Goal: Task Accomplishment & Management: Use online tool/utility

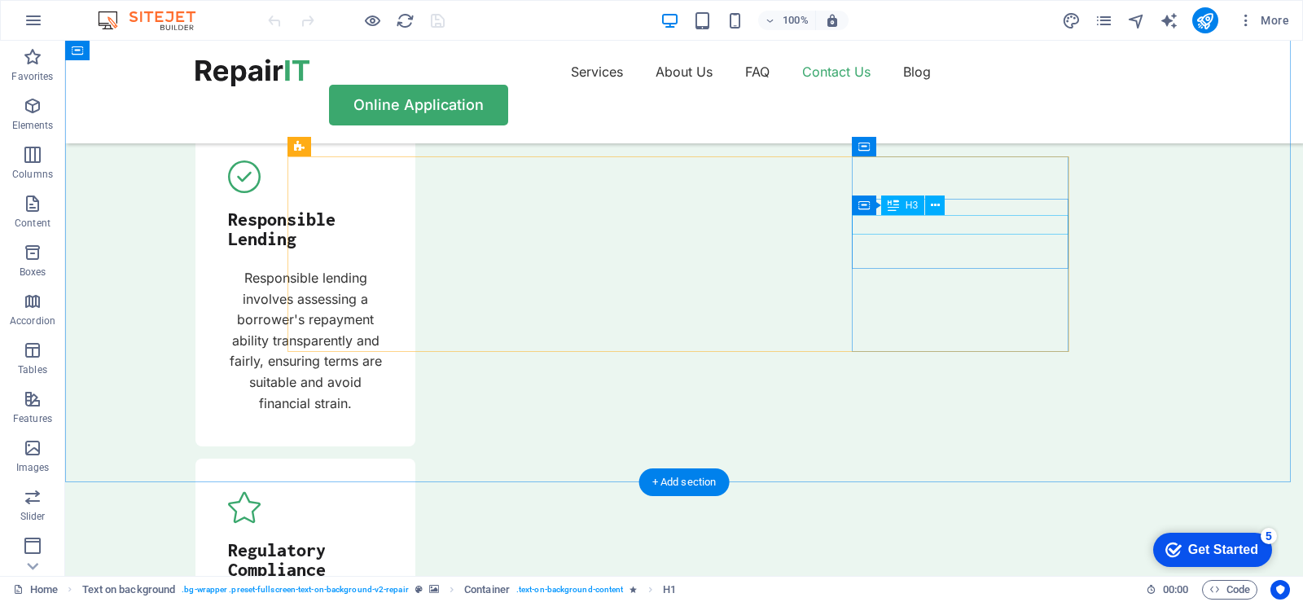
scroll to position [5829, 0]
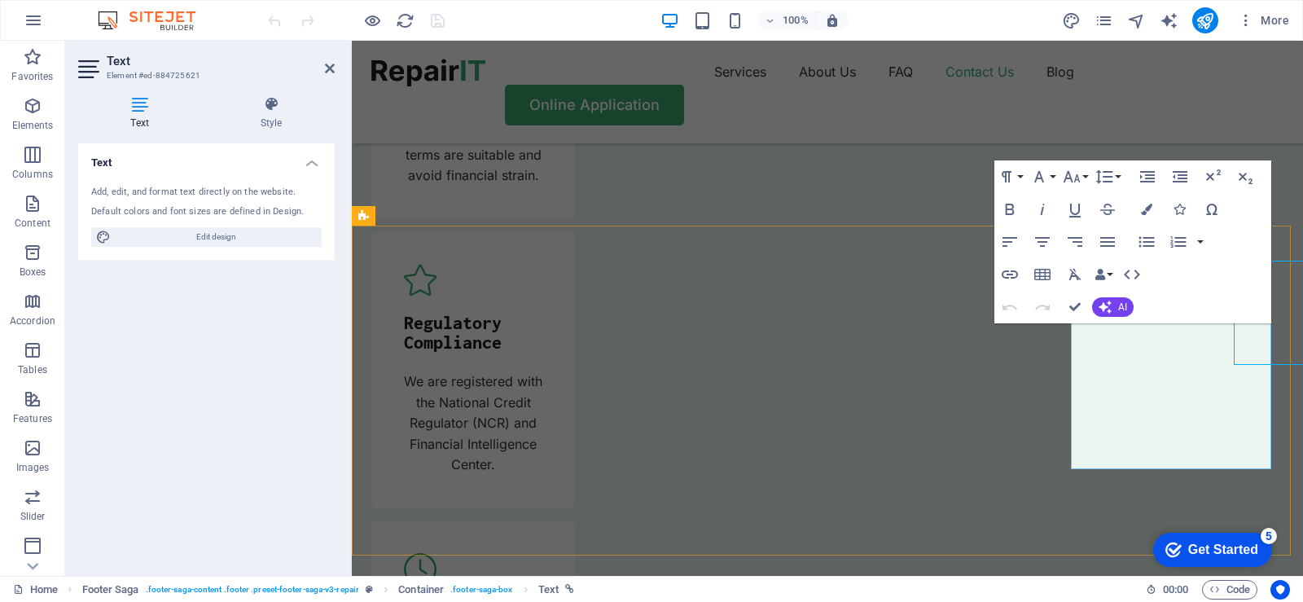
scroll to position [5890, 0]
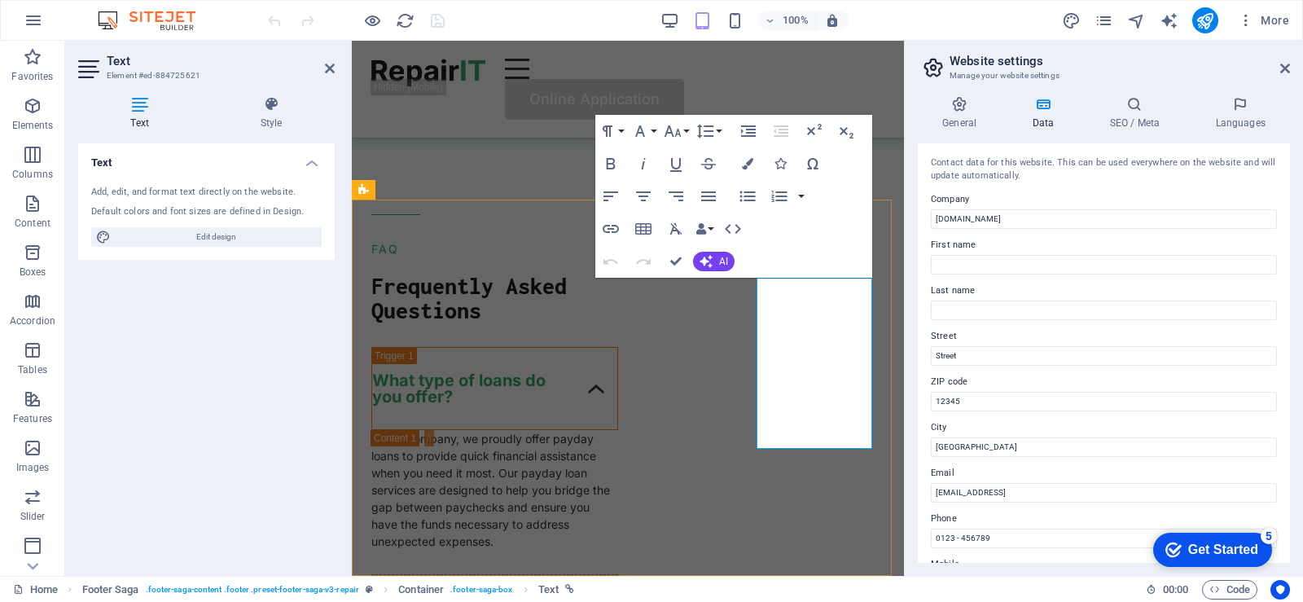
scroll to position [5689, 0]
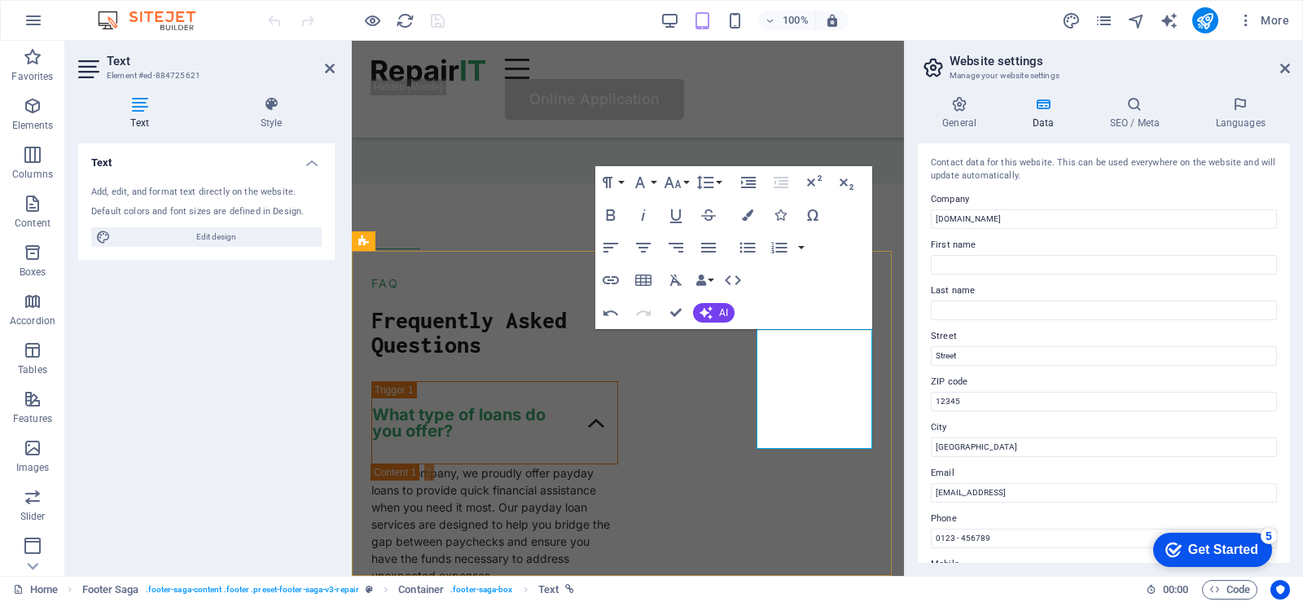
scroll to position [5655, 0]
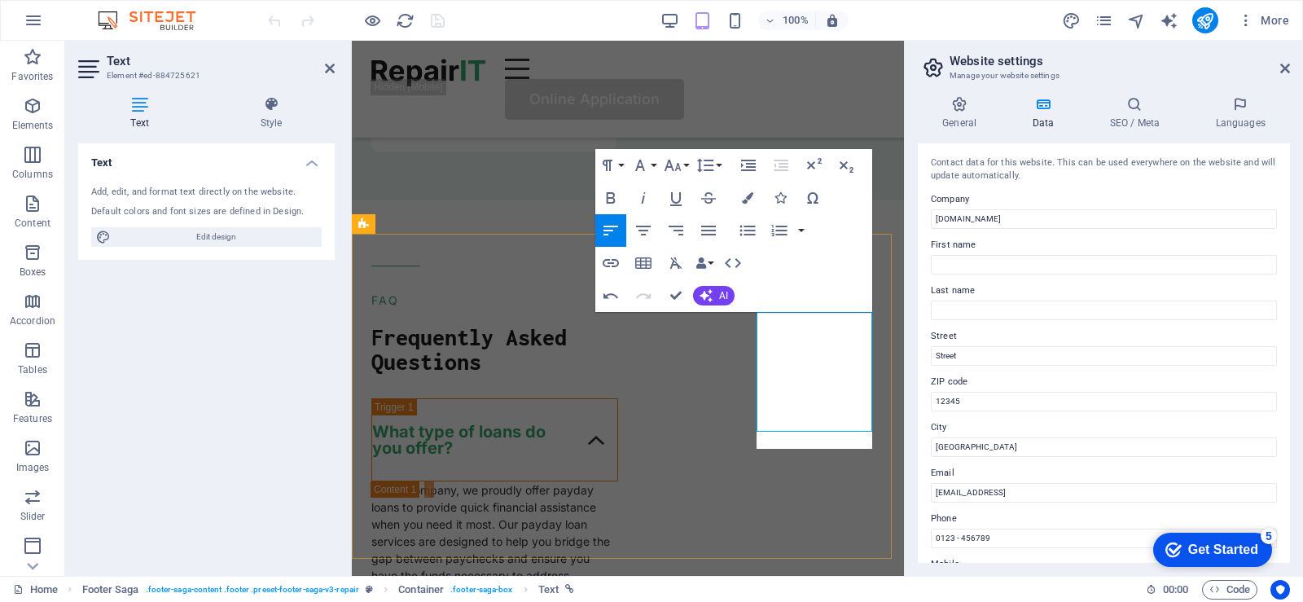
scroll to position [5672, 0]
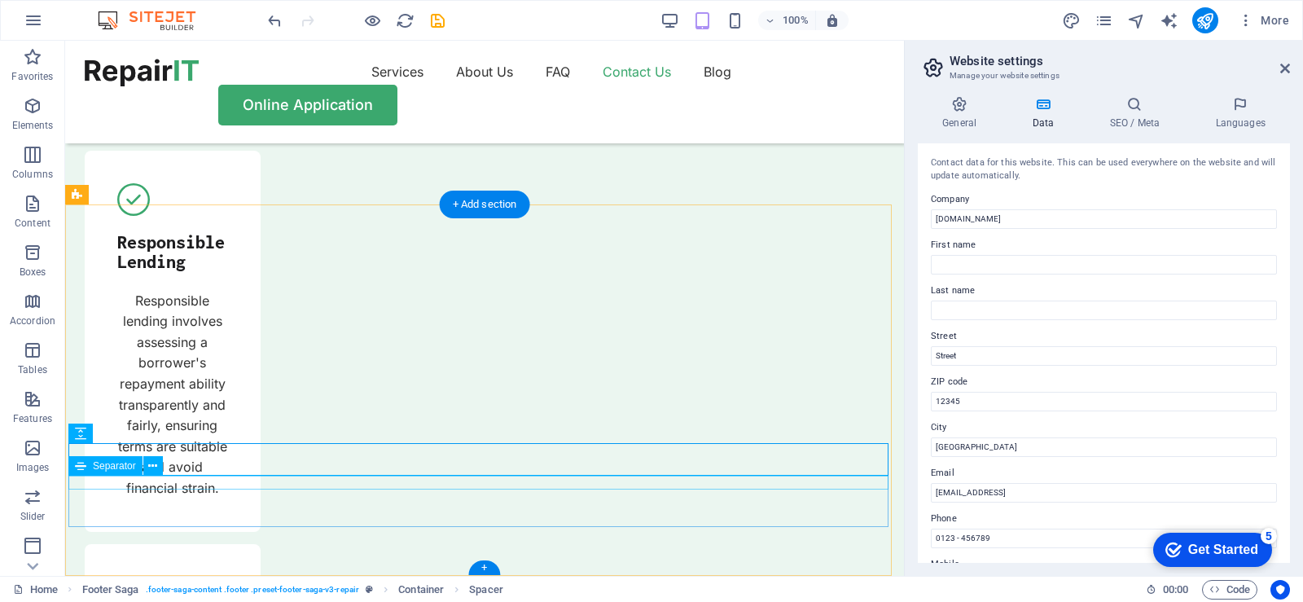
scroll to position [6127, 0]
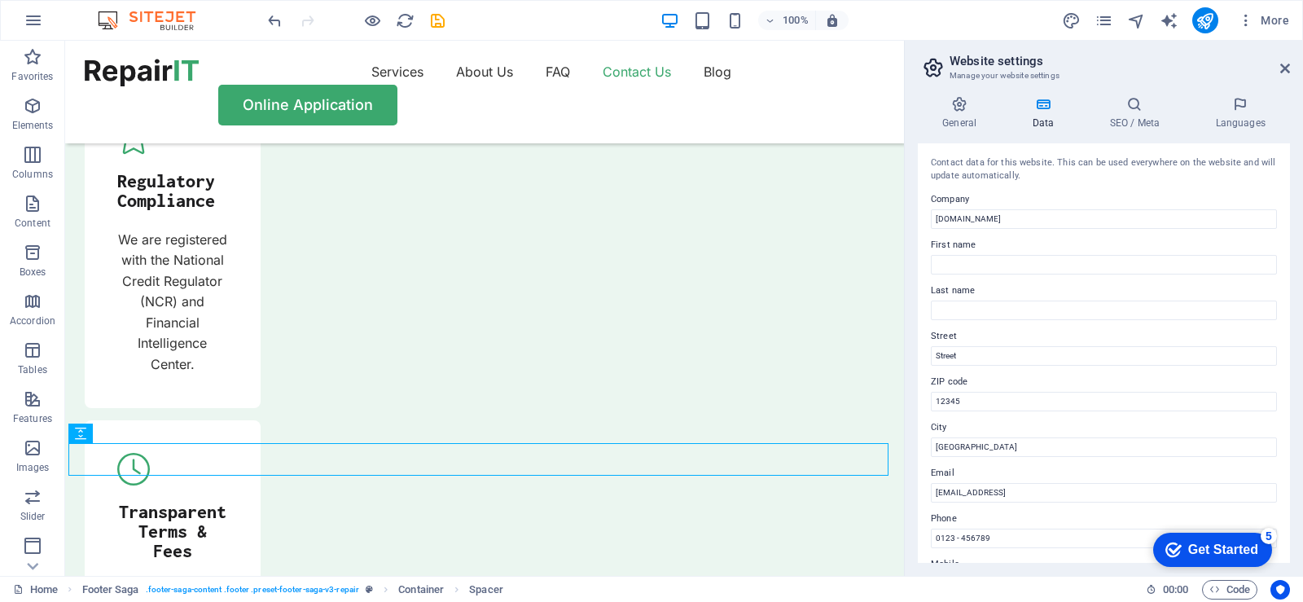
click at [1290, 68] on aside "Website settings Manage your website settings General Data SEO / Meta Languages…" at bounding box center [1103, 308] width 399 height 535
click at [1285, 69] on icon at bounding box center [1285, 68] width 10 height 13
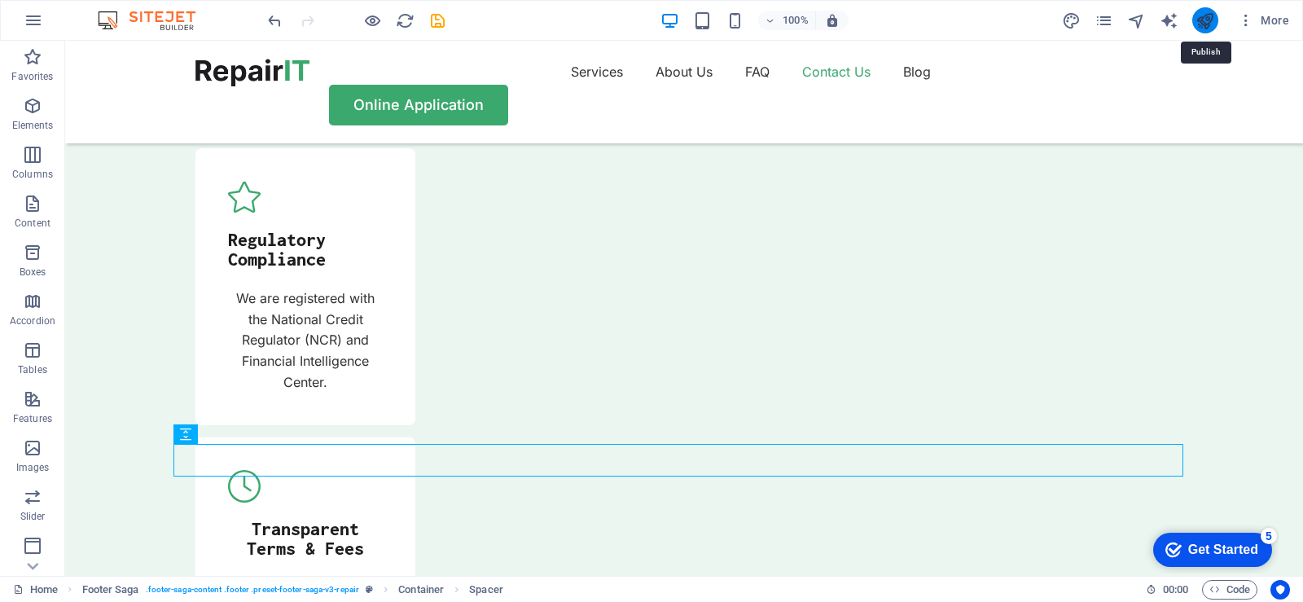
click at [1198, 21] on icon "publish" at bounding box center [1205, 20] width 19 height 19
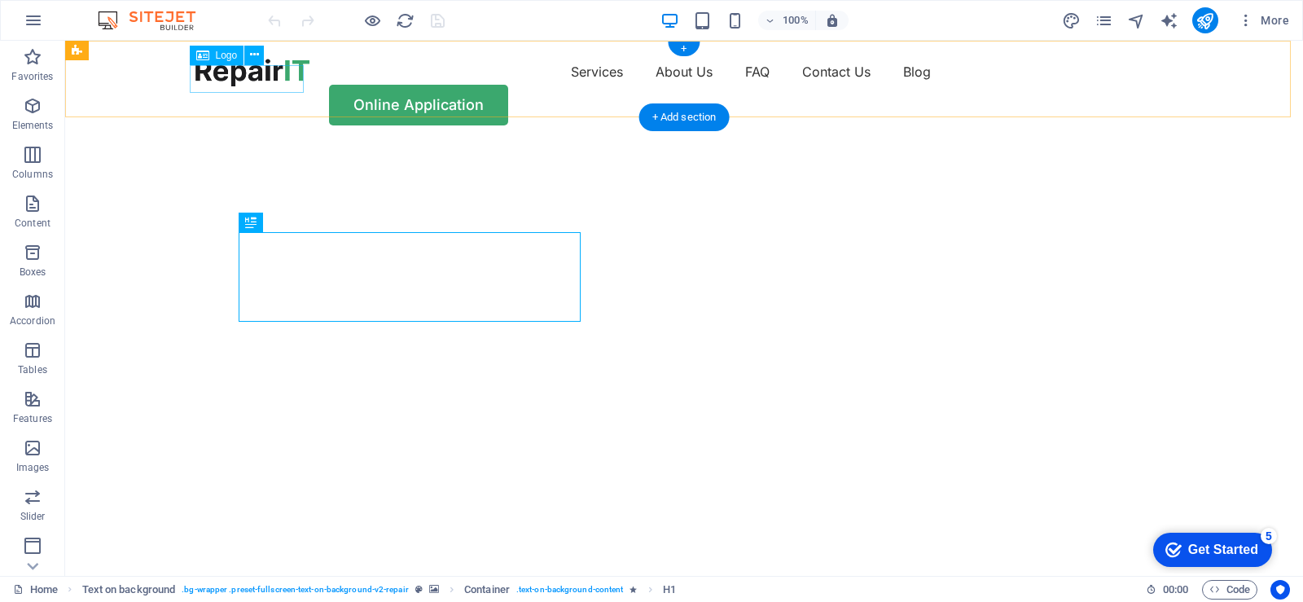
click at [269, 81] on div at bounding box center [252, 73] width 114 height 28
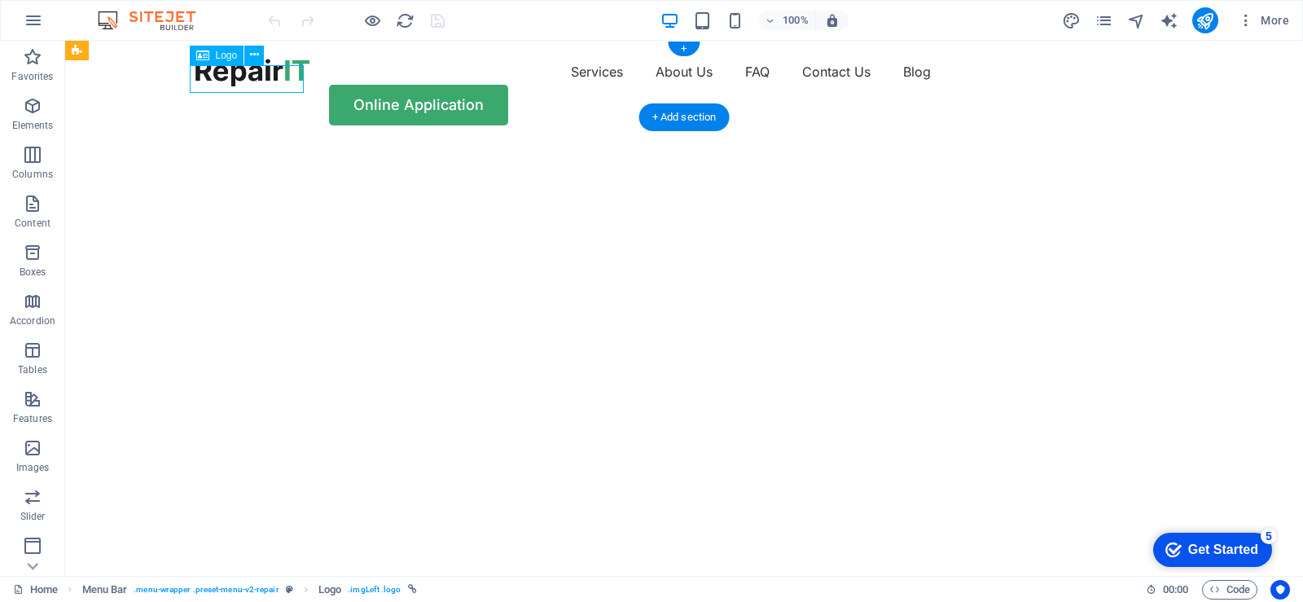
click at [269, 81] on div at bounding box center [252, 73] width 114 height 28
select select "px"
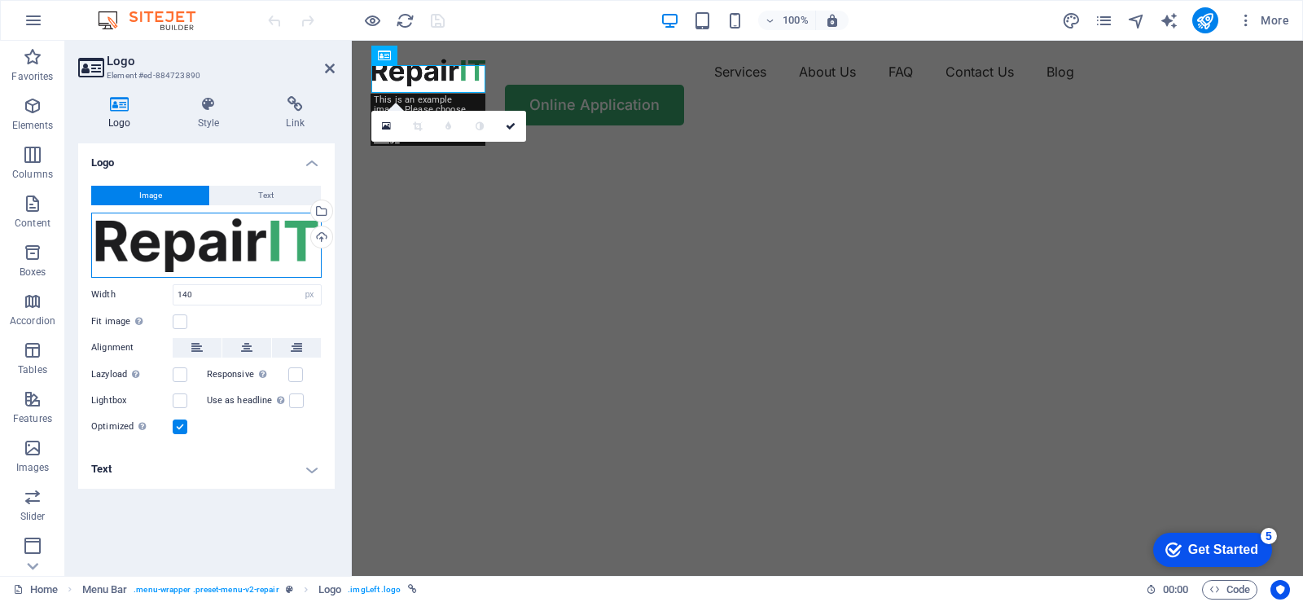
click at [176, 247] on div "Drag files here, click to choose files or select files from Files or our free s…" at bounding box center [206, 245] width 231 height 65
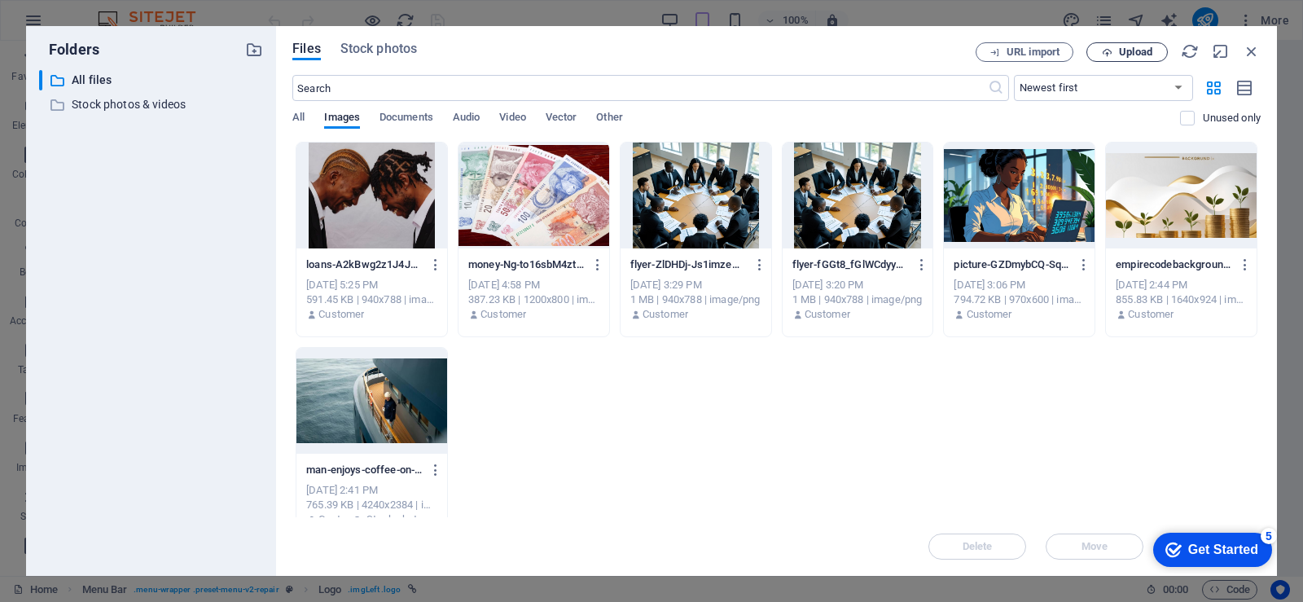
click at [1127, 49] on span "Upload" at bounding box center [1135, 52] width 33 height 10
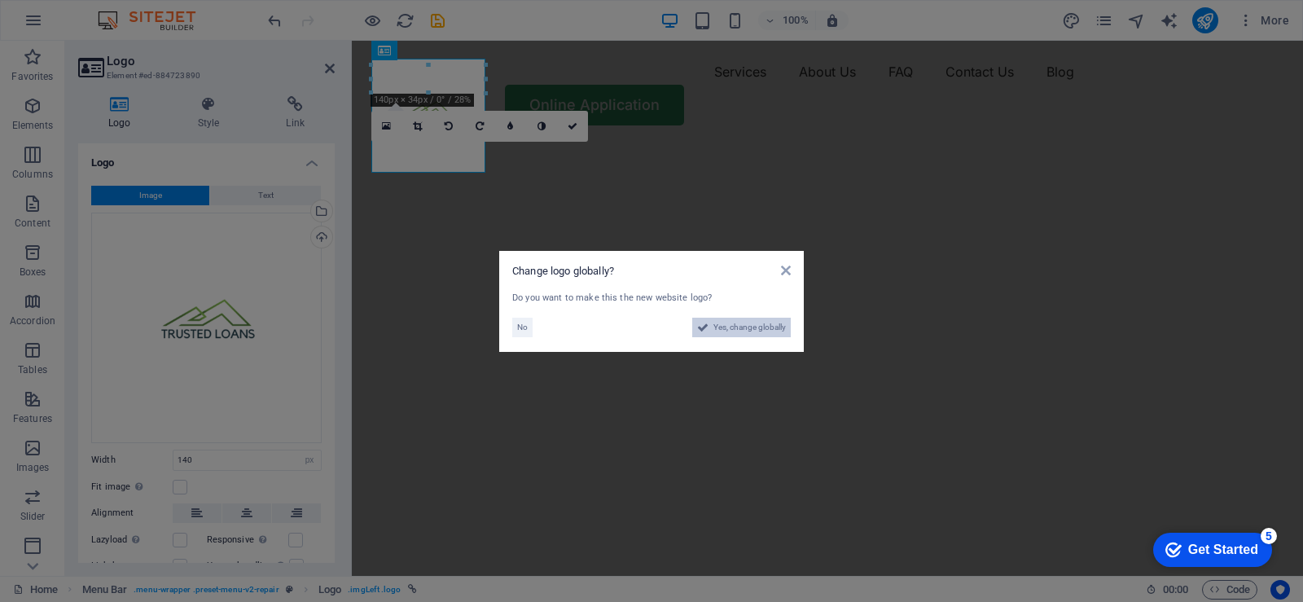
click at [743, 328] on span "Yes, change globally" at bounding box center [749, 328] width 72 height 20
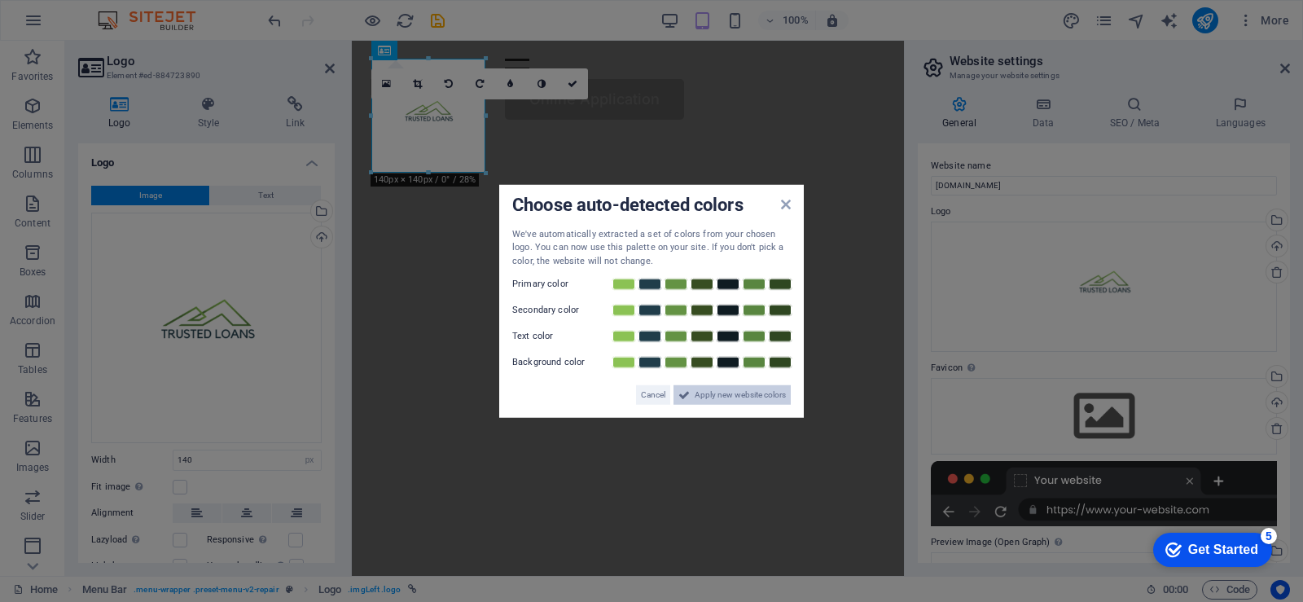
click at [753, 399] on span "Apply new website colors" at bounding box center [740, 395] width 91 height 20
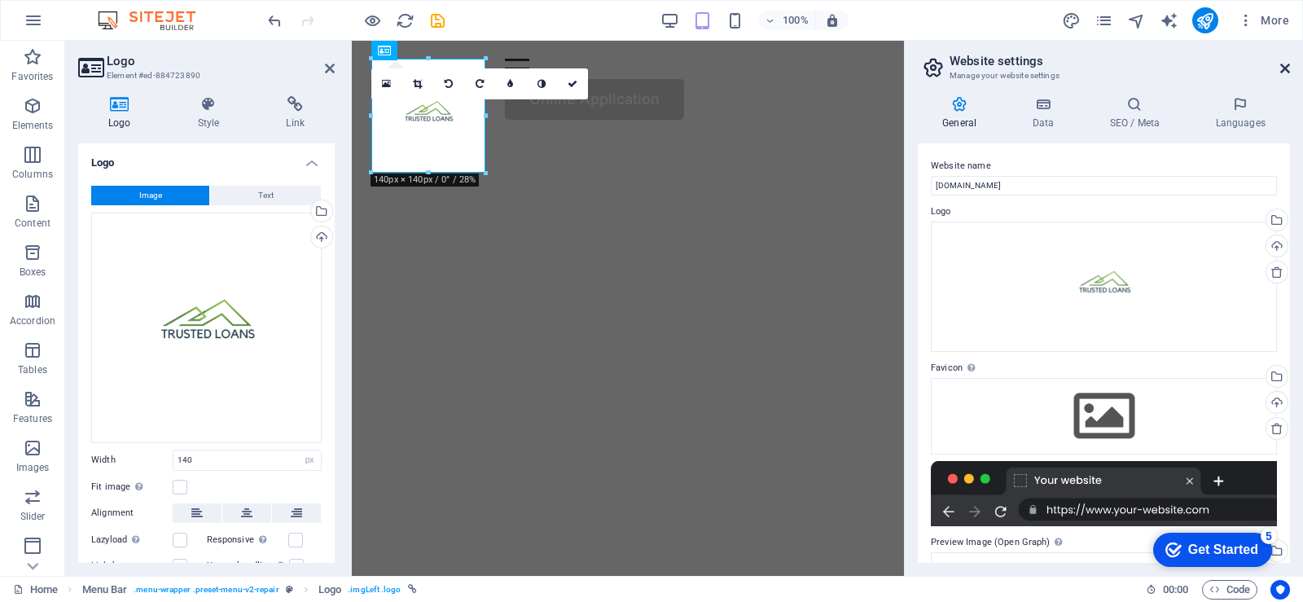
click at [1284, 68] on icon at bounding box center [1285, 68] width 10 height 13
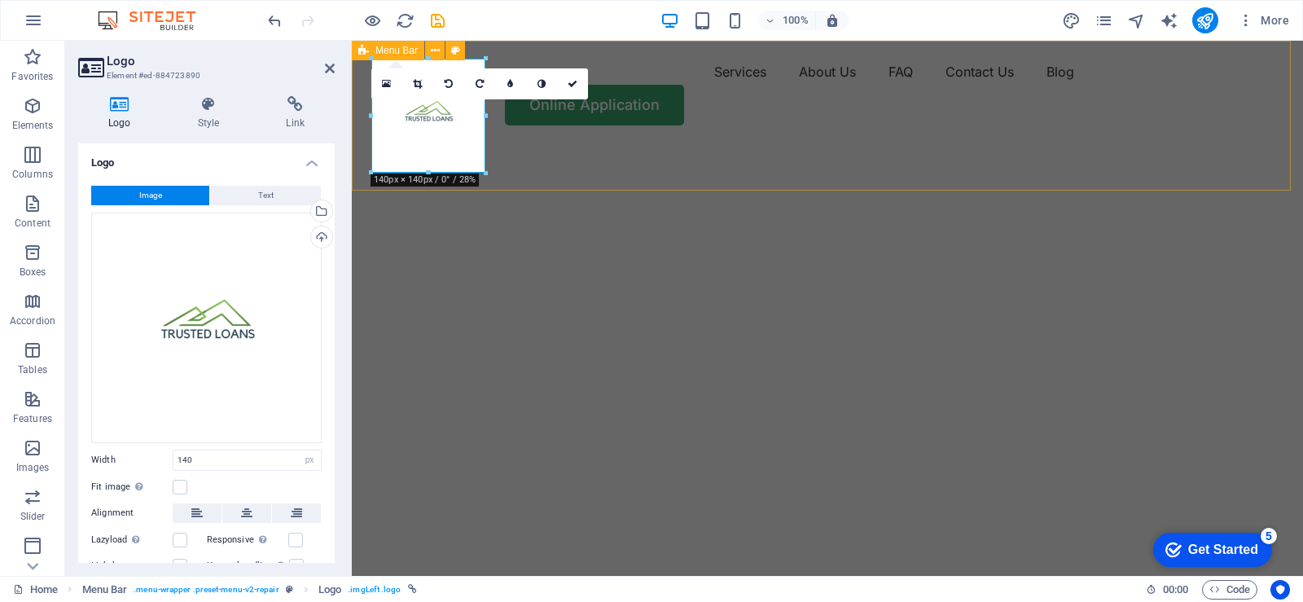
click at [948, 75] on div "Services About Us FAQ Contact Us Blog Online Application" at bounding box center [827, 92] width 951 height 103
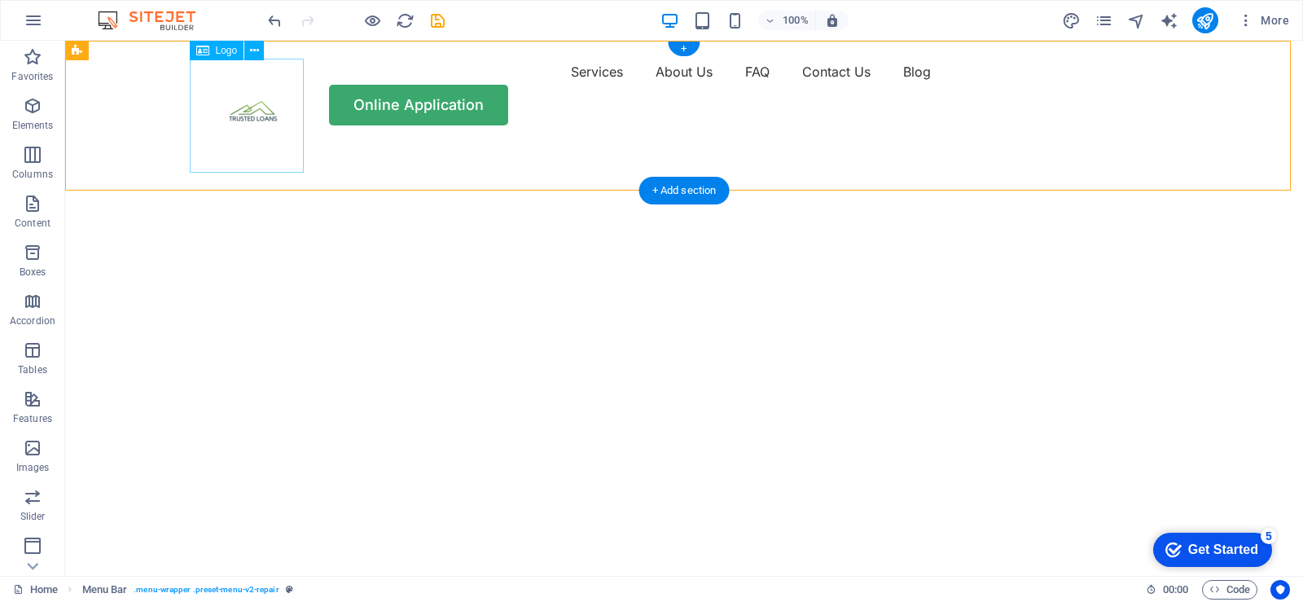
click at [257, 119] on div at bounding box center [252, 116] width 114 height 114
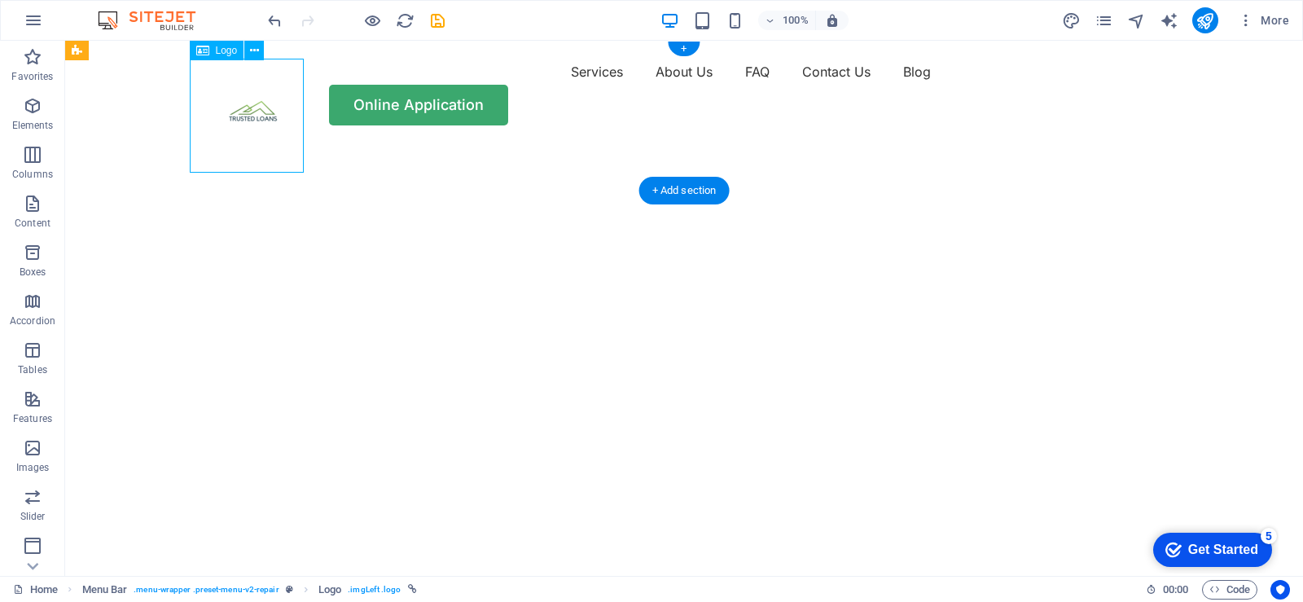
click at [257, 119] on div at bounding box center [252, 116] width 114 height 114
select select "px"
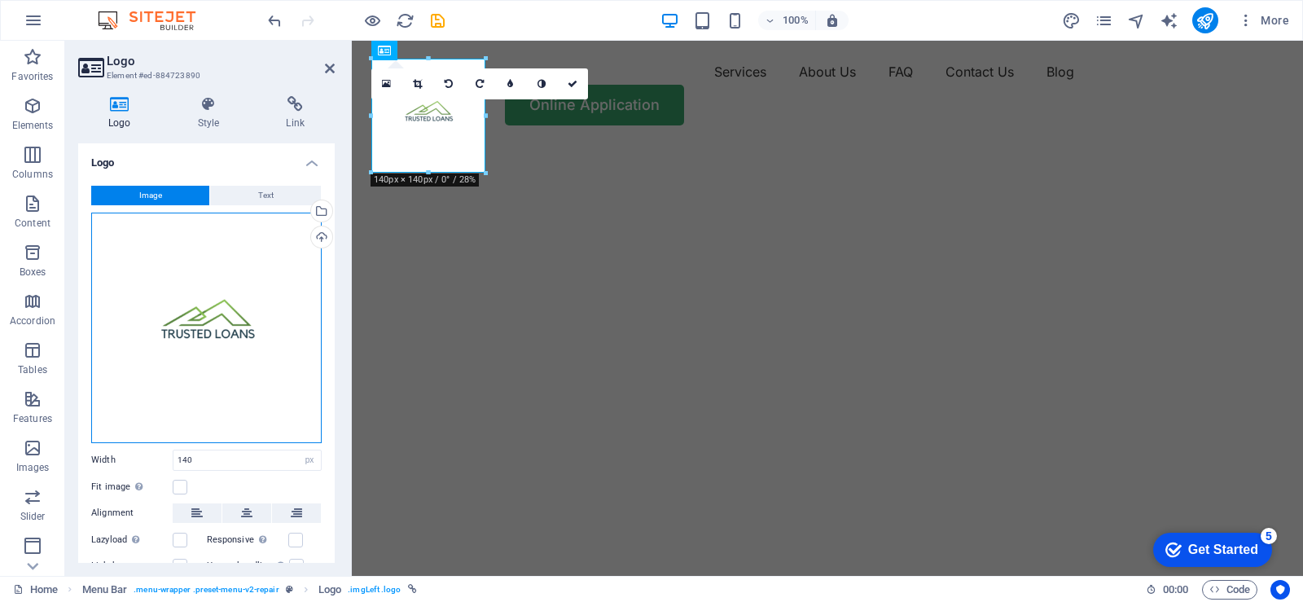
click at [217, 317] on div "Drag files here, click to choose files or select files from Files or our free s…" at bounding box center [206, 328] width 231 height 231
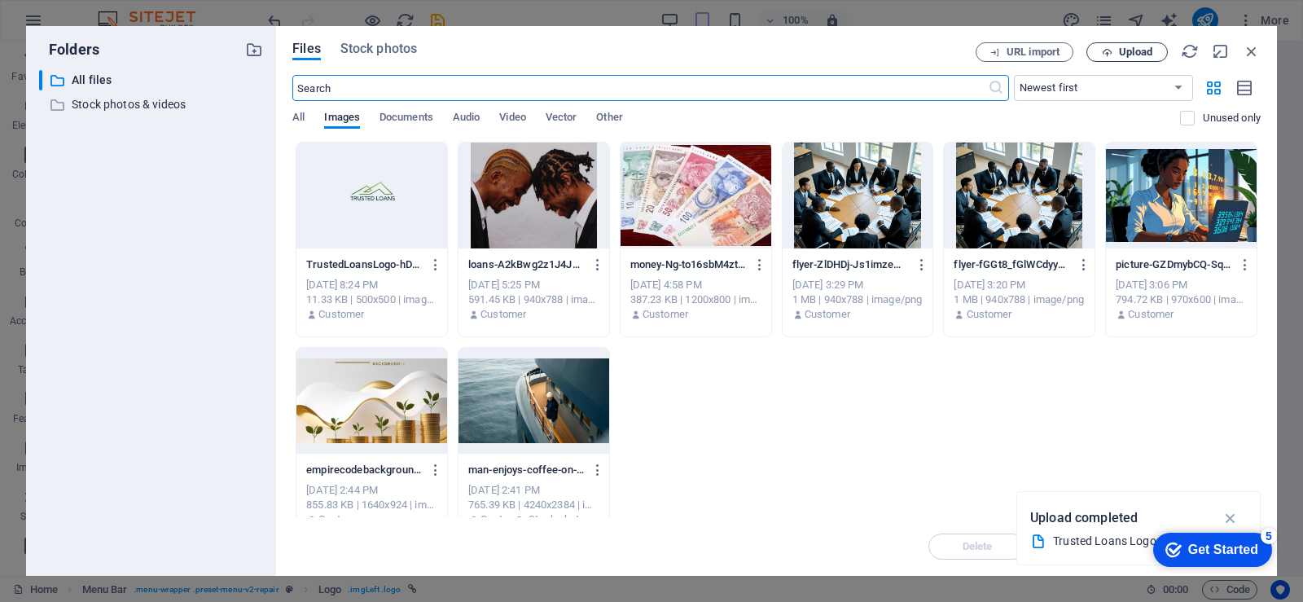
click at [1125, 53] on span "Upload" at bounding box center [1135, 52] width 33 height 10
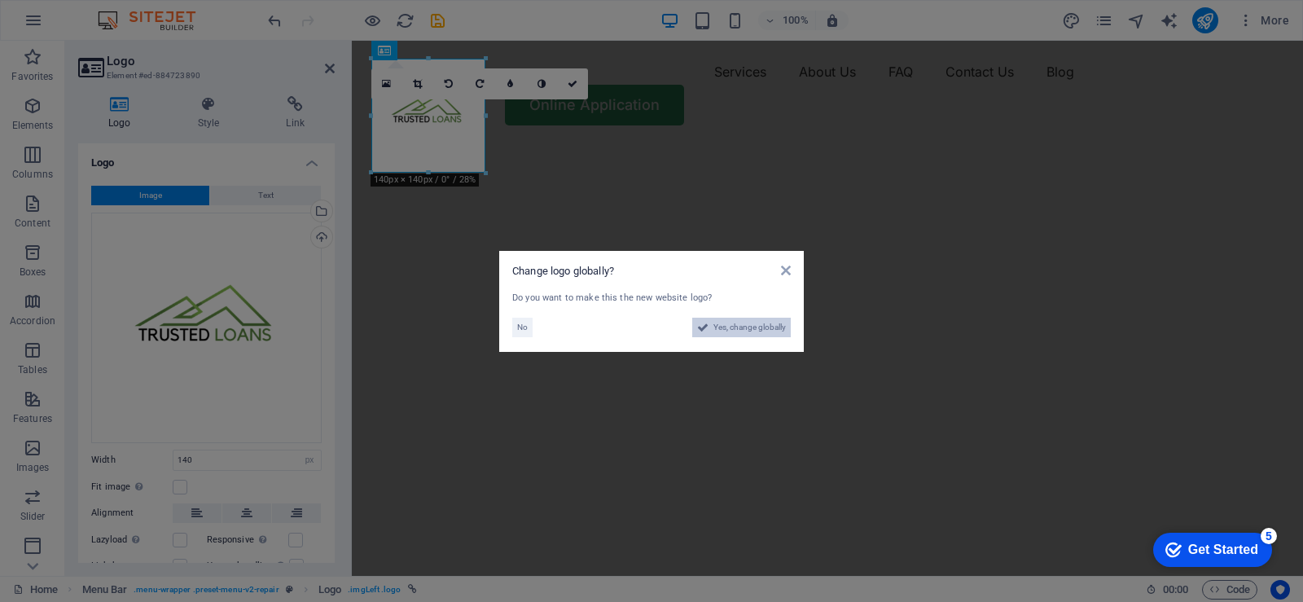
click at [741, 330] on span "Yes, change globally" at bounding box center [749, 328] width 72 height 20
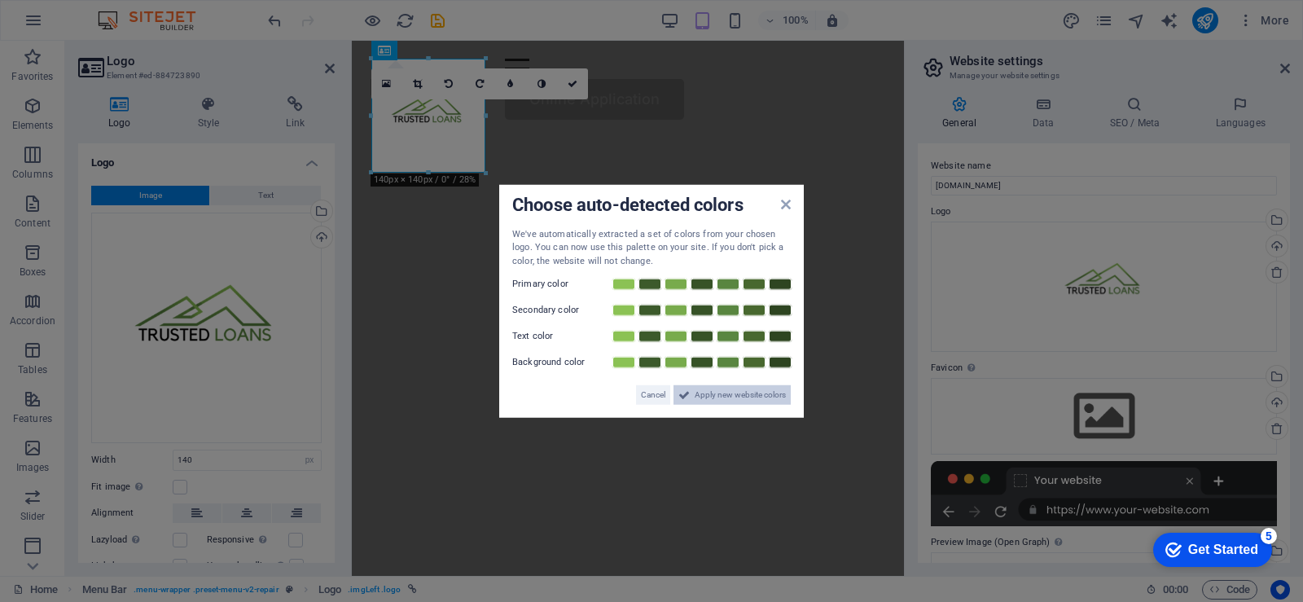
click at [764, 392] on span "Apply new website colors" at bounding box center [740, 395] width 91 height 20
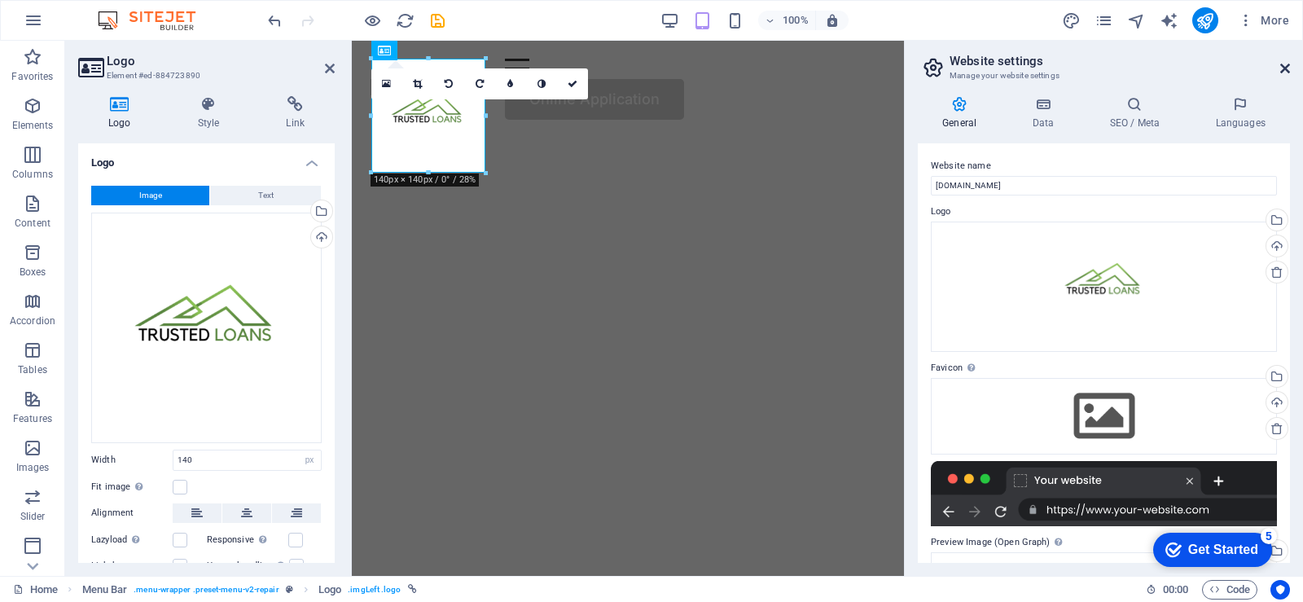
click at [1287, 71] on icon at bounding box center [1285, 68] width 10 height 13
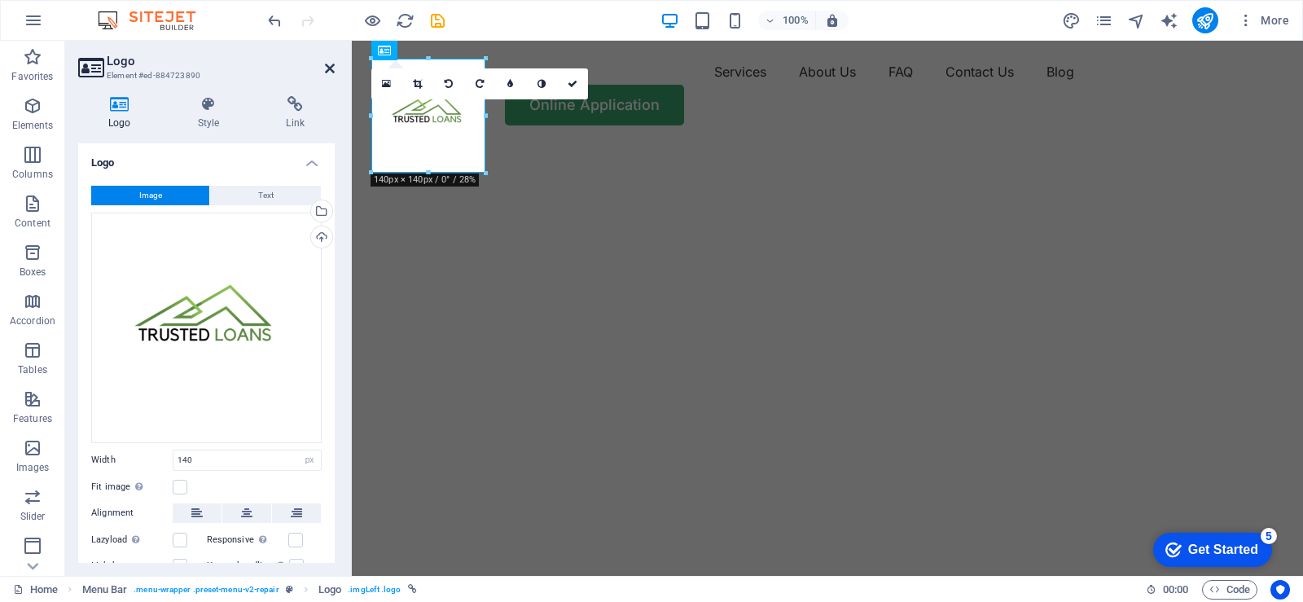
click at [331, 69] on icon at bounding box center [330, 68] width 10 height 13
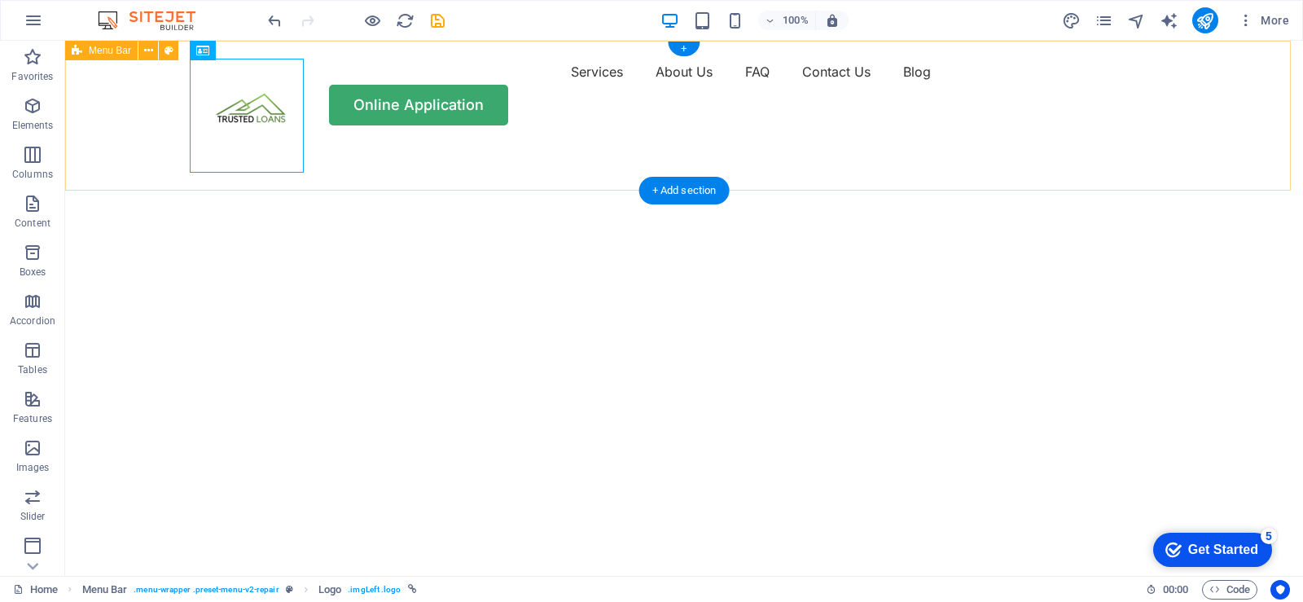
click at [416, 134] on div "Services About Us FAQ Contact Us Blog Online Application" at bounding box center [684, 92] width 1238 height 103
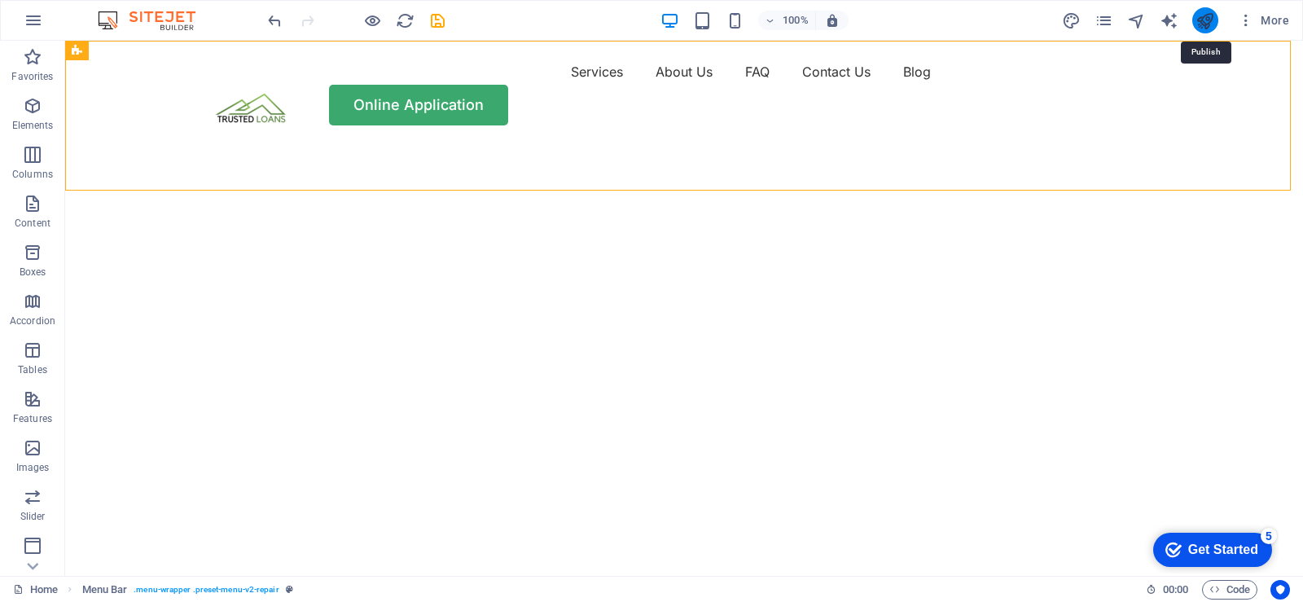
click at [1207, 24] on icon "publish" at bounding box center [1205, 20] width 19 height 19
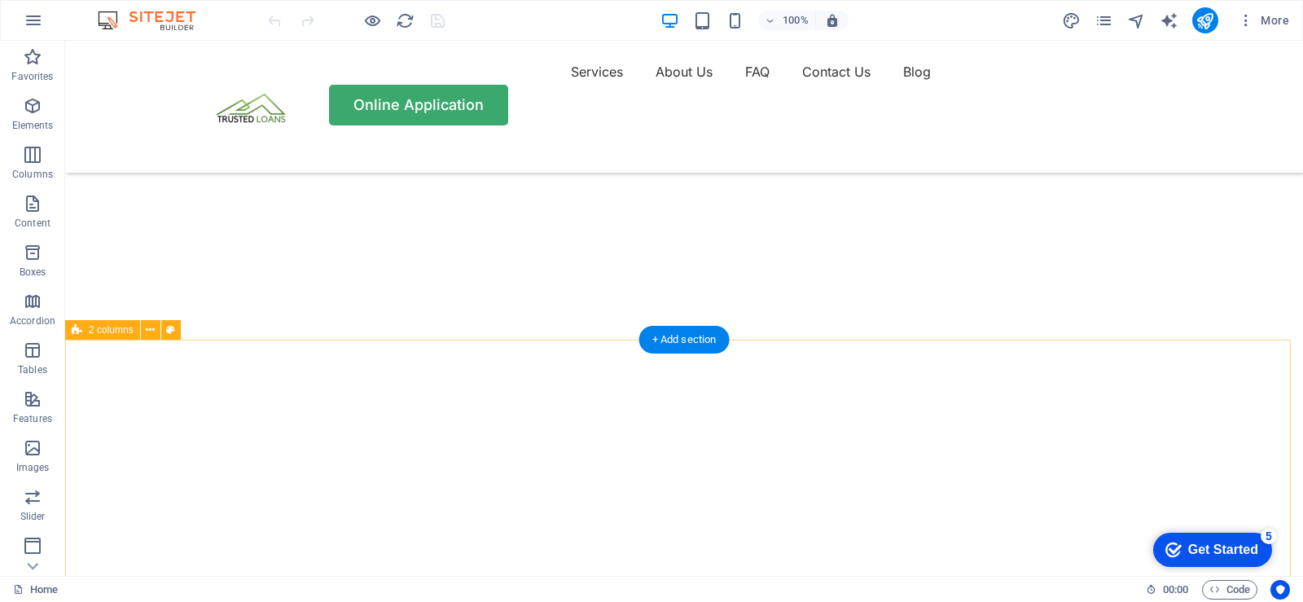
scroll to position [163, 0]
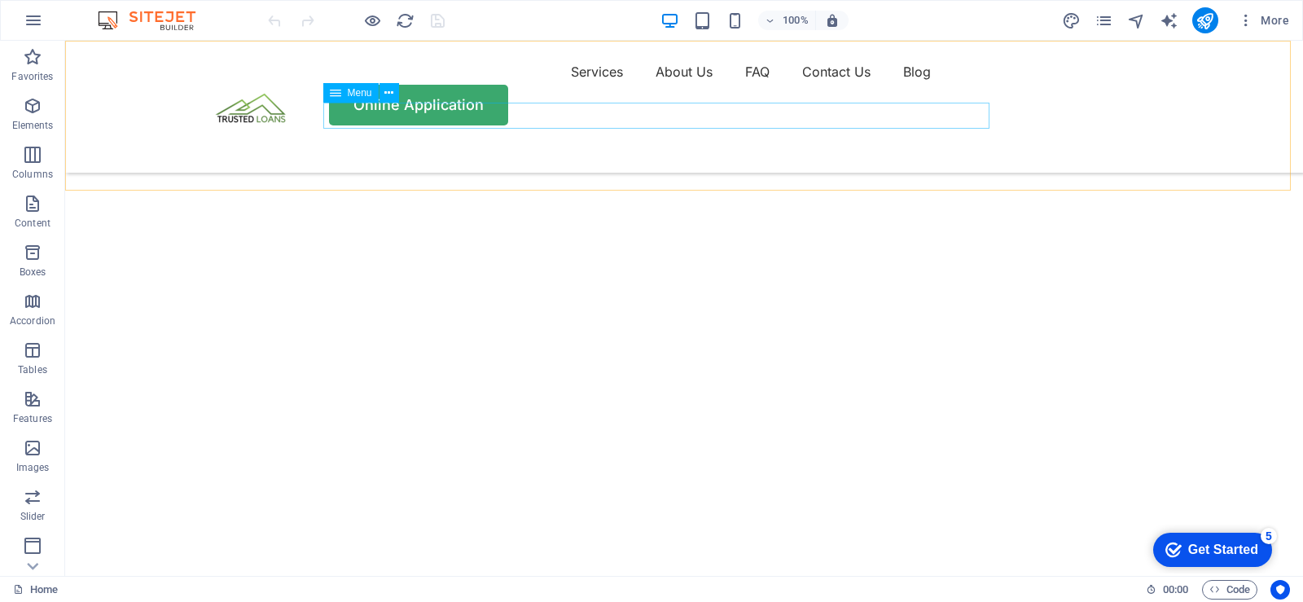
click at [505, 85] on nav "Services About Us FAQ Contact Us Blog" at bounding box center [683, 72] width 977 height 26
select select "1"
select select
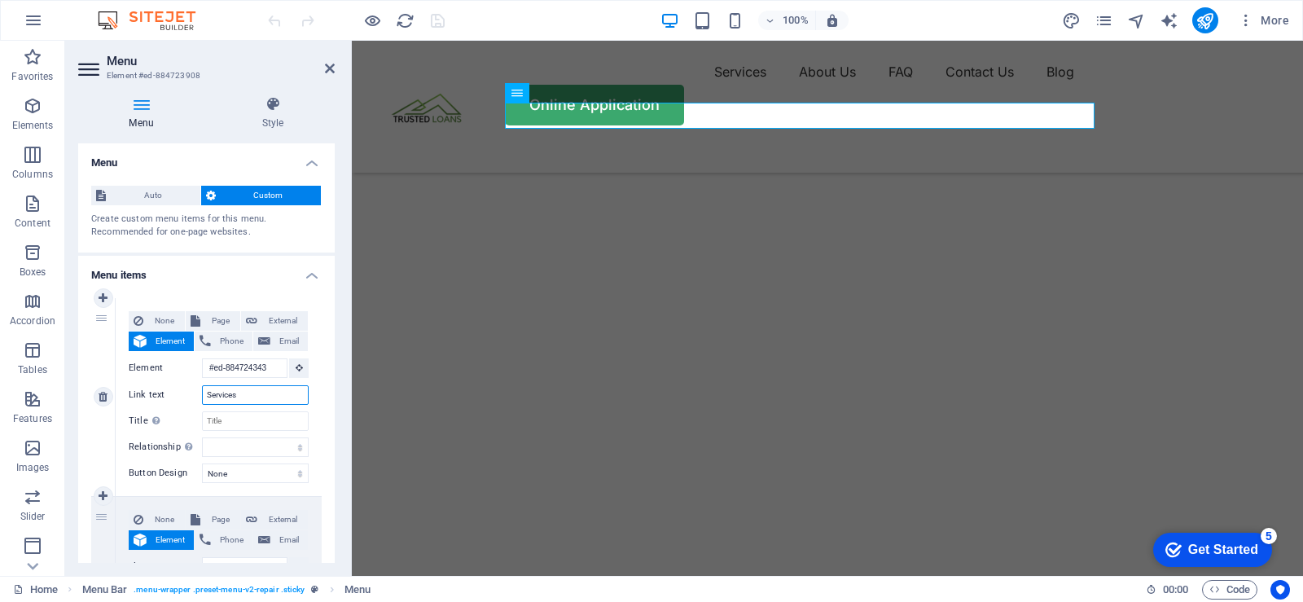
click at [257, 392] on input "Services" at bounding box center [255, 395] width 107 height 20
type input "S"
select select
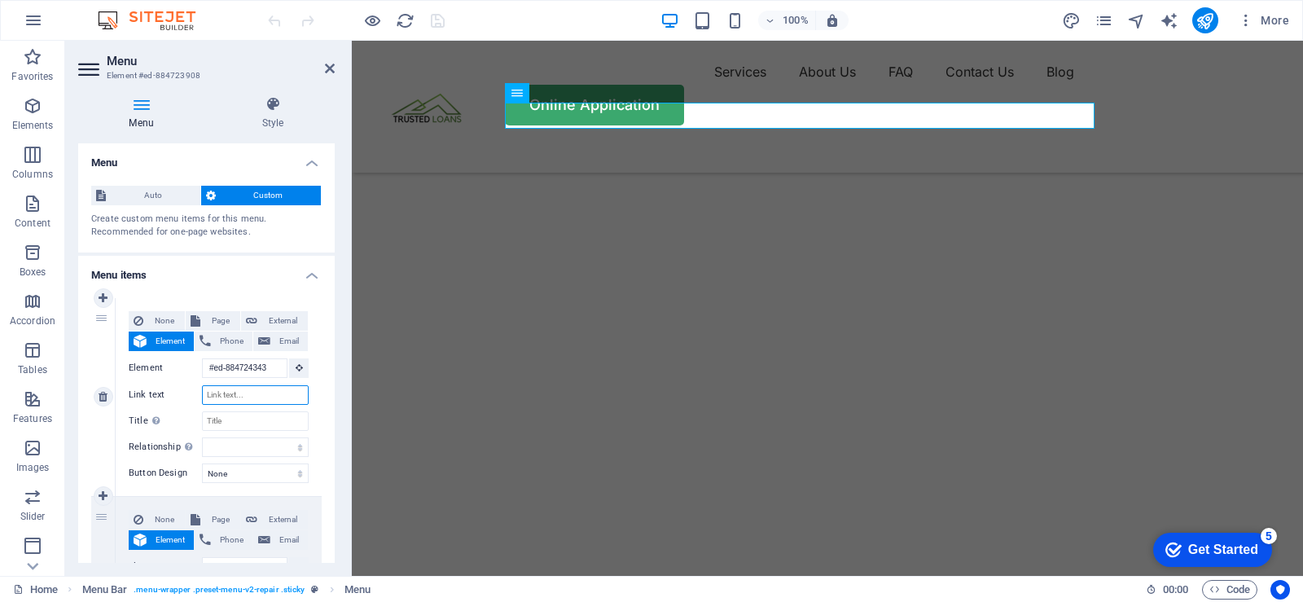
select select
type input "How"
select select
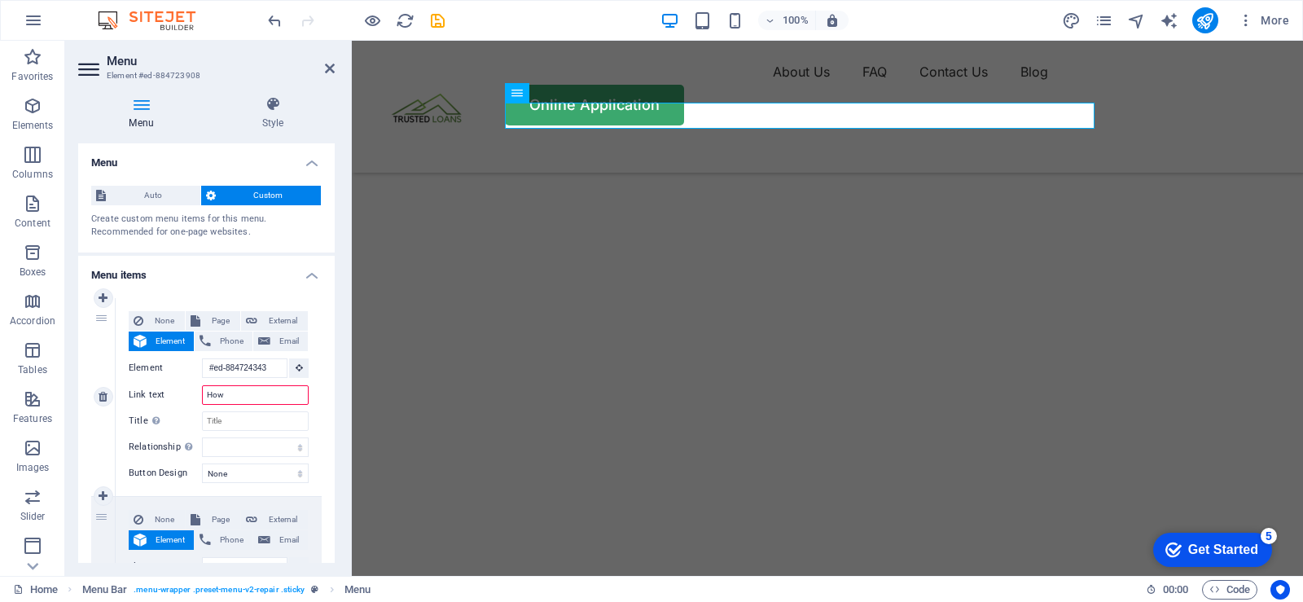
select select
type input "How It Works"
select select
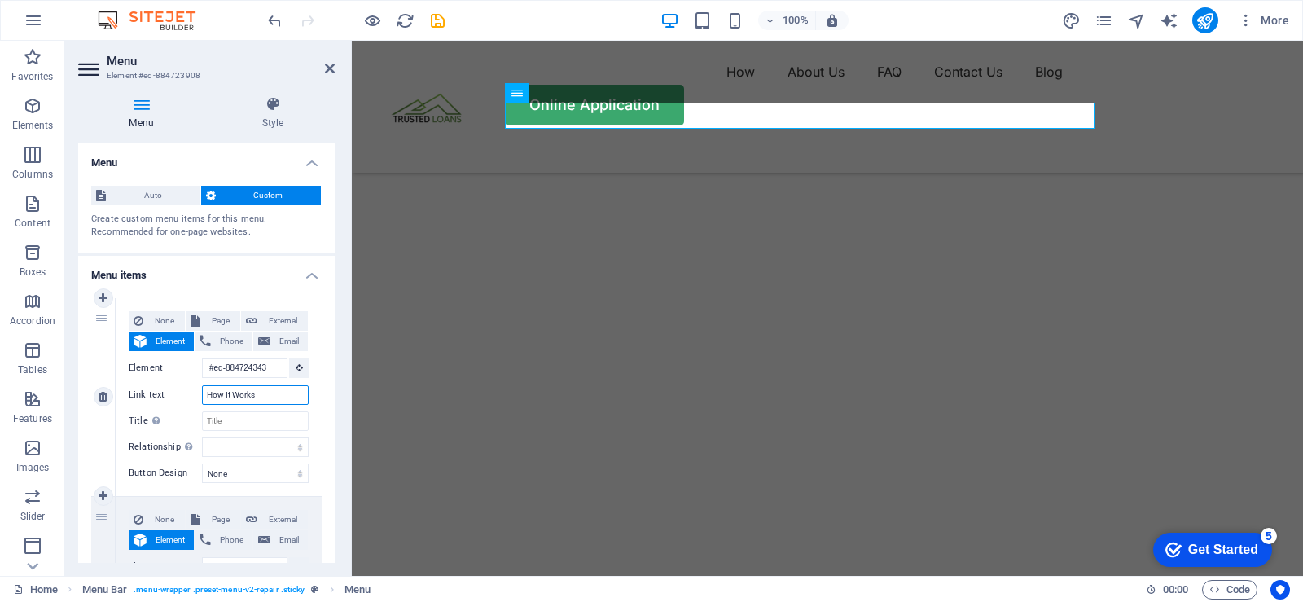
select select
type input "How It Works"
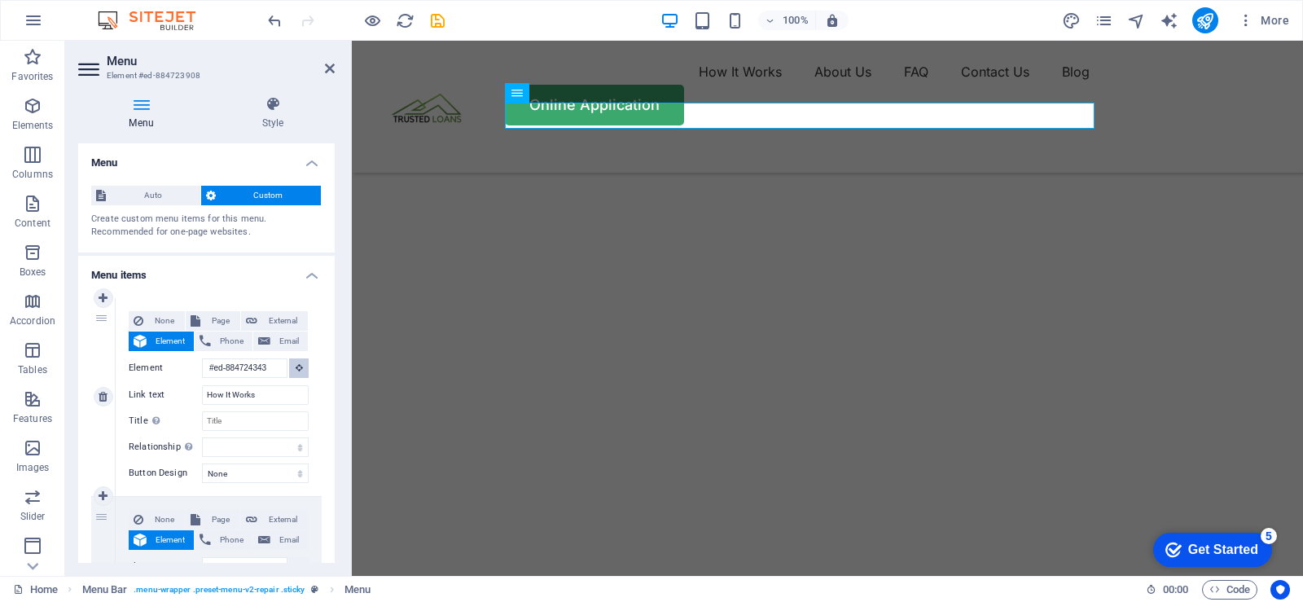
click at [298, 370] on icon at bounding box center [299, 367] width 7 height 8
click at [298, 368] on icon at bounding box center [299, 367] width 7 height 8
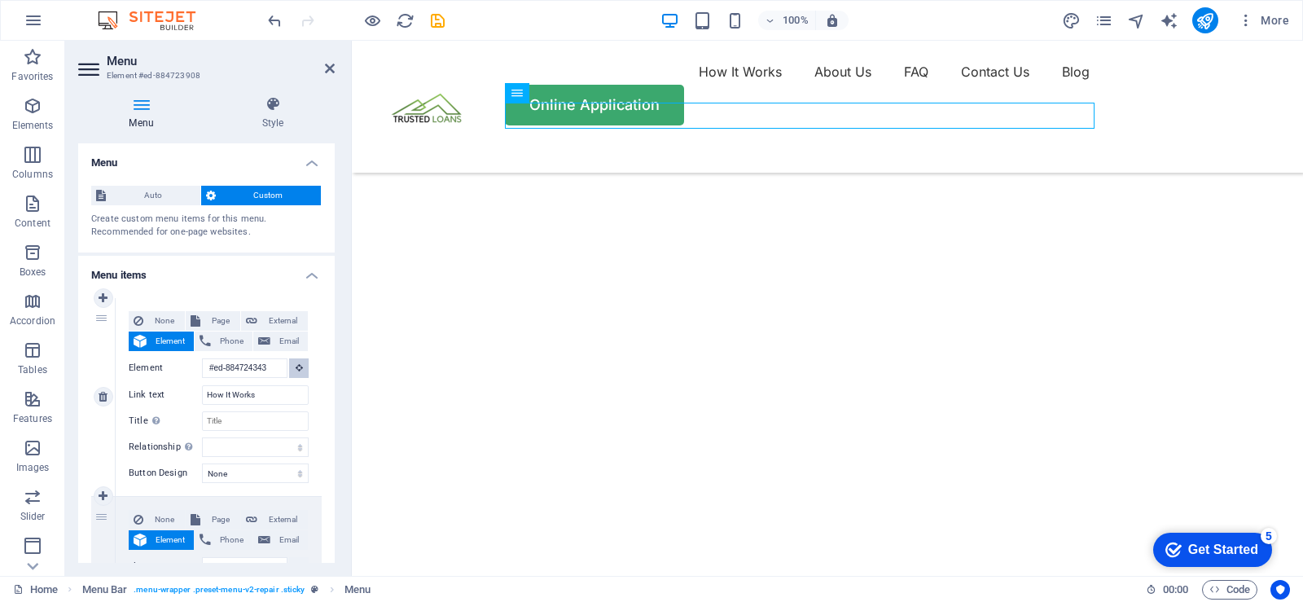
click at [298, 368] on icon at bounding box center [299, 367] width 7 height 8
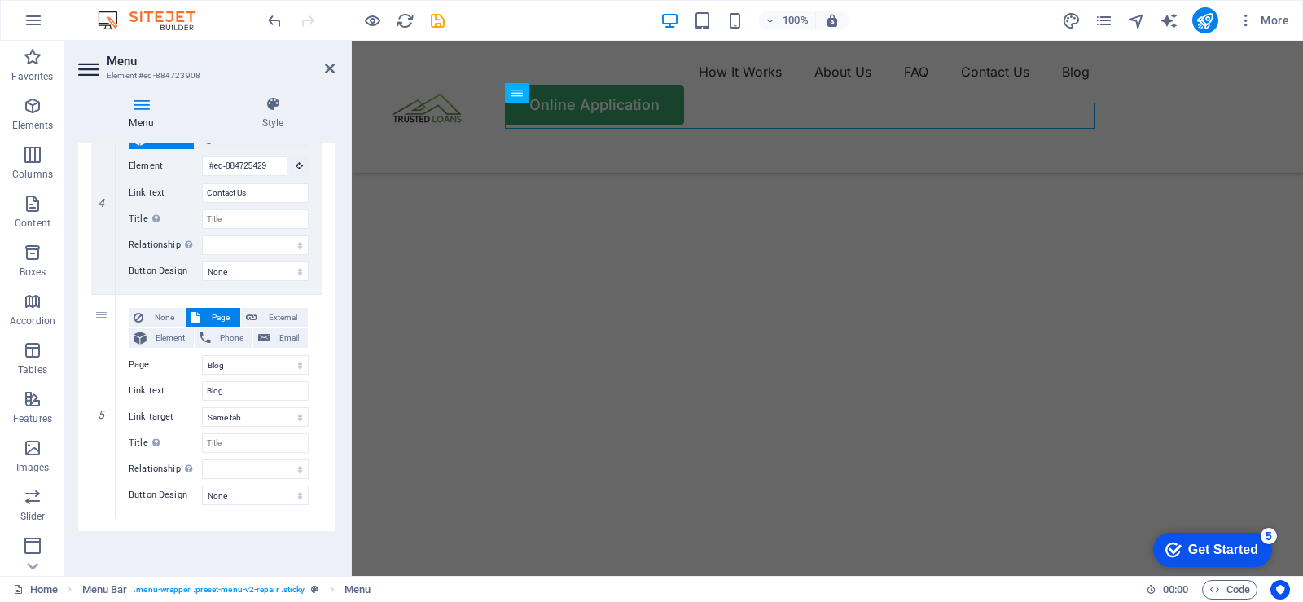
scroll to position [799, 0]
click at [231, 366] on select "Home Blog Subpage Legal Notice Privacy" at bounding box center [255, 364] width 107 height 20
click at [231, 365] on select "Home Blog Subpage Legal Notice Privacy" at bounding box center [255, 364] width 107 height 20
click at [173, 364] on label "Page" at bounding box center [165, 364] width 73 height 20
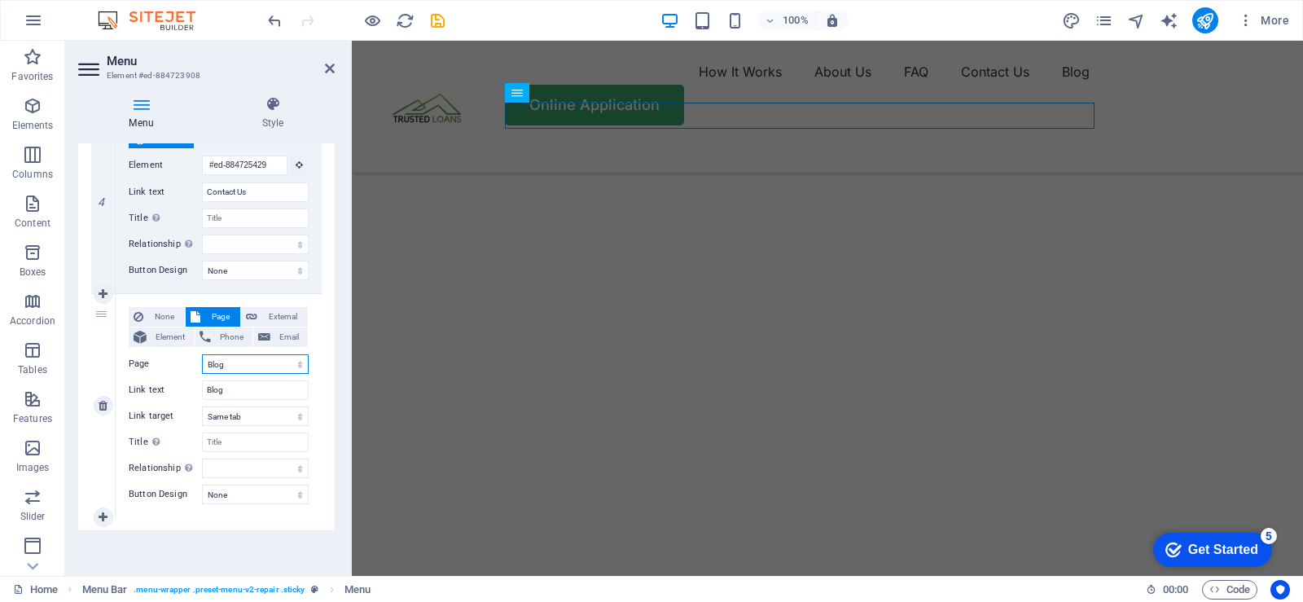
click at [202, 364] on select "Home Blog Subpage Legal Notice Privacy" at bounding box center [255, 364] width 107 height 20
drag, startPoint x: 238, startPoint y: 393, endPoint x: 206, endPoint y: 389, distance: 31.9
click at [206, 389] on input "Blog" at bounding box center [255, 390] width 107 height 20
type input "S"
select select
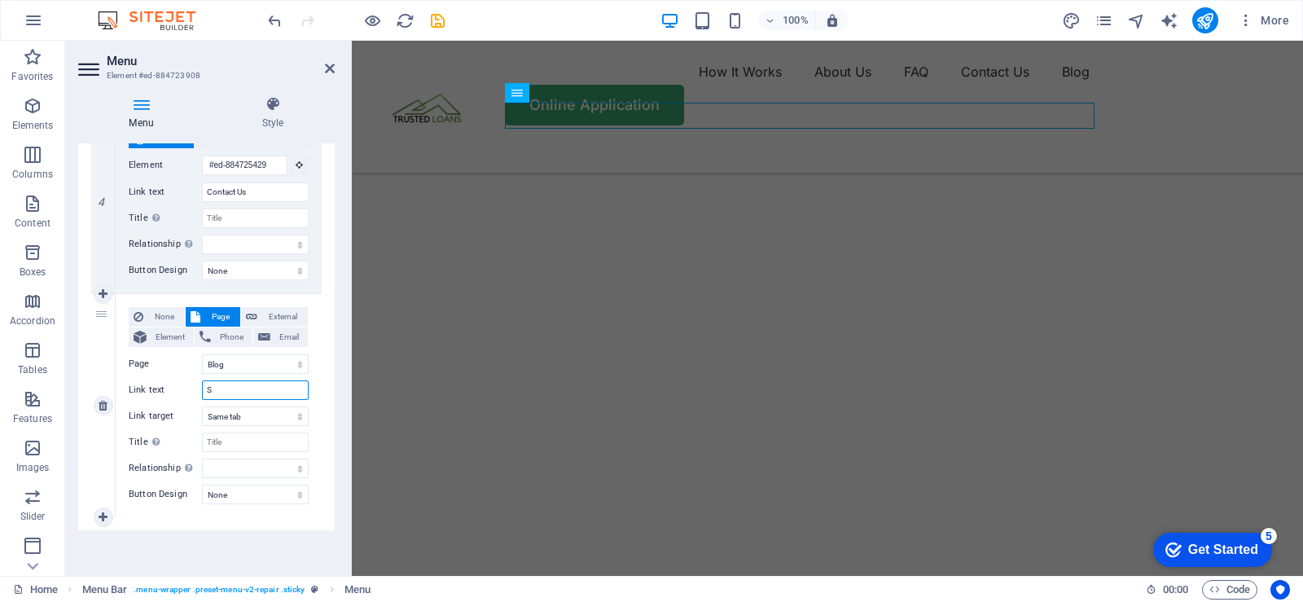
select select
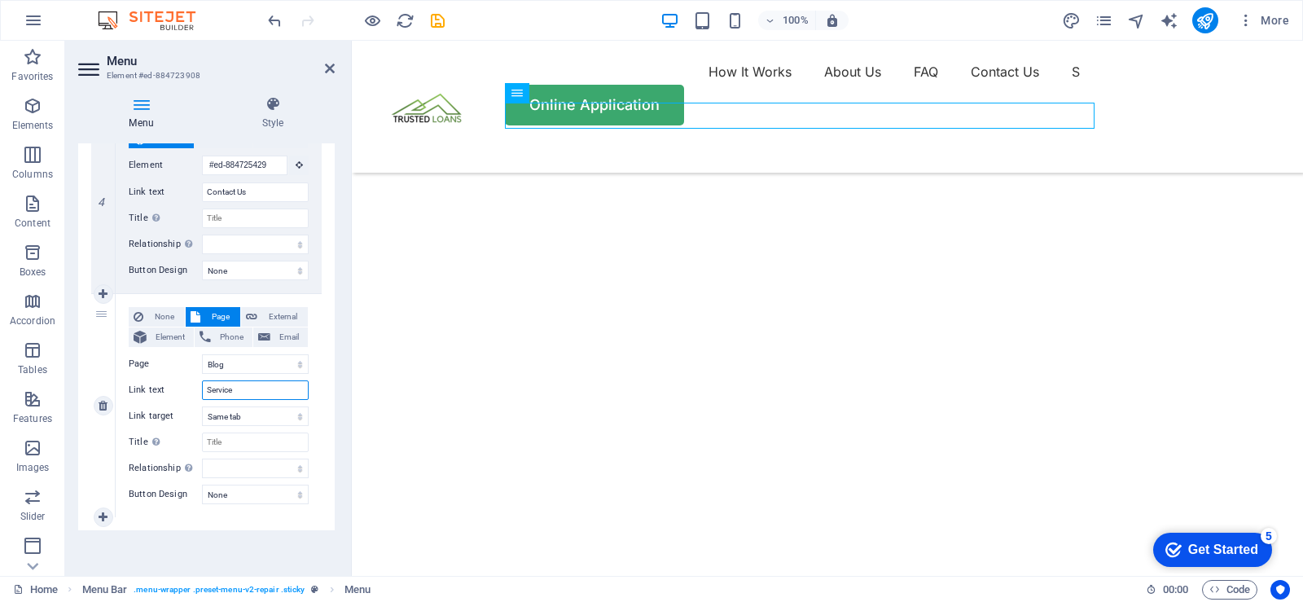
type input "Services"
select select
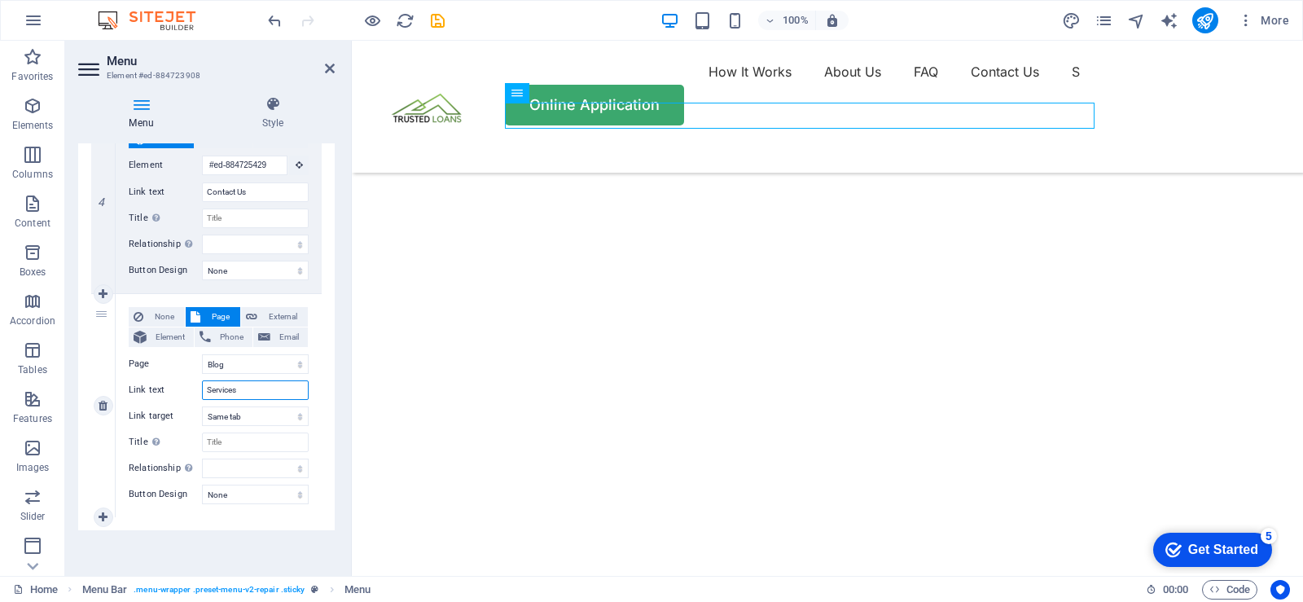
select select
type input "Services"
click at [232, 363] on select "Home Blog Subpage Legal Notice Privacy" at bounding box center [255, 364] width 107 height 20
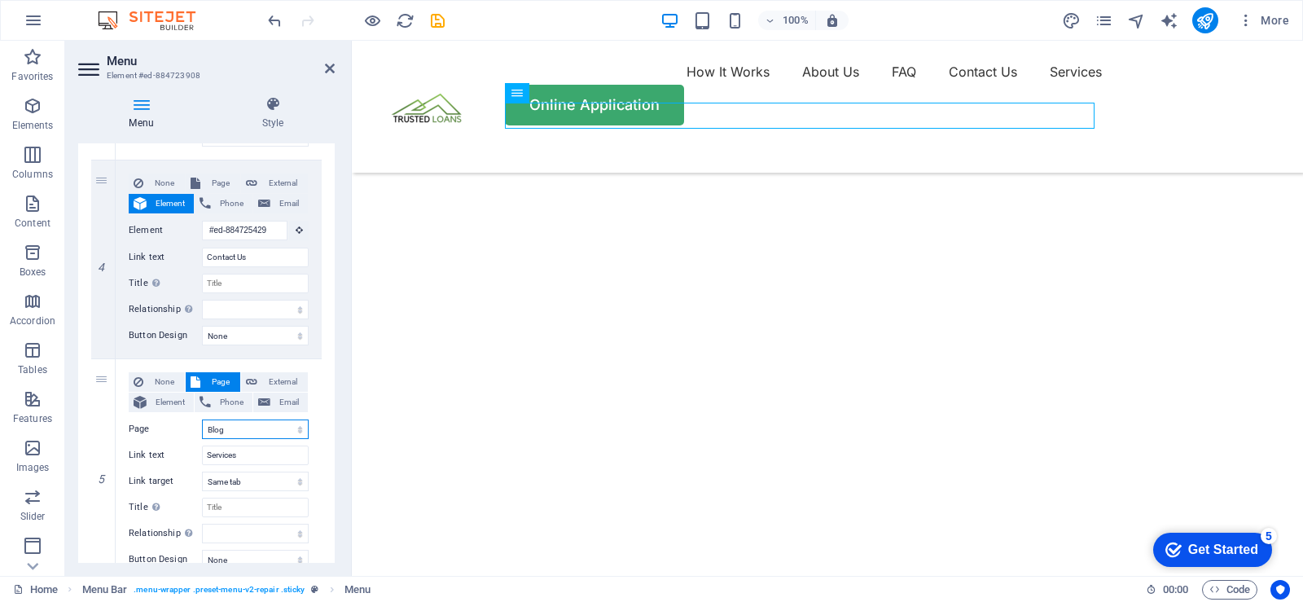
scroll to position [636, 0]
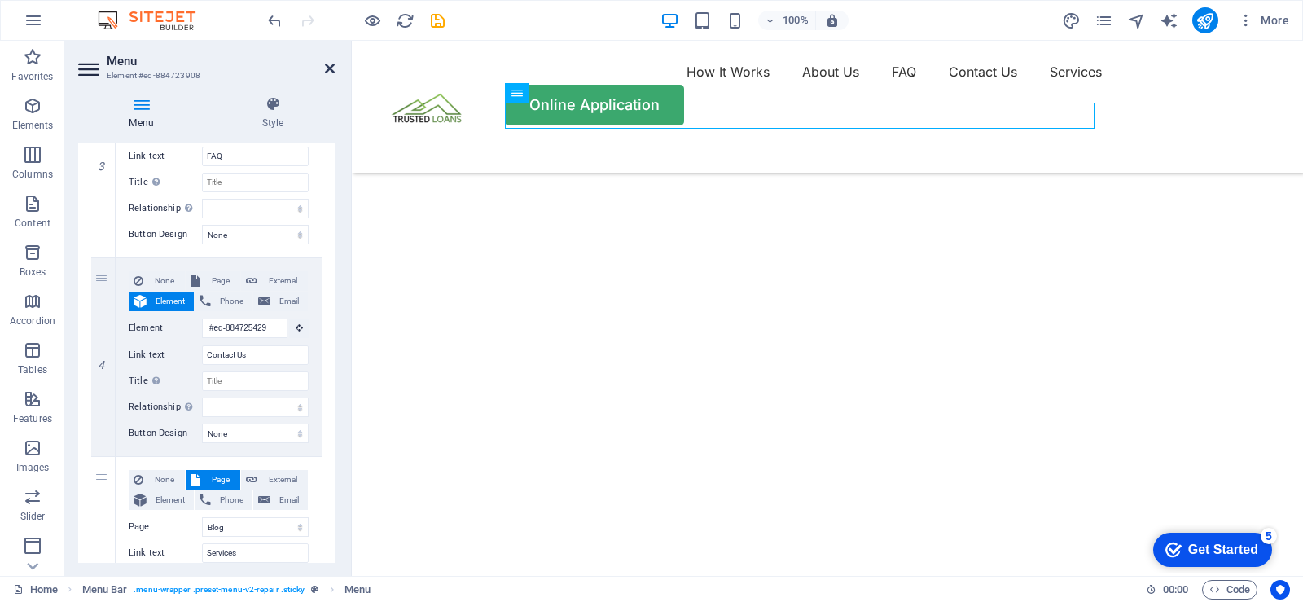
click at [327, 67] on icon at bounding box center [330, 68] width 10 height 13
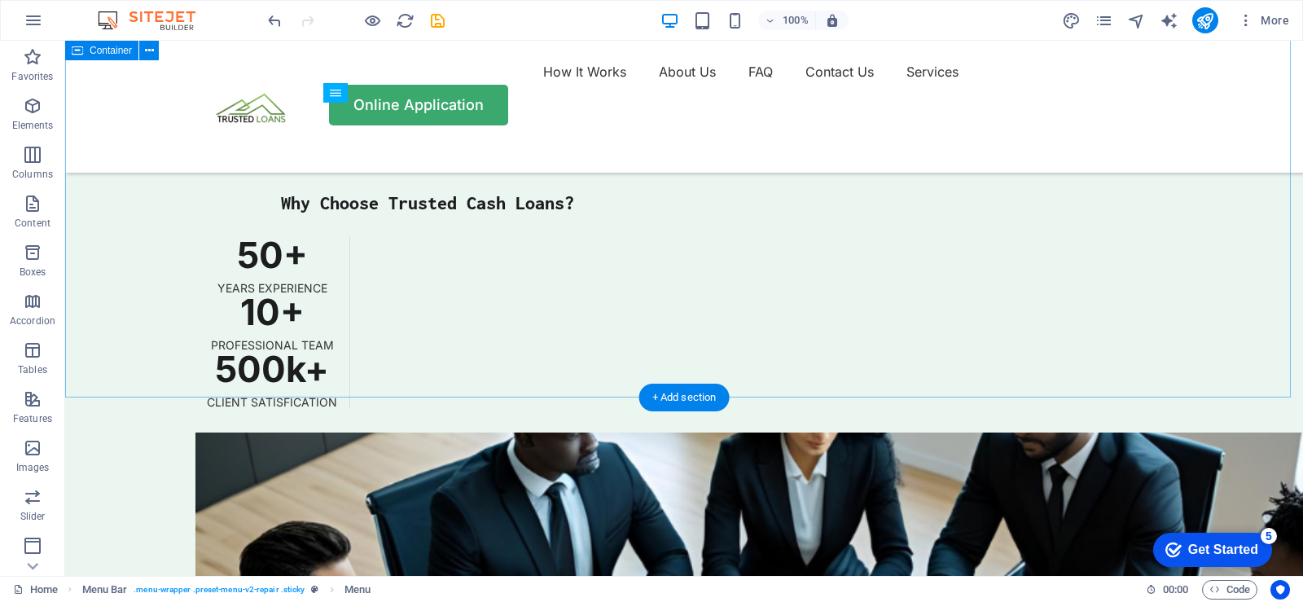
scroll to position [4235, 0]
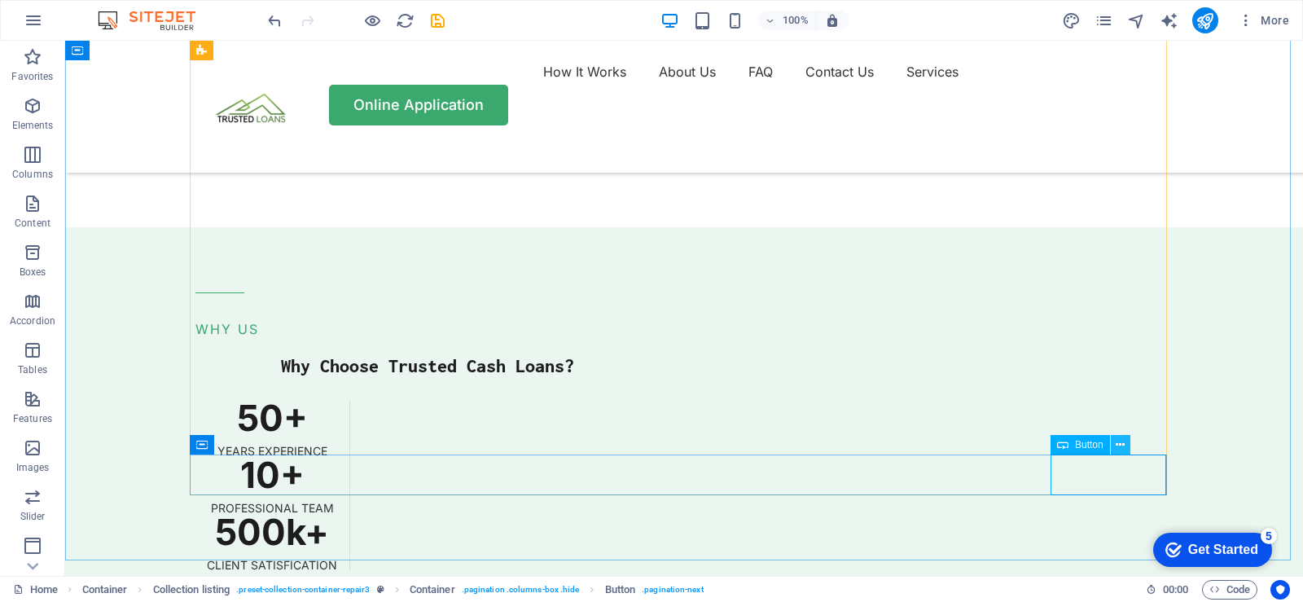
click at [1122, 441] on icon at bounding box center [1120, 445] width 9 height 17
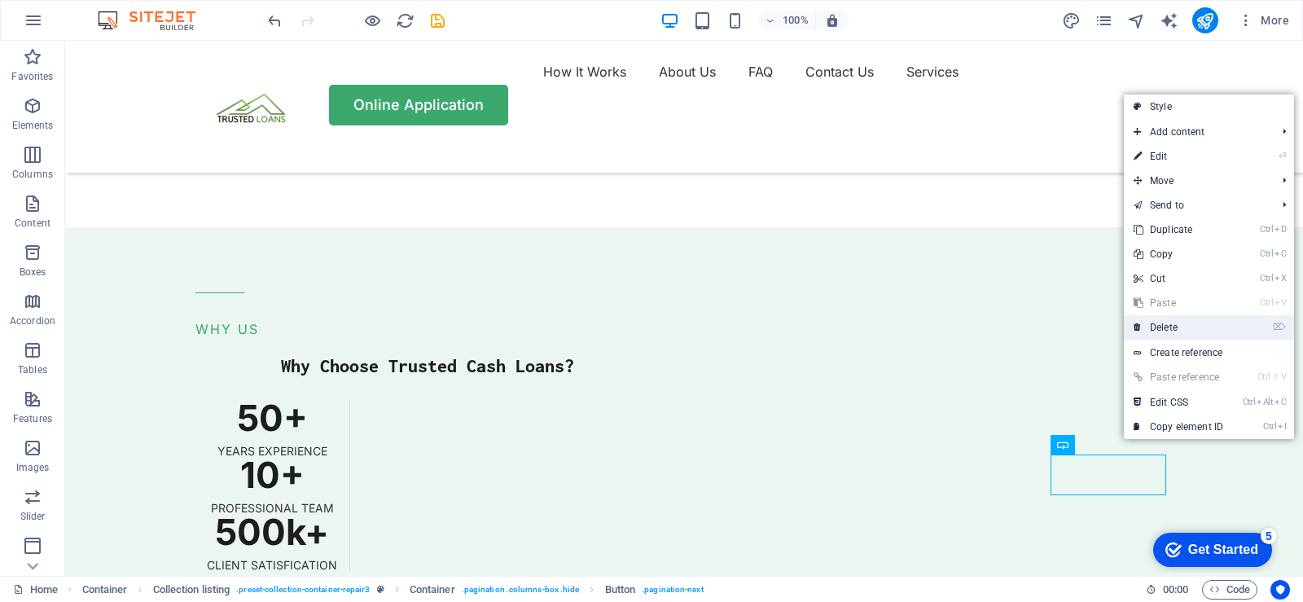
click at [1172, 327] on link "⌦ Delete" at bounding box center [1178, 327] width 109 height 24
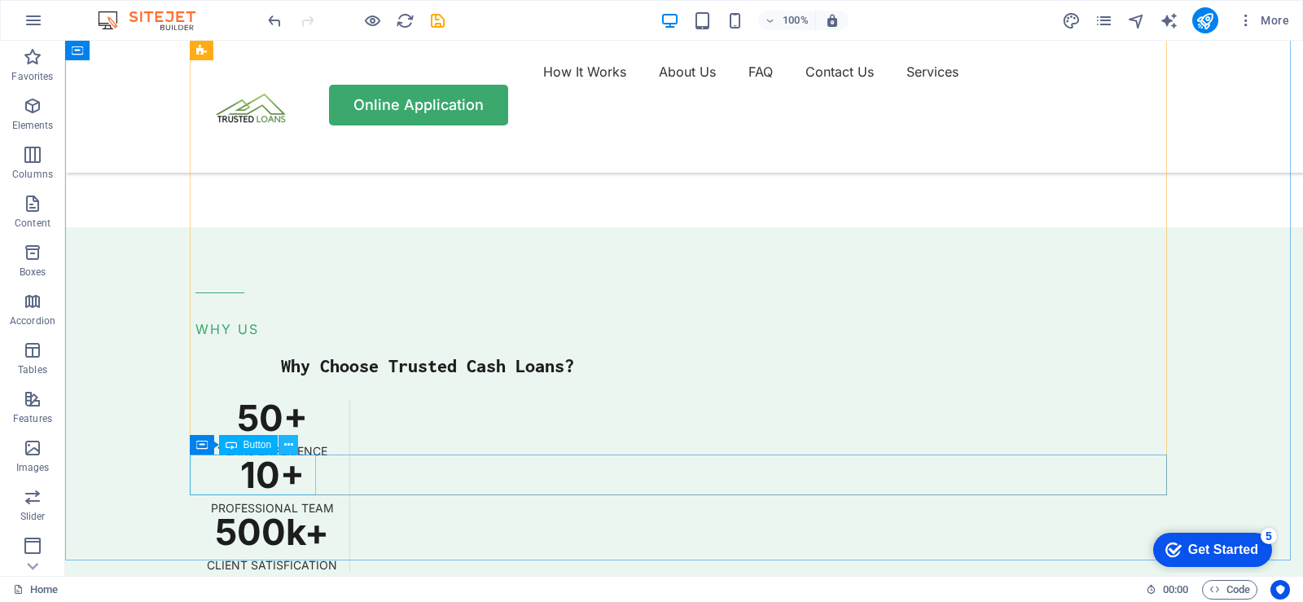
click at [285, 446] on icon at bounding box center [288, 445] width 9 height 17
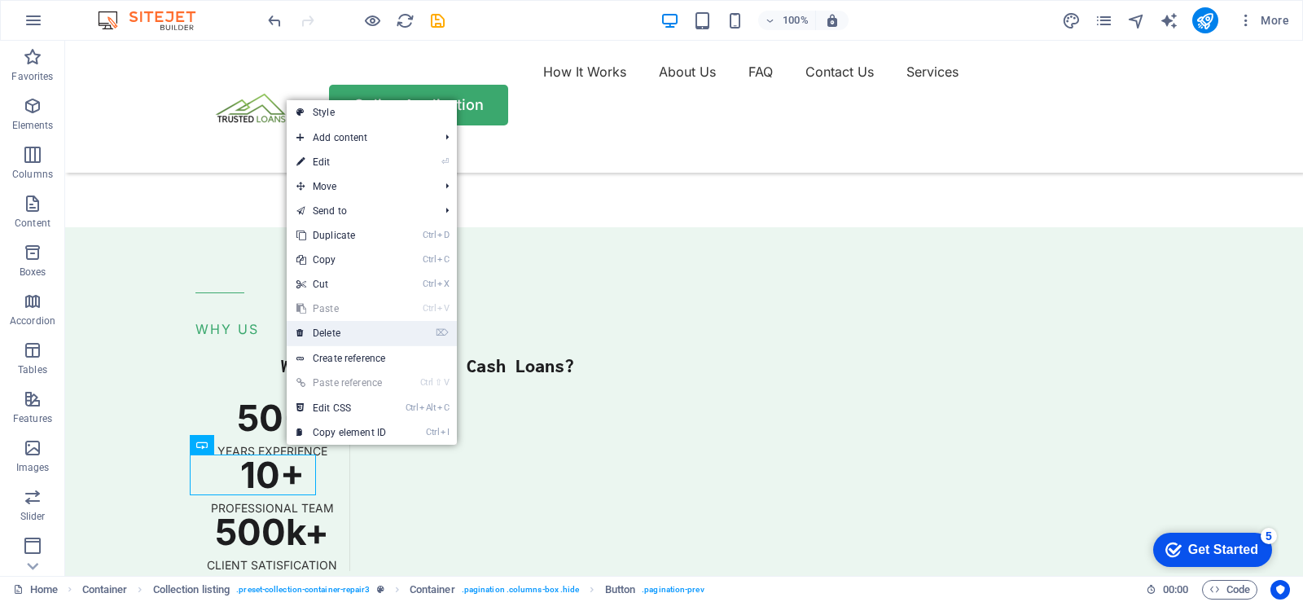
click at [318, 331] on link "⌦ Delete" at bounding box center [341, 333] width 109 height 24
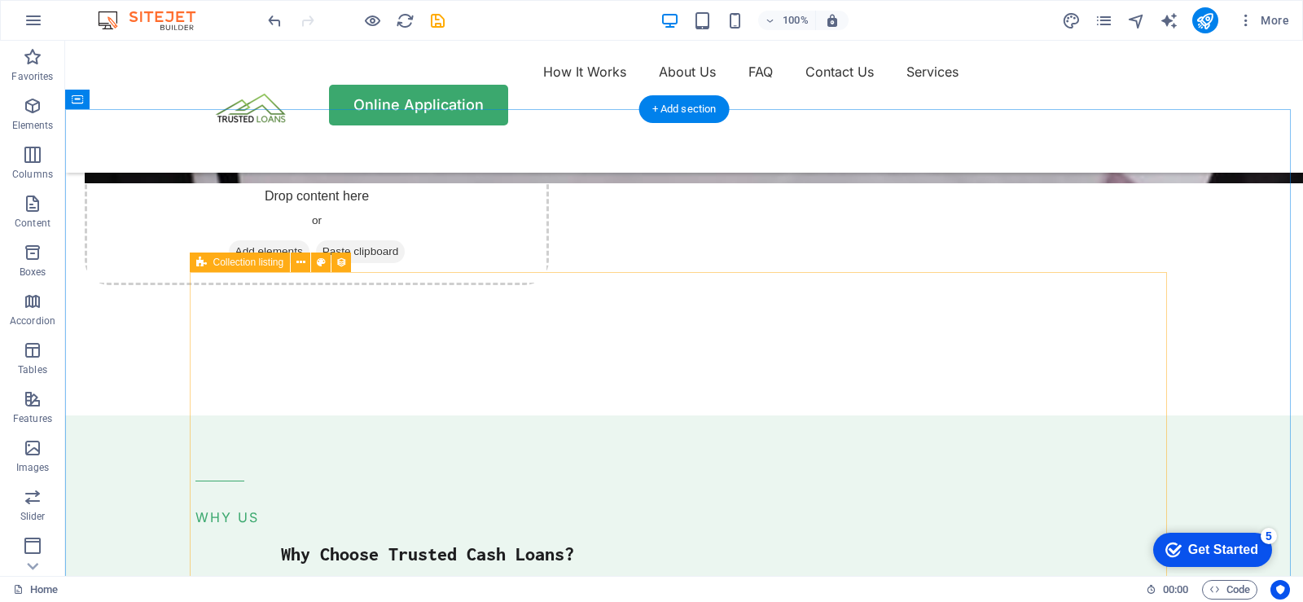
scroll to position [4072, 0]
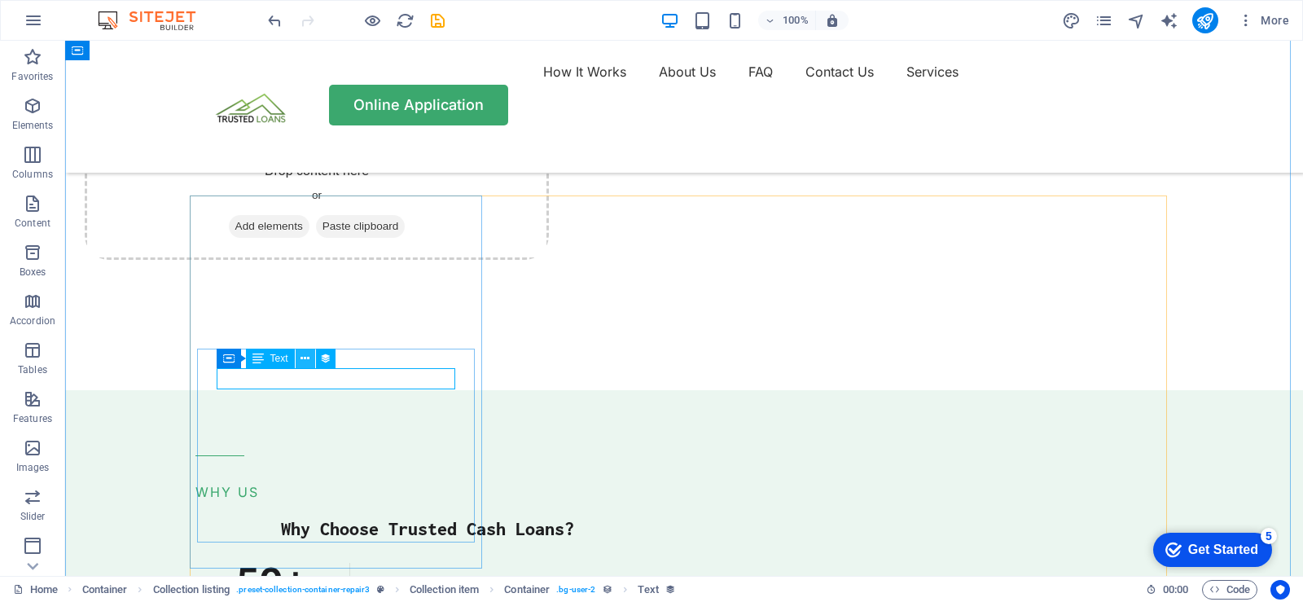
click at [307, 358] on icon at bounding box center [305, 358] width 9 height 17
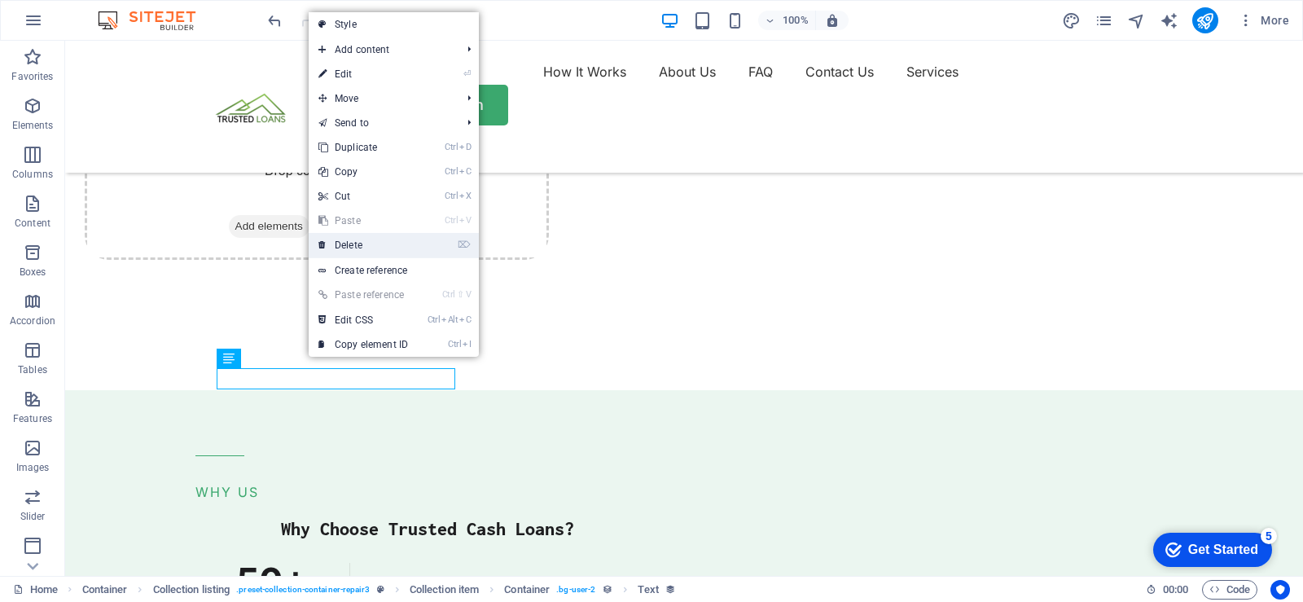
click at [343, 244] on link "⌦ Delete" at bounding box center [363, 245] width 109 height 24
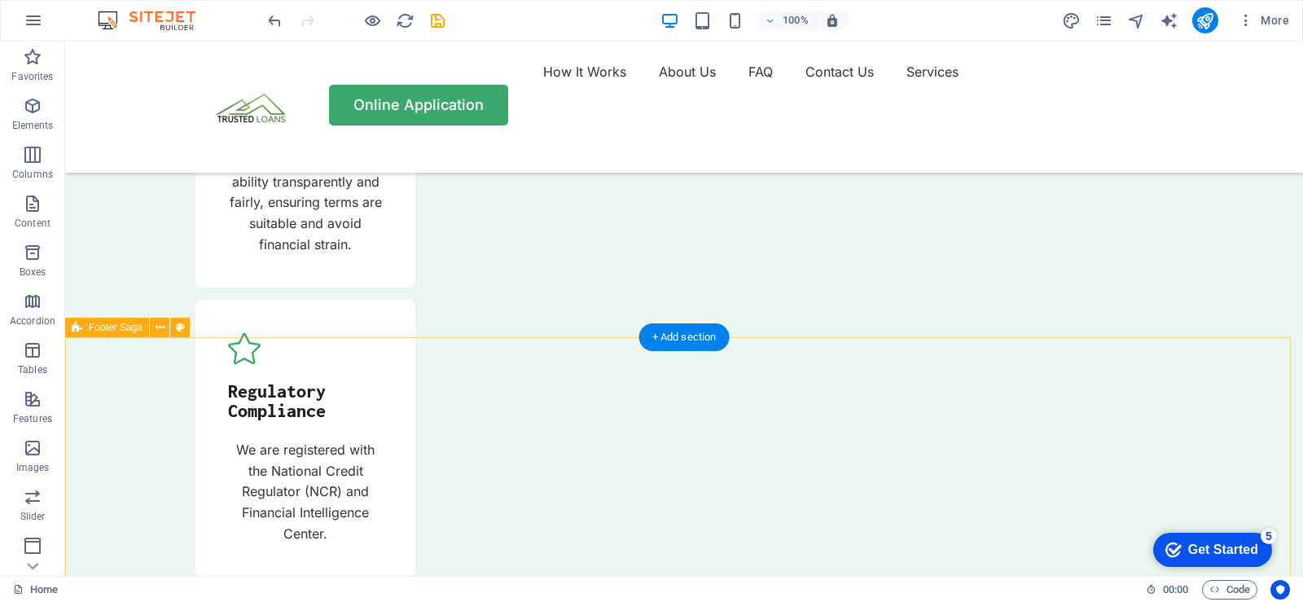
scroll to position [5582, 0]
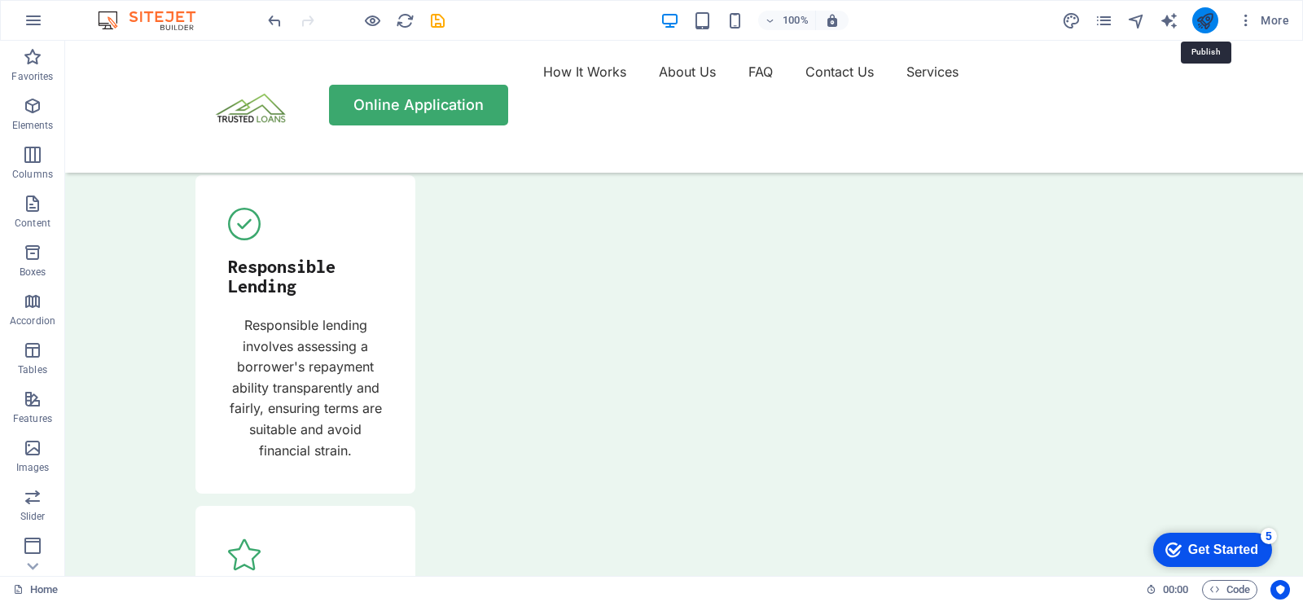
click at [1200, 22] on icon "publish" at bounding box center [1205, 20] width 19 height 19
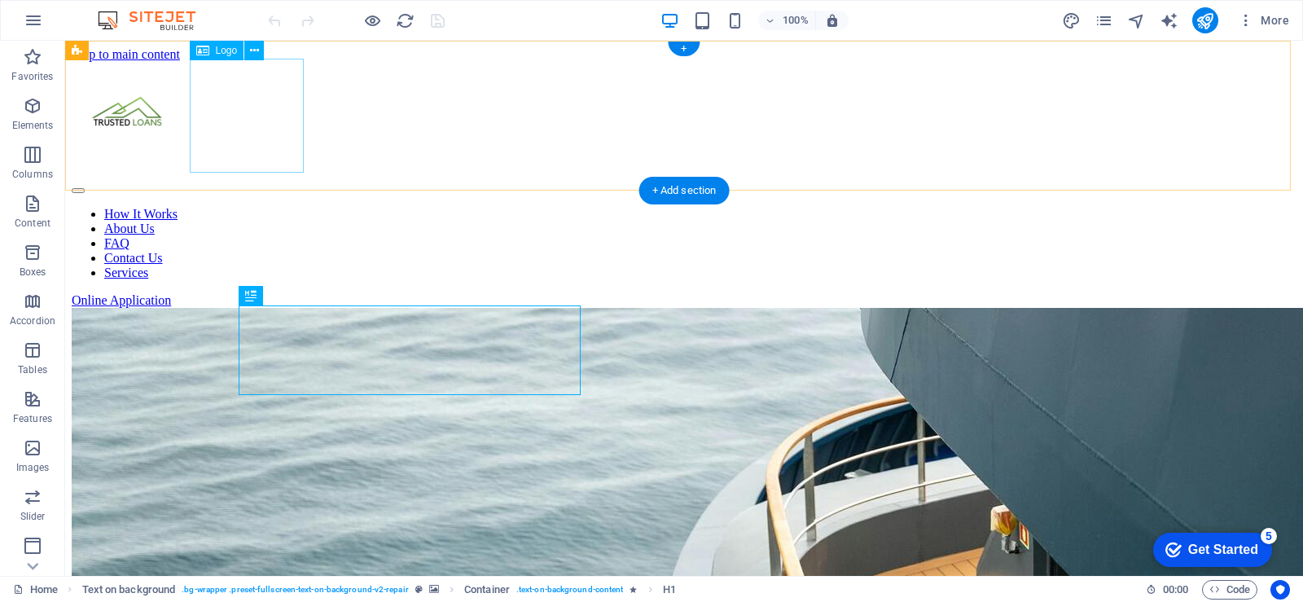
click at [244, 122] on div at bounding box center [684, 120] width 1225 height 117
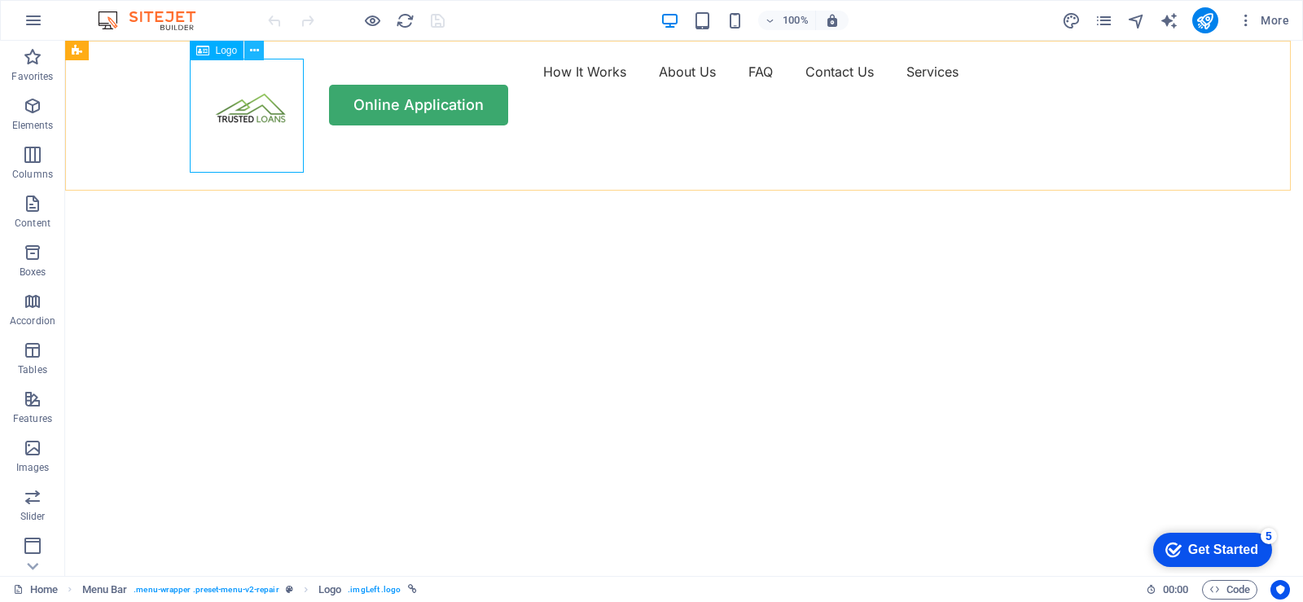
click at [252, 53] on icon at bounding box center [254, 50] width 9 height 17
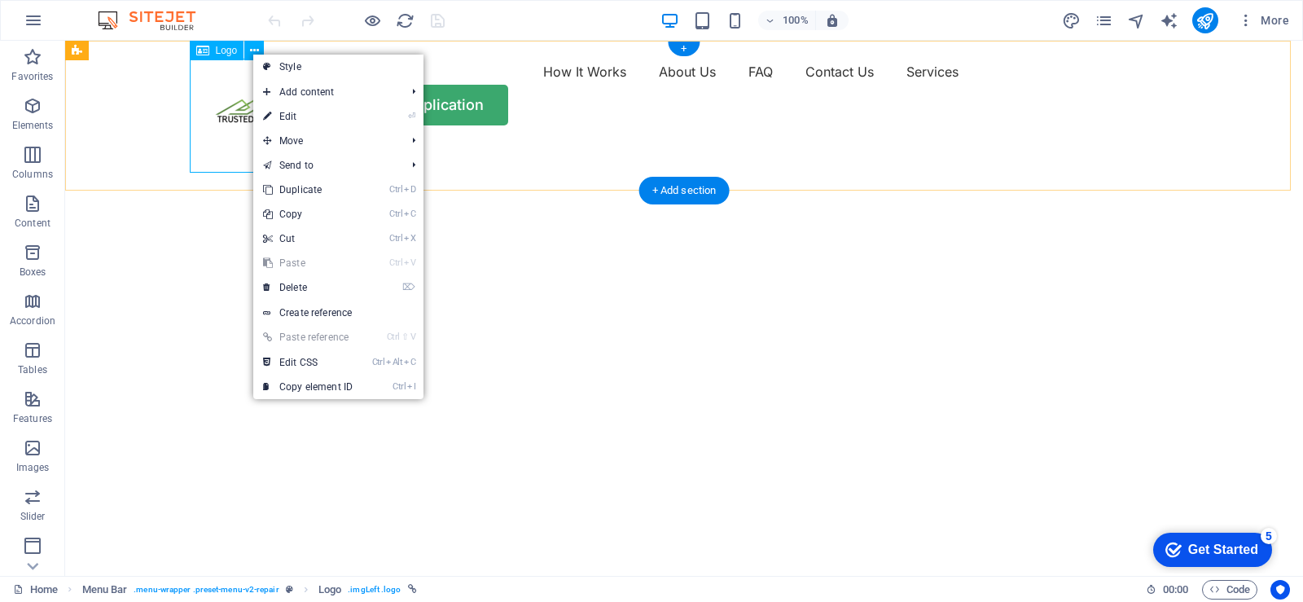
click at [220, 120] on div at bounding box center [252, 116] width 114 height 114
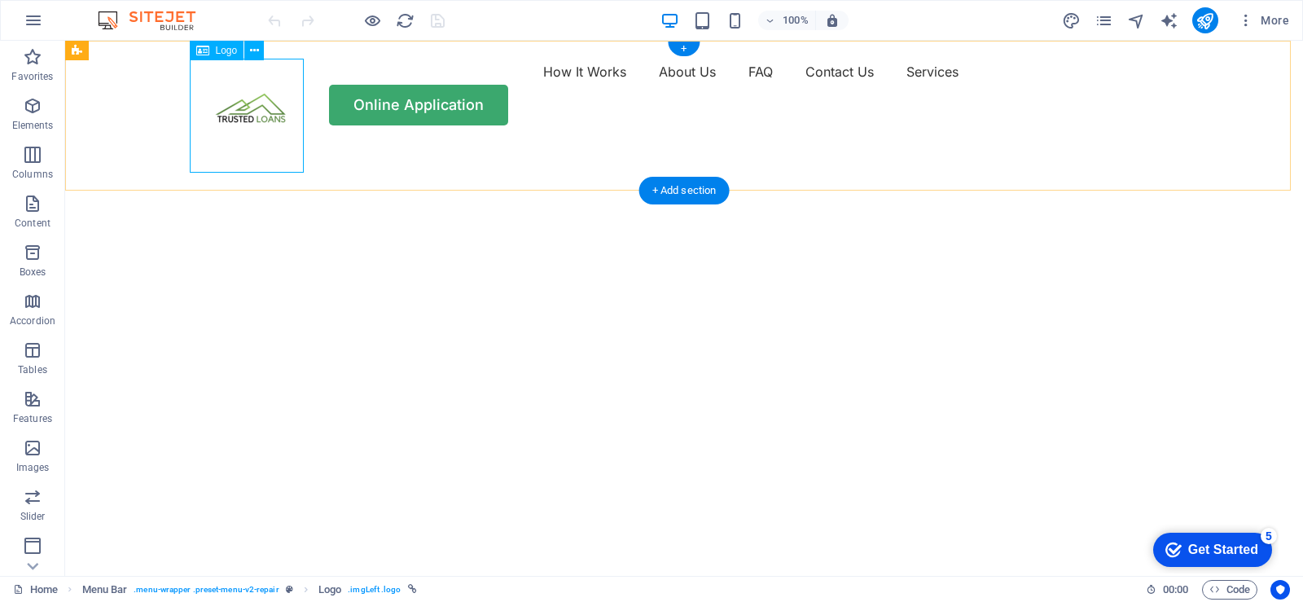
click at [227, 120] on div at bounding box center [252, 116] width 114 height 114
select select "px"
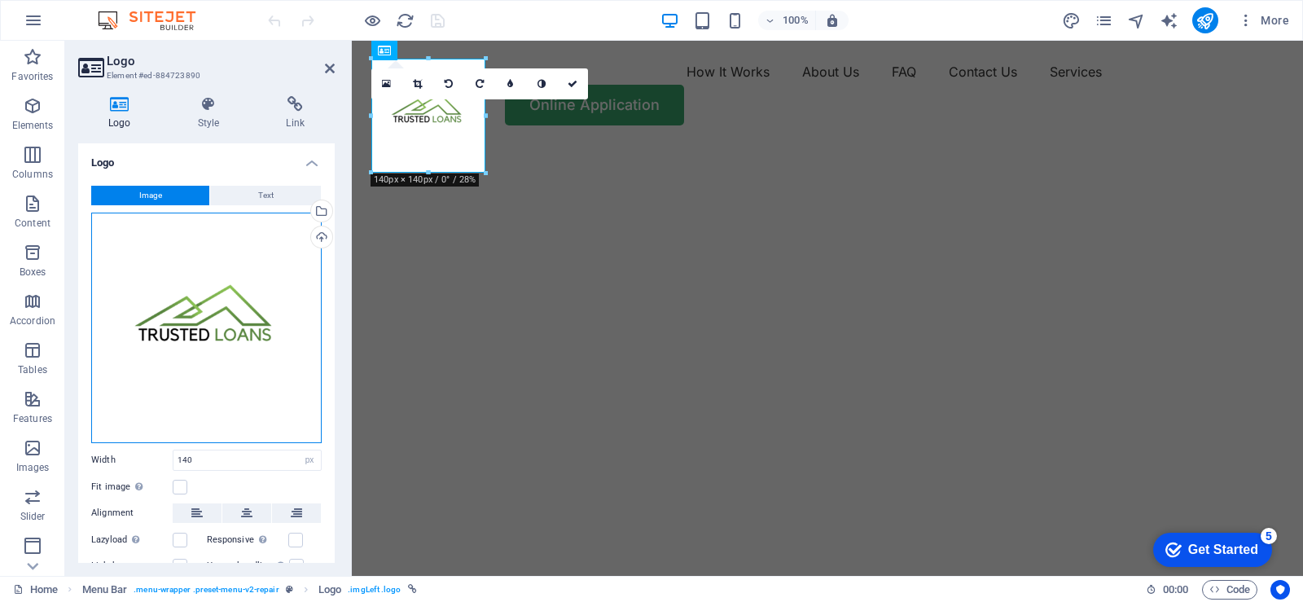
click at [246, 323] on div "Drag files here, click to choose files or select files from Files or our free s…" at bounding box center [206, 328] width 231 height 231
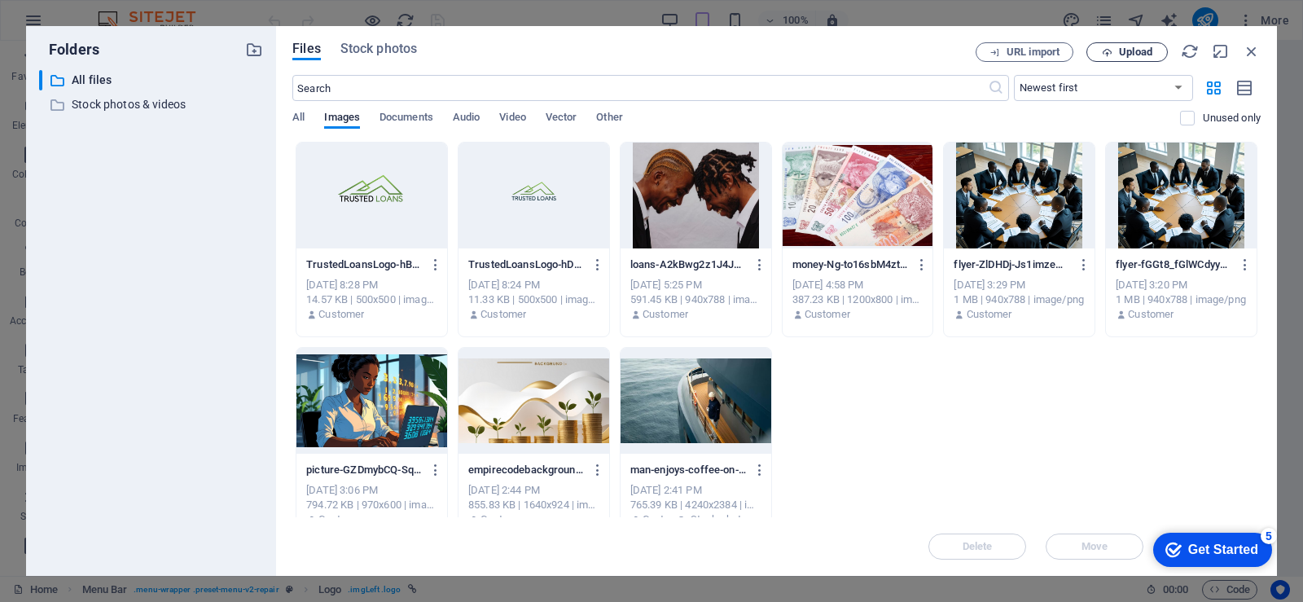
click at [1136, 55] on span "Upload" at bounding box center [1135, 52] width 33 height 10
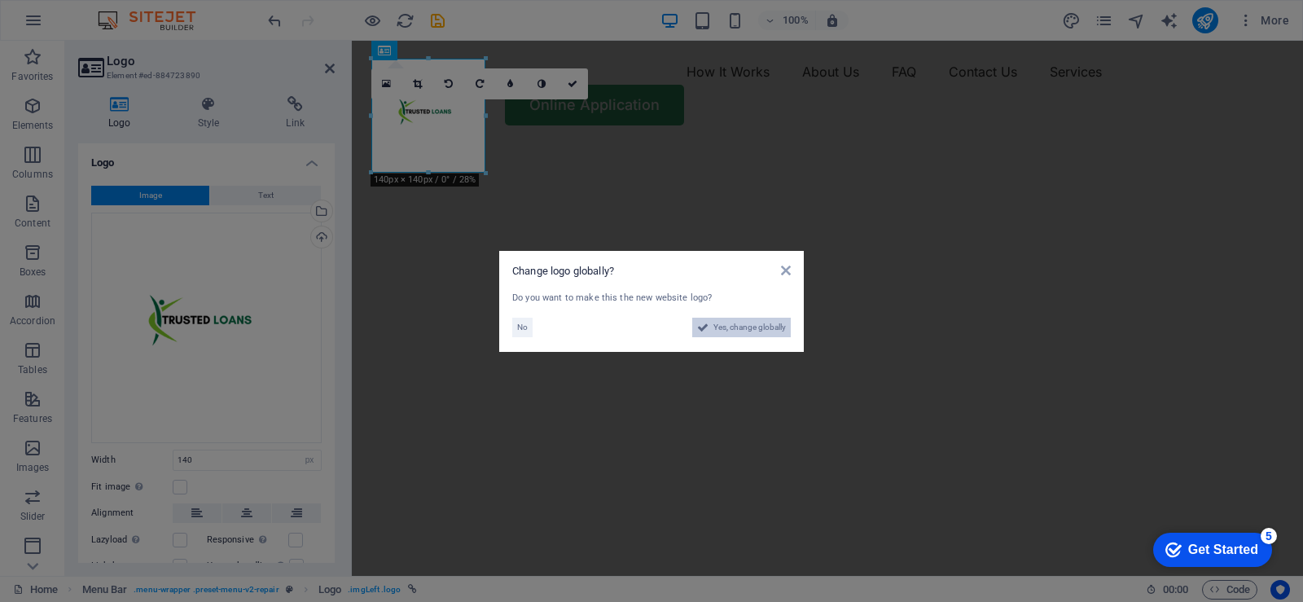
click at [751, 324] on span "Yes, change globally" at bounding box center [749, 328] width 72 height 20
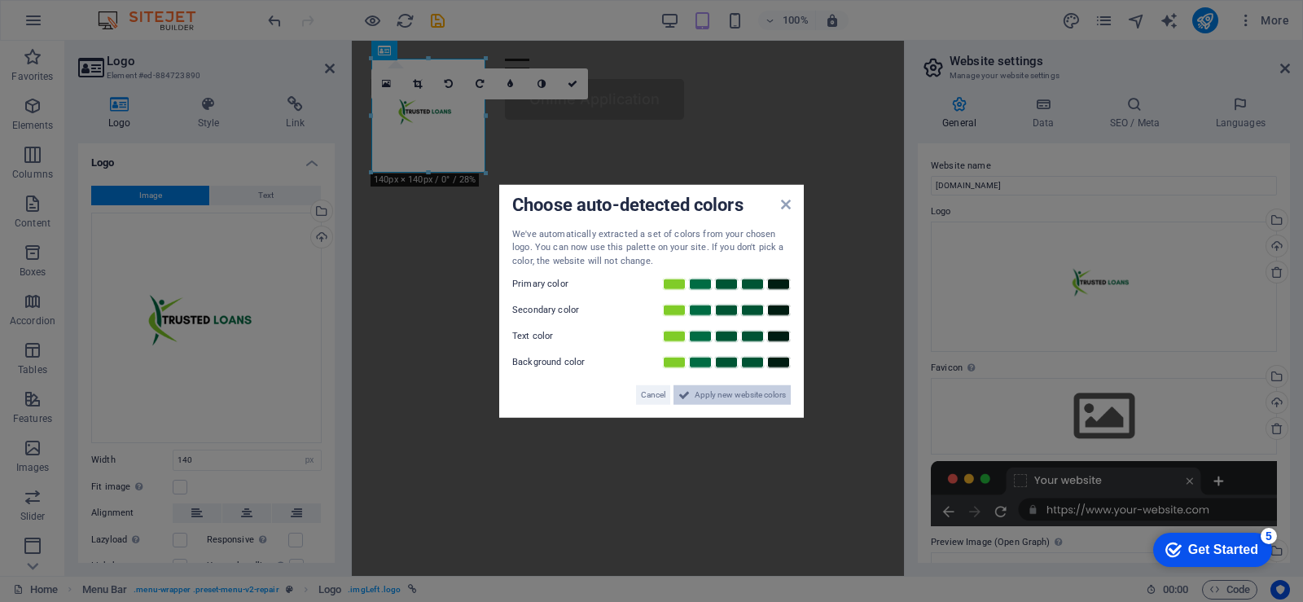
click at [748, 402] on span "Apply new website colors" at bounding box center [740, 395] width 91 height 20
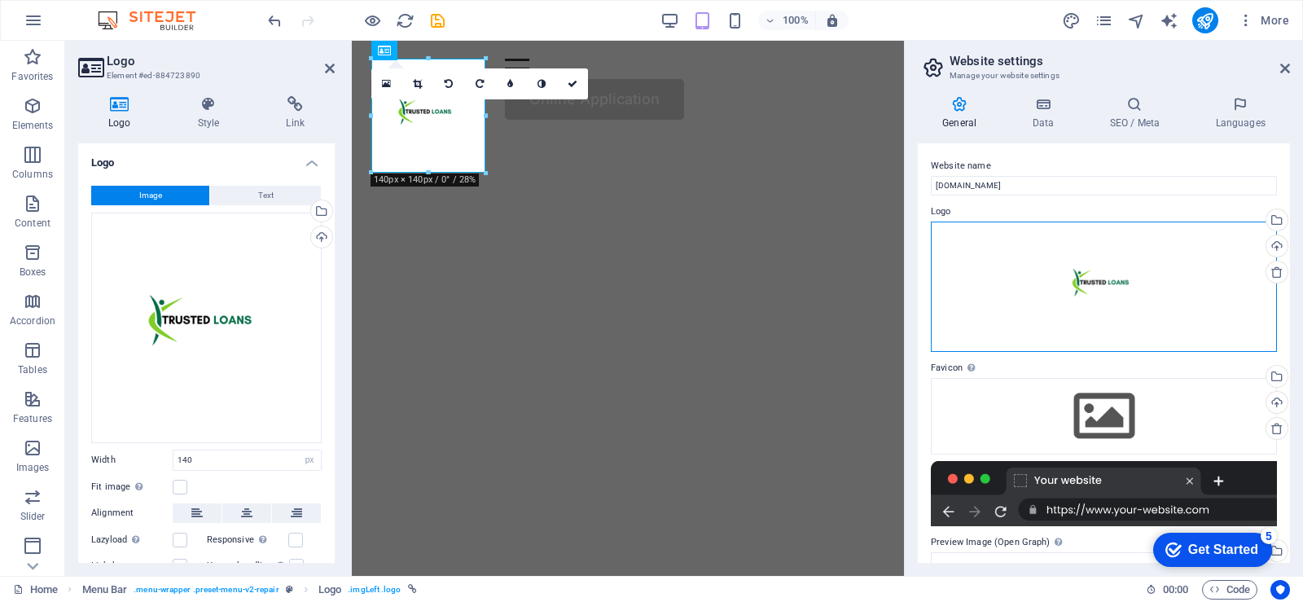
click at [1090, 289] on div "Drag files here, click to choose files or select files from Files or our free s…" at bounding box center [1104, 287] width 346 height 130
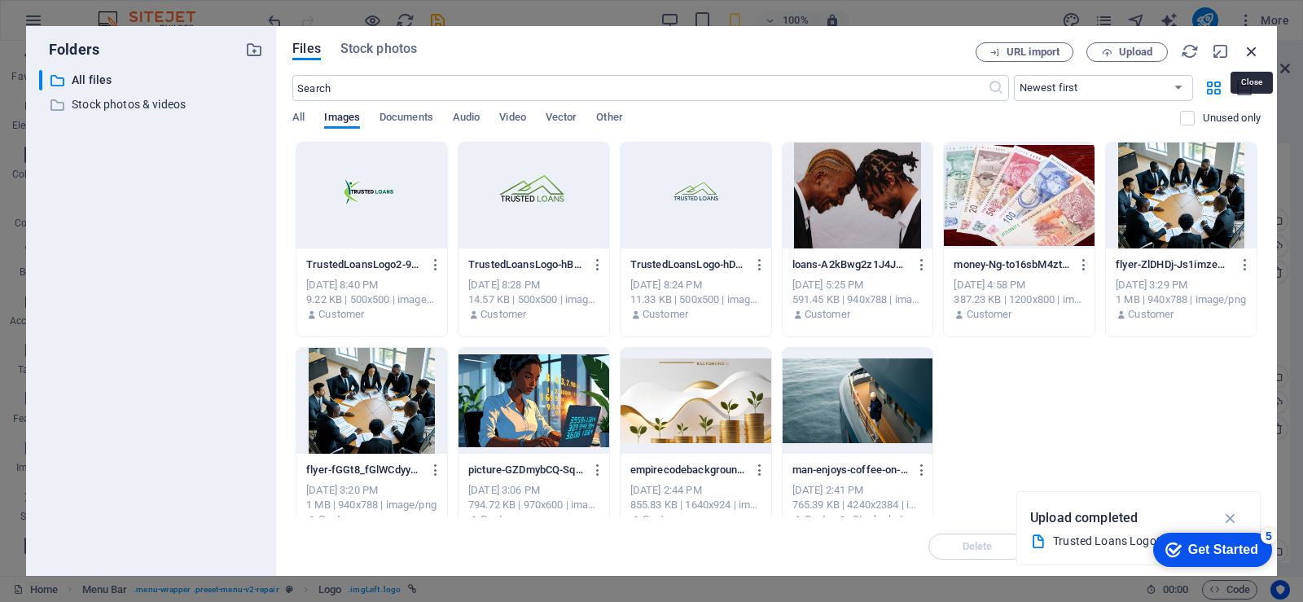
click at [1253, 49] on icon "button" at bounding box center [1252, 51] width 18 height 18
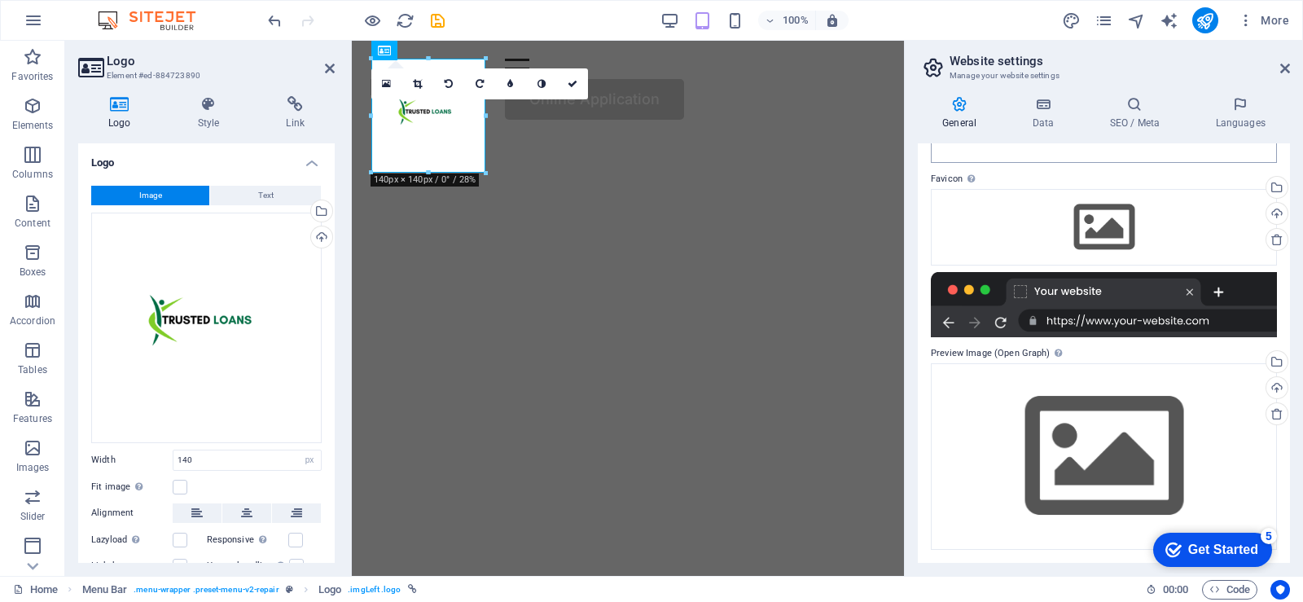
scroll to position [108, 0]
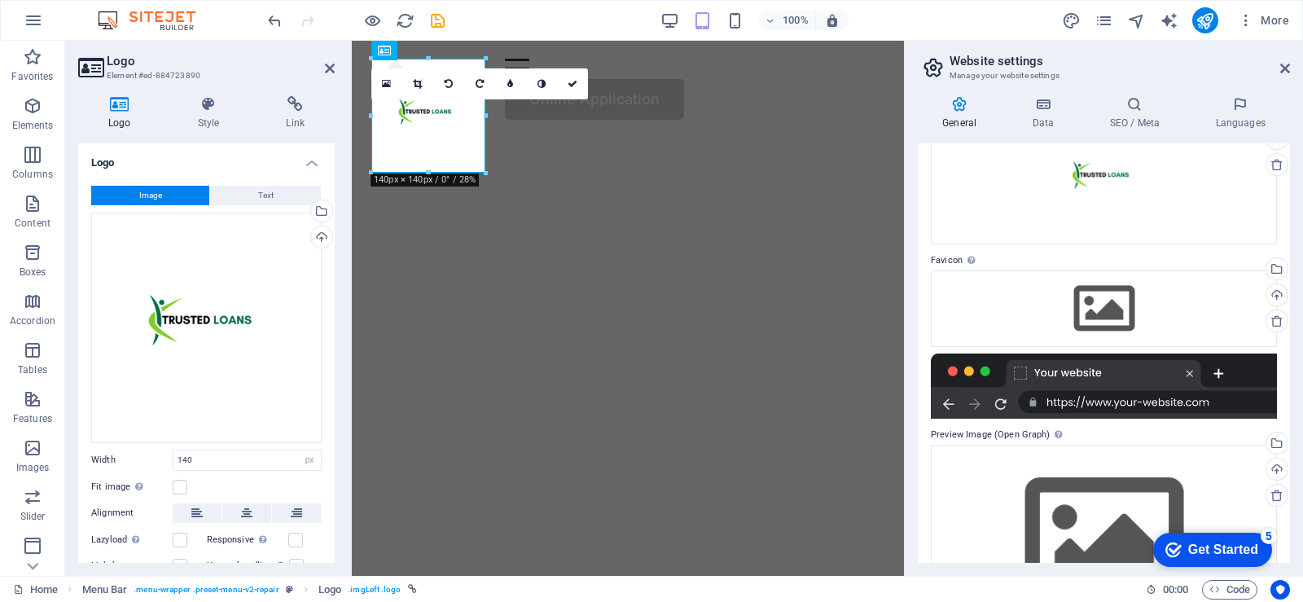
click at [1230, 402] on div at bounding box center [1104, 385] width 346 height 65
click at [1125, 406] on div at bounding box center [1104, 385] width 346 height 65
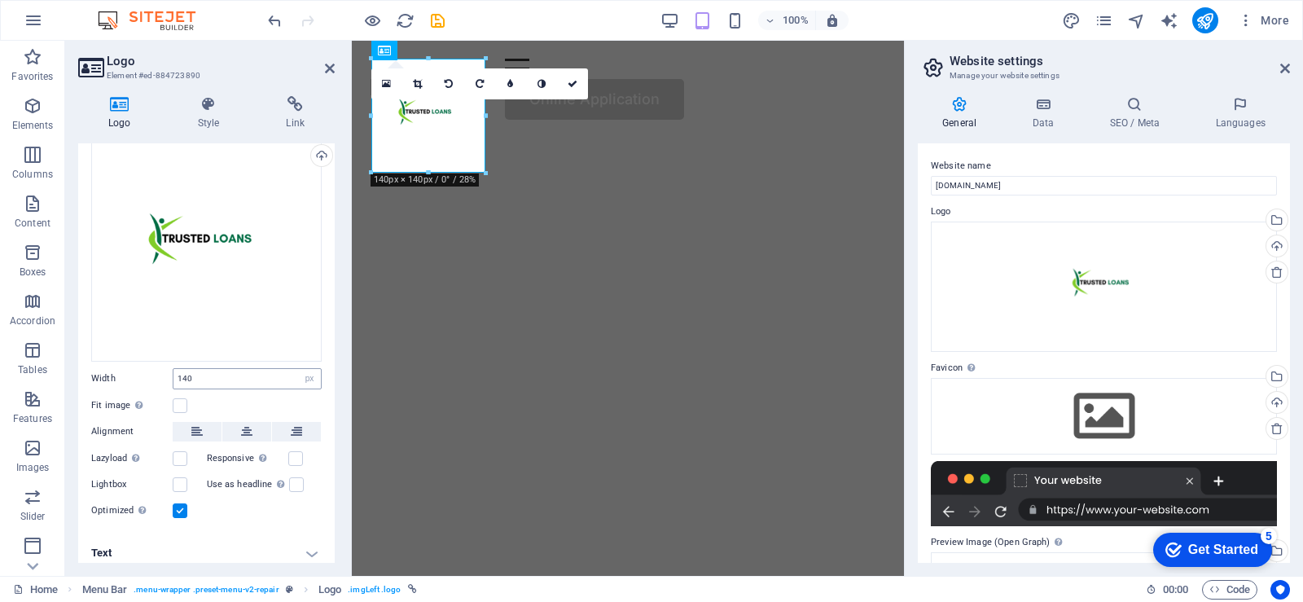
scroll to position [88, 0]
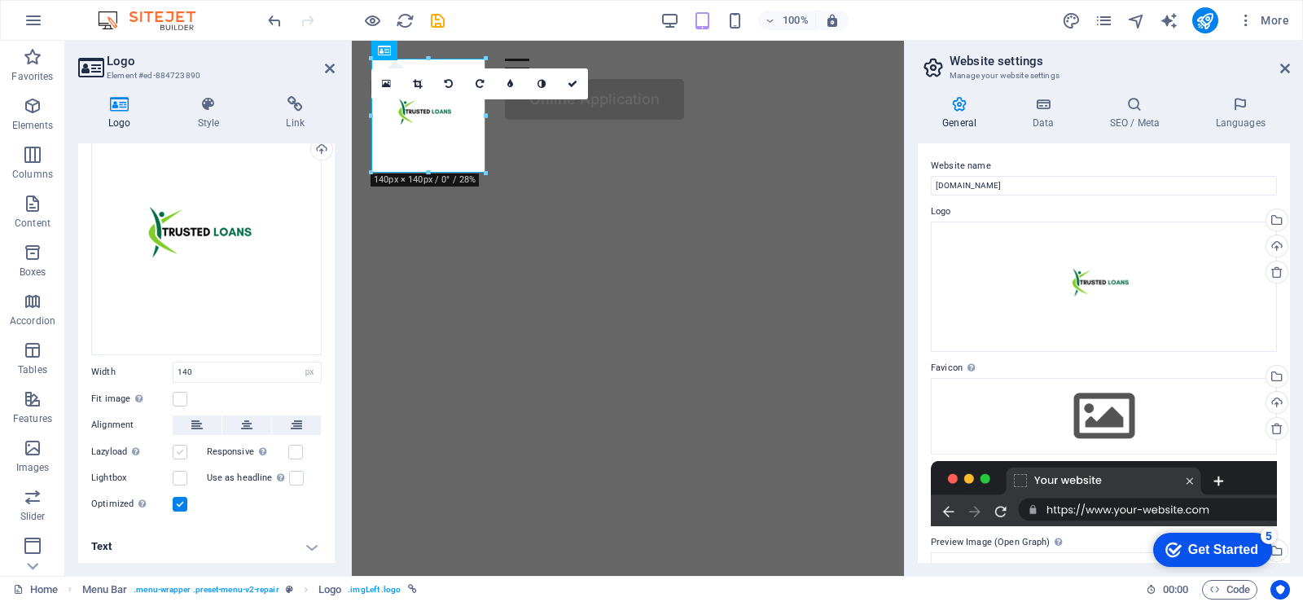
click at [182, 452] on label at bounding box center [180, 452] width 15 height 15
click at [0, 0] on input "Lazyload Loading images after the page loads improves page speed." at bounding box center [0, 0] width 0 height 0
click at [296, 450] on label at bounding box center [295, 452] width 15 height 15
click at [0, 0] on input "Responsive Automatically load retina image and smartphone optimized sizes." at bounding box center [0, 0] width 0 height 0
click at [181, 453] on label at bounding box center [180, 452] width 15 height 15
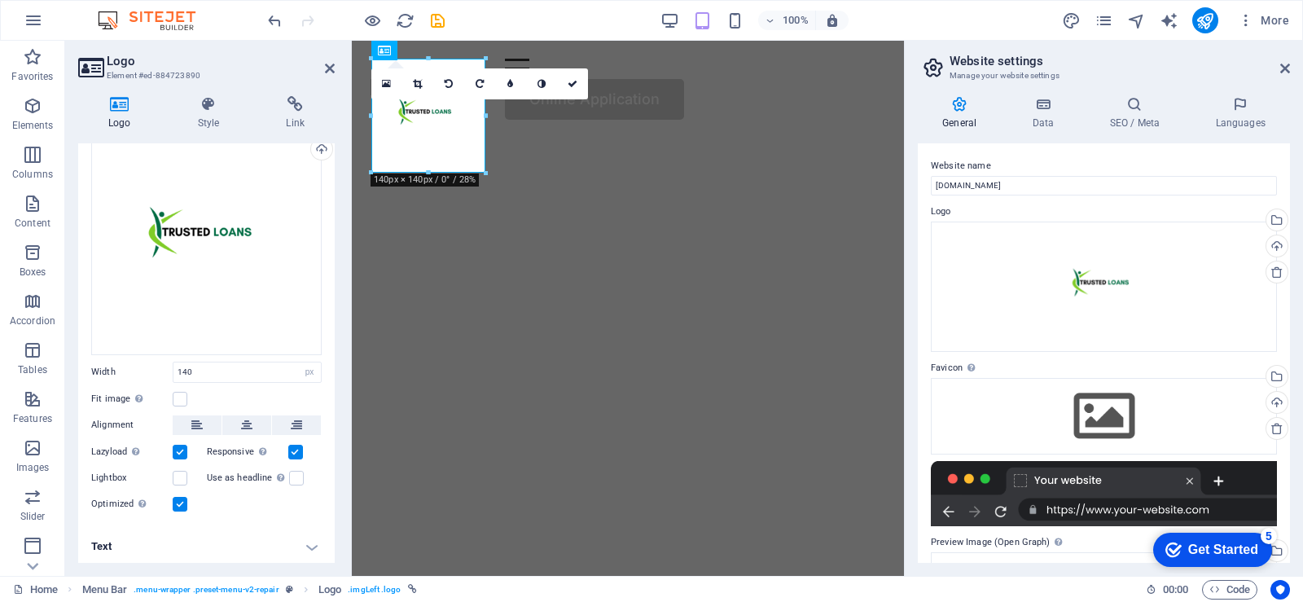
click at [0, 0] on input "Lazyload Loading images after the page loads improves page speed." at bounding box center [0, 0] width 0 height 0
click at [1285, 68] on icon at bounding box center [1285, 68] width 10 height 13
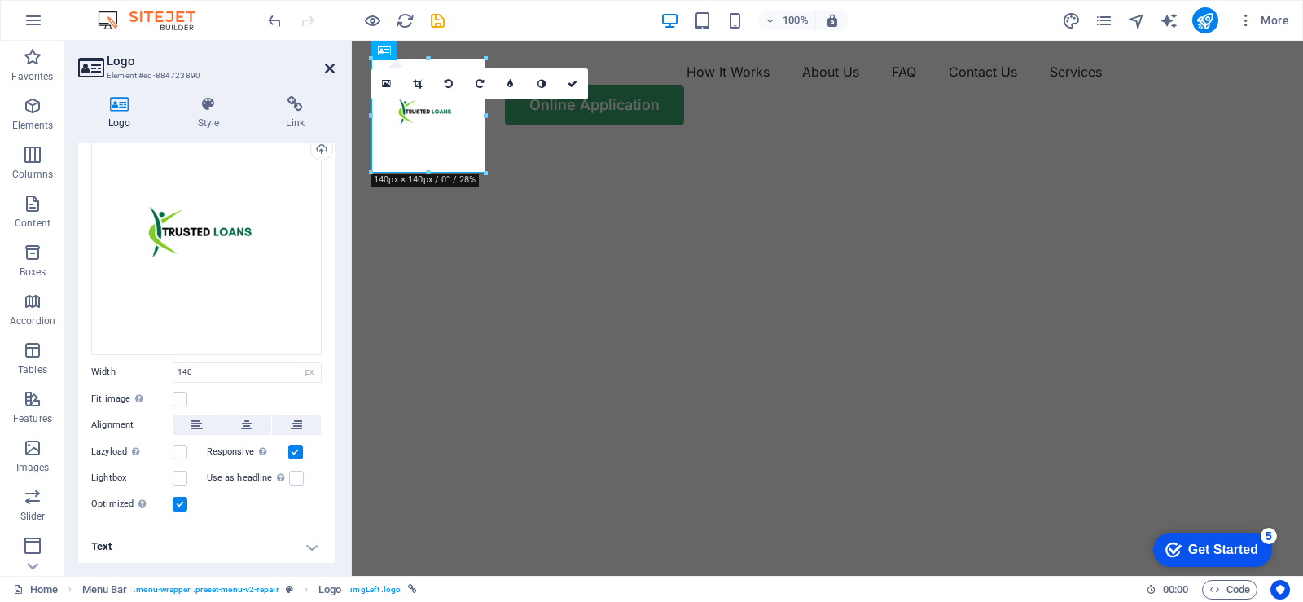
click at [327, 63] on icon at bounding box center [330, 68] width 10 height 13
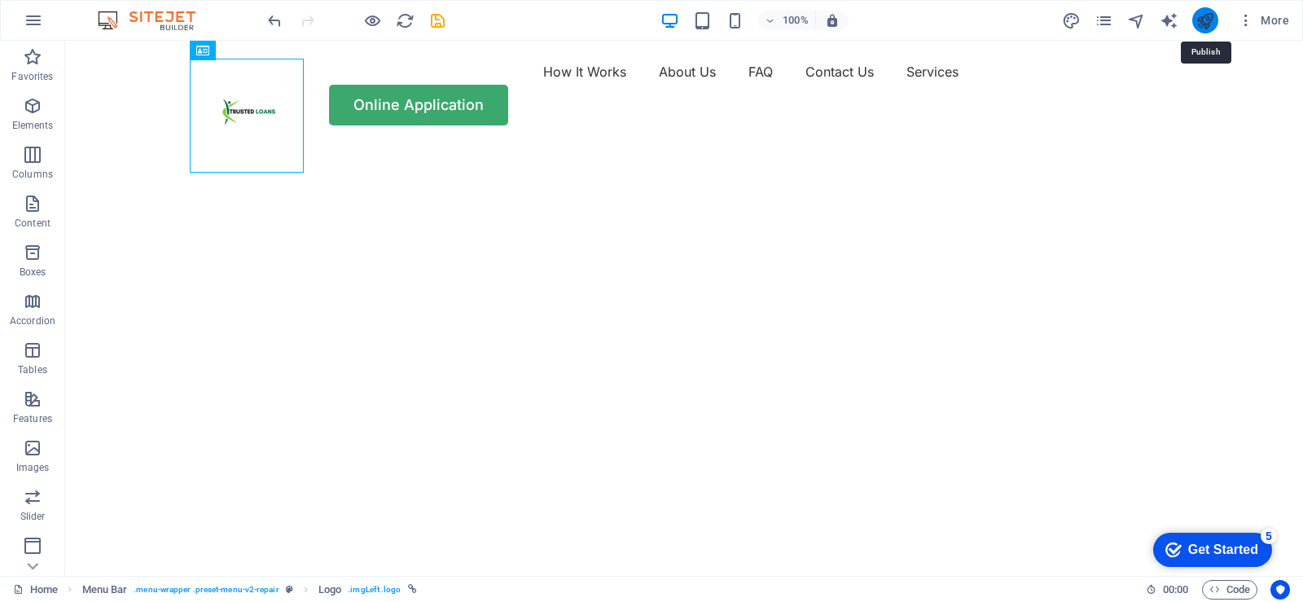
click at [1210, 22] on icon "publish" at bounding box center [1205, 20] width 19 height 19
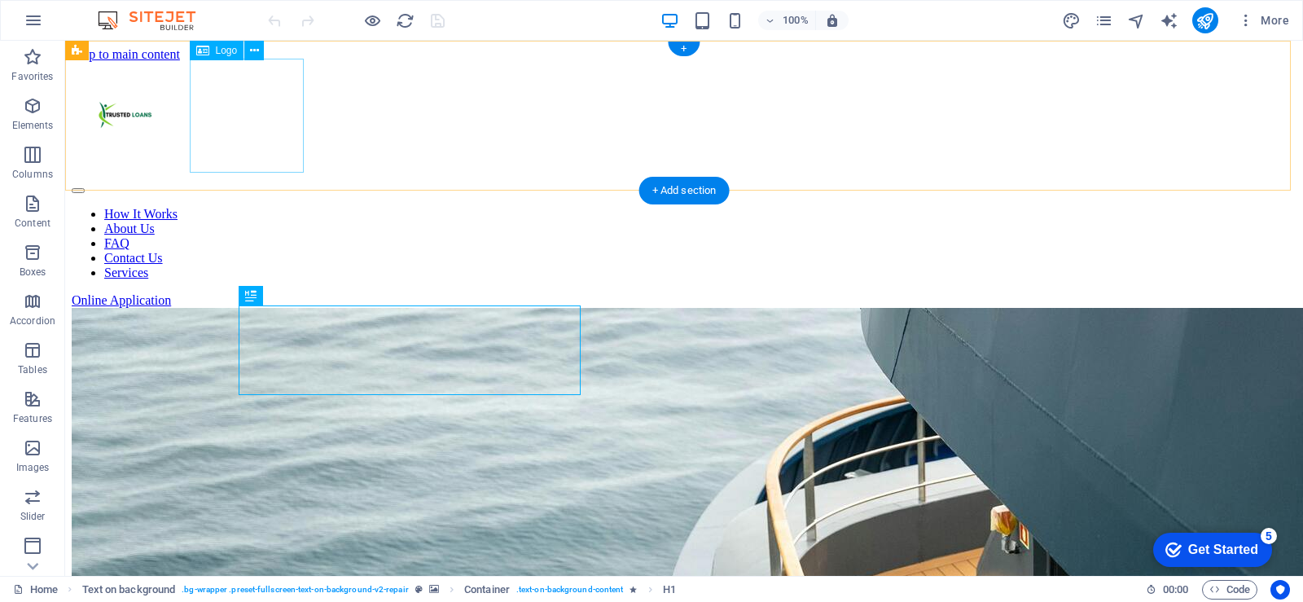
click at [264, 112] on div at bounding box center [684, 120] width 1225 height 117
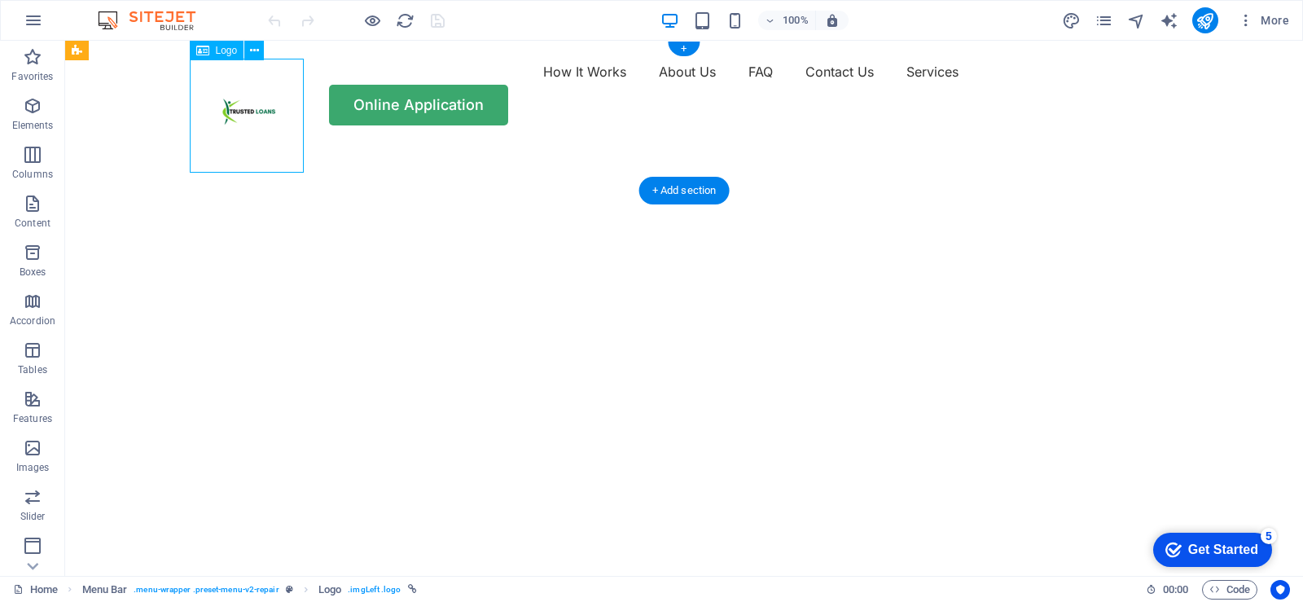
click at [264, 112] on div at bounding box center [252, 116] width 114 height 114
select select "px"
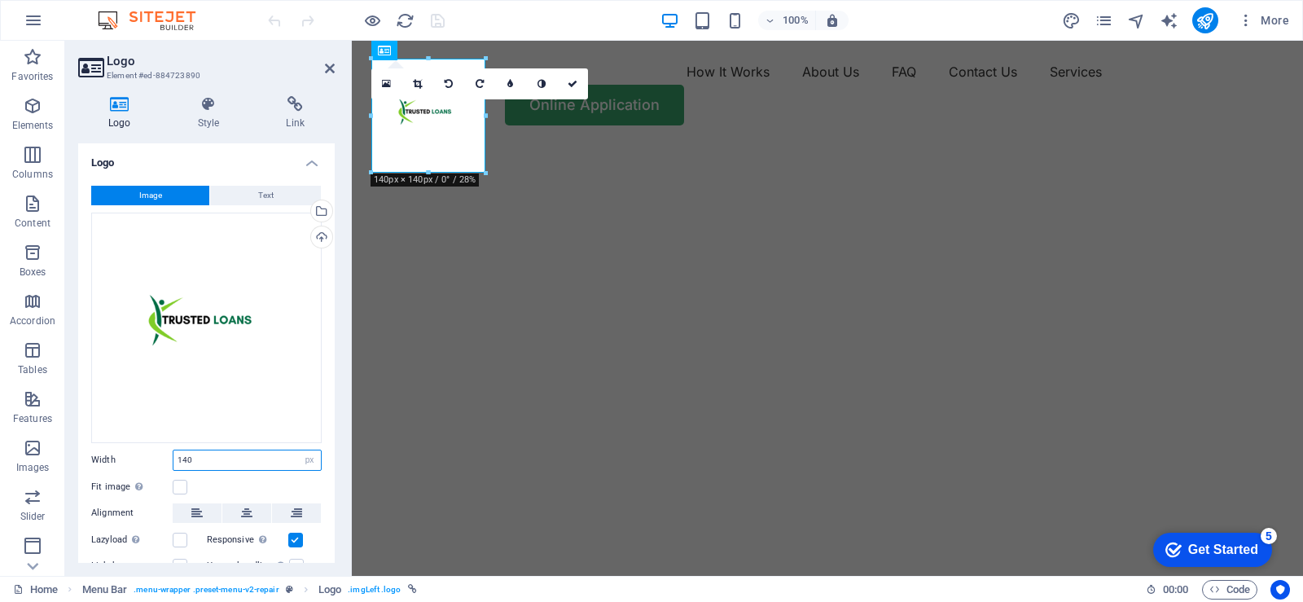
click at [218, 456] on input "140" at bounding box center [246, 460] width 147 height 20
type input "1"
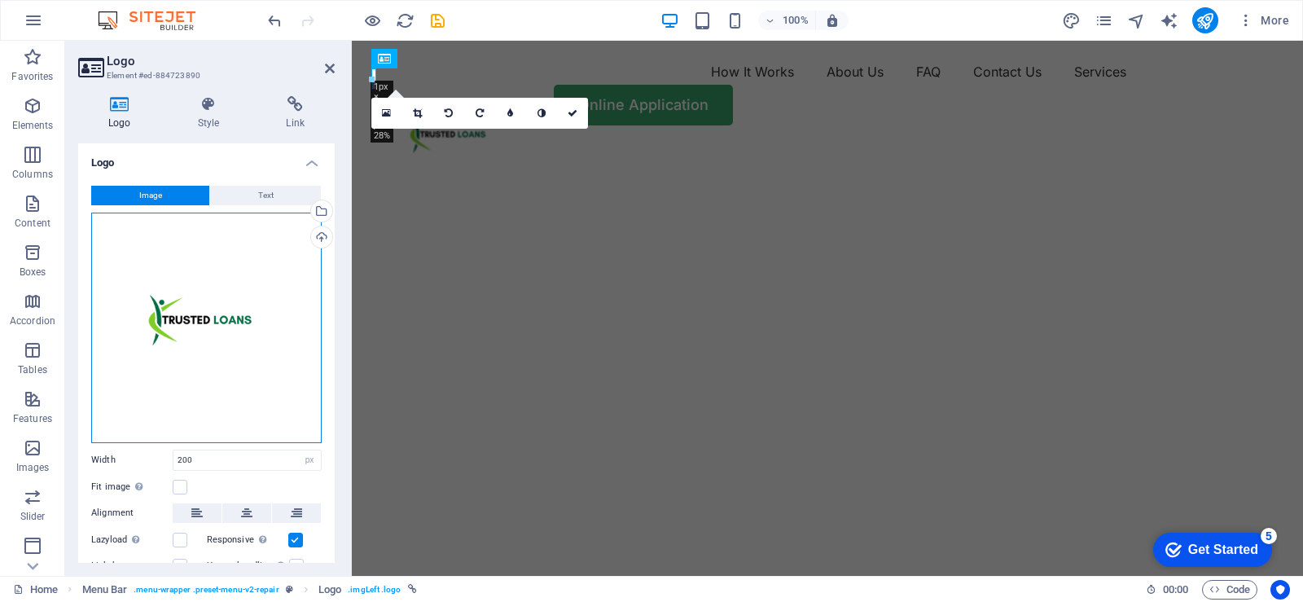
click at [267, 395] on div "Drag files here, click to choose files or select files from Files or our free s…" at bounding box center [206, 328] width 231 height 231
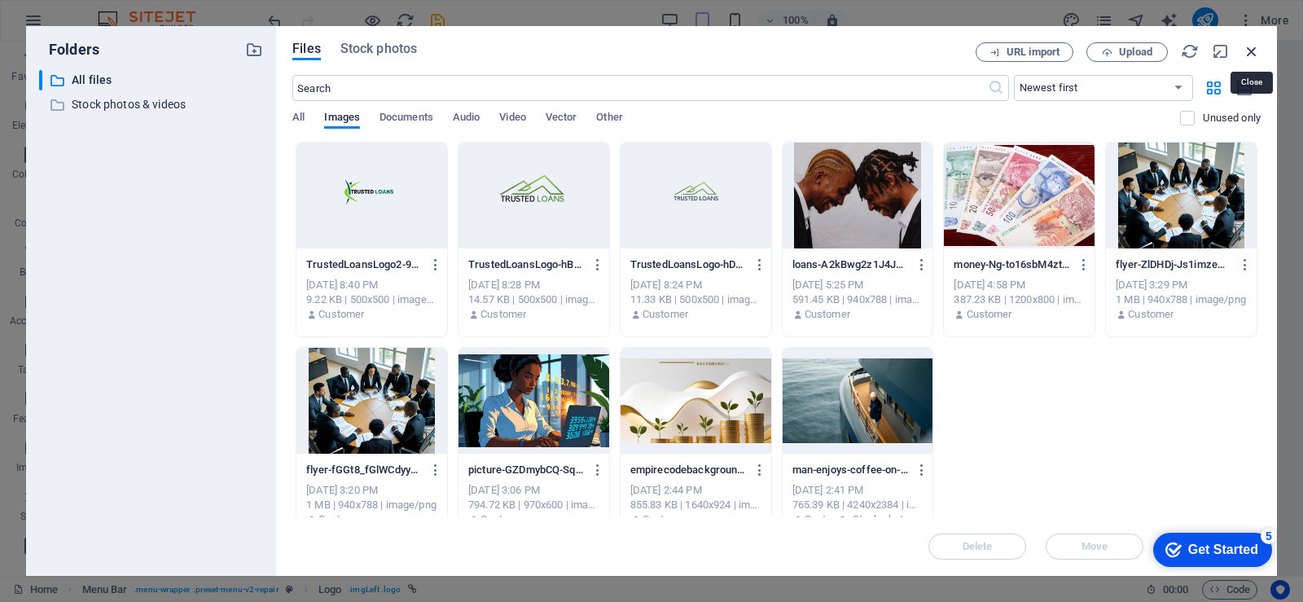
click at [1252, 51] on icon "button" at bounding box center [1252, 51] width 18 height 18
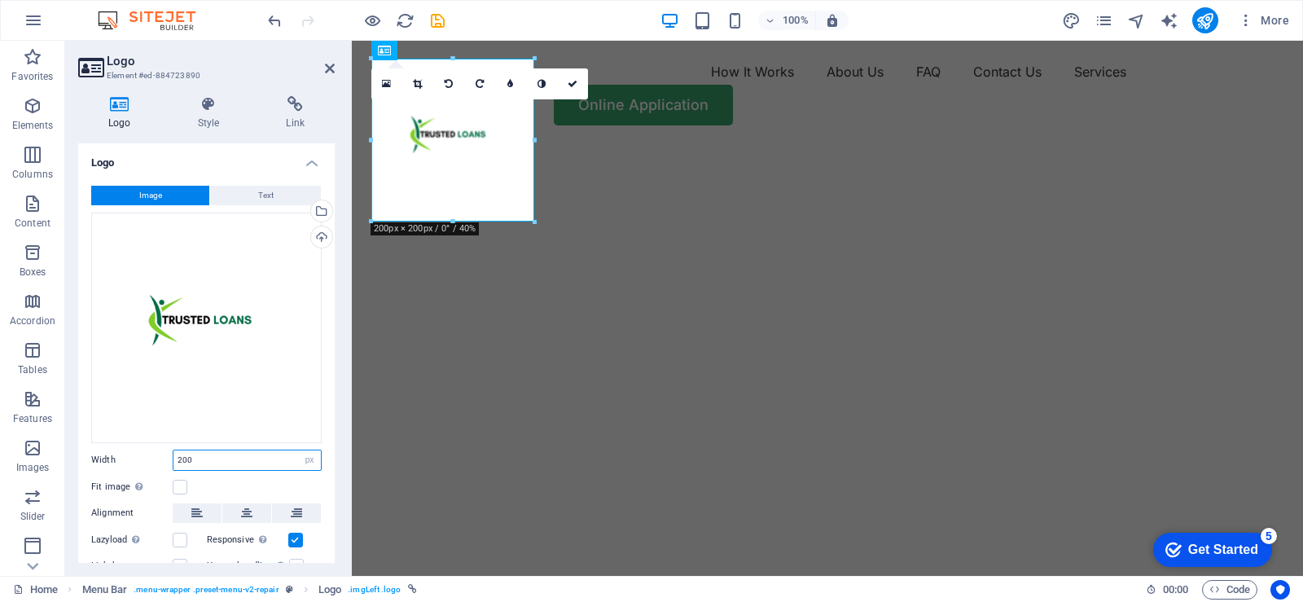
click at [221, 462] on input "200" at bounding box center [246, 460] width 147 height 20
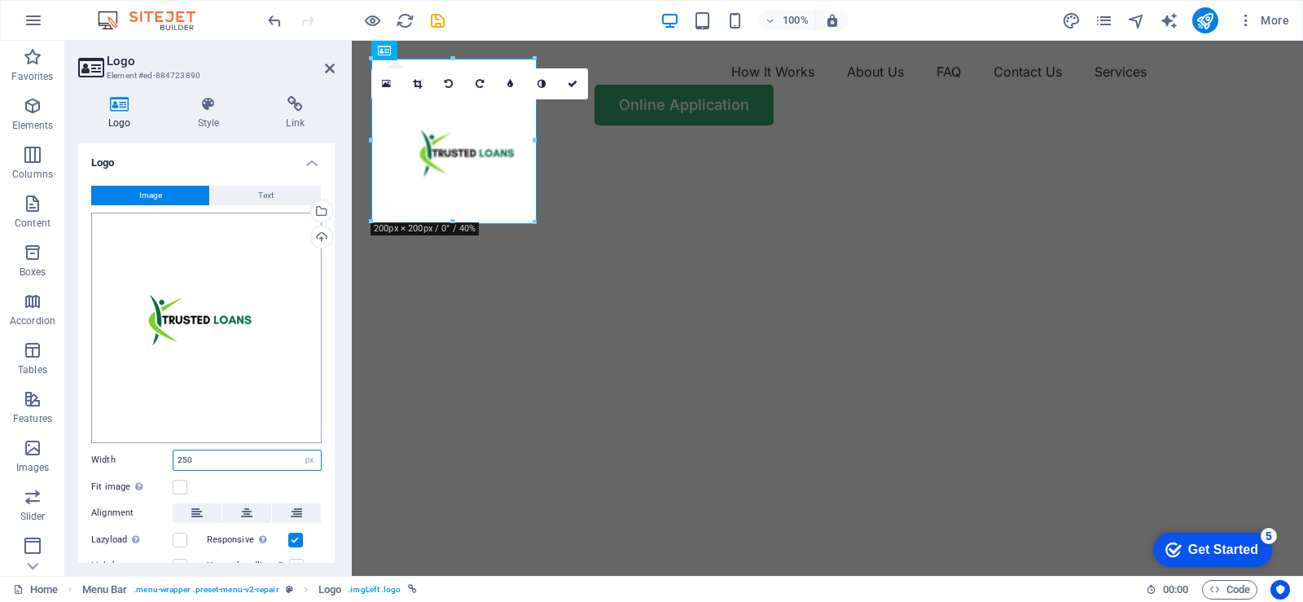
type input "250"
click at [288, 375] on div "Drag files here, click to choose files or select files from Files or our free s…" at bounding box center [206, 328] width 231 height 231
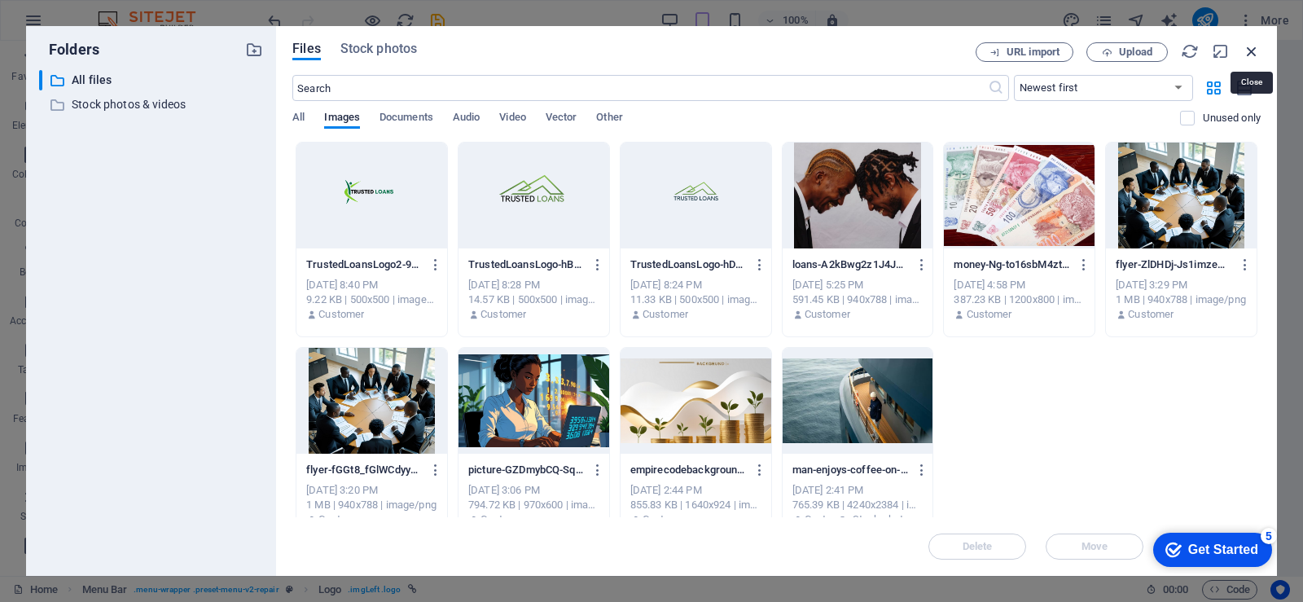
click at [1248, 47] on icon "button" at bounding box center [1252, 51] width 18 height 18
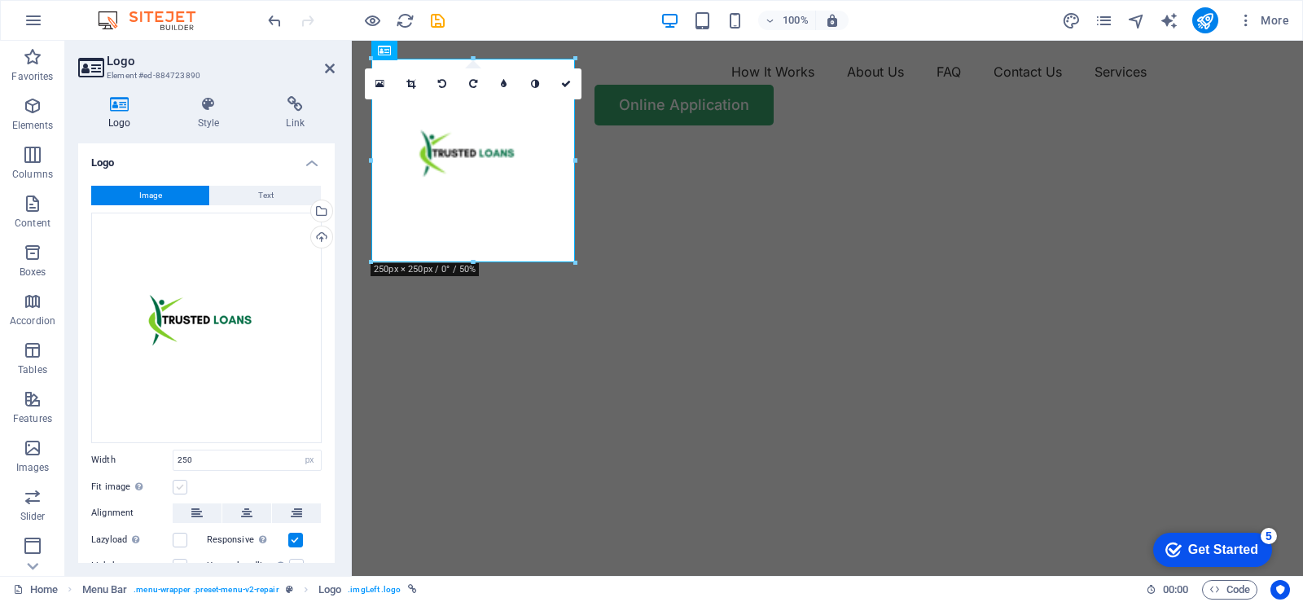
click at [183, 482] on label at bounding box center [180, 487] width 15 height 15
click at [0, 0] on input "Fit image Automatically fit image to a fixed width and height" at bounding box center [0, 0] width 0 height 0
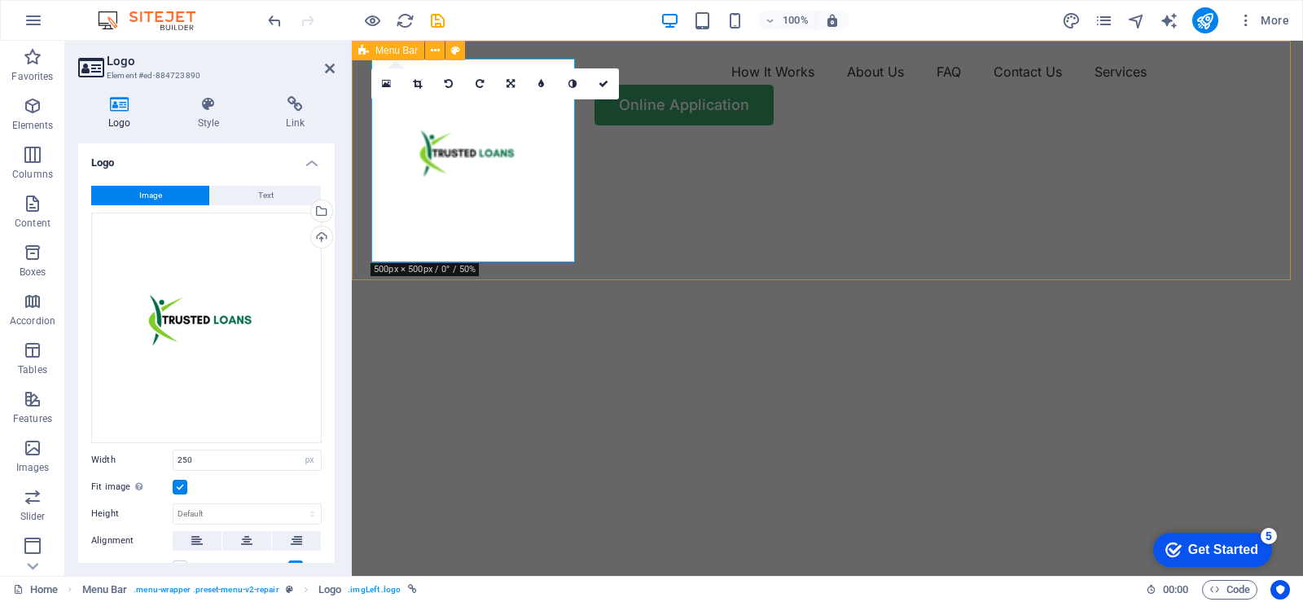
click at [773, 143] on div "How It Works About Us FAQ Contact Us Services Online Application" at bounding box center [827, 92] width 951 height 103
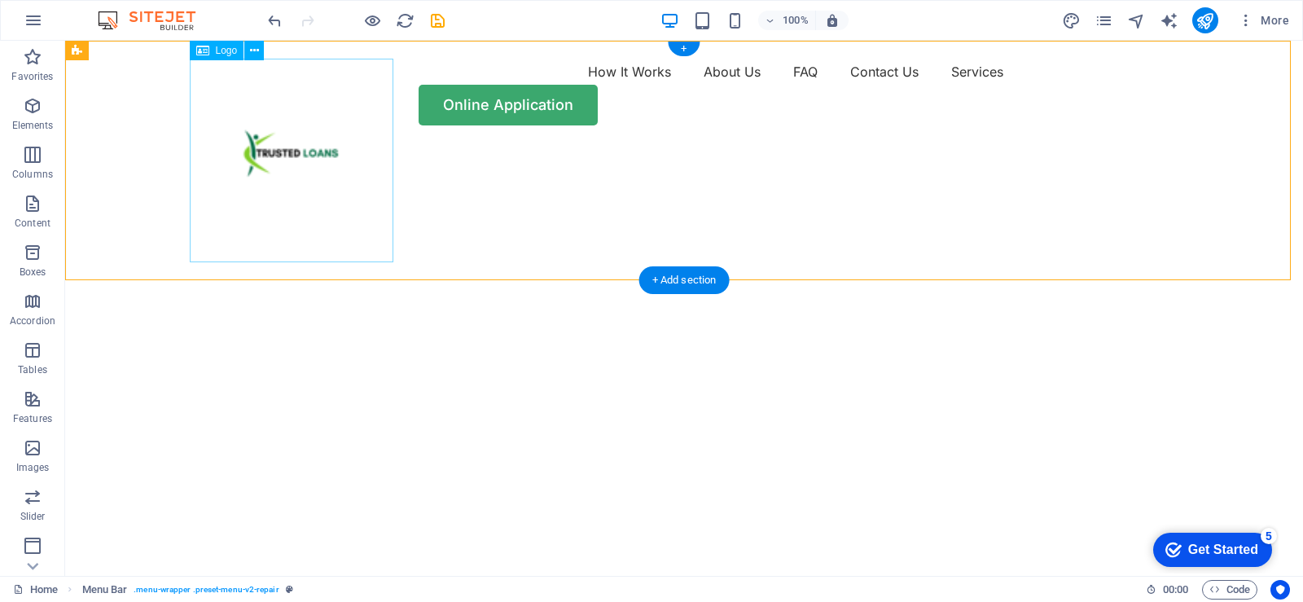
click at [306, 160] on div at bounding box center [297, 161] width 204 height 204
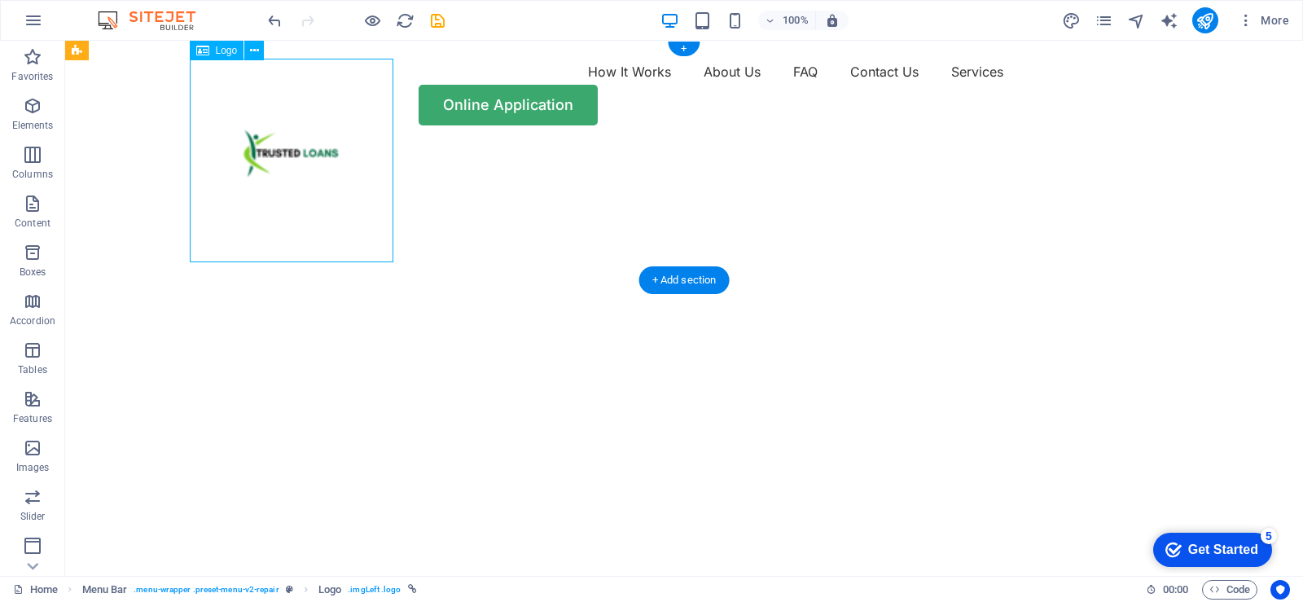
click at [306, 160] on div at bounding box center [297, 161] width 204 height 204
select select "px"
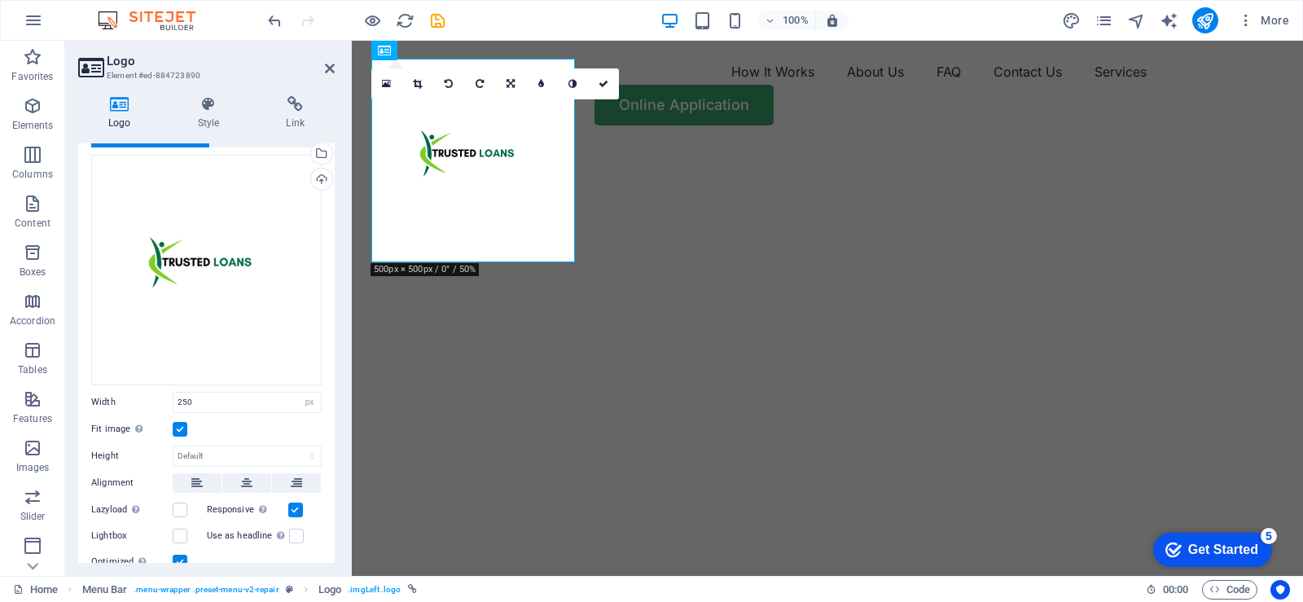
scroll to position [163, 0]
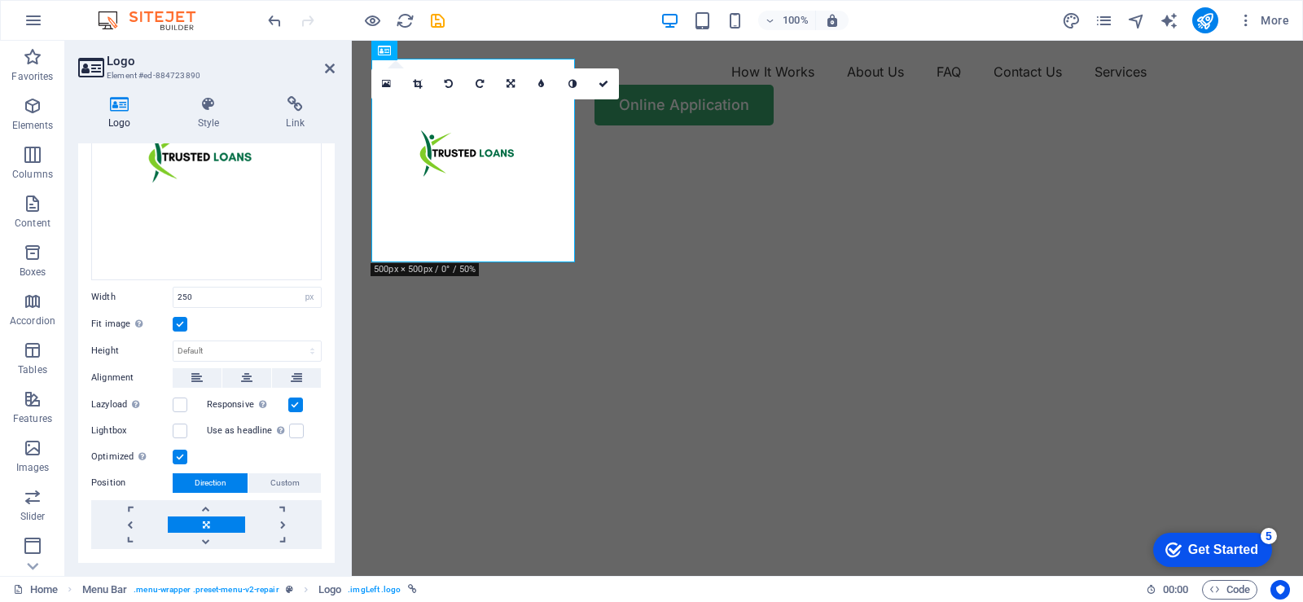
click at [181, 454] on label at bounding box center [180, 457] width 15 height 15
click at [0, 0] on input "Optimized Images are compressed to improve page speed." at bounding box center [0, 0] width 0 height 0
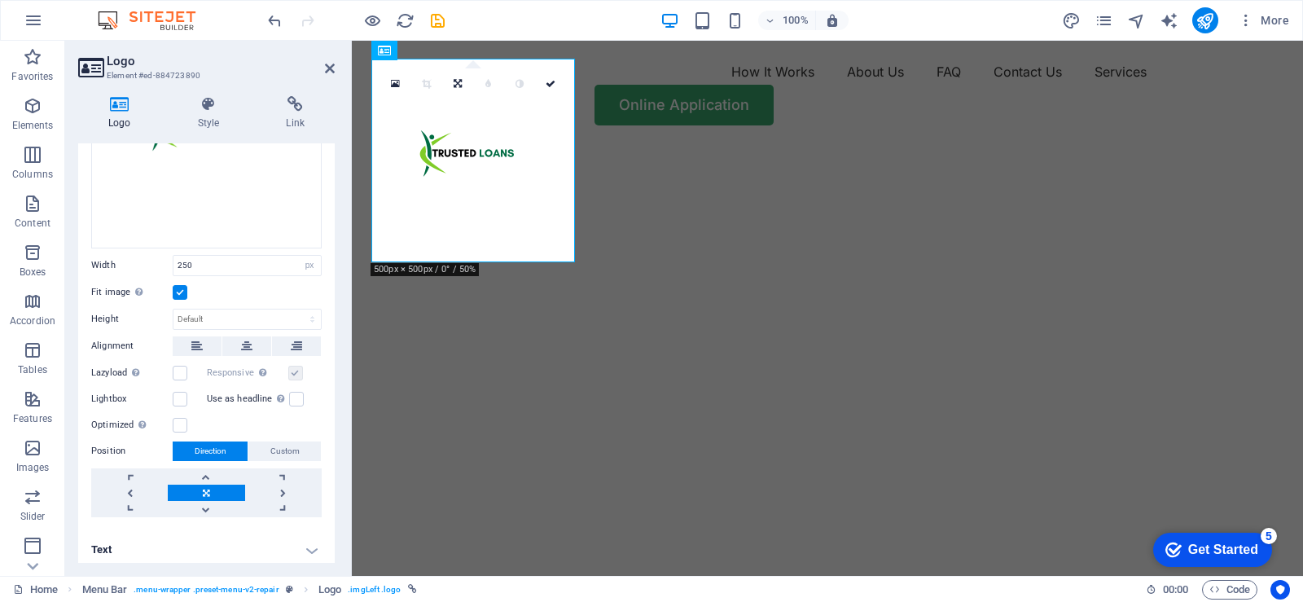
scroll to position [198, 0]
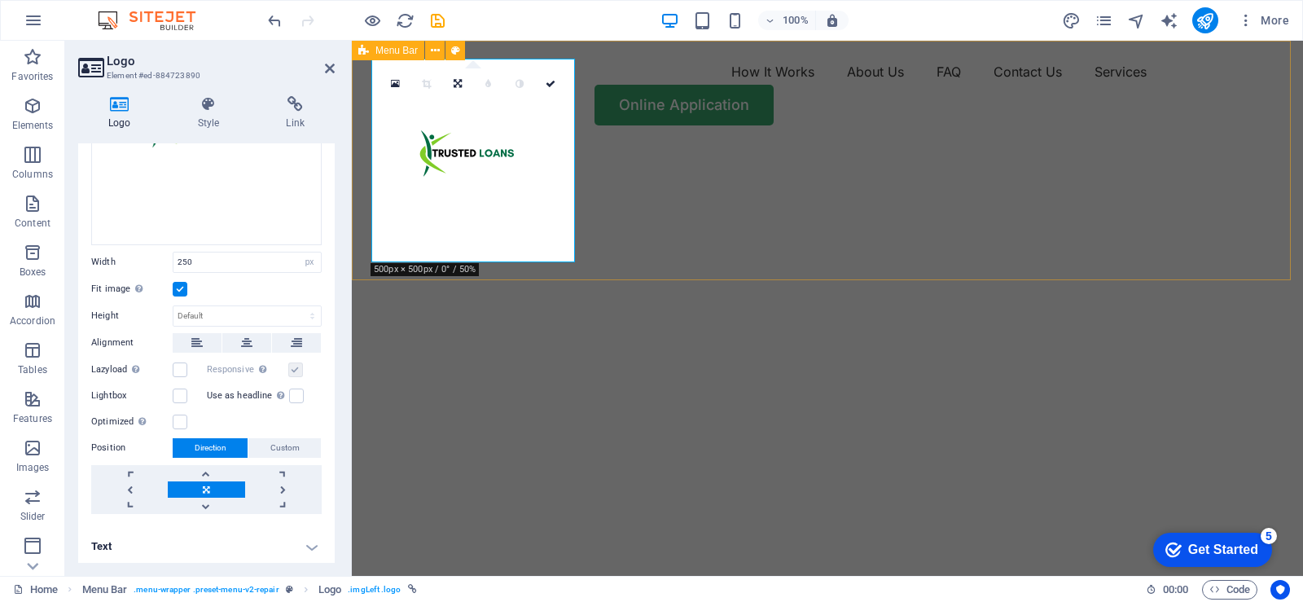
click at [735, 86] on div "How It Works About Us FAQ Contact Us Services Online Application" at bounding box center [827, 92] width 951 height 103
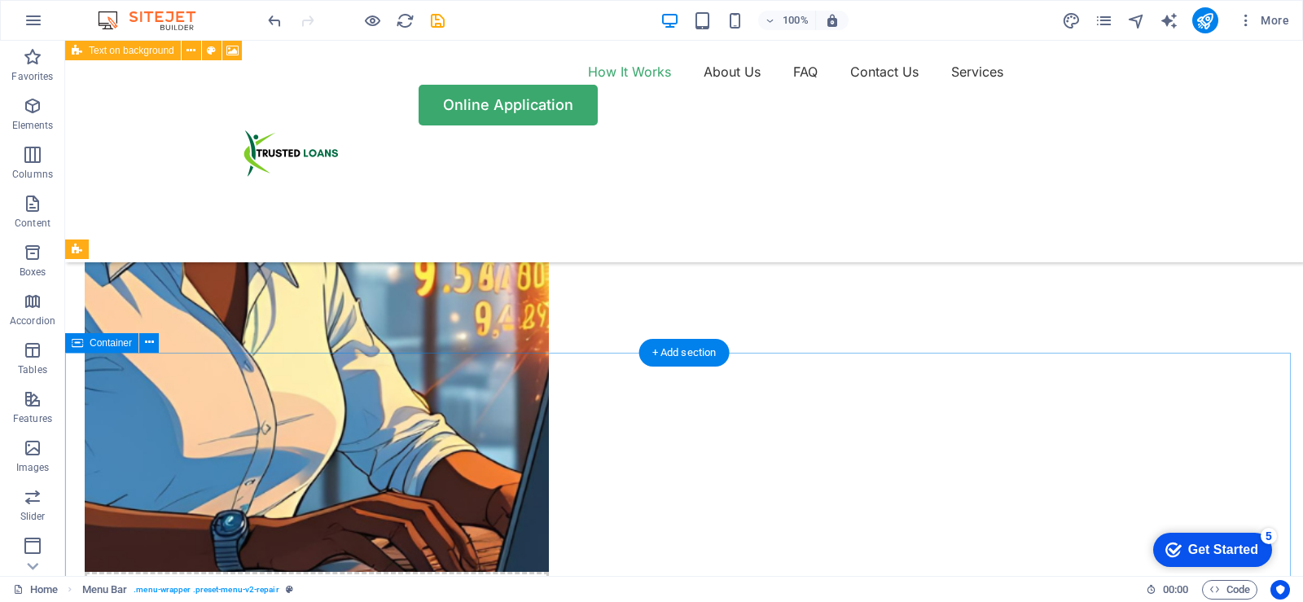
scroll to position [1466, 0]
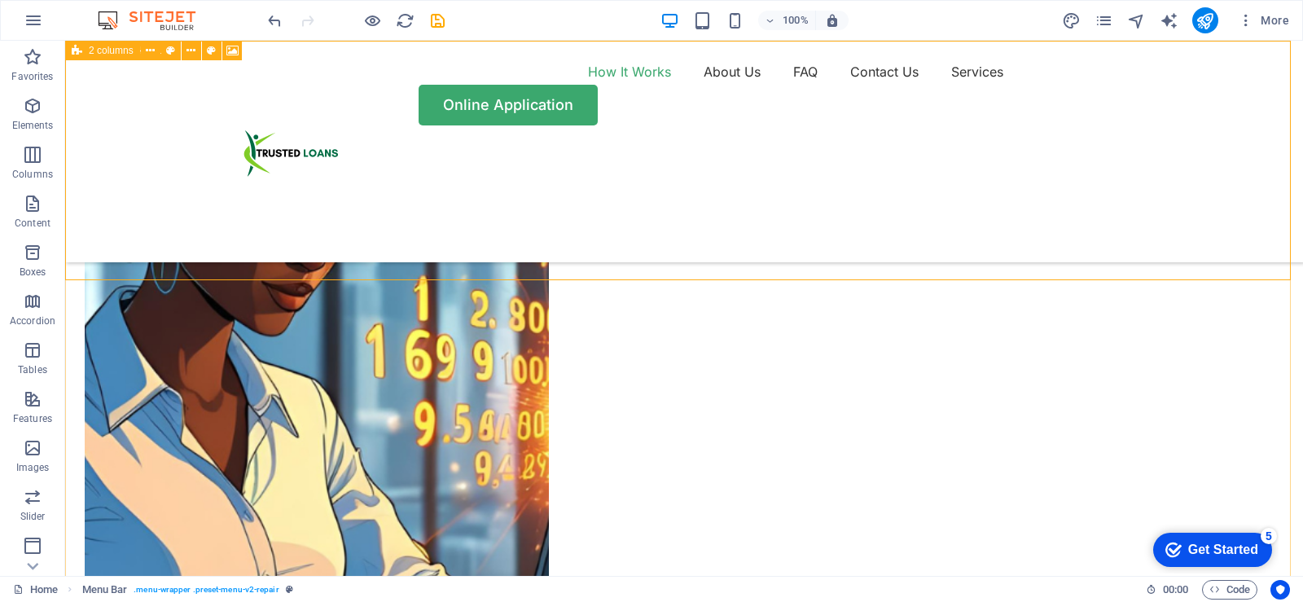
click at [1247, 216] on div "How It Works About Us FAQ Contact Us Services Online Application" at bounding box center [684, 152] width 1238 height 222
drag, startPoint x: 1239, startPoint y: 340, endPoint x: 1238, endPoint y: 296, distance: 44.8
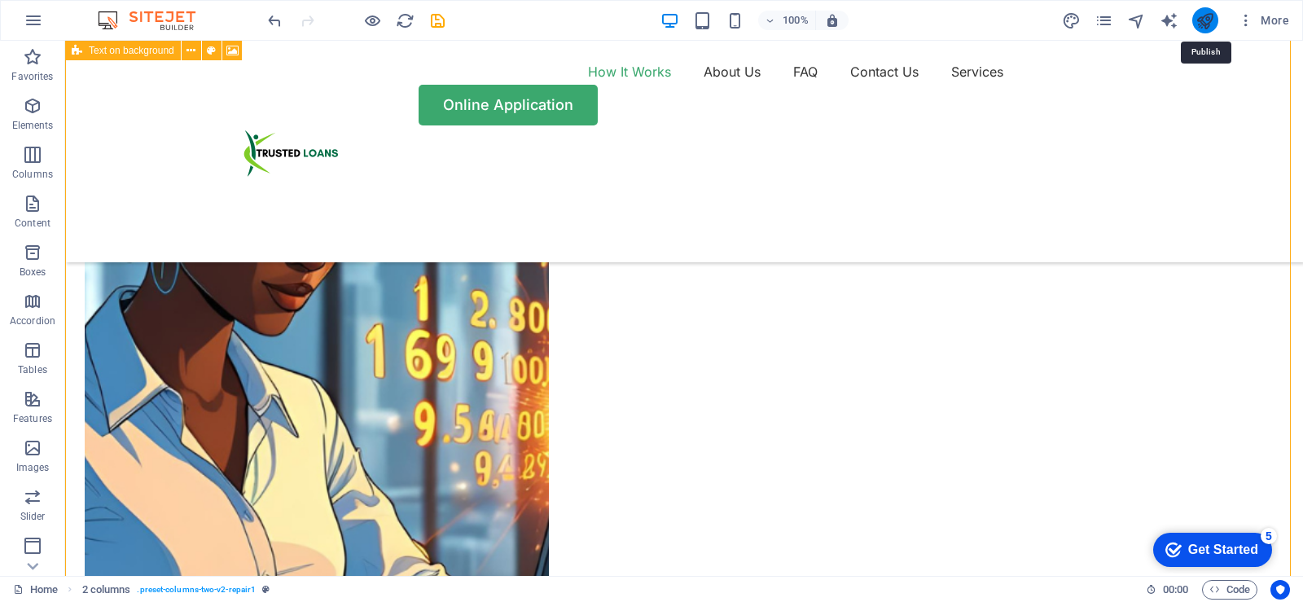
click at [1206, 20] on icon "publish" at bounding box center [1205, 20] width 19 height 19
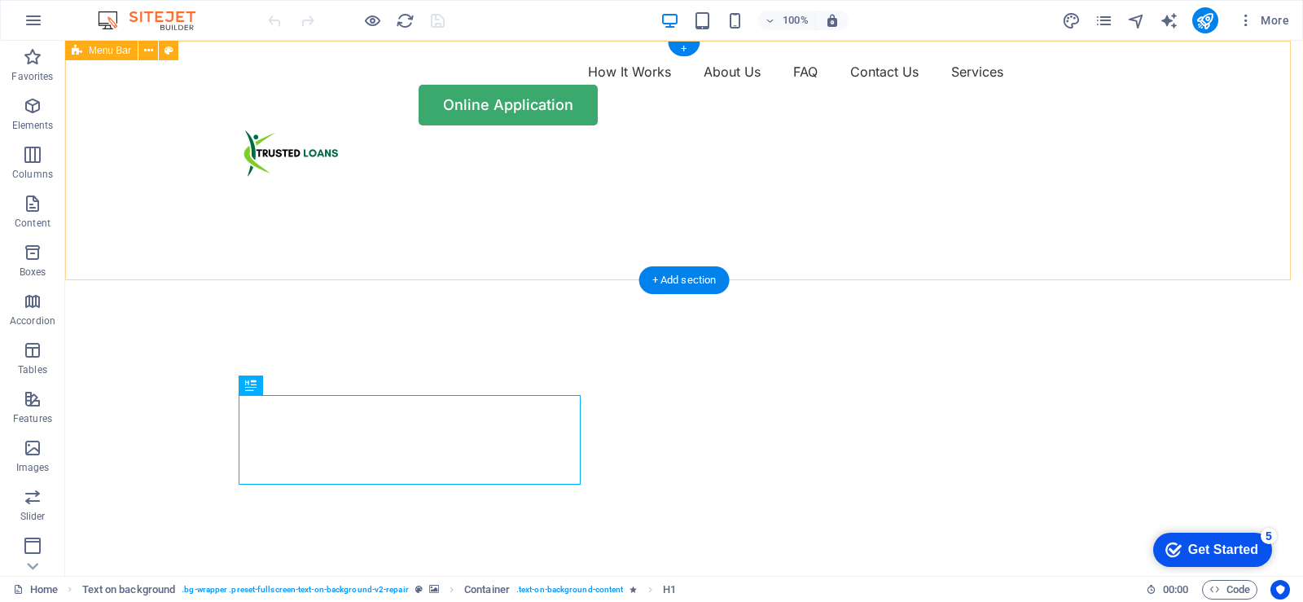
click at [576, 143] on div "How It Works About Us FAQ Contact Us Services Online Application" at bounding box center [684, 92] width 1238 height 103
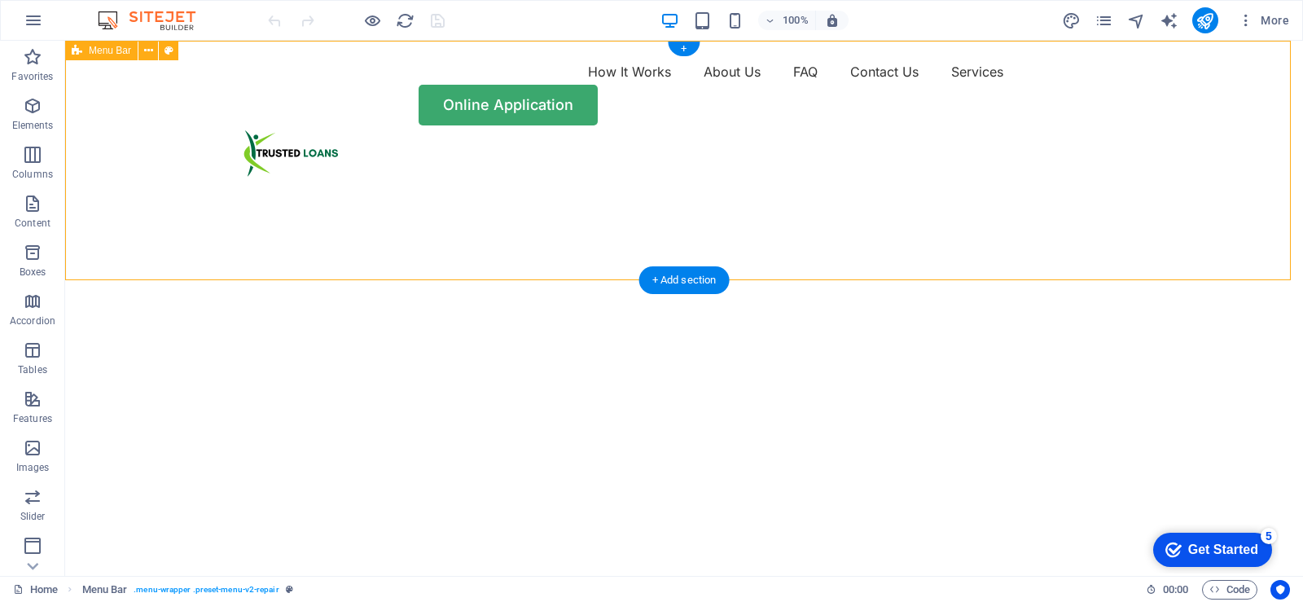
click at [576, 143] on div "How It Works About Us FAQ Contact Us Services Online Application" at bounding box center [684, 92] width 1238 height 103
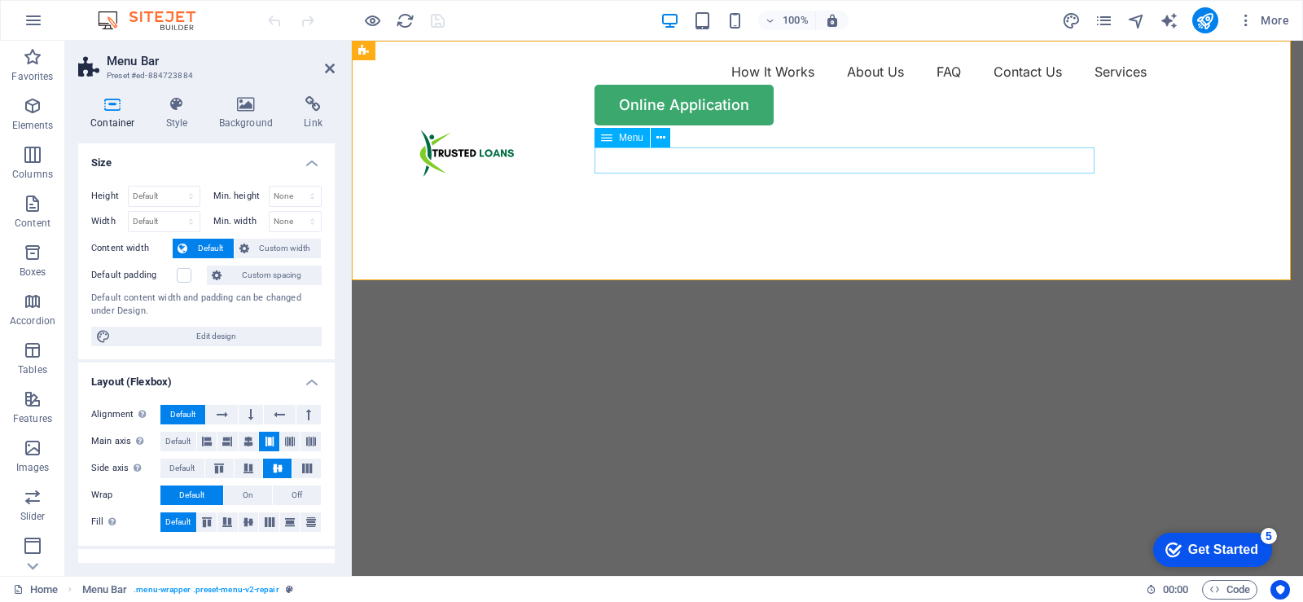
click at [705, 85] on nav "How It Works About Us FAQ Contact Us Services" at bounding box center [827, 72] width 912 height 26
click at [674, 85] on nav "How It Works About Us FAQ Contact Us Services" at bounding box center [827, 72] width 912 height 26
select select "1"
select select
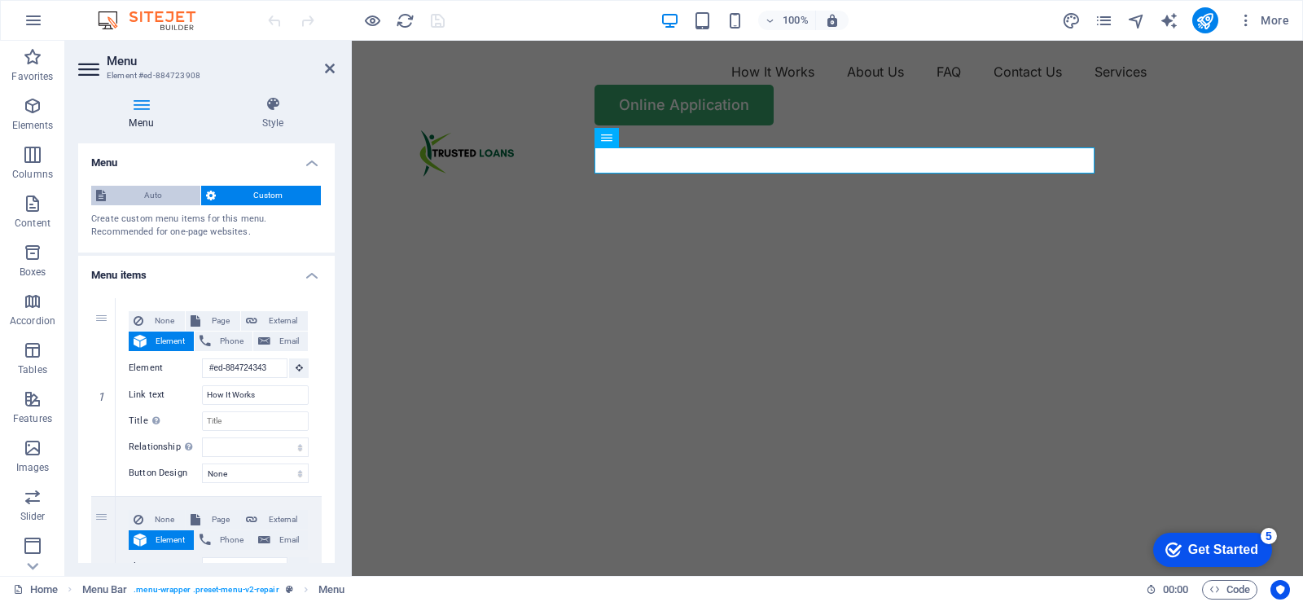
click at [156, 191] on span "Auto" at bounding box center [153, 196] width 85 height 20
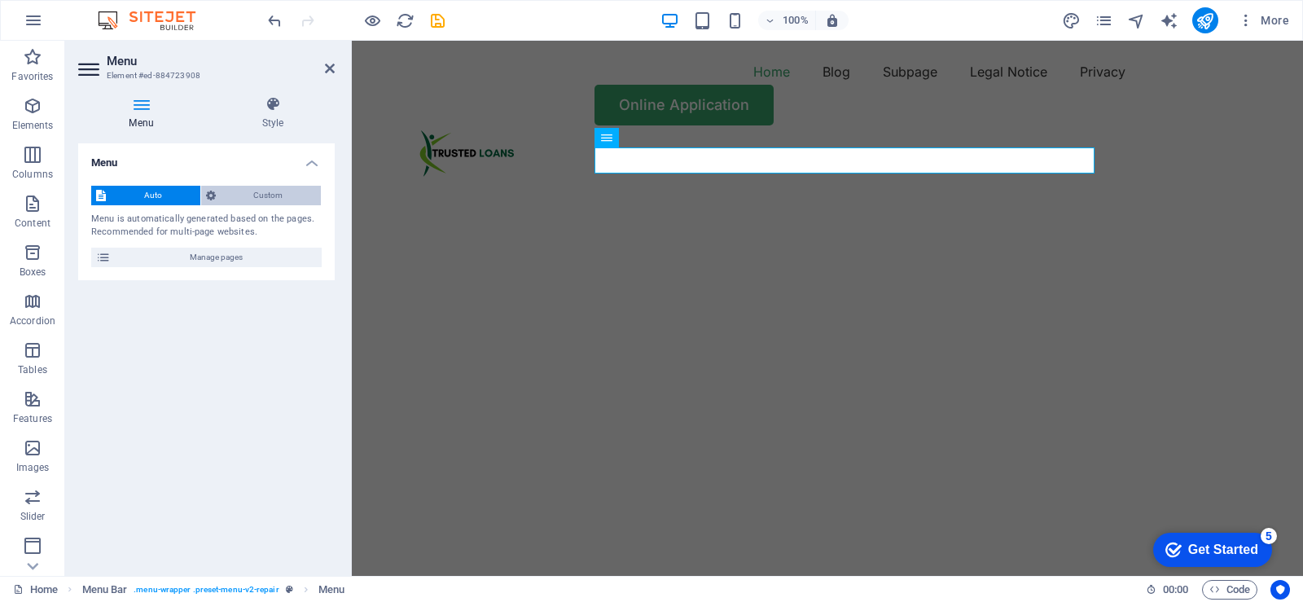
click at [261, 192] on span "Custom" at bounding box center [269, 196] width 96 height 20
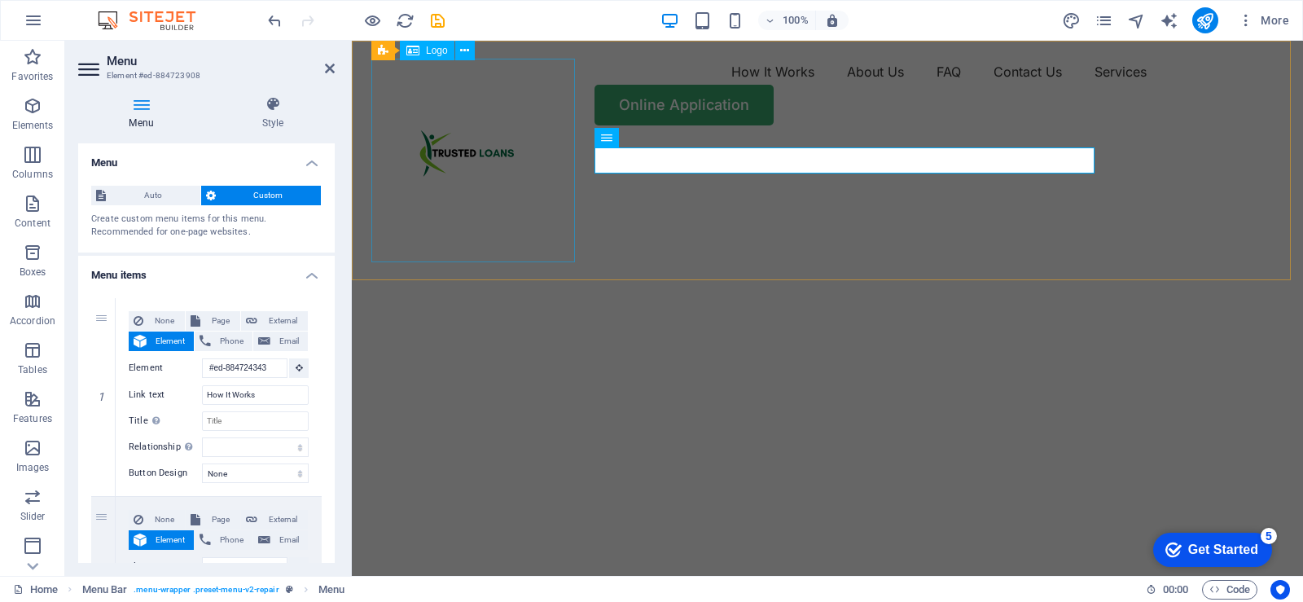
click at [522, 163] on div at bounding box center [473, 161] width 204 height 204
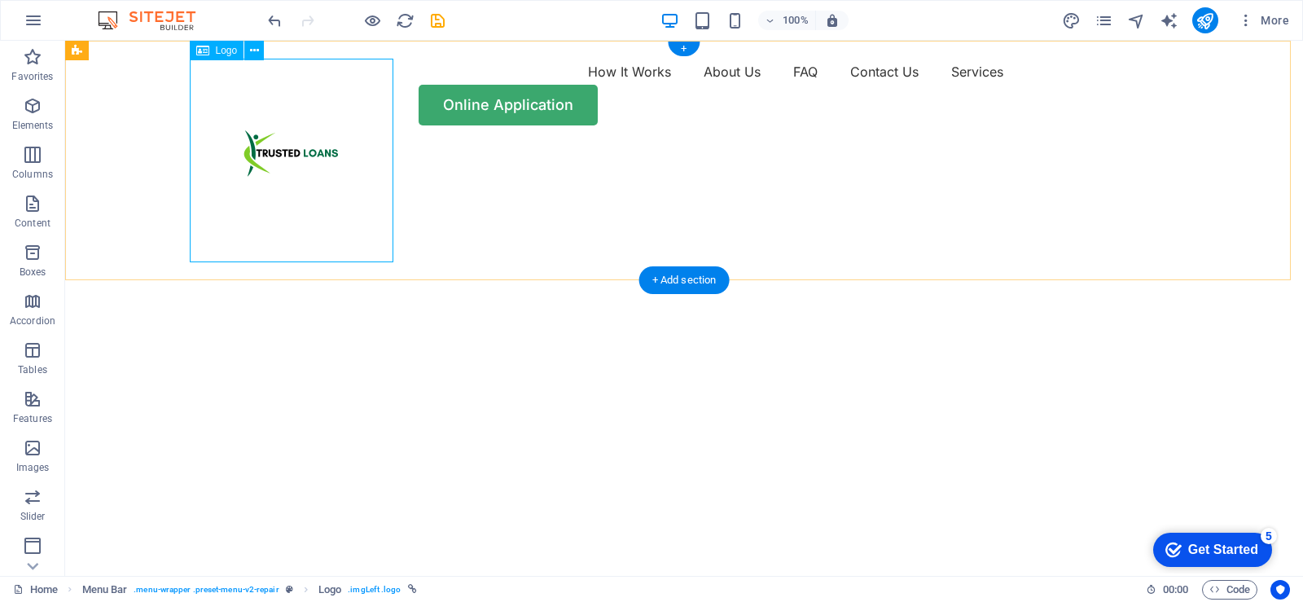
click at [297, 183] on div at bounding box center [297, 161] width 204 height 204
select select "px"
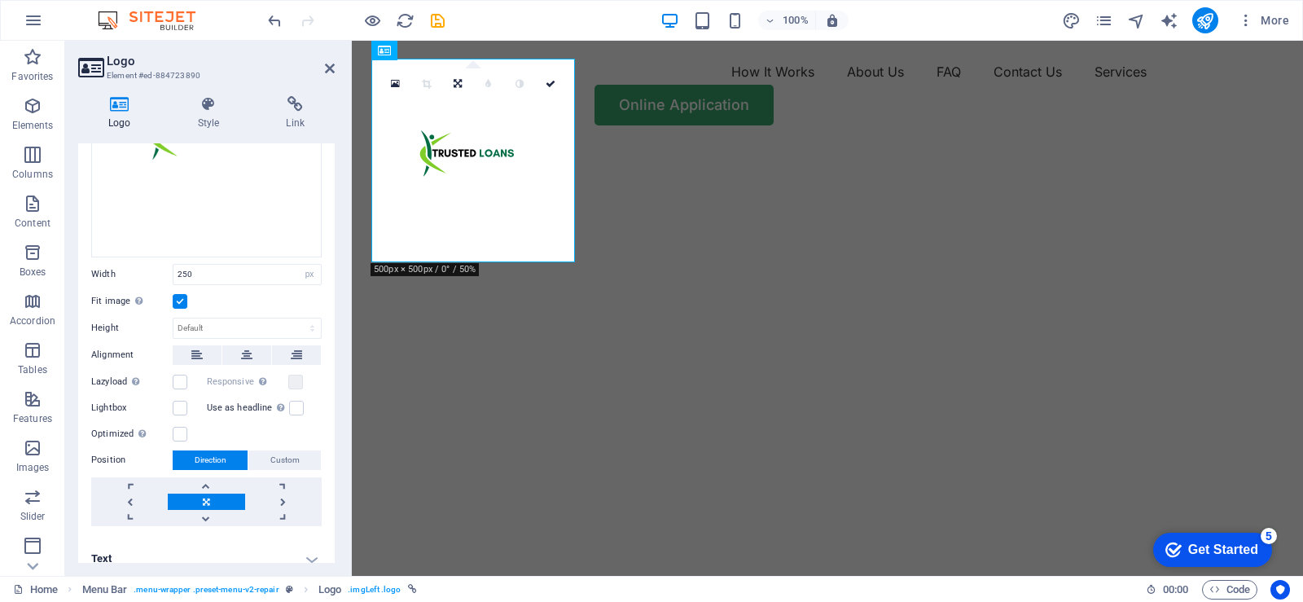
scroll to position [198, 0]
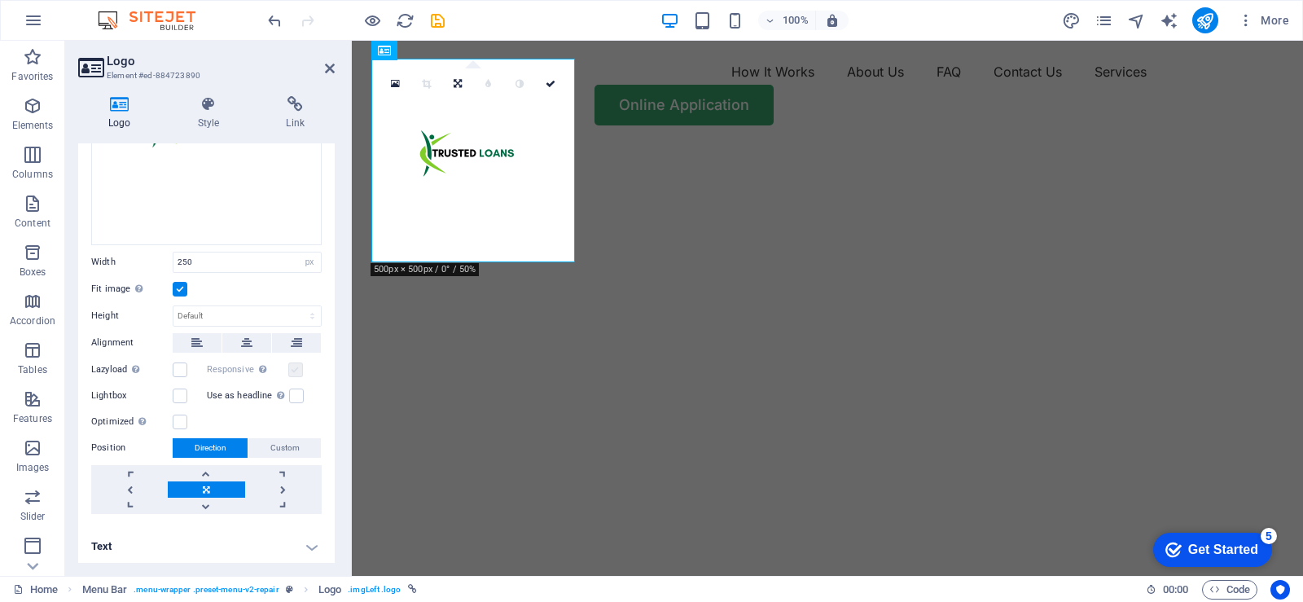
click at [294, 364] on label at bounding box center [295, 369] width 15 height 15
click at [183, 369] on label at bounding box center [180, 369] width 15 height 15
click at [0, 0] on input "Lazyload Loading images after the page loads improves page speed." at bounding box center [0, 0] width 0 height 0
click at [183, 368] on label at bounding box center [180, 369] width 15 height 15
click at [0, 0] on input "Lazyload Loading images after the page loads improves page speed." at bounding box center [0, 0] width 0 height 0
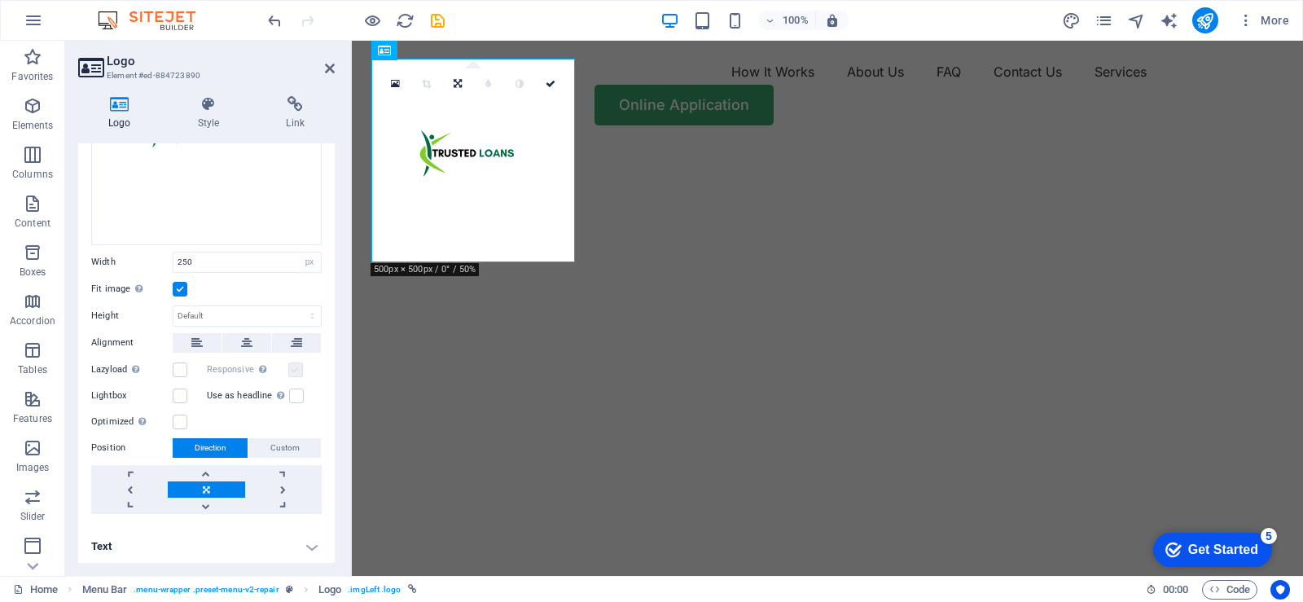
click at [288, 368] on label at bounding box center [295, 369] width 15 height 15
click at [295, 367] on label at bounding box center [295, 369] width 15 height 15
click at [178, 287] on label at bounding box center [180, 289] width 15 height 15
click at [0, 0] on input "Fit image Automatically fit image to a fixed width and height" at bounding box center [0, 0] width 0 height 0
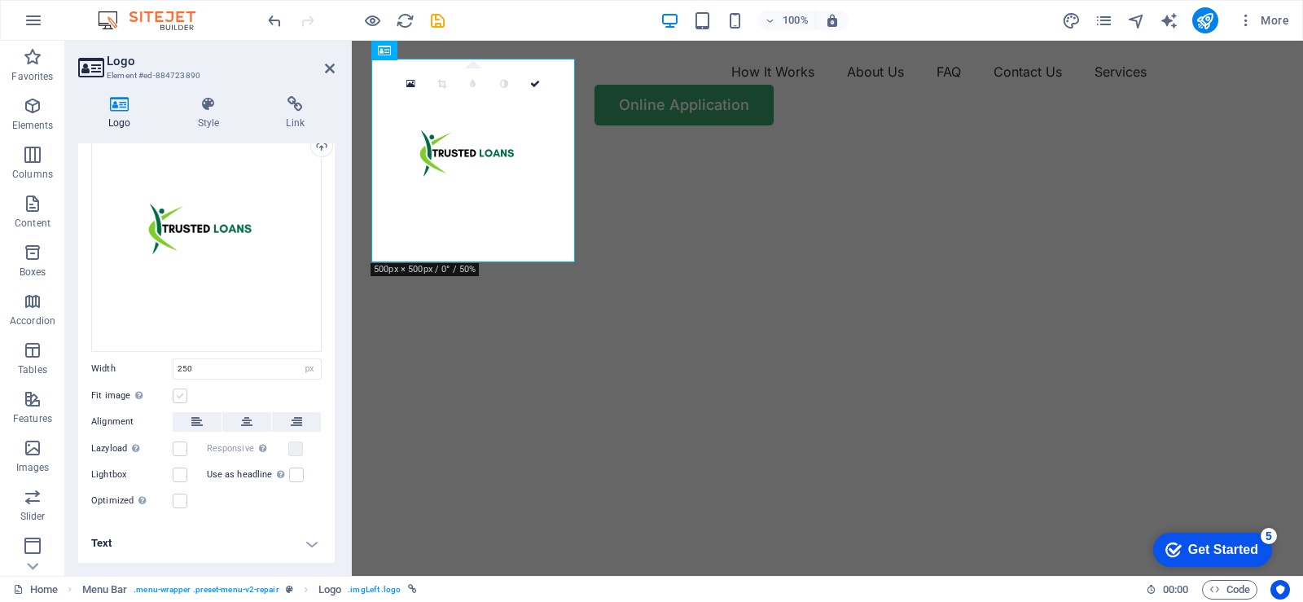
scroll to position [88, 0]
click at [298, 450] on label at bounding box center [295, 452] width 15 height 15
click at [179, 394] on label at bounding box center [180, 399] width 15 height 15
click at [0, 0] on input "Fit image Automatically fit image to a fixed width and height" at bounding box center [0, 0] width 0 height 0
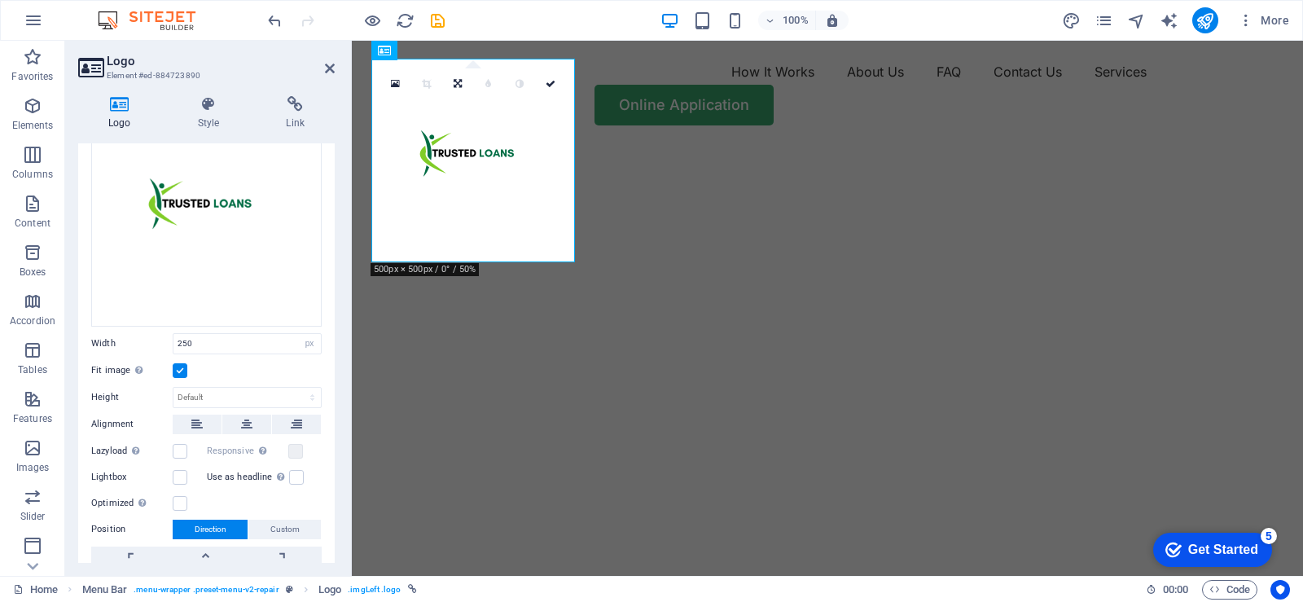
scroll to position [198, 0]
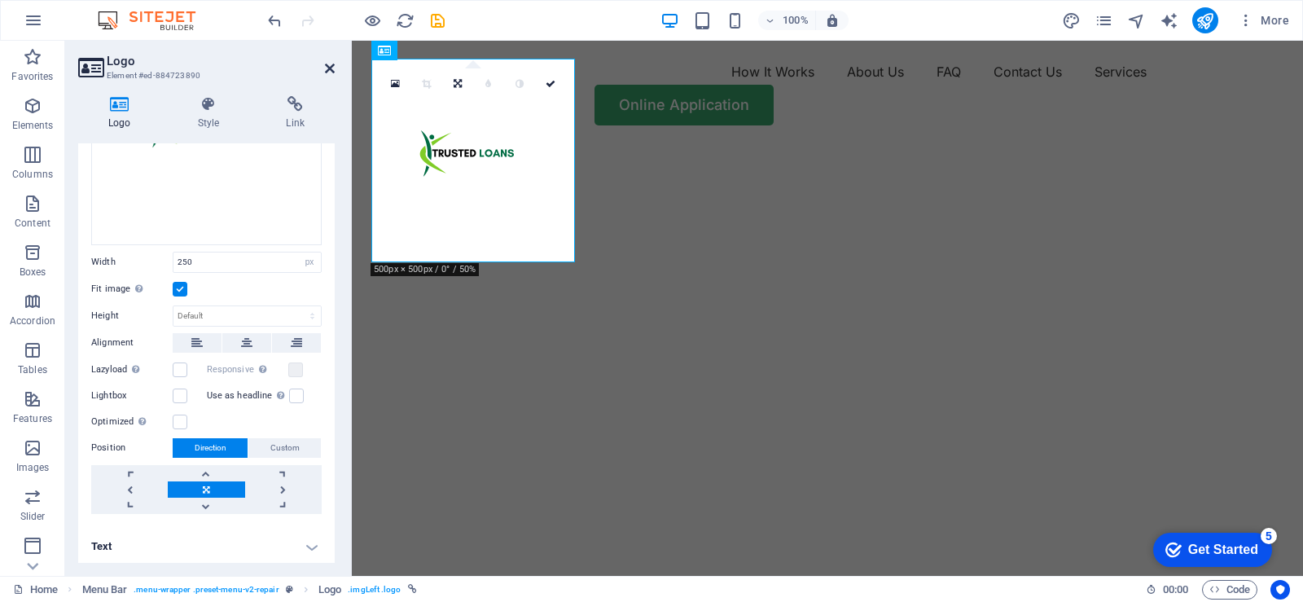
click at [331, 64] on icon at bounding box center [330, 68] width 10 height 13
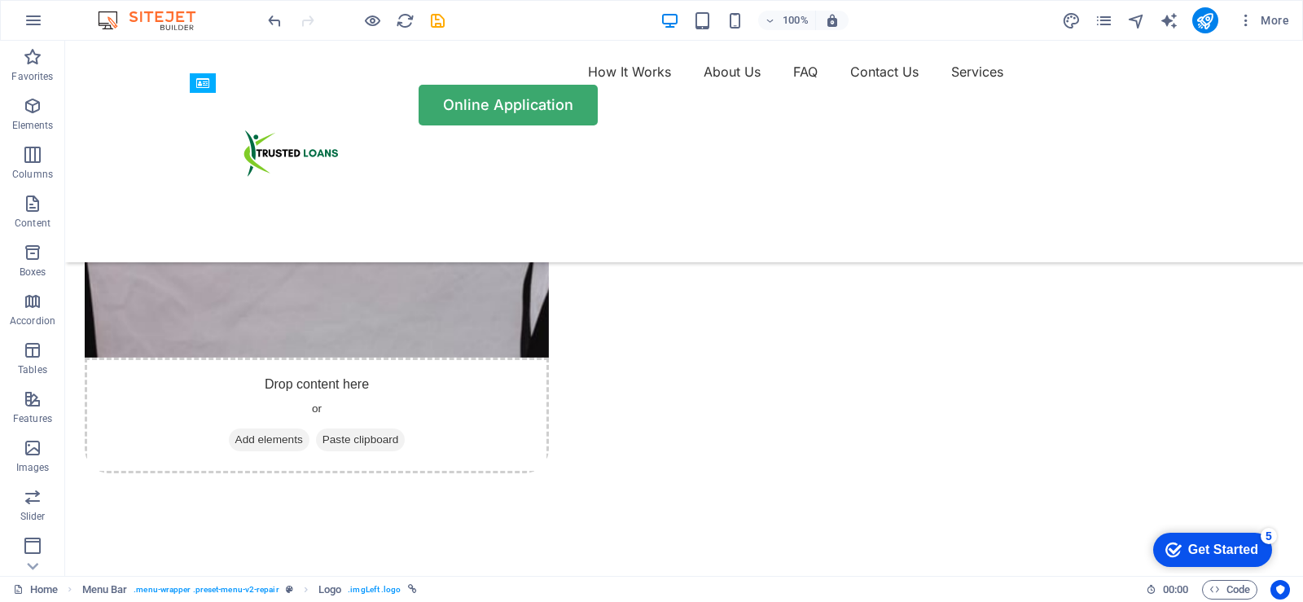
scroll to position [3910, 0]
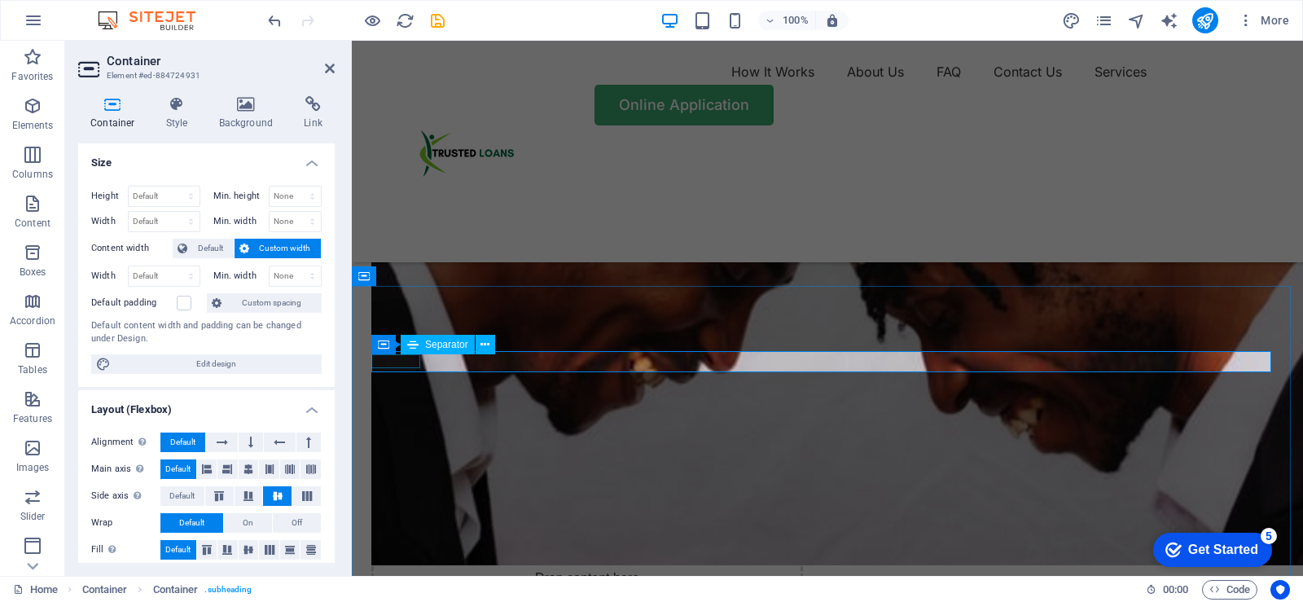
scroll to position [3975, 0]
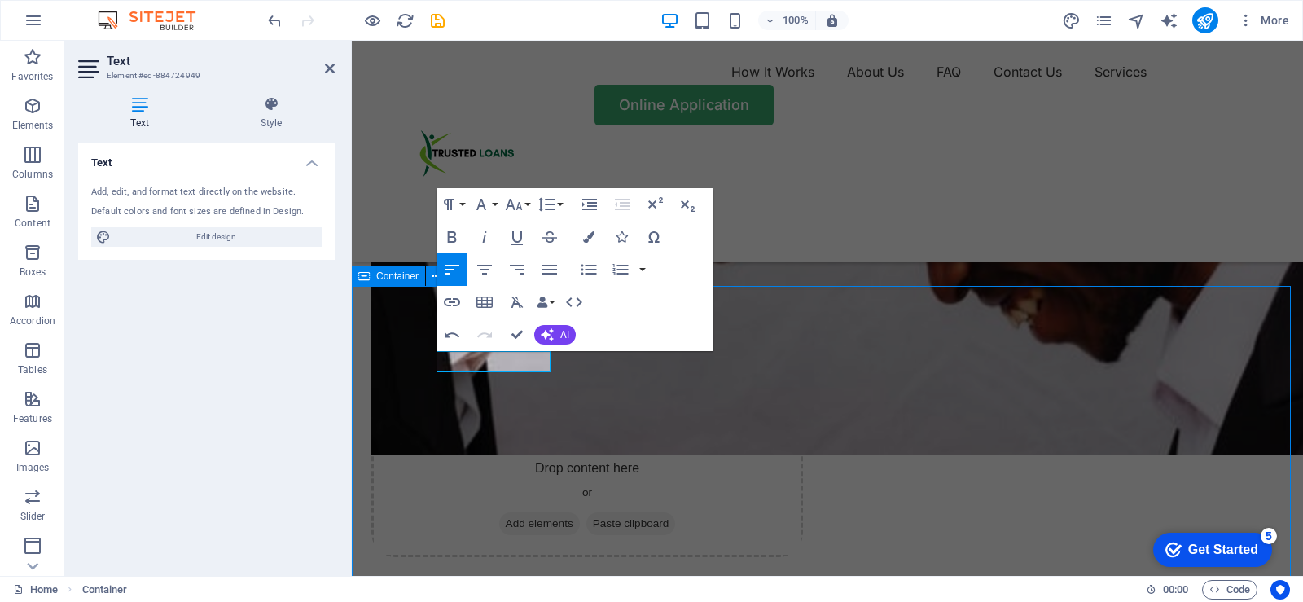
scroll to position [3910, 0]
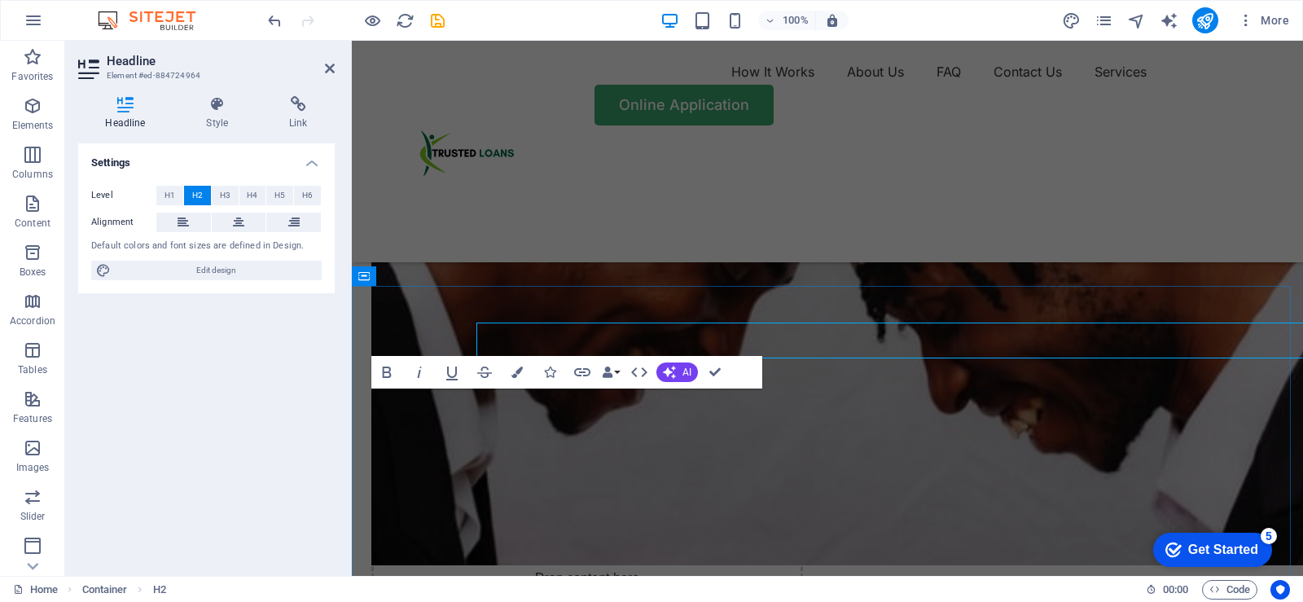
scroll to position [3975, 0]
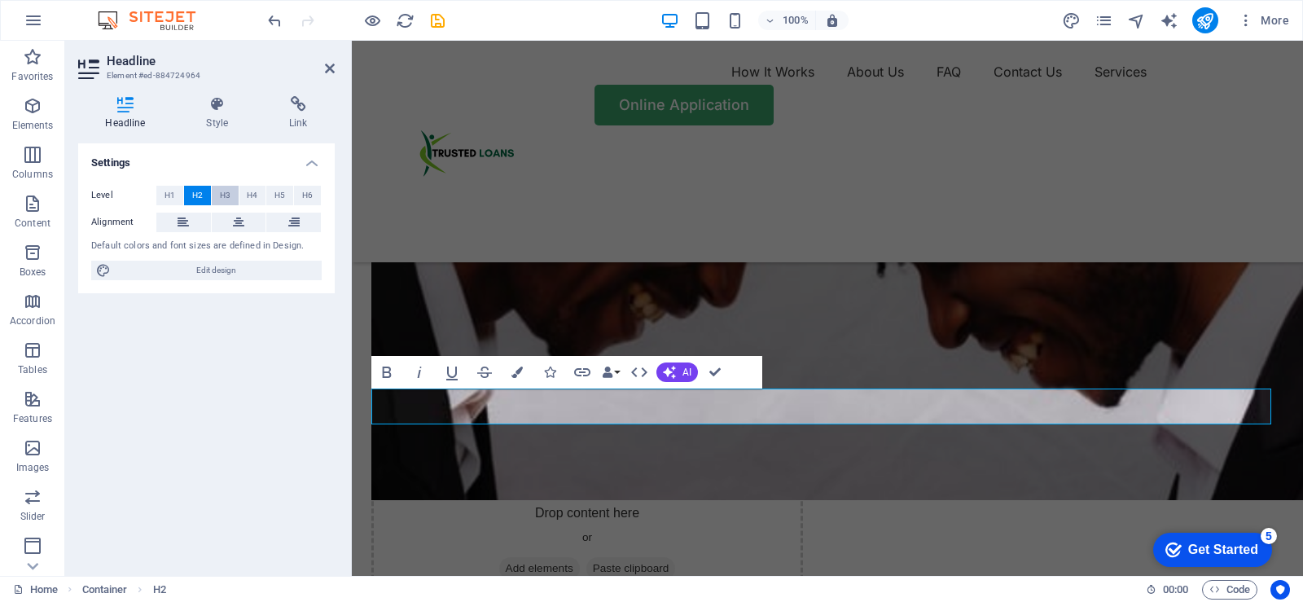
click at [226, 196] on span "H3" at bounding box center [225, 196] width 11 height 20
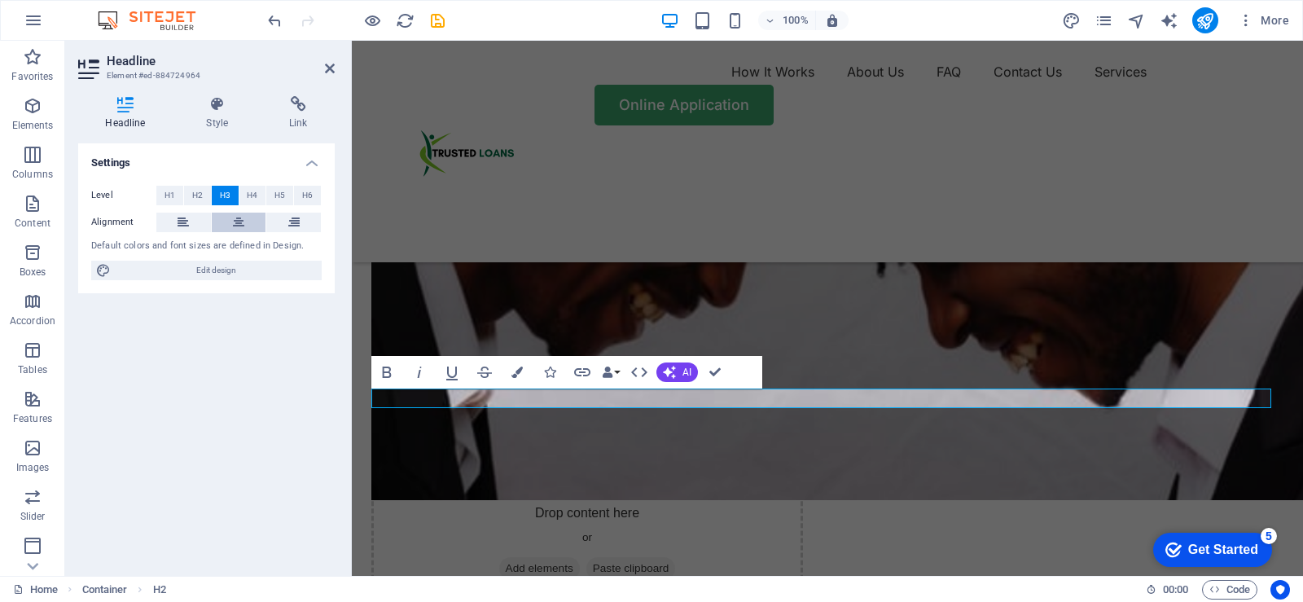
click at [239, 223] on icon at bounding box center [238, 223] width 11 height 20
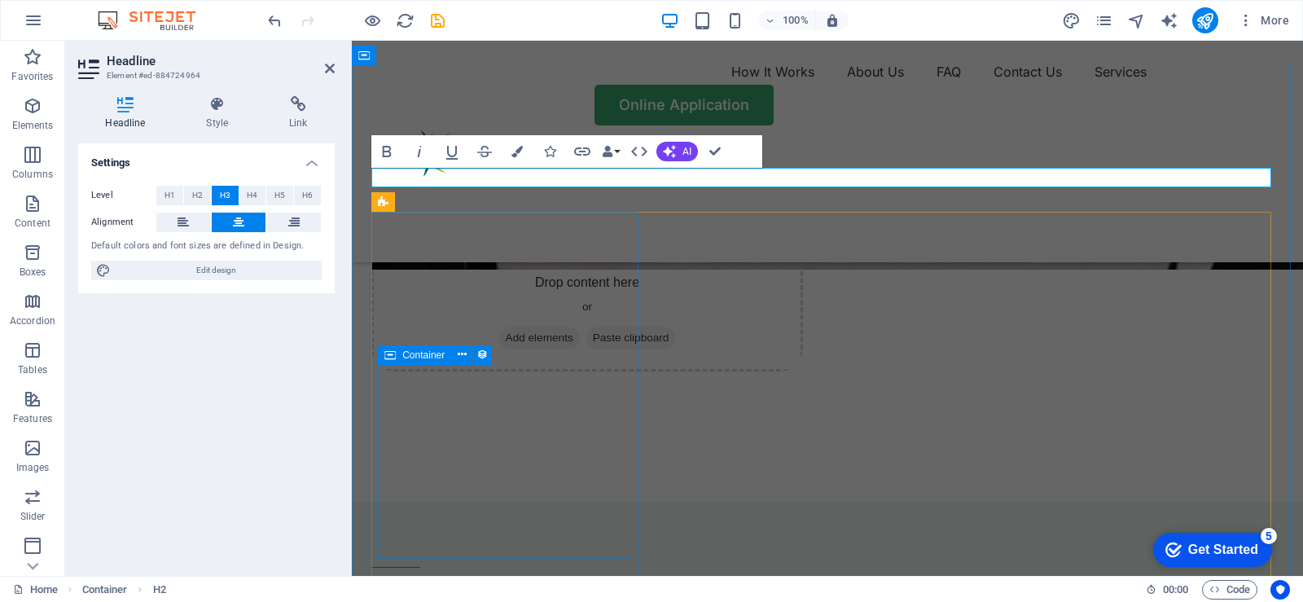
scroll to position [4219, 0]
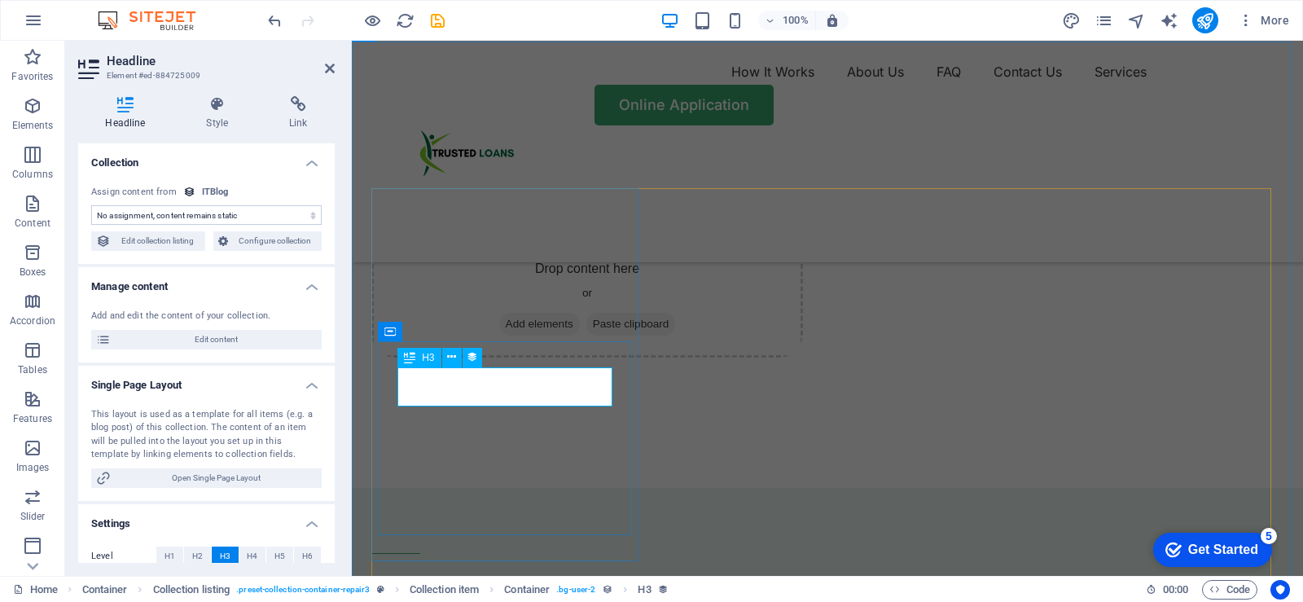
select select "name"
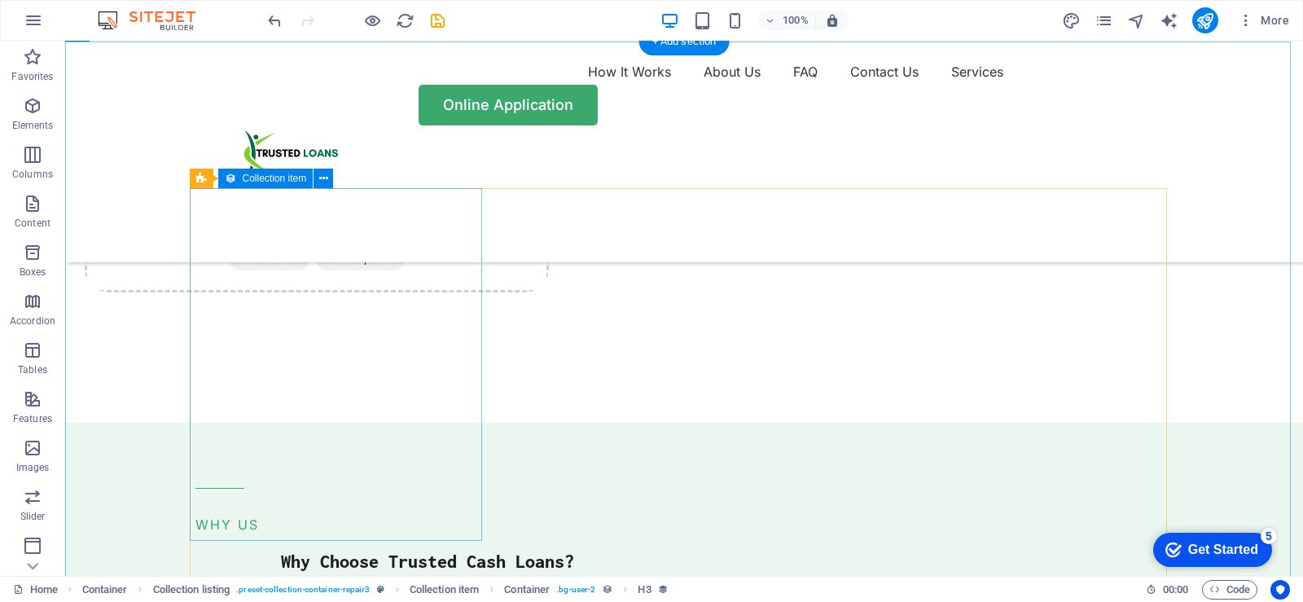
scroll to position [4153, 0]
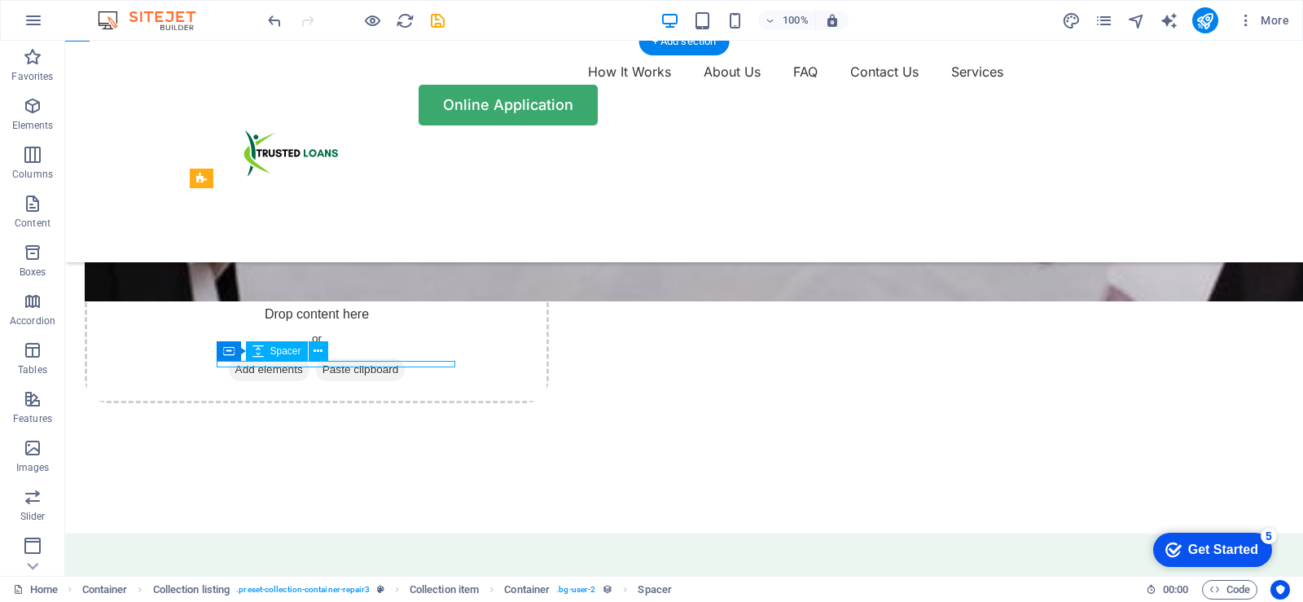
scroll to position [4219, 0]
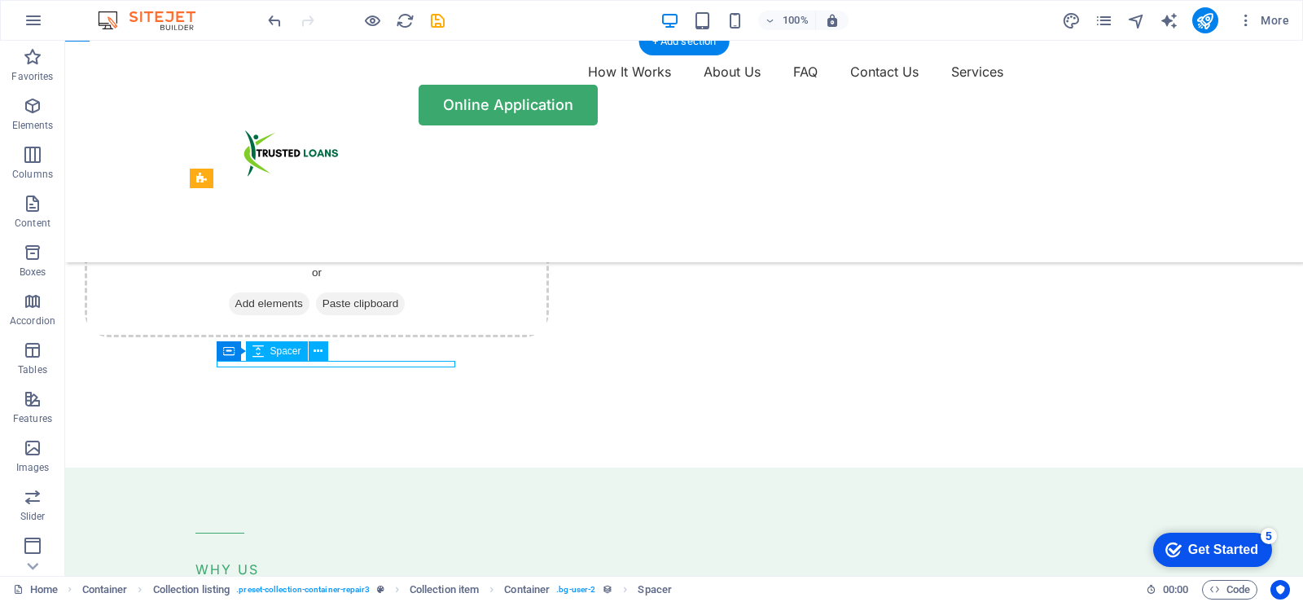
select select "px"
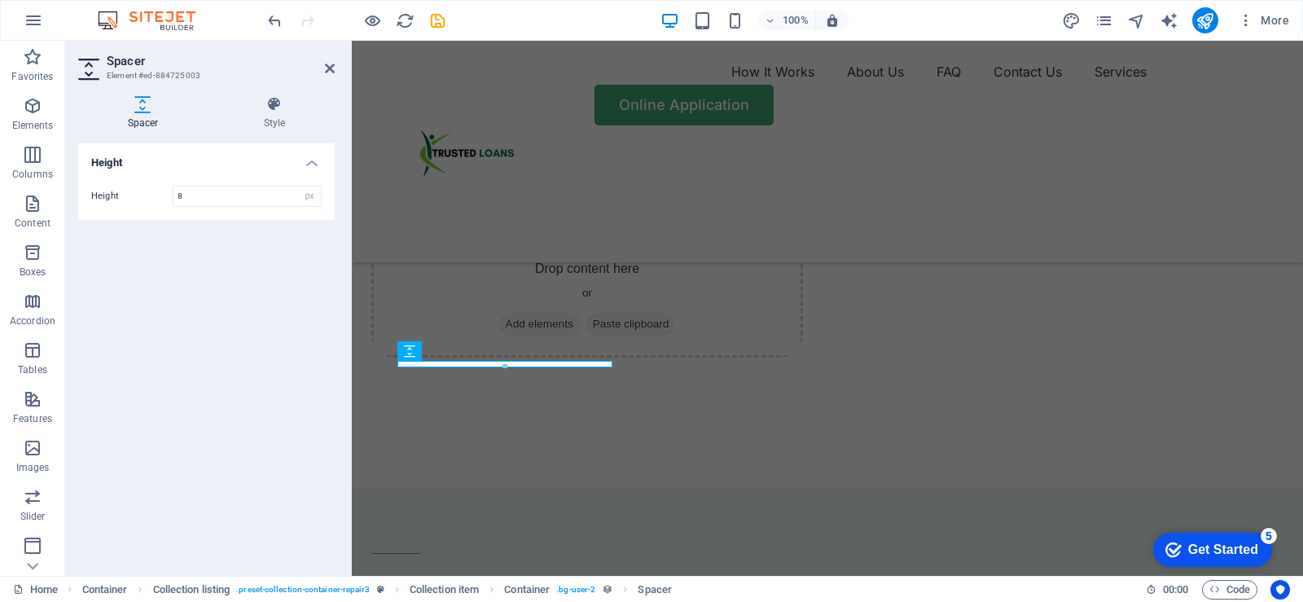
click at [478, 369] on div at bounding box center [504, 367] width 213 height 6
click at [276, 21] on icon "undo" at bounding box center [275, 20] width 19 height 19
select select "name"
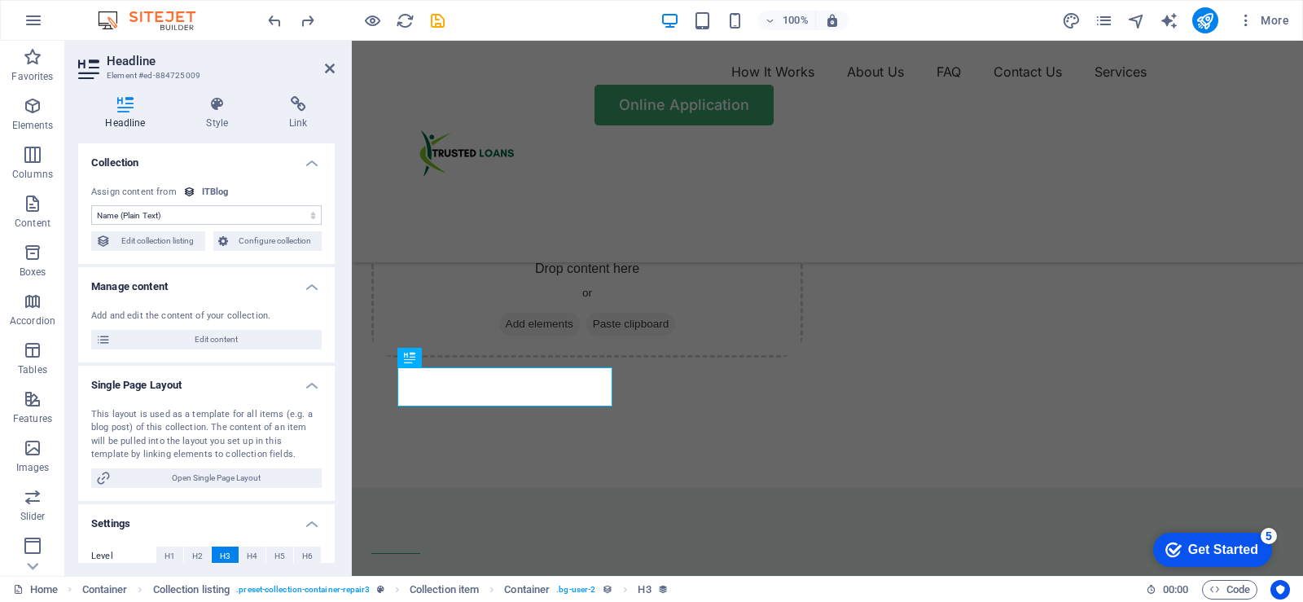
scroll to position [91, 0]
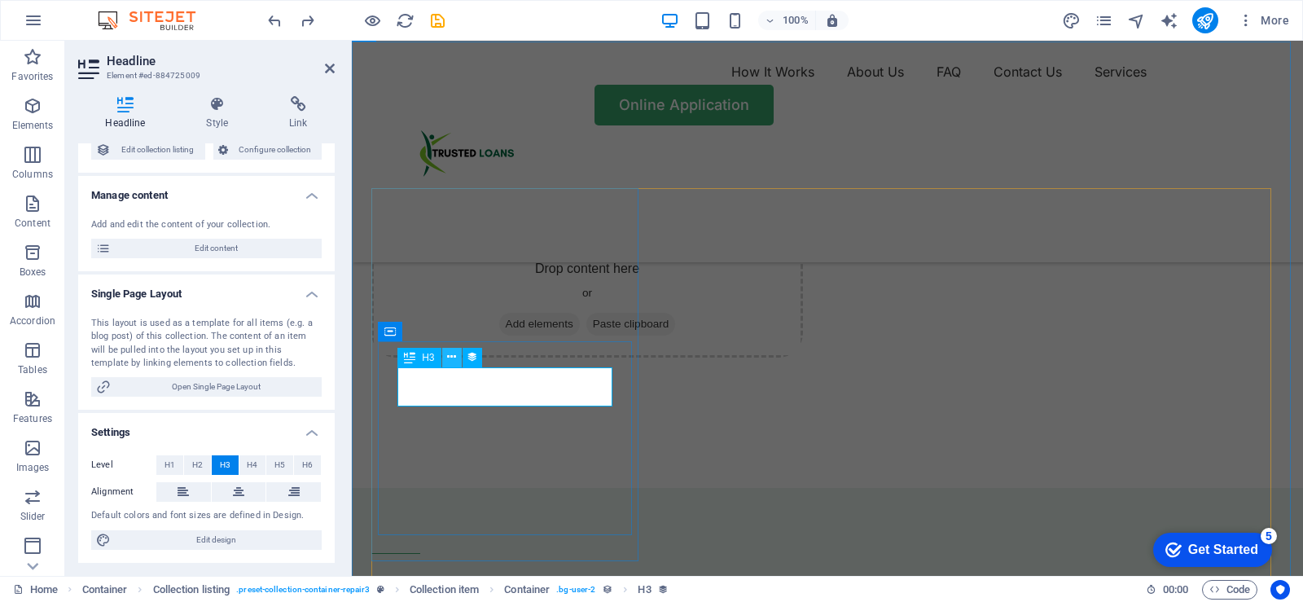
click at [453, 358] on icon at bounding box center [451, 357] width 9 height 17
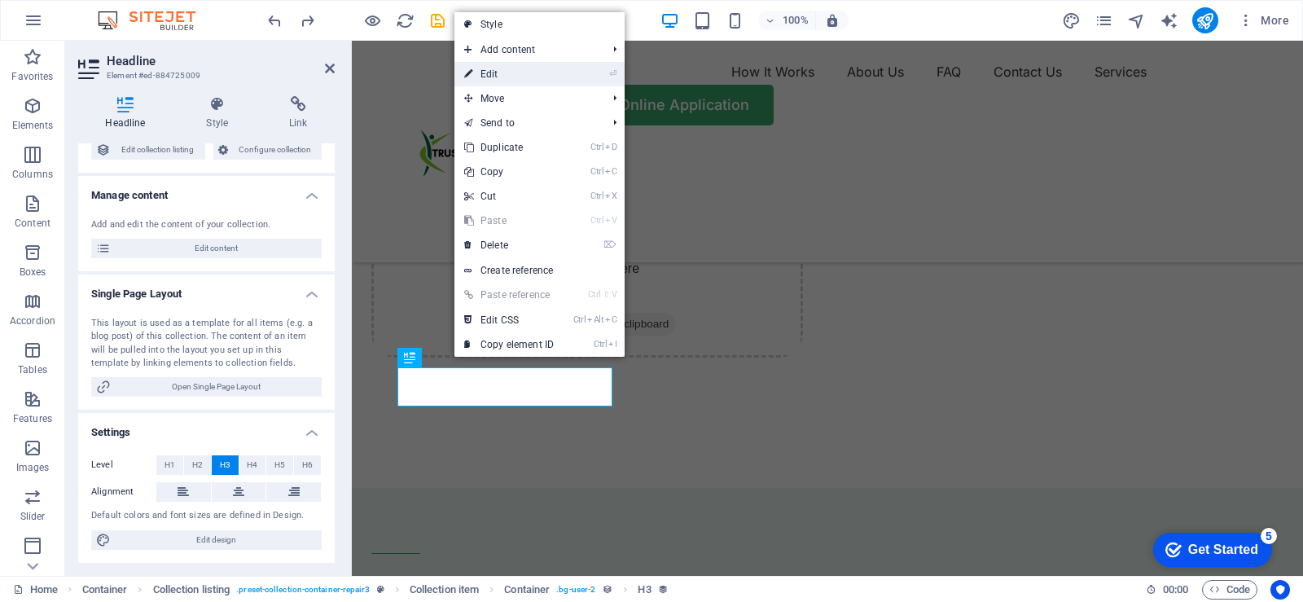
click at [498, 75] on link "⏎ Edit" at bounding box center [508, 74] width 109 height 24
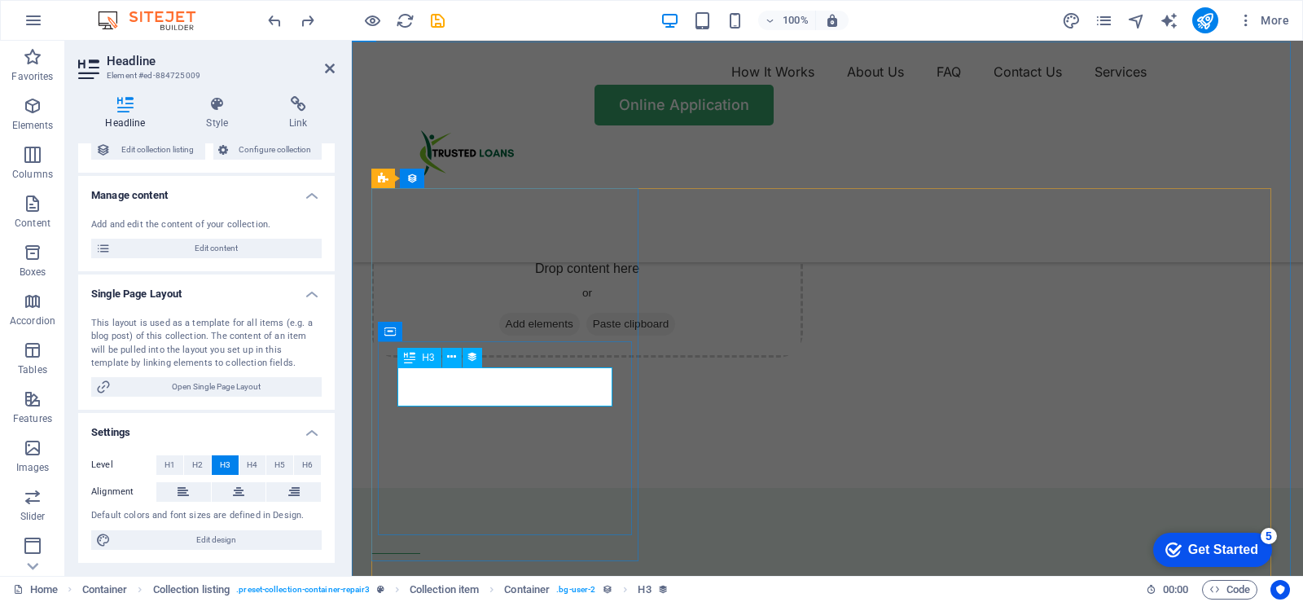
select select "short-description"
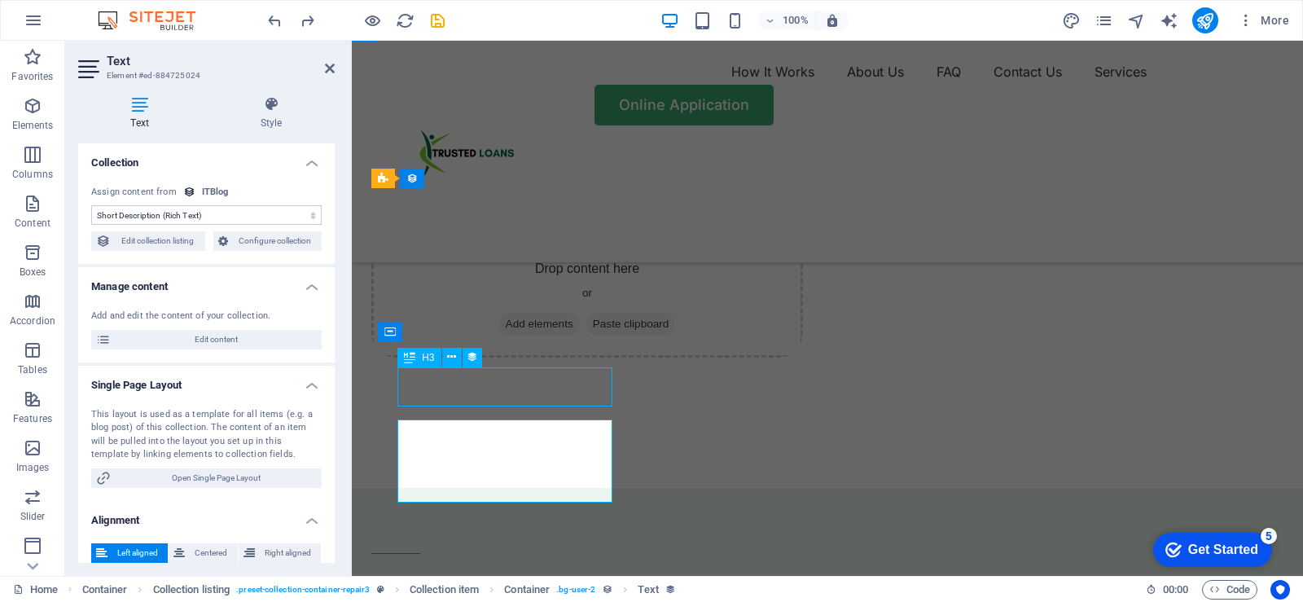
select select "name"
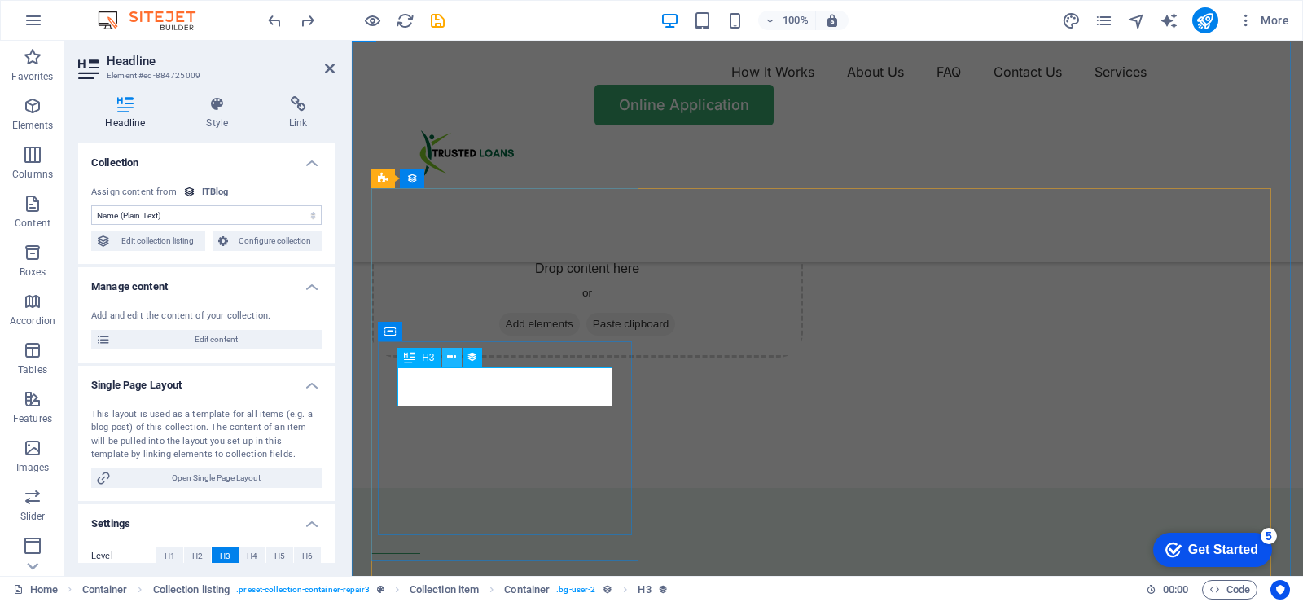
click at [446, 357] on button at bounding box center [452, 358] width 20 height 20
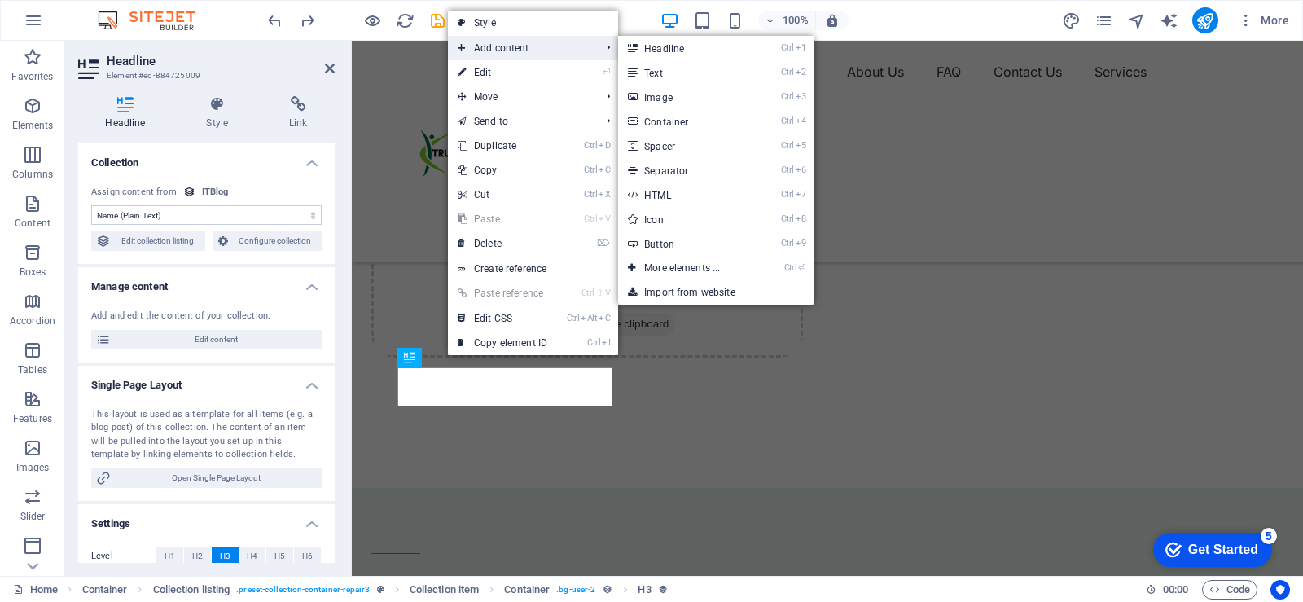
click at [503, 42] on span "Add content" at bounding box center [521, 48] width 146 height 24
click at [654, 70] on link "Ctrl 2 Text" at bounding box center [685, 72] width 134 height 24
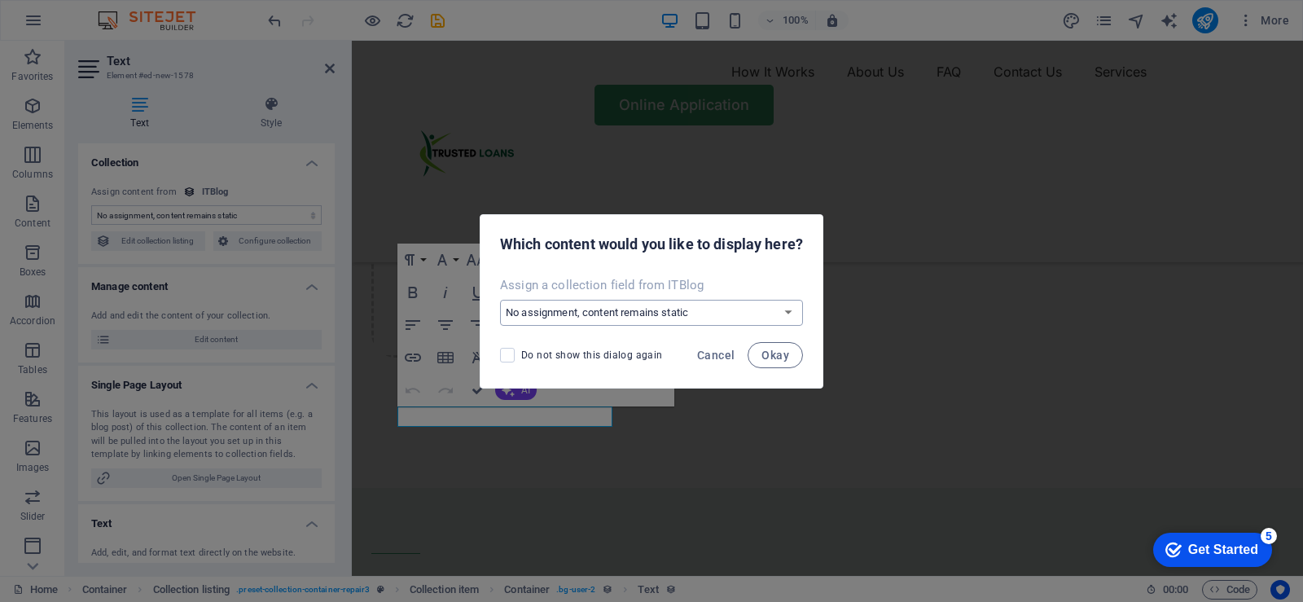
click at [714, 310] on select "No assignment, content remains static Create a new field Created at (Date) Upda…" at bounding box center [651, 313] width 303 height 26
click at [779, 358] on span "Okay" at bounding box center [776, 355] width 28 height 13
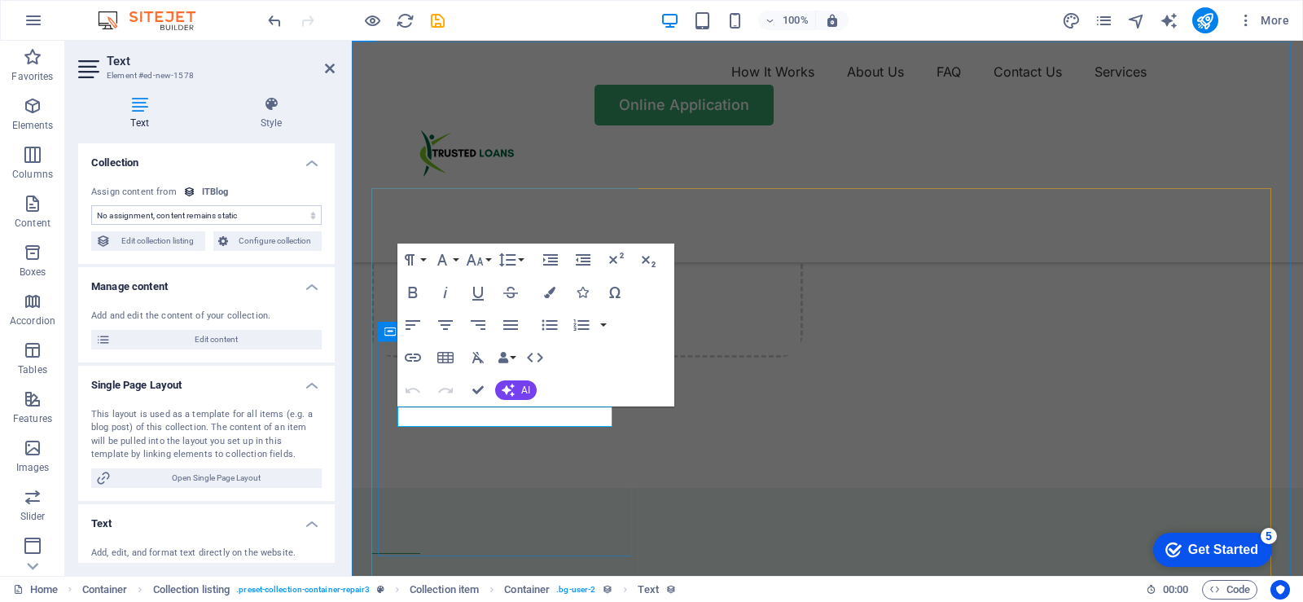
click at [526, 391] on span "AI" at bounding box center [525, 390] width 9 height 10
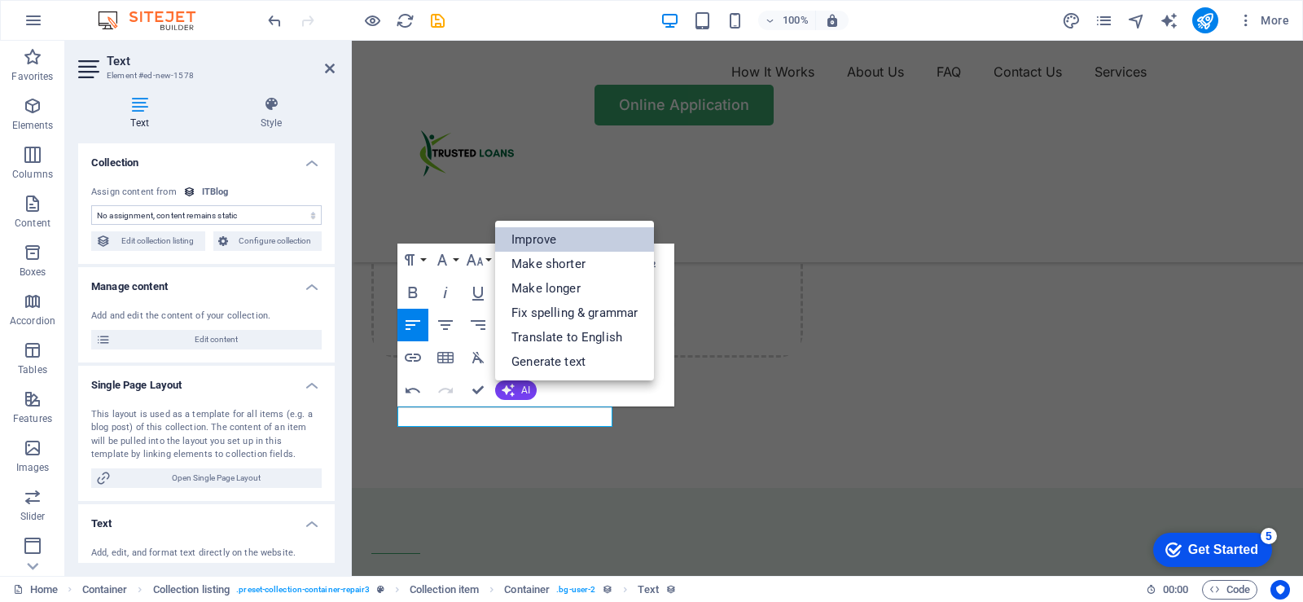
click at [543, 243] on link "Improve" at bounding box center [574, 239] width 159 height 24
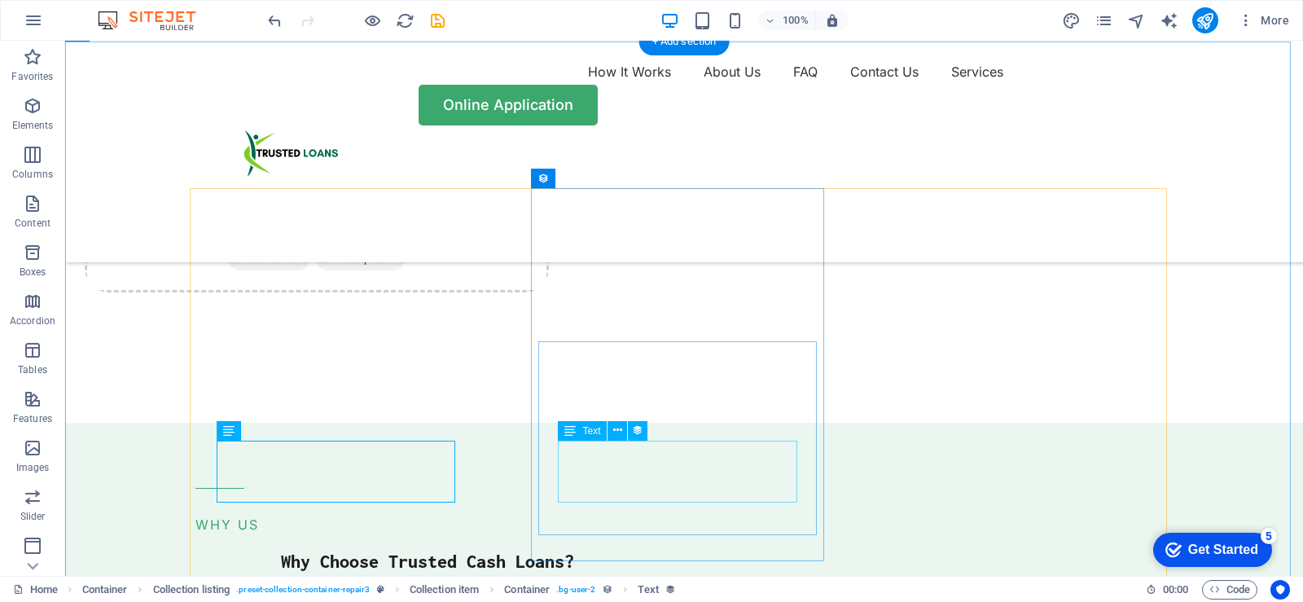
scroll to position [4153, 0]
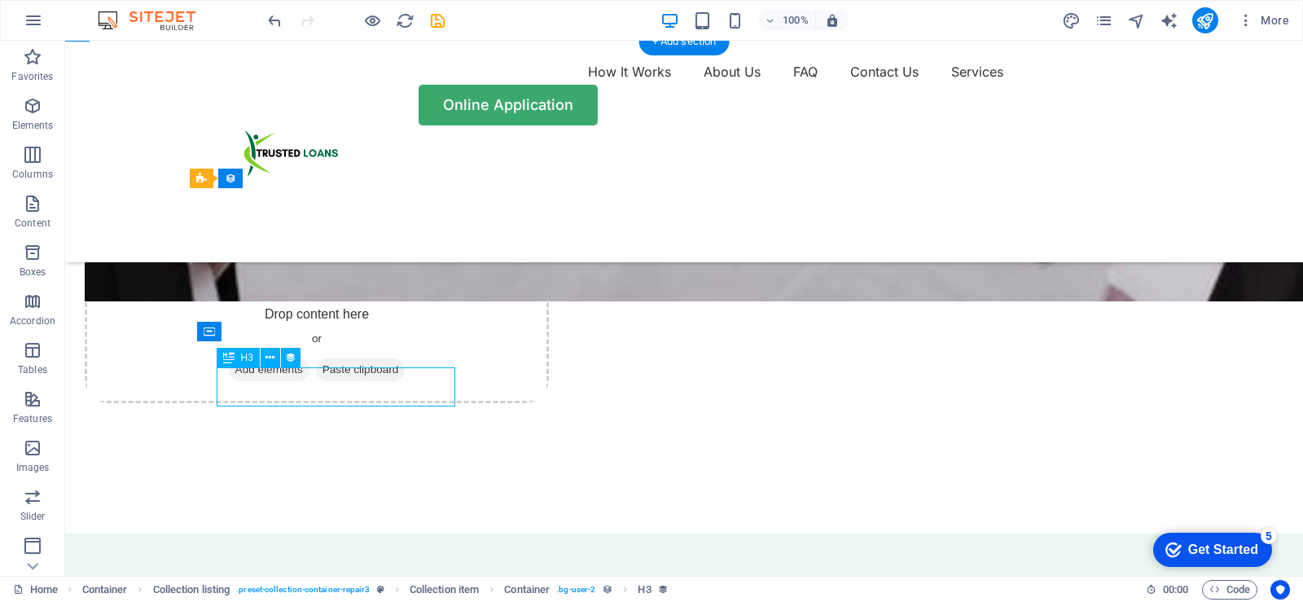
scroll to position [4219, 0]
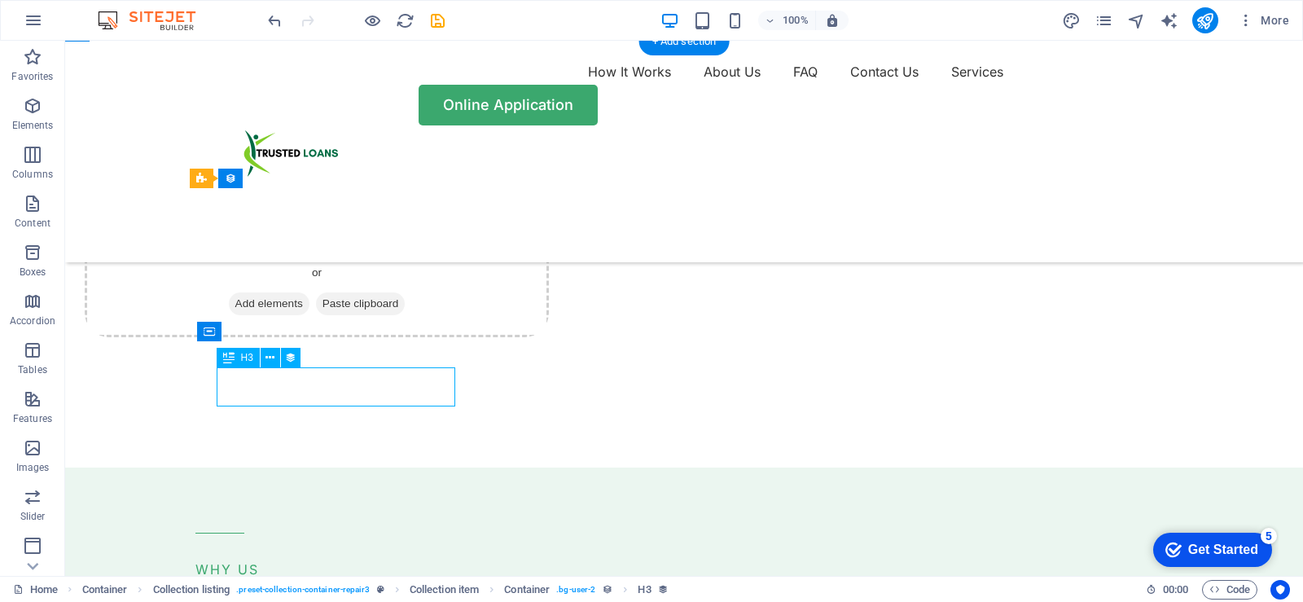
select select "name"
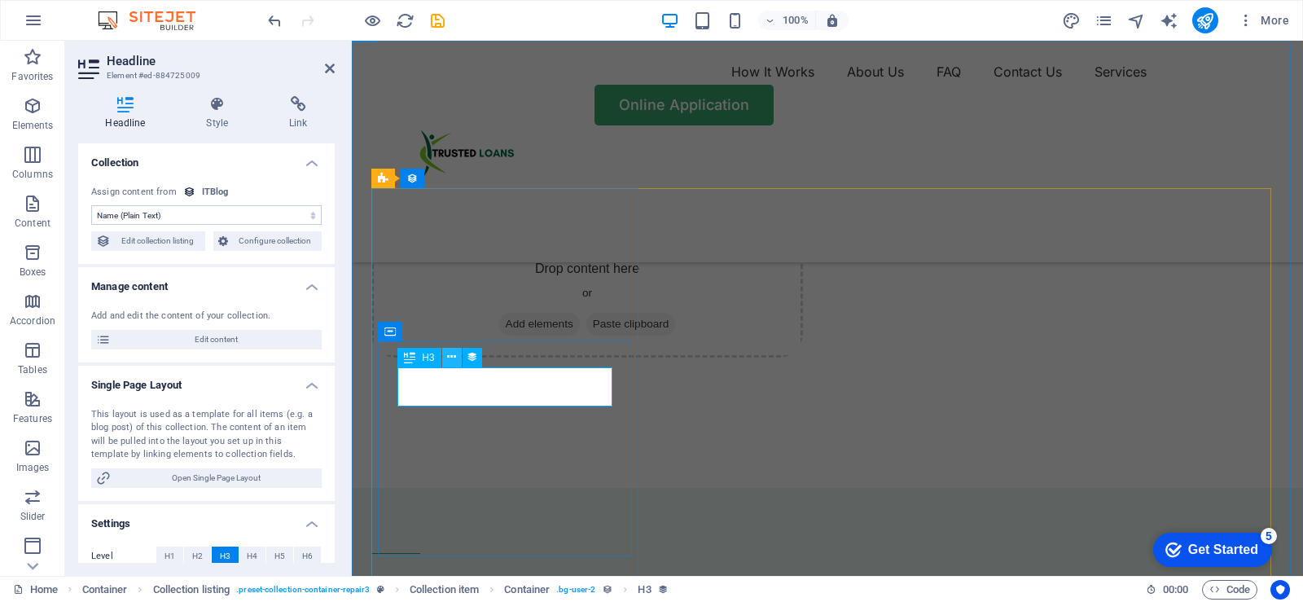
click at [446, 357] on button at bounding box center [452, 358] width 20 height 20
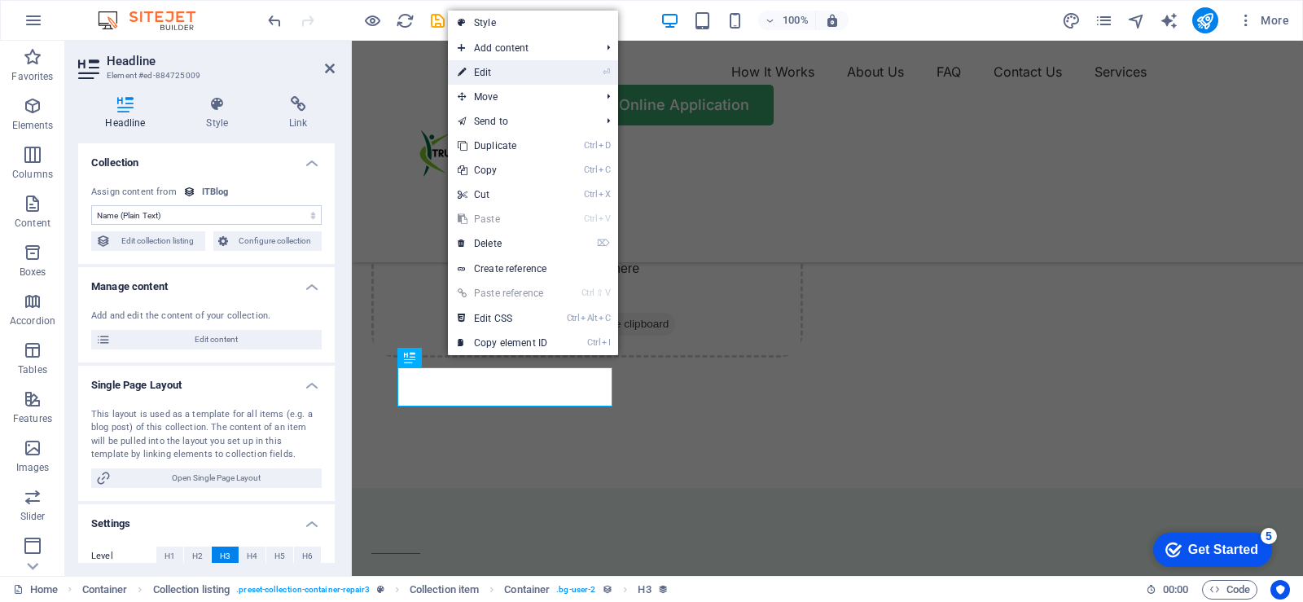
click at [490, 76] on link "⏎ Edit" at bounding box center [502, 72] width 109 height 24
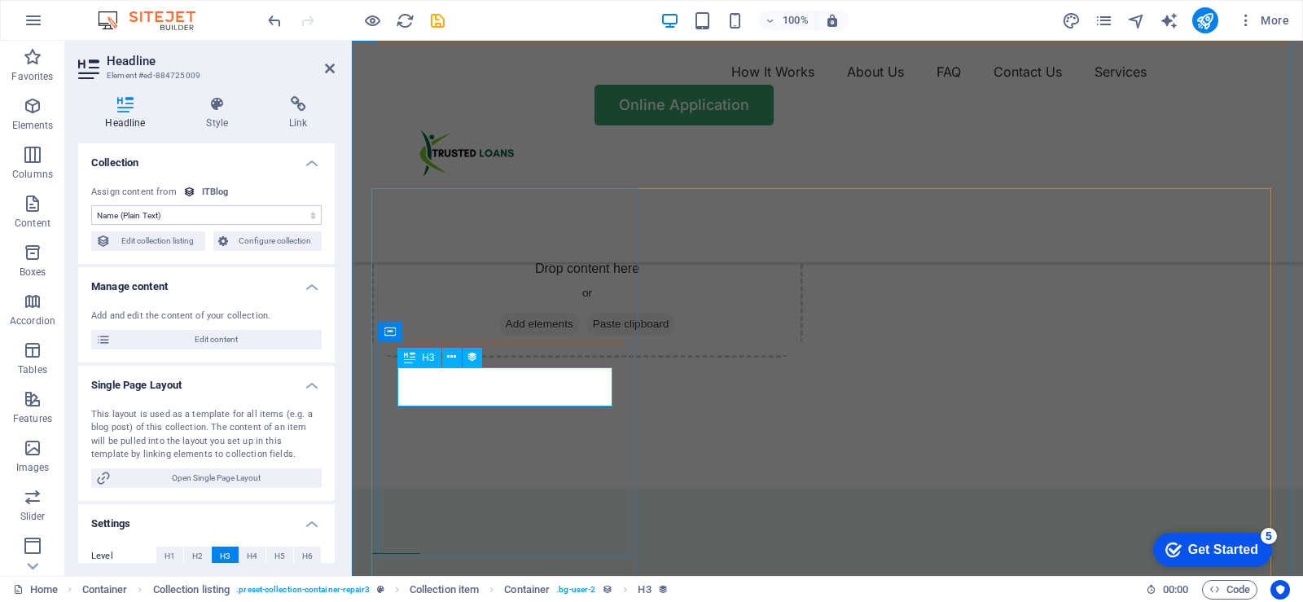
click at [214, 340] on span "Edit content" at bounding box center [216, 340] width 201 height 20
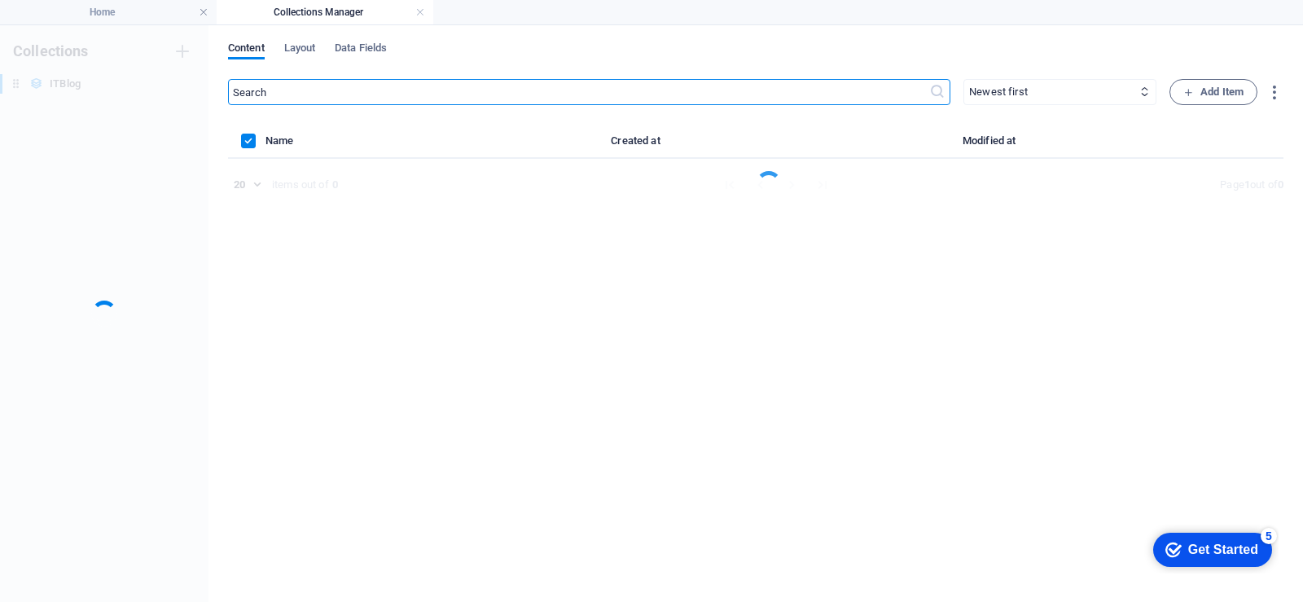
scroll to position [0, 0]
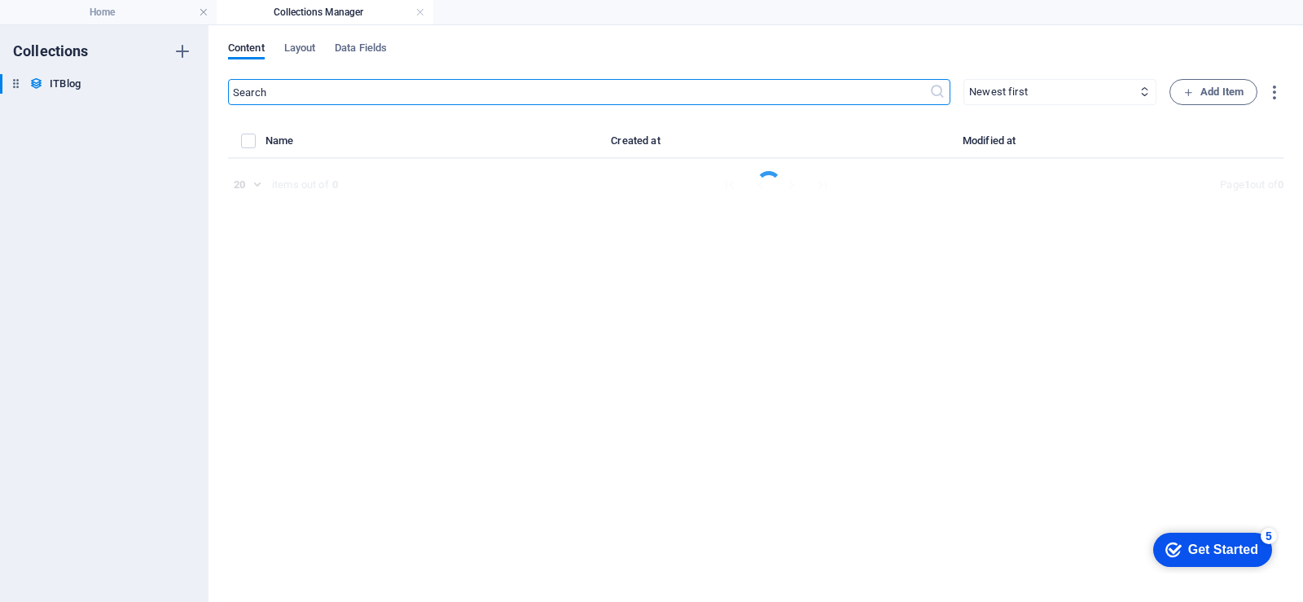
select select "Mobile"
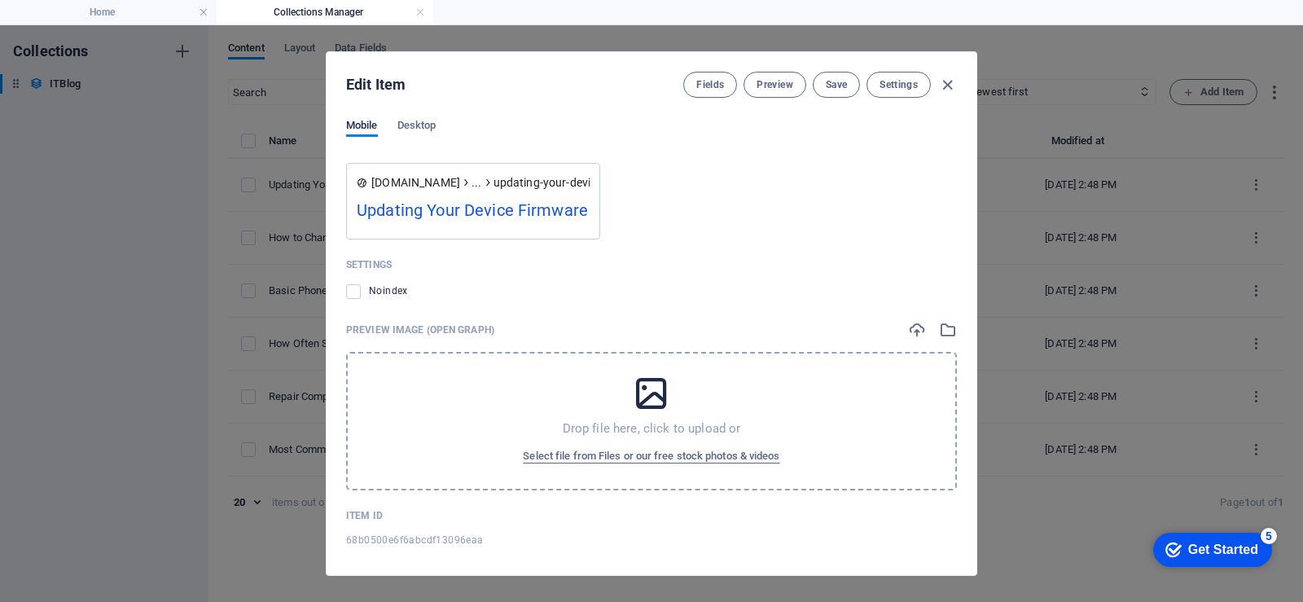
scroll to position [1855, 0]
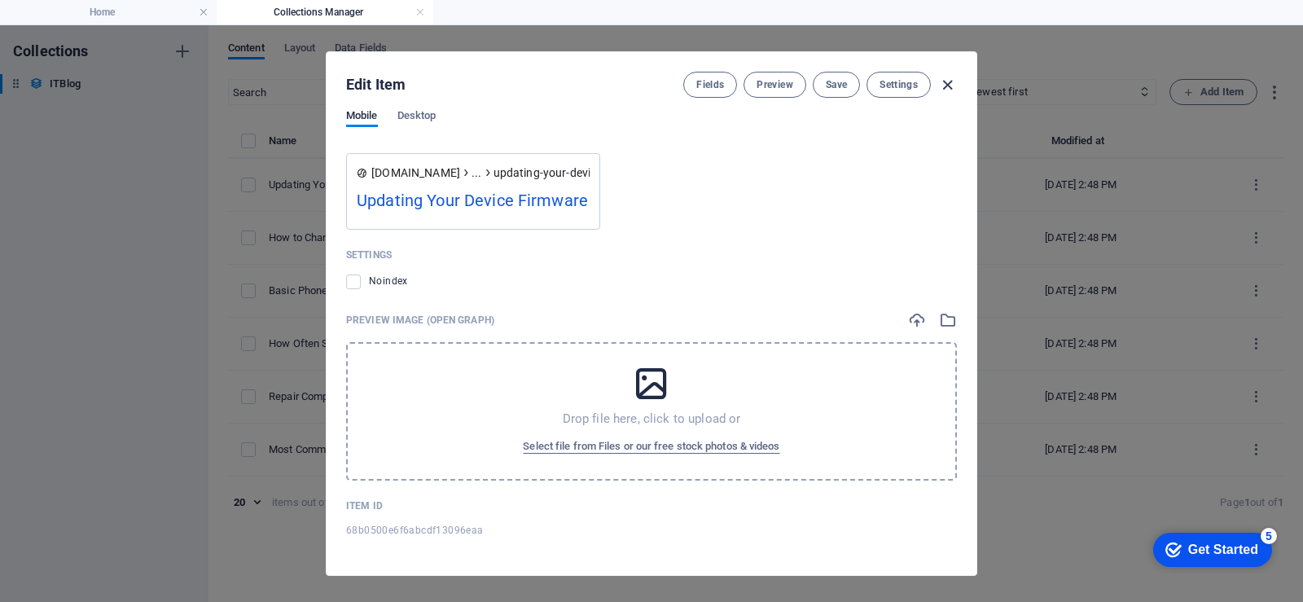
click at [953, 83] on icon "button" at bounding box center [947, 85] width 19 height 19
type input "2025-09-01"
type input "updating-your-device-firmware"
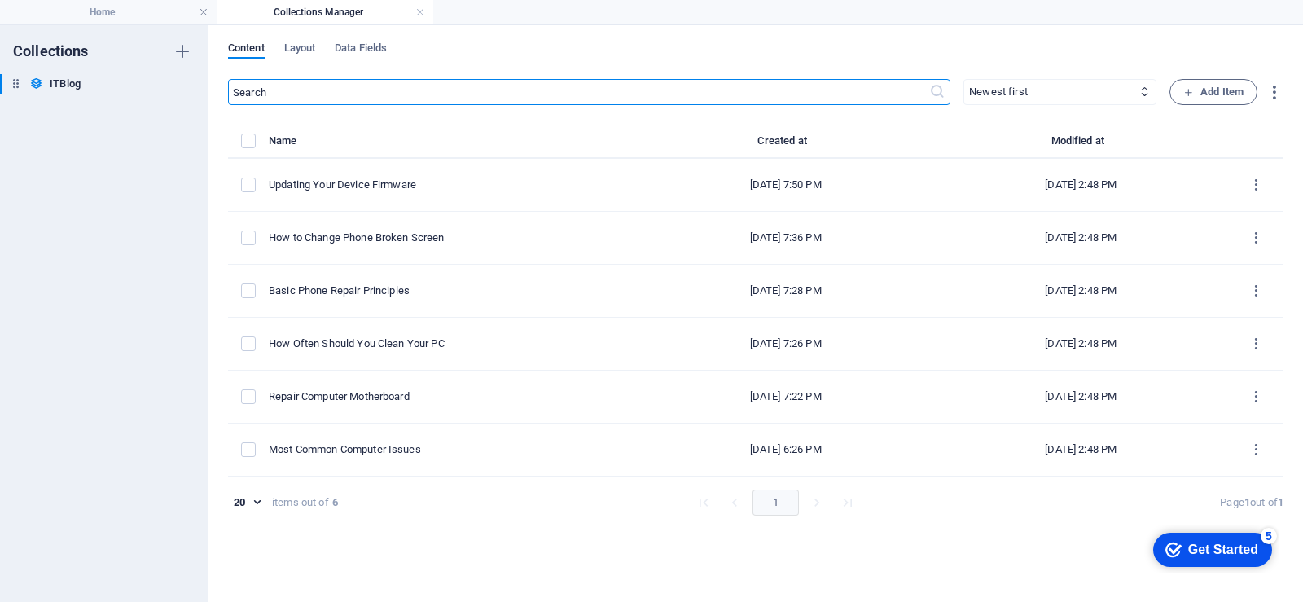
scroll to position [1544, 0]
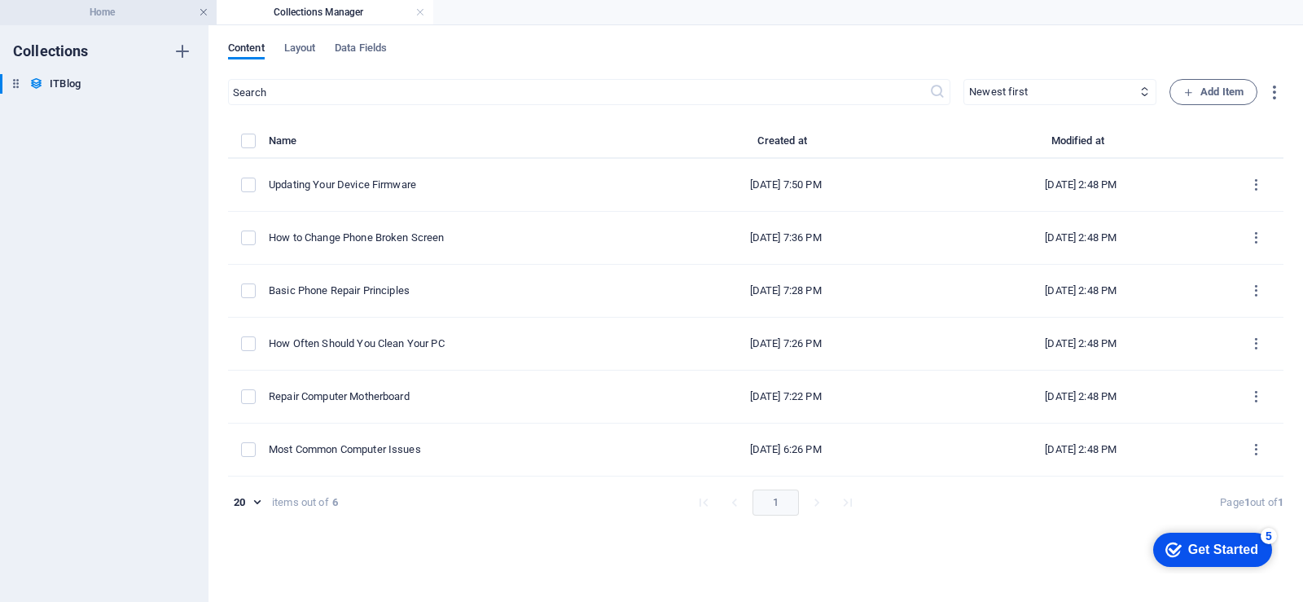
click at [205, 11] on link at bounding box center [204, 12] width 10 height 15
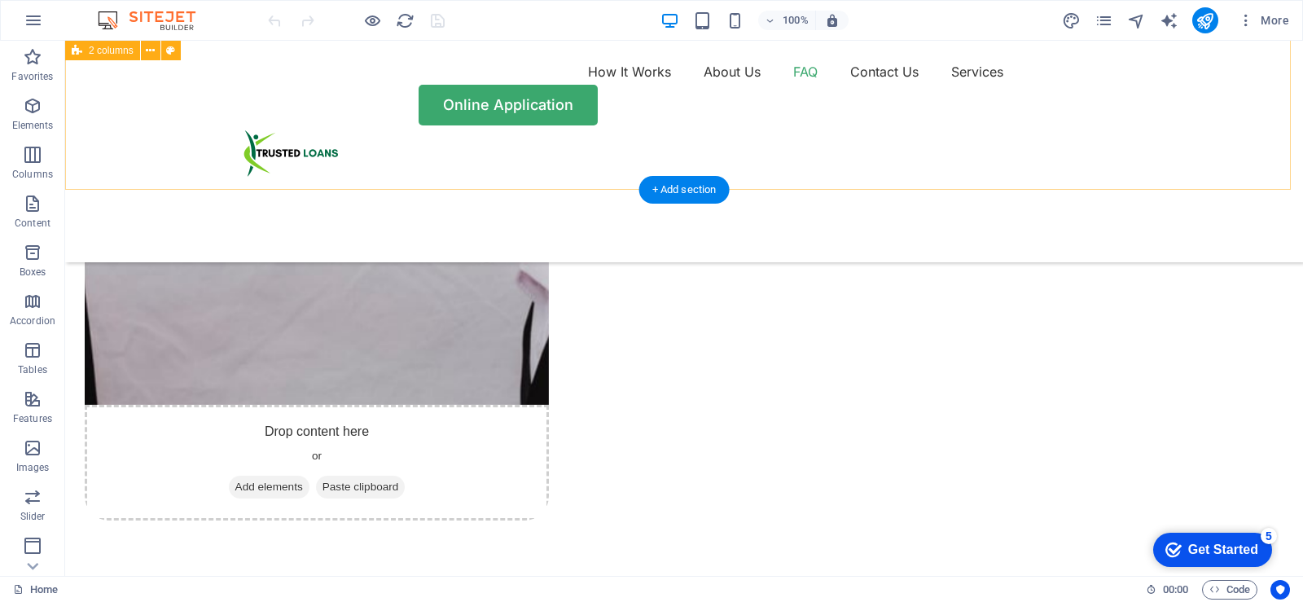
scroll to position [4235, 0]
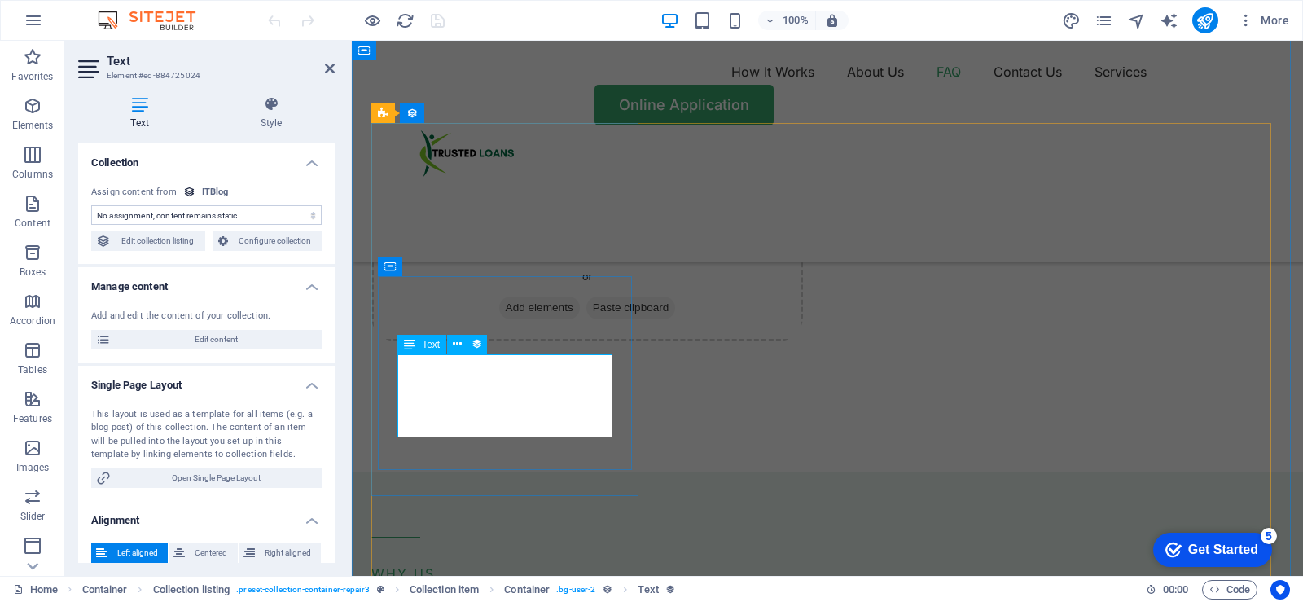
scroll to position [4301, 0]
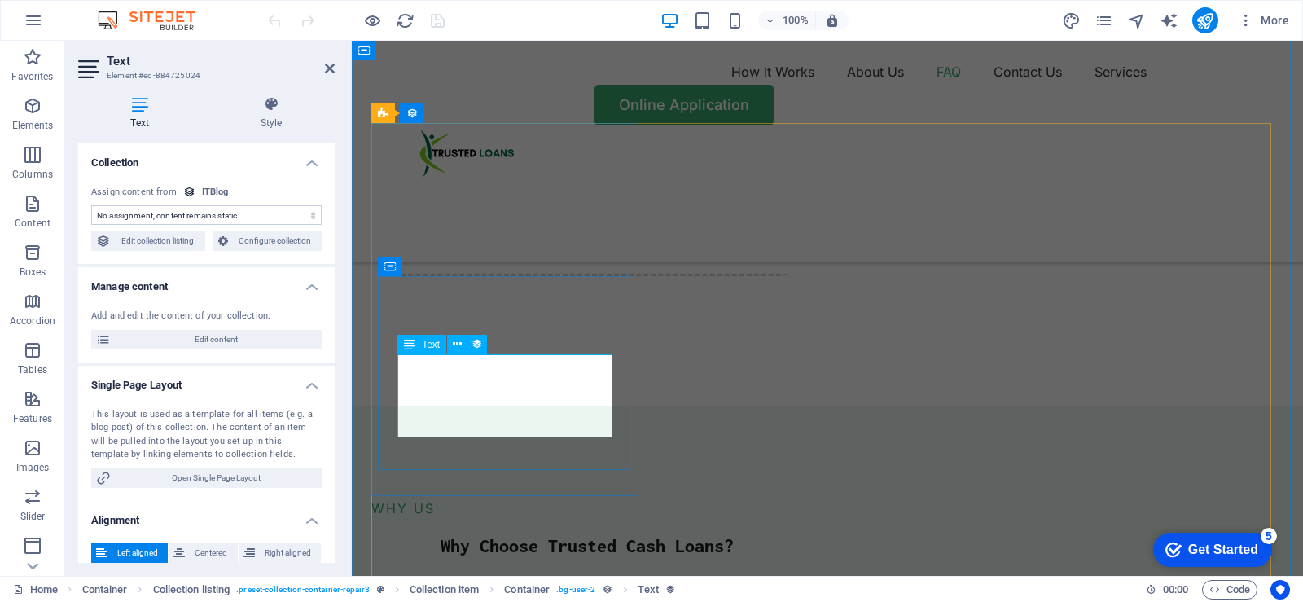
select select "short-description"
click at [457, 344] on icon at bounding box center [457, 344] width 9 height 17
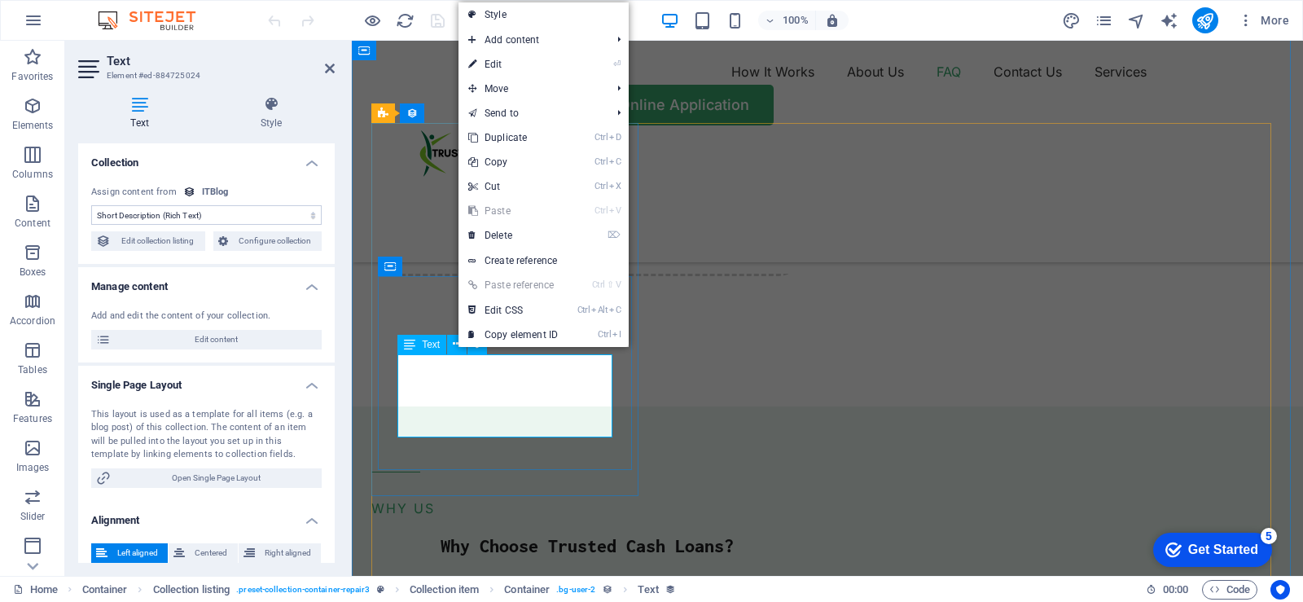
click at [424, 345] on span "Text" at bounding box center [431, 345] width 18 height 10
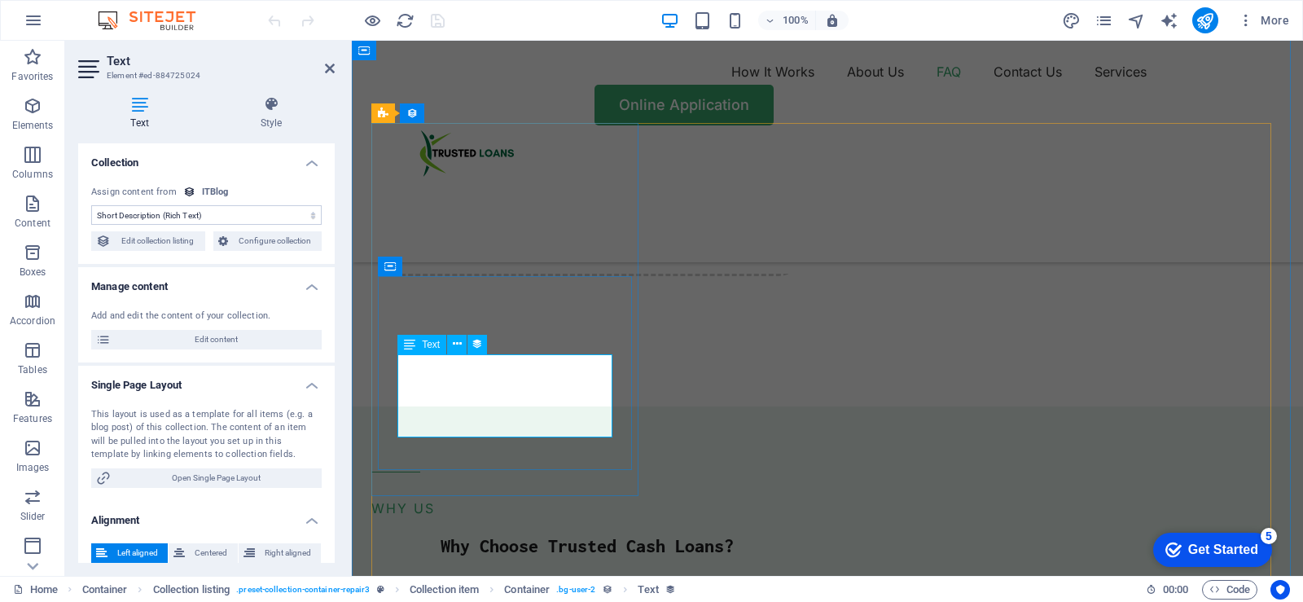
click at [428, 345] on span "Text" at bounding box center [431, 345] width 18 height 10
click at [407, 345] on icon at bounding box center [409, 345] width 11 height 20
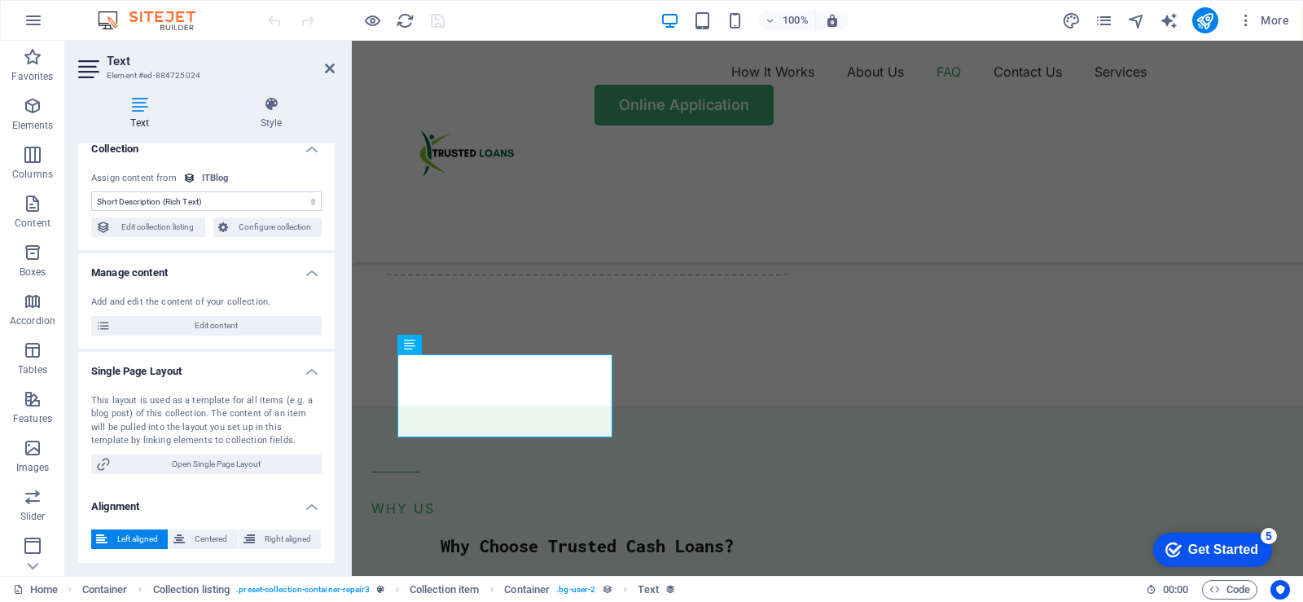
scroll to position [0, 0]
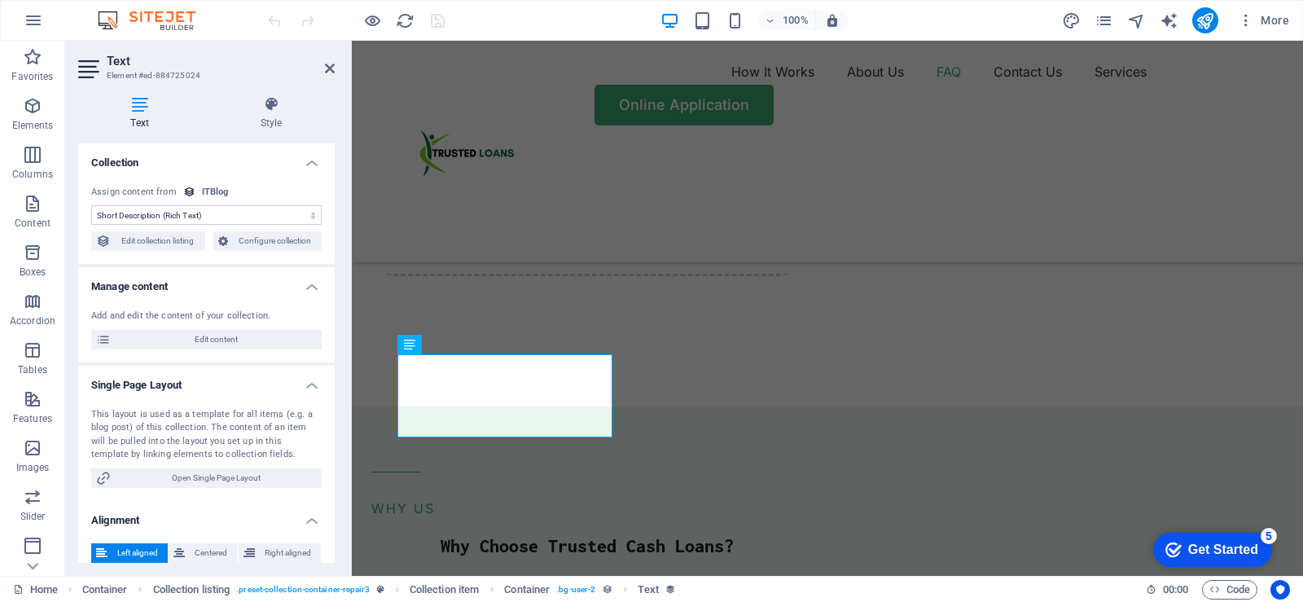
click at [147, 118] on h4 "Text" at bounding box center [143, 113] width 130 height 34
click at [209, 341] on span "Edit content" at bounding box center [216, 340] width 201 height 20
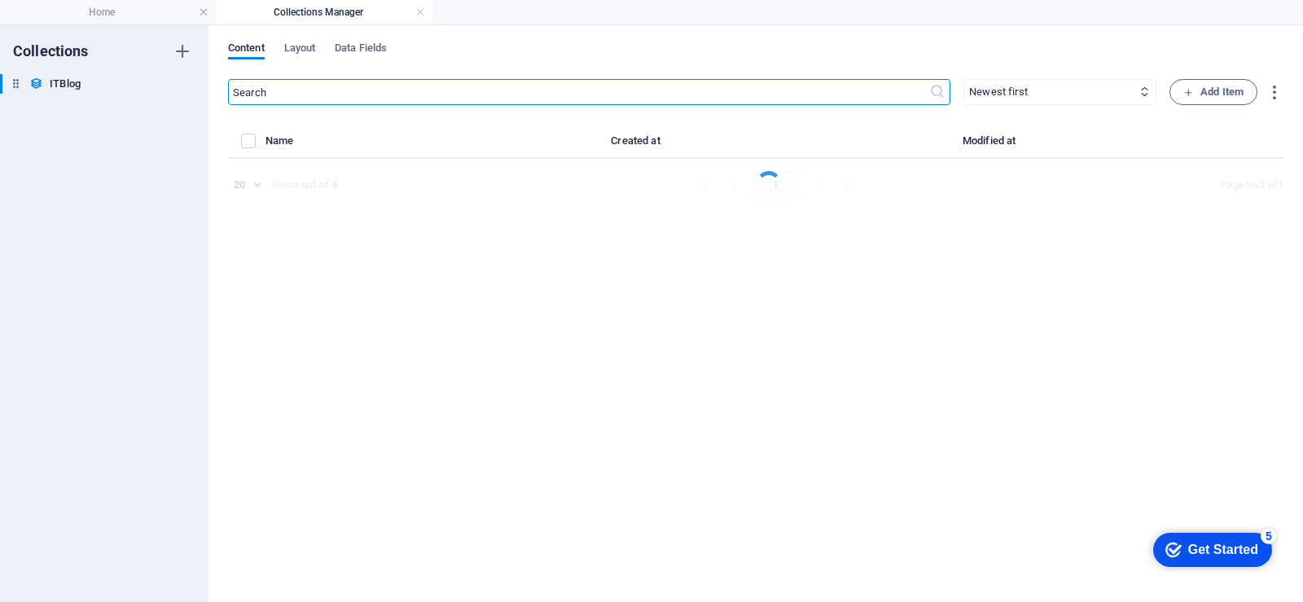
select select "Mobile"
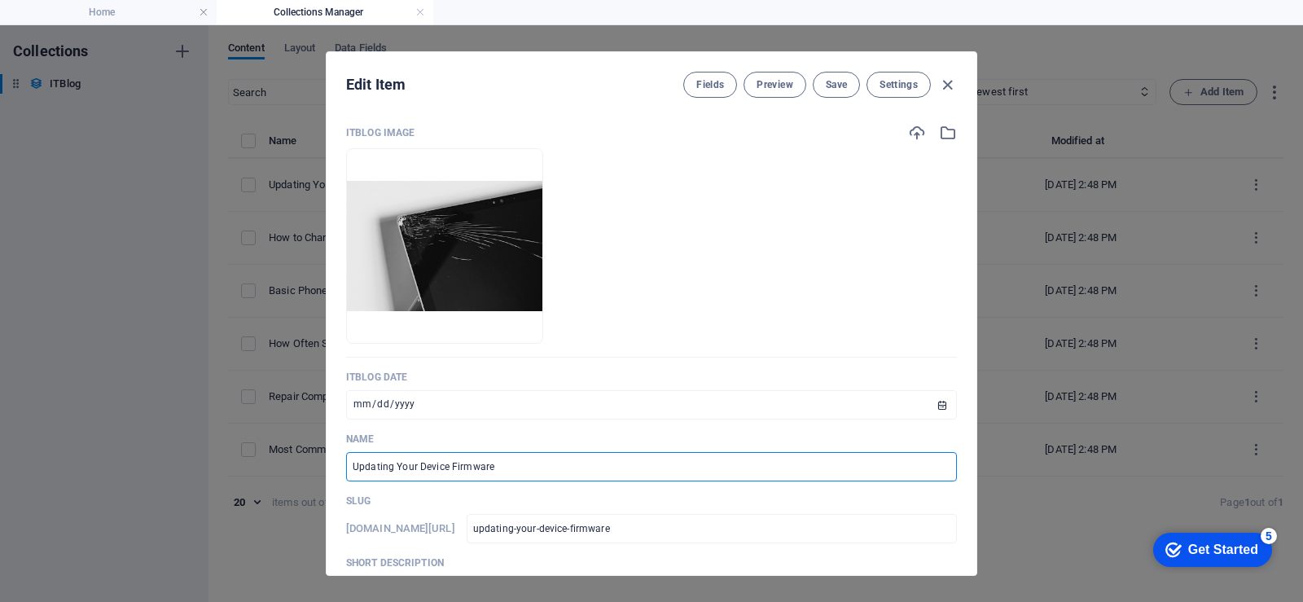
drag, startPoint x: 511, startPoint y: 468, endPoint x: 348, endPoint y: 468, distance: 162.9
click at [348, 468] on input "Updating Your Device Firmware" at bounding box center [651, 466] width 611 height 29
click at [528, 472] on input "Updating Your Device Firmware" at bounding box center [651, 466] width 611 height 29
type input "U"
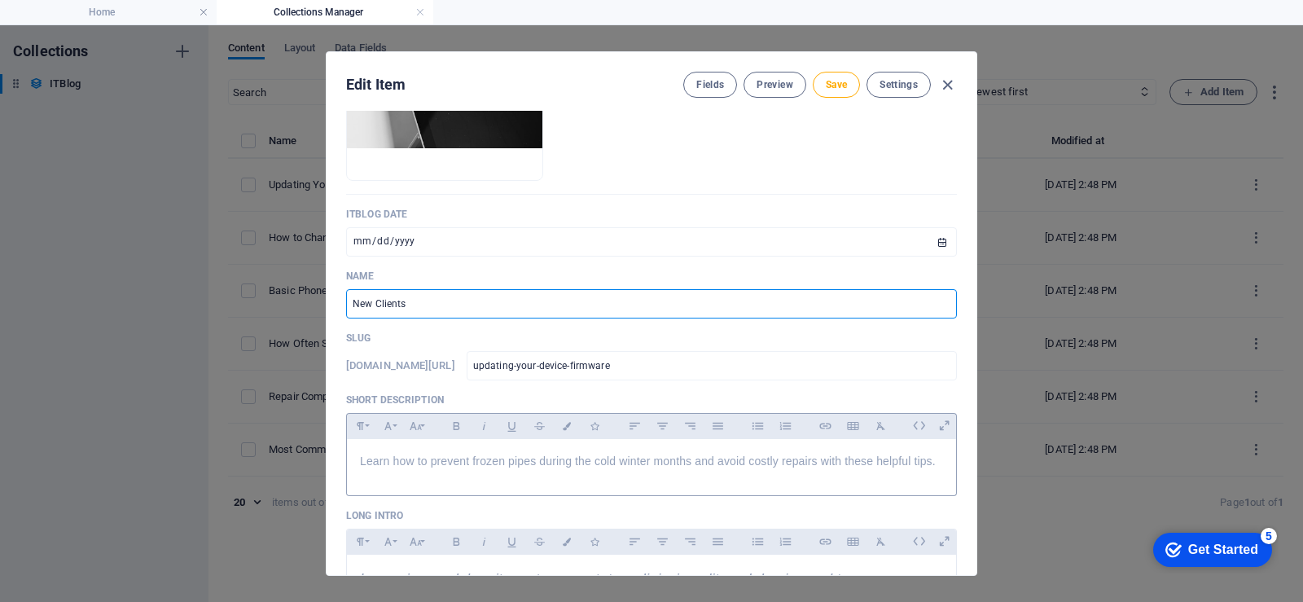
scroll to position [244, 0]
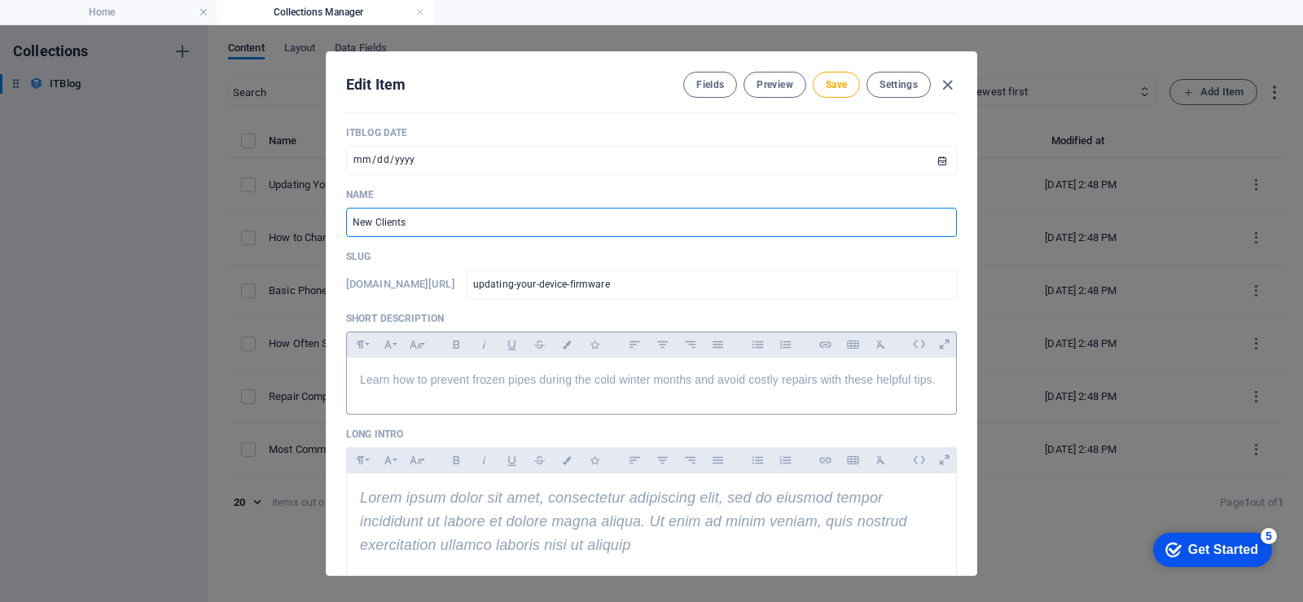
type input "New Clients"
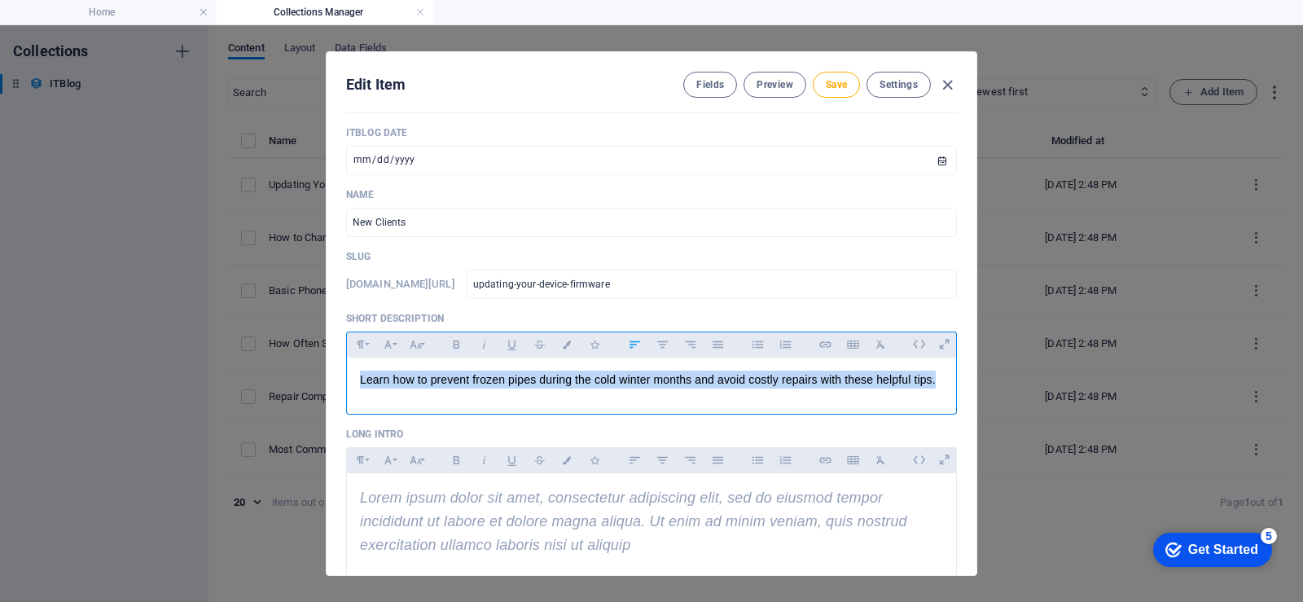
drag, startPoint x: 937, startPoint y: 375, endPoint x: 357, endPoint y: 380, distance: 580.7
click at [357, 380] on div "Learn how to prevent frozen pipes during the cold winter months and avoid costl…" at bounding box center [651, 382] width 609 height 49
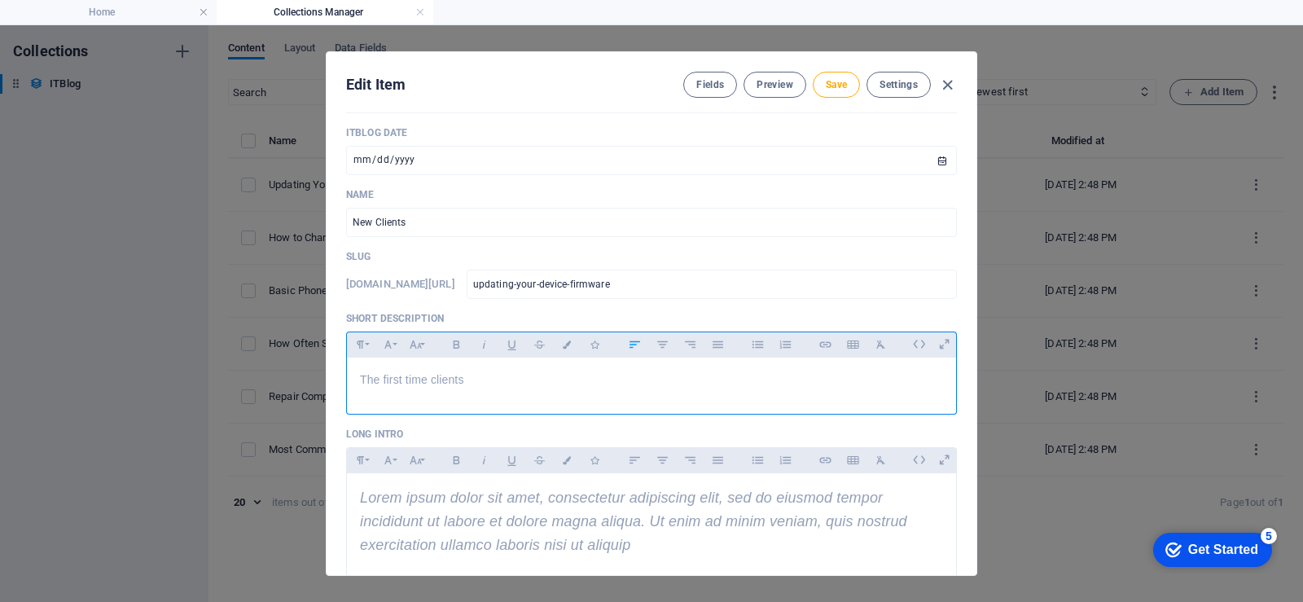
click at [416, 386] on p "The first time clients" at bounding box center [651, 380] width 583 height 18
click at [0, 0] on span "-time" at bounding box center [0, 0] width 0 height 0
click at [467, 378] on p "The first-time clients" at bounding box center [651, 380] width 583 height 18
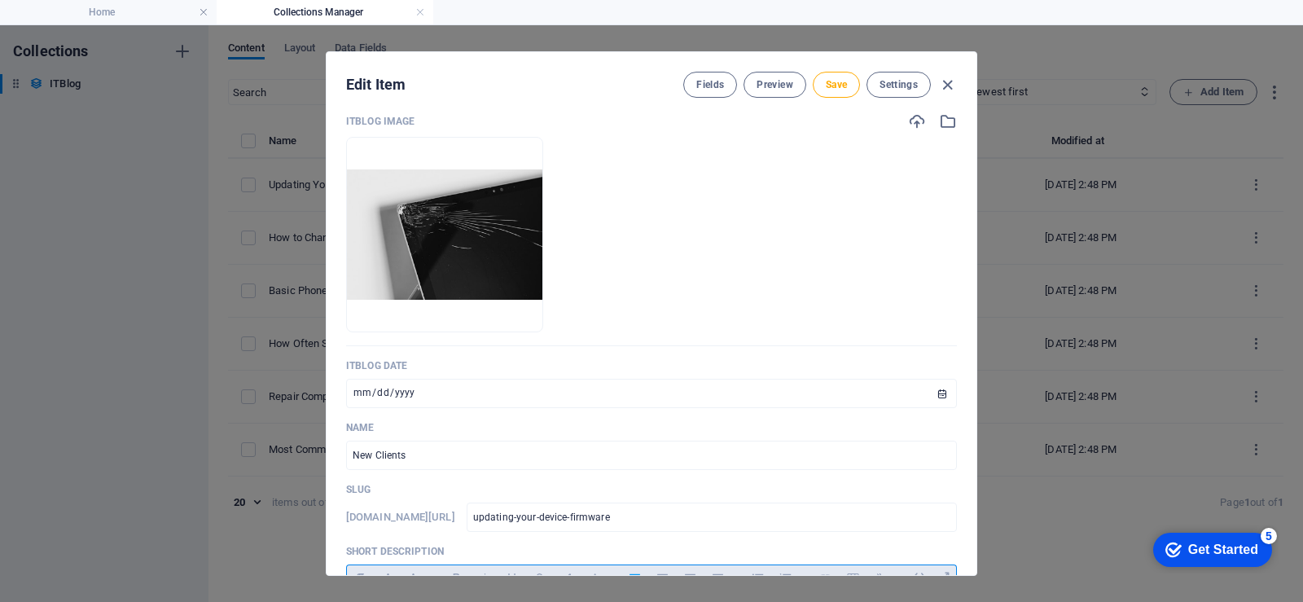
scroll to position [0, 0]
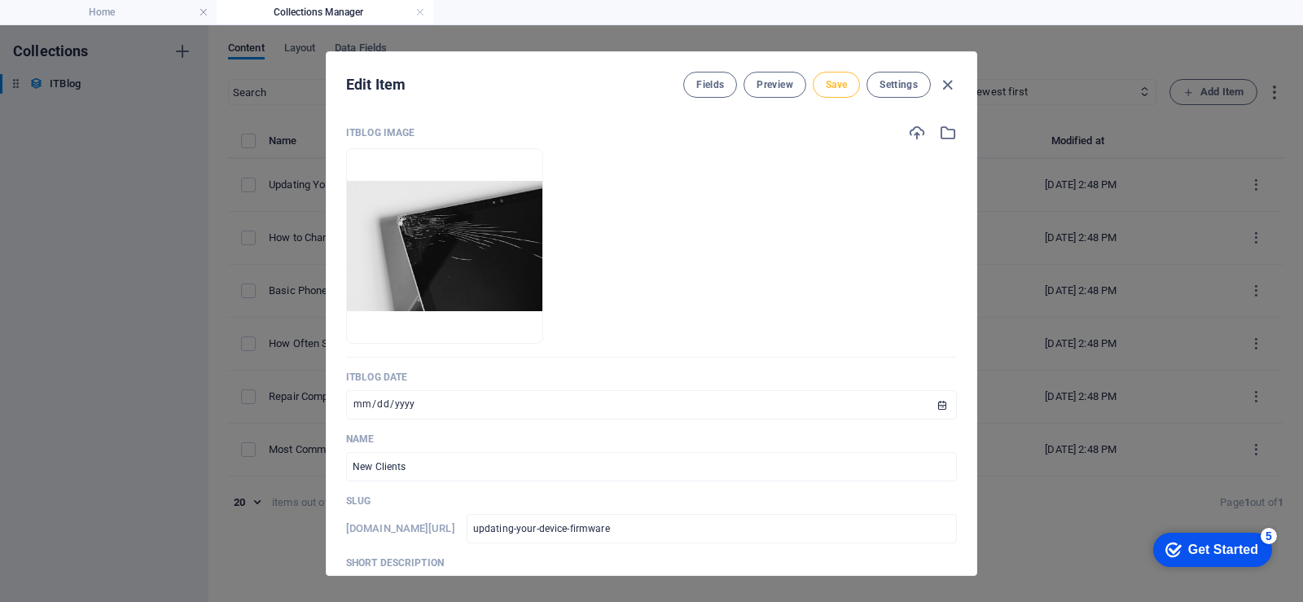
click at [840, 88] on span "Save" at bounding box center [836, 84] width 21 height 13
click at [951, 84] on icon "button" at bounding box center [947, 85] width 19 height 19
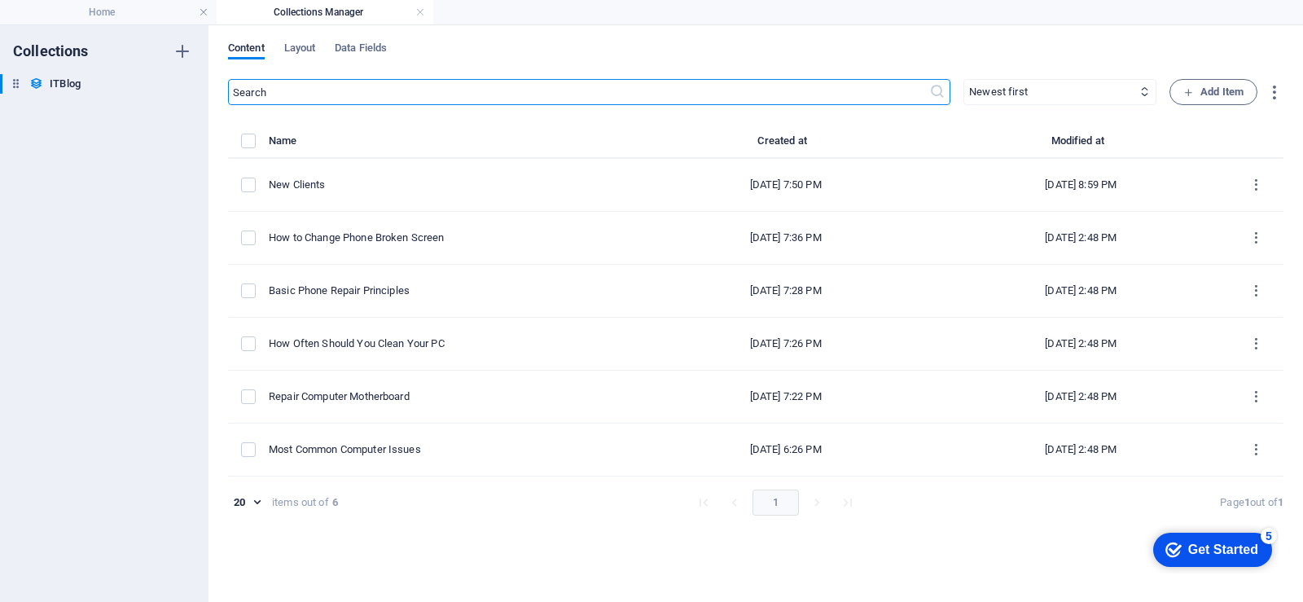
type input "[DATE]"
type input "updating-your-device-firmware"
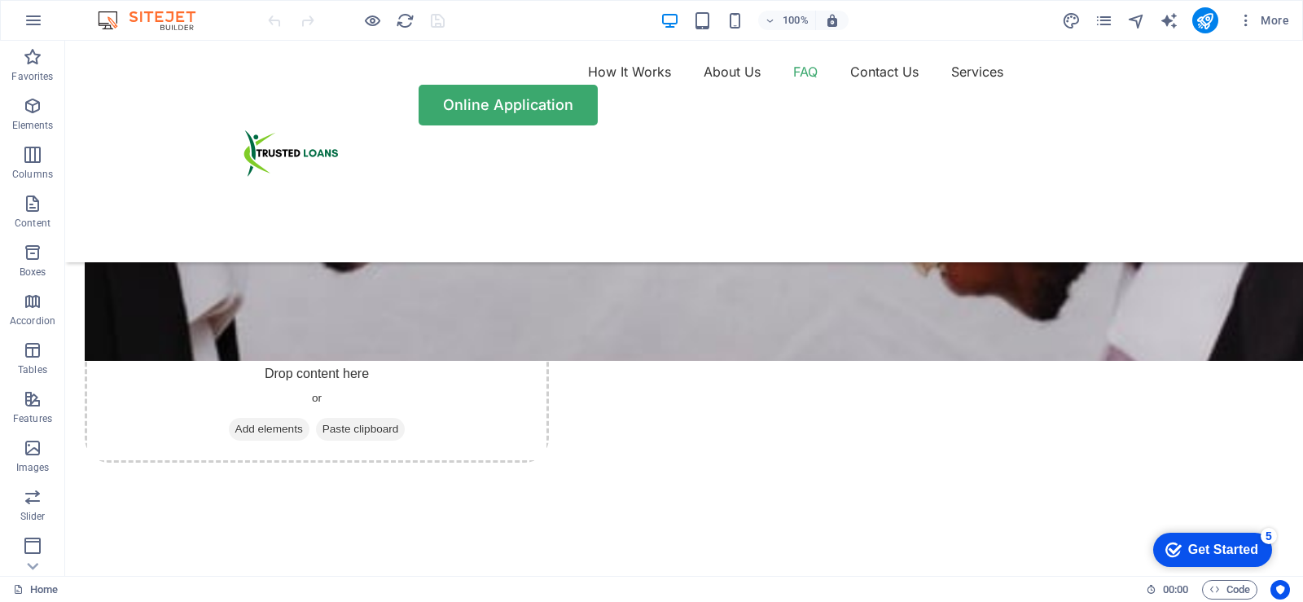
scroll to position [4072, 0]
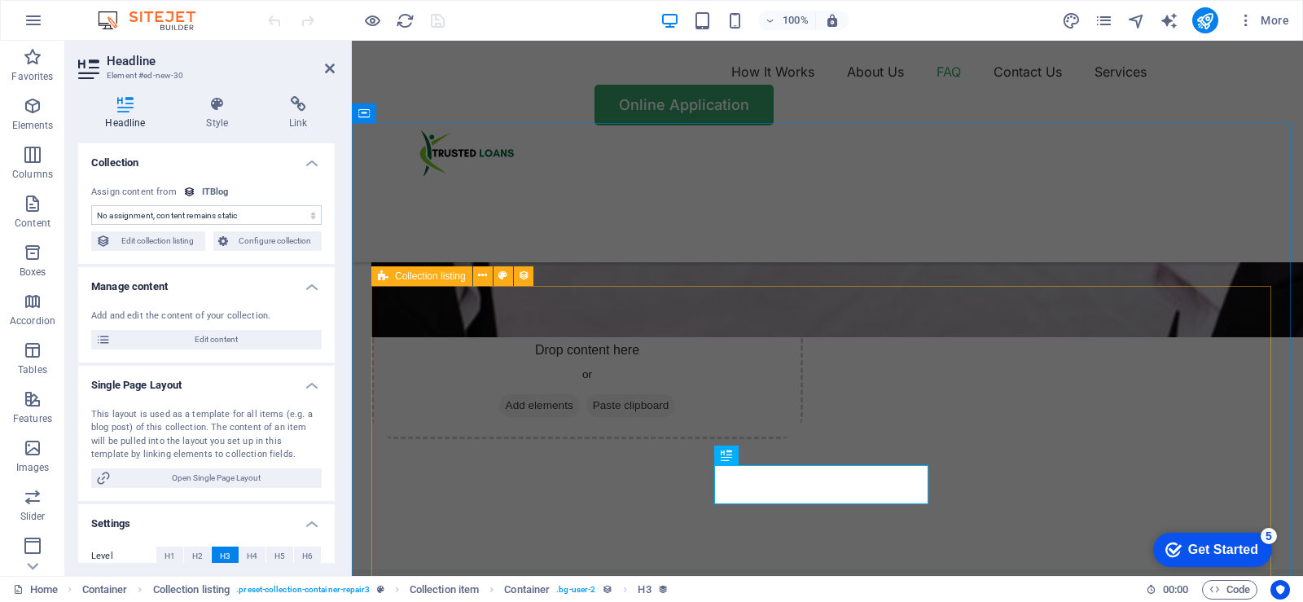
select select "name"
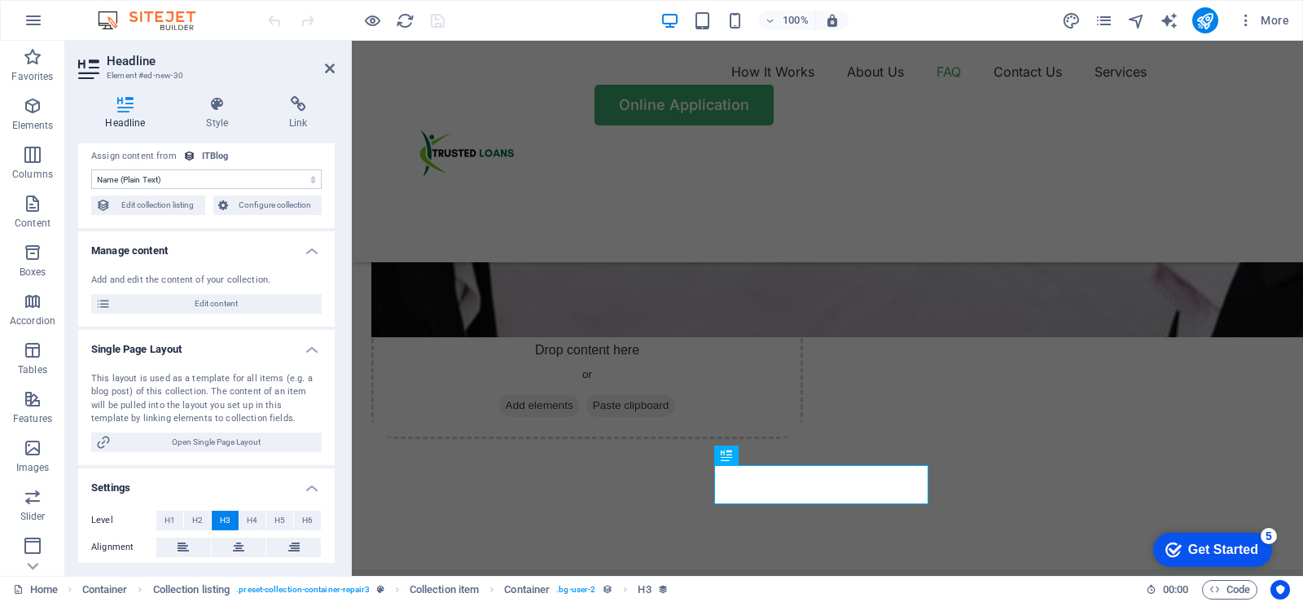
scroll to position [10, 0]
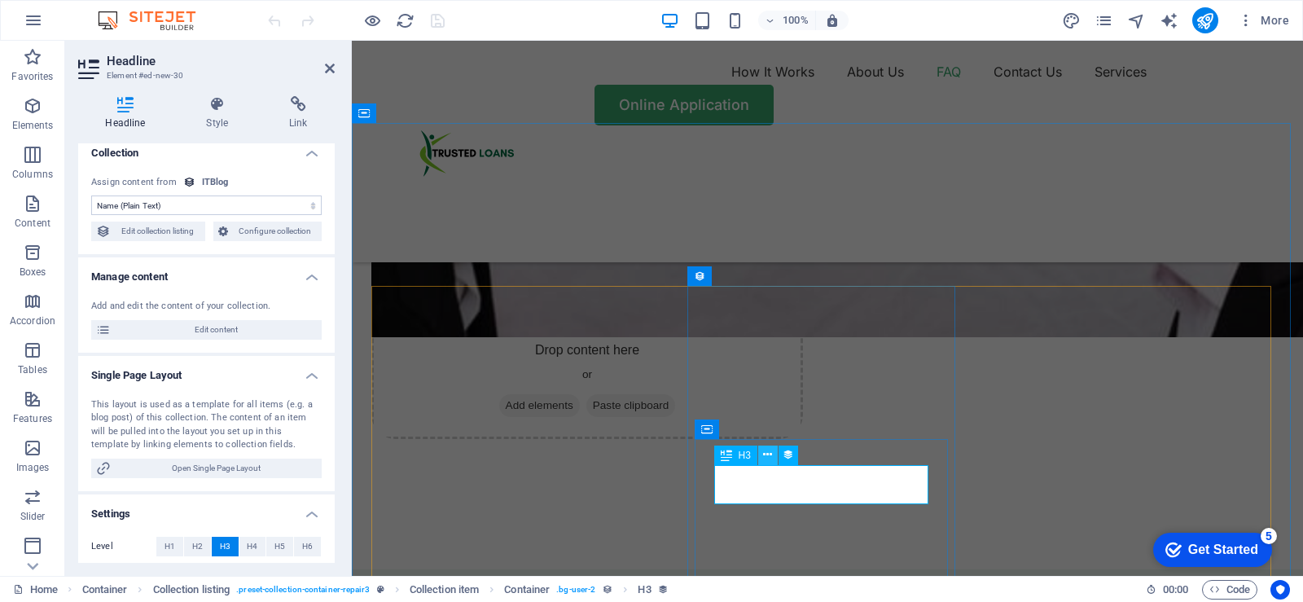
click at [762, 455] on button at bounding box center [768, 456] width 20 height 20
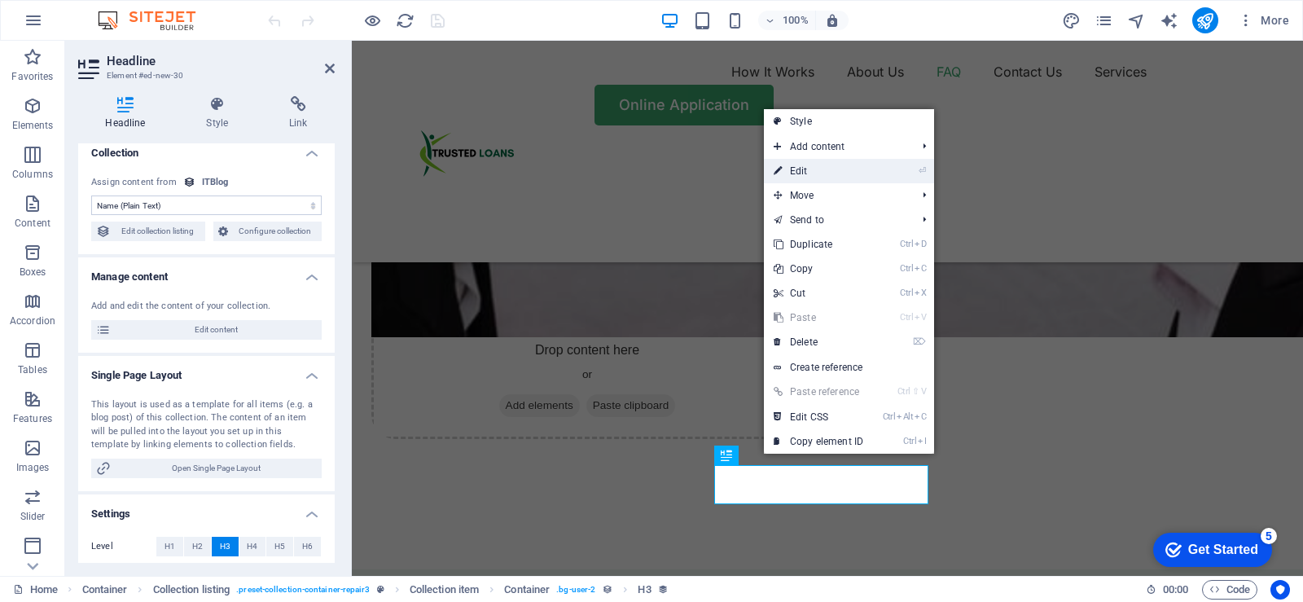
click at [809, 175] on link "⏎ Edit" at bounding box center [818, 171] width 109 height 24
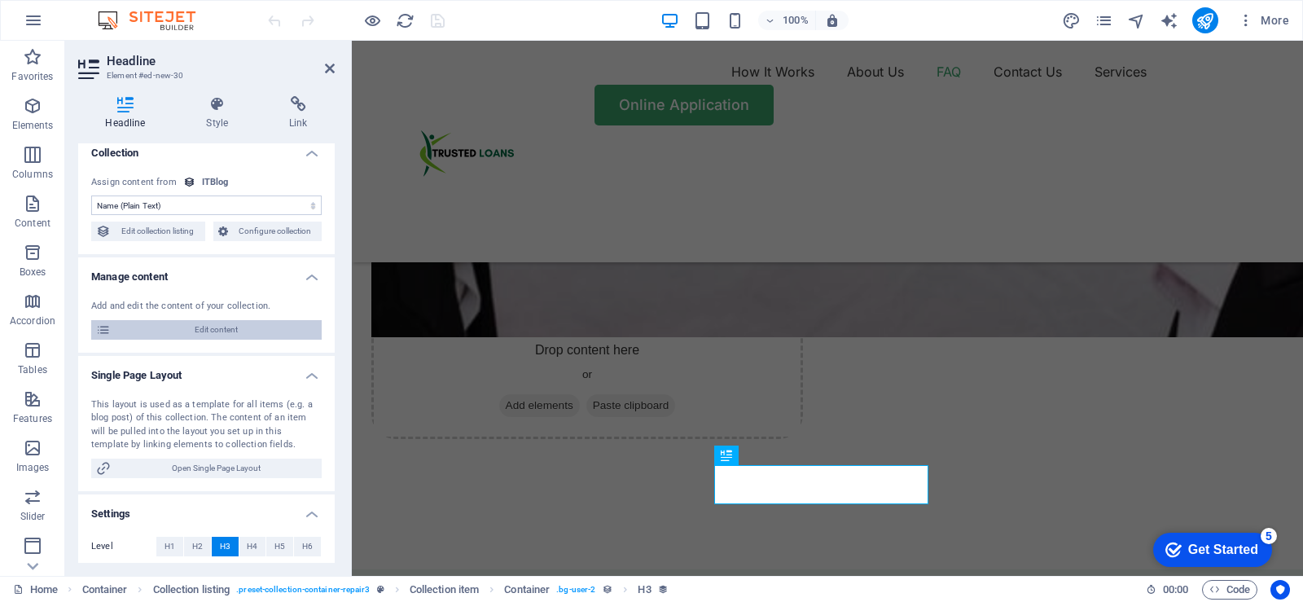
click at [213, 330] on span "Edit content" at bounding box center [216, 330] width 201 height 20
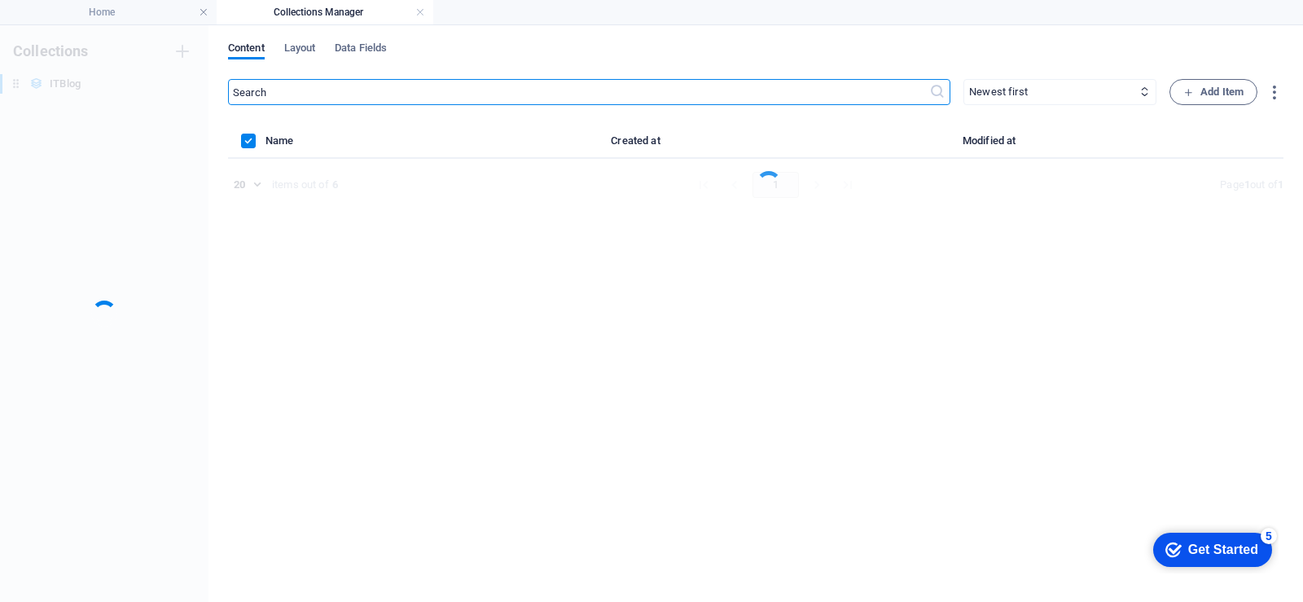
scroll to position [0, 0]
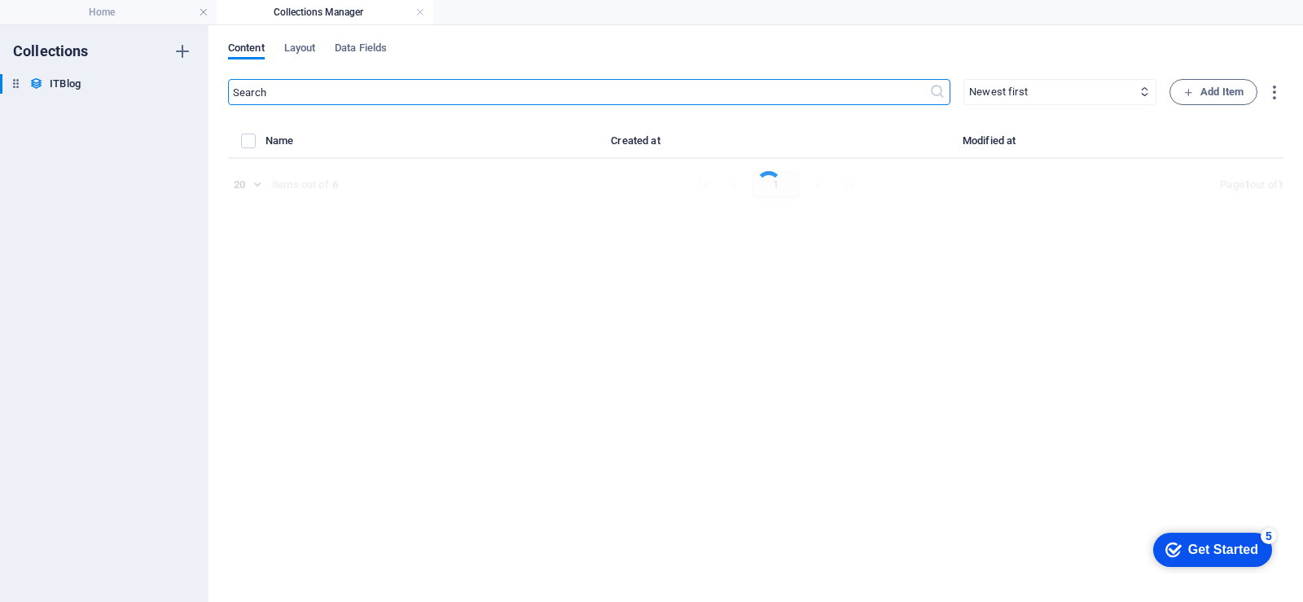
select select "Mobile"
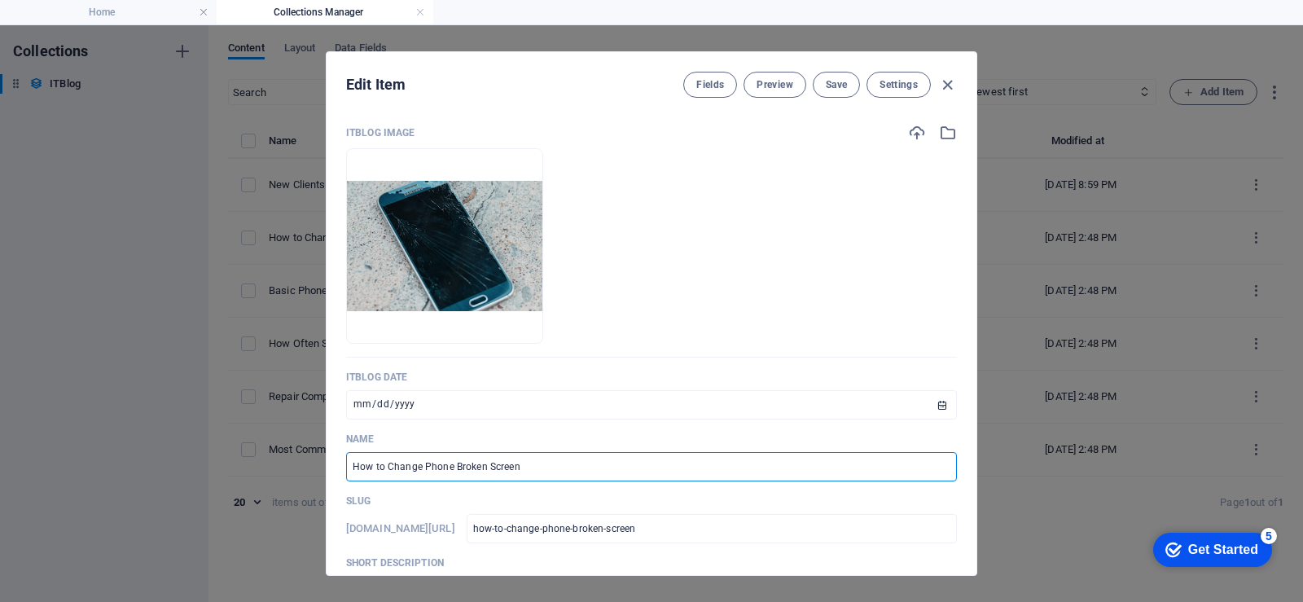
click at [575, 471] on input "How to Change Phone Broken Screen" at bounding box center [651, 466] width 611 height 29
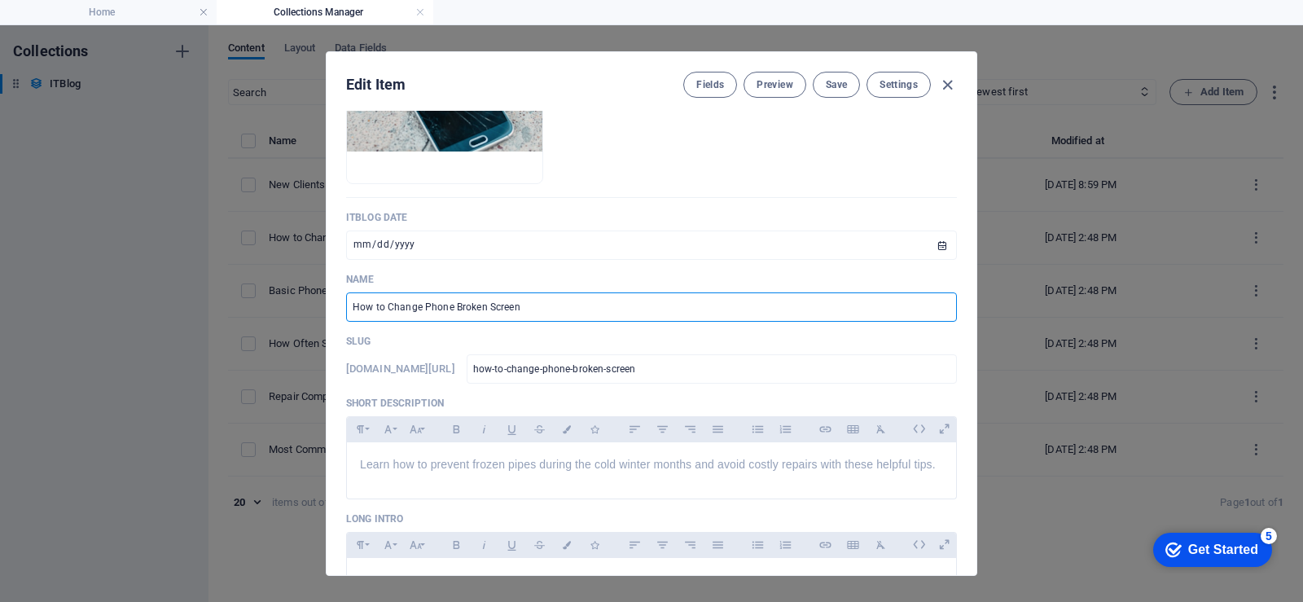
scroll to position [163, 0]
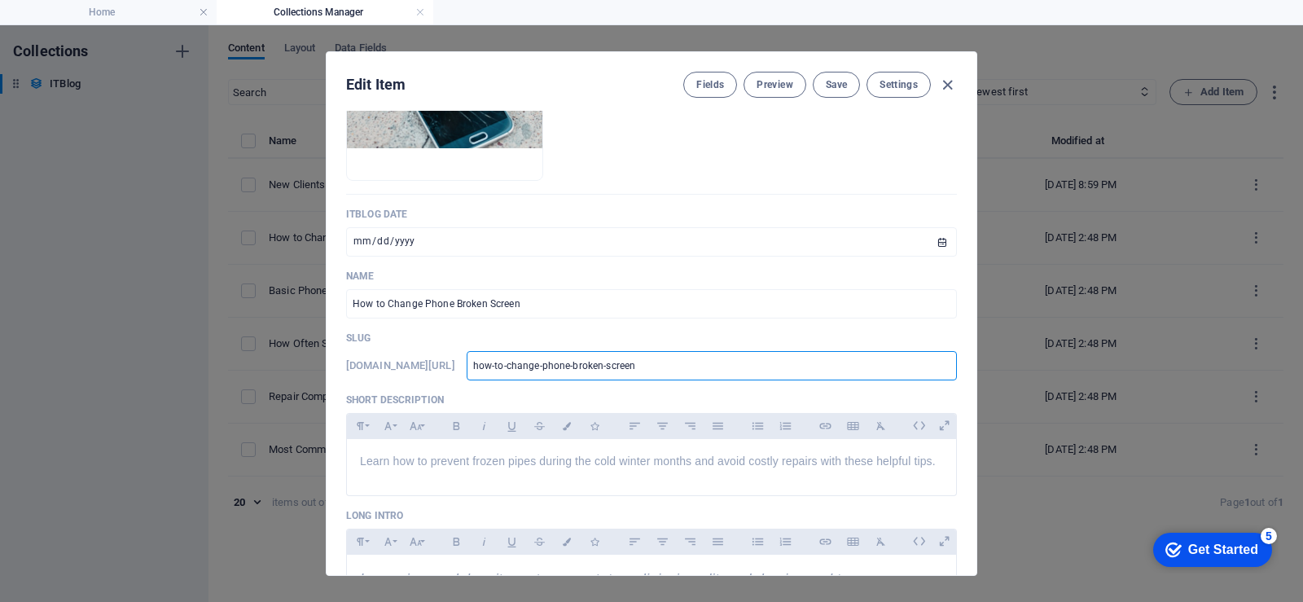
click at [722, 365] on input "how-to-change-phone-broken-screen" at bounding box center [712, 365] width 490 height 29
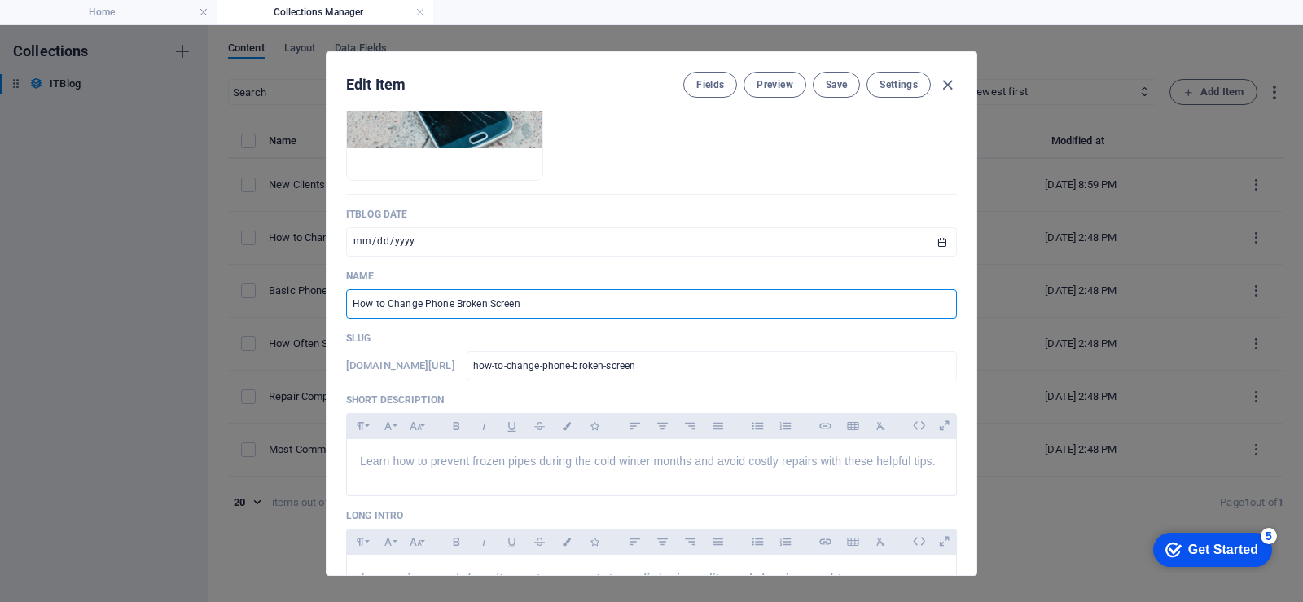
drag, startPoint x: 533, startPoint y: 305, endPoint x: 349, endPoint y: 305, distance: 184.1
click at [349, 305] on input "How to Change Phone Broken Screen" at bounding box center [651, 303] width 611 height 29
type input "B"
type input "b"
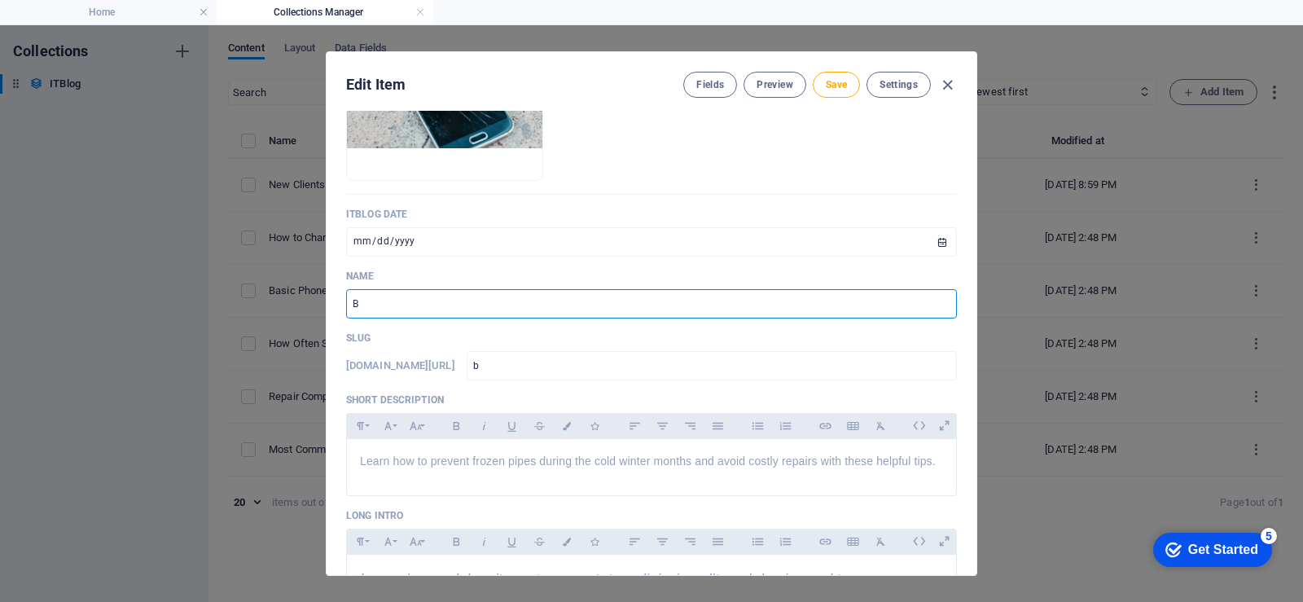
type input "Bu"
type input "bu"
type input "Bui"
type input "bui"
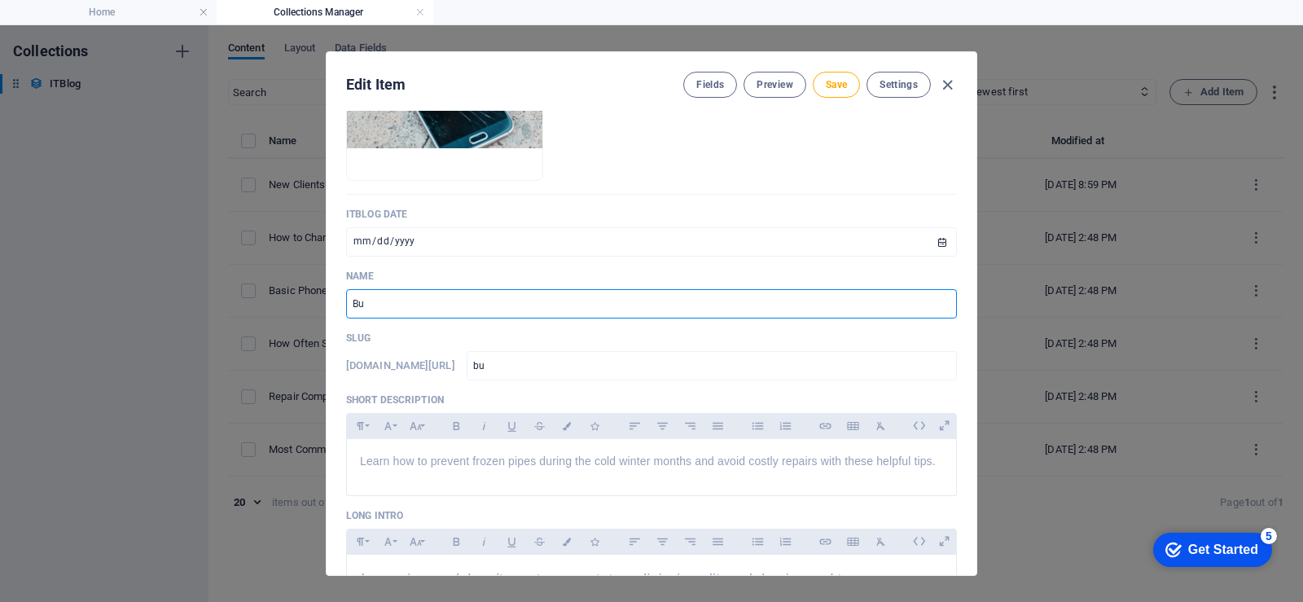
type input "bui"
type input "Buid"
type input "buid"
type input "Buid T"
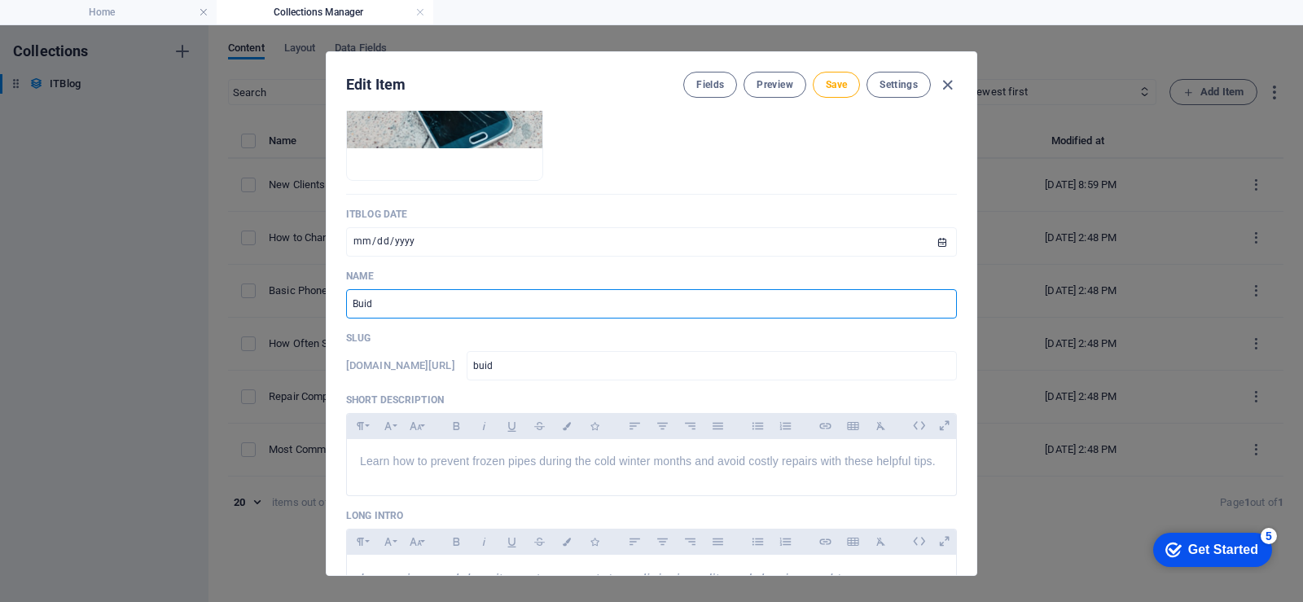
type input "buid-t"
type input "Buid Tr"
type input "buid-tr"
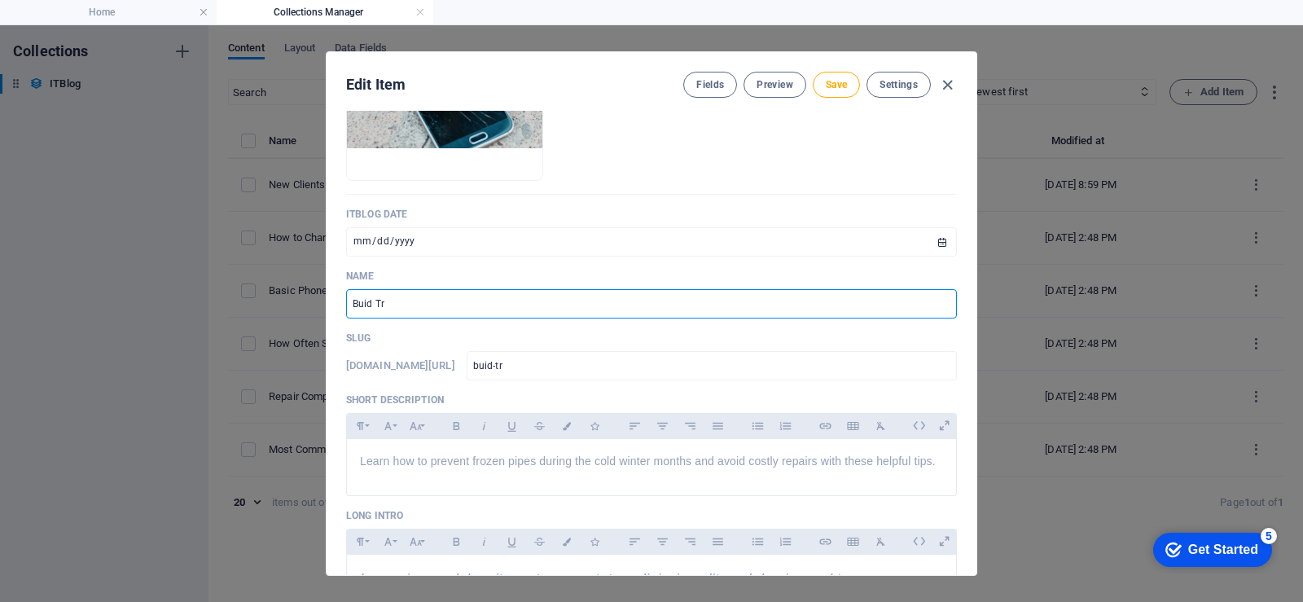
type input "Buid Tru"
type input "buid-tru"
type input "Buid Trus"
type input "buid-trus"
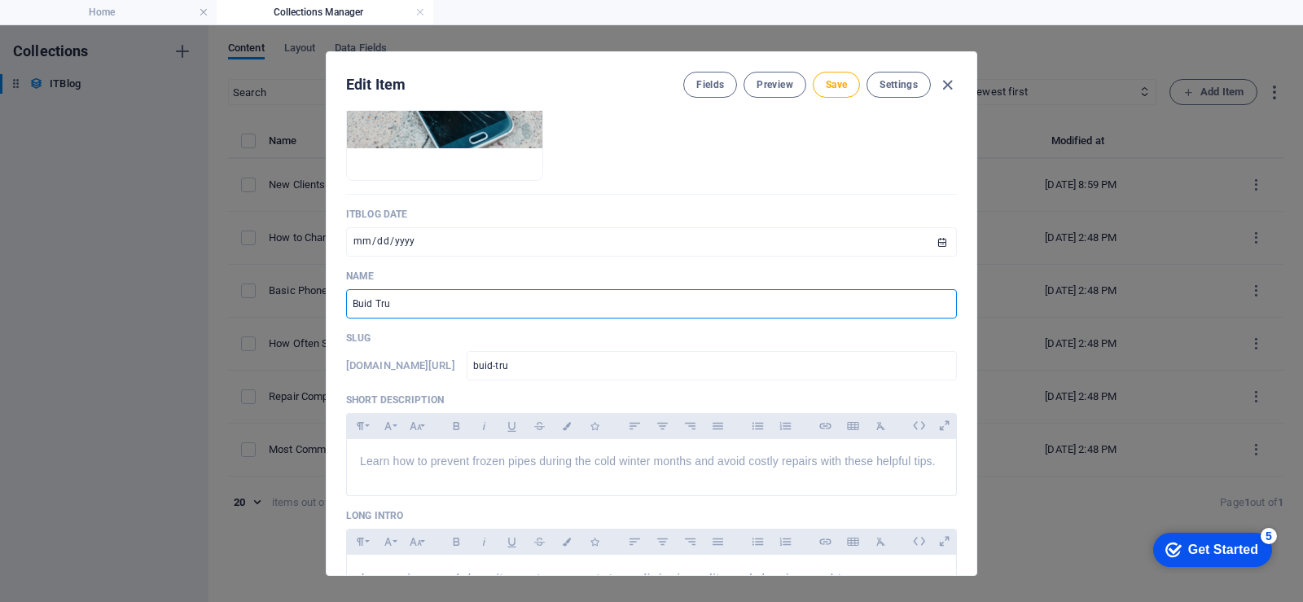
type input "buid-trus"
type input "Buid Trust"
type input "buid-trust"
type input "Buid Trust O"
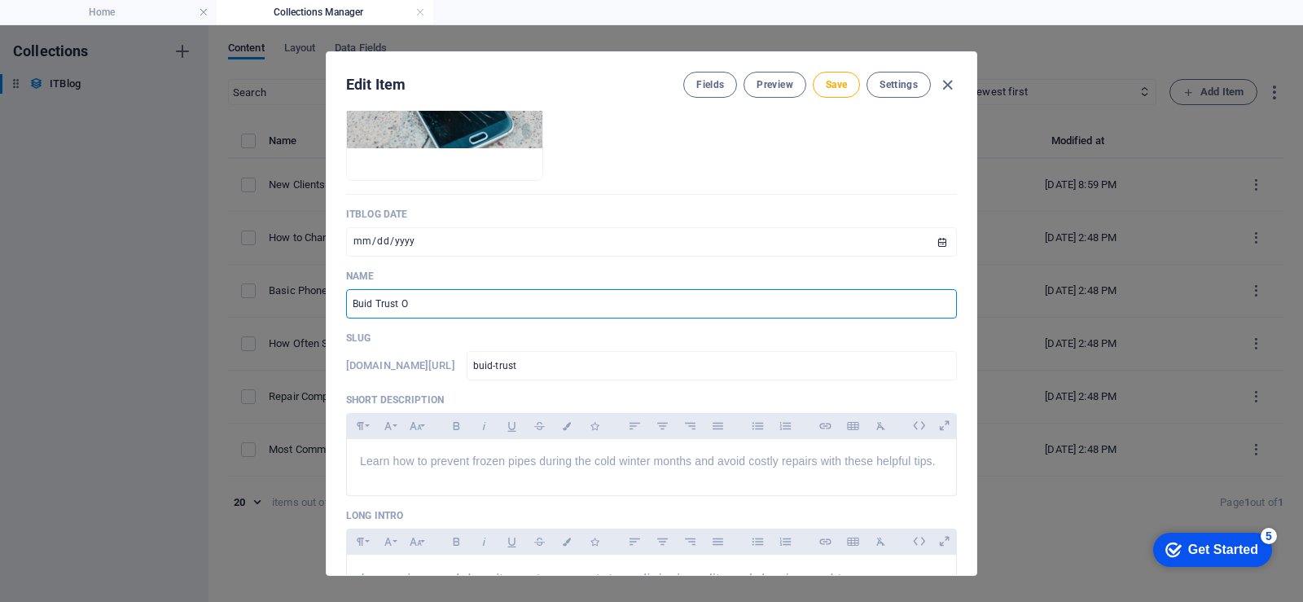
type input "buid-trust-o"
type input "Buid Trust Ov"
type input "buid-trust-ov"
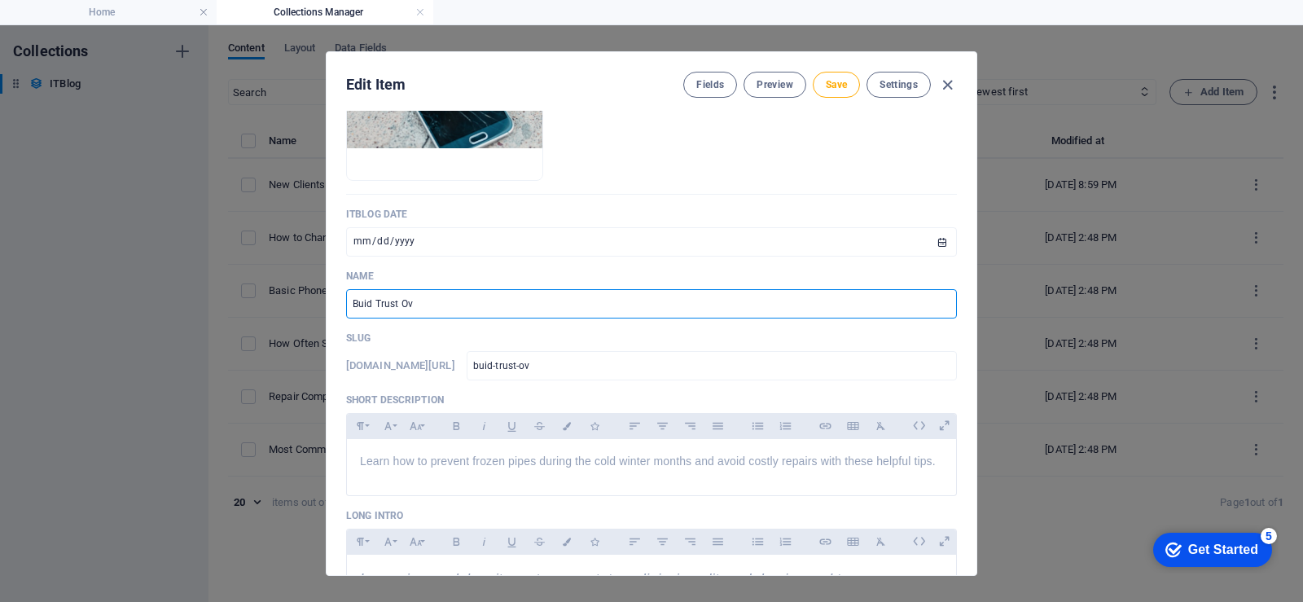
type input "Buid Trust Ove"
type input "buid-trust-ove"
type input "Buid Trust Over"
type input "buid-trust-over"
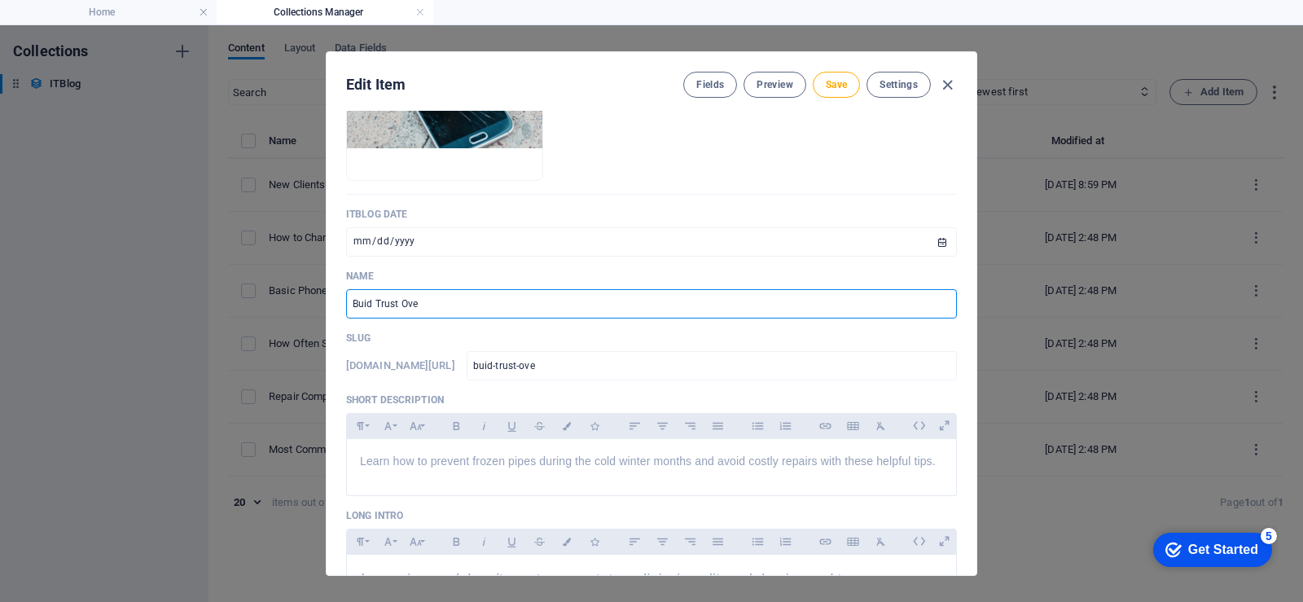
type input "buid-trust-over"
type input "Buid Trust Over T"
type input "buid-trust-over-t"
type input "Buid Trust Over Ti"
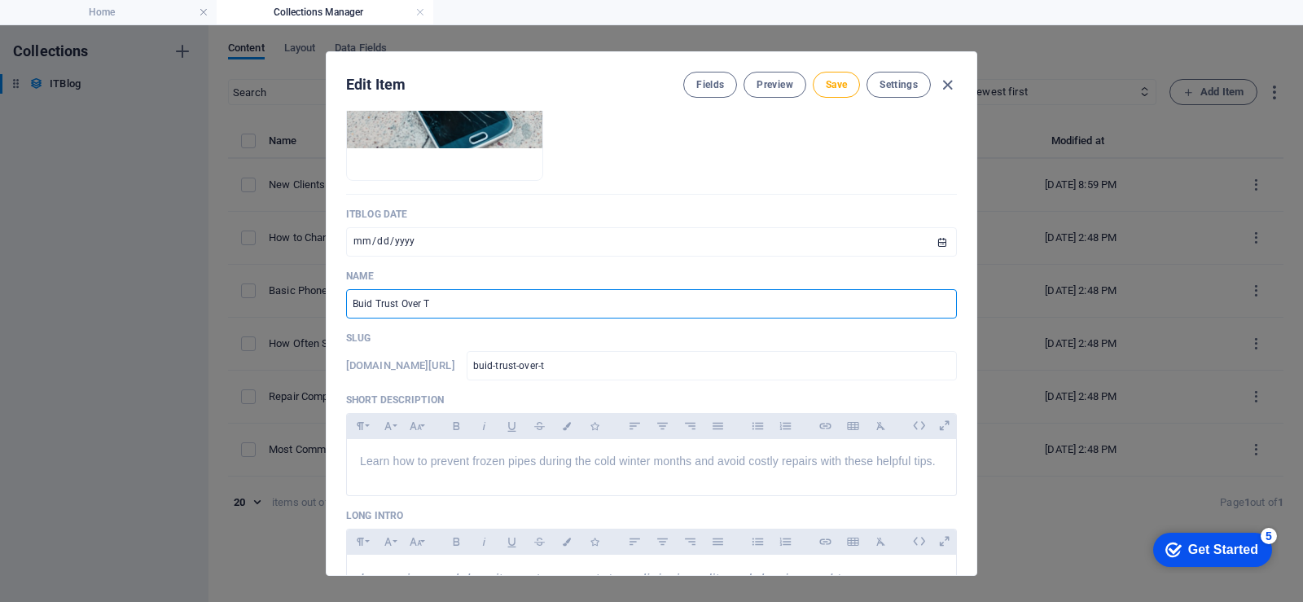
type input "buid-trust-over-ti"
type input "Buid Trust Over Time"
type input "buid-trust-over-time"
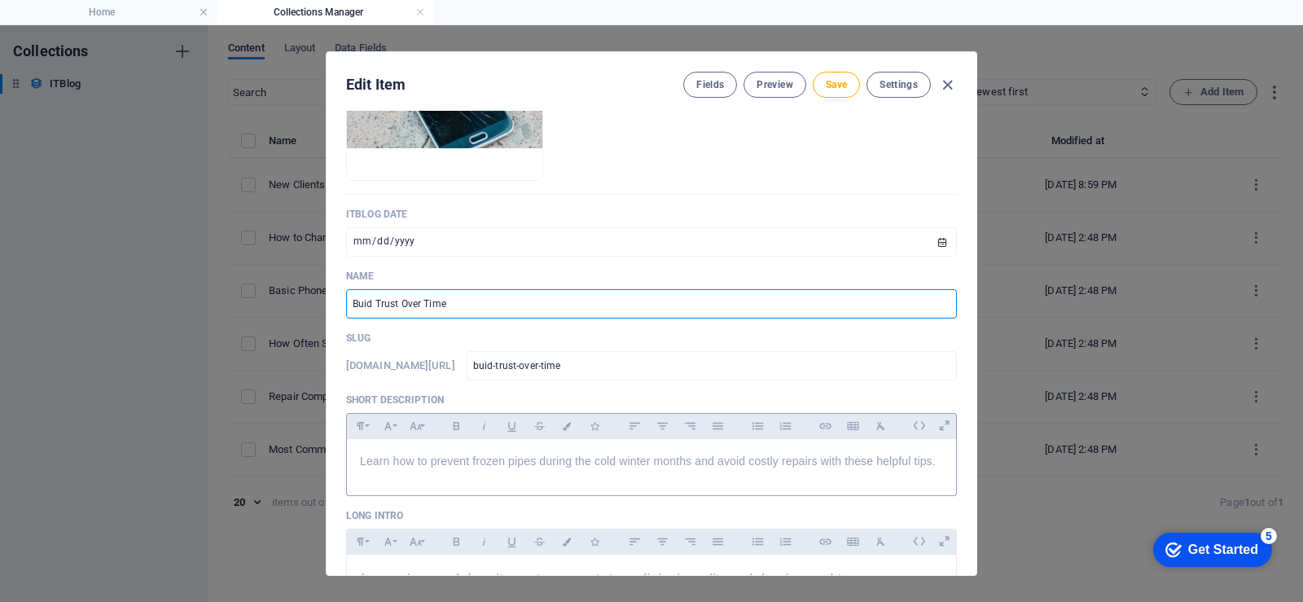
type input "Buid Trust Over Time"
click at [523, 463] on span "Learn how to prevent frozen pipes during the cold winter months and avoid costl…" at bounding box center [648, 460] width 576 height 13
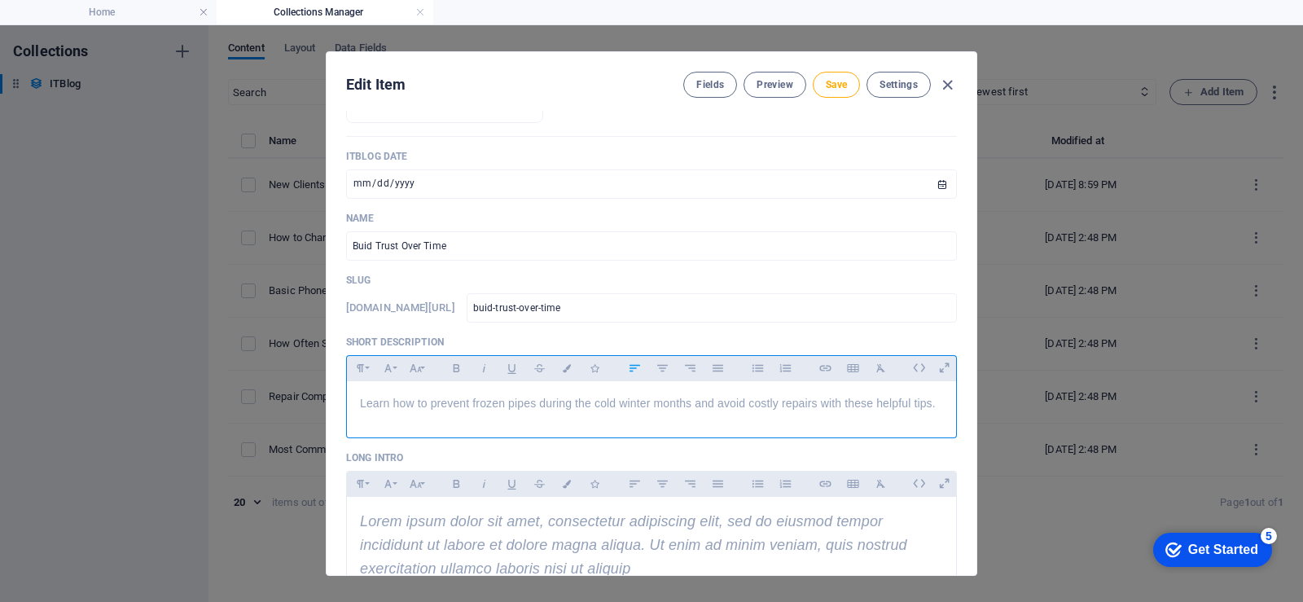
scroll to position [244, 0]
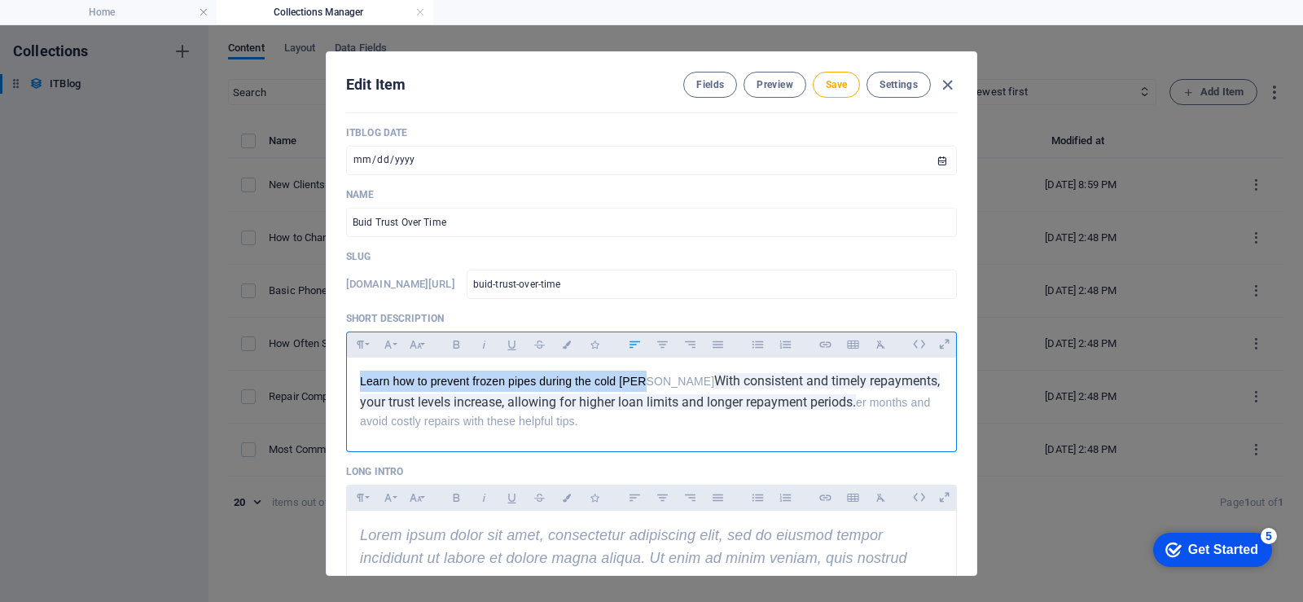
drag, startPoint x: 640, startPoint y: 378, endPoint x: 358, endPoint y: 384, distance: 281.9
click at [358, 384] on div "Learn how to prevent frozen pipes during the cold wint With consistent and time…" at bounding box center [651, 401] width 609 height 86
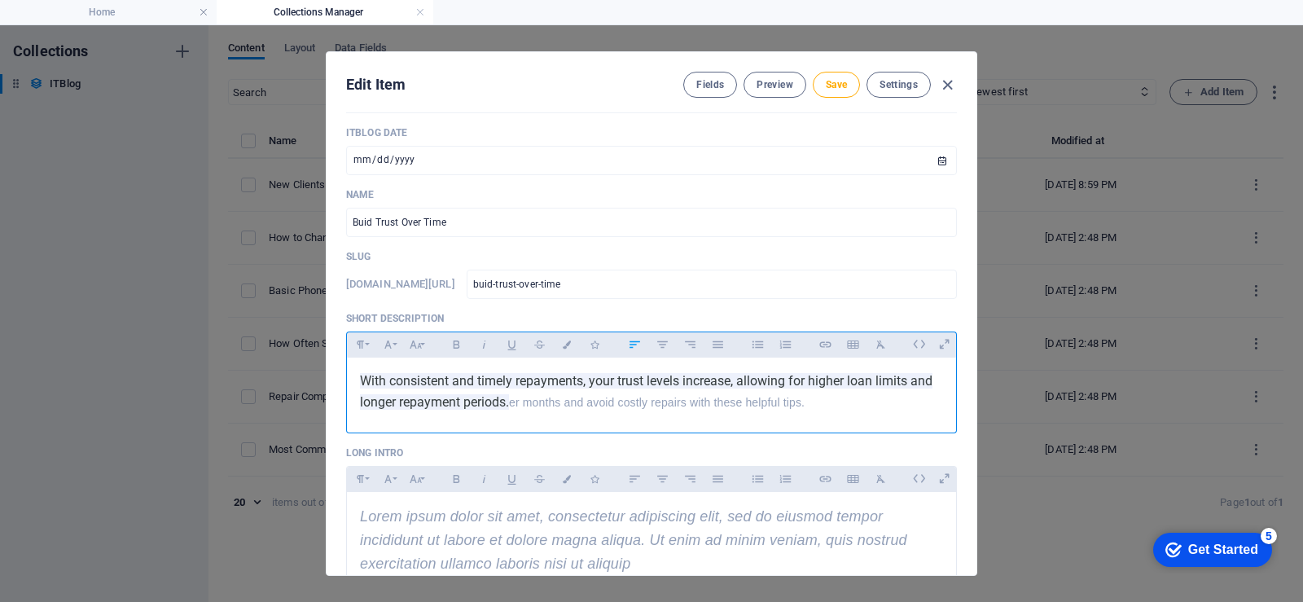
click at [808, 404] on p "With consistent and timely repayments, your trust levels increase, allowing for…" at bounding box center [651, 392] width 583 height 42
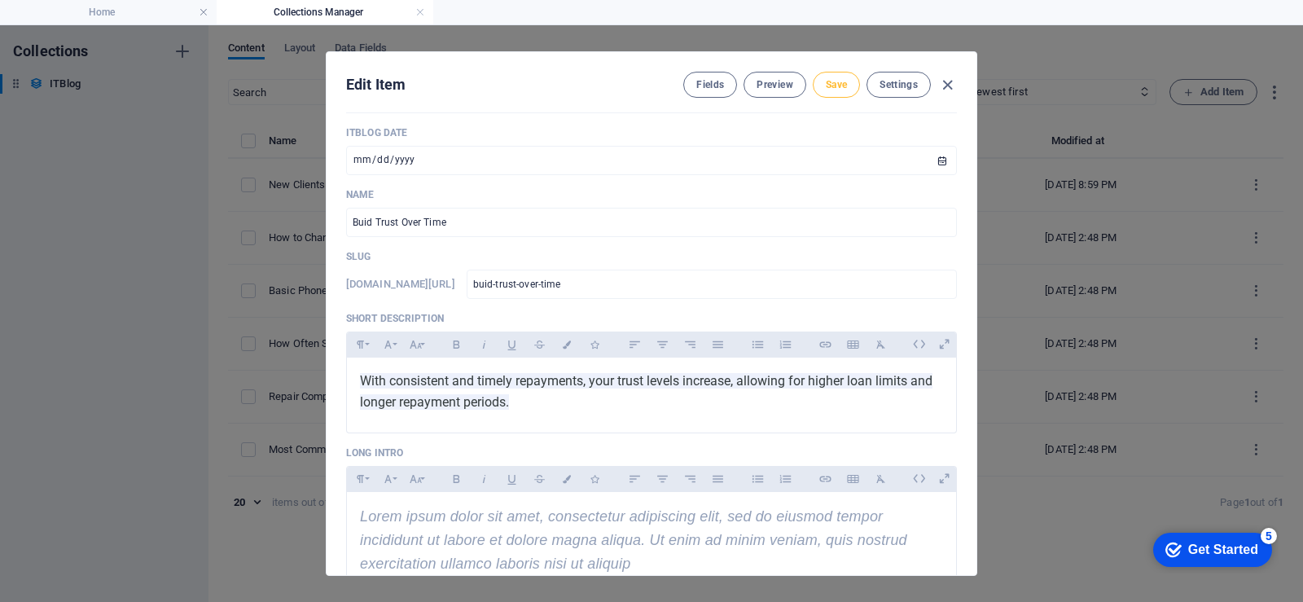
click at [838, 87] on span "Save" at bounding box center [836, 84] width 21 height 13
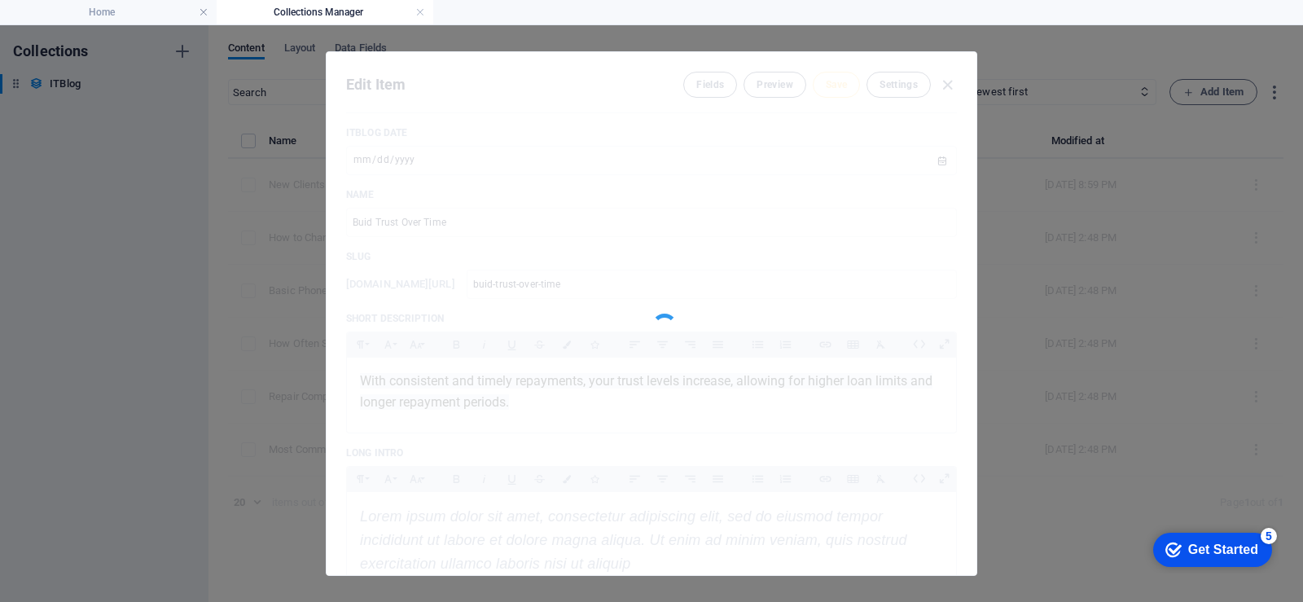
type input "buid-trust-over-time"
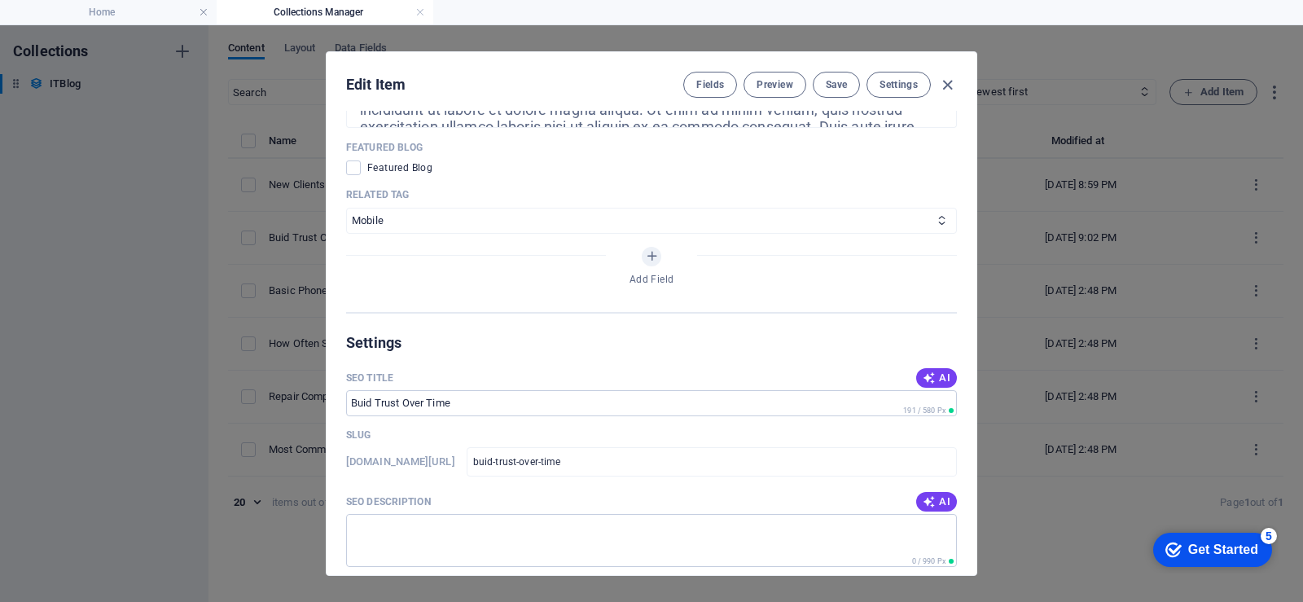
scroll to position [1059, 0]
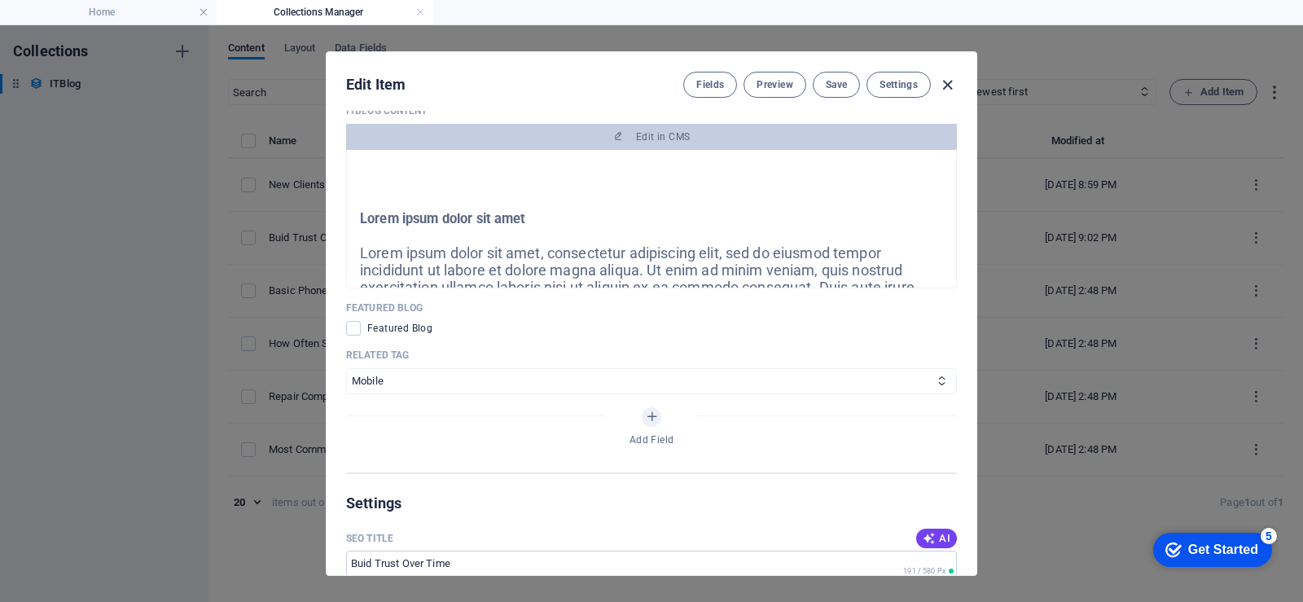
click at [946, 87] on icon "button" at bounding box center [947, 85] width 19 height 19
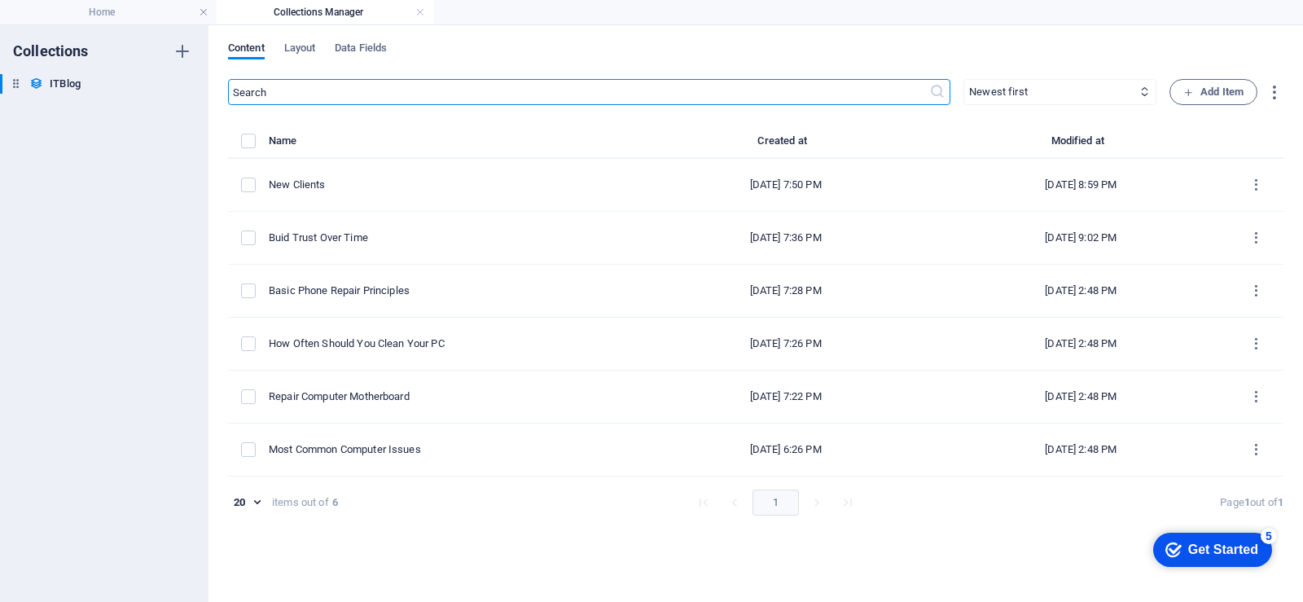
scroll to position [0, 0]
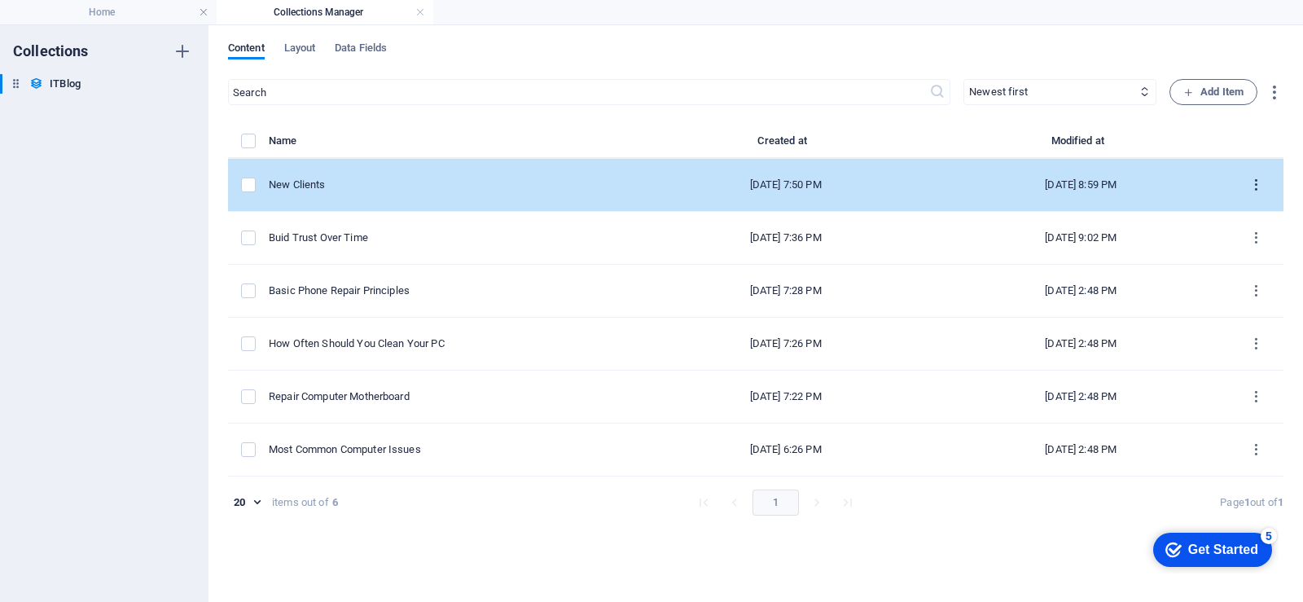
click at [1260, 190] on icon "items list" at bounding box center [1256, 185] width 15 height 15
click at [1260, 190] on div at bounding box center [651, 301] width 1303 height 602
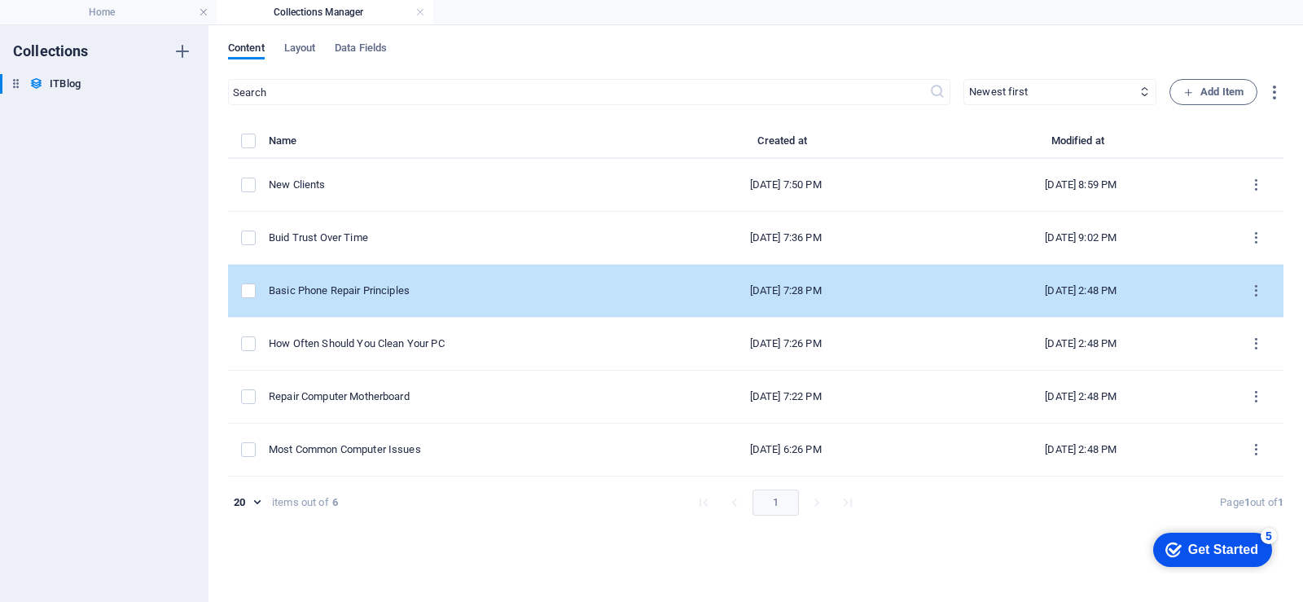
click at [390, 294] on div "Basic Phone Repair Principles" at bounding box center [447, 290] width 356 height 15
select select "Mobile"
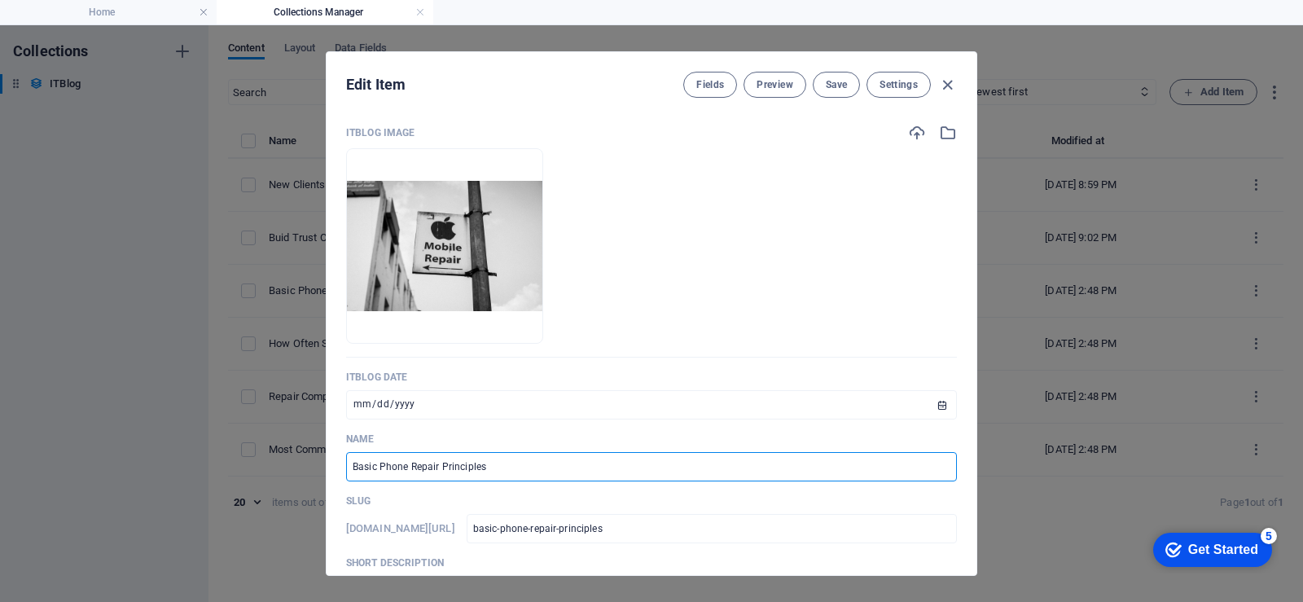
drag, startPoint x: 533, startPoint y: 469, endPoint x: 352, endPoint y: 464, distance: 181.7
click at [352, 464] on input "Basic Phone Repair Principles" at bounding box center [651, 466] width 611 height 29
type input "A"
type input "a"
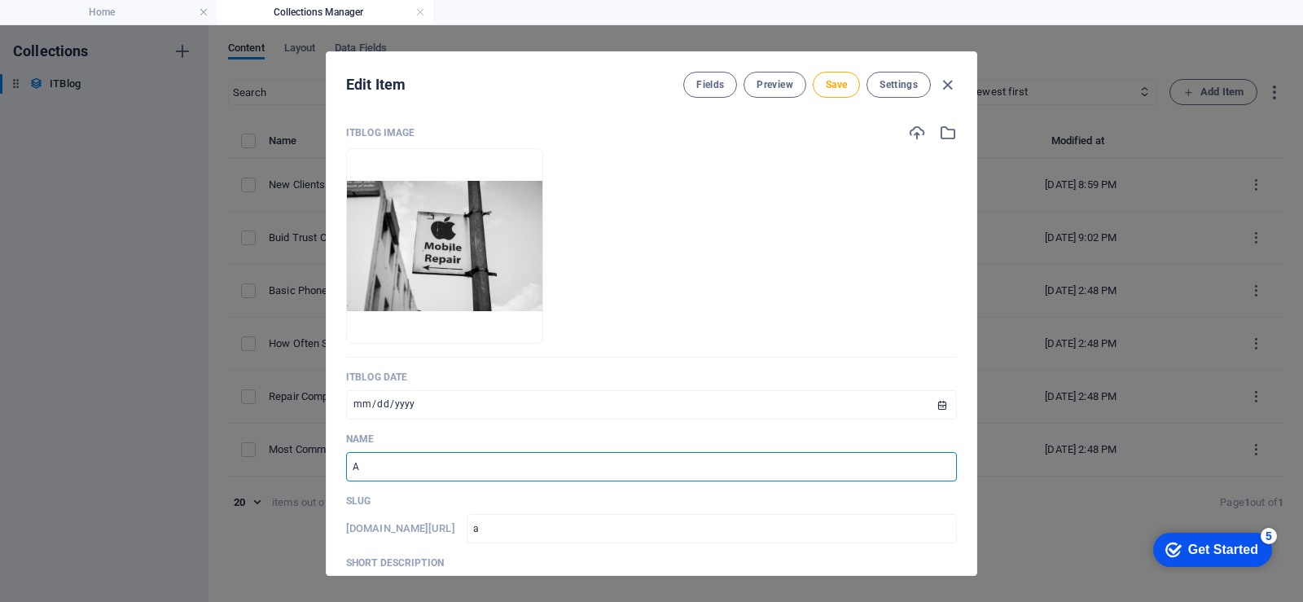
type input "Af"
type input "af"
type input "Aff"
type input "aff"
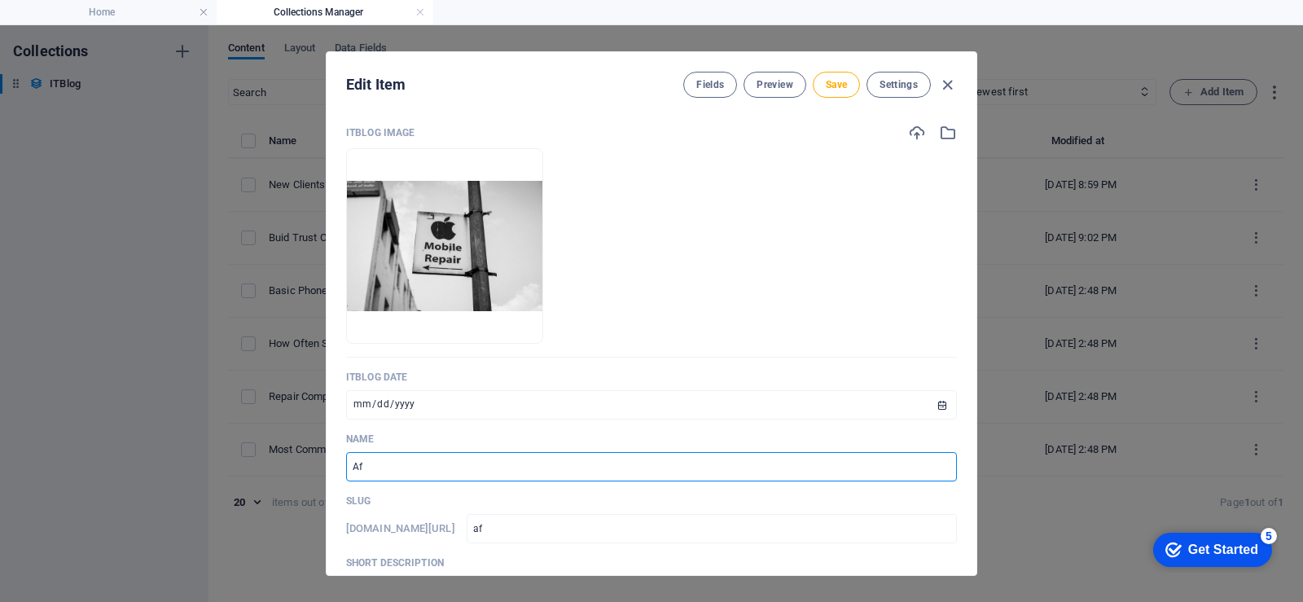
type input "aff"
type input "Affor"
type input "affor"
type input "Afford"
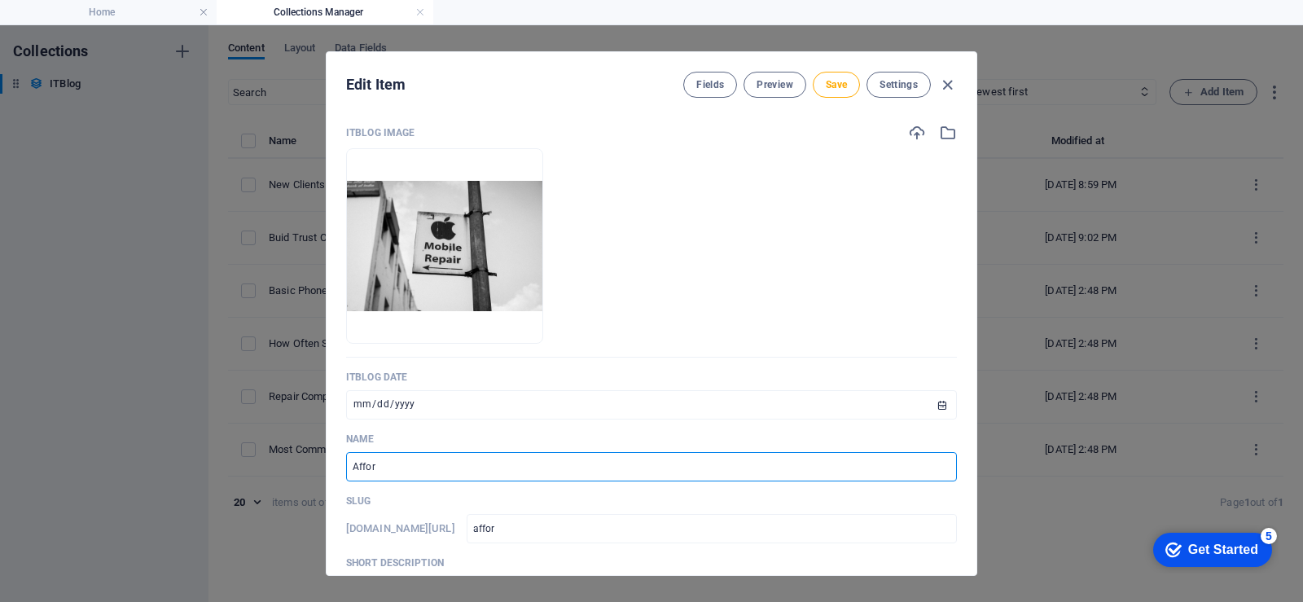
type input "afford"
type input "Afforda"
type input "afforda"
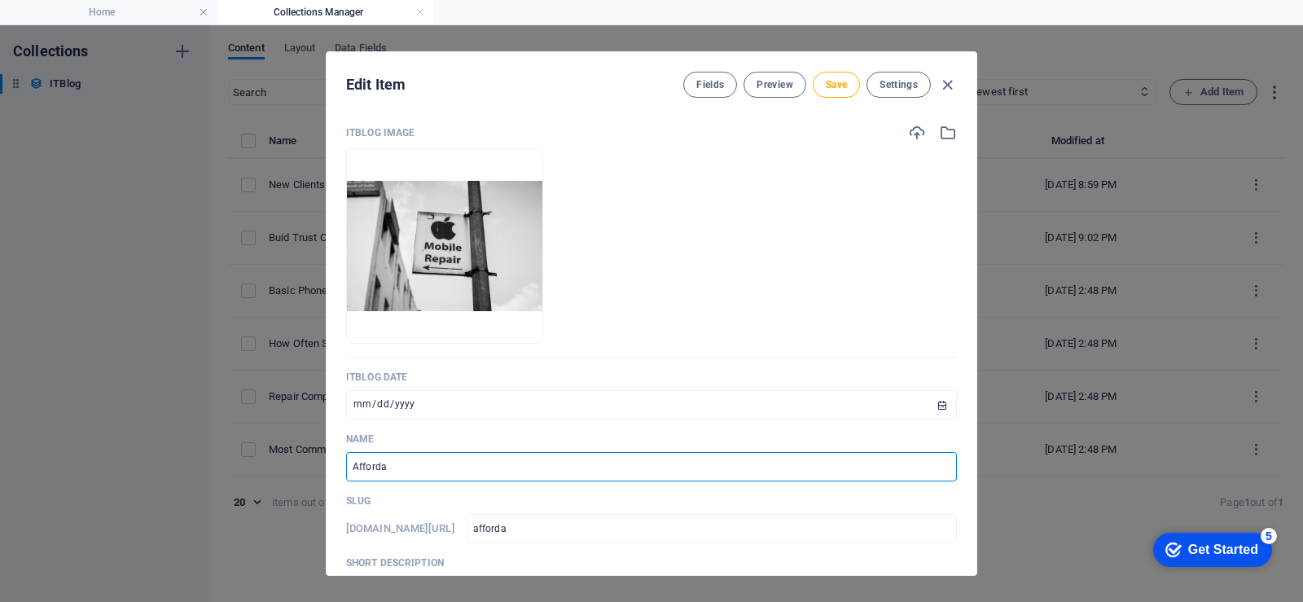
type input "Affordab"
type input "affordab"
type input "Affordabi"
type input "affordabi"
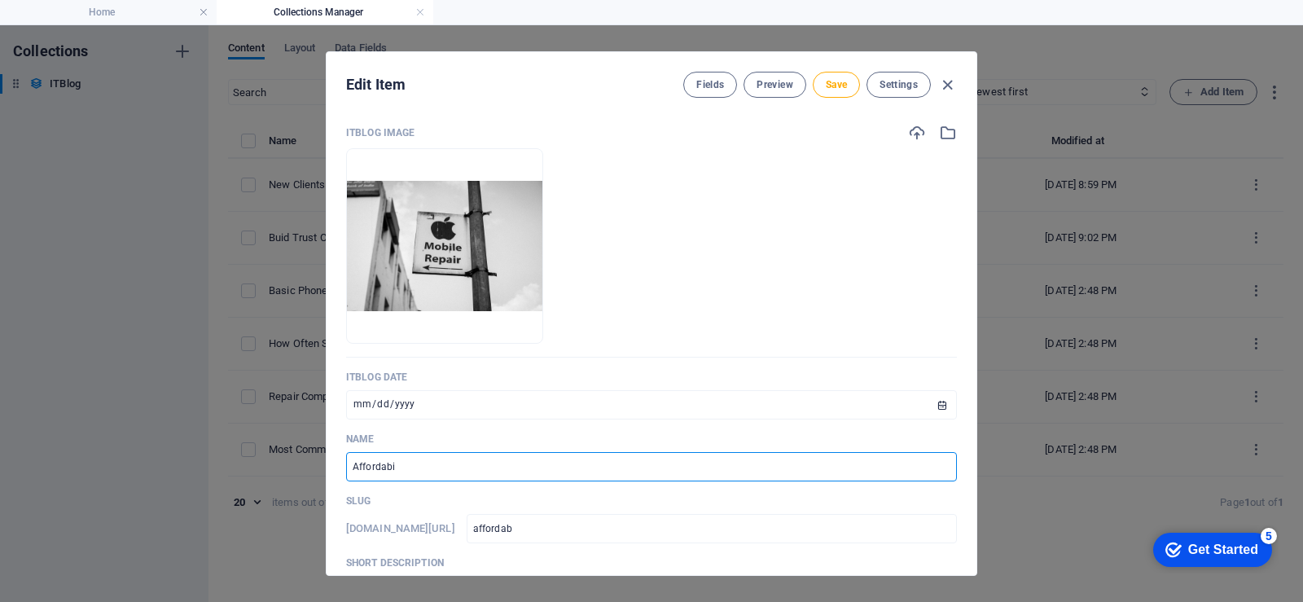
type input "affordabi"
type input "Affordabil"
type input "affordabil"
type input "Affordabili"
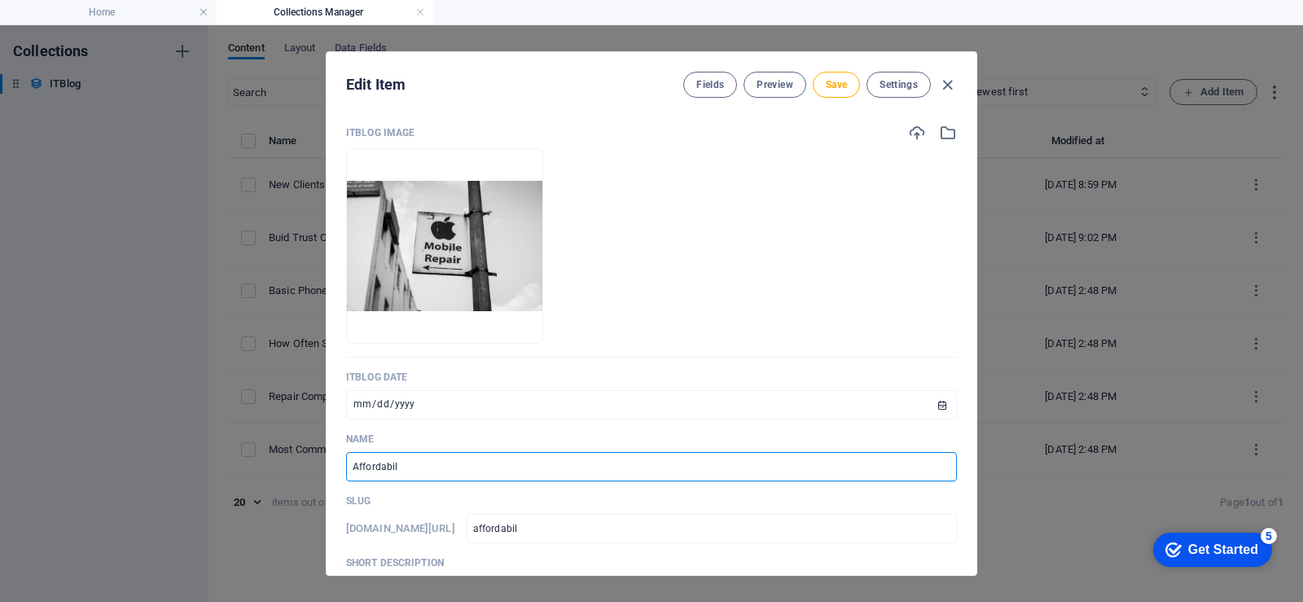
type input "affordabili"
type input "Affordabilit"
type input "affordabilit"
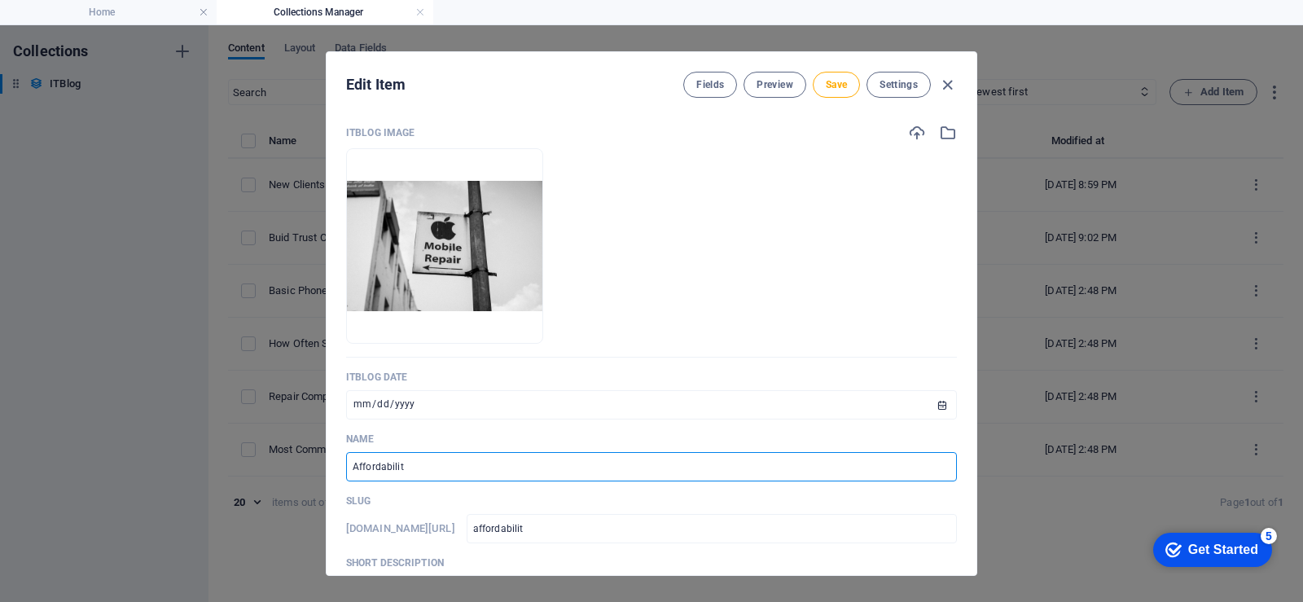
type input "Affordability"
type input "affordability"
type input "Affordability I"
type input "affordability-i"
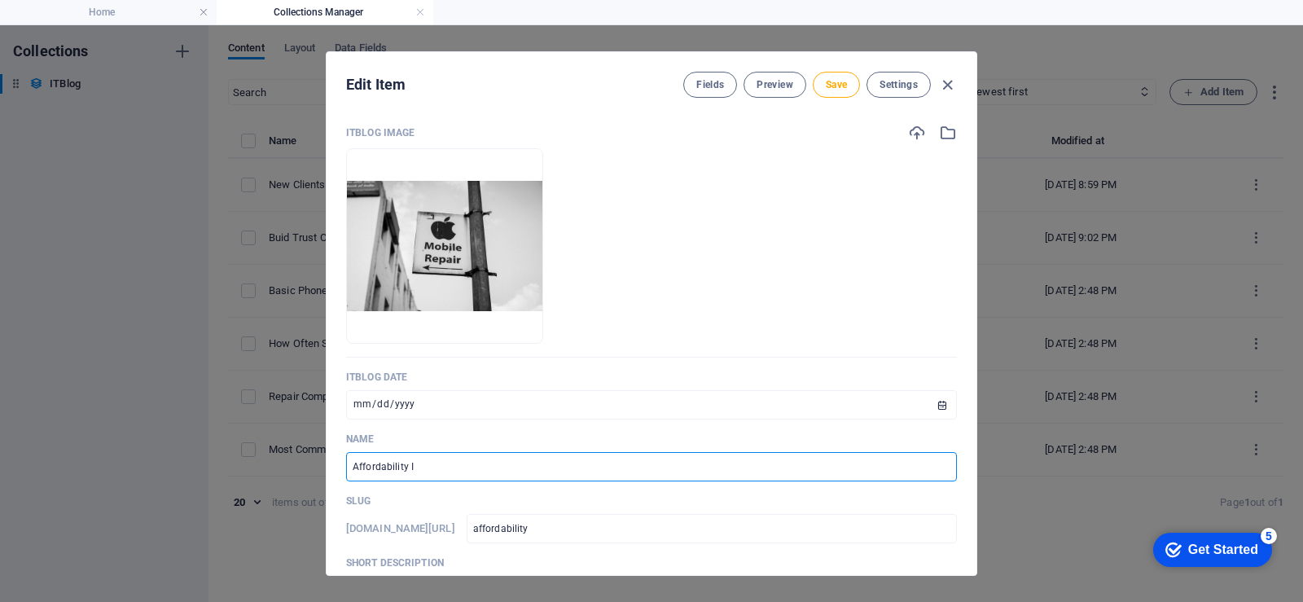
type input "affordability-i"
type input "Affordability Is"
type input "affordability-is"
type input "Affordability Is K"
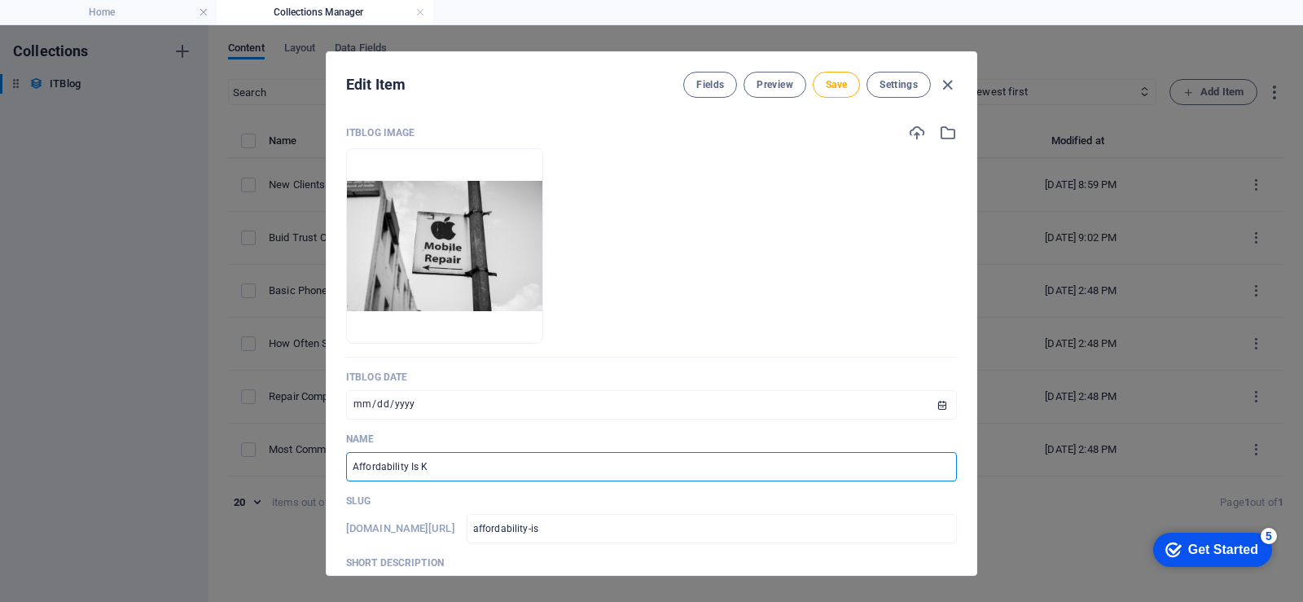
type input "affordability-is-k"
type input "Affordability Is Ke"
type input "affordability-is-ke"
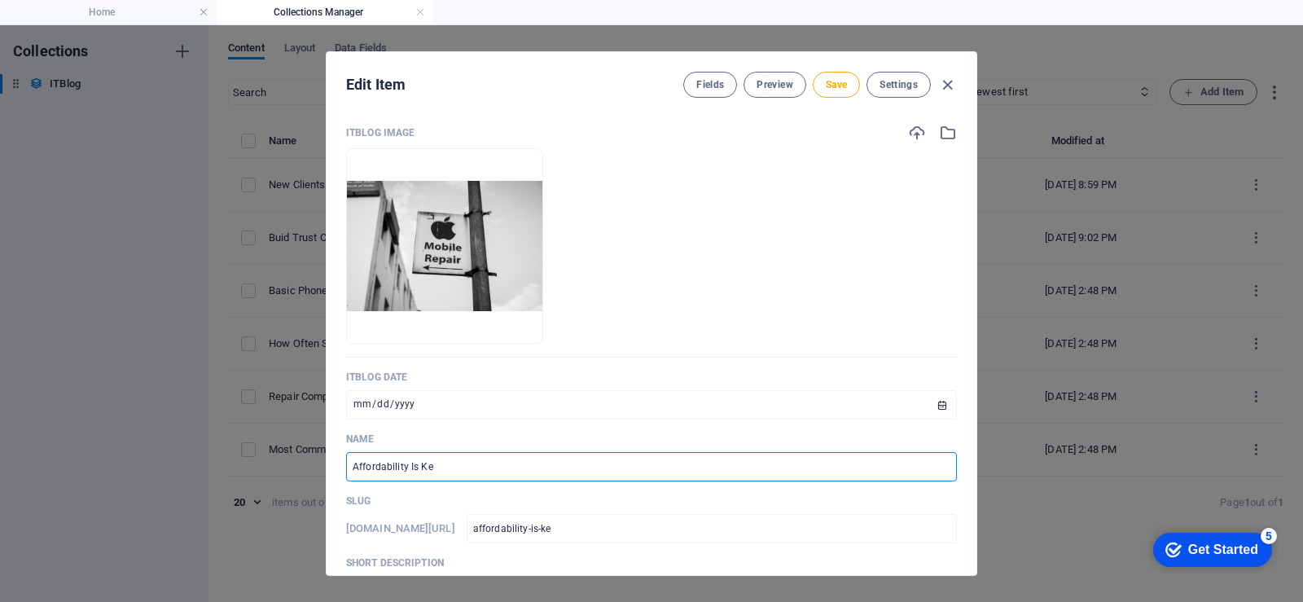
type input "Affordability Is Key"
type input "affordability-is-key"
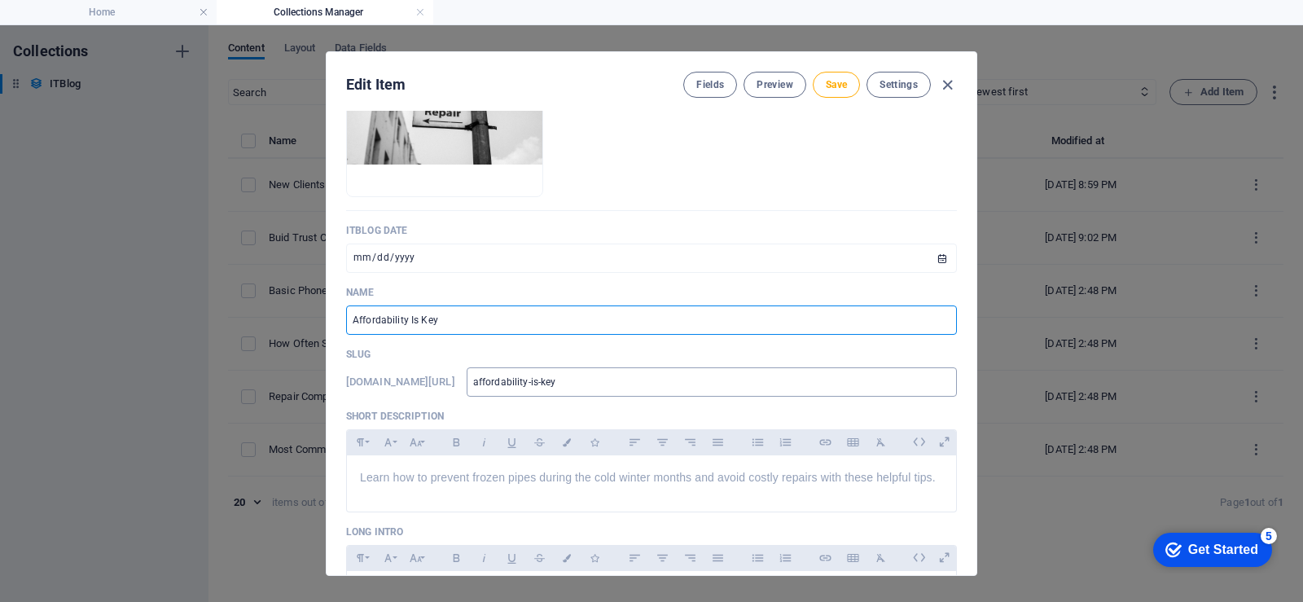
scroll to position [244, 0]
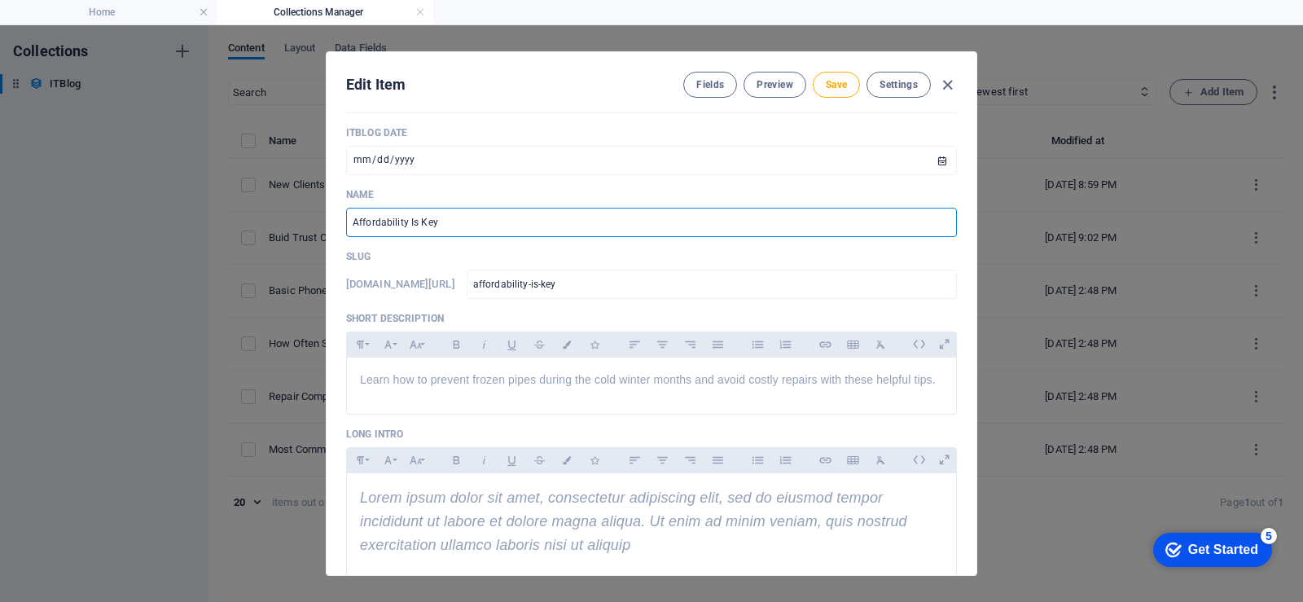
type input "Affordability Is Key"
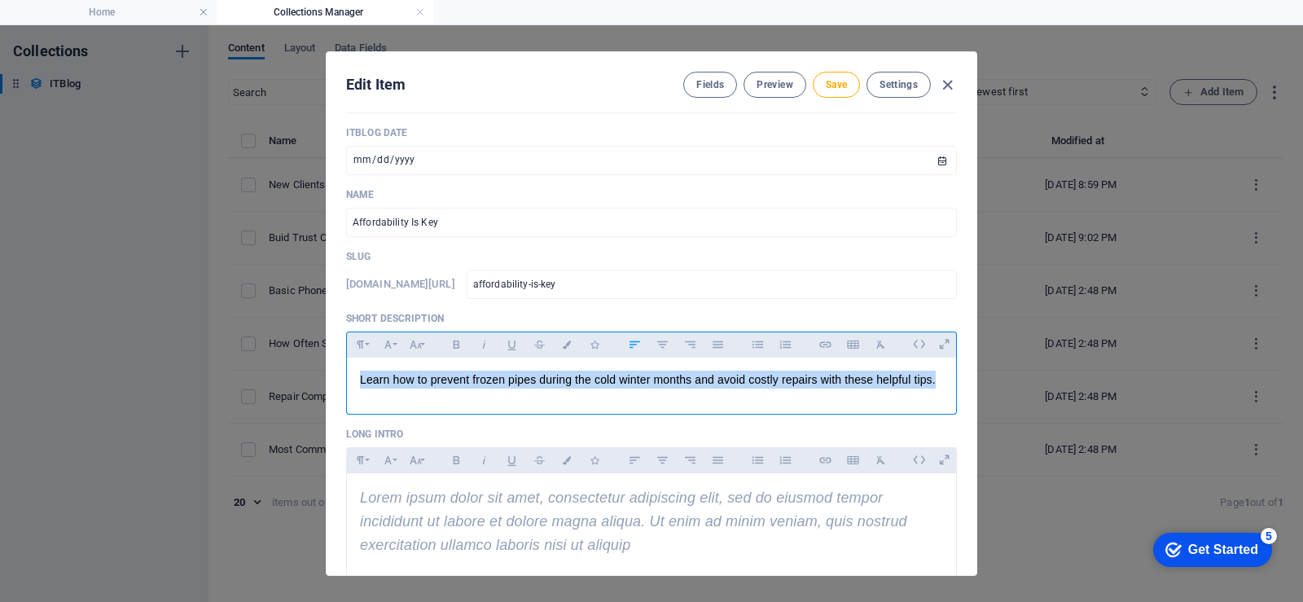
drag, startPoint x: 359, startPoint y: 384, endPoint x: 943, endPoint y: 378, distance: 584.0
click at [943, 378] on div "Learn how to prevent frozen pipes during the cold winter months and avoid costl…" at bounding box center [651, 382] width 609 height 49
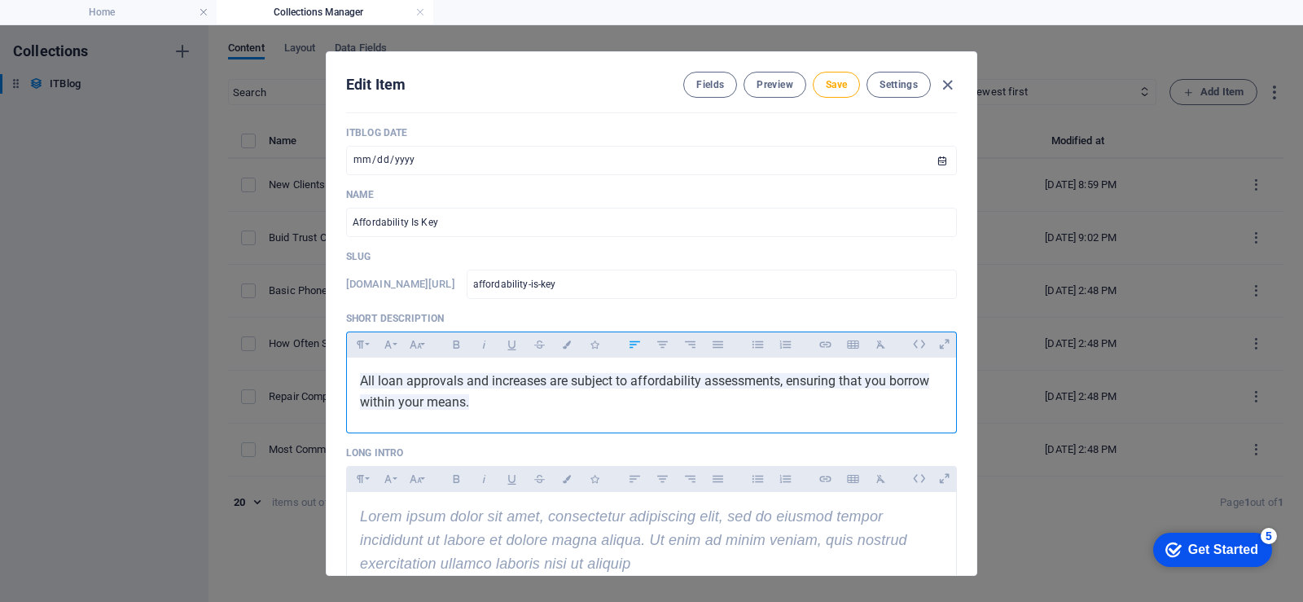
click at [550, 411] on p "​ All loan approvals and increases are subject to affordability assessments, en…" at bounding box center [651, 392] width 583 height 42
click at [827, 88] on span "Save" at bounding box center [836, 84] width 21 height 13
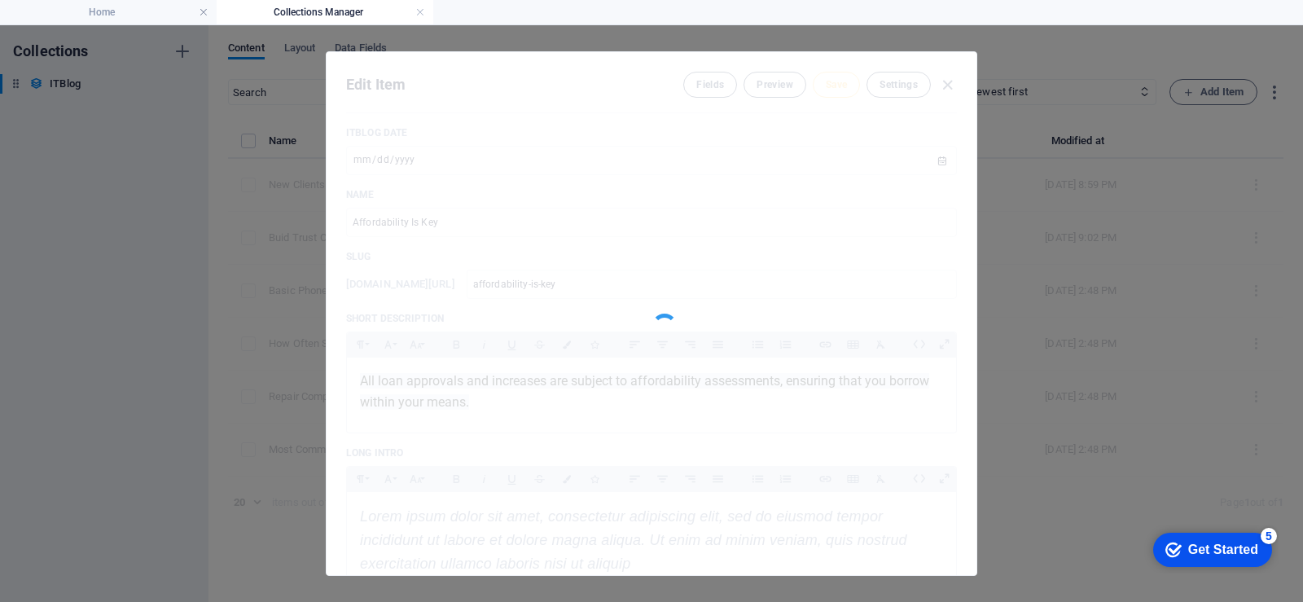
type input "affordability-is-key"
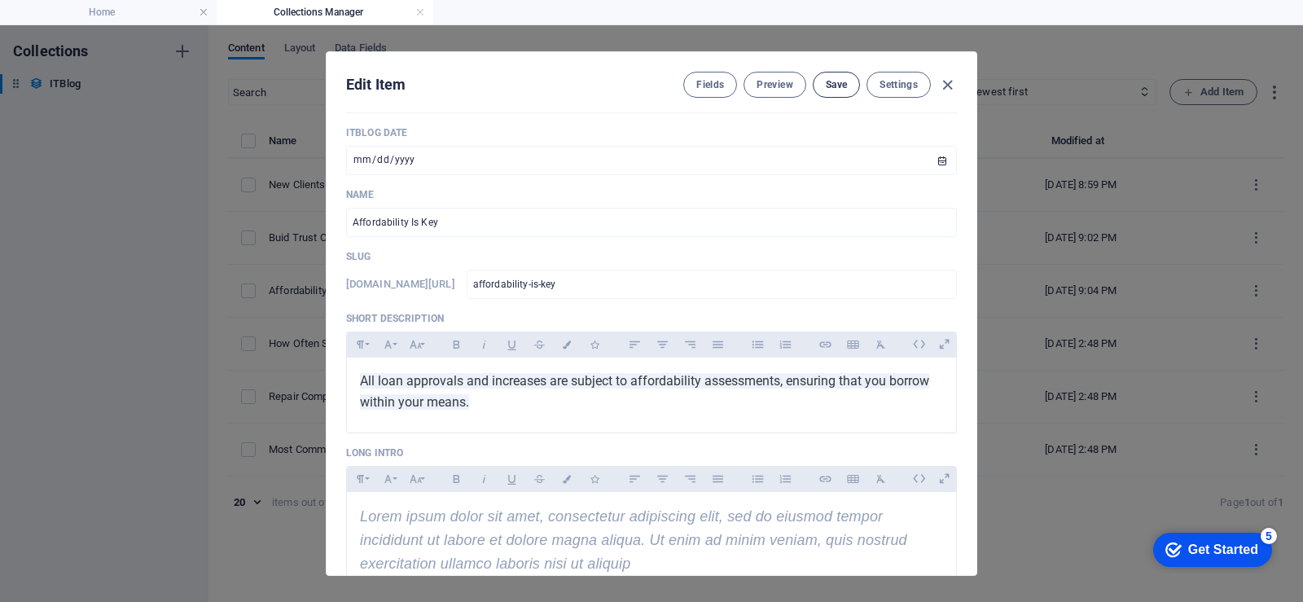
click at [834, 87] on span "Save" at bounding box center [836, 84] width 21 height 13
click at [946, 86] on icon "button" at bounding box center [947, 85] width 19 height 19
type input "2025-09-01"
type input "affordability-is-key"
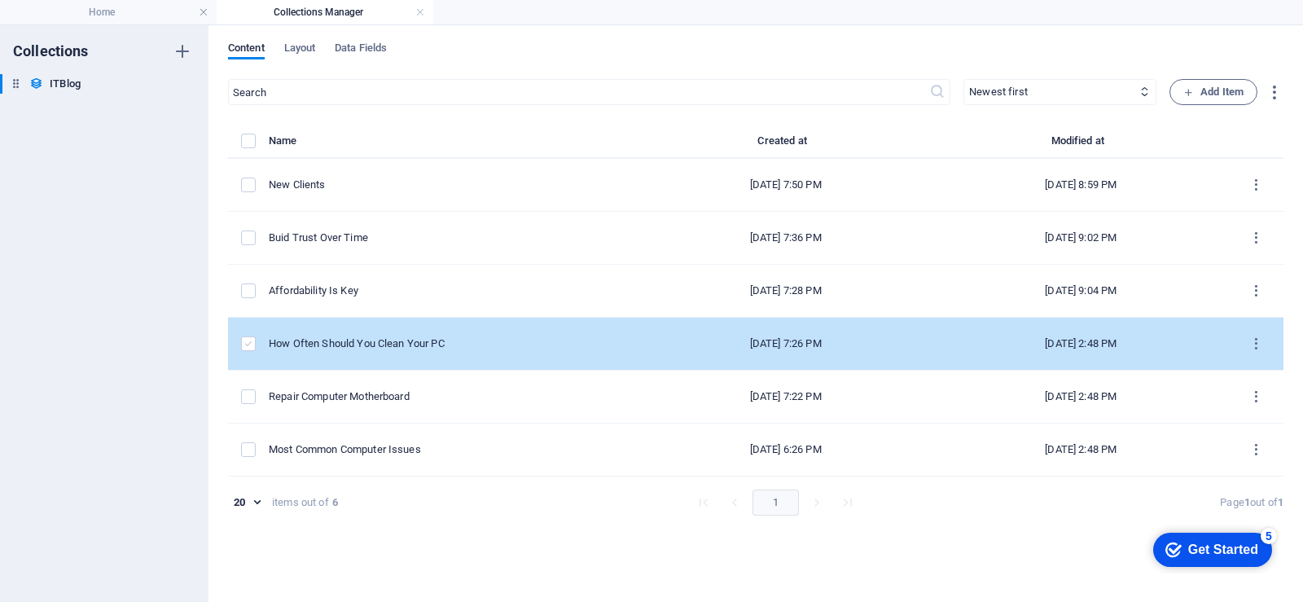
click at [247, 348] on label "items list" at bounding box center [248, 343] width 15 height 15
click at [0, 0] on input "items list" at bounding box center [0, 0] width 0 height 0
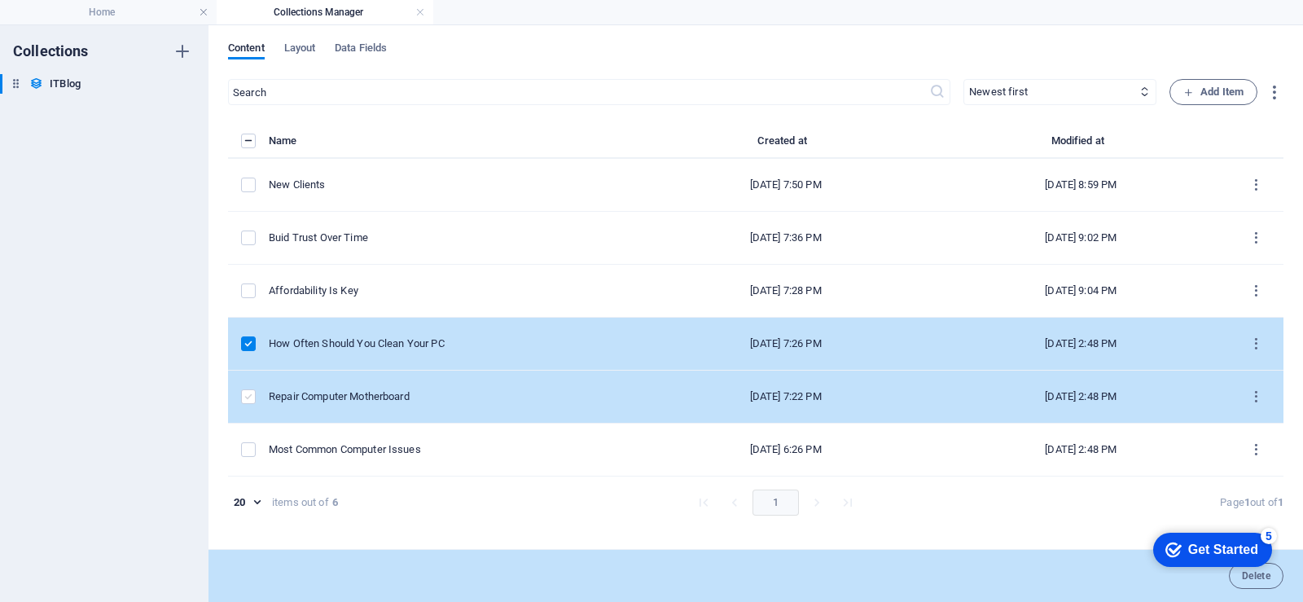
click at [249, 395] on label "items list" at bounding box center [248, 396] width 15 height 15
click at [0, 0] on input "items list" at bounding box center [0, 0] width 0 height 0
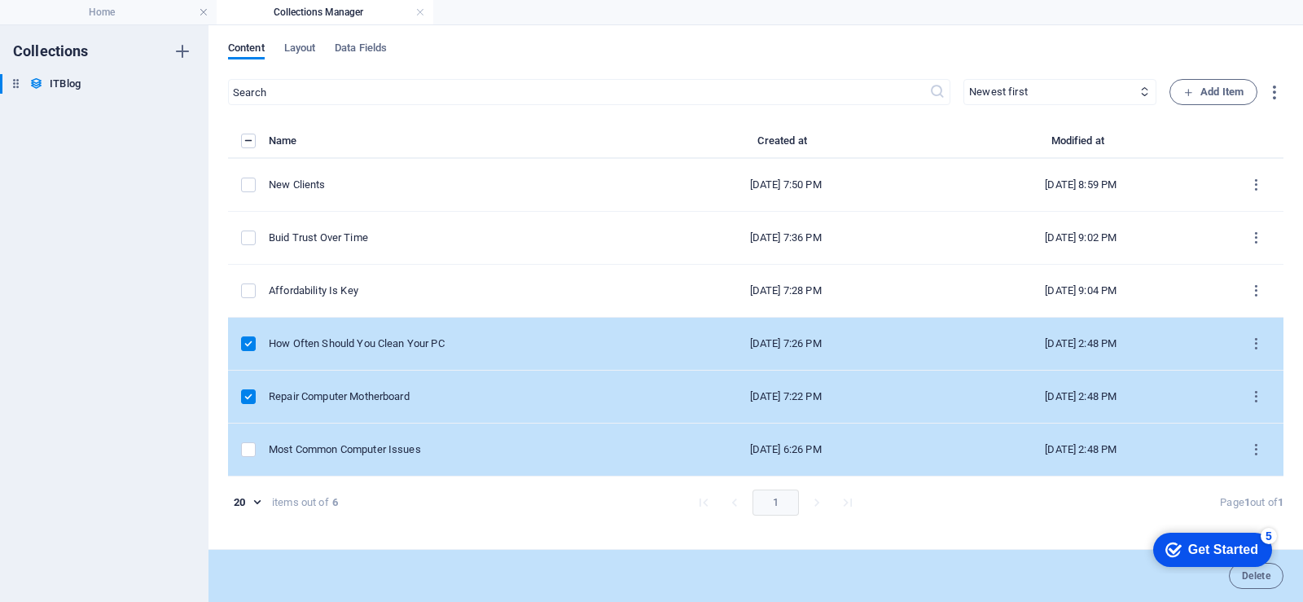
click at [248, 459] on td "items list" at bounding box center [248, 450] width 41 height 53
click at [248, 455] on label "items list" at bounding box center [248, 449] width 15 height 15
click at [0, 0] on input "items list" at bounding box center [0, 0] width 0 height 0
click at [1258, 578] on span "Delete" at bounding box center [1256, 576] width 29 height 10
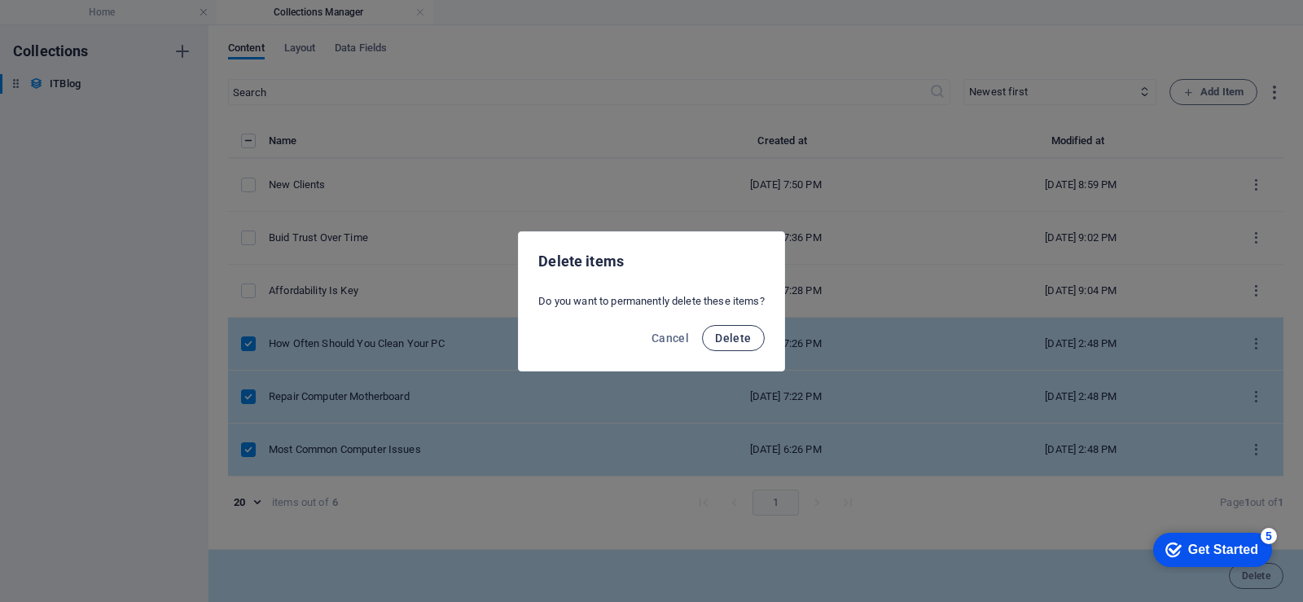
click at [734, 338] on span "Delete" at bounding box center [733, 337] width 36 height 13
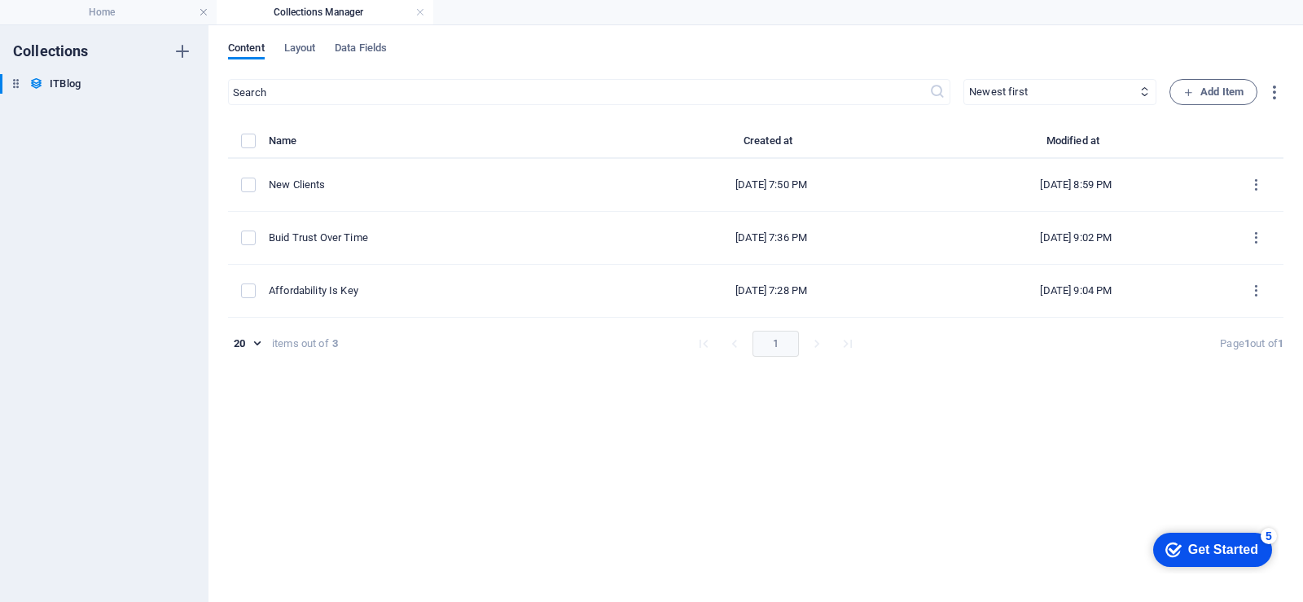
click at [1233, 583] on div "​ Newest first Oldest first Last modified ITBlog Date (ascending) ITBlog Date (…" at bounding box center [756, 332] width 1056 height 507
click at [350, 11] on h4 "Collections Manager" at bounding box center [325, 12] width 217 height 18
click at [54, 46] on h6 "Collections" at bounding box center [51, 52] width 76 height 20
click at [2, 87] on div "ITBlog ITBlog" at bounding box center [96, 84] width 192 height 20
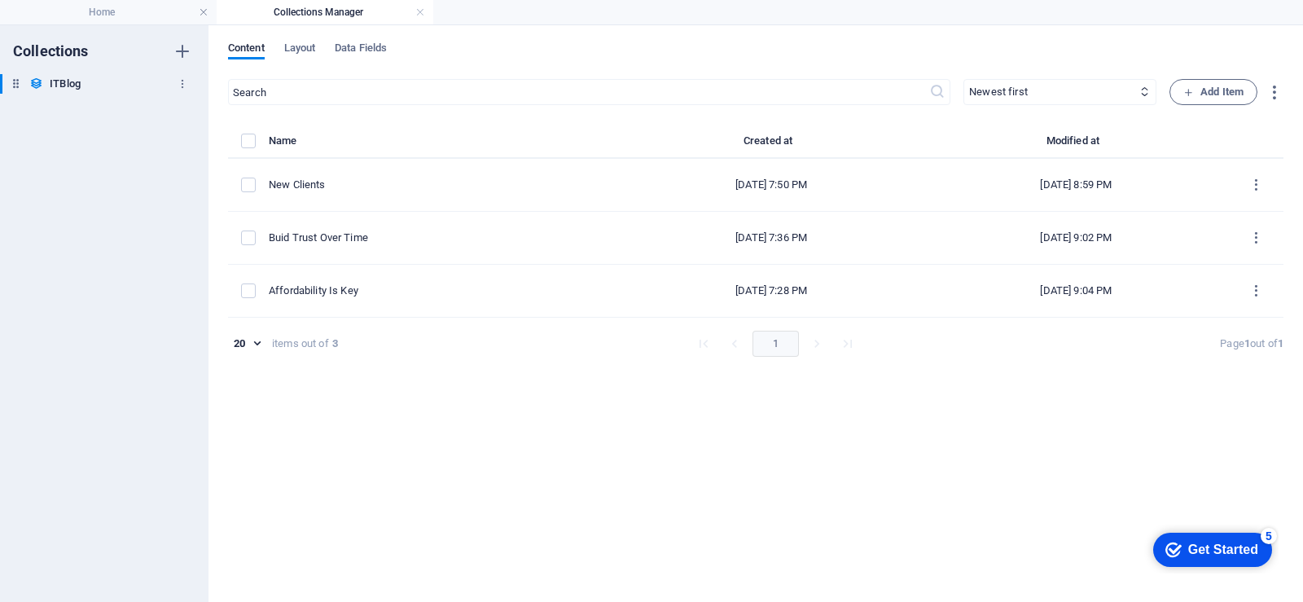
click at [13, 84] on icon at bounding box center [16, 84] width 14 height 14
click at [21, 90] on icon at bounding box center [16, 84] width 14 height 14
drag, startPoint x: 3, startPoint y: 86, endPoint x: 46, endPoint y: 86, distance: 42.4
click at [46, 86] on div "ITBlog ITBlog" at bounding box center [96, 84] width 192 height 20
click at [15, 81] on icon at bounding box center [16, 84] width 14 height 14
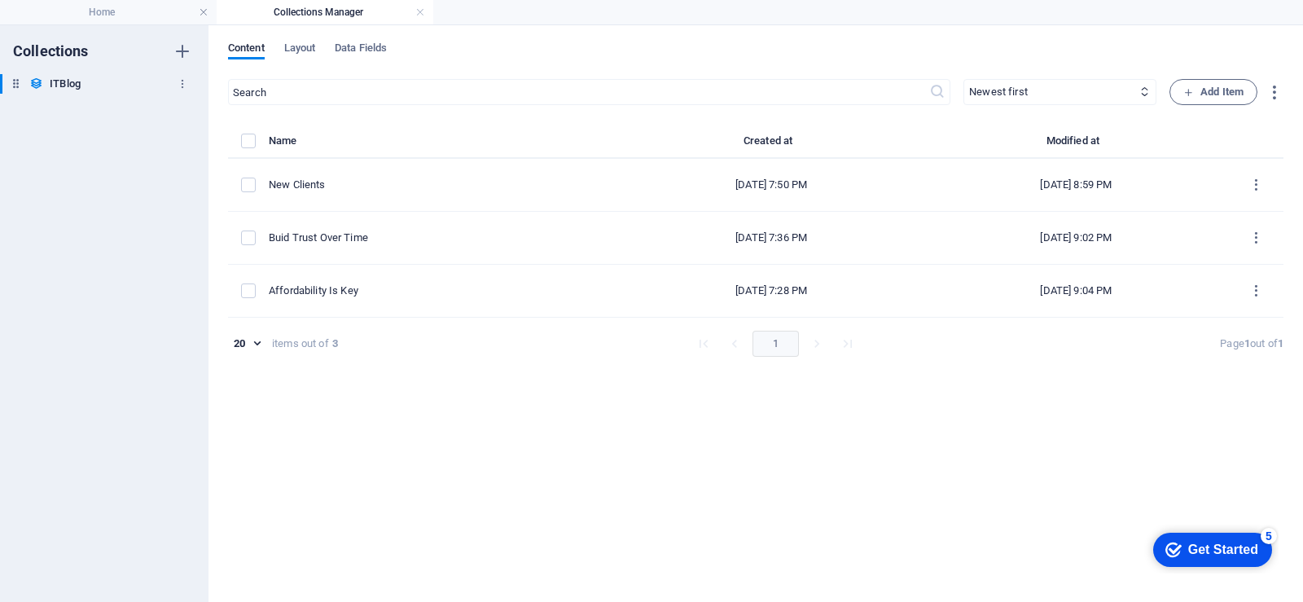
click at [49, 81] on div "ITBlog ITBlog" at bounding box center [96, 84] width 192 height 20
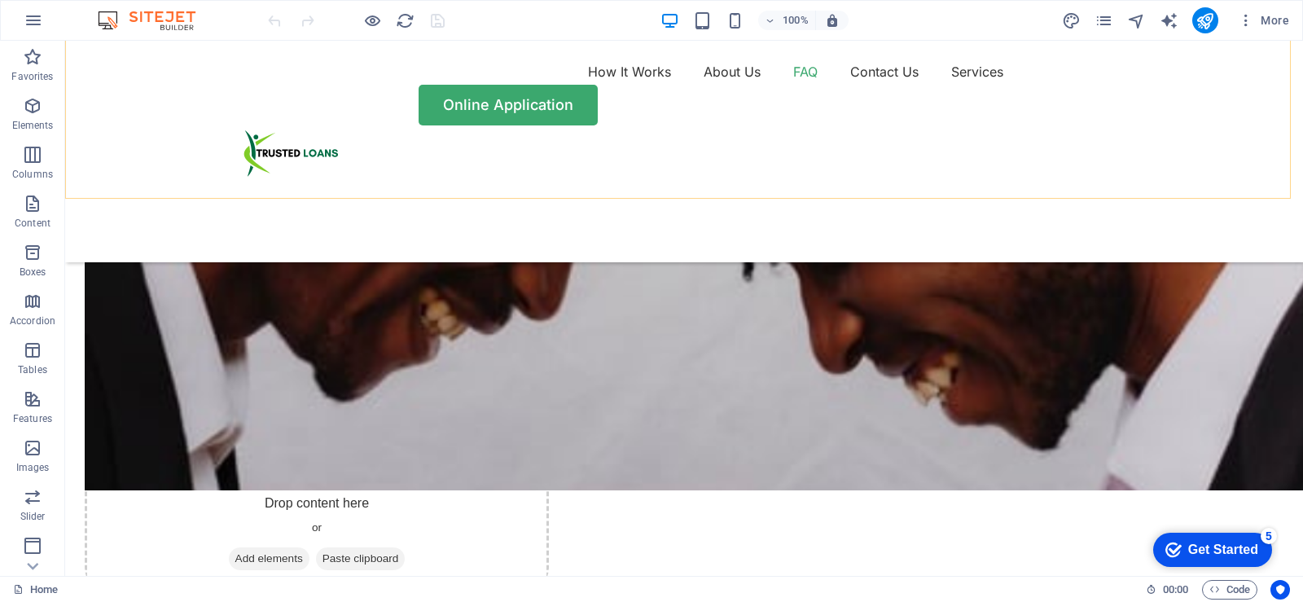
scroll to position [3991, 0]
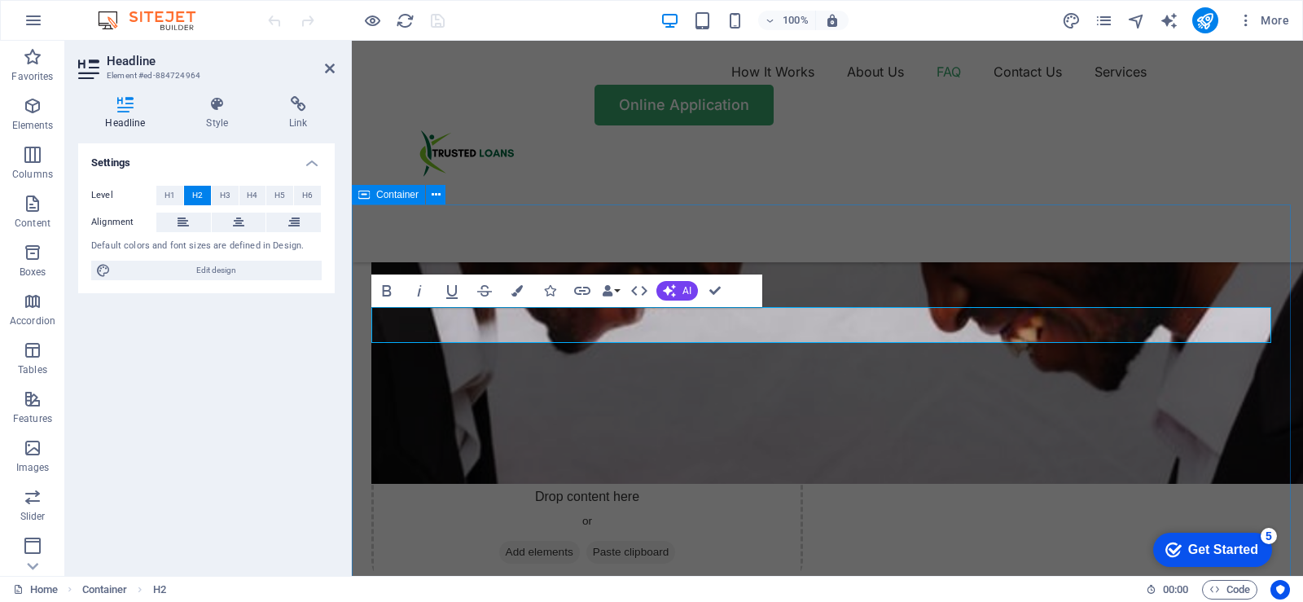
scroll to position [4056, 0]
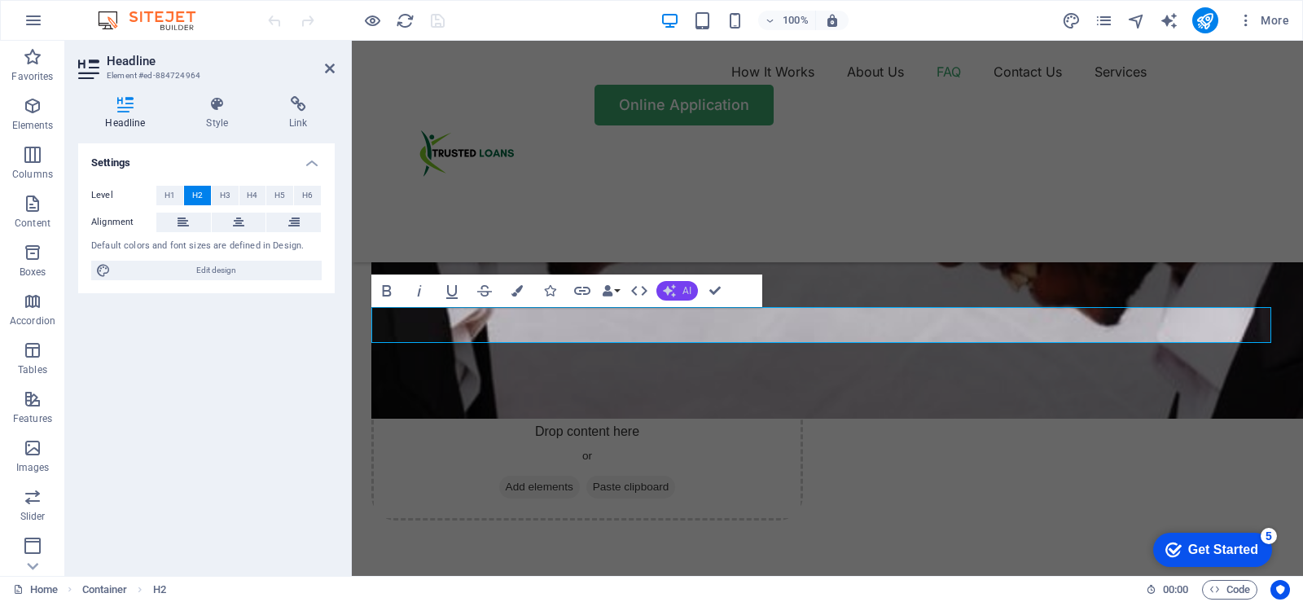
click at [684, 293] on span "AI" at bounding box center [687, 291] width 9 height 10
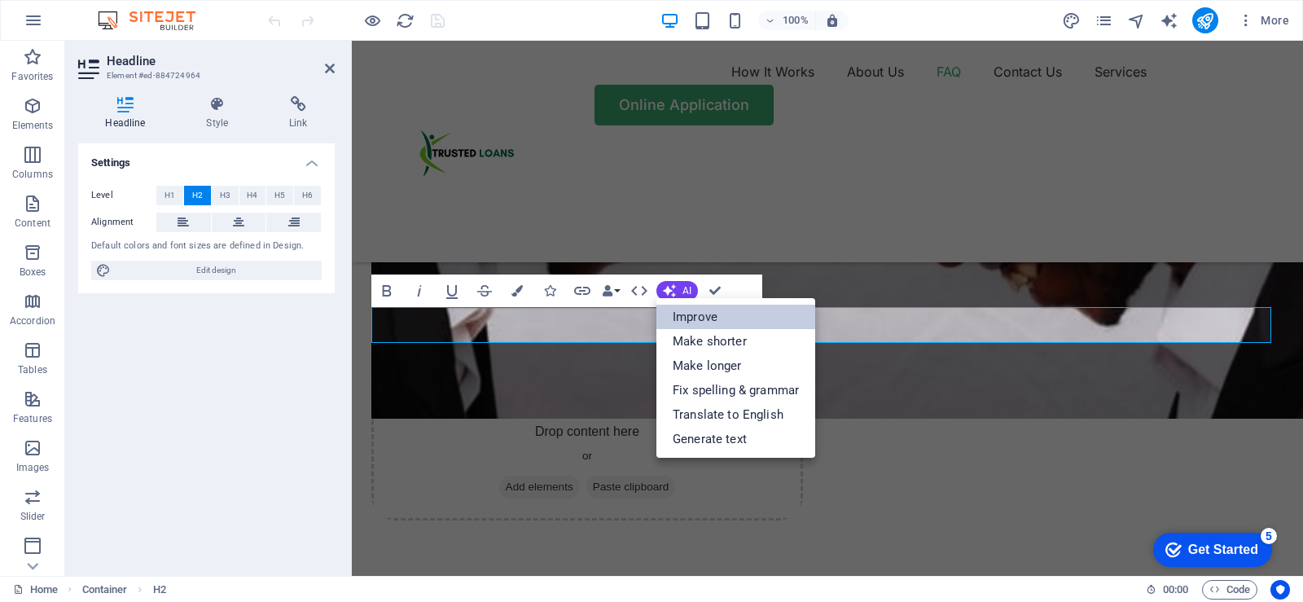
click at [699, 319] on link "Improve" at bounding box center [735, 317] width 159 height 24
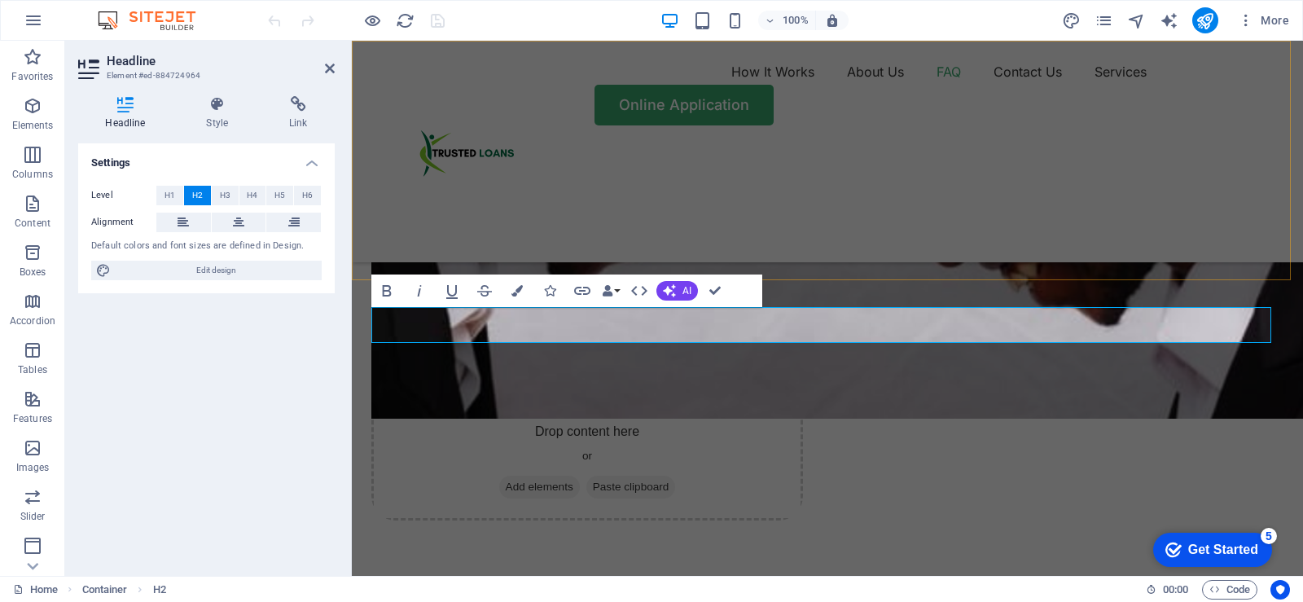
click at [843, 254] on div "How It Works About Us FAQ Contact Us Services Online Application" at bounding box center [827, 152] width 951 height 222
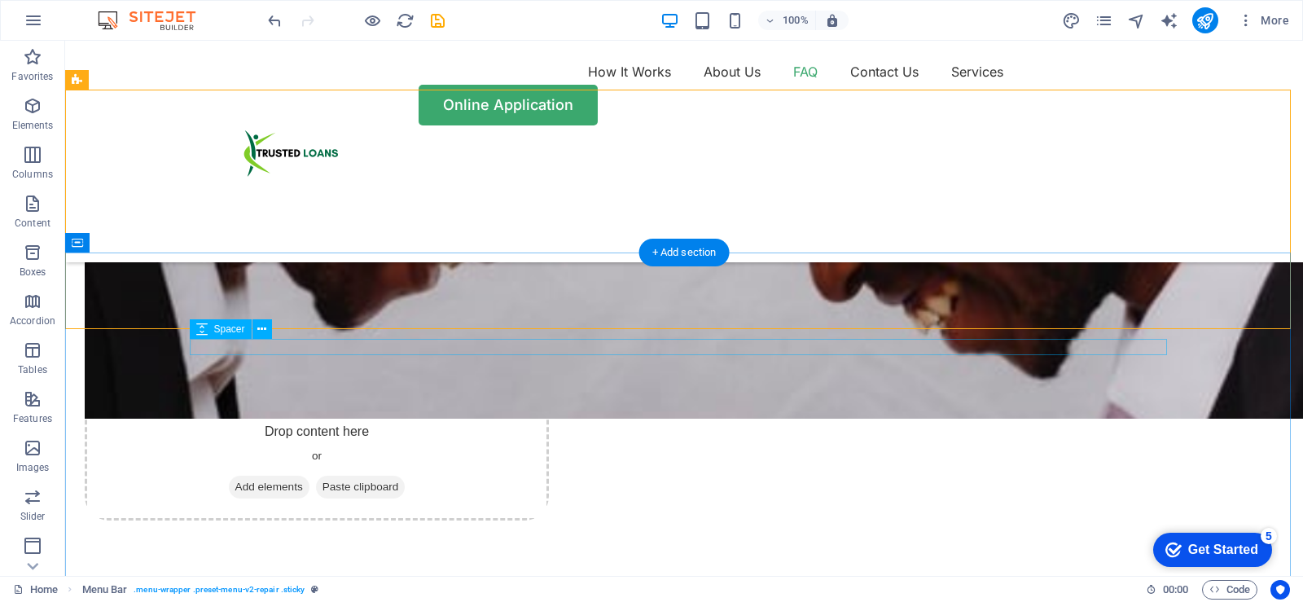
scroll to position [3910, 0]
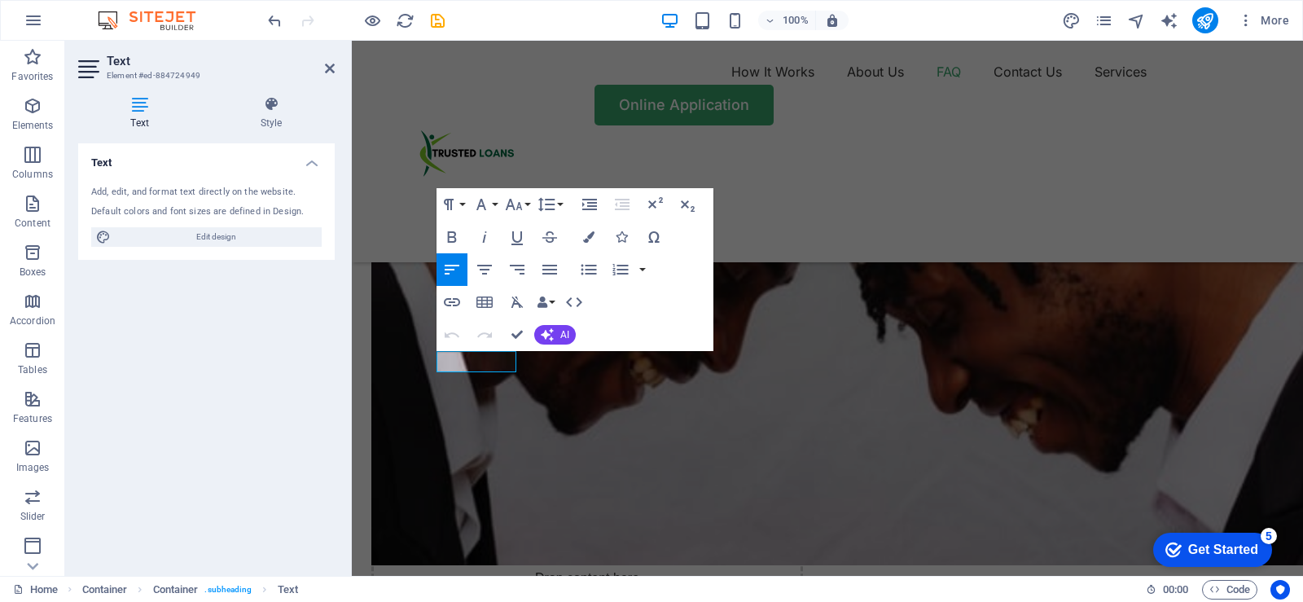
scroll to position [3975, 0]
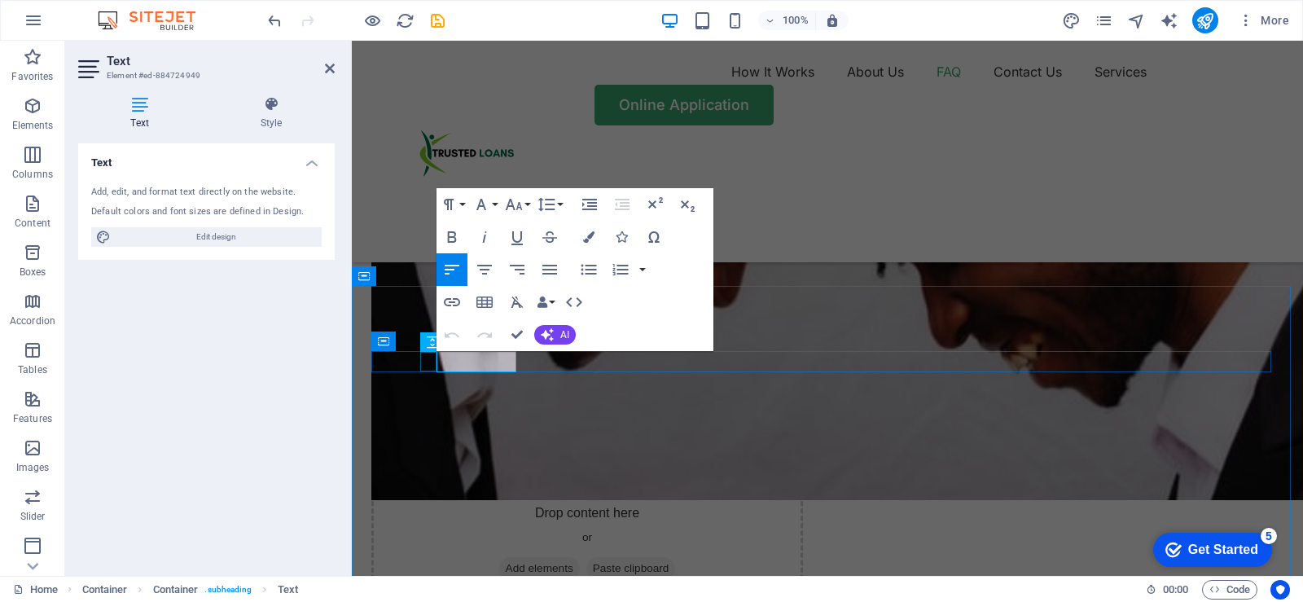
drag, startPoint x: 513, startPoint y: 361, endPoint x: 433, endPoint y: 358, distance: 79.9
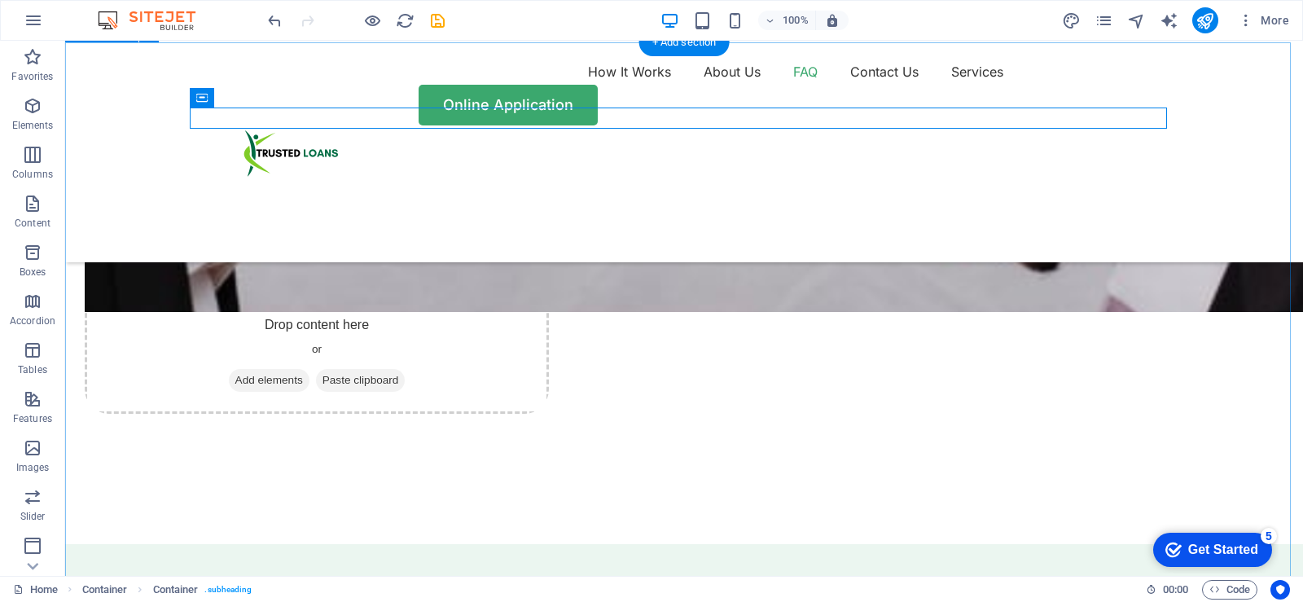
scroll to position [4072, 0]
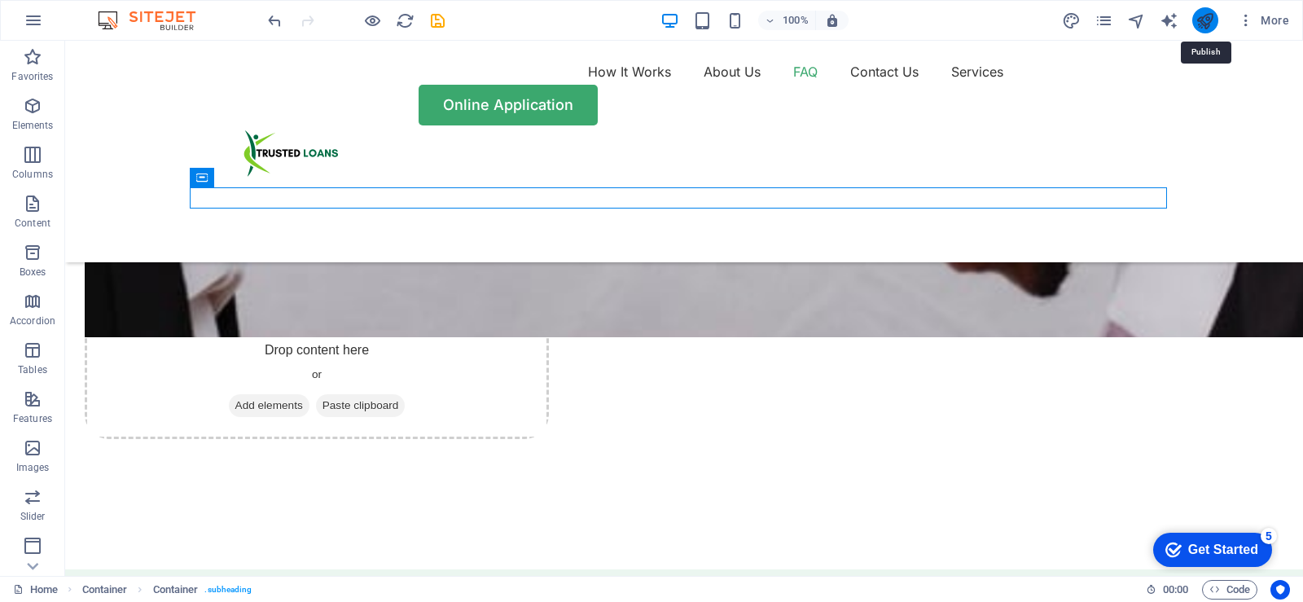
click at [1208, 20] on icon "publish" at bounding box center [1205, 20] width 19 height 19
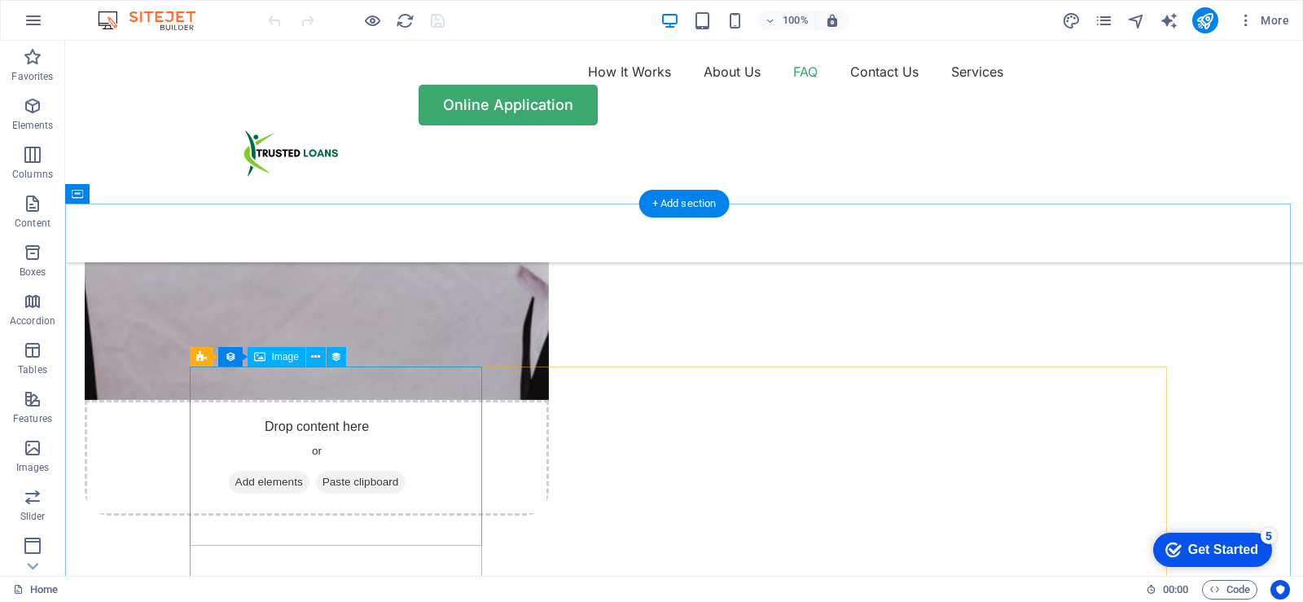
scroll to position [3991, 0]
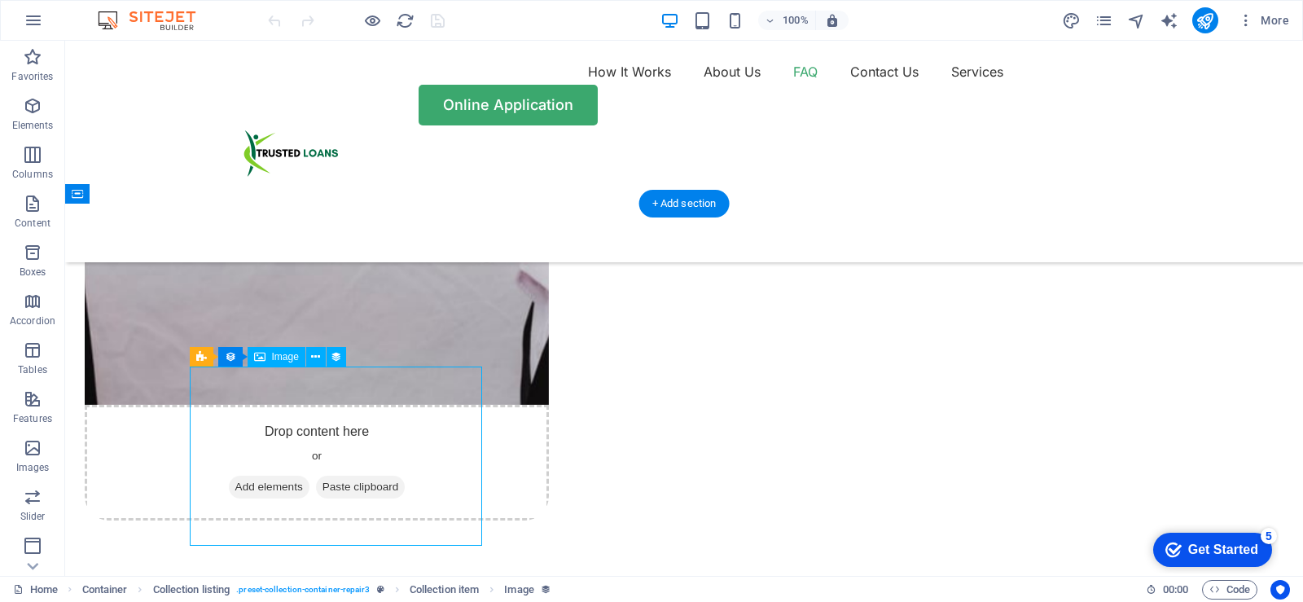
select select "vw"
select select "px"
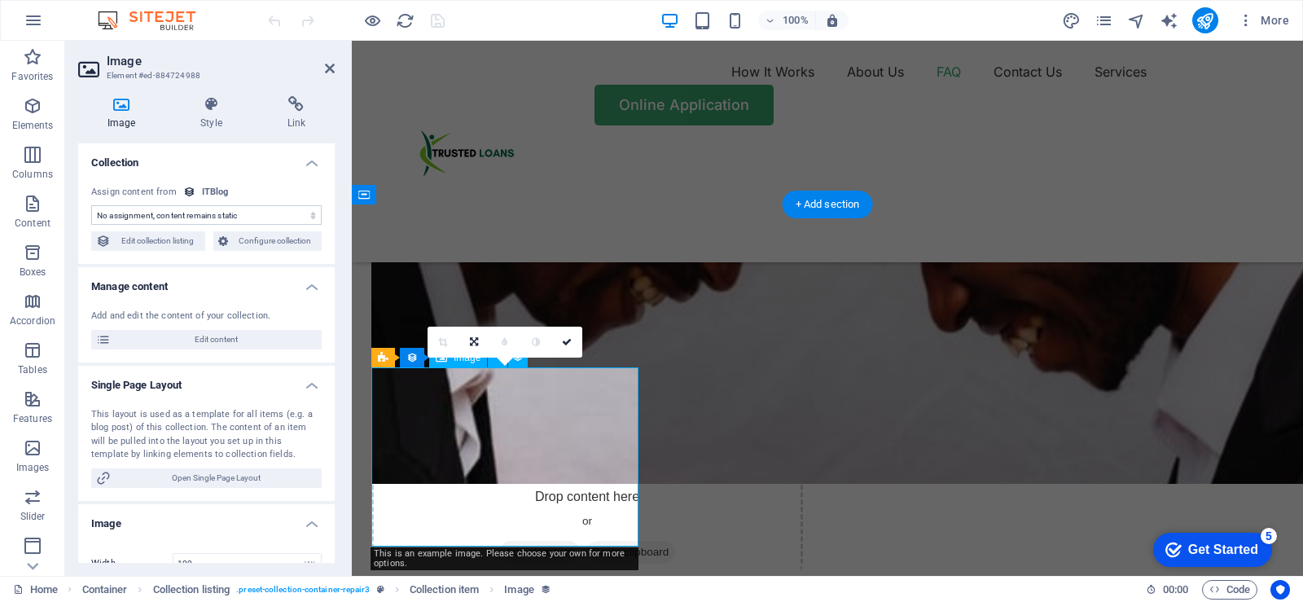
scroll to position [4056, 0]
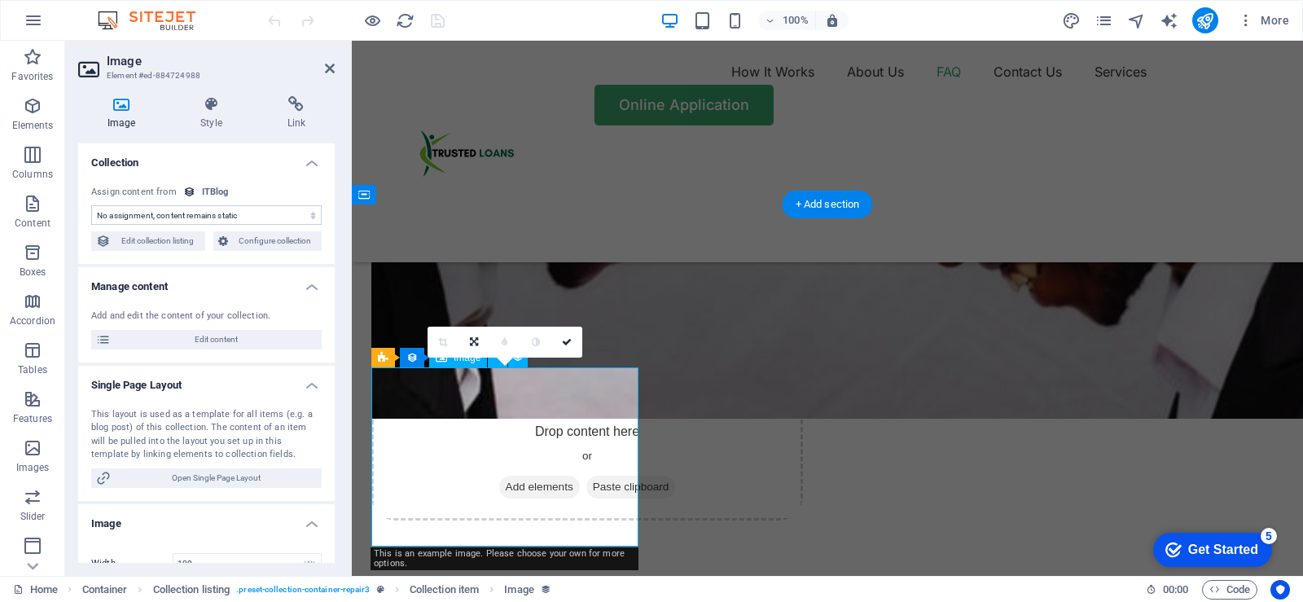
select select "itblog-image"
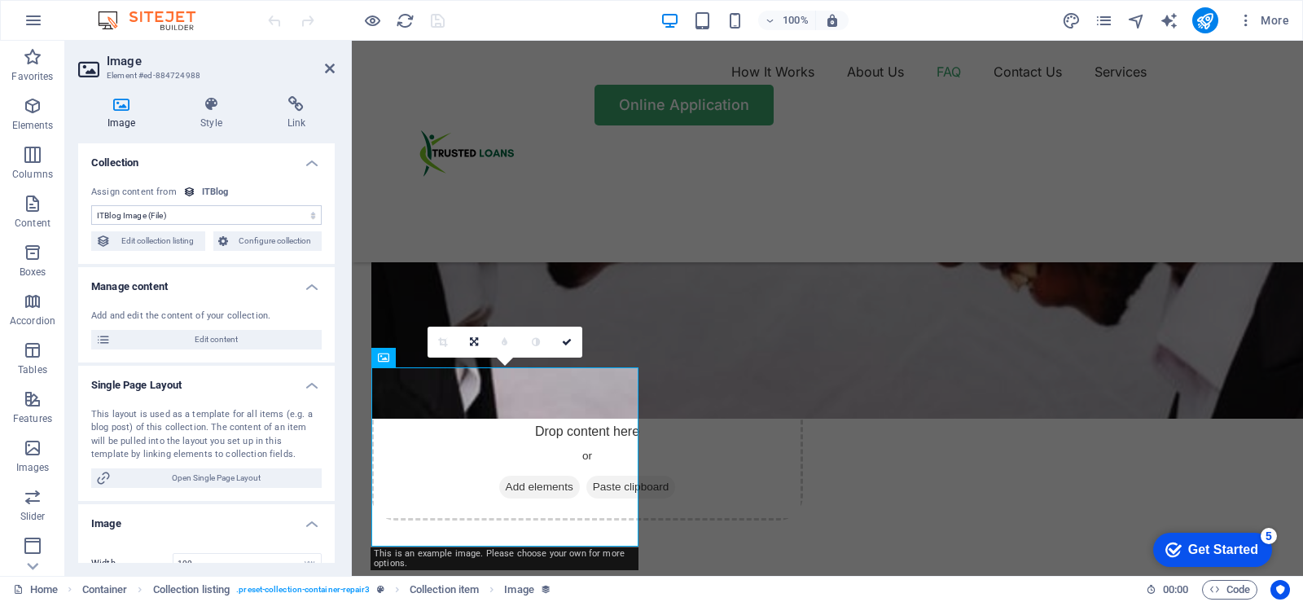
click at [125, 105] on icon at bounding box center [121, 104] width 86 height 16
click at [126, 105] on icon at bounding box center [121, 104] width 86 height 16
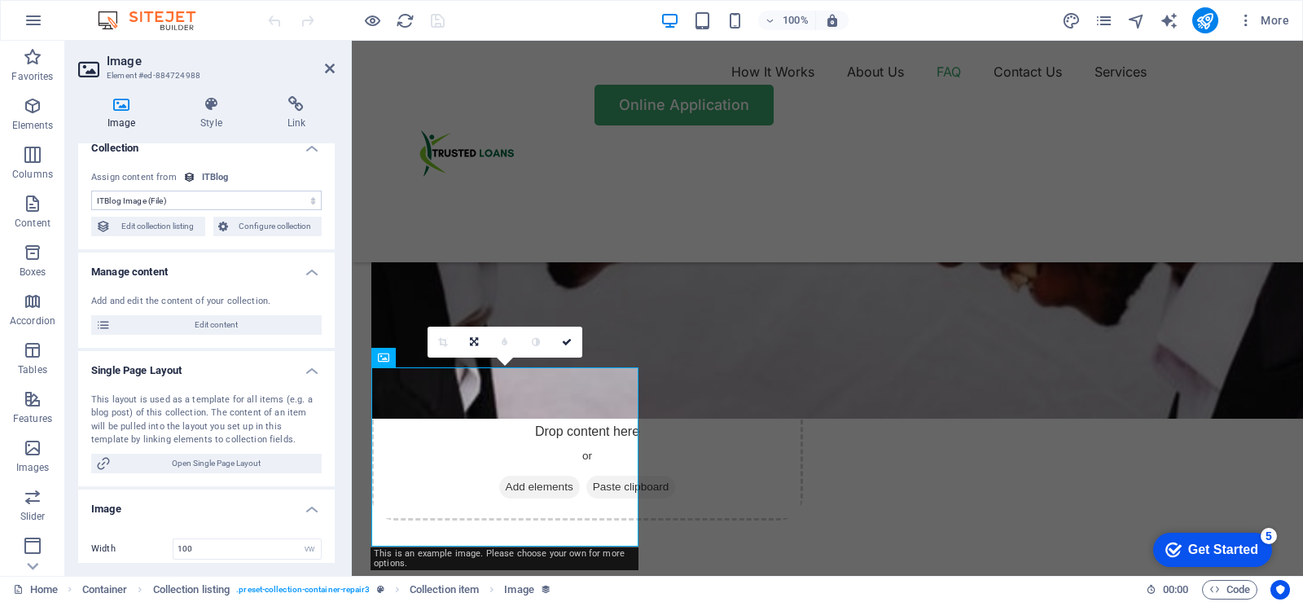
scroll to position [0, 0]
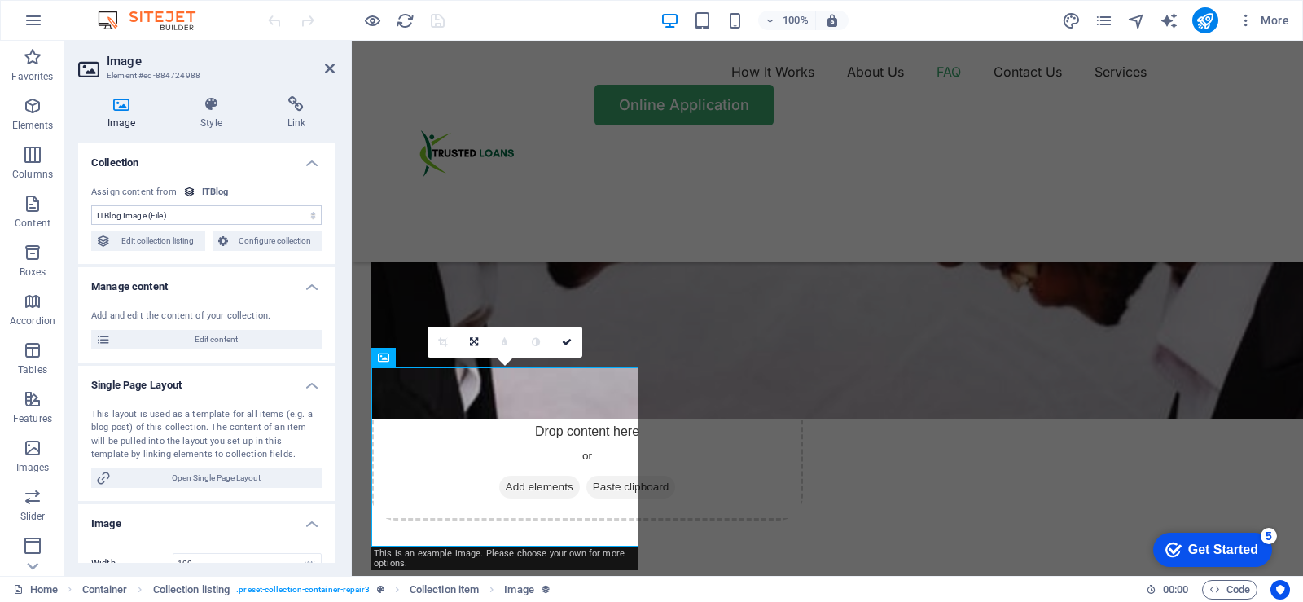
click at [468, 358] on div "0" at bounding box center [505, 342] width 155 height 31
click at [439, 340] on icon at bounding box center [442, 342] width 9 height 10
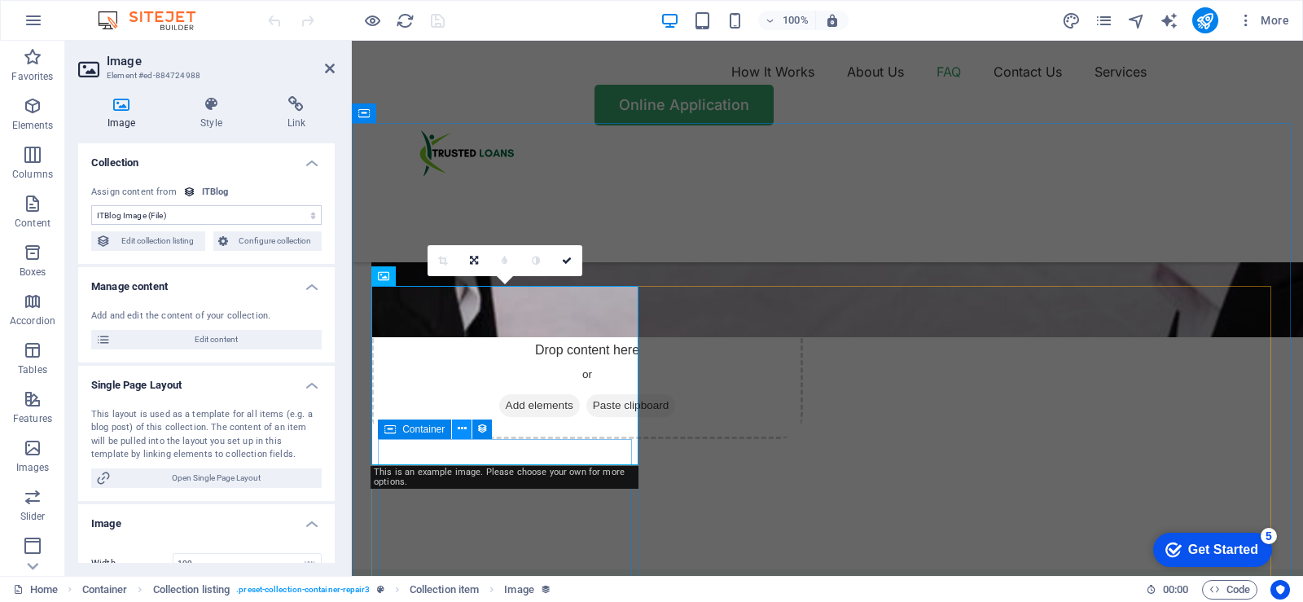
click at [463, 430] on icon at bounding box center [462, 428] width 9 height 17
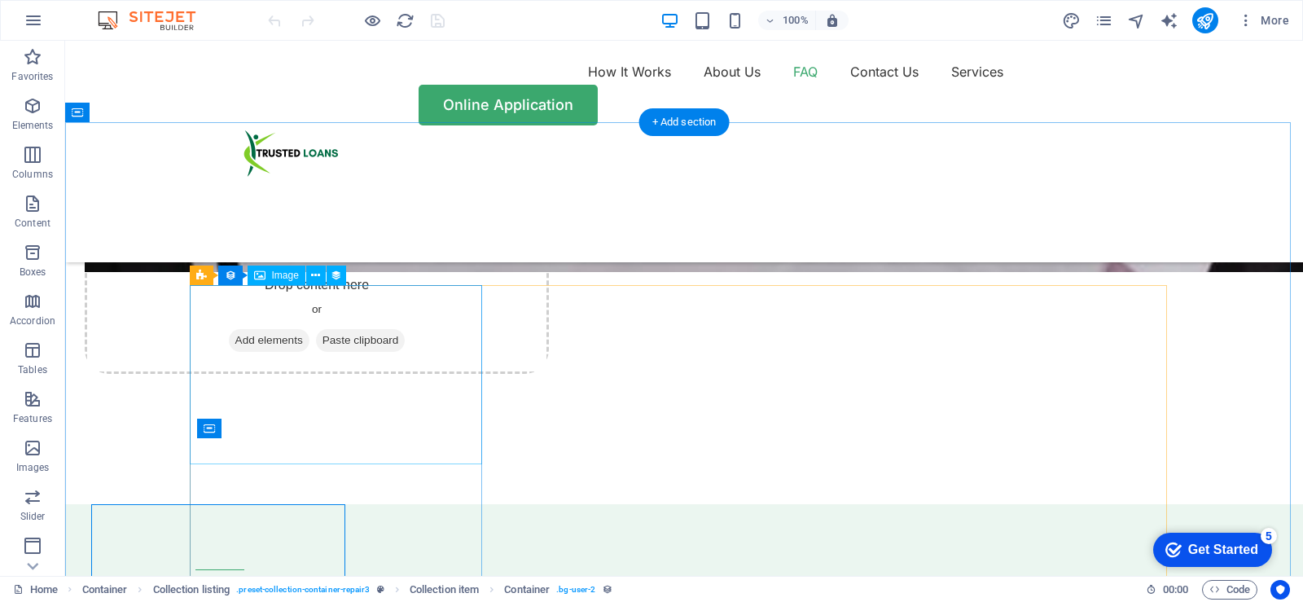
scroll to position [4072, 0]
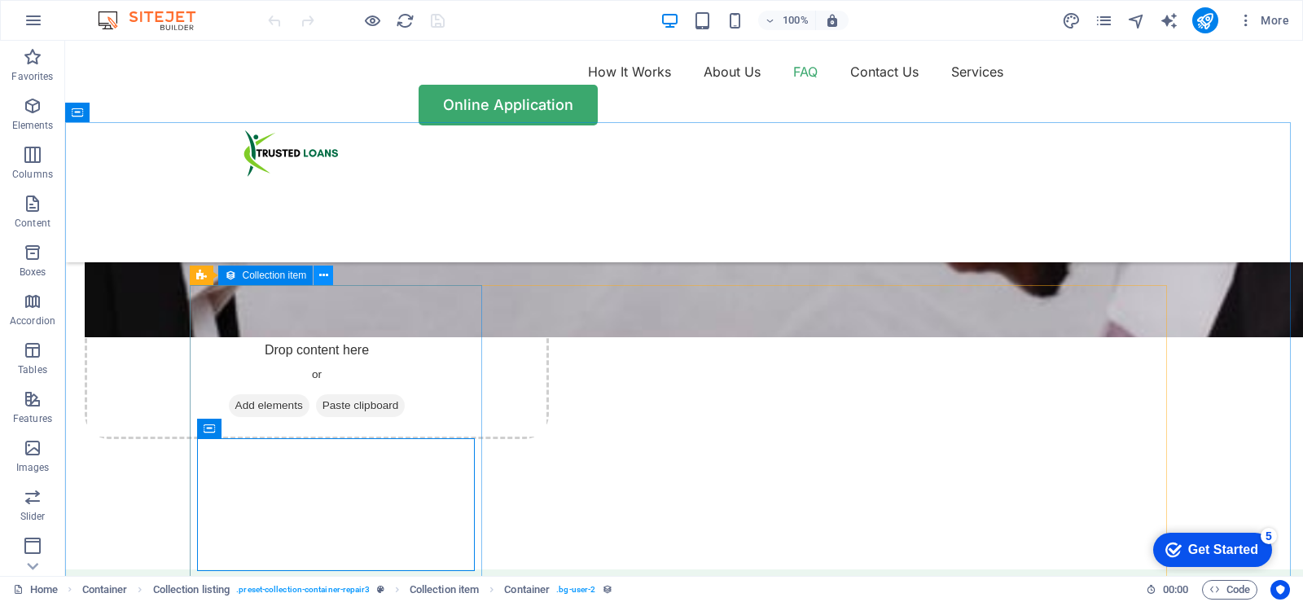
click at [327, 276] on icon at bounding box center [323, 275] width 9 height 17
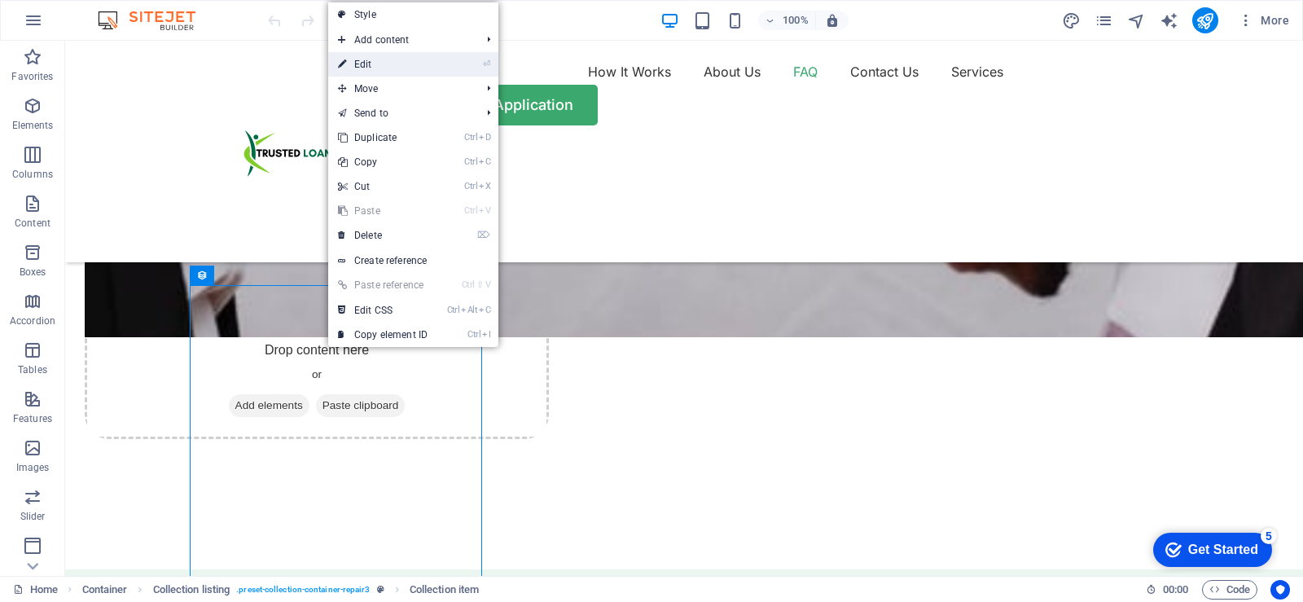
click at [369, 67] on link "⏎ Edit" at bounding box center [382, 64] width 109 height 24
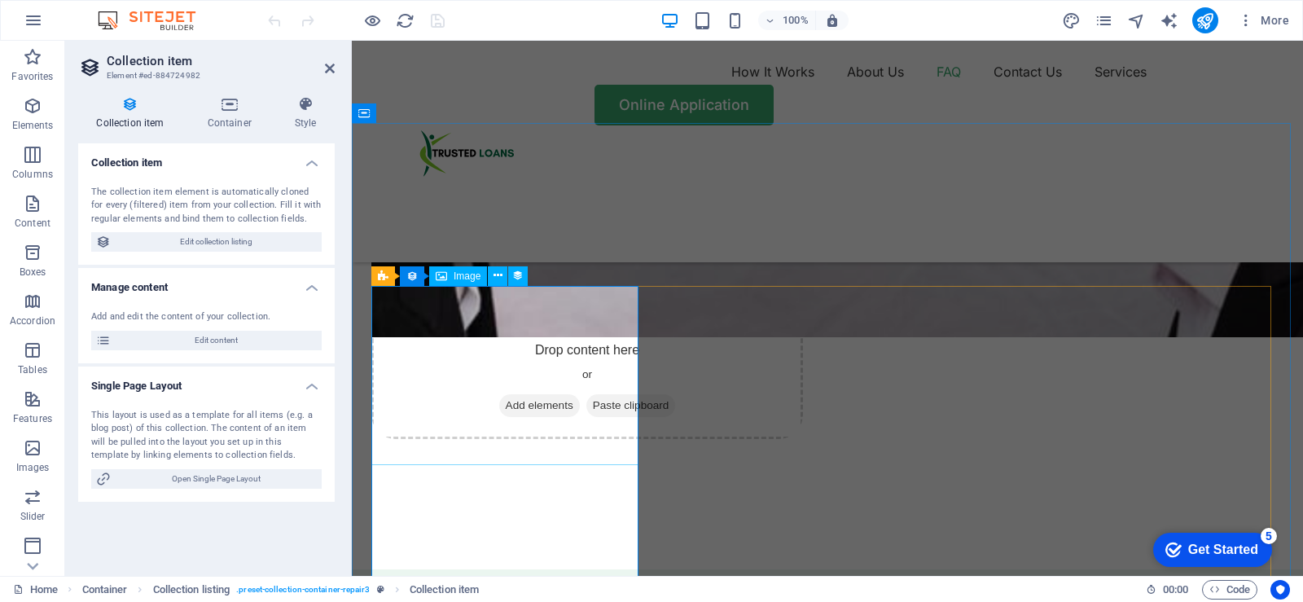
select select "itblog-image"
select select "vw"
select select "px"
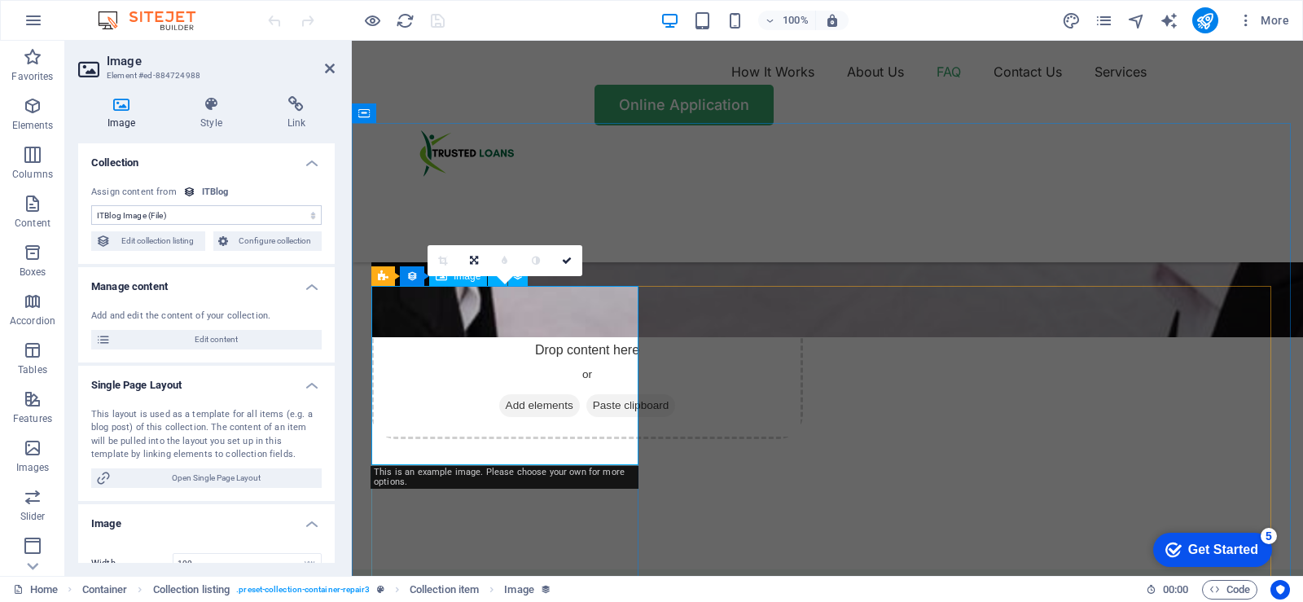
click at [120, 103] on icon at bounding box center [121, 104] width 86 height 16
click at [305, 213] on select "No assignment, content remains static Created at (Date) Updated at (Date) ITBlo…" at bounding box center [206, 215] width 231 height 20
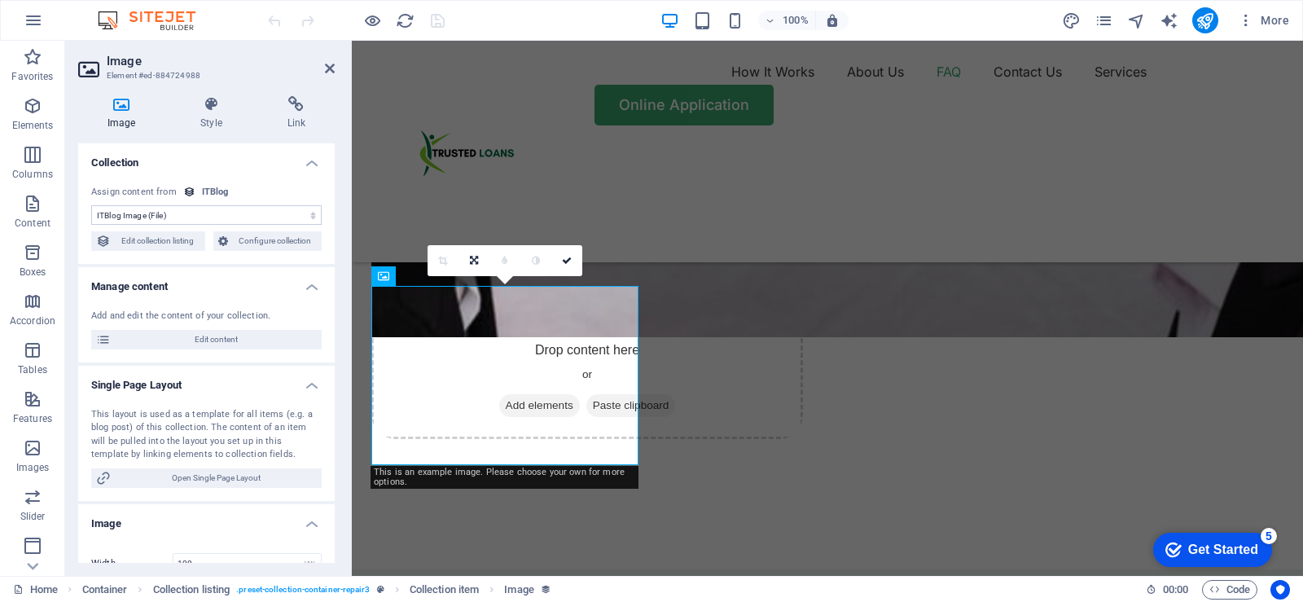
click at [239, 213] on select "No assignment, content remains static Created at (Date) Updated at (Date) ITBlo…" at bounding box center [206, 215] width 231 height 20
click at [226, 334] on span "Edit content" at bounding box center [216, 340] width 201 height 20
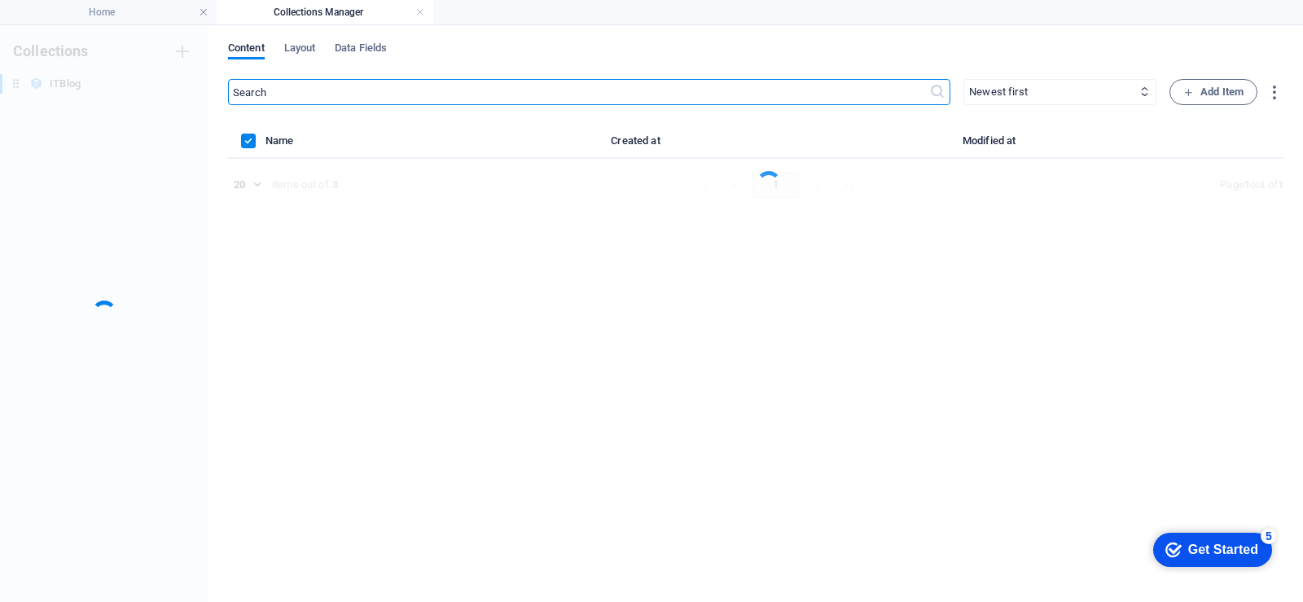
scroll to position [0, 0]
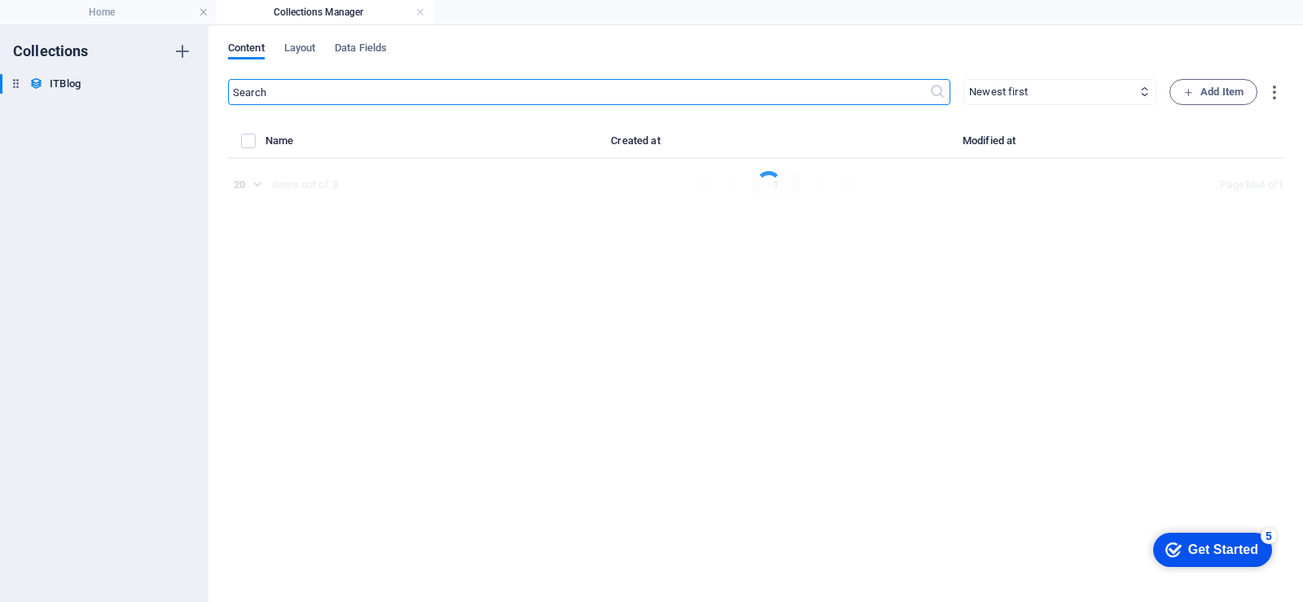
select select "Mobile"
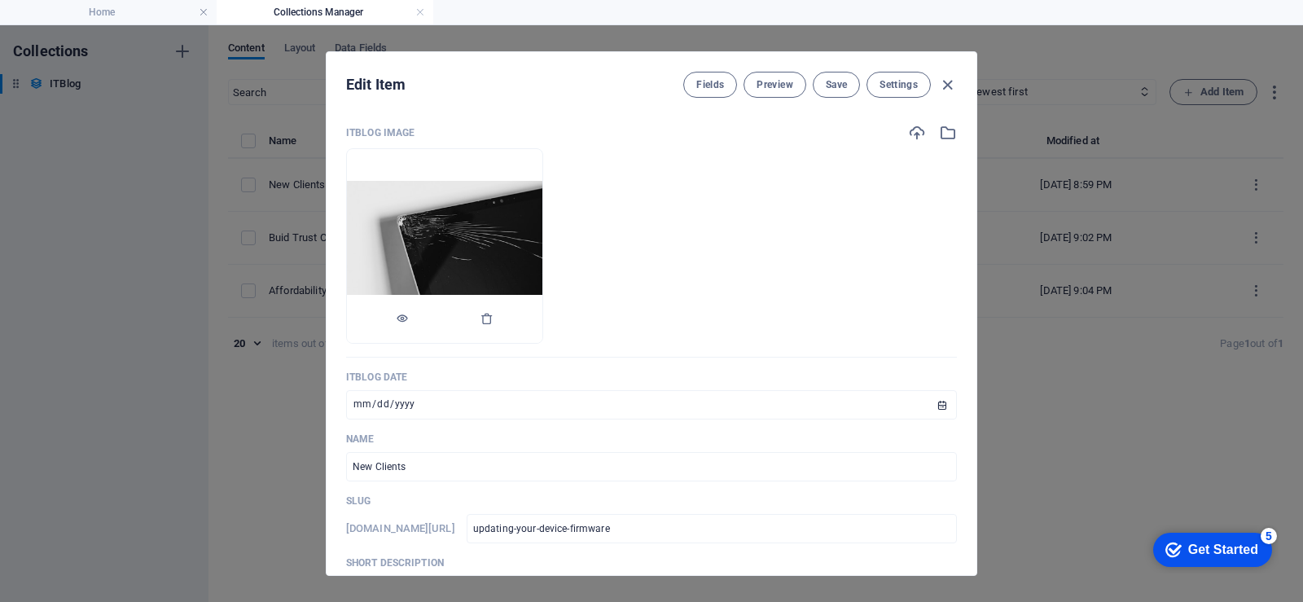
click at [512, 224] on img at bounding box center [444, 246] width 195 height 131
click at [494, 319] on icon "button" at bounding box center [487, 318] width 13 height 13
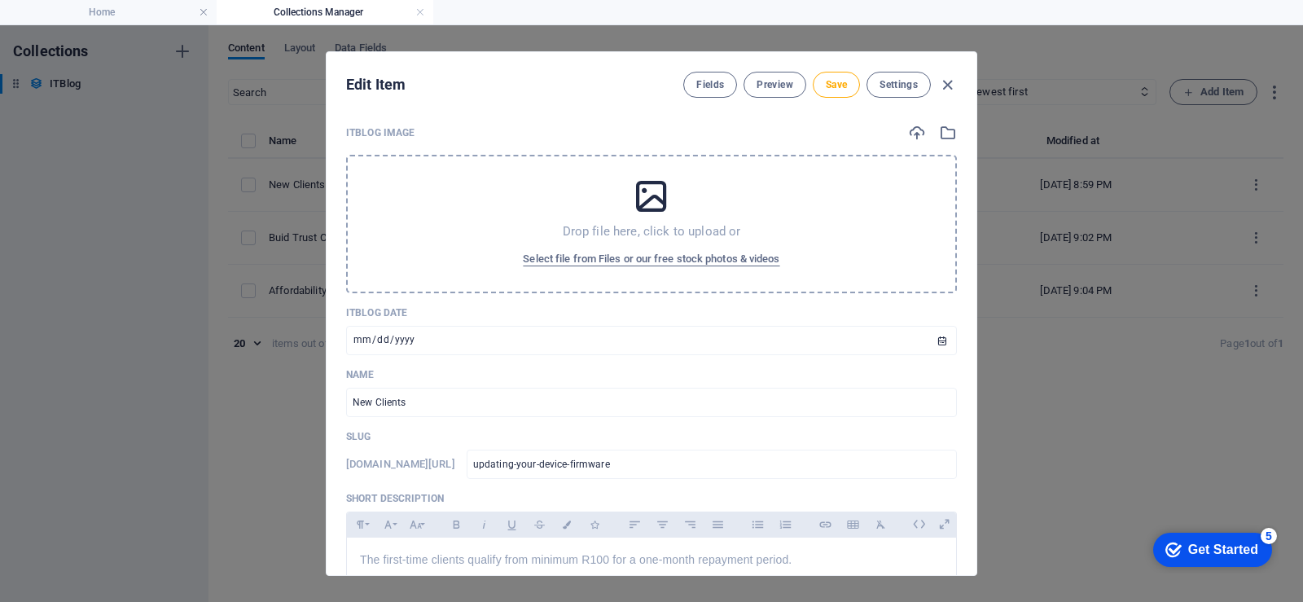
click at [663, 200] on icon at bounding box center [651, 196] width 41 height 41
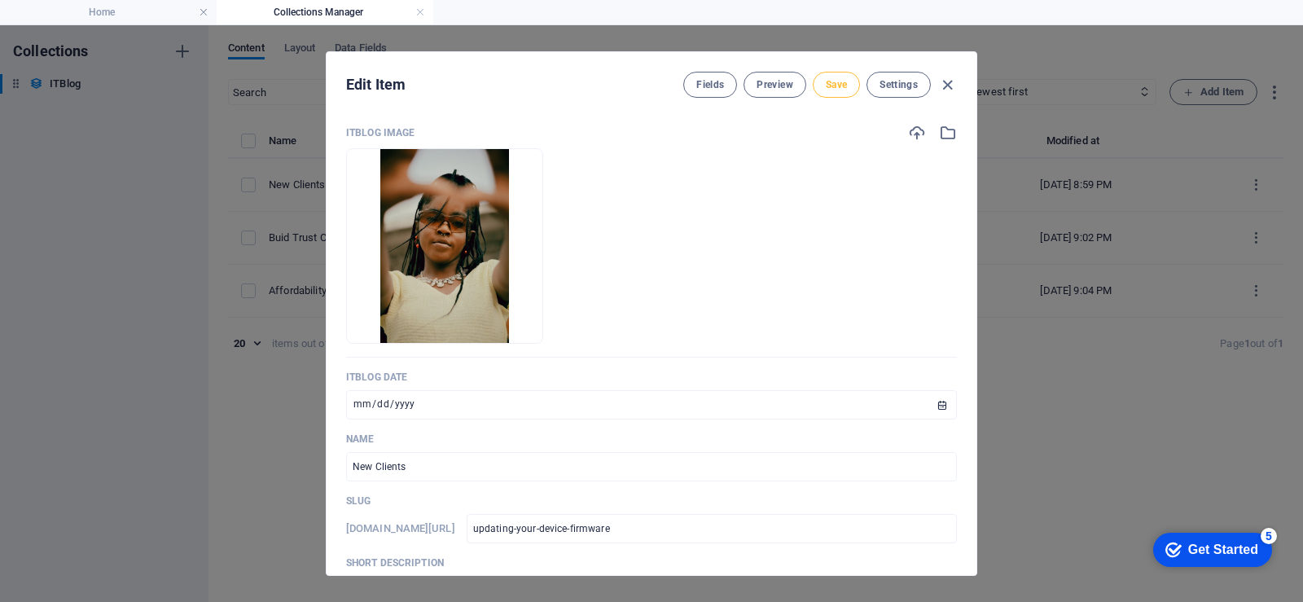
click at [828, 81] on span "Save" at bounding box center [836, 84] width 21 height 13
click at [945, 85] on icon "button" at bounding box center [947, 85] width 19 height 19
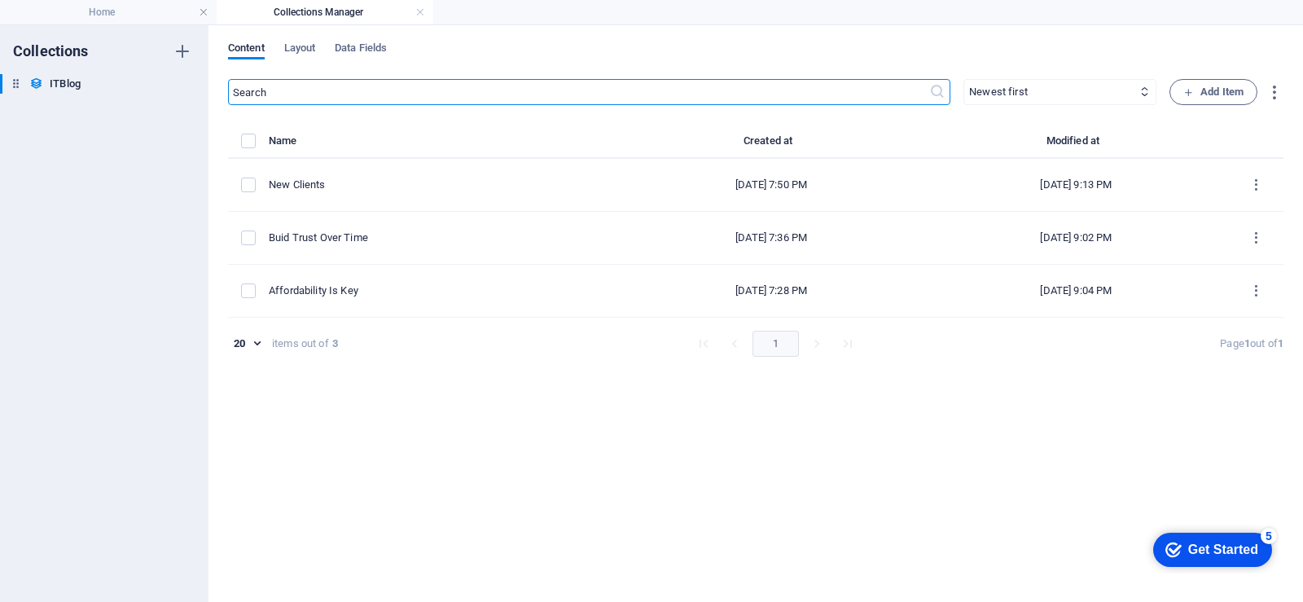
type input "[DATE]"
type input "updating-your-device-firmware"
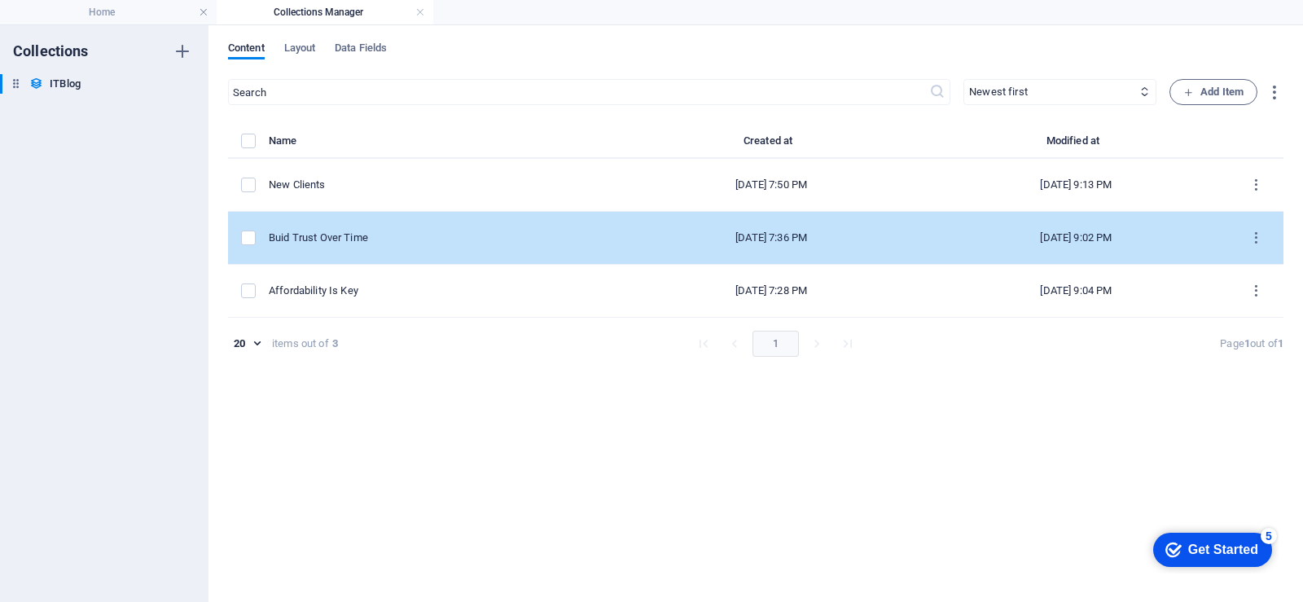
click at [389, 242] on div "Buid Trust Over Time" at bounding box center [437, 238] width 337 height 15
select select "Mobile"
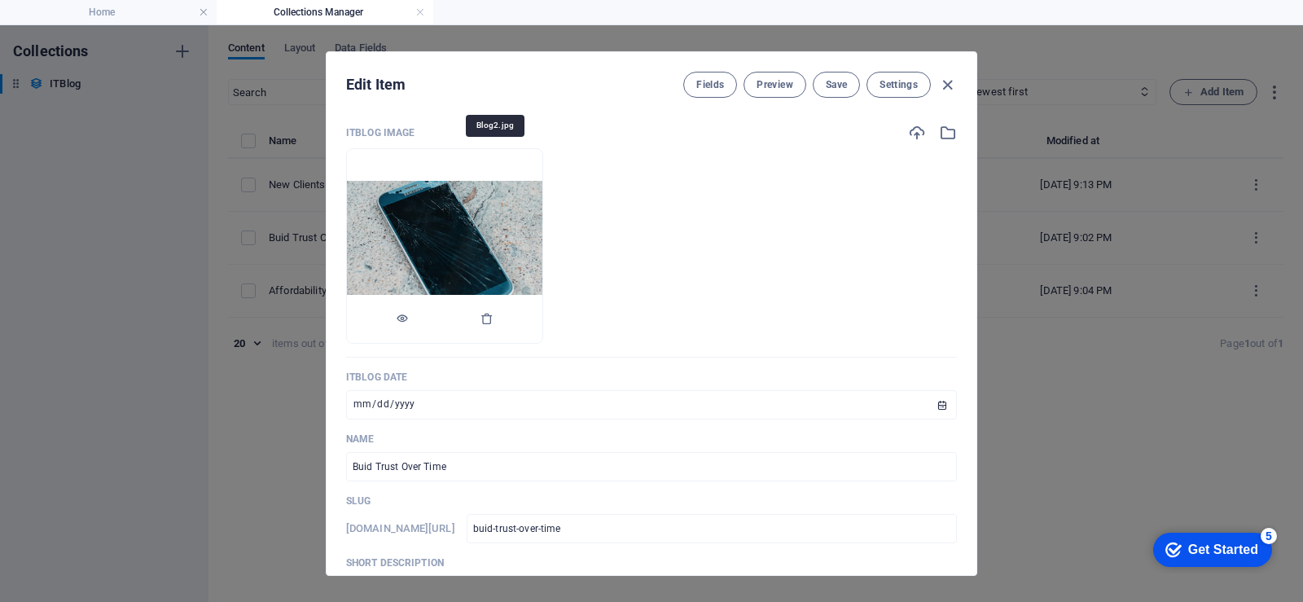
click at [501, 200] on img at bounding box center [444, 246] width 195 height 131
click at [494, 318] on icon "button" at bounding box center [487, 318] width 13 height 13
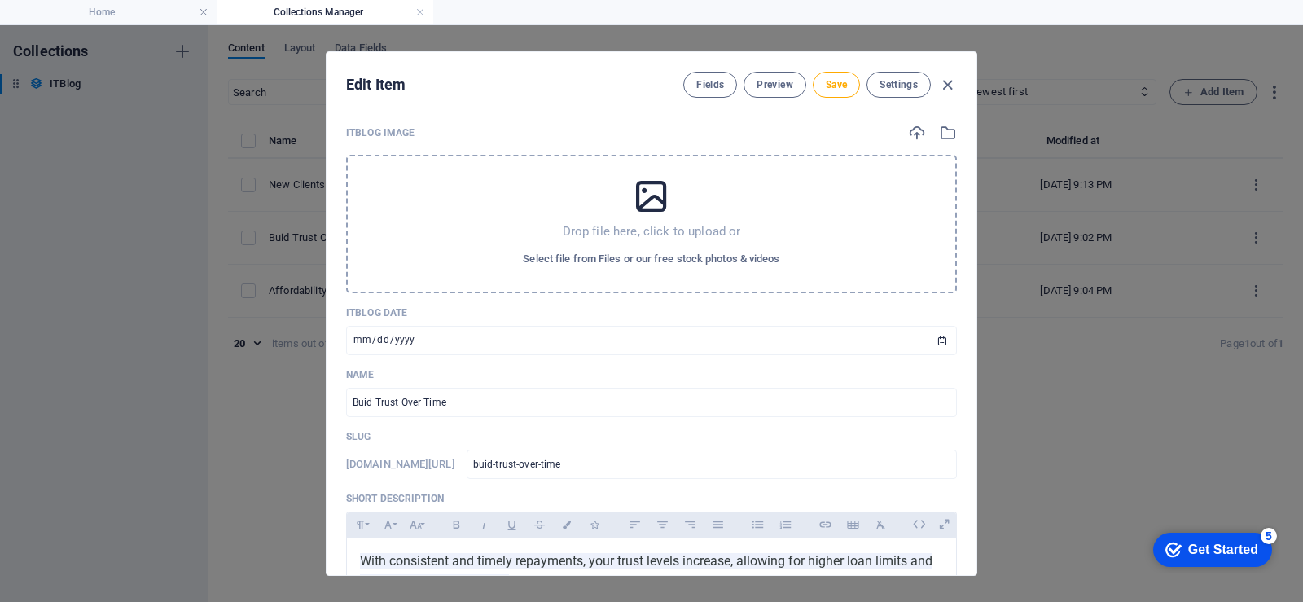
click at [638, 222] on div "Drop file here, click to upload or Select file from Files or our free stock pho…" at bounding box center [651, 224] width 611 height 138
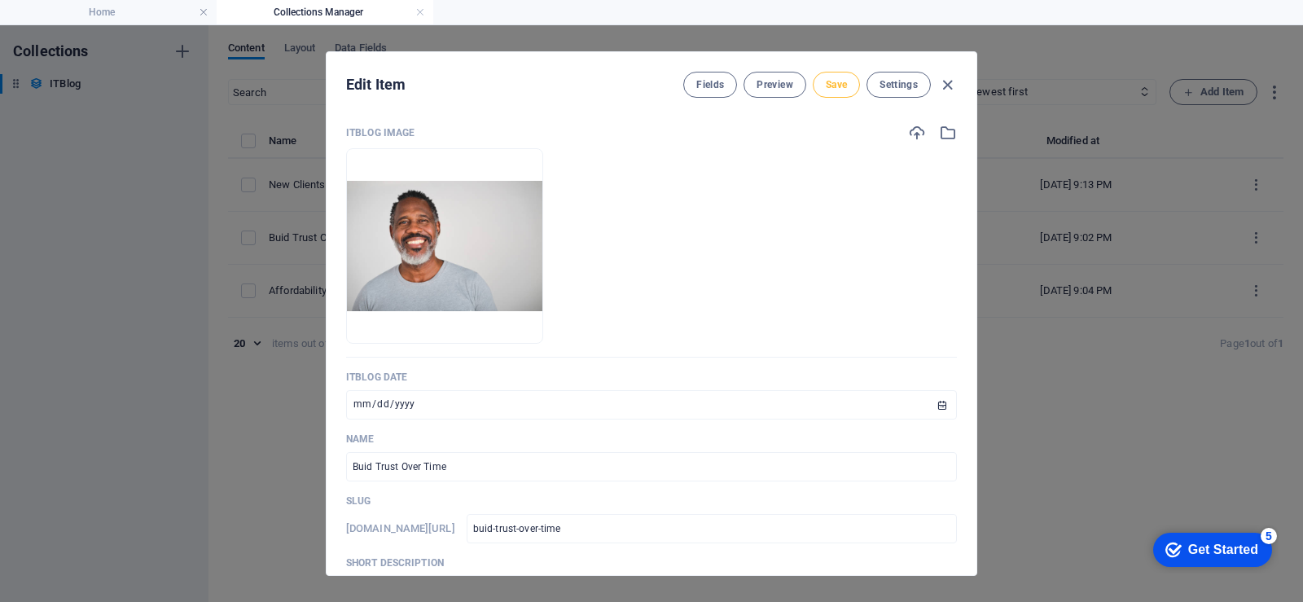
click at [839, 86] on span "Save" at bounding box center [836, 84] width 21 height 13
click at [951, 83] on icon "button" at bounding box center [947, 85] width 19 height 19
type input "2025-09-01"
type input "buid-trust-over-time"
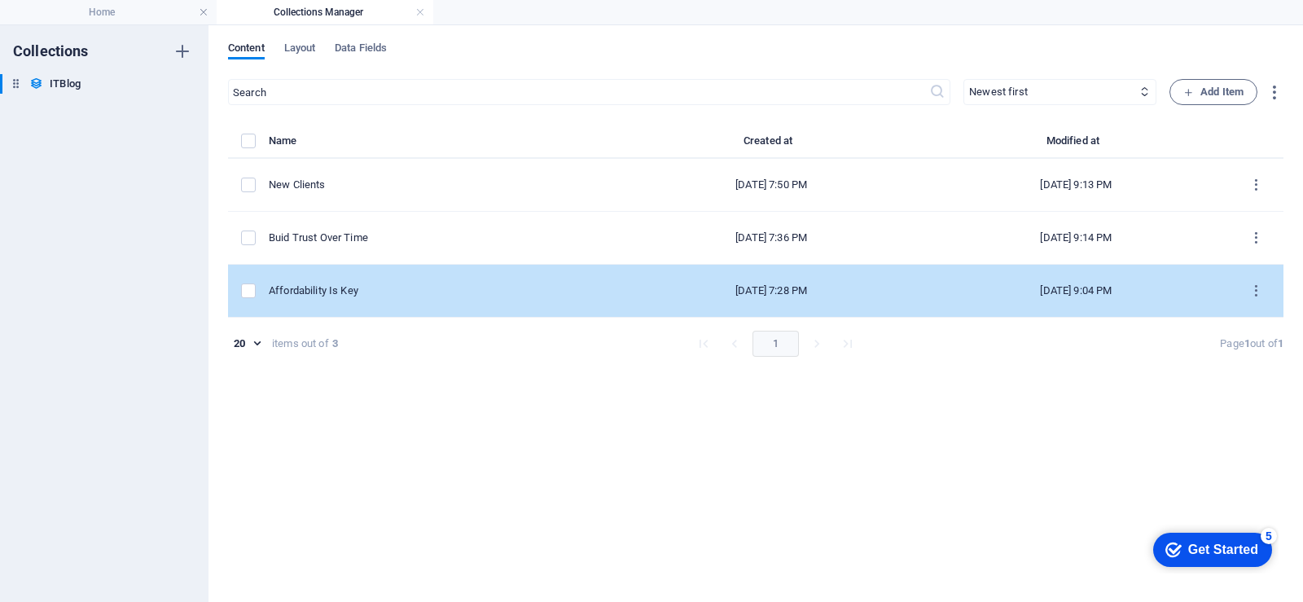
click at [384, 289] on div "Affordability Is Key" at bounding box center [437, 290] width 337 height 15
select select "Mobile"
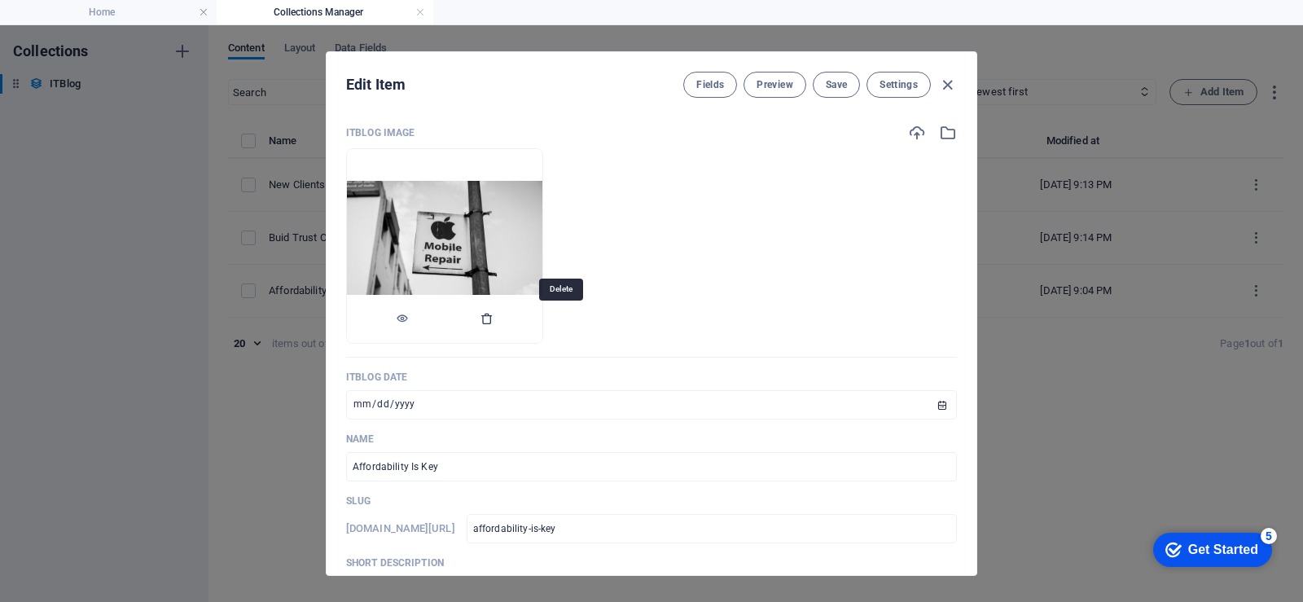
click at [494, 322] on icon "button" at bounding box center [487, 318] width 13 height 13
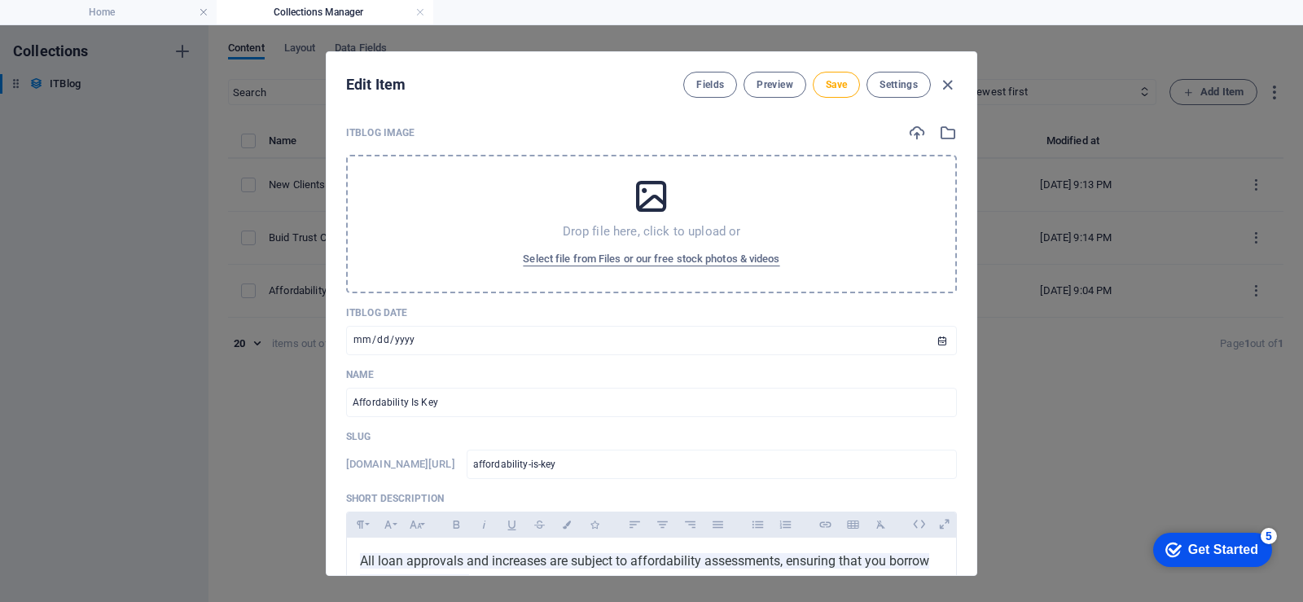
click at [673, 234] on p "Drop file here, click to upload or" at bounding box center [652, 231] width 178 height 16
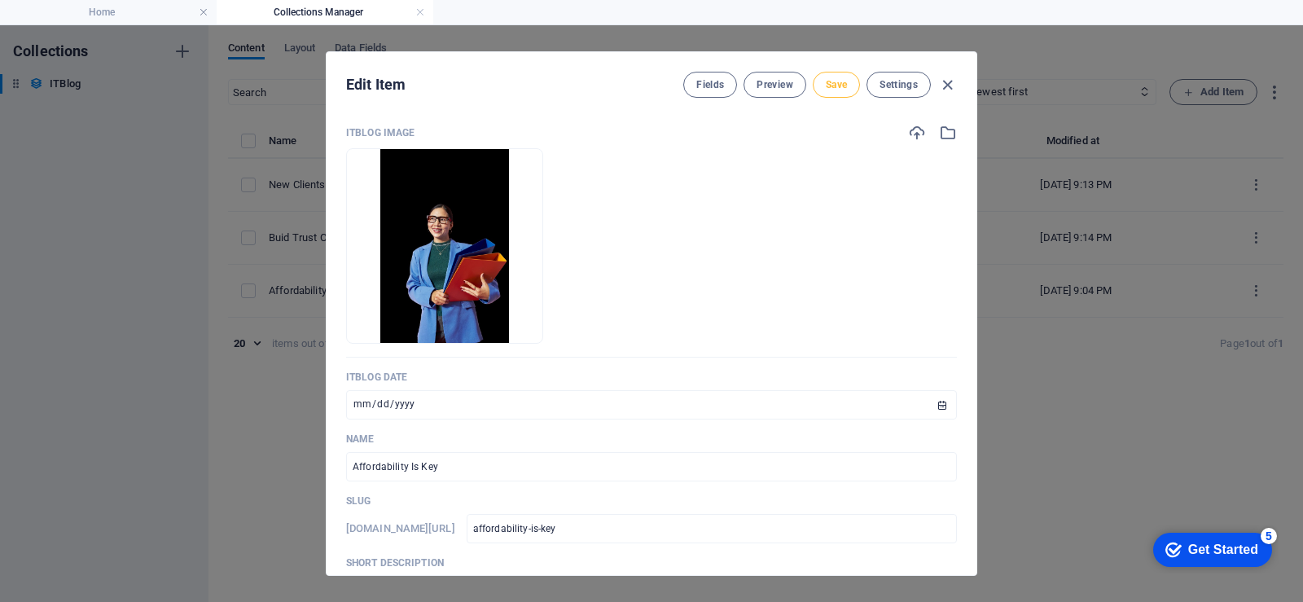
click at [836, 97] on button "Save" at bounding box center [836, 85] width 47 height 26
click at [951, 85] on icon "button" at bounding box center [947, 85] width 19 height 19
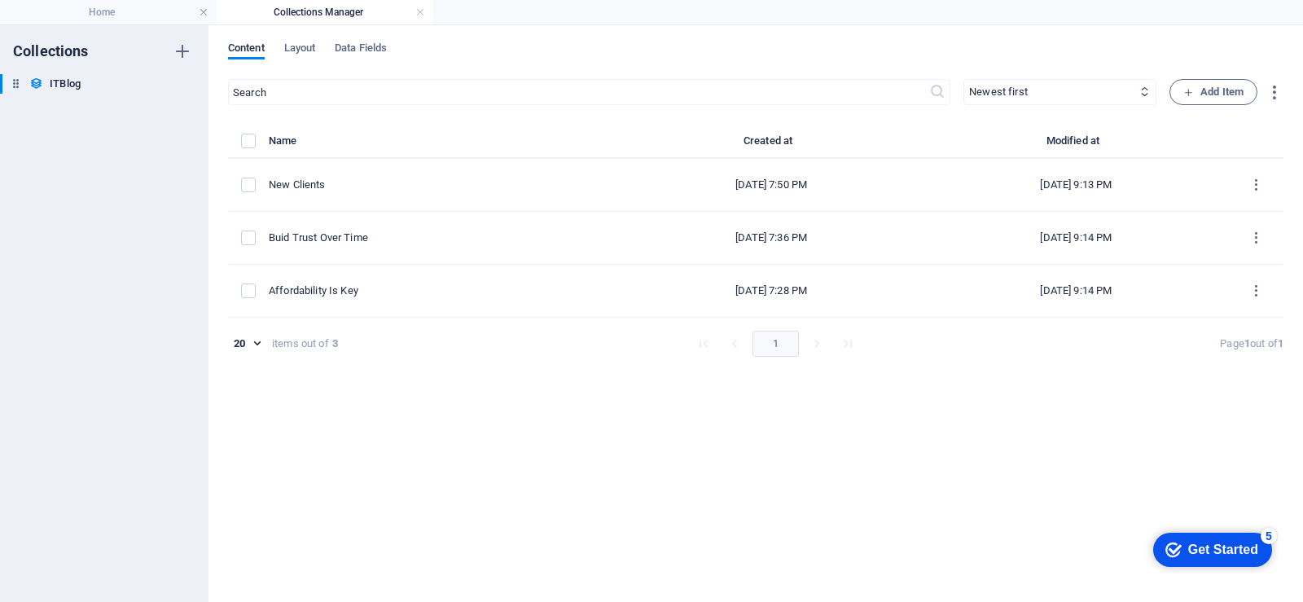
type input "2025-09-01"
type input "affordability-is-key"
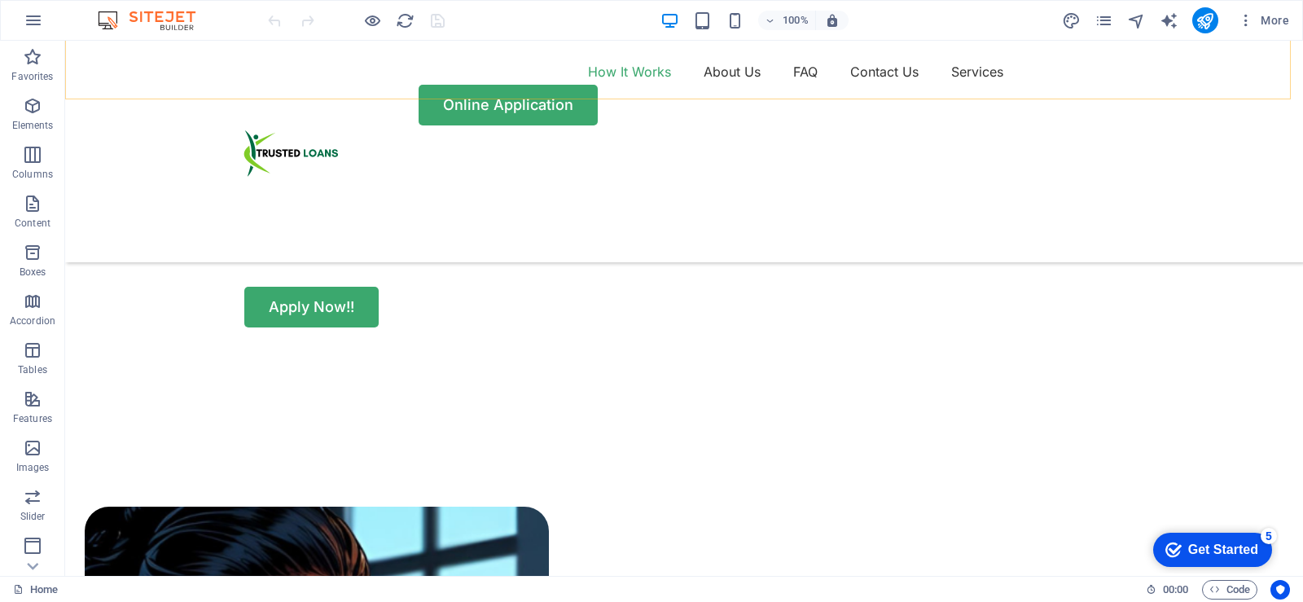
scroll to position [1140, 0]
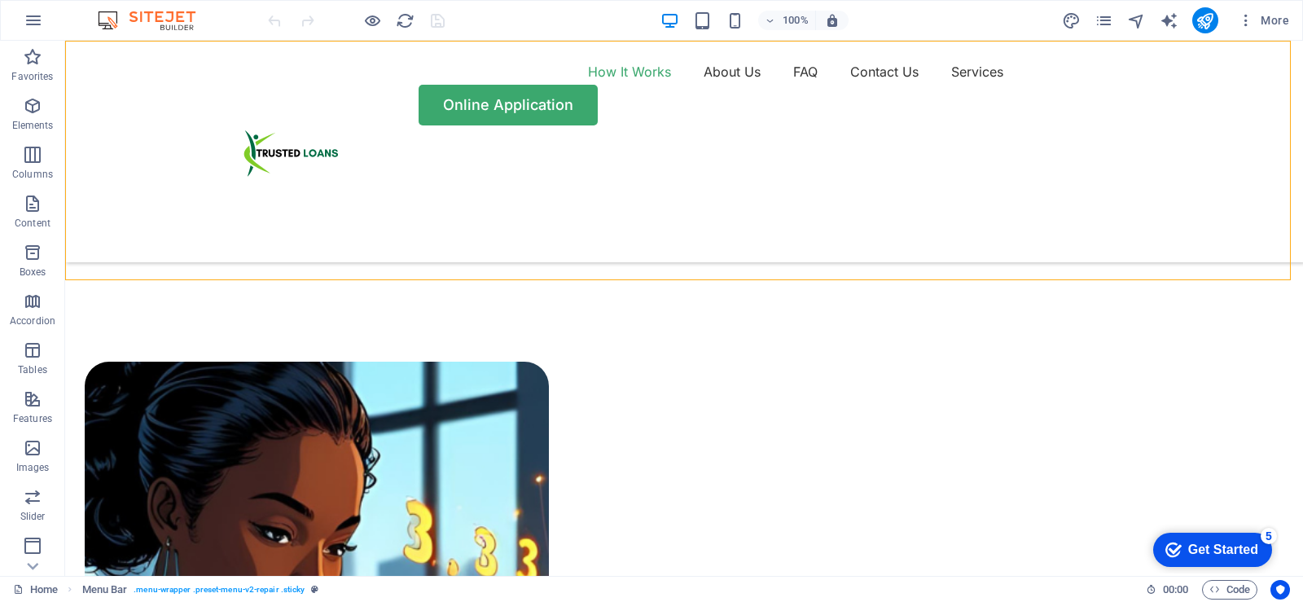
drag, startPoint x: 1273, startPoint y: 186, endPoint x: 1271, endPoint y: 156, distance: 30.2
click at [1271, 156] on div "How It Works About Us FAQ Contact Us Services Online Application" at bounding box center [684, 152] width 1238 height 222
click at [156, 143] on div "How It Works About Us FAQ Contact Us Services Online Application" at bounding box center [684, 152] width 1238 height 222
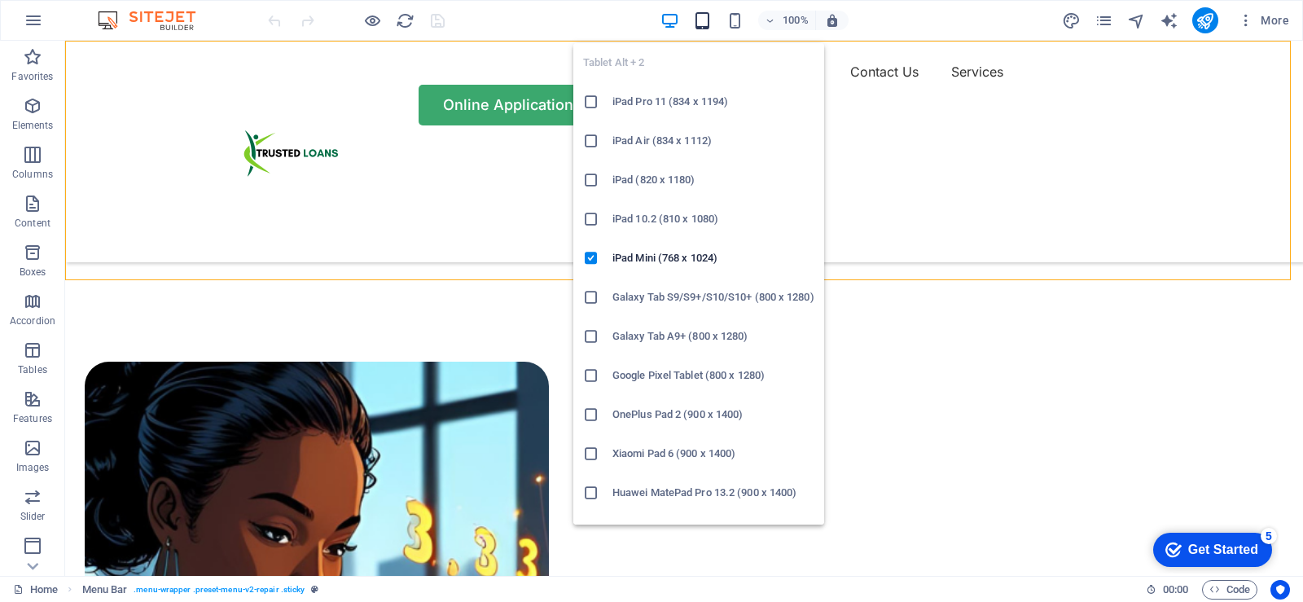
click at [705, 22] on icon "button" at bounding box center [702, 20] width 19 height 19
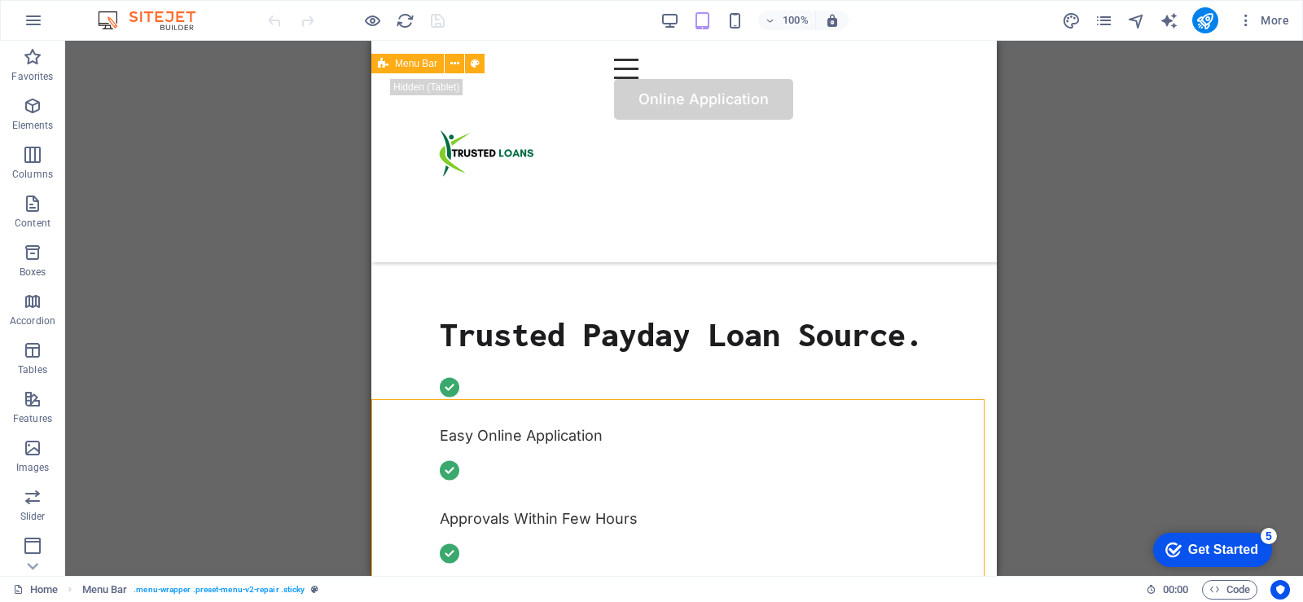
scroll to position [489, 0]
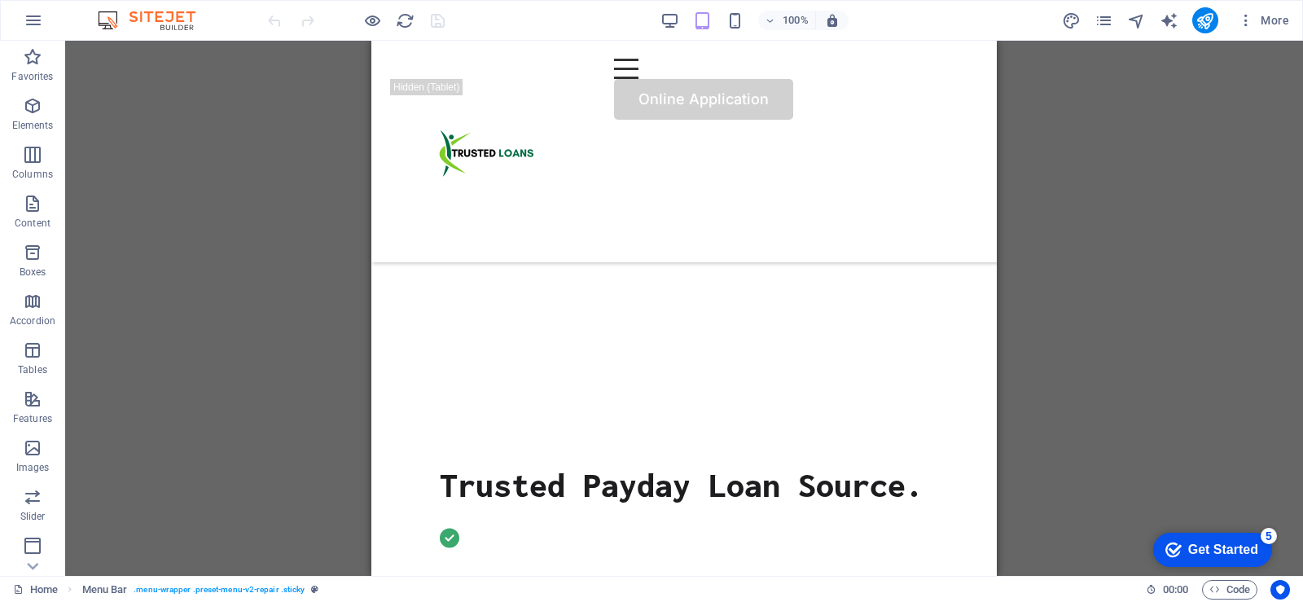
click at [661, 178] on div "How It Works About Us FAQ Contact Us Services Online Application" at bounding box center [684, 152] width 626 height 222
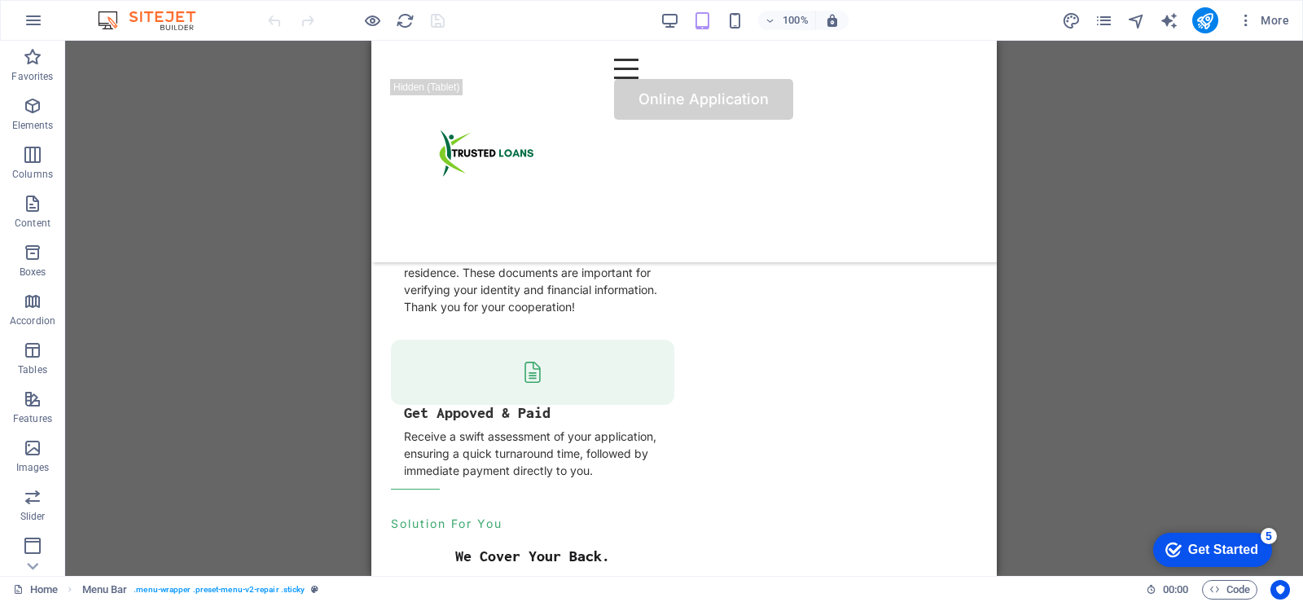
scroll to position [2443, 0]
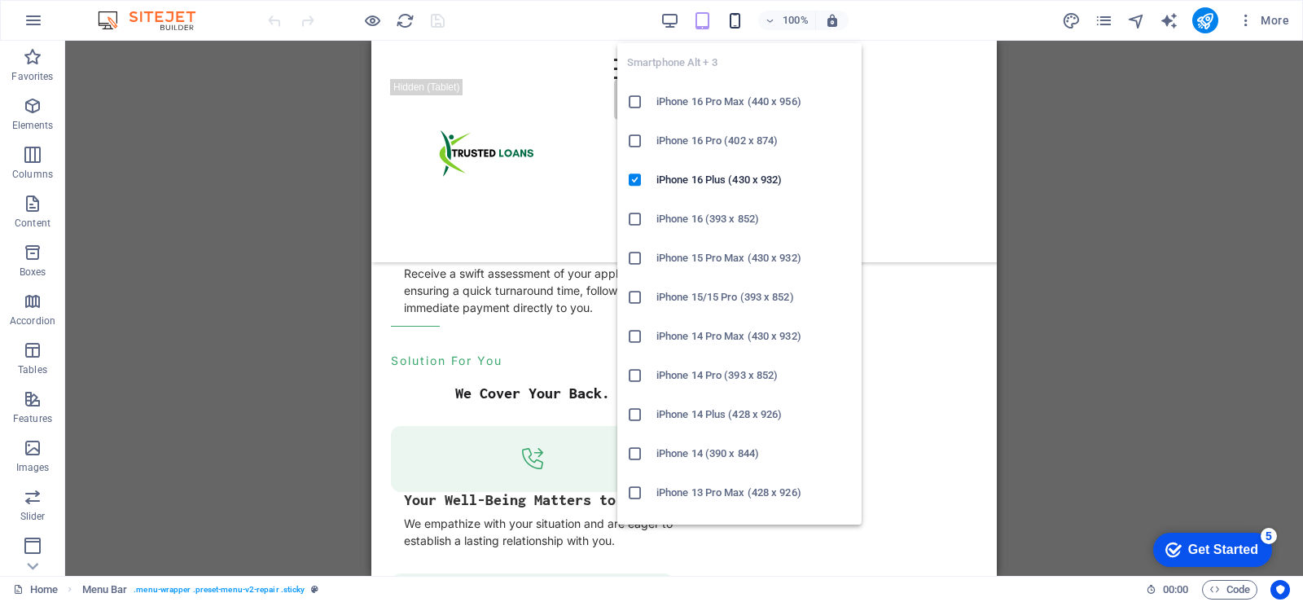
click at [732, 20] on icon "button" at bounding box center [735, 20] width 19 height 19
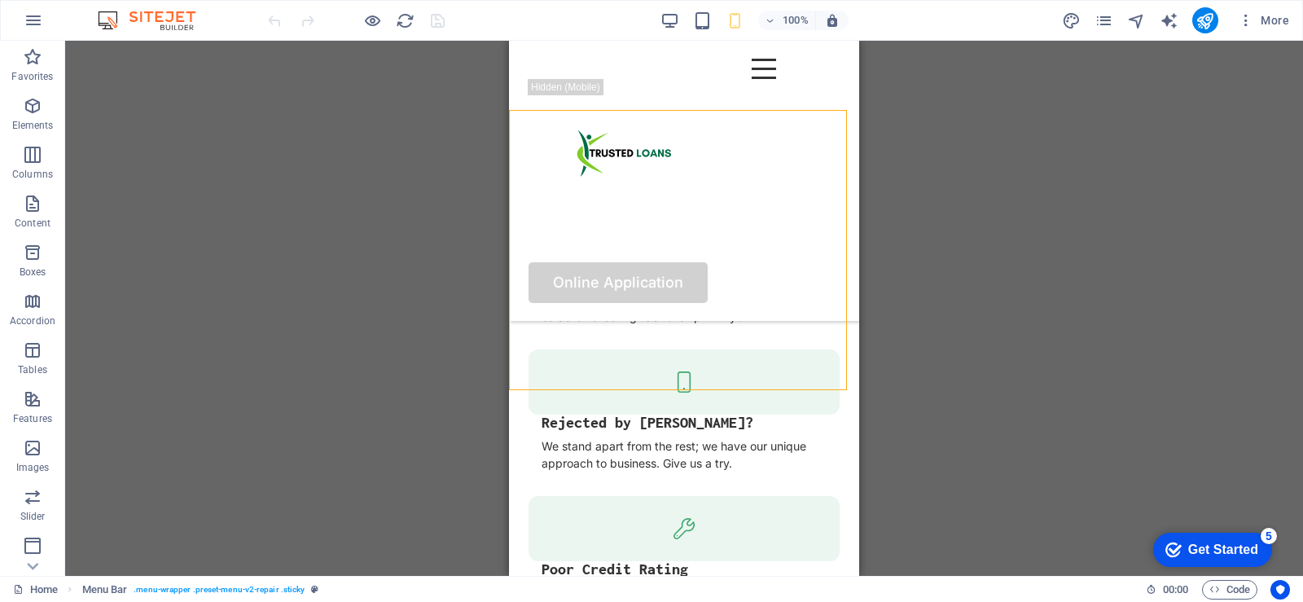
scroll to position [2484, 0]
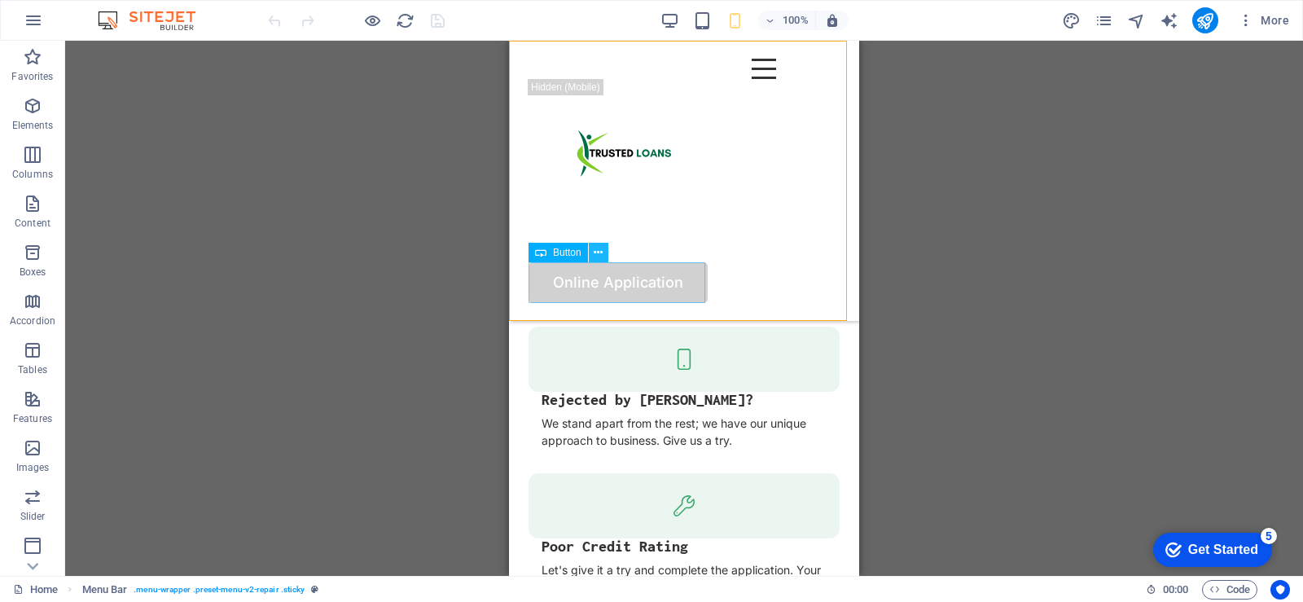
click at [601, 252] on icon at bounding box center [598, 252] width 9 height 17
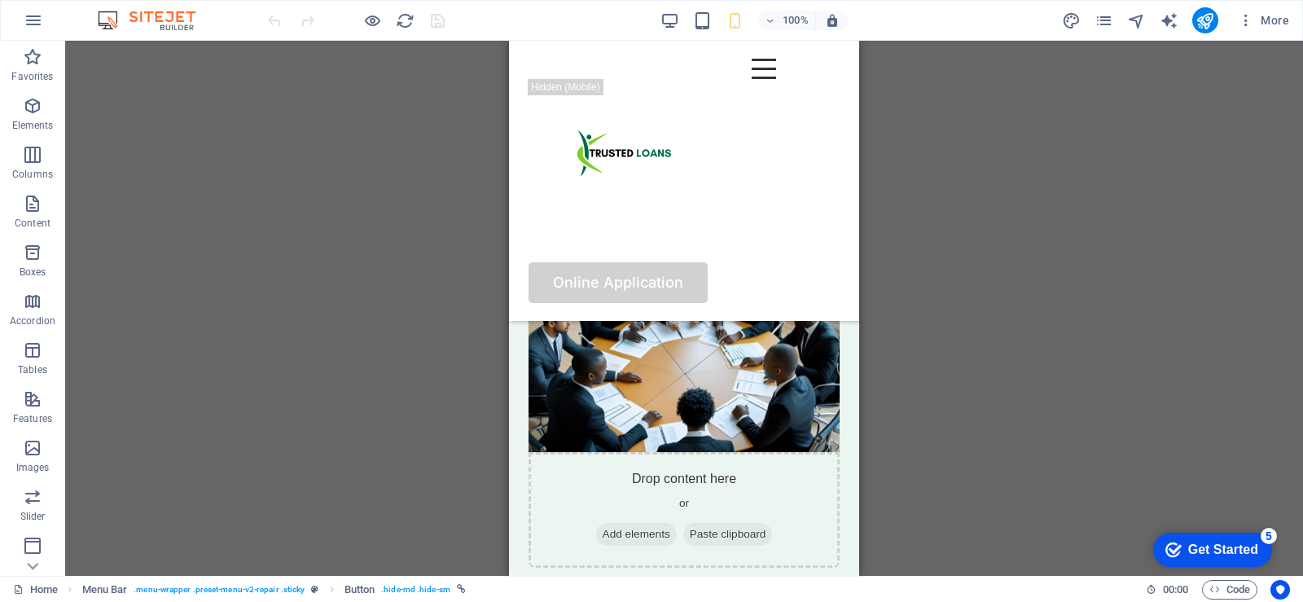
scroll to position [3136, 0]
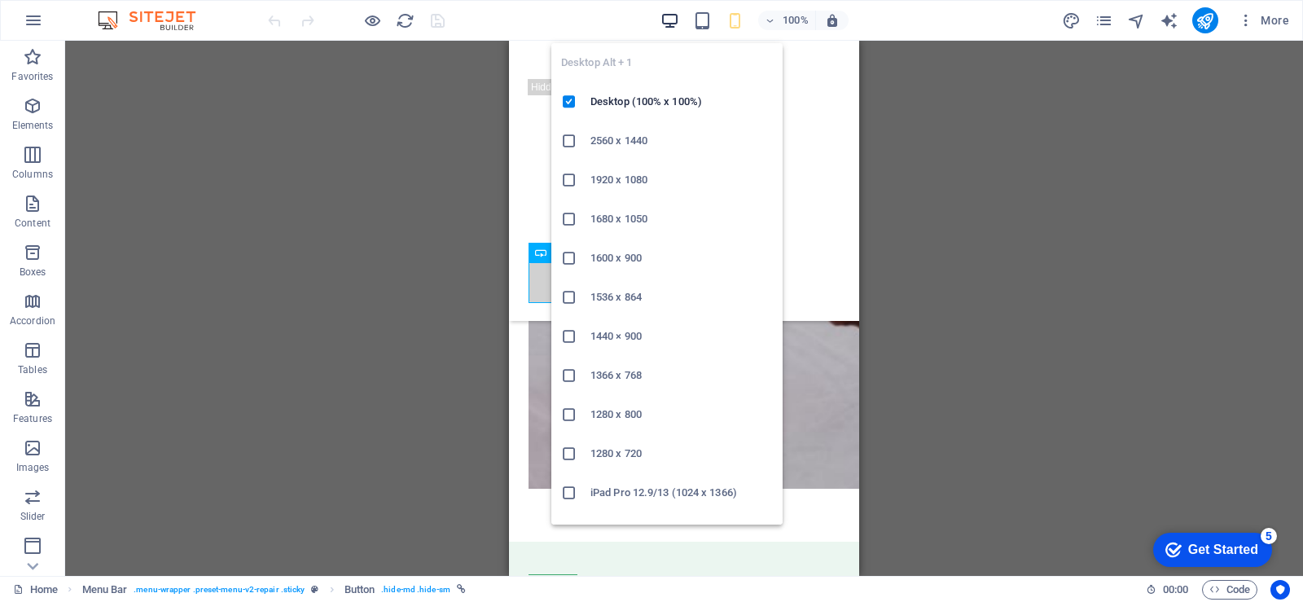
click at [673, 15] on icon "button" at bounding box center [670, 20] width 19 height 19
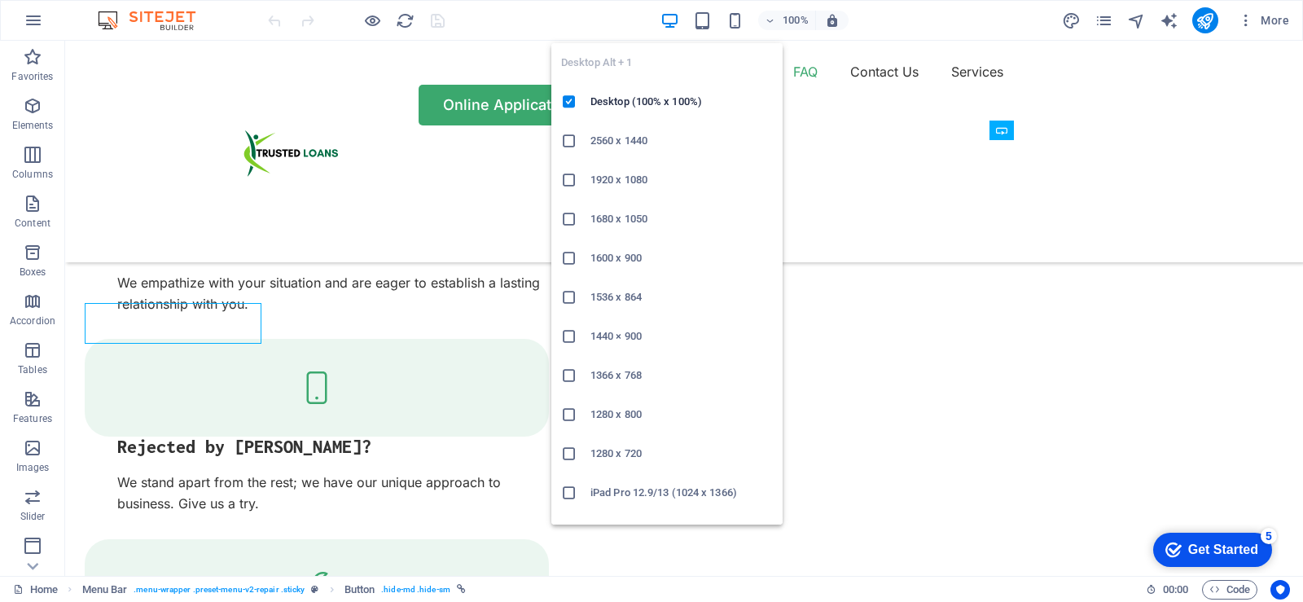
scroll to position [3095, 0]
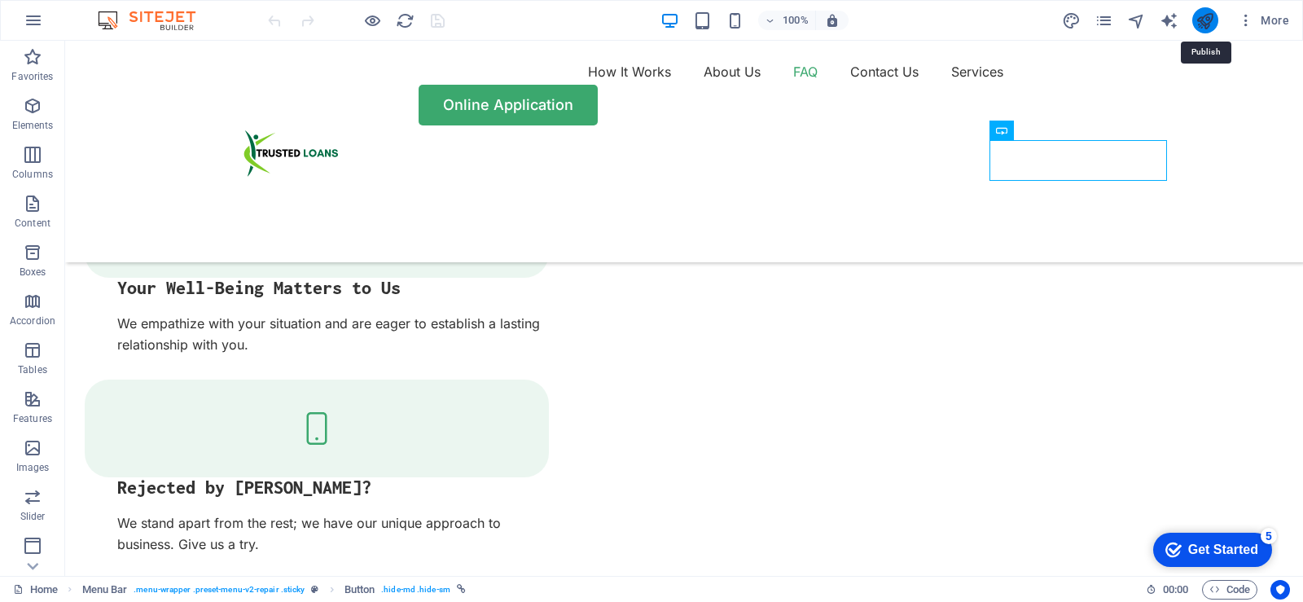
click at [1205, 23] on icon "publish" at bounding box center [1205, 20] width 19 height 19
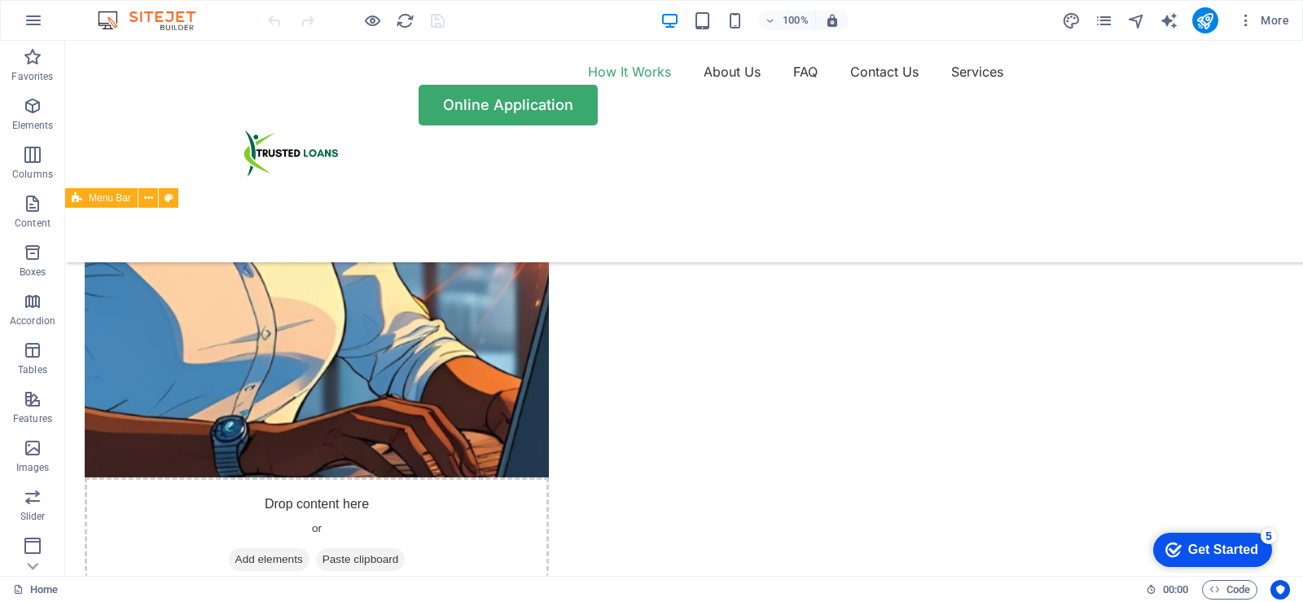
scroll to position [1303, 0]
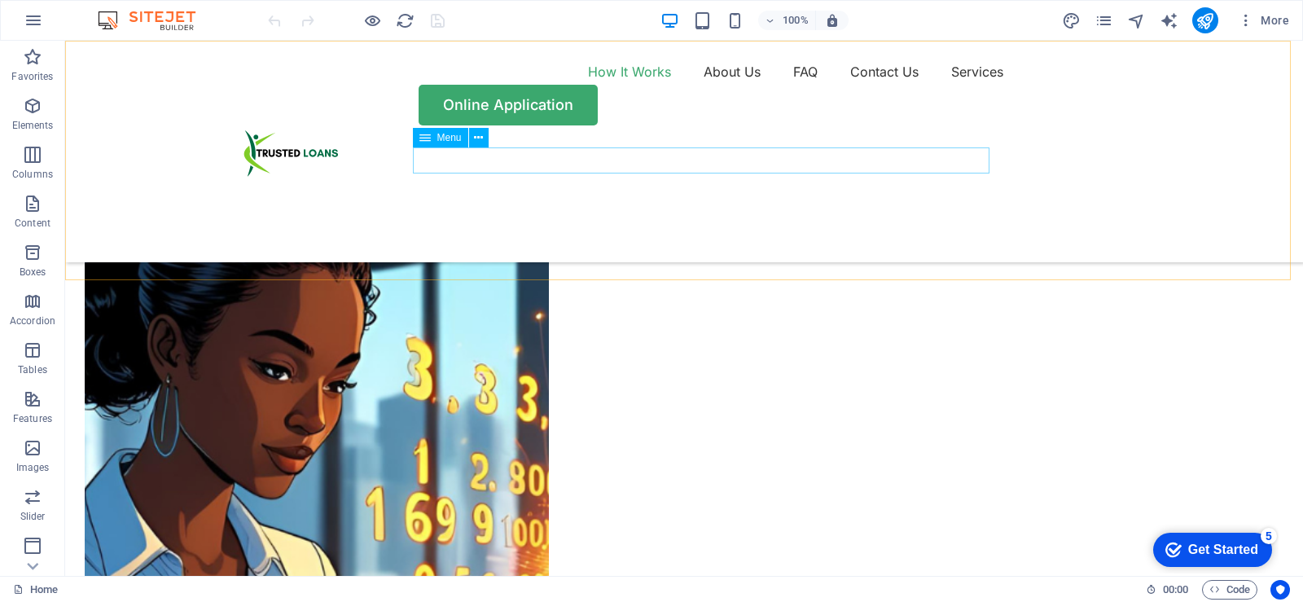
click at [880, 85] on nav "How It Works About Us FAQ Contact Us Services" at bounding box center [683, 72] width 977 height 26
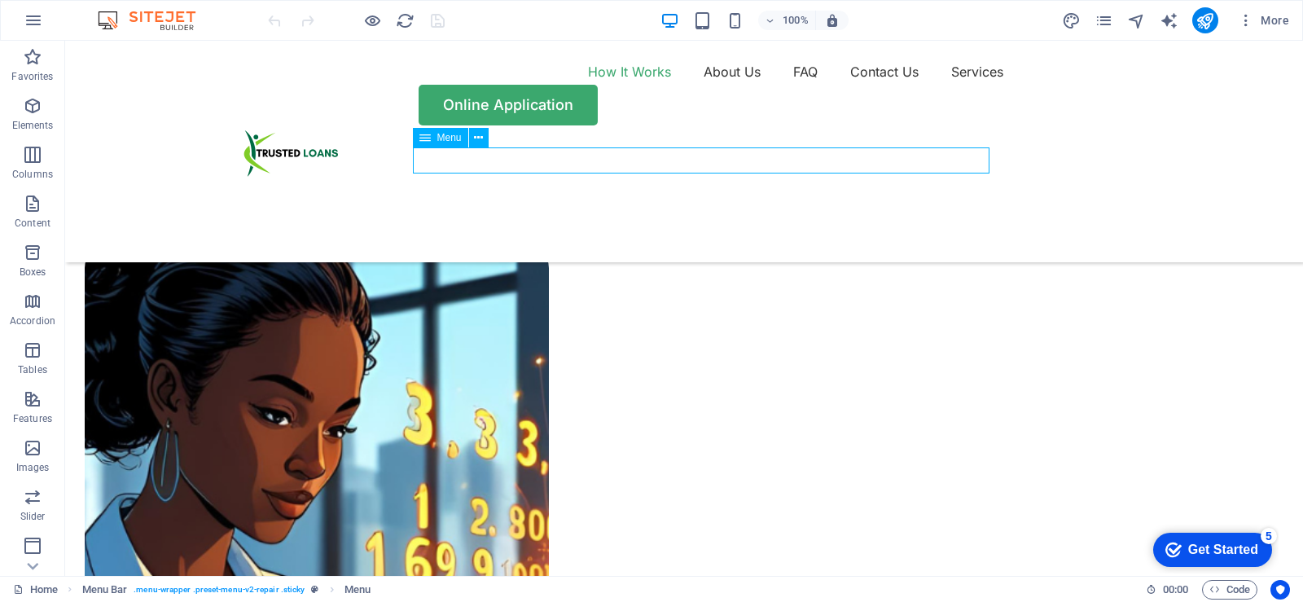
select select "1"
select select
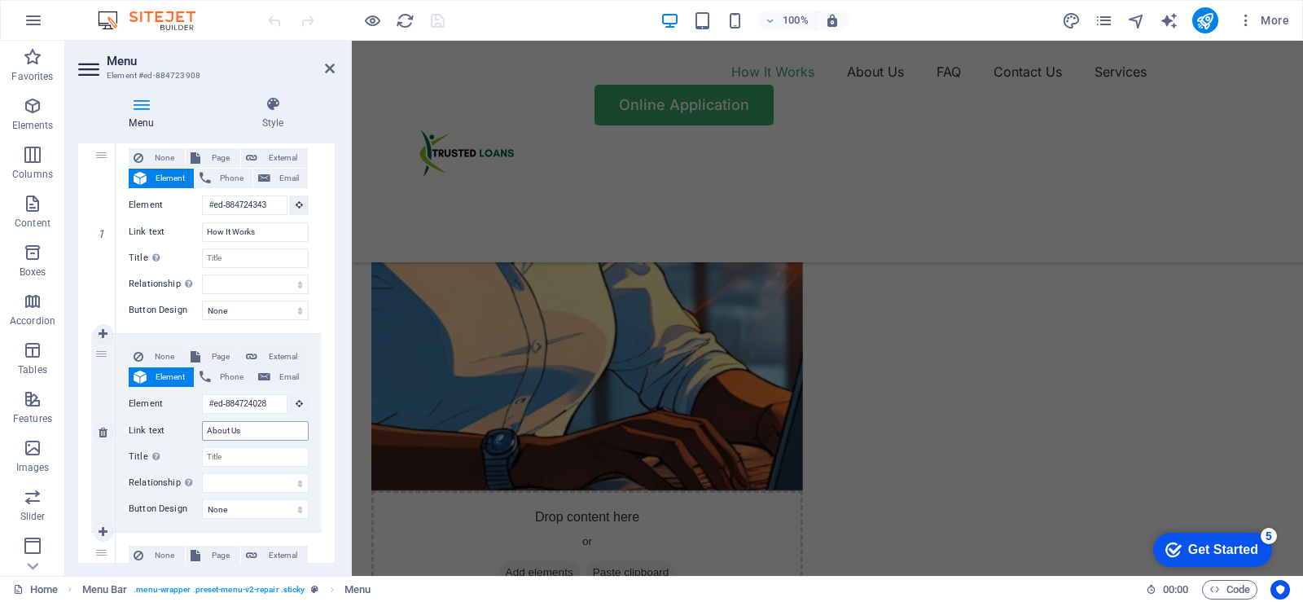
scroll to position [1064, 0]
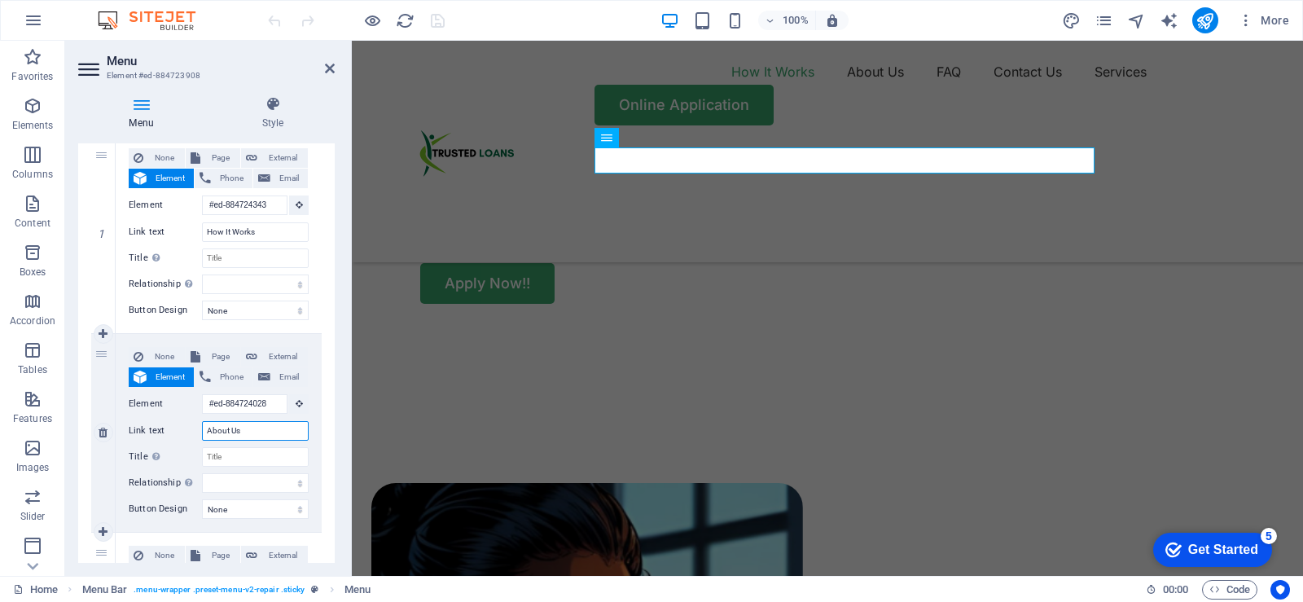
click at [263, 432] on input "About Us" at bounding box center [255, 431] width 107 height 20
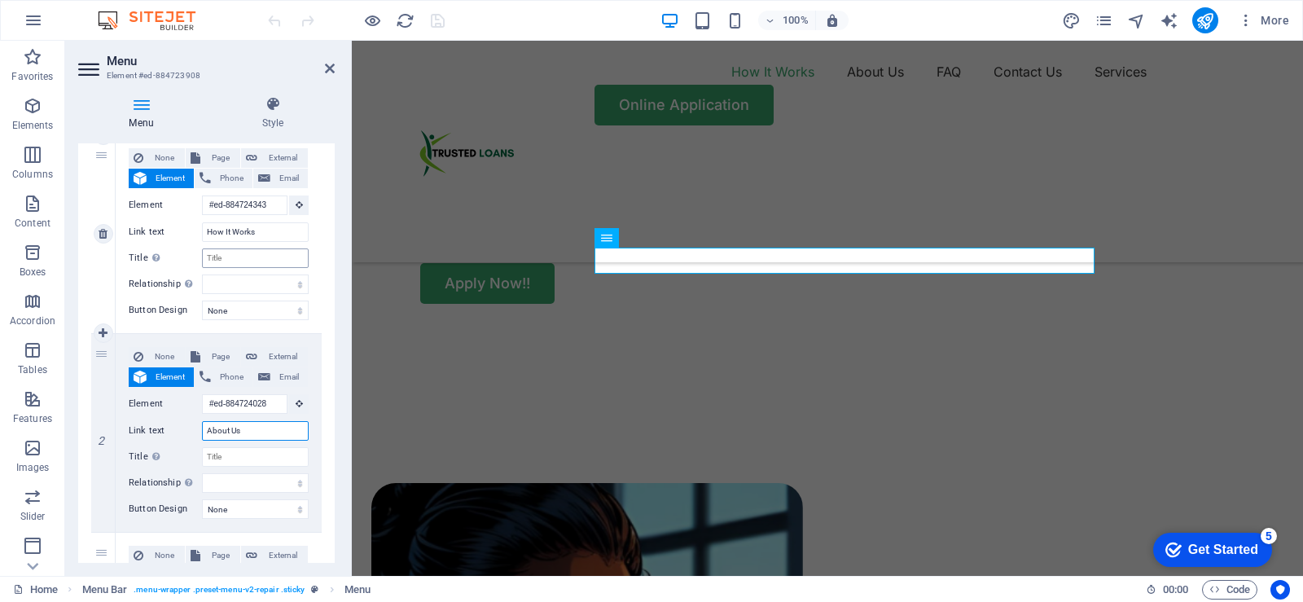
scroll to position [824, 0]
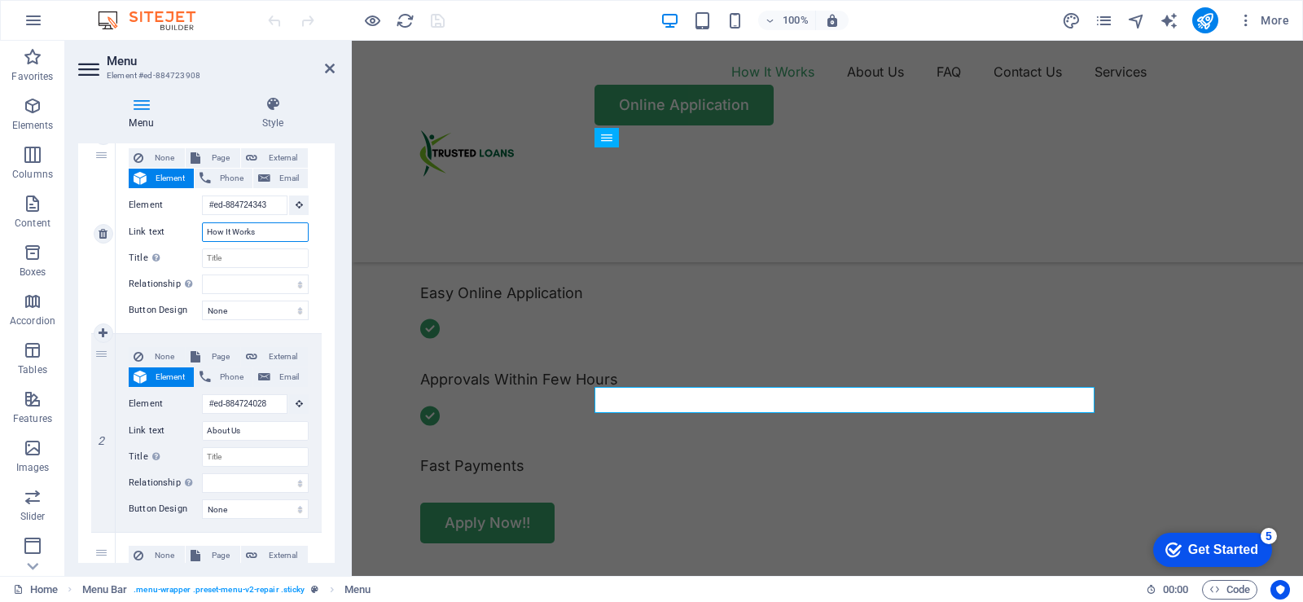
click at [269, 236] on input "How It Works" at bounding box center [255, 232] width 107 height 20
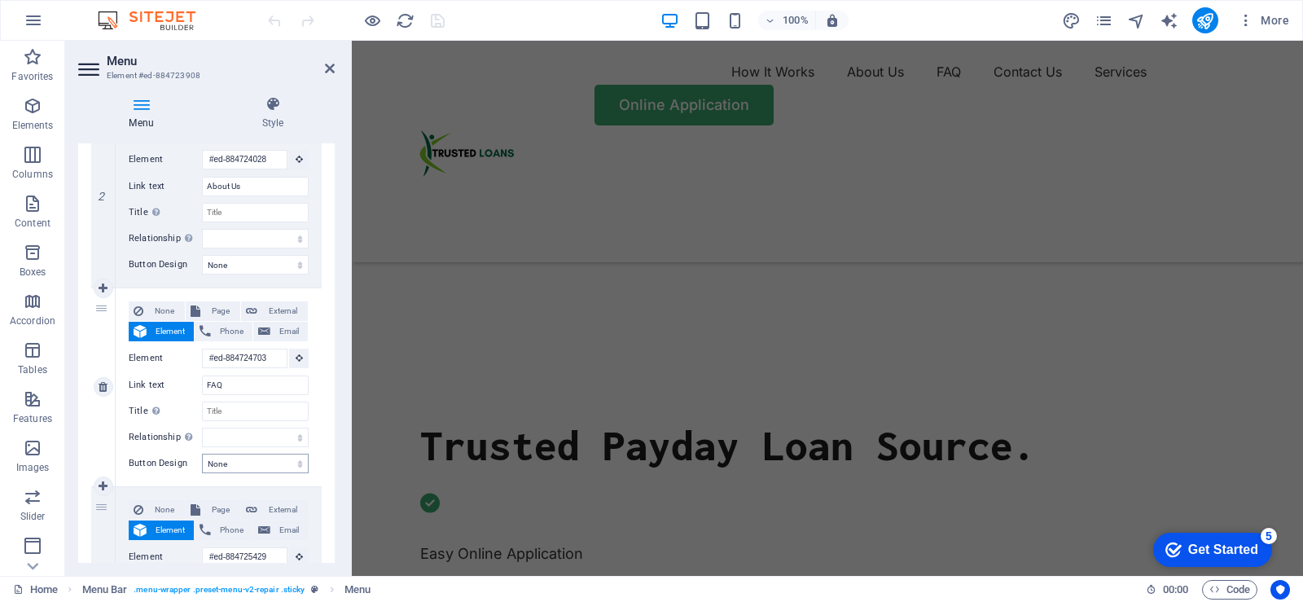
scroll to position [345, 0]
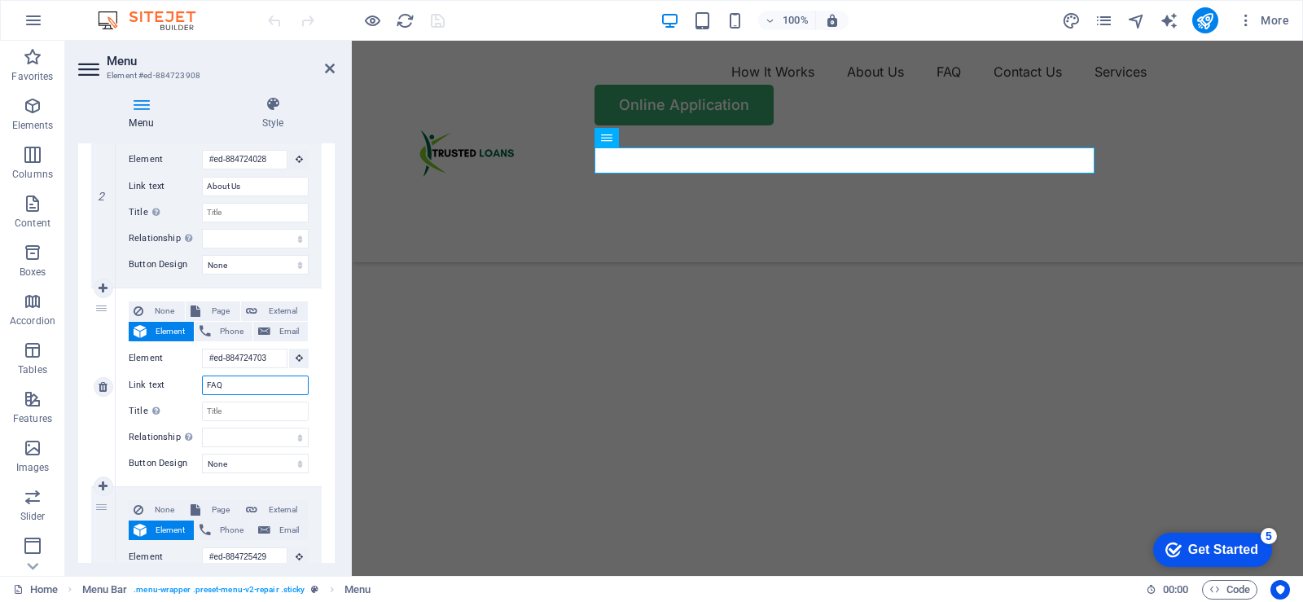
click at [233, 385] on input "FAQ" at bounding box center [255, 385] width 107 height 20
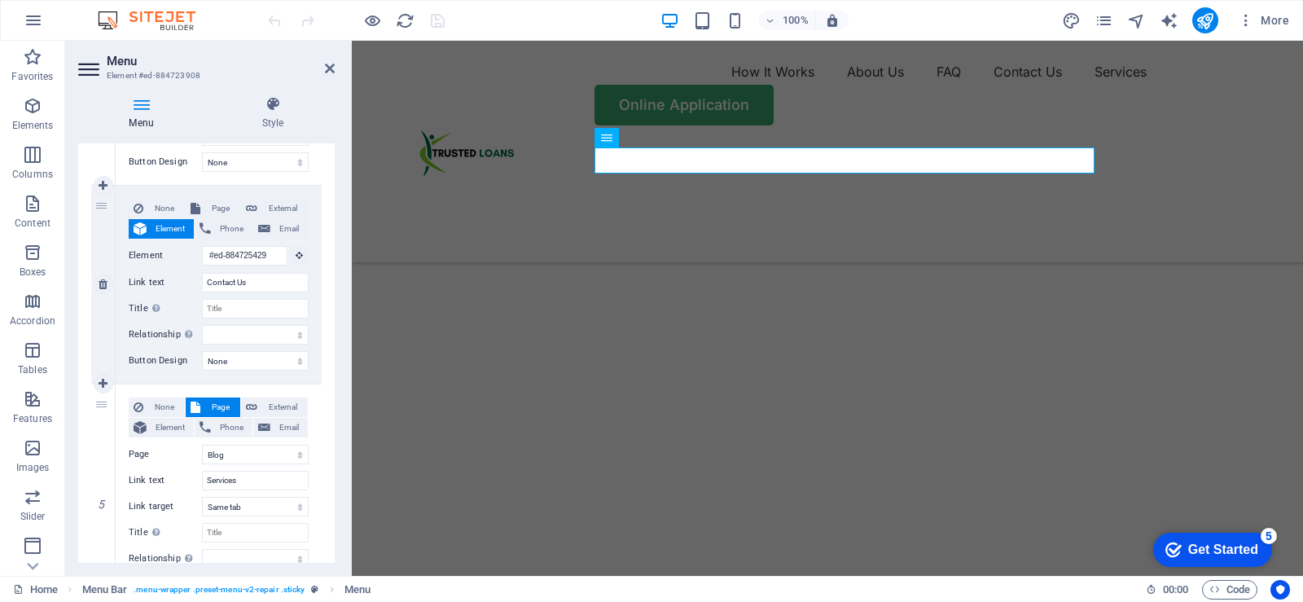
scroll to position [733, 0]
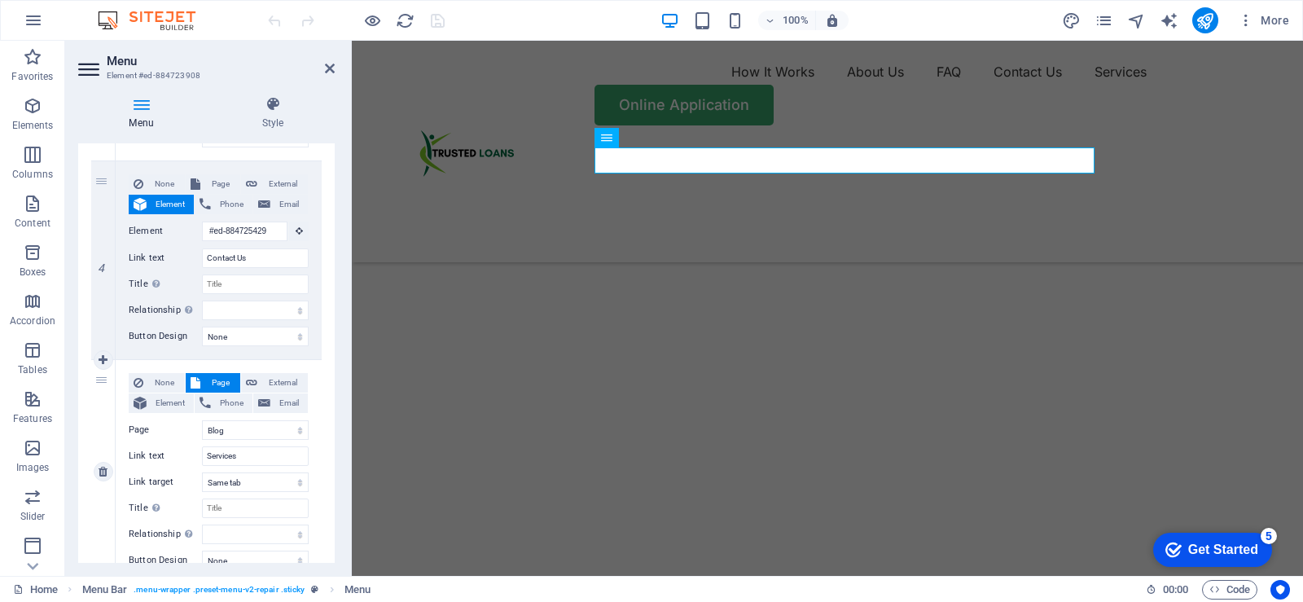
click at [139, 432] on label "Page" at bounding box center [165, 430] width 73 height 20
click at [202, 432] on select "Home Blog Subpage Legal Notice Privacy" at bounding box center [255, 430] width 107 height 20
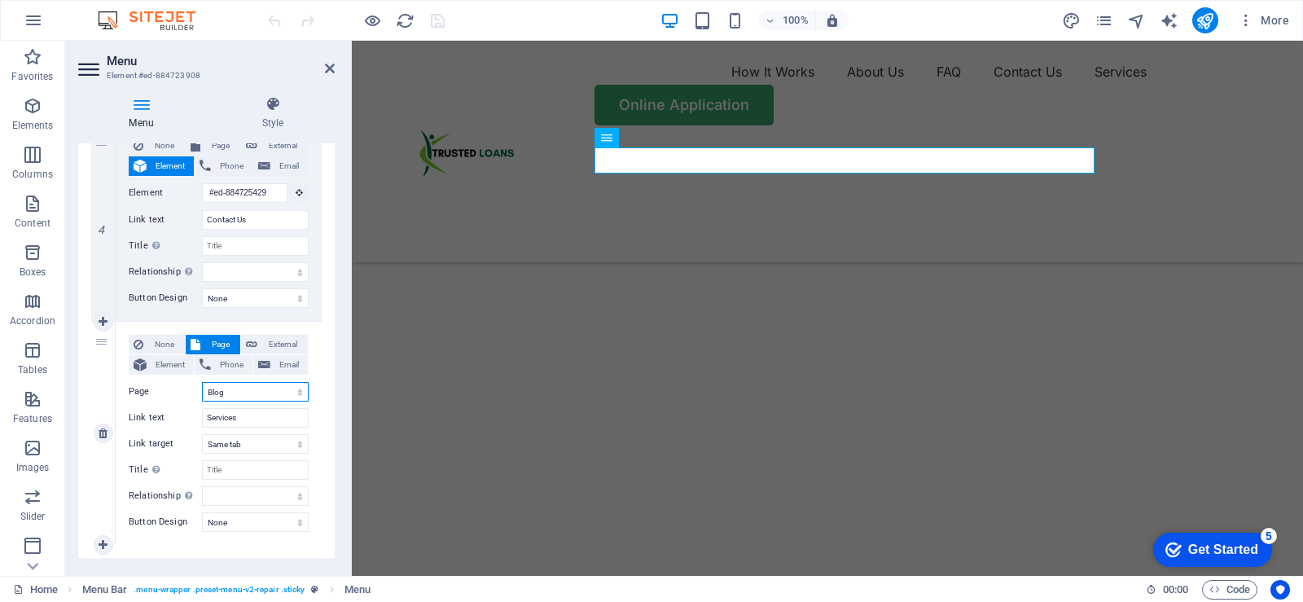
scroll to position [799, 0]
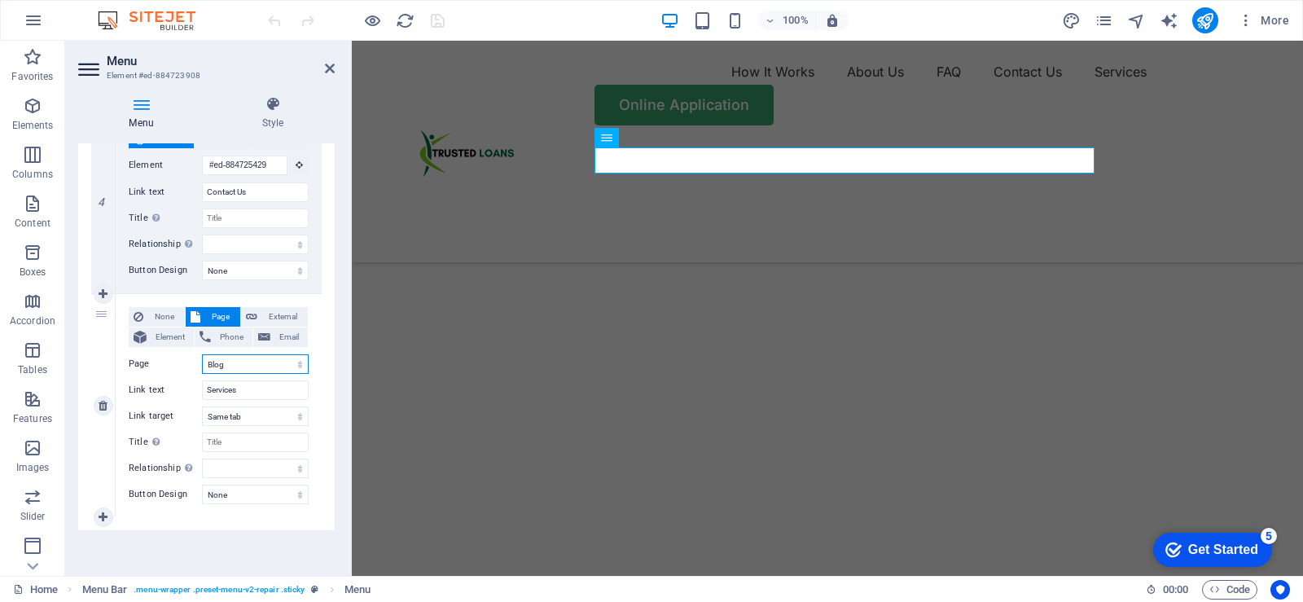
click at [300, 364] on select "Home Blog Subpage Legal Notice Privacy" at bounding box center [255, 364] width 107 height 20
select select "2"
click at [202, 354] on select "Home Blog Subpage Legal Notice Privacy" at bounding box center [255, 364] width 107 height 20
select select
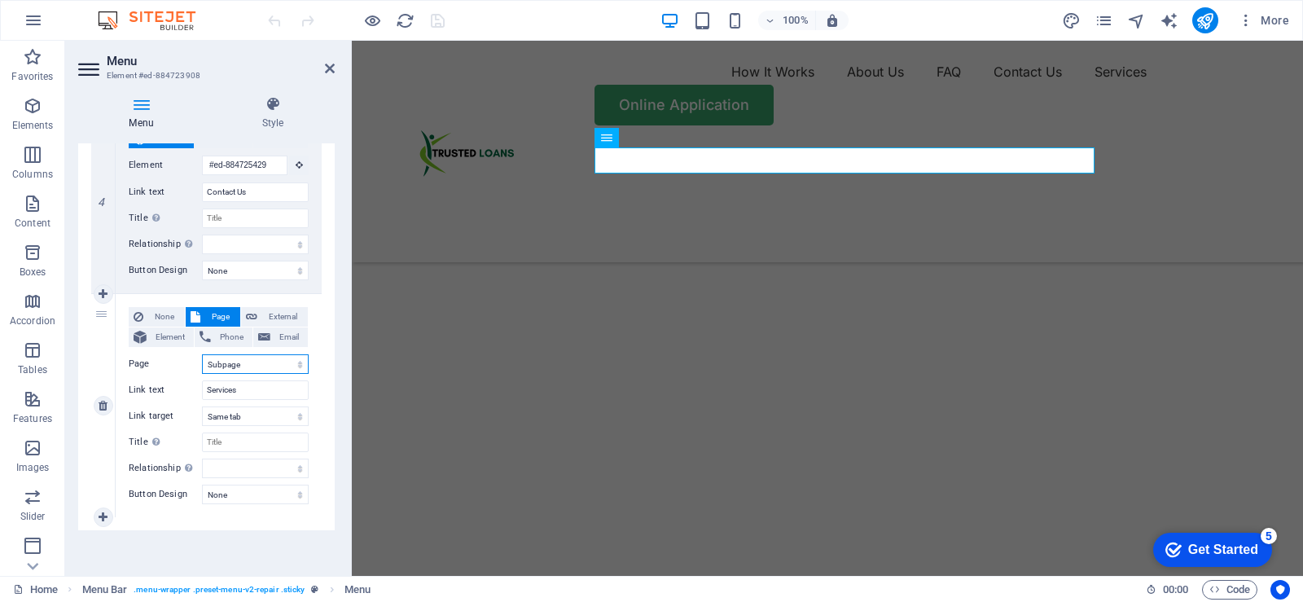
select select
click at [248, 368] on select "Home Blog Subpage Legal Notice Privacy" at bounding box center [255, 364] width 107 height 20
click at [182, 369] on label "Page" at bounding box center [165, 364] width 73 height 20
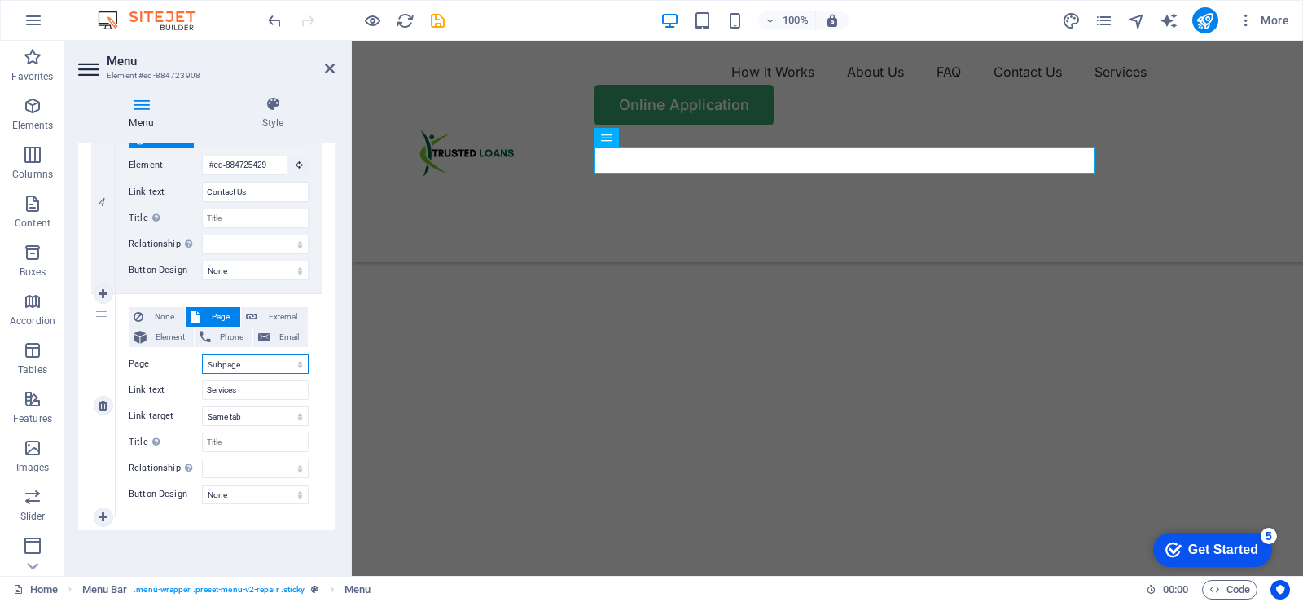
click at [202, 369] on select "Home Blog Subpage Legal Notice Privacy" at bounding box center [255, 364] width 107 height 20
click at [253, 393] on input "Services" at bounding box center [255, 390] width 107 height 20
click at [262, 362] on select "Home Blog Subpage Legal Notice Privacy" at bounding box center [255, 364] width 107 height 20
select select "0"
click at [202, 354] on select "Home Blog Subpage Legal Notice Privacy" at bounding box center [255, 364] width 107 height 20
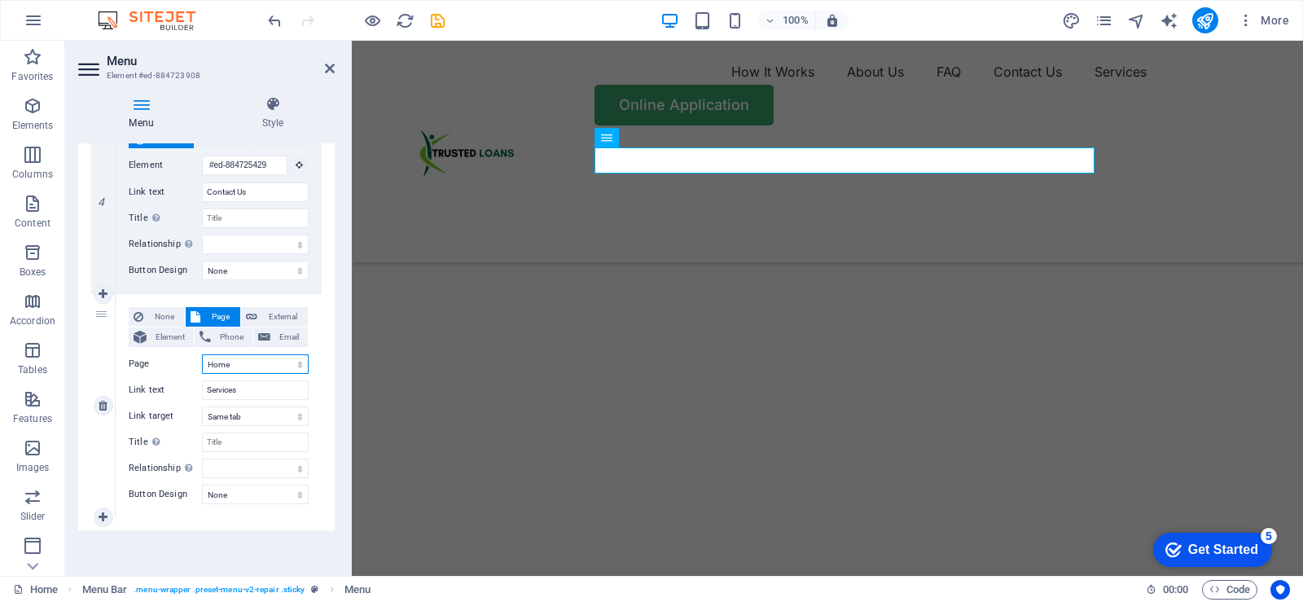
select select
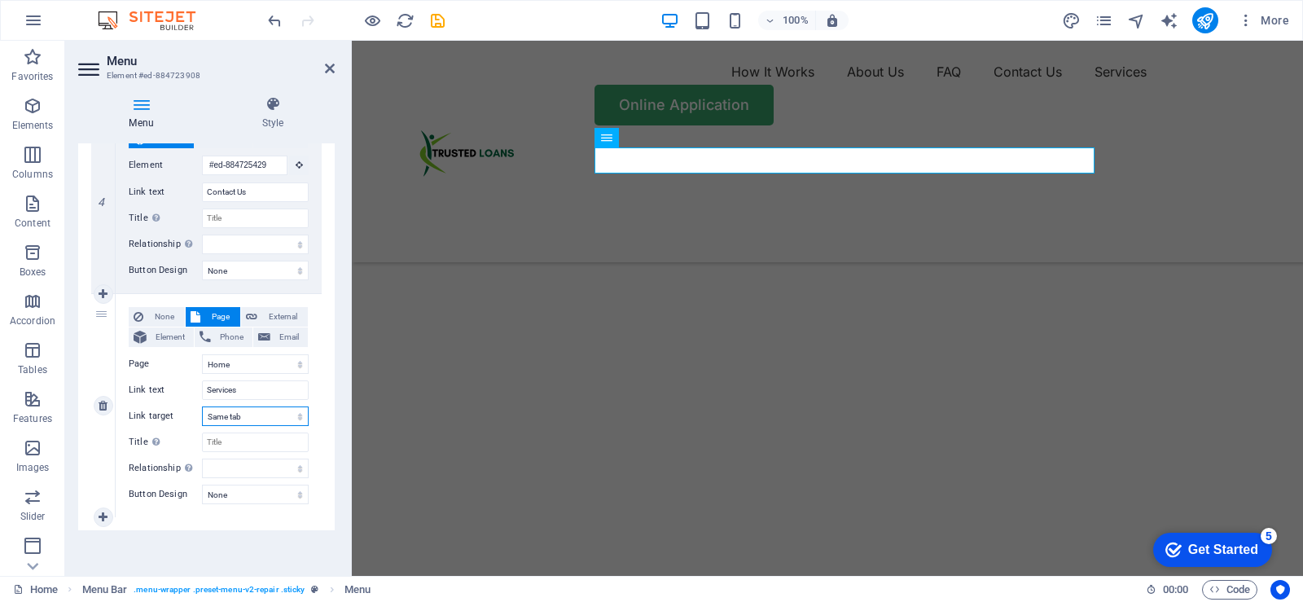
click at [269, 416] on select "New tab Same tab Overlay" at bounding box center [255, 416] width 107 height 20
click at [202, 406] on select "New tab Same tab Overlay" at bounding box center [255, 416] width 107 height 20
click at [103, 516] on icon at bounding box center [103, 517] width 9 height 11
select select
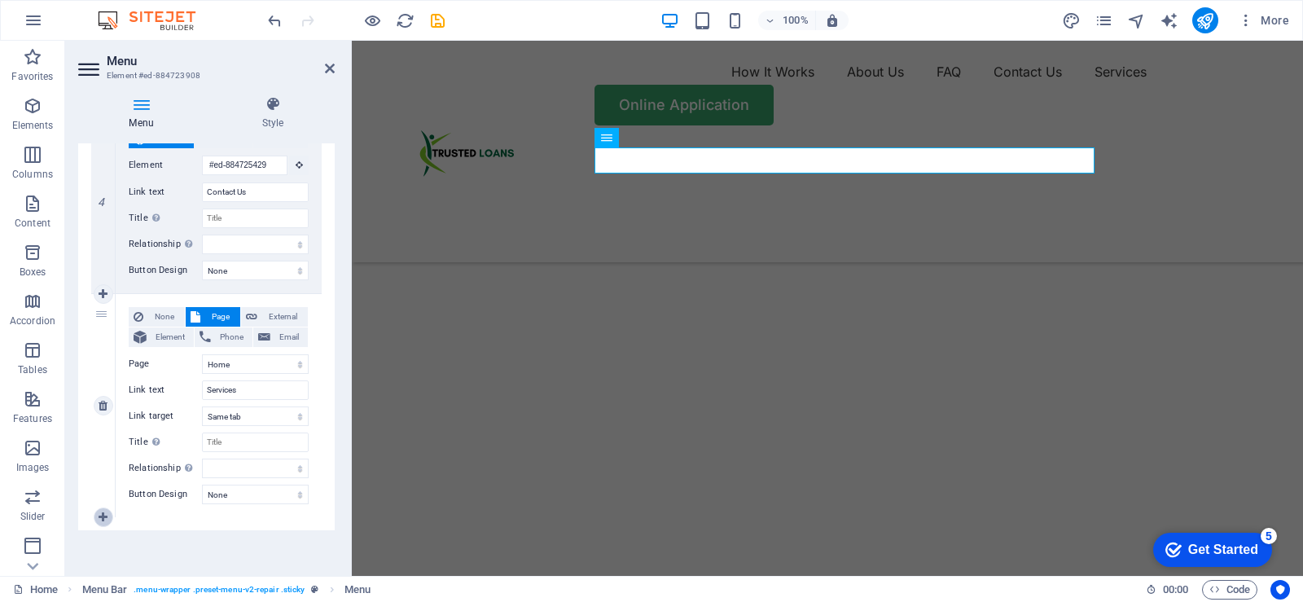
select select
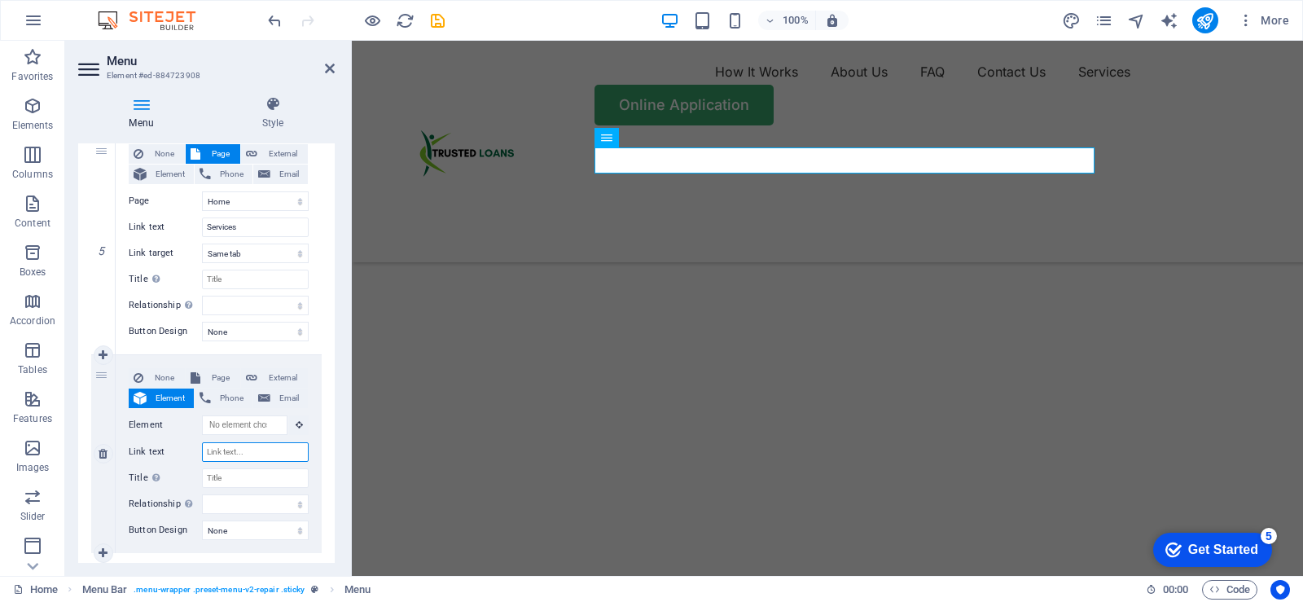
click at [271, 451] on input "Link text" at bounding box center [255, 452] width 107 height 20
click at [105, 457] on icon at bounding box center [103, 453] width 9 height 11
select select
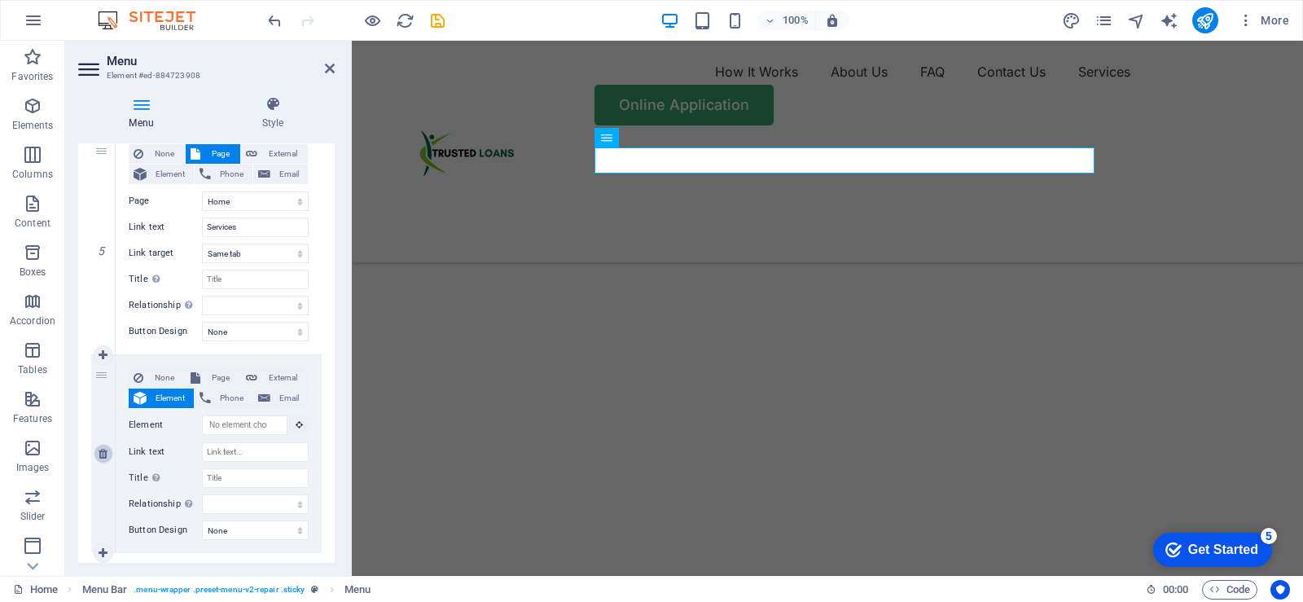
select select
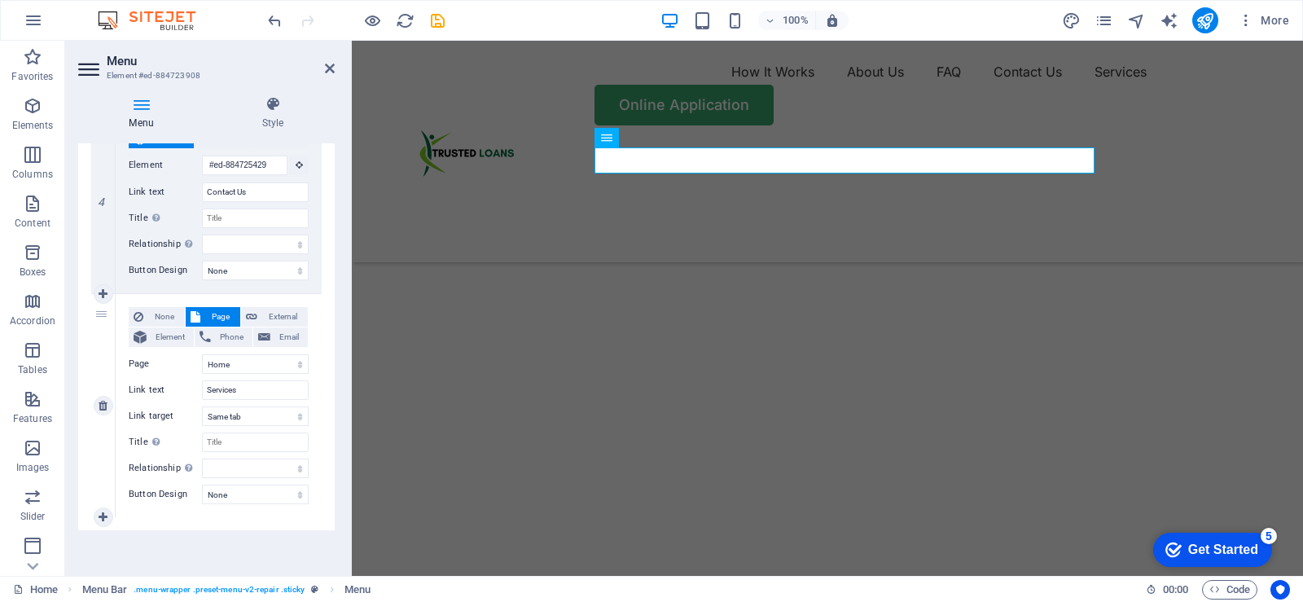
scroll to position [799, 0]
click at [631, 262] on div "How It Works About Us FAQ Contact Us Services Online Application" at bounding box center [827, 152] width 951 height 222
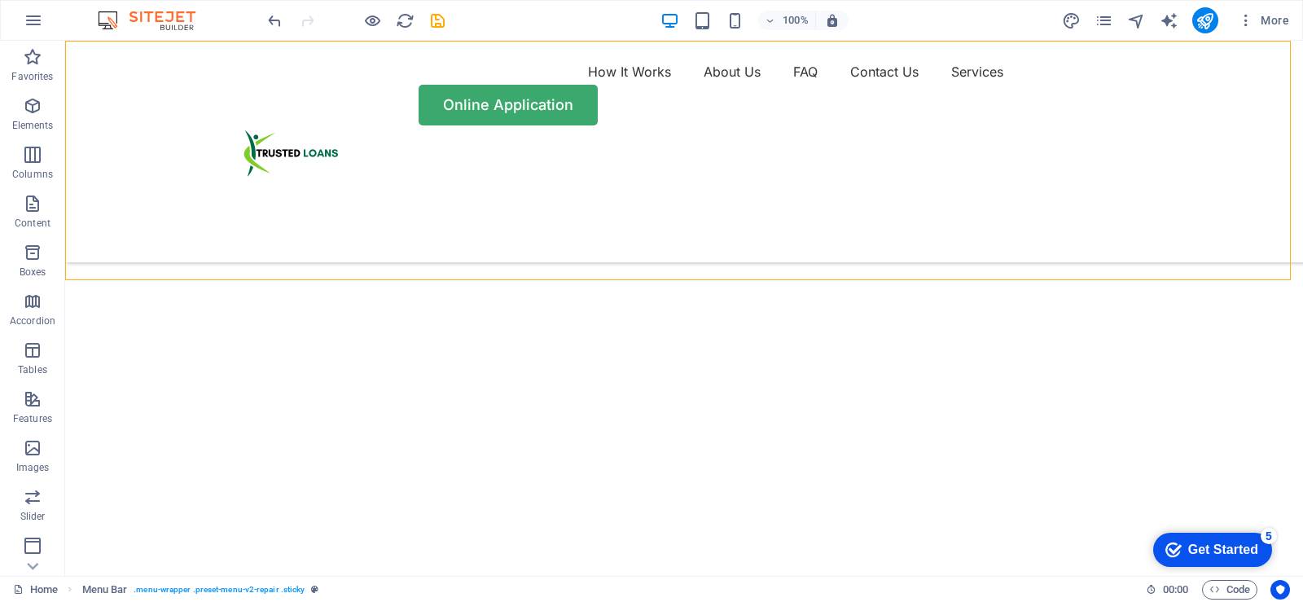
click at [512, 244] on div "How It Works About Us FAQ Contact Us Services Online Application" at bounding box center [684, 152] width 1238 height 222
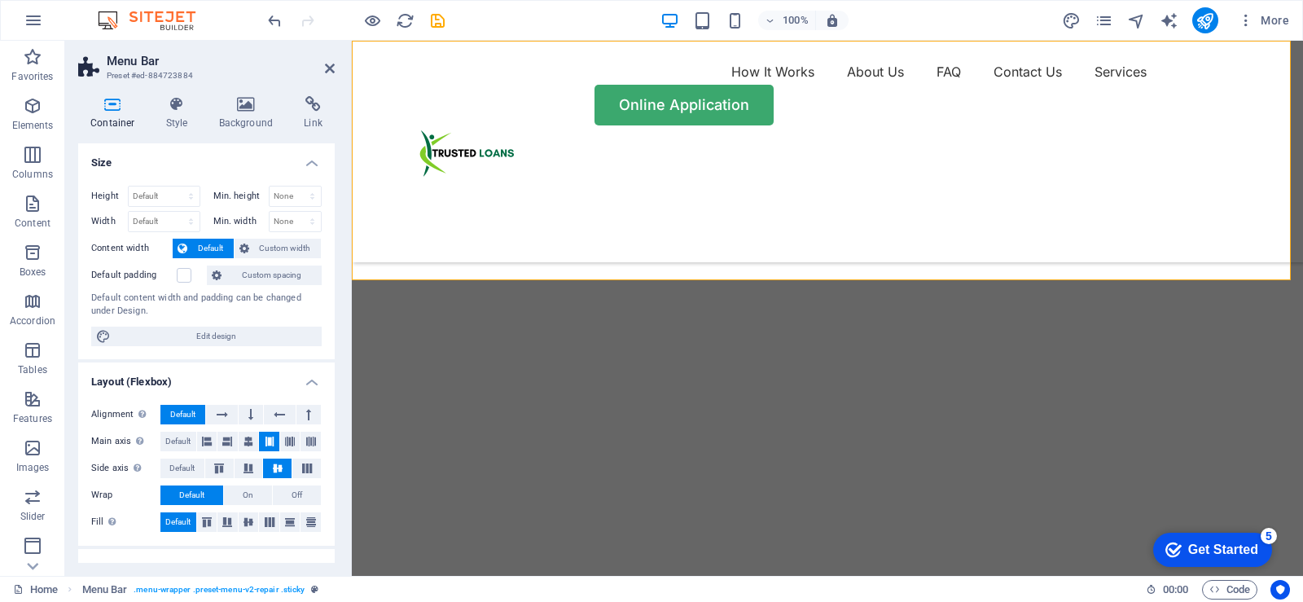
click at [678, 246] on div "How It Works About Us FAQ Contact Us Services Online Application" at bounding box center [827, 152] width 951 height 222
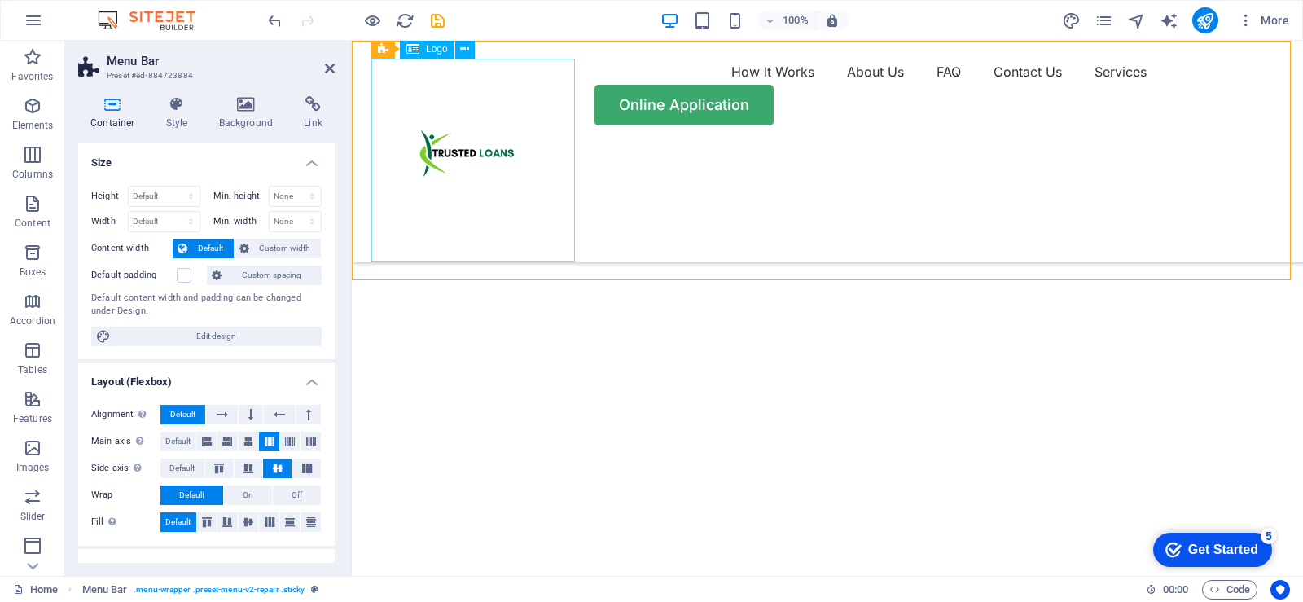
click at [490, 175] on div at bounding box center [473, 161] width 204 height 204
click at [490, 181] on div at bounding box center [473, 161] width 204 height 204
select select "px"
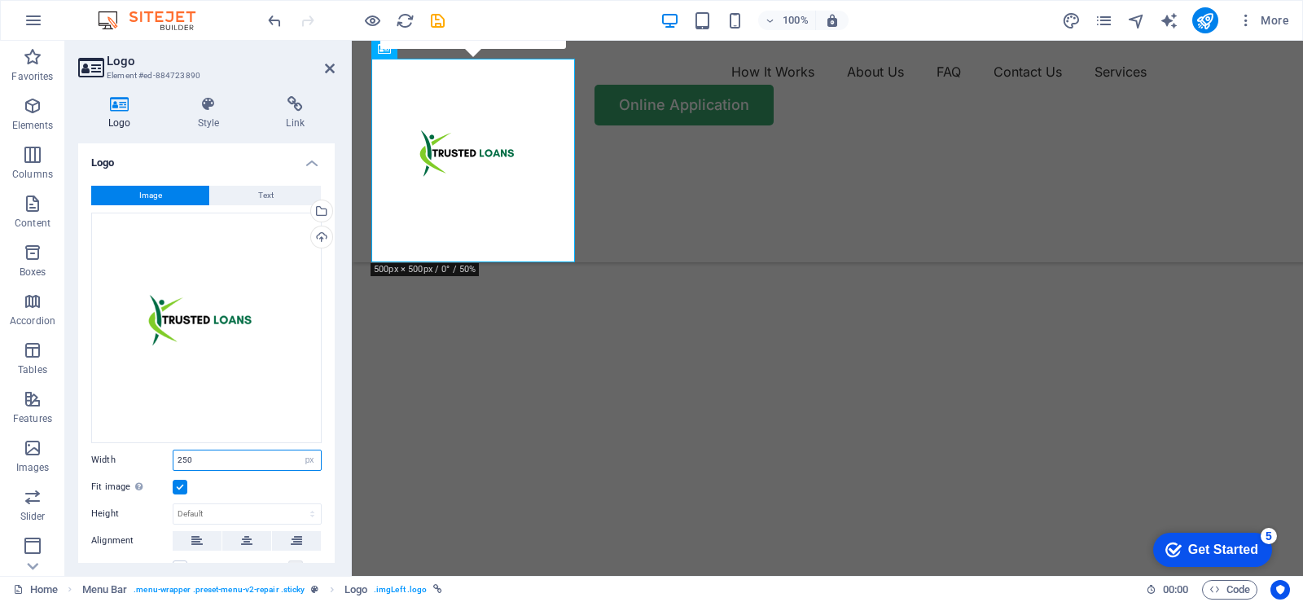
click at [207, 451] on input "250" at bounding box center [246, 460] width 147 height 20
type input "2"
type input "140"
click at [287, 383] on div "Drag files here, click to choose files or select files from Files or our free s…" at bounding box center [206, 328] width 231 height 231
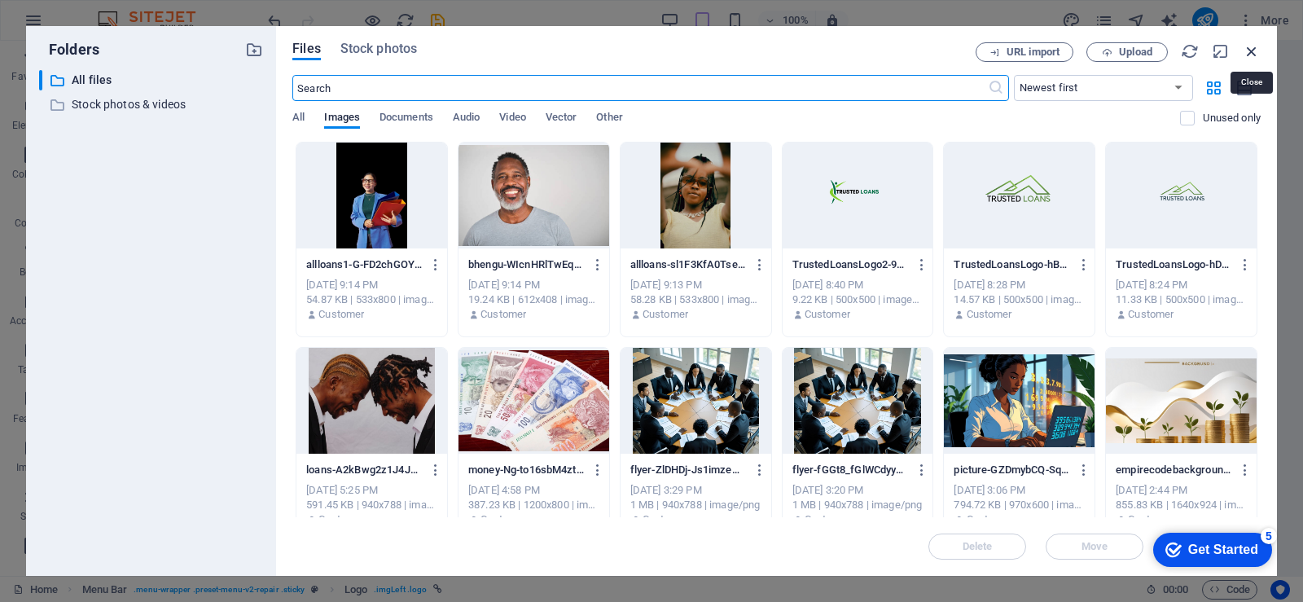
click at [1252, 50] on icon "button" at bounding box center [1252, 51] width 18 height 18
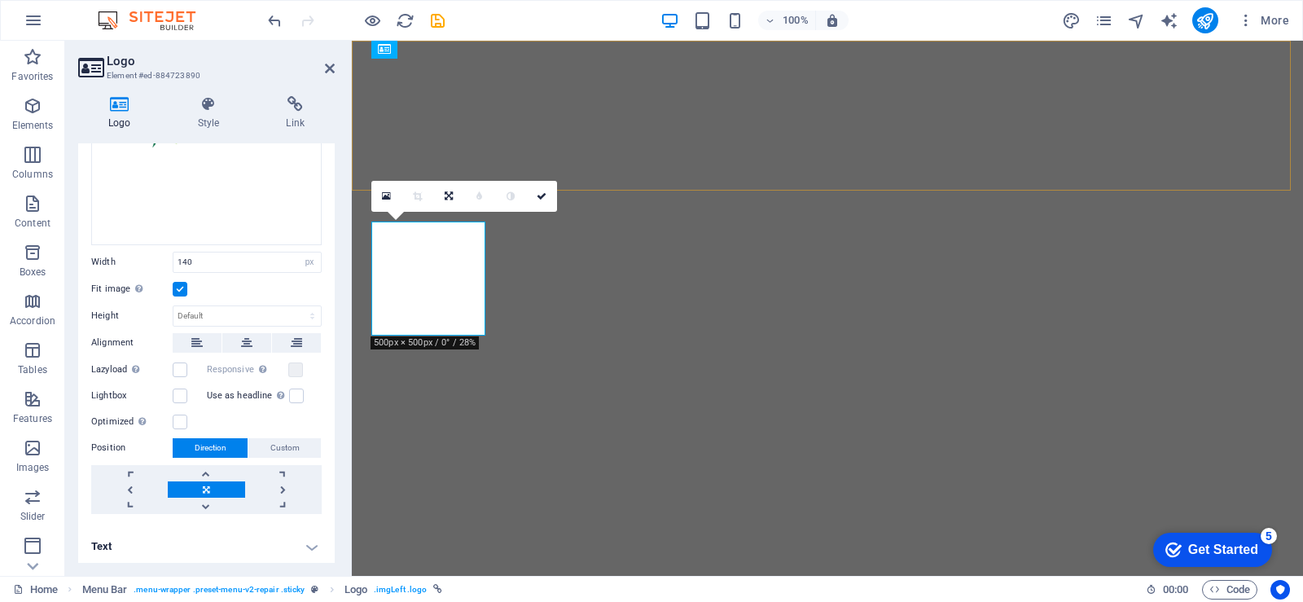
scroll to position [0, 0]
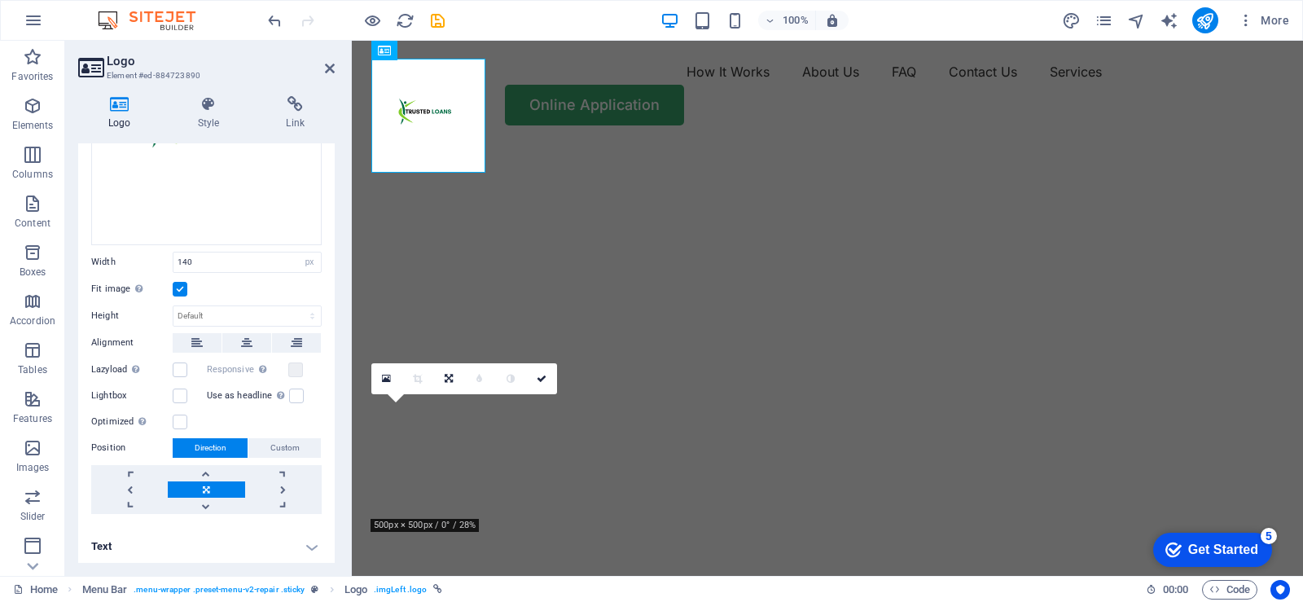
click at [518, 19] on div "100% More" at bounding box center [780, 20] width 1031 height 26
drag, startPoint x: 331, startPoint y: 66, endPoint x: 266, endPoint y: 26, distance: 76.4
click at [331, 66] on icon at bounding box center [330, 68] width 10 height 13
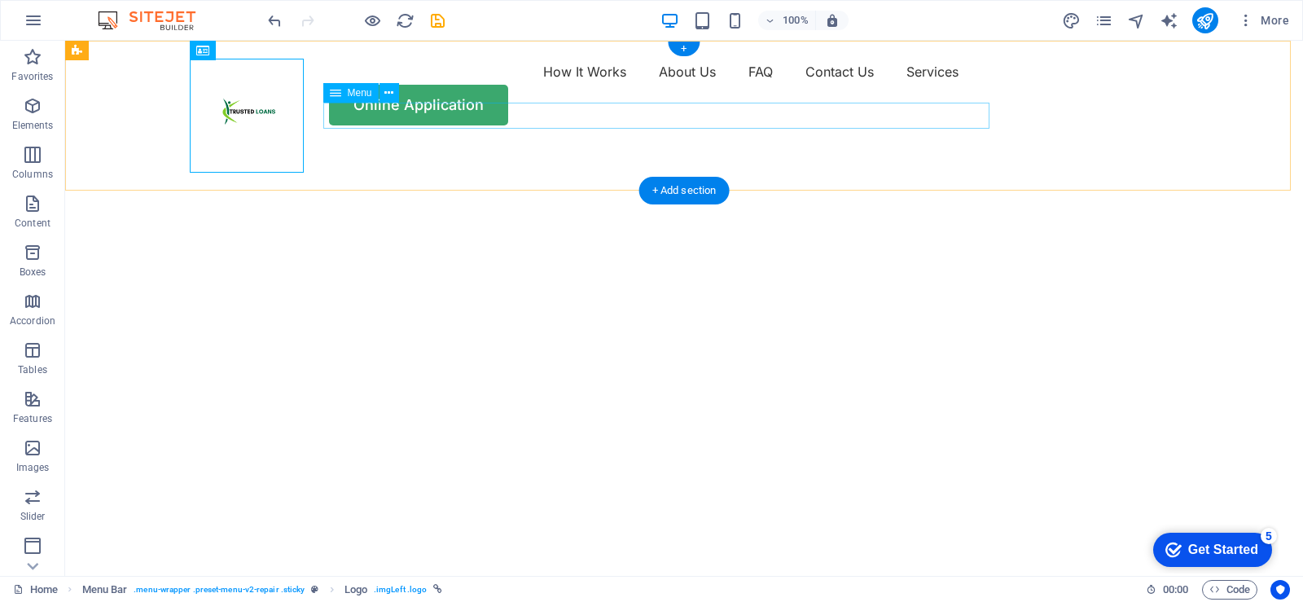
click at [845, 85] on nav "How It Works About Us FAQ Contact Us Services" at bounding box center [683, 72] width 977 height 26
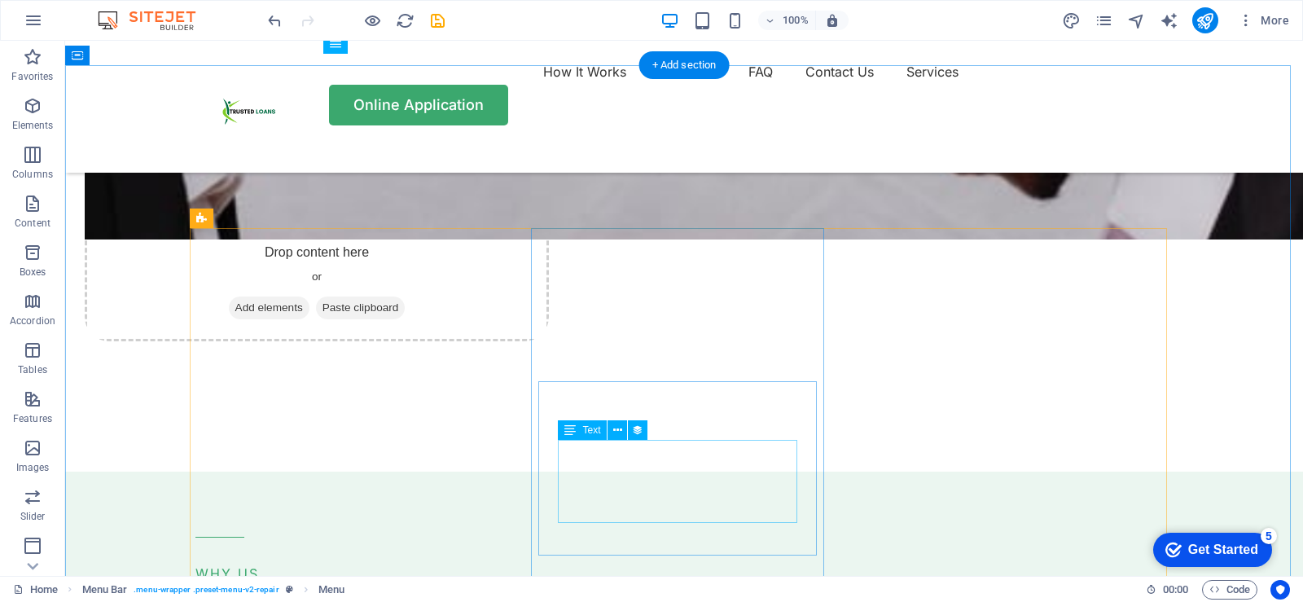
scroll to position [4072, 0]
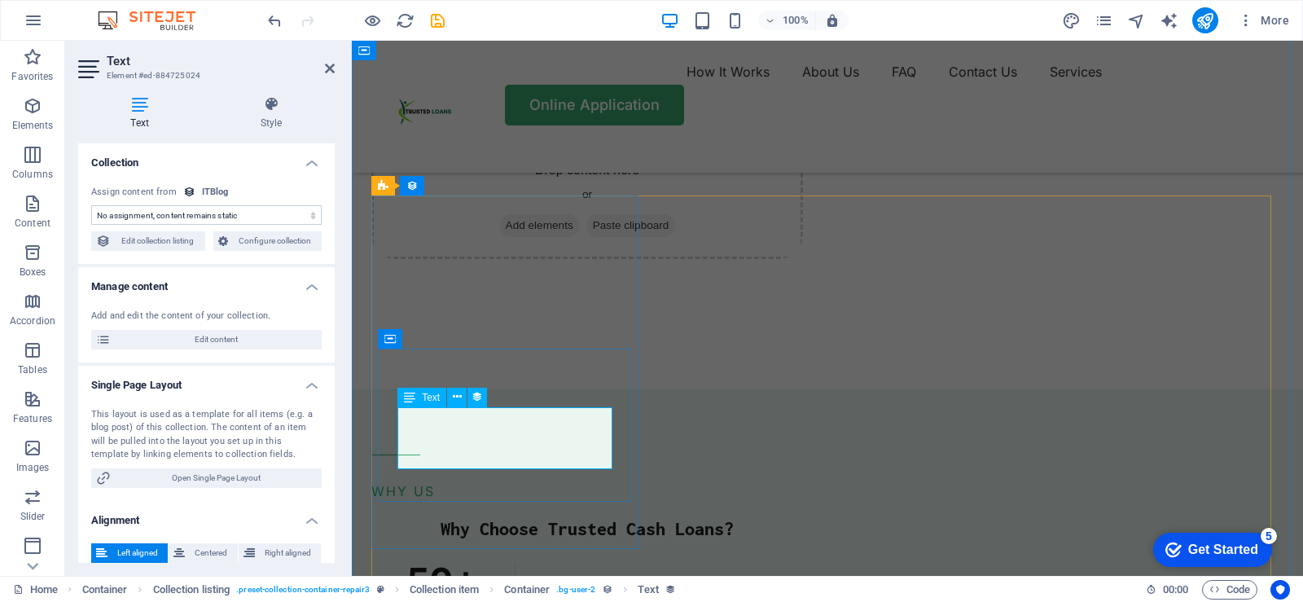
select select "short-description"
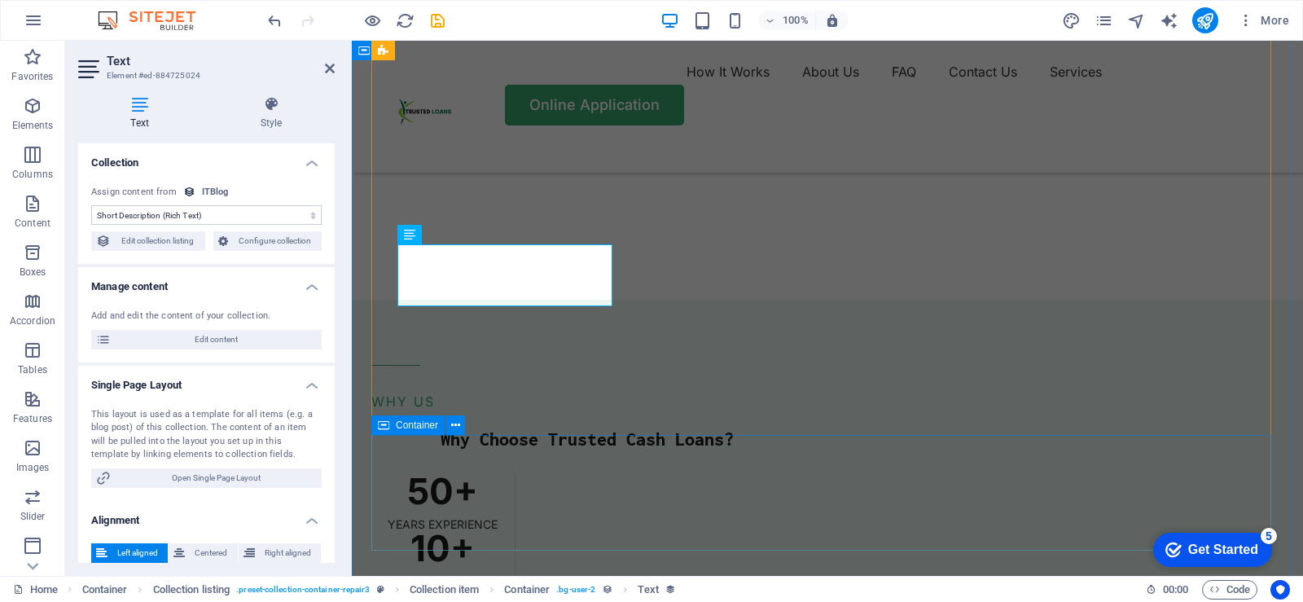
scroll to position [4301, 0]
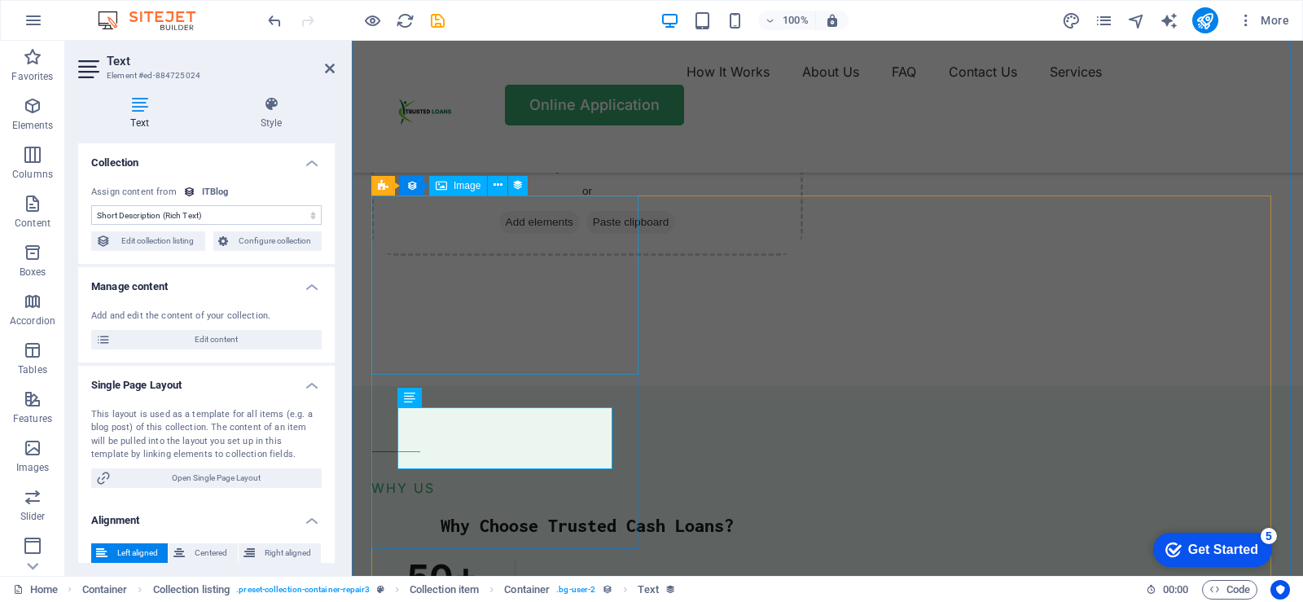
scroll to position [4138, 0]
drag, startPoint x: 327, startPoint y: 67, endPoint x: 262, endPoint y: 87, distance: 68.3
click at [327, 67] on icon at bounding box center [330, 68] width 10 height 13
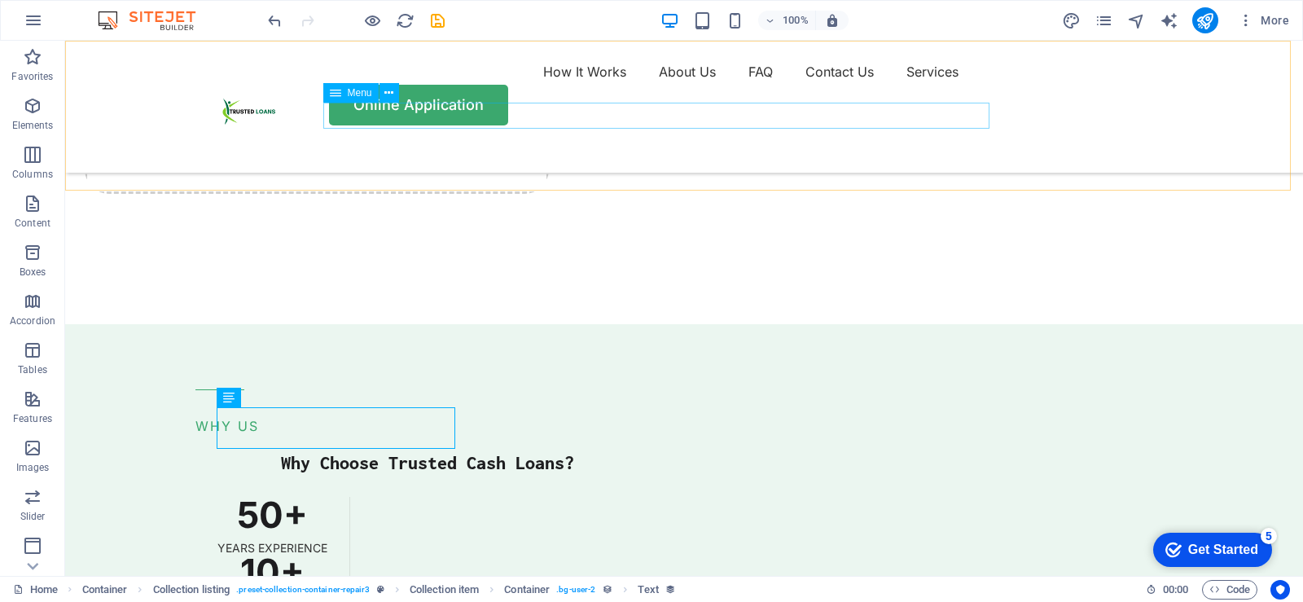
scroll to position [4072, 0]
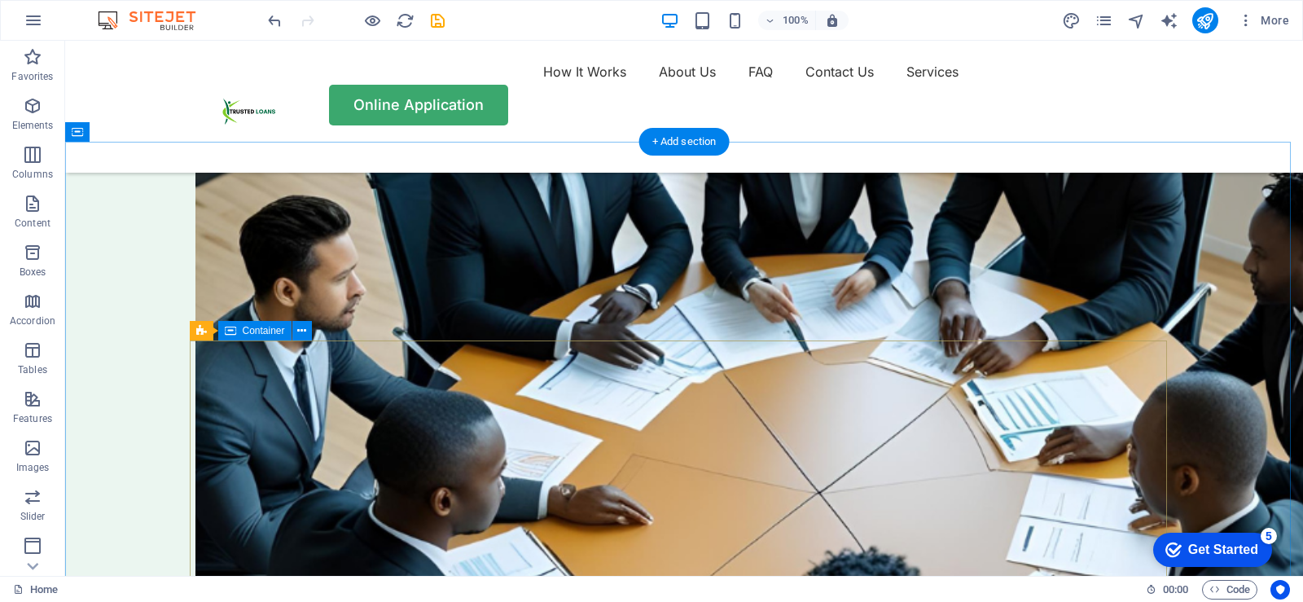
scroll to position [4643, 0]
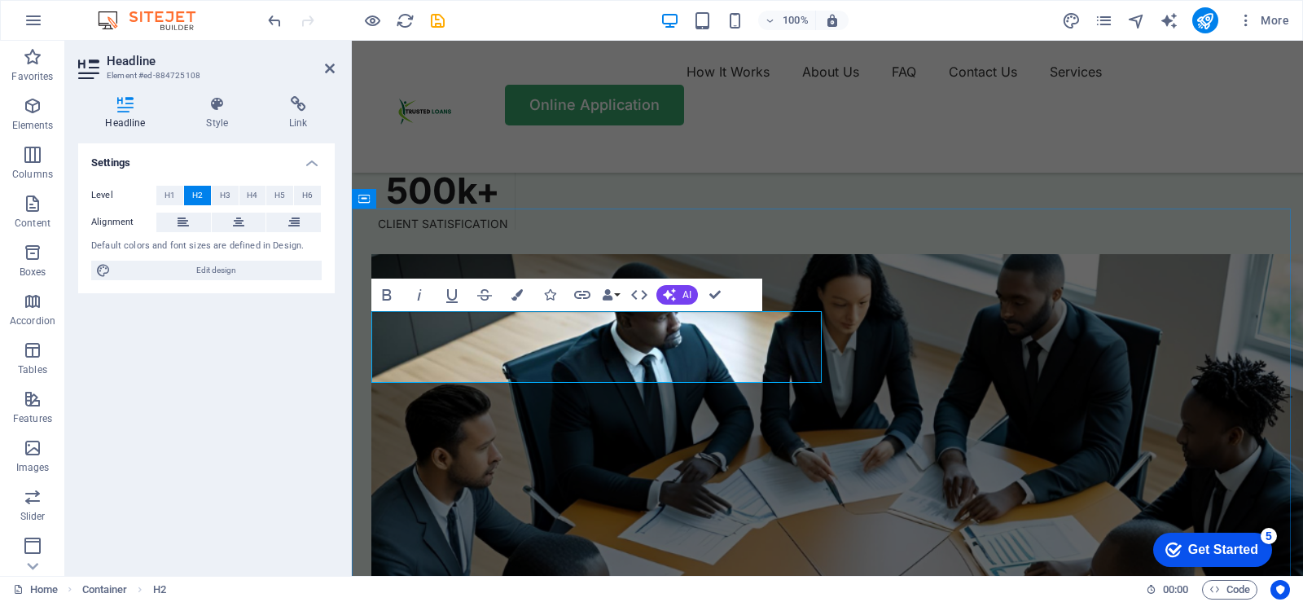
scroll to position [4709, 0]
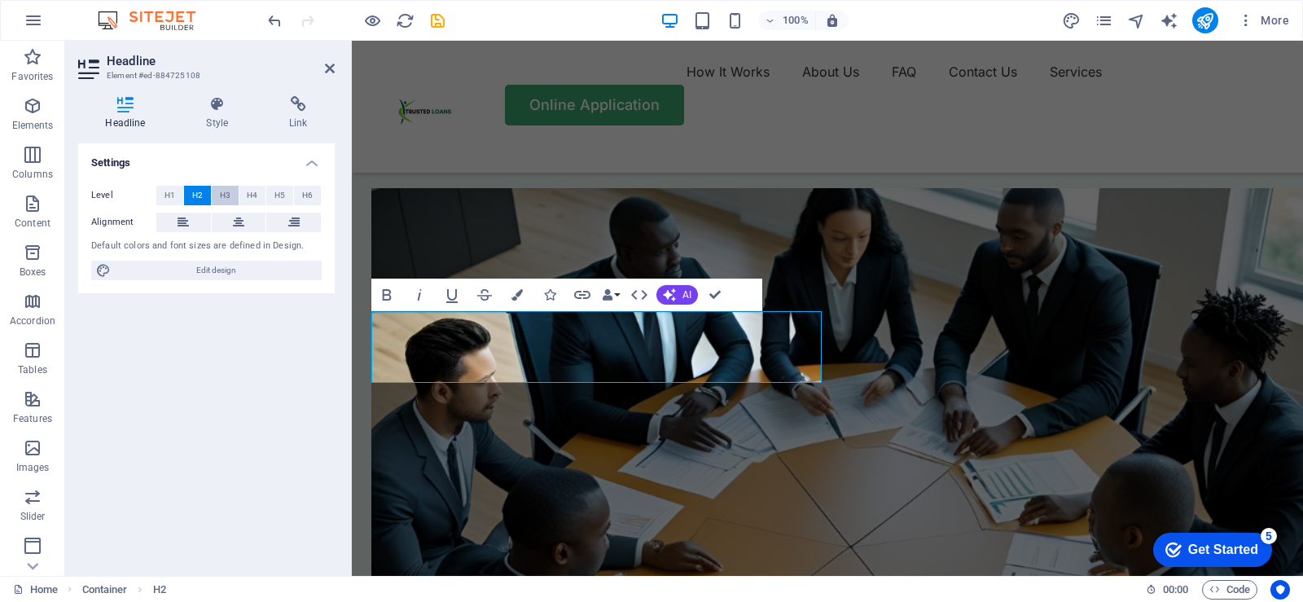
click at [226, 196] on span "H3" at bounding box center [225, 196] width 11 height 20
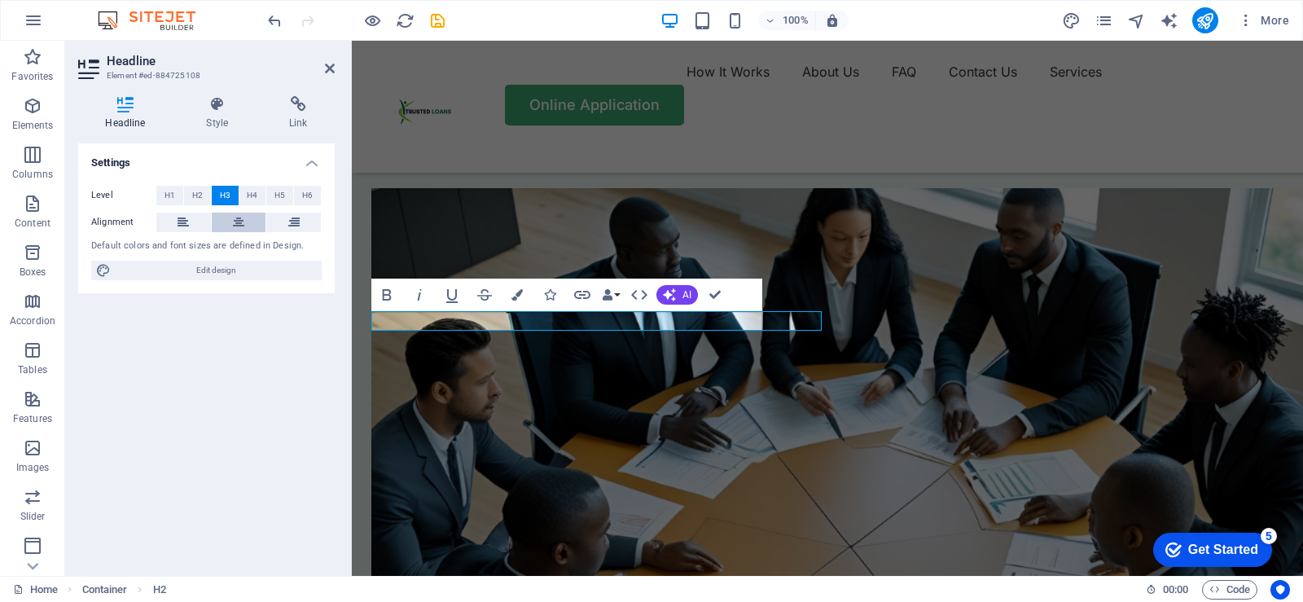
click at [240, 221] on icon at bounding box center [238, 223] width 11 height 20
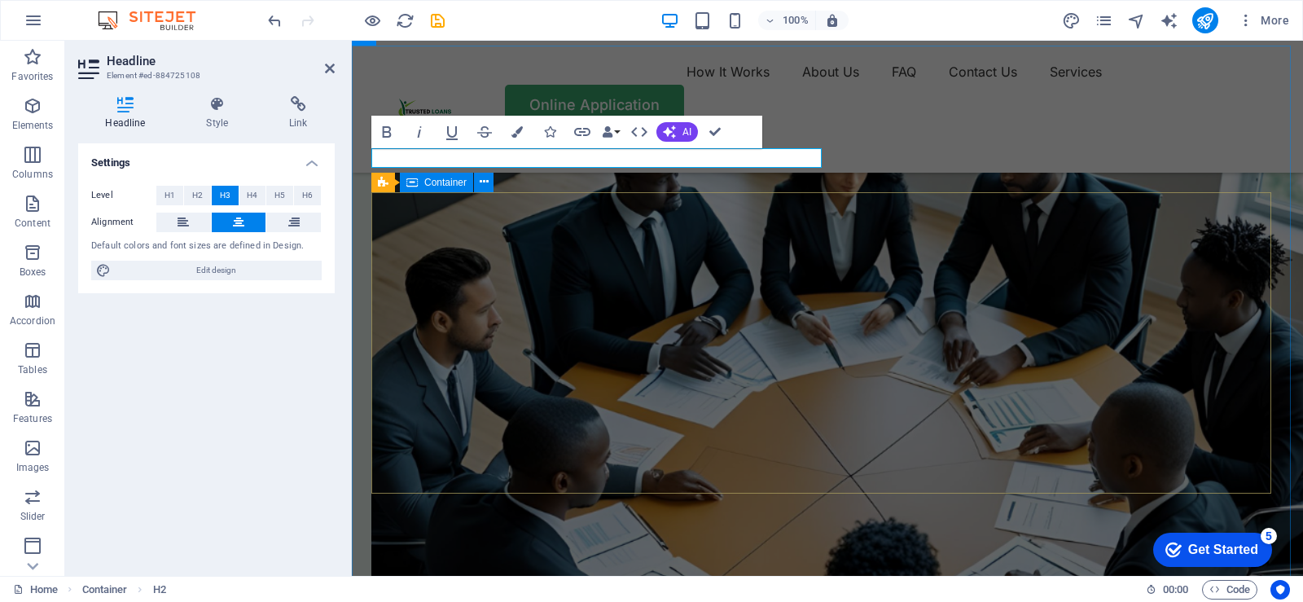
scroll to position [4871, 0]
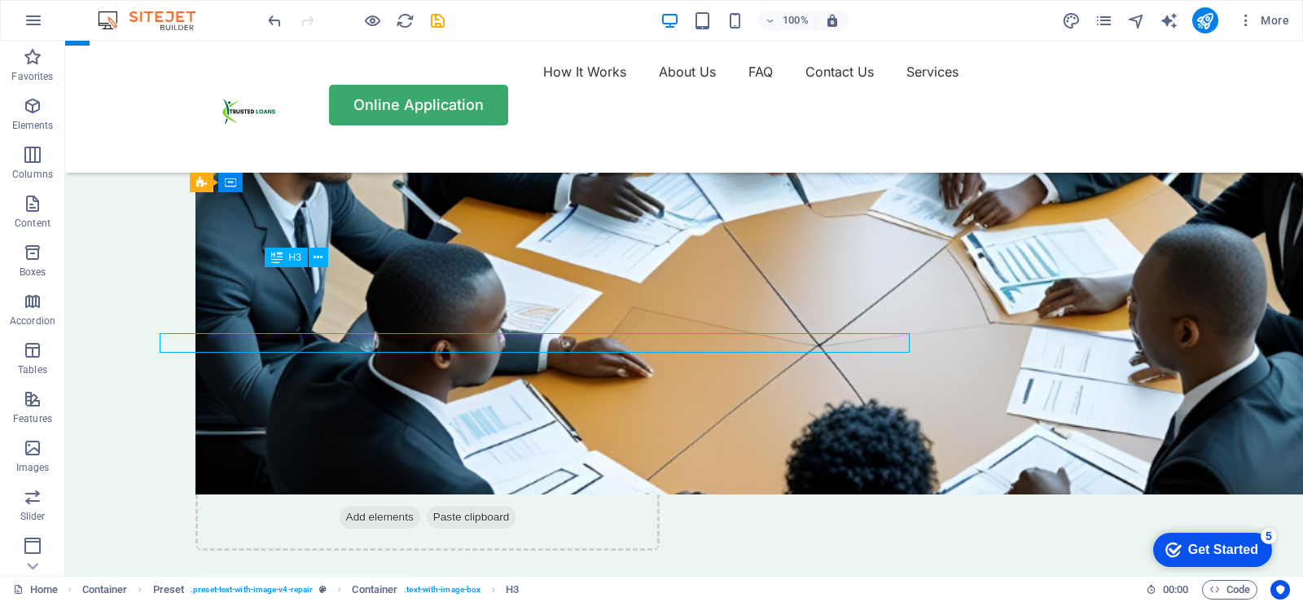
scroll to position [4806, 0]
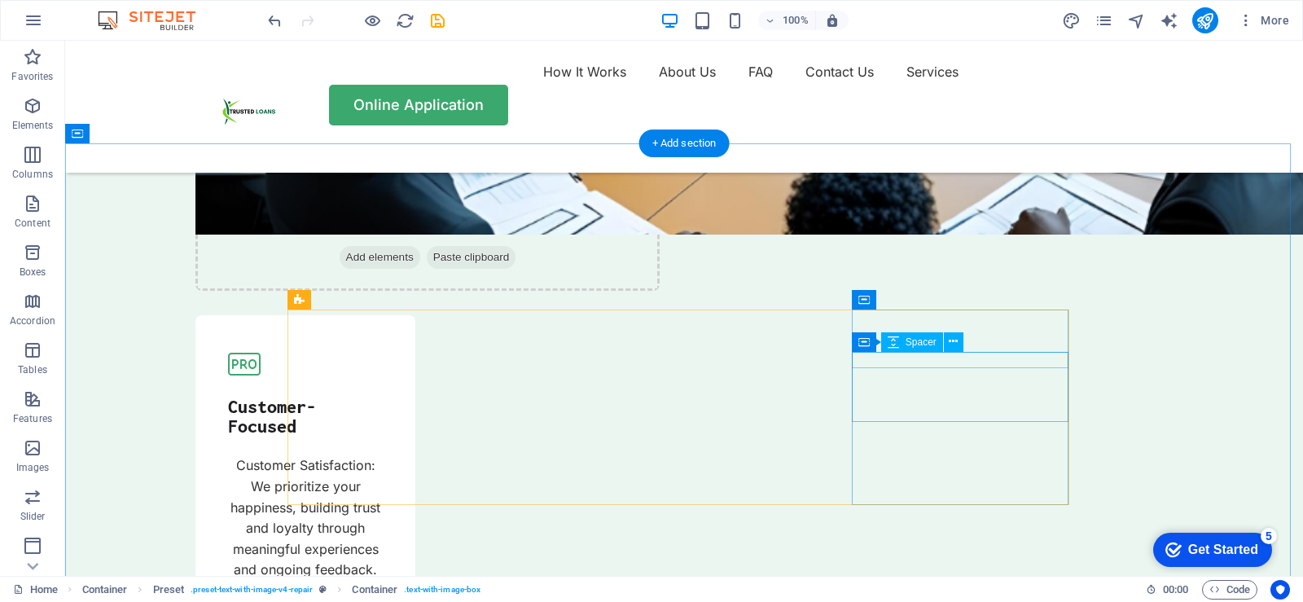
scroll to position [5457, 0]
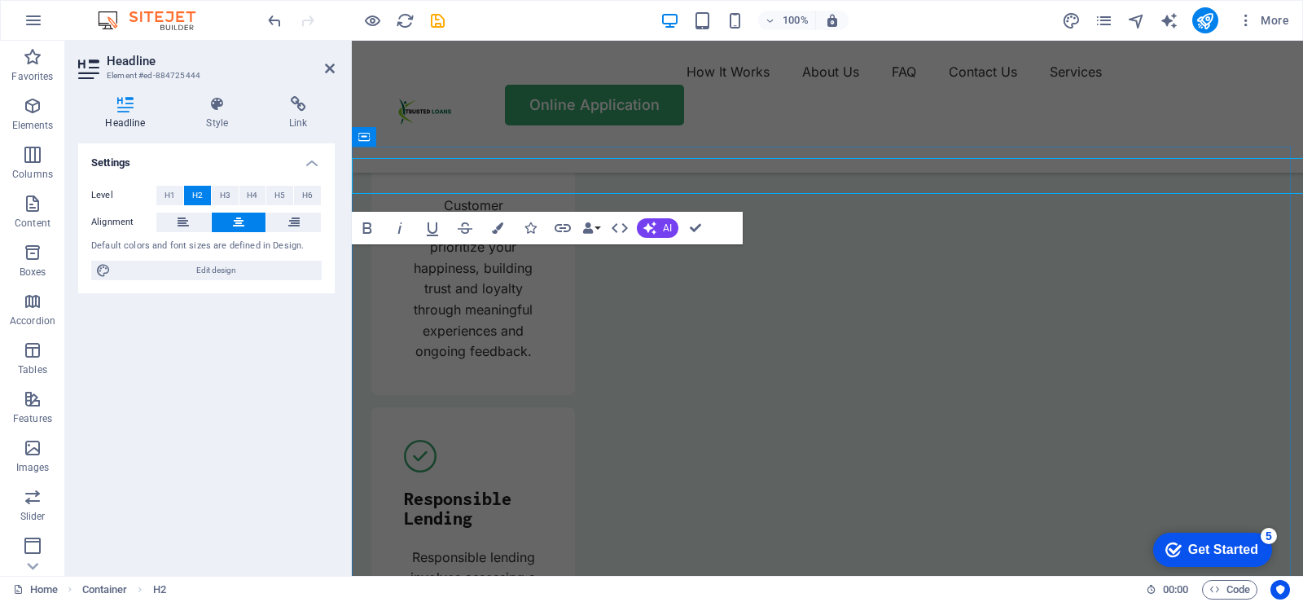
scroll to position [5522, 0]
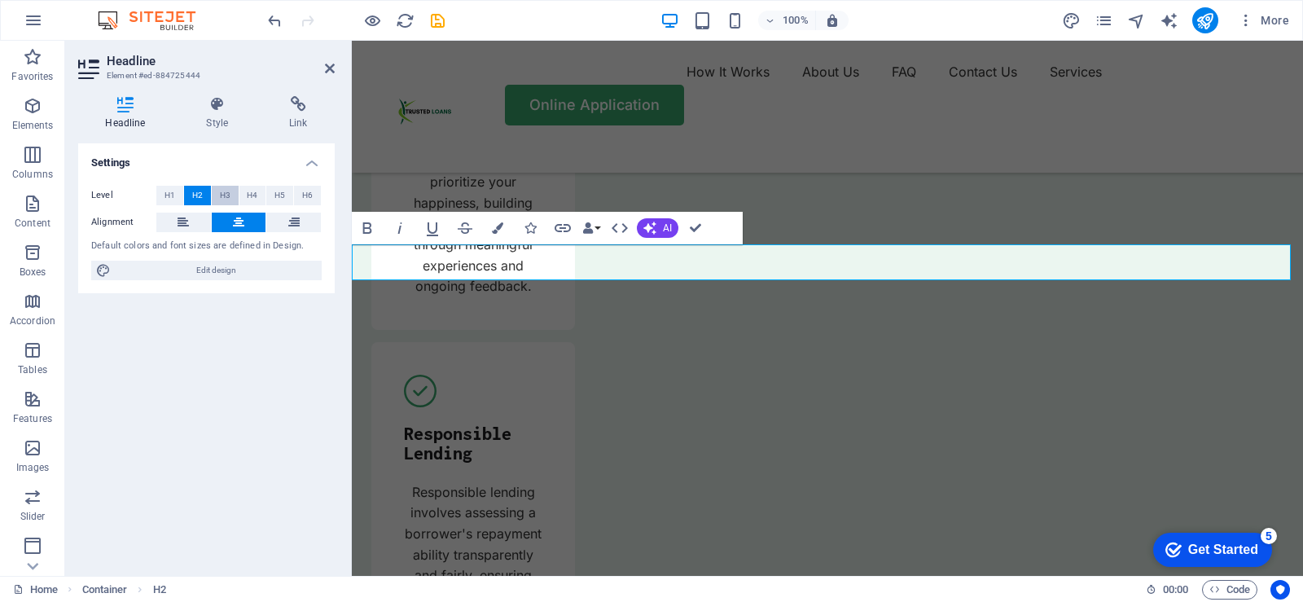
click at [224, 193] on span "H3" at bounding box center [225, 196] width 11 height 20
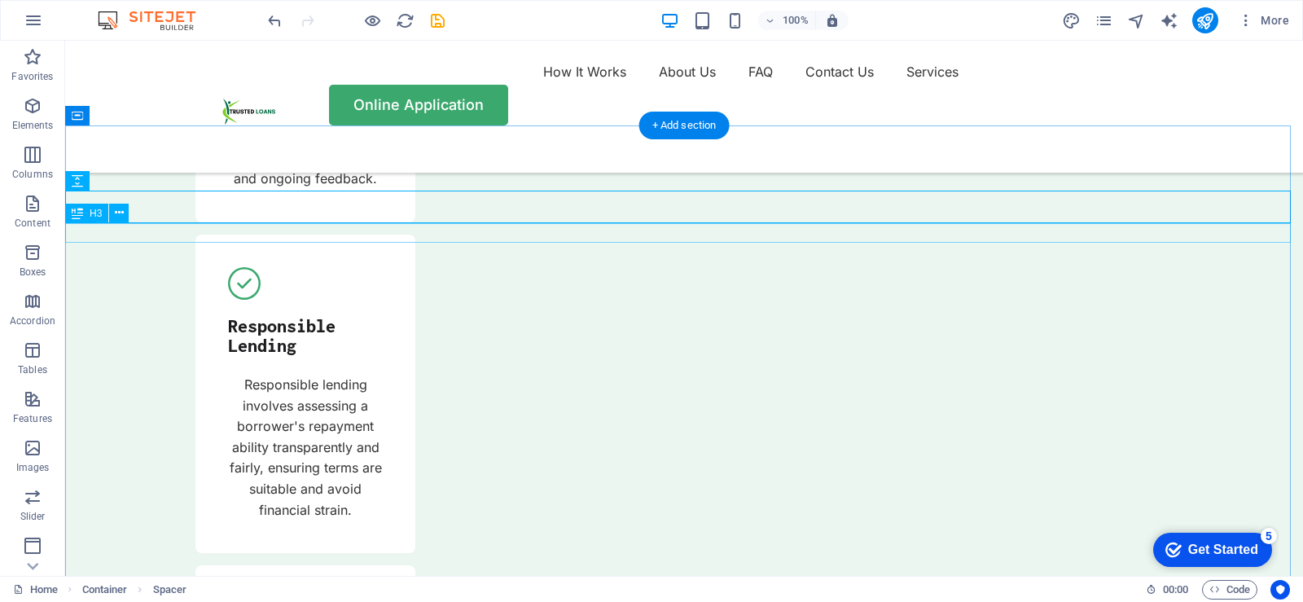
scroll to position [5457, 0]
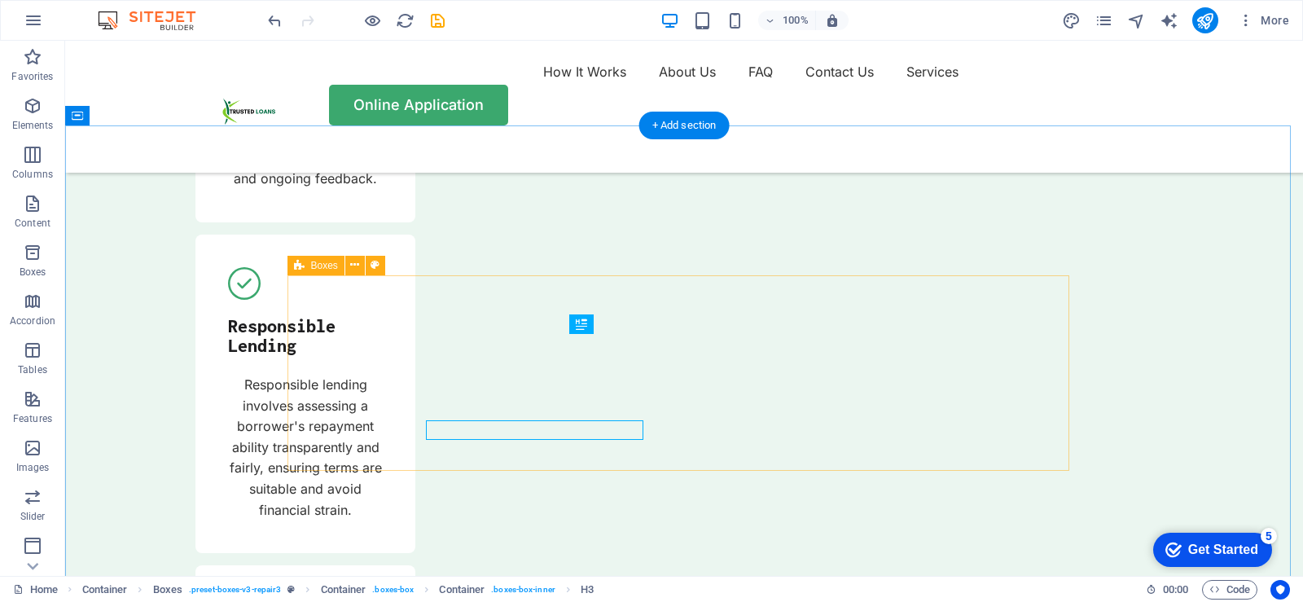
scroll to position [5457, 0]
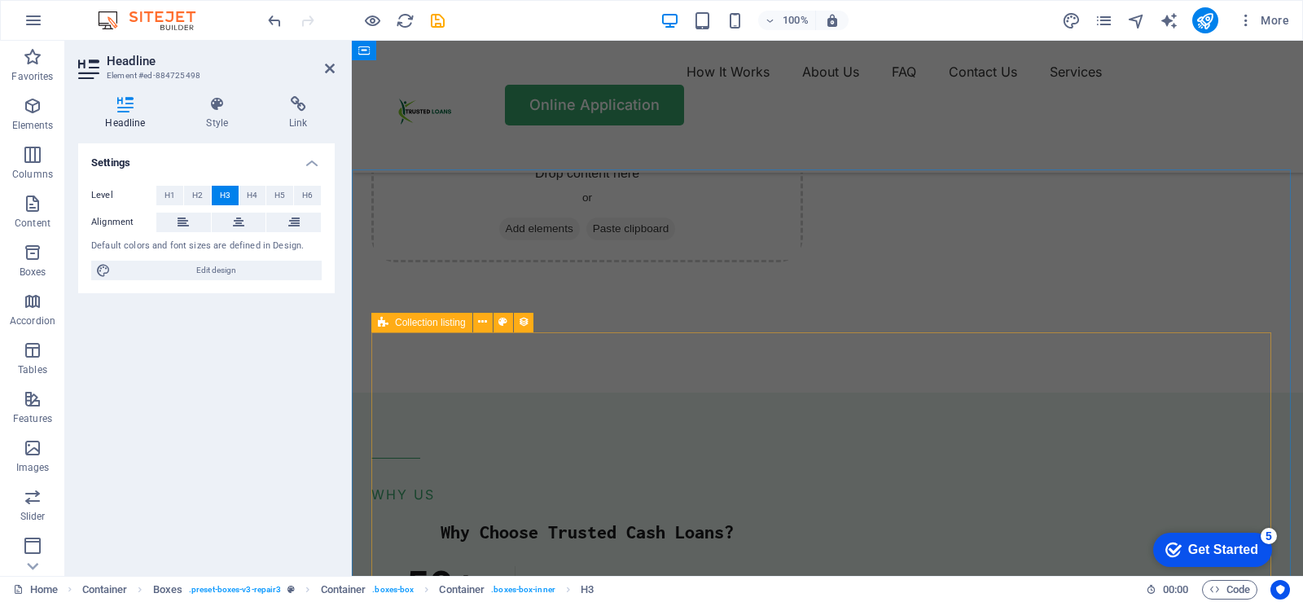
scroll to position [3972, 0]
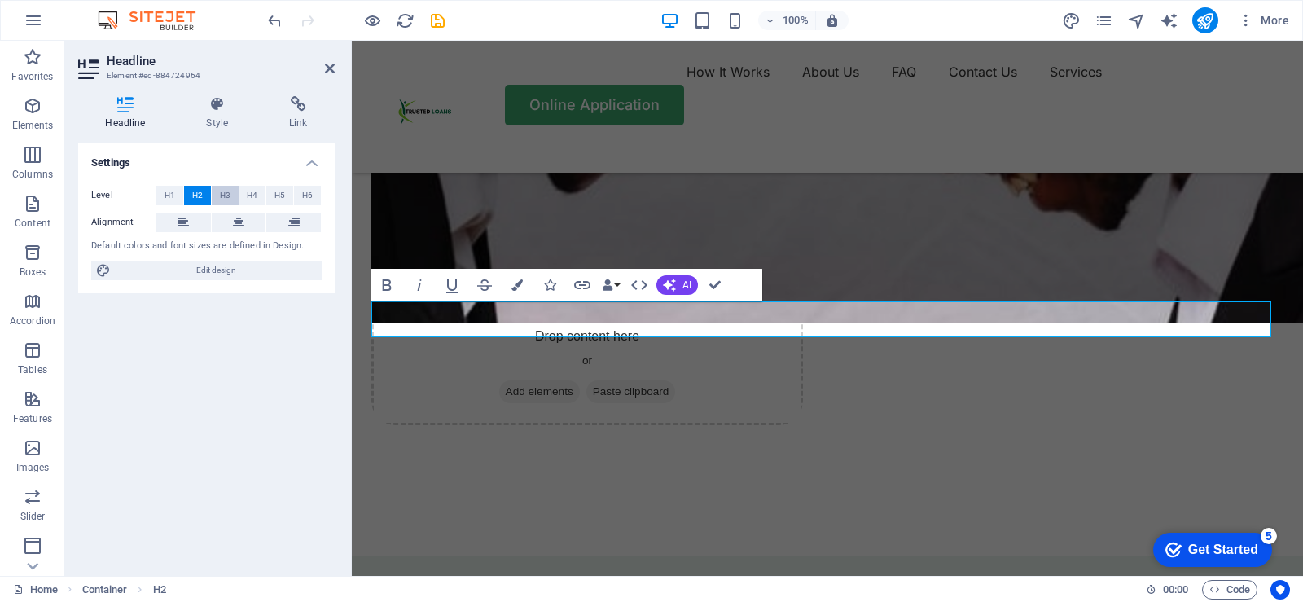
click at [225, 195] on span "H3" at bounding box center [225, 196] width 11 height 20
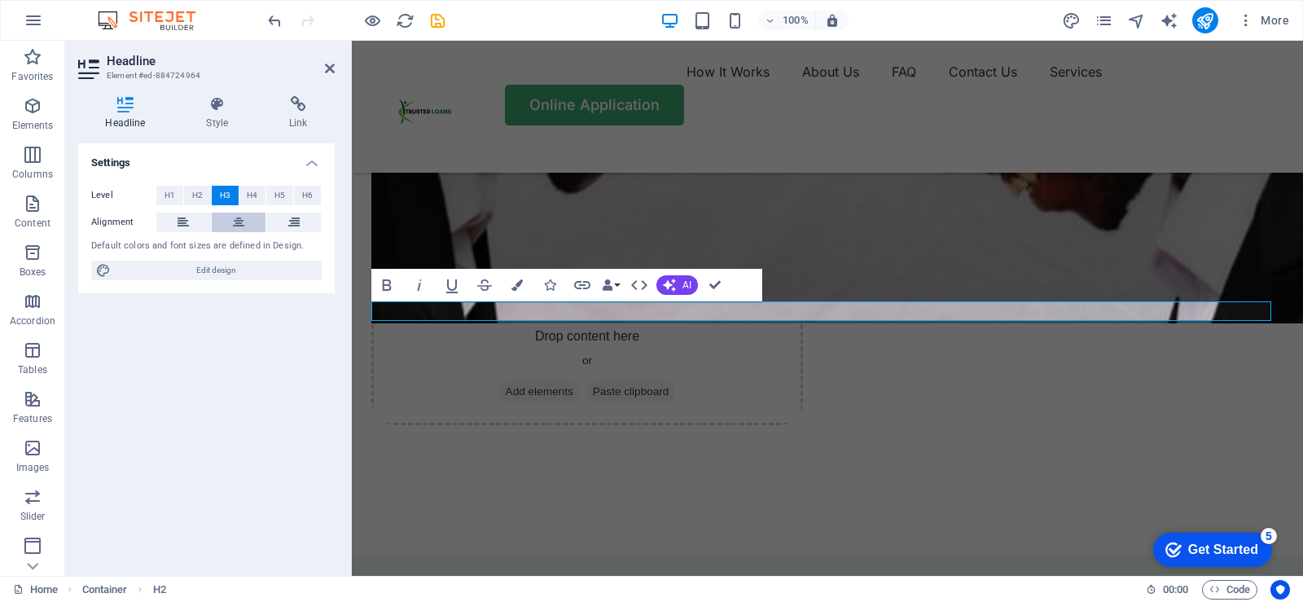
click at [242, 226] on icon at bounding box center [238, 223] width 11 height 20
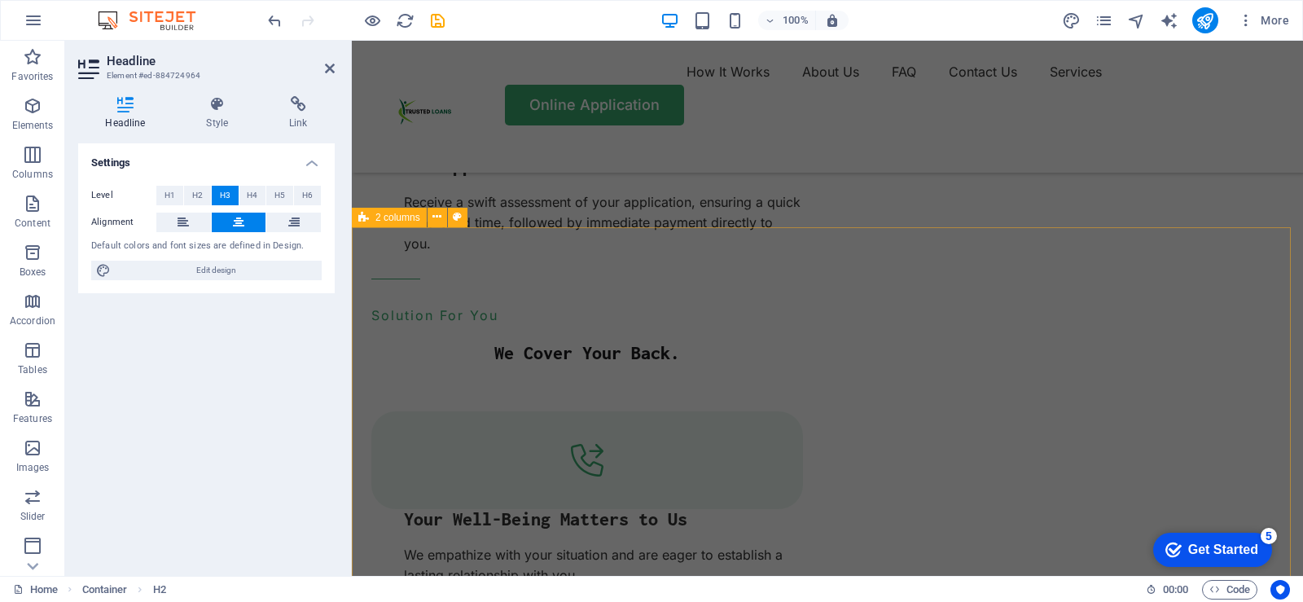
scroll to position [2913, 0]
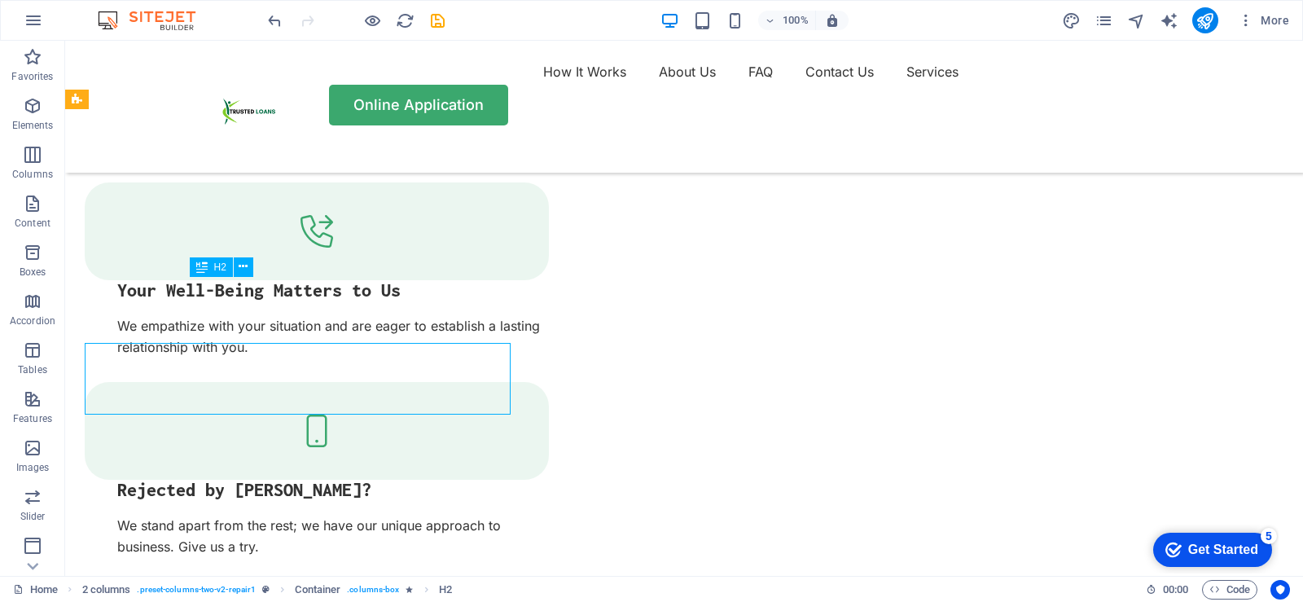
scroll to position [2848, 0]
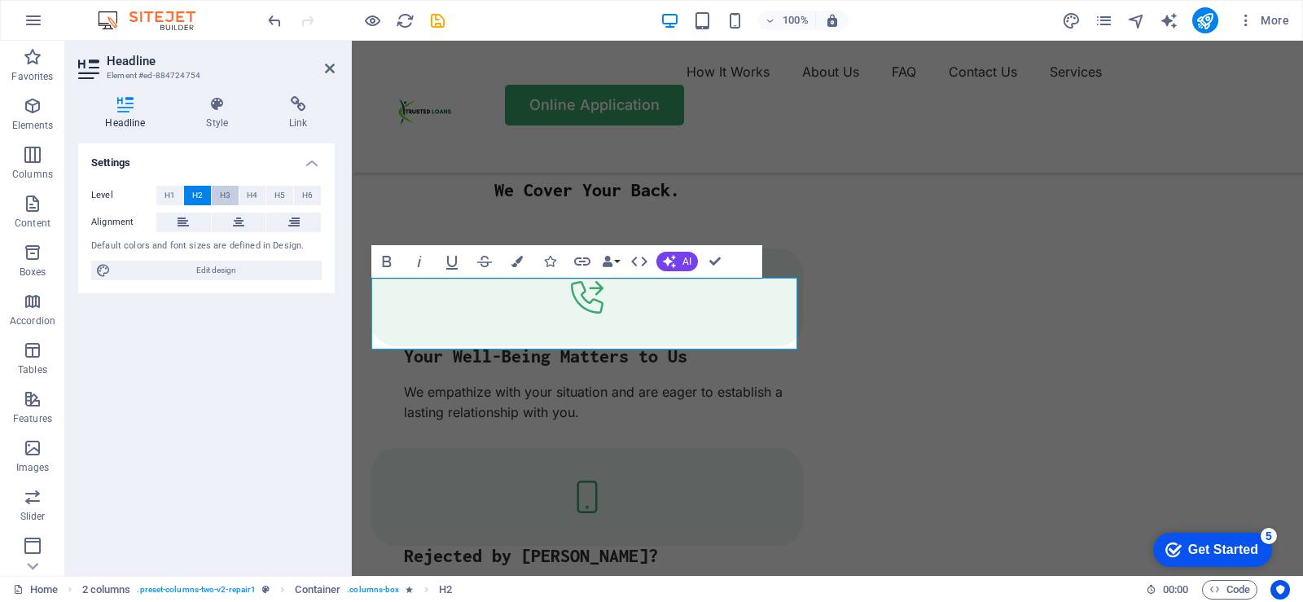
click at [222, 191] on span "H3" at bounding box center [225, 196] width 11 height 20
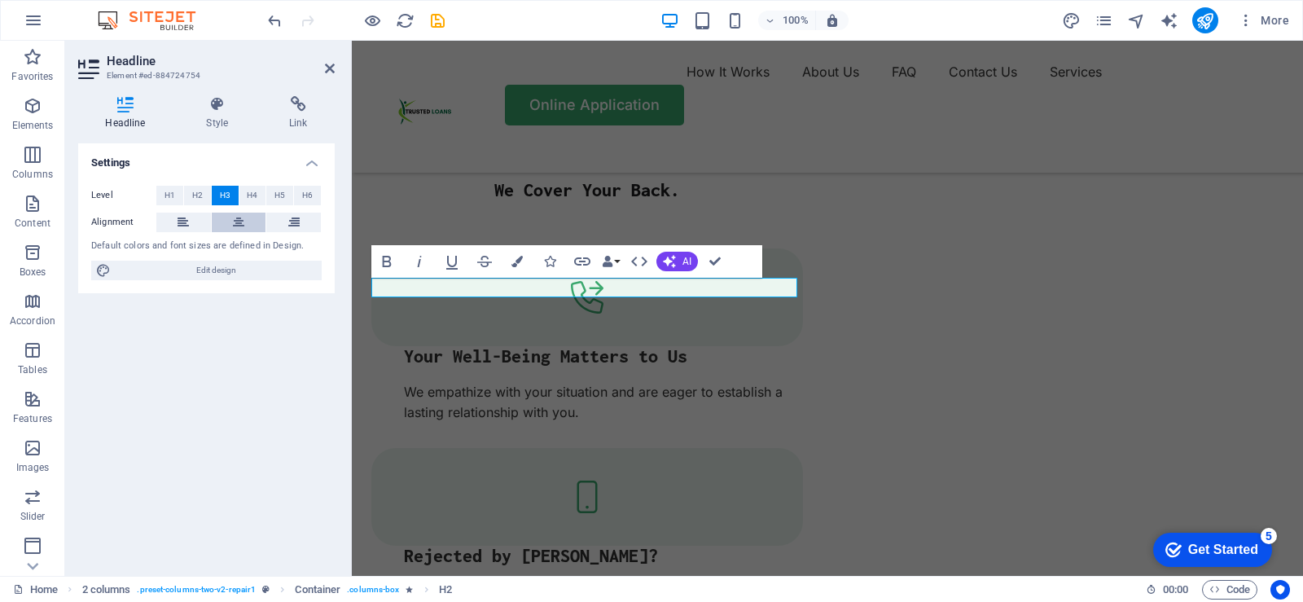
click at [239, 225] on icon at bounding box center [238, 223] width 11 height 20
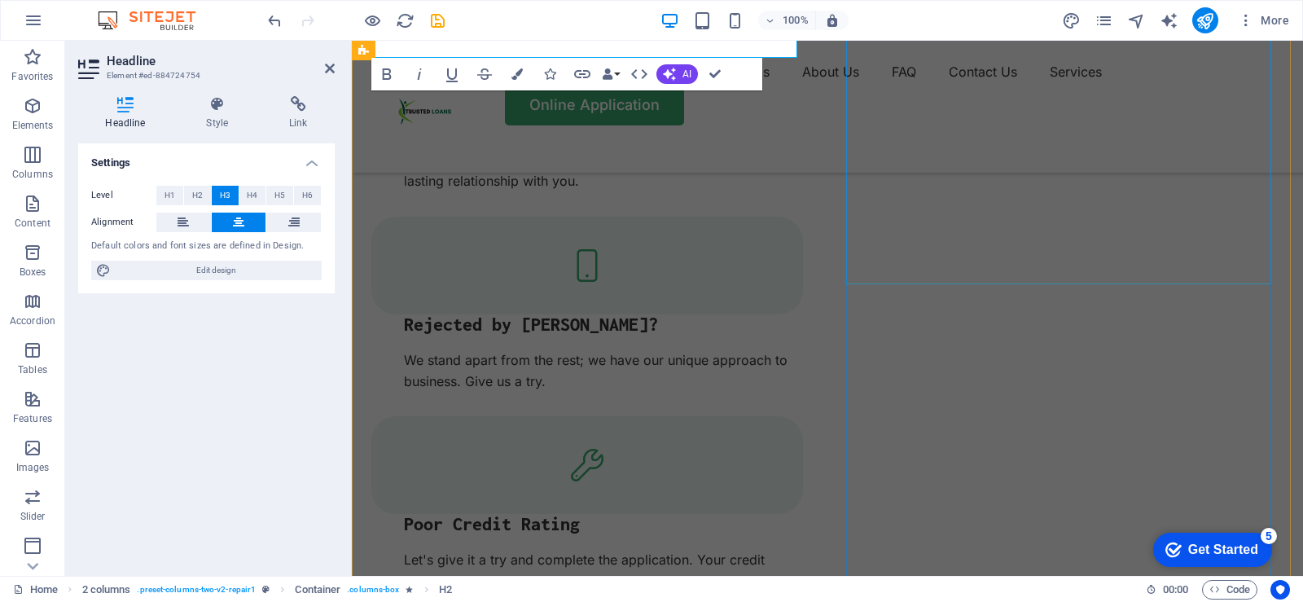
scroll to position [3158, 0]
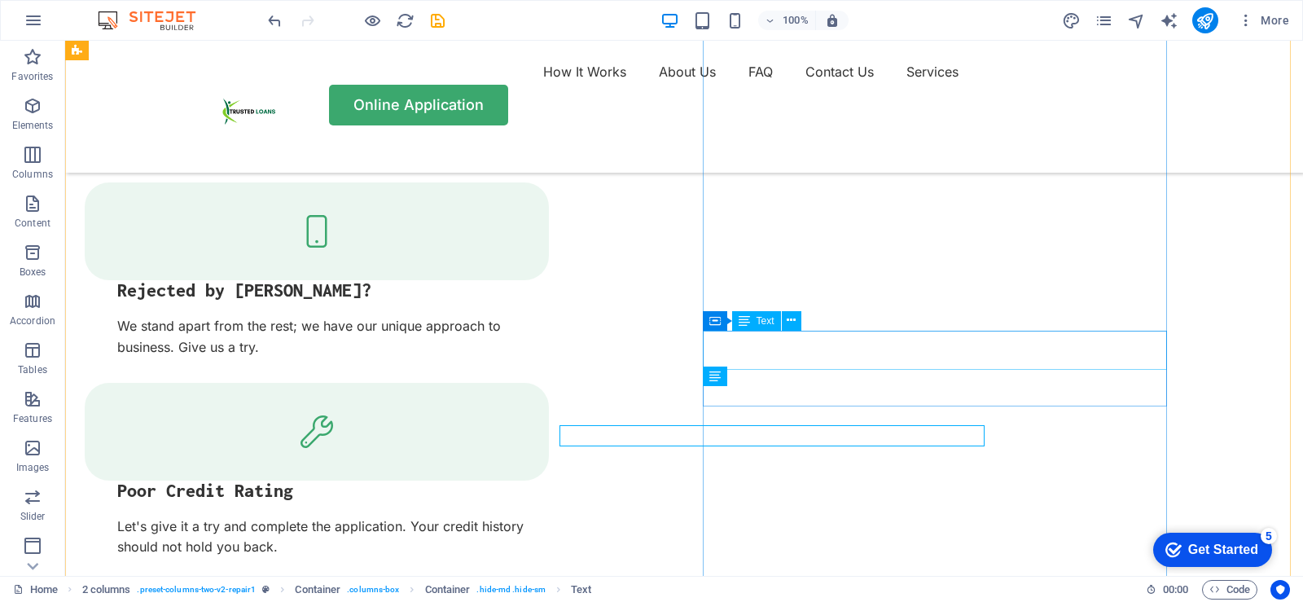
scroll to position [3092, 0]
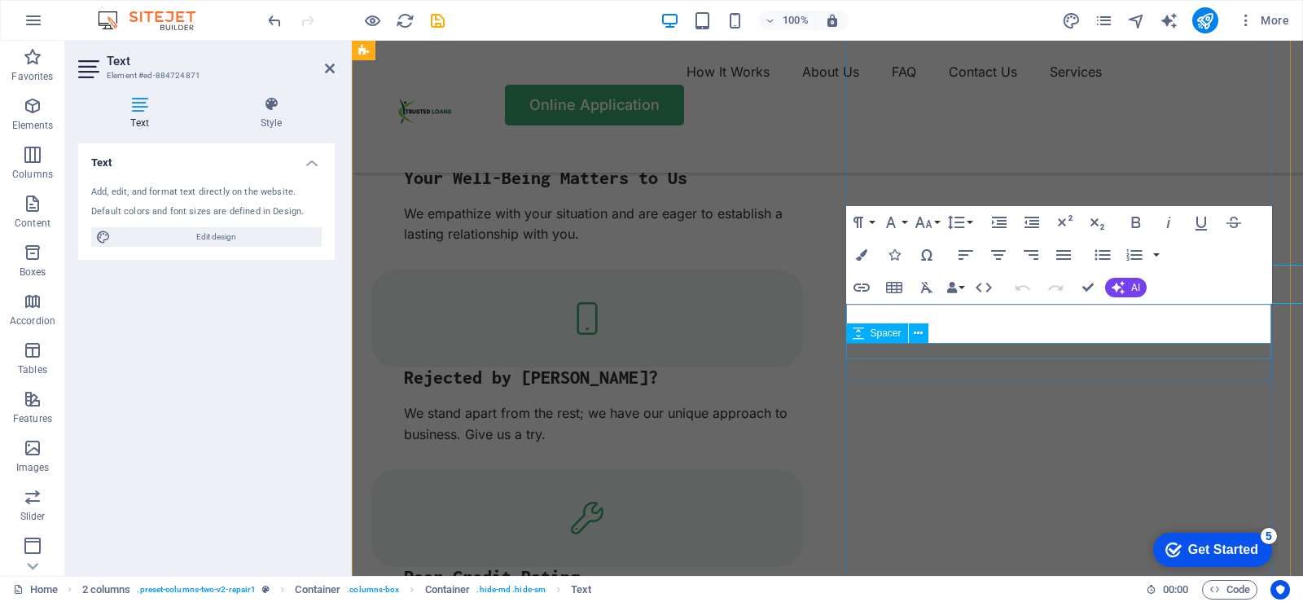
scroll to position [3158, 0]
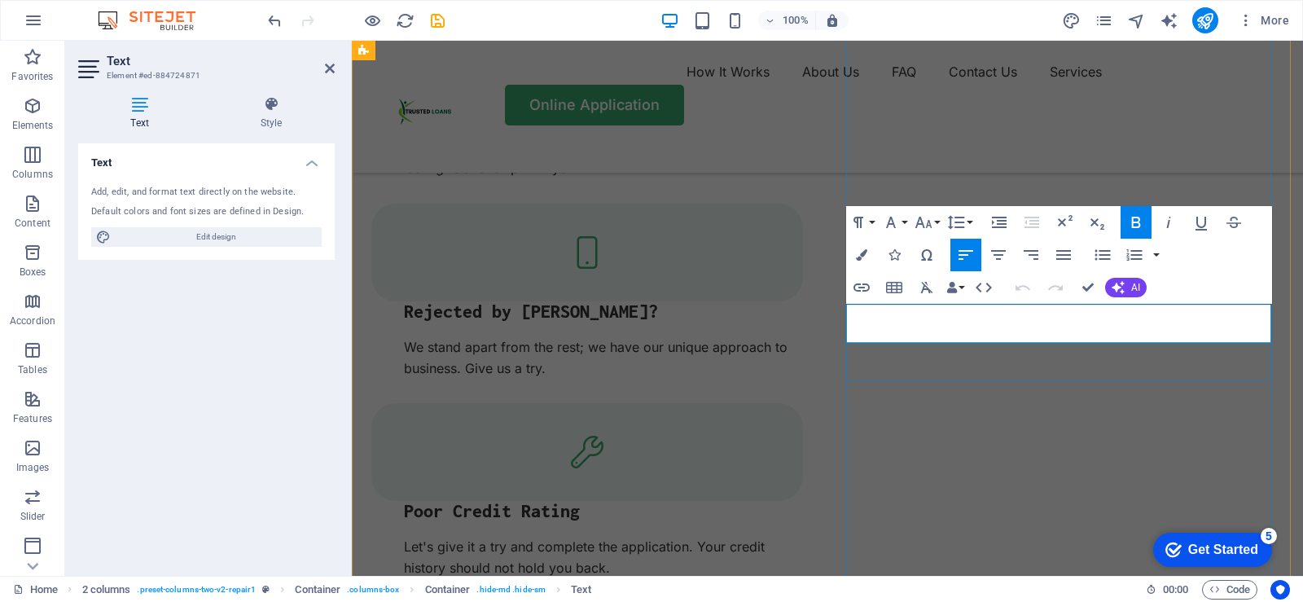
drag, startPoint x: 1052, startPoint y: 325, endPoint x: 845, endPoint y: 331, distance: 206.1
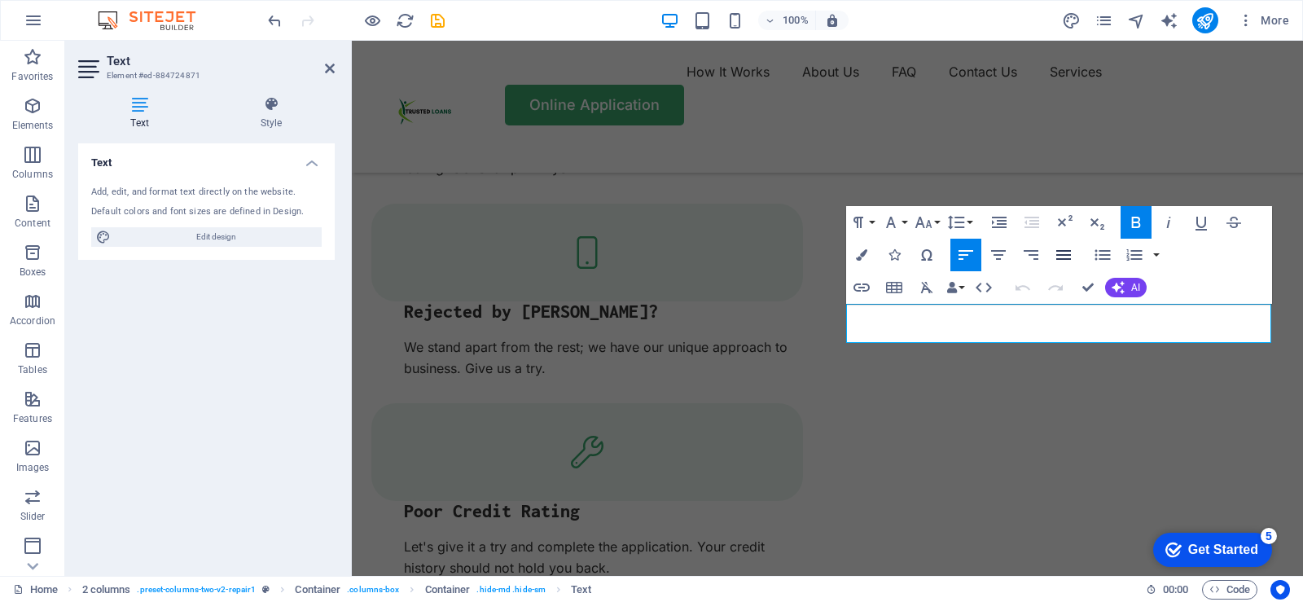
click at [1061, 257] on icon "button" at bounding box center [1064, 255] width 20 height 20
click at [1003, 252] on icon "button" at bounding box center [999, 255] width 20 height 20
click at [1135, 220] on icon "button" at bounding box center [1136, 223] width 20 height 20
click at [936, 223] on button "Font Size" at bounding box center [926, 222] width 31 height 33
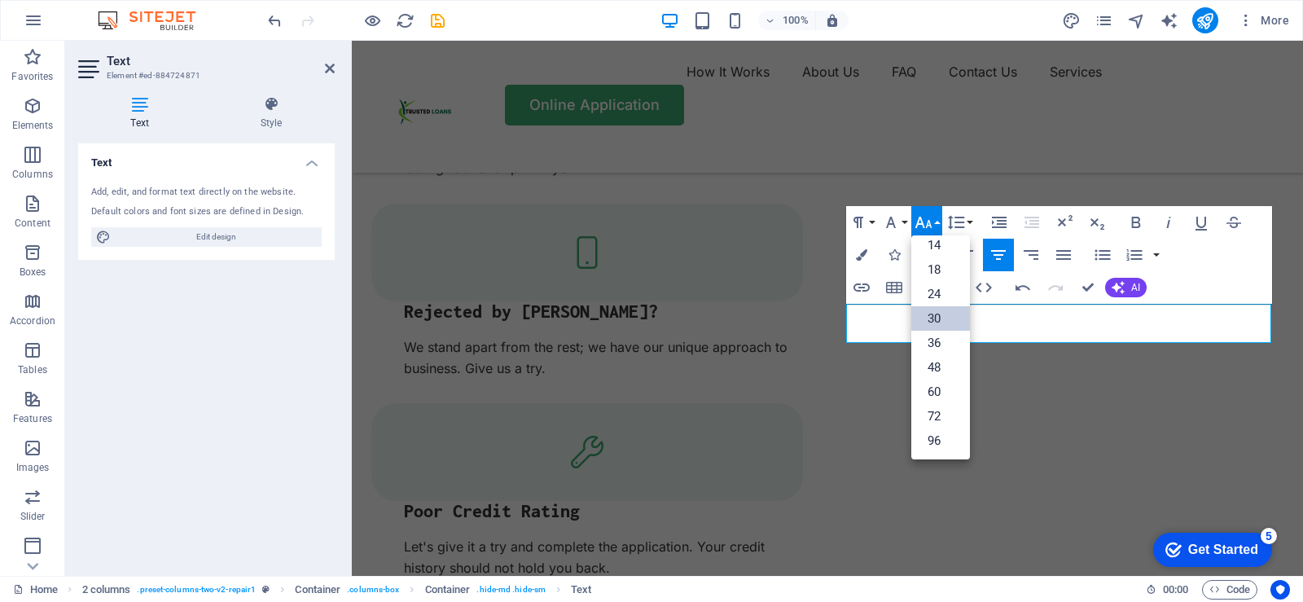
scroll to position [131, 0]
click at [935, 292] on link "24" at bounding box center [940, 294] width 59 height 24
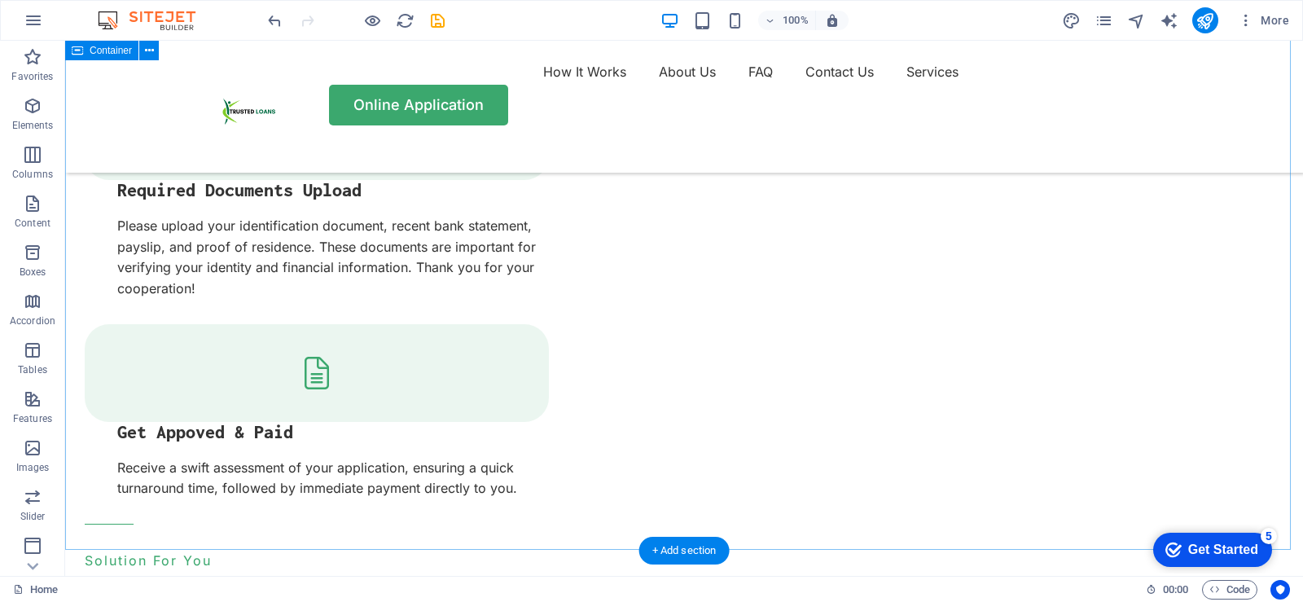
scroll to position [2277, 0]
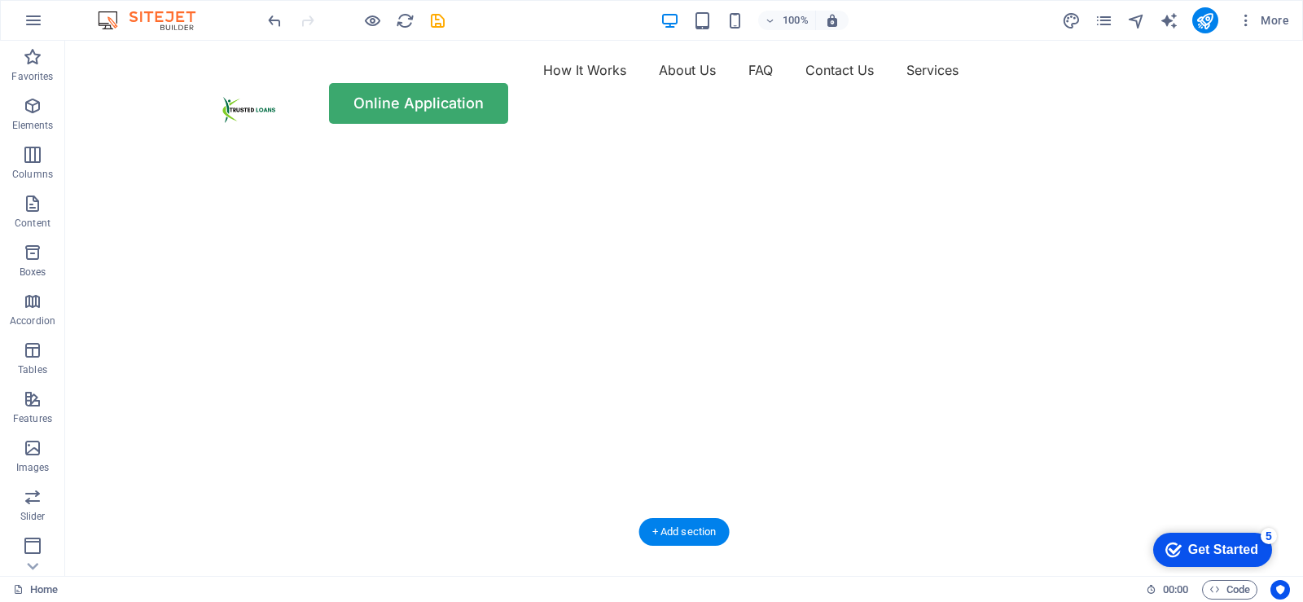
scroll to position [0, 0]
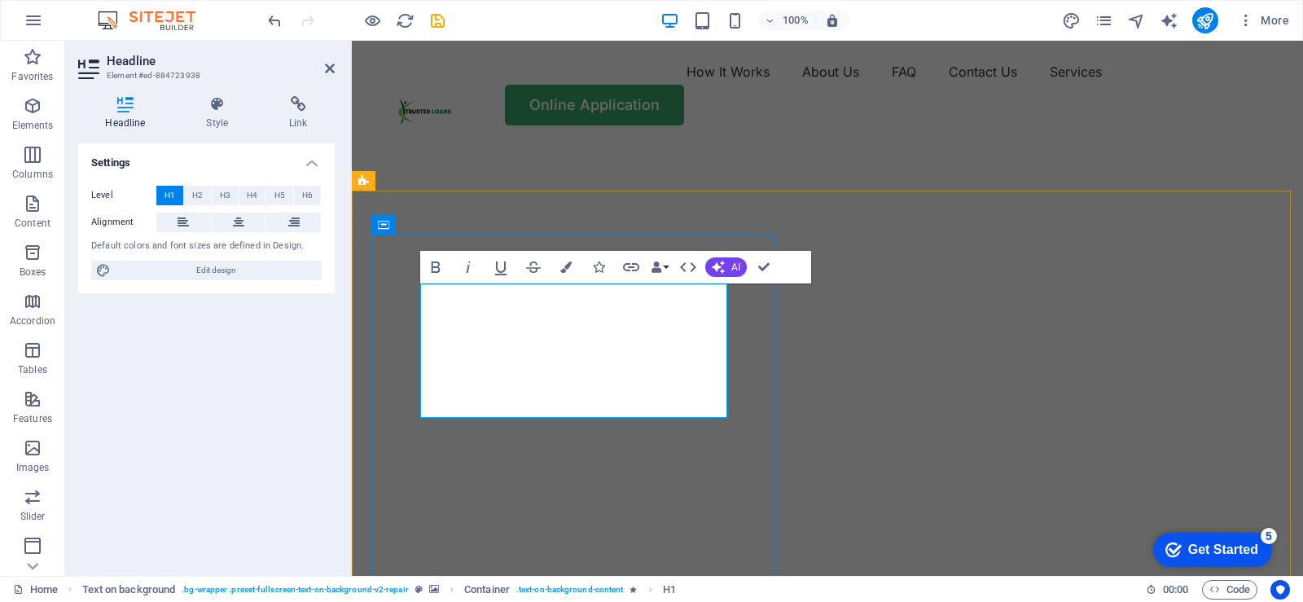
click at [202, 195] on span "H2" at bounding box center [197, 196] width 11 height 20
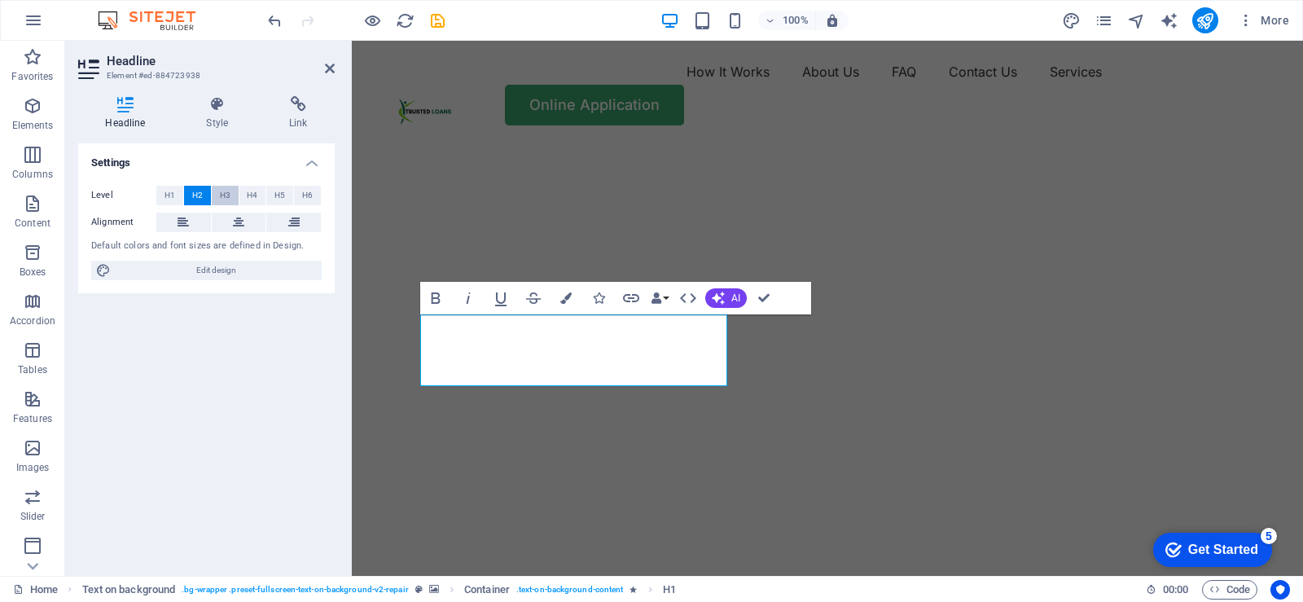
click at [231, 195] on button "H3" at bounding box center [225, 196] width 27 height 20
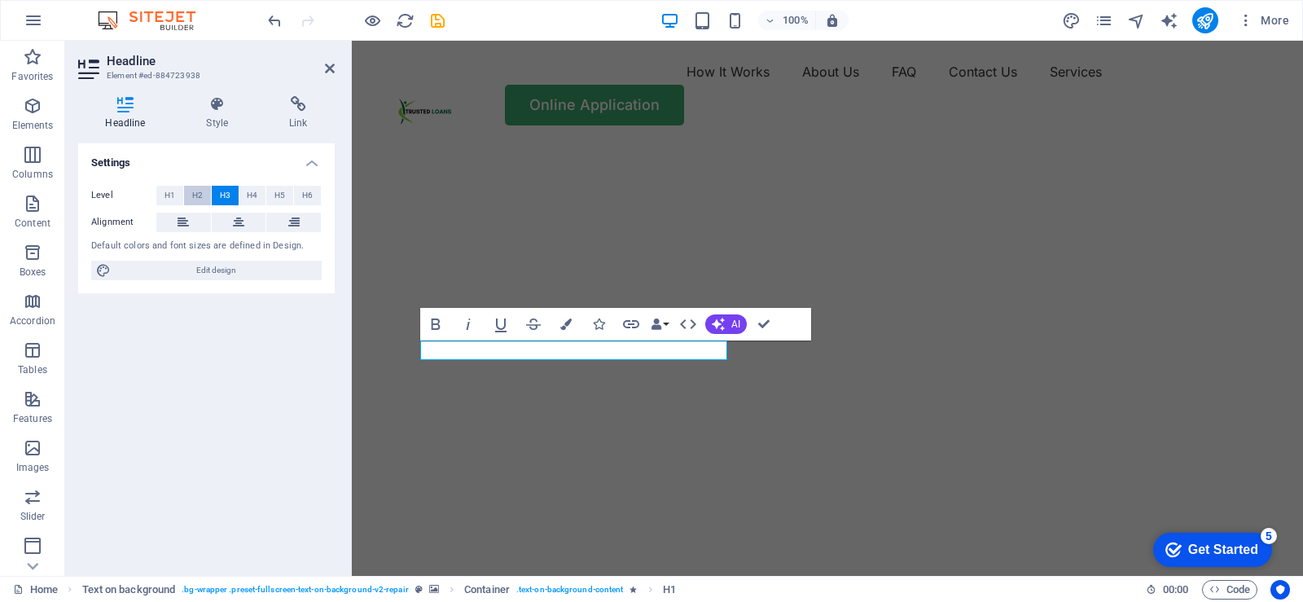
click at [196, 196] on span "H2" at bounding box center [197, 196] width 11 height 20
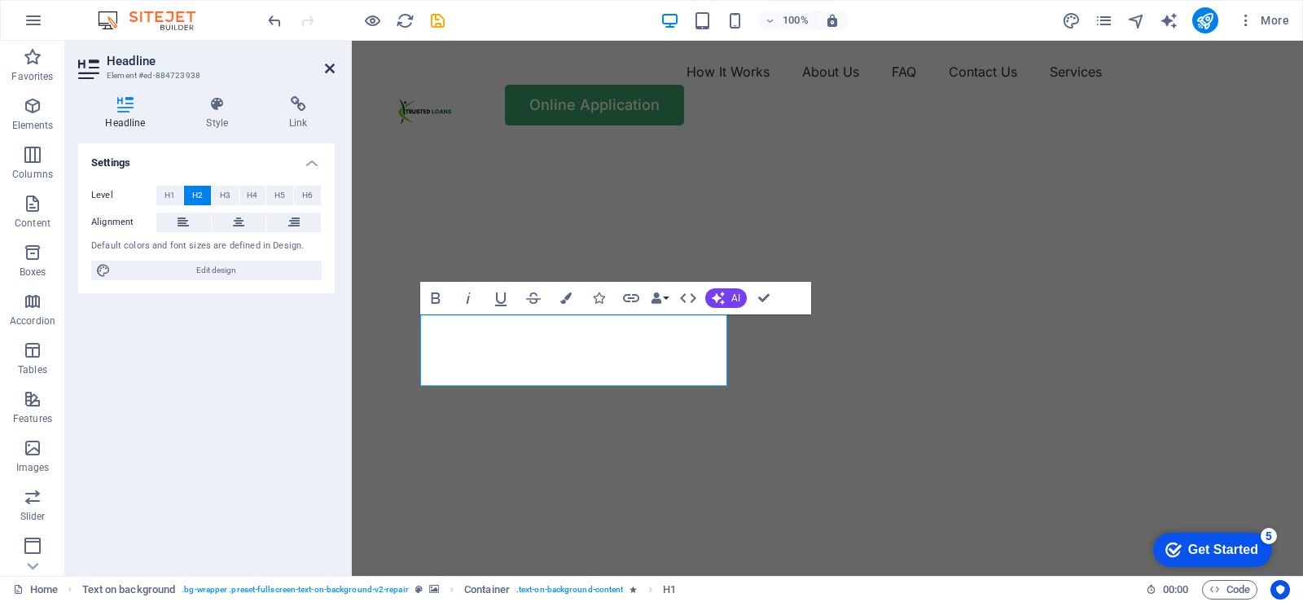
click at [331, 72] on icon at bounding box center [330, 68] width 10 height 13
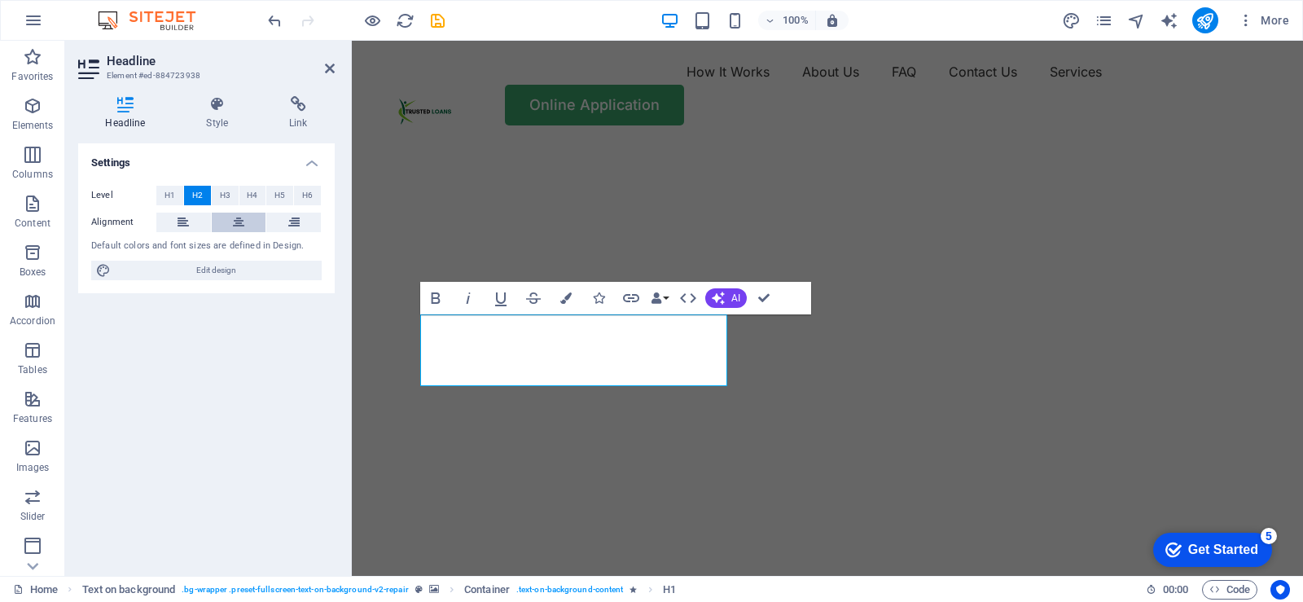
click at [236, 218] on icon at bounding box center [238, 223] width 11 height 20
click at [669, 143] on div "How It Works About Us FAQ Contact Us Services Online Application" at bounding box center [827, 92] width 951 height 103
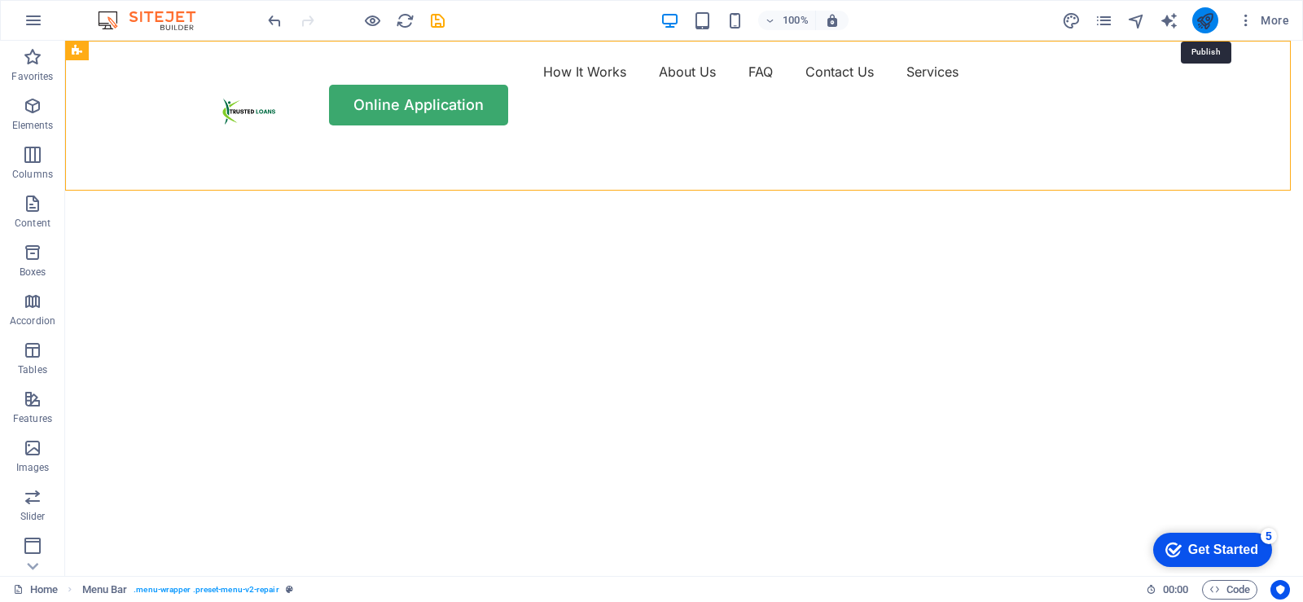
click at [1205, 21] on icon "publish" at bounding box center [1205, 20] width 19 height 19
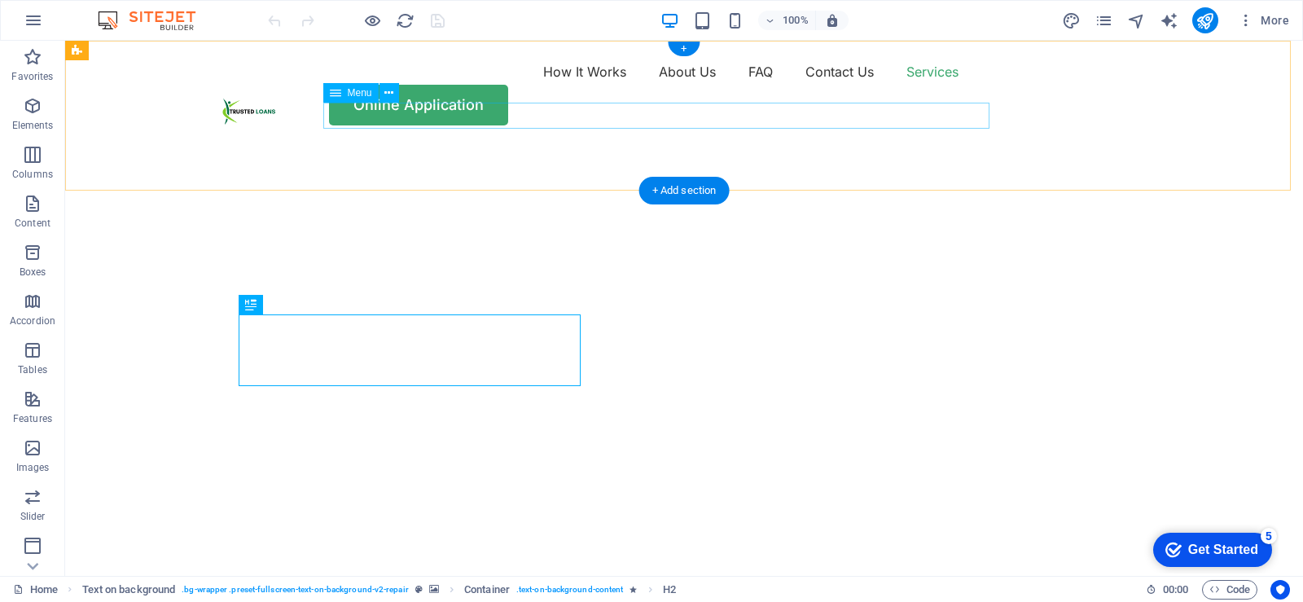
click at [828, 85] on nav "How It Works About Us FAQ Contact Us Services" at bounding box center [683, 72] width 977 height 26
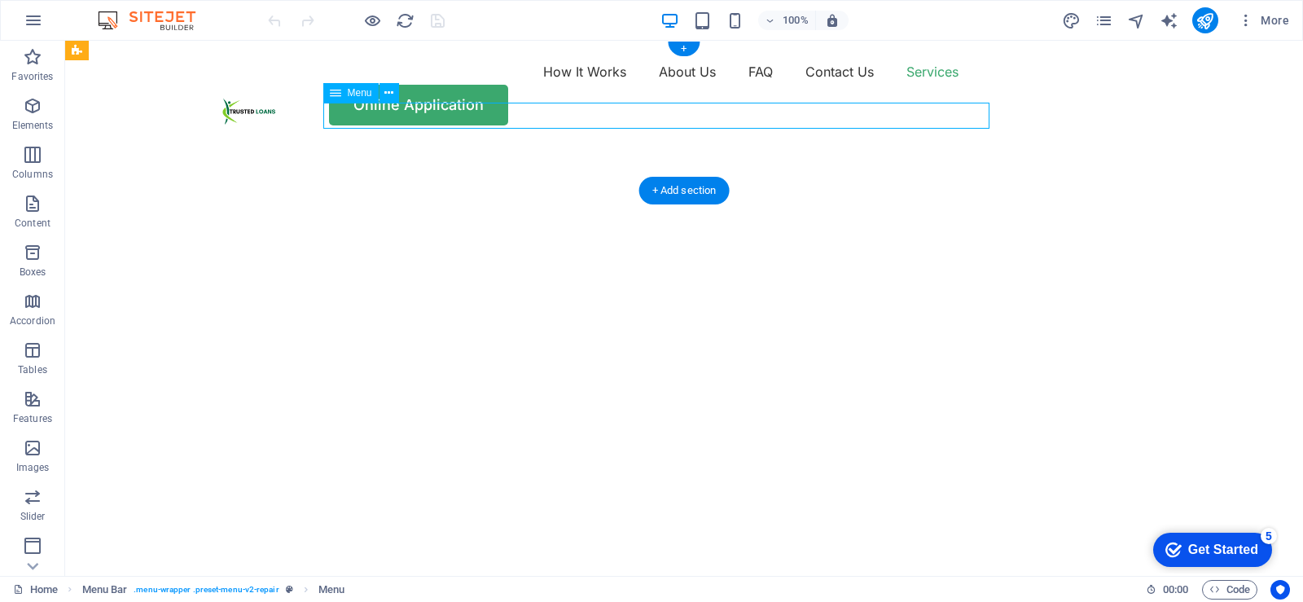
click at [828, 85] on nav "How It Works About Us FAQ Contact Us Services" at bounding box center [683, 72] width 977 height 26
select select
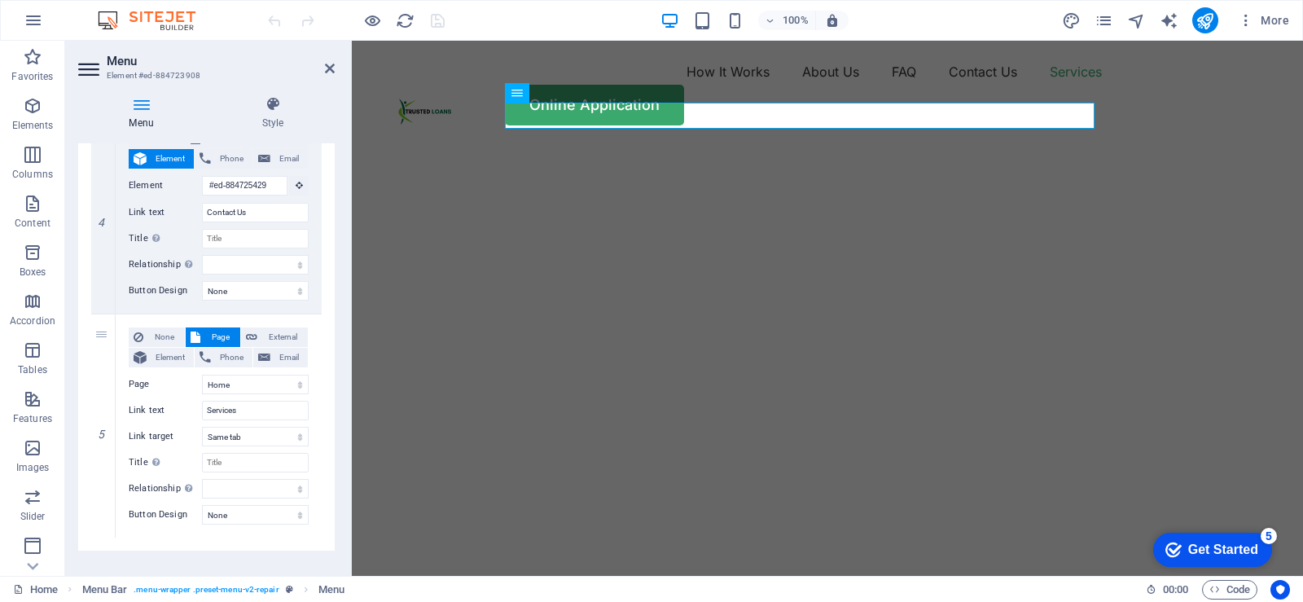
scroll to position [799, 0]
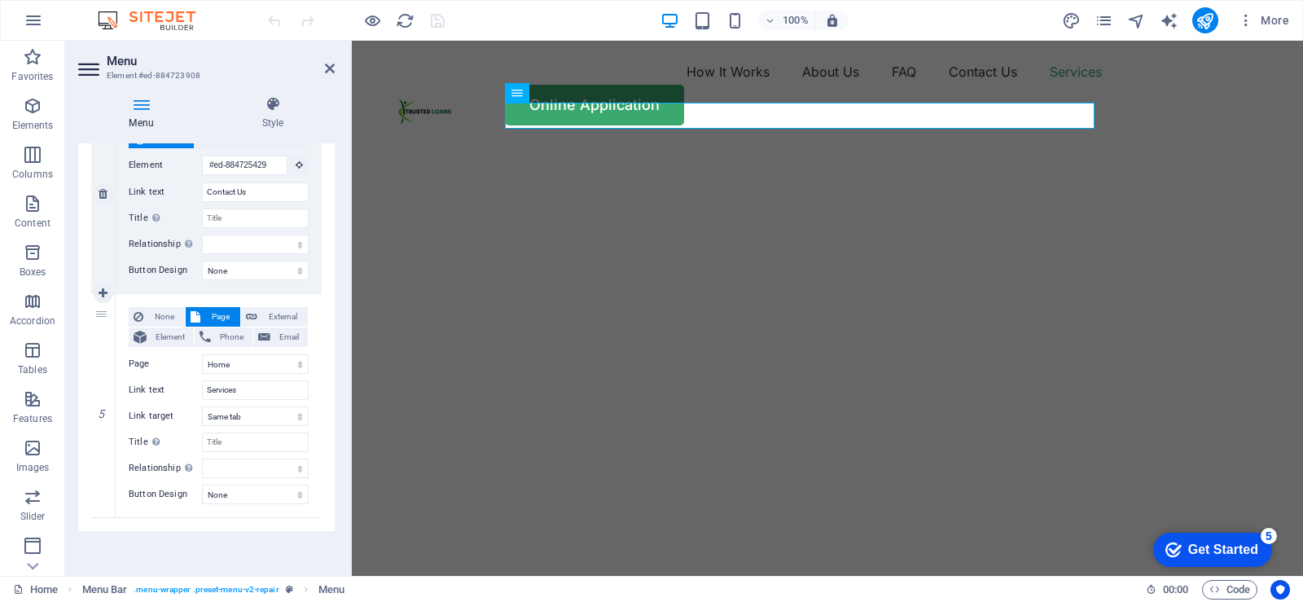
drag, startPoint x: 101, startPoint y: 318, endPoint x: 103, endPoint y: 159, distance: 159.6
click at [103, 159] on div "1 None Page External Element Phone Email Page Home Blog Subpage Legal Notice Pr…" at bounding box center [206, 8] width 231 height 1019
select select
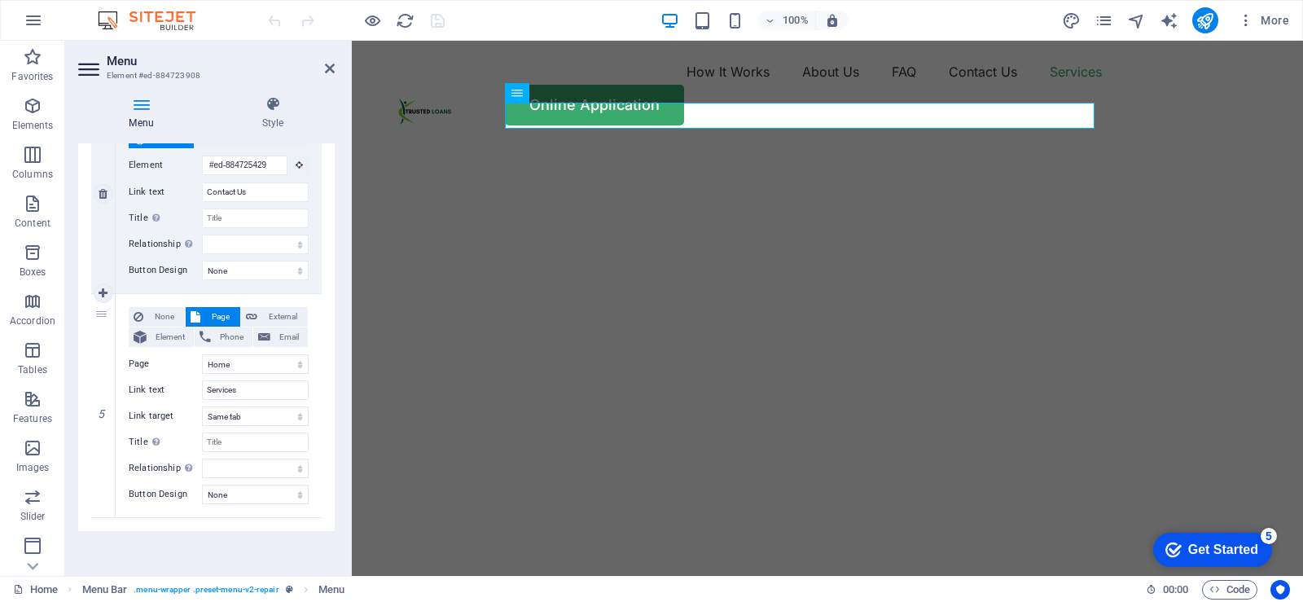
select select "0"
type input "Services"
select select
type input "#ed-884725429"
type input "Contact Us"
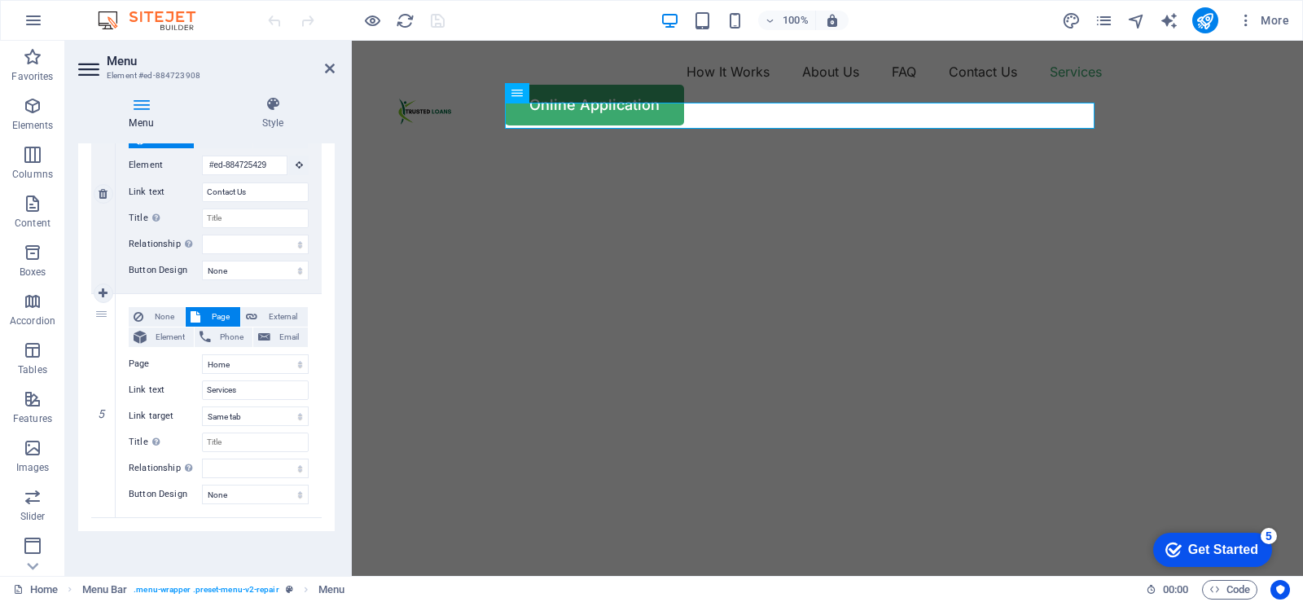
select select
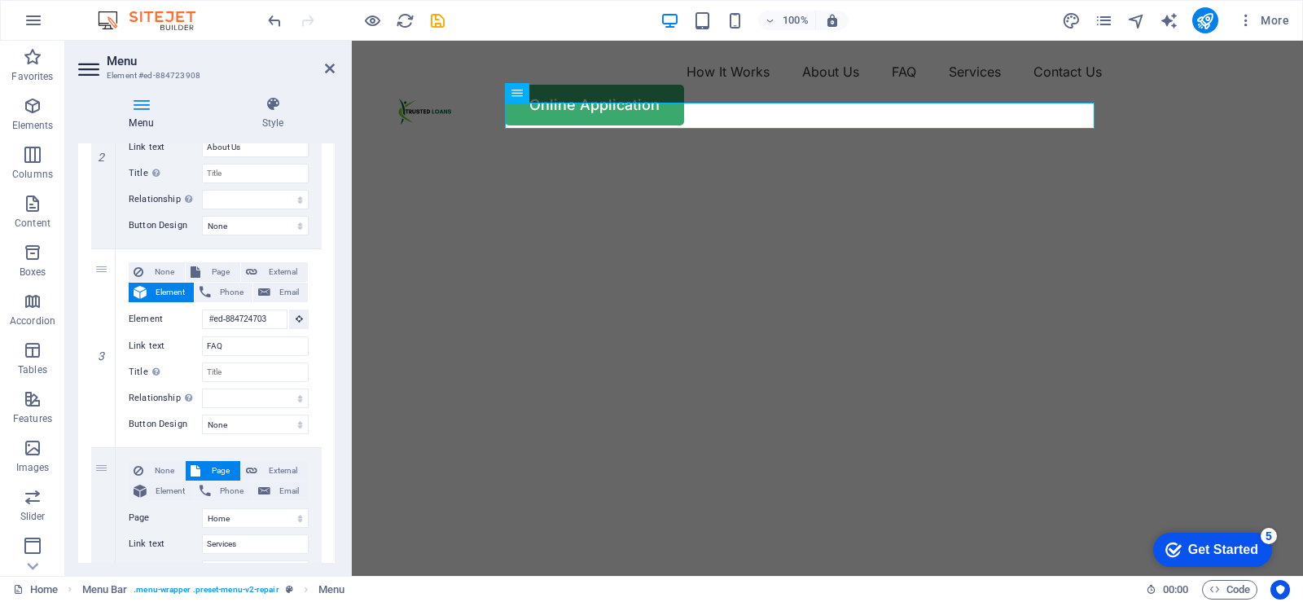
scroll to position [473, 0]
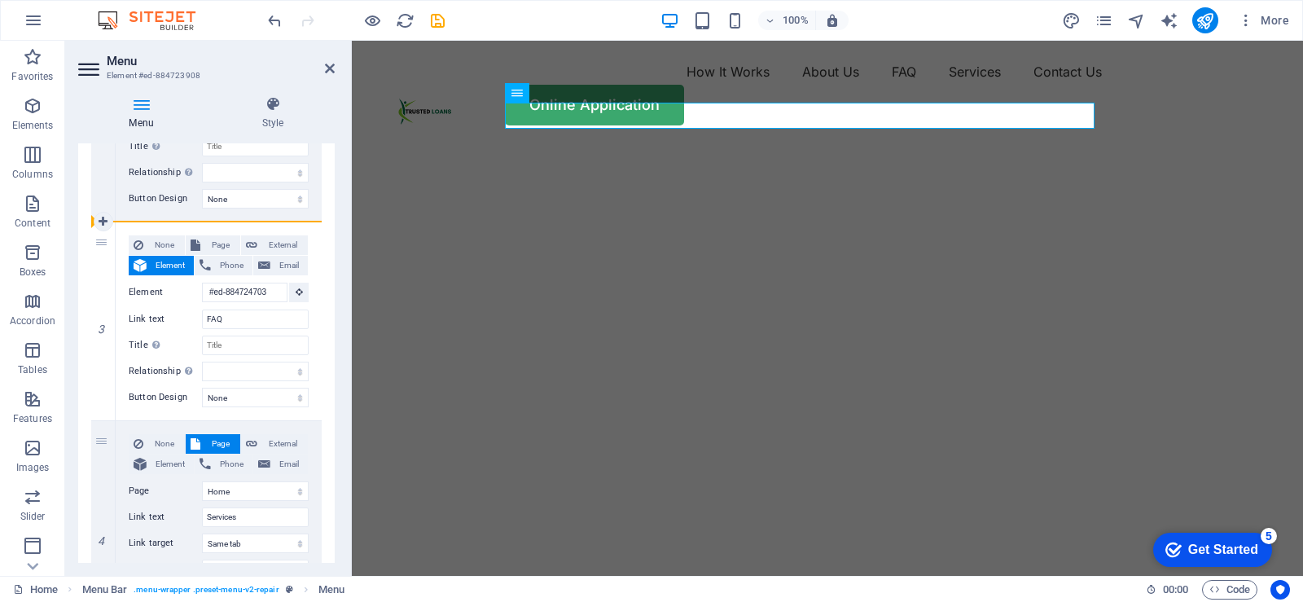
drag, startPoint x: 99, startPoint y: 444, endPoint x: 107, endPoint y: 149, distance: 295.0
click at [107, 149] on div "1 None Page External Element Phone Email Page Home Blog Subpage Legal Notice Pr…" at bounding box center [206, 334] width 231 height 1019
select select
select select "0"
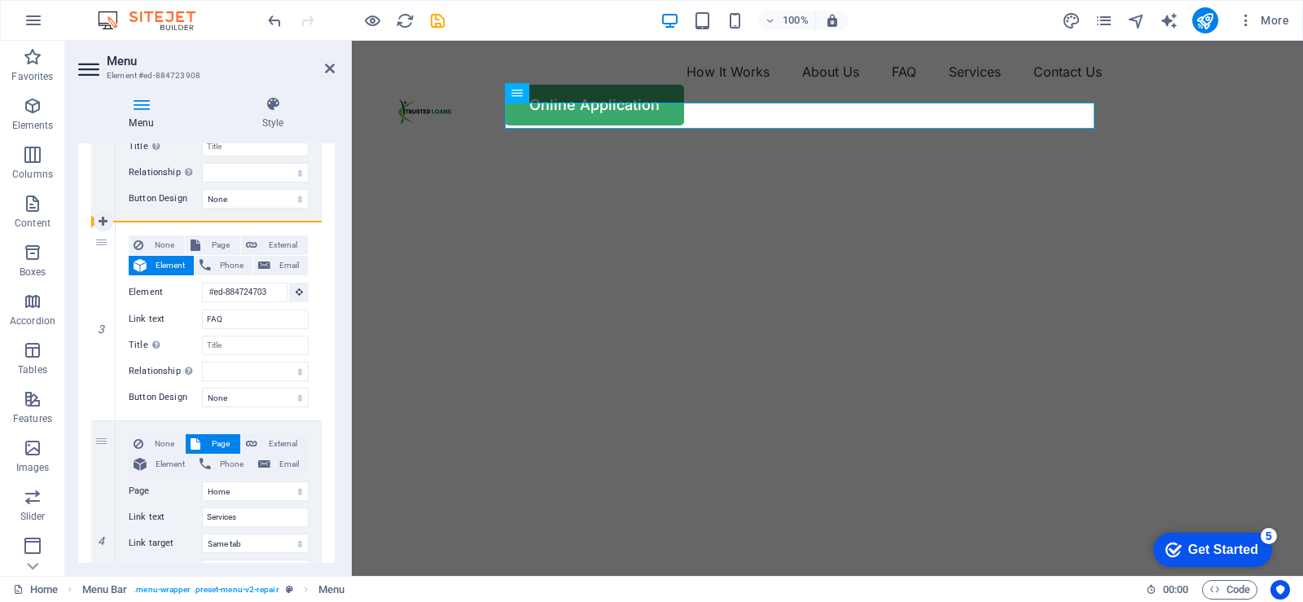
type input "Services"
select select
type input "#ed-884724703"
type input "FAQ"
select select
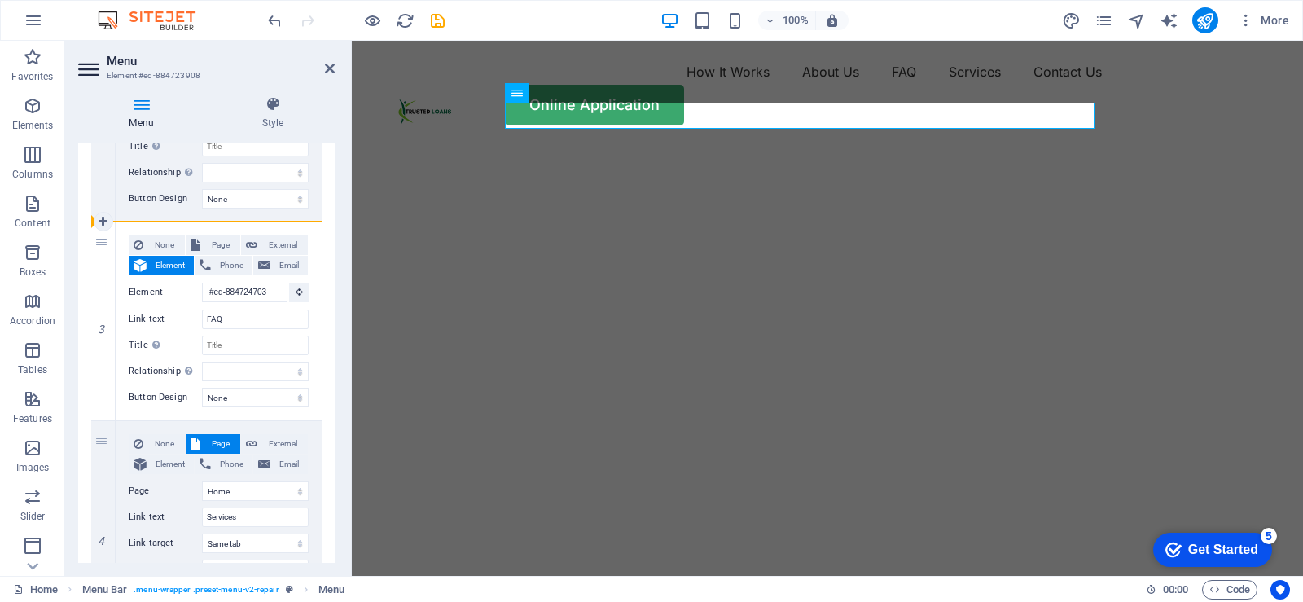
select select
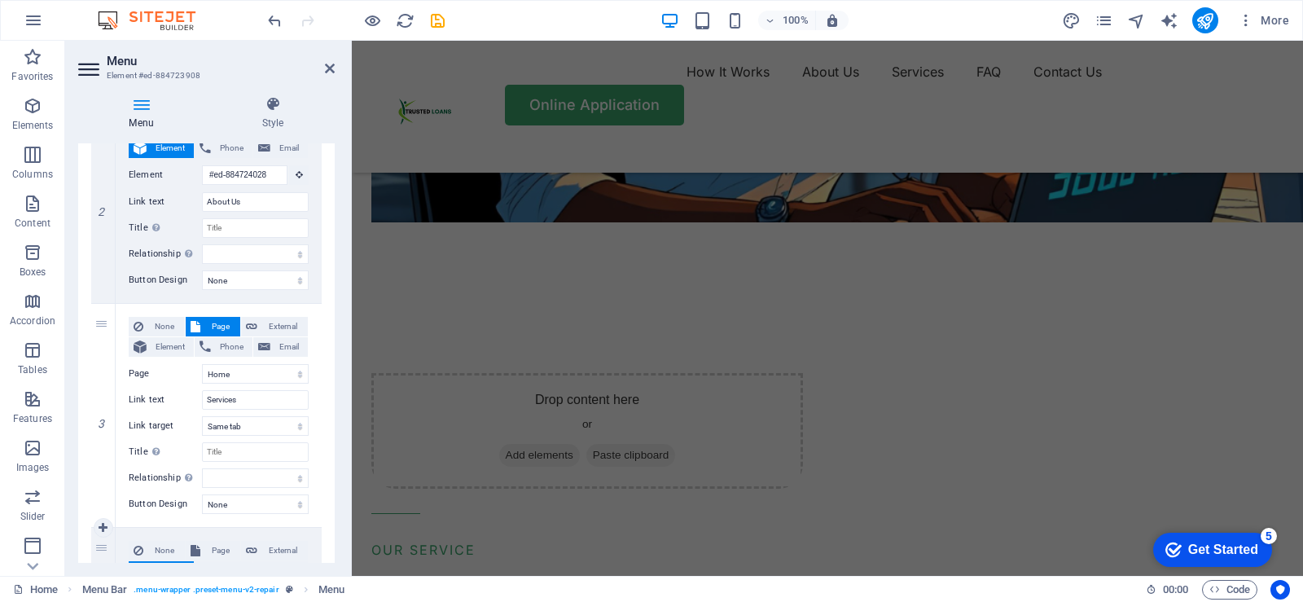
scroll to position [0, 0]
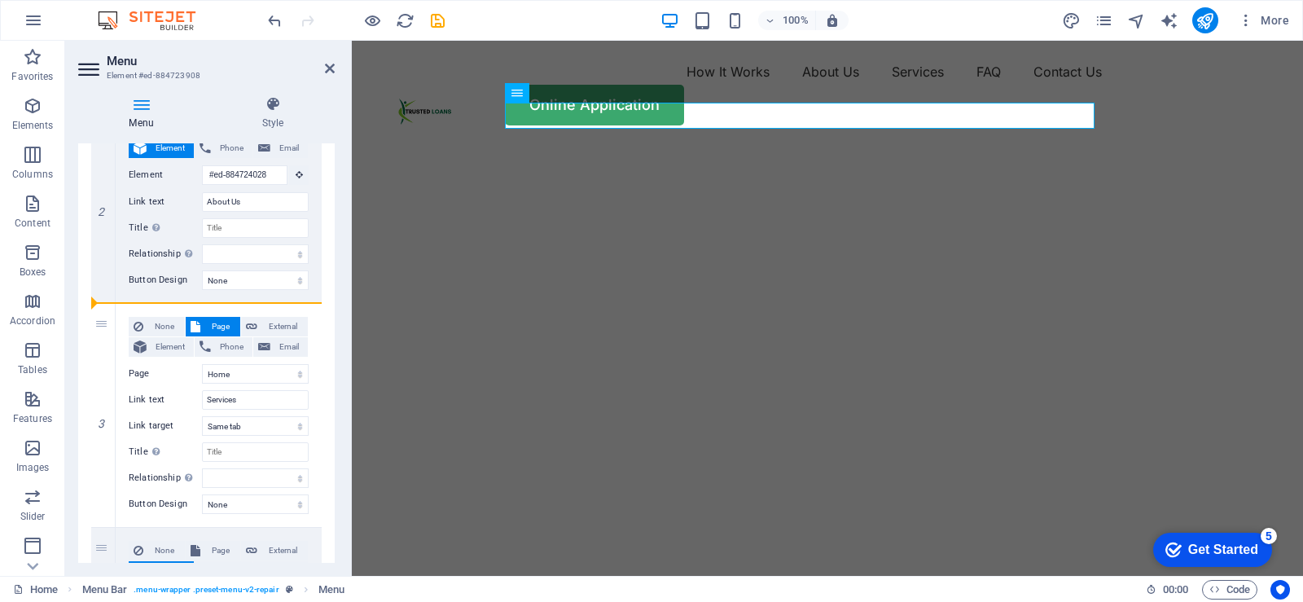
drag, startPoint x: 99, startPoint y: 325, endPoint x: 112, endPoint y: 138, distance: 187.0
click at [112, 138] on div "Menu Style Menu Auto Custom Create custom menu items for this menu. Recommended…" at bounding box center [206, 329] width 257 height 467
select select
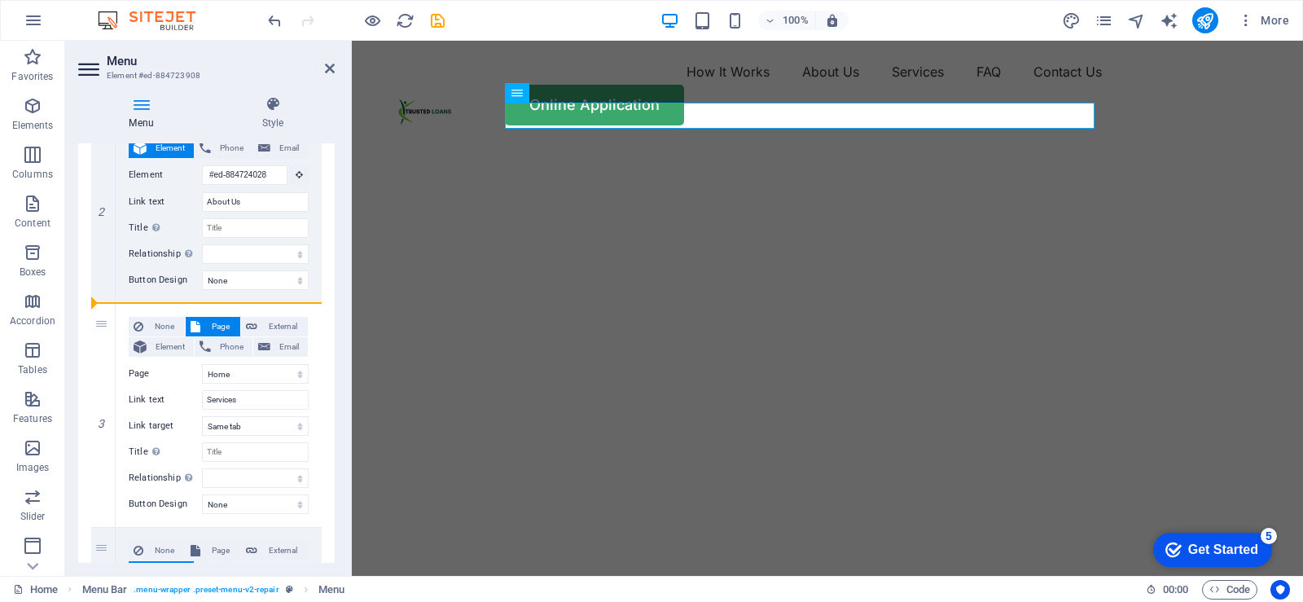
select select
drag, startPoint x: 100, startPoint y: 326, endPoint x: 101, endPoint y: 162, distance: 163.7
click at [101, 162] on div "1 None Page External Element Phone Email Page Home Blog Subpage Legal Notice Pr…" at bounding box center [206, 415] width 231 height 1019
select select
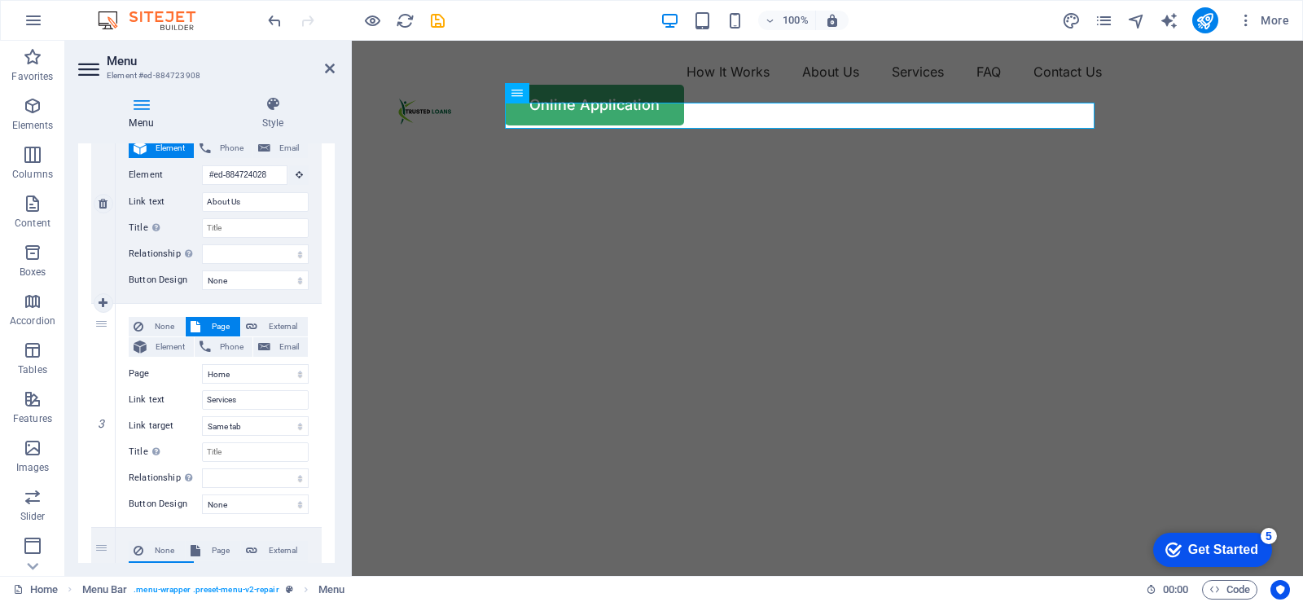
select select "0"
type input "Services"
select select
type input "#ed-884724028"
type input "About Us"
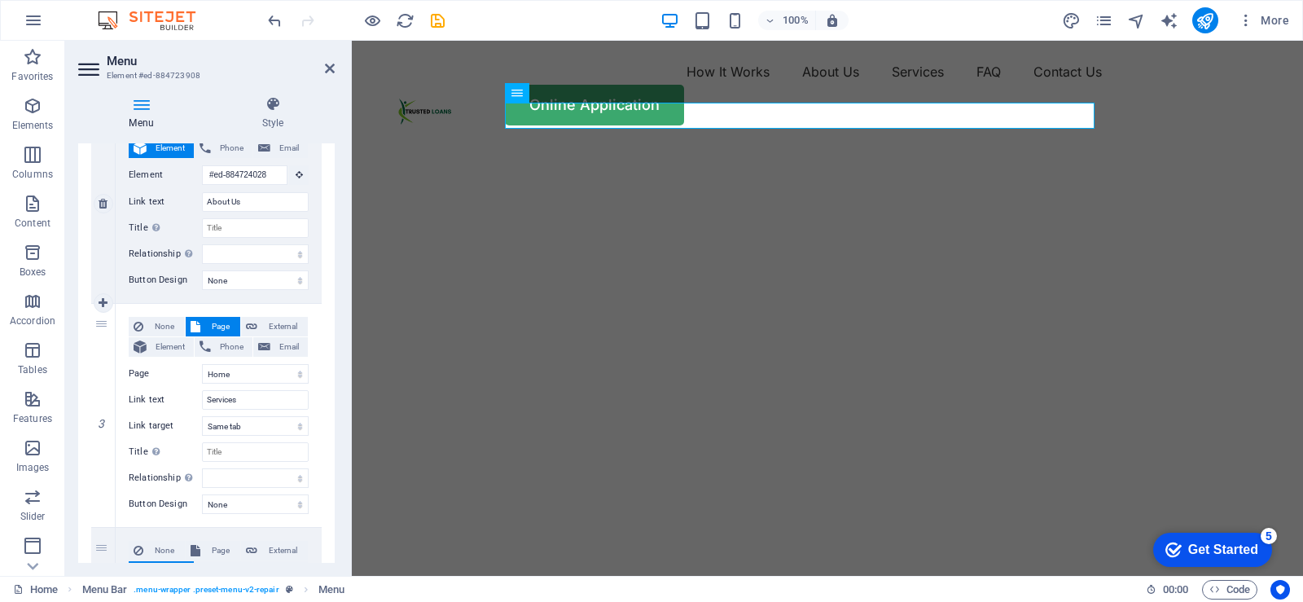
select select
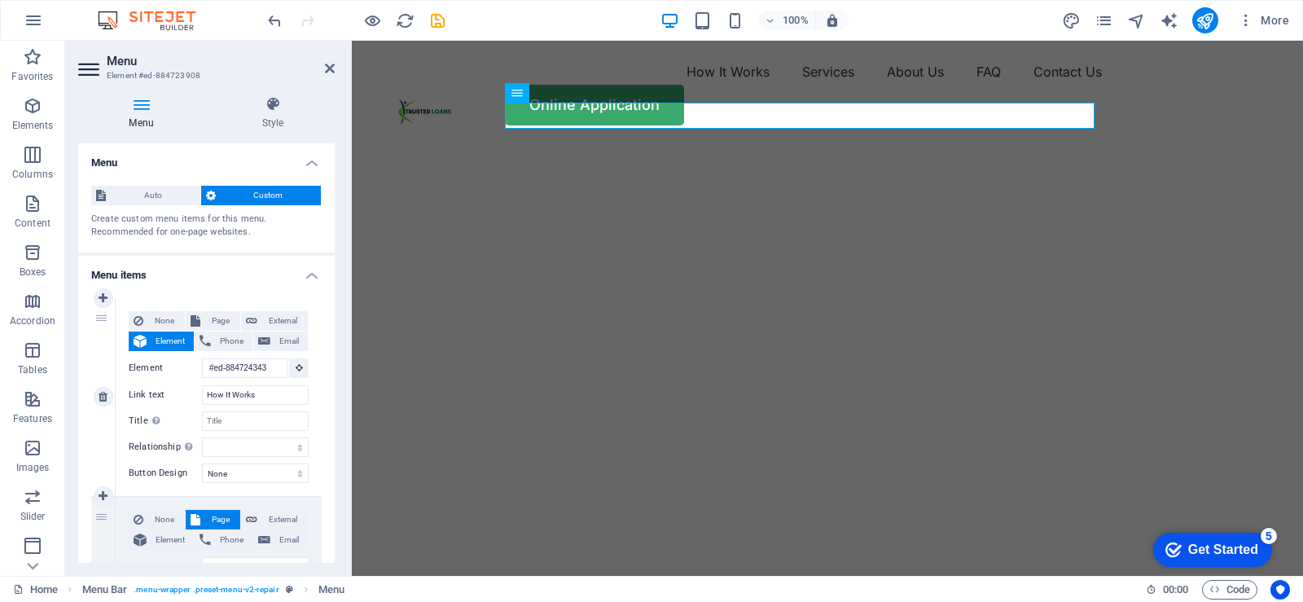
scroll to position [81, 0]
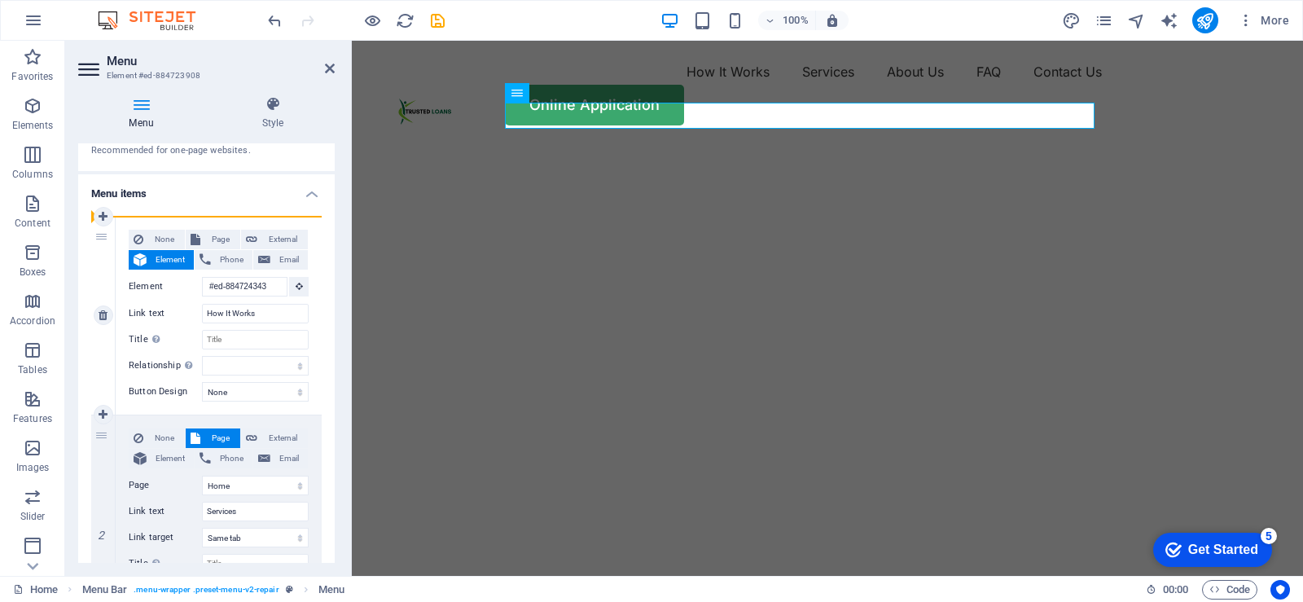
drag, startPoint x: 99, startPoint y: 441, endPoint x: 103, endPoint y: 247, distance: 193.9
select select "0"
type input "Services"
select select
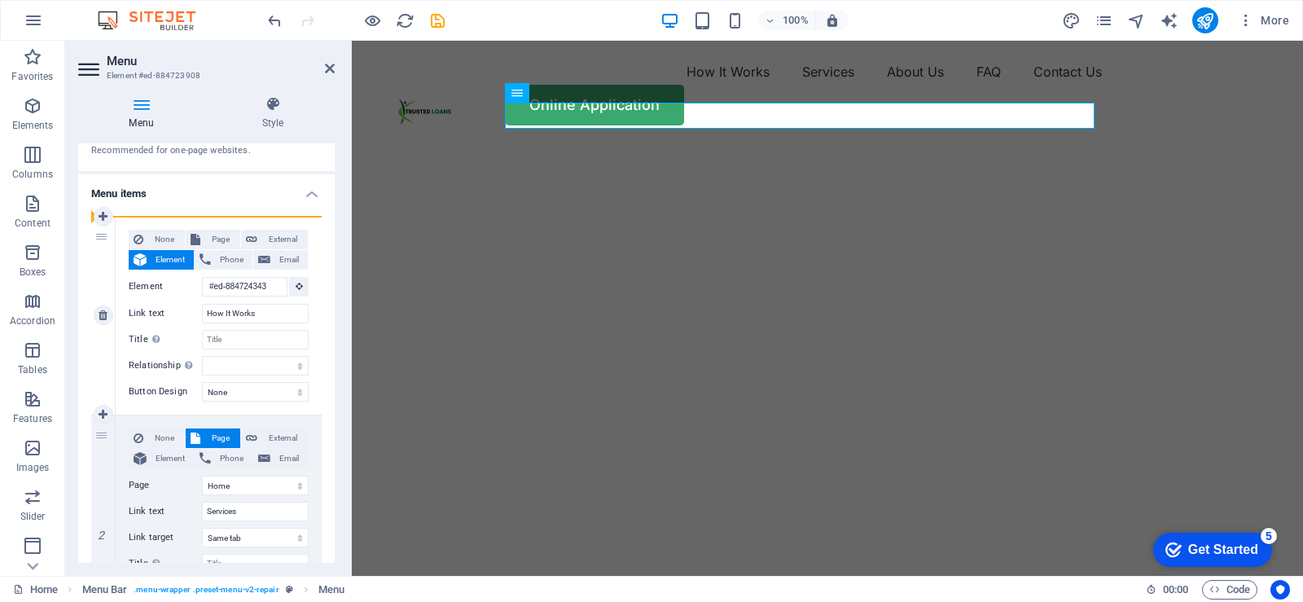
type input "#ed-884724343"
type input "How It Works"
select select
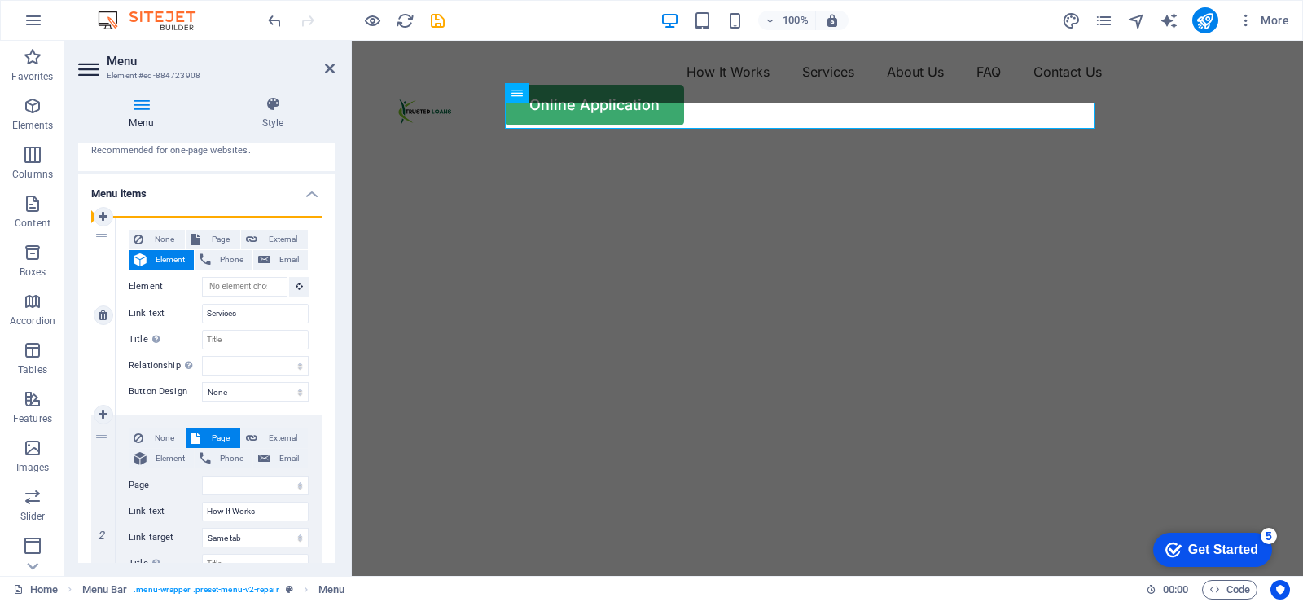
select select
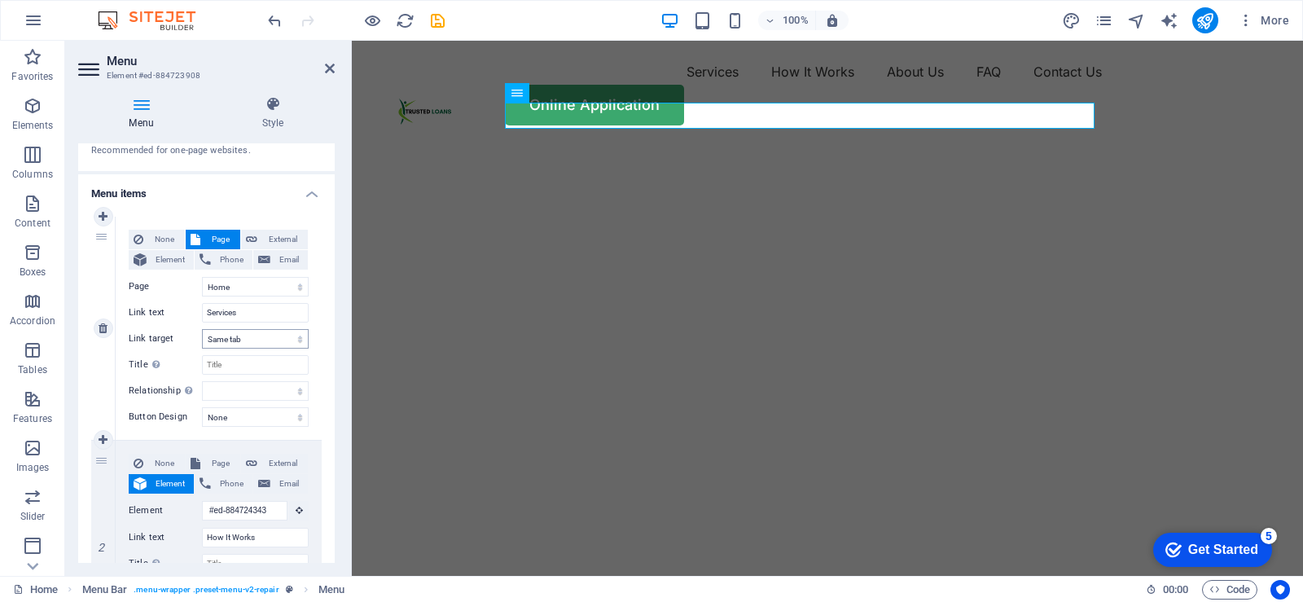
scroll to position [0, 0]
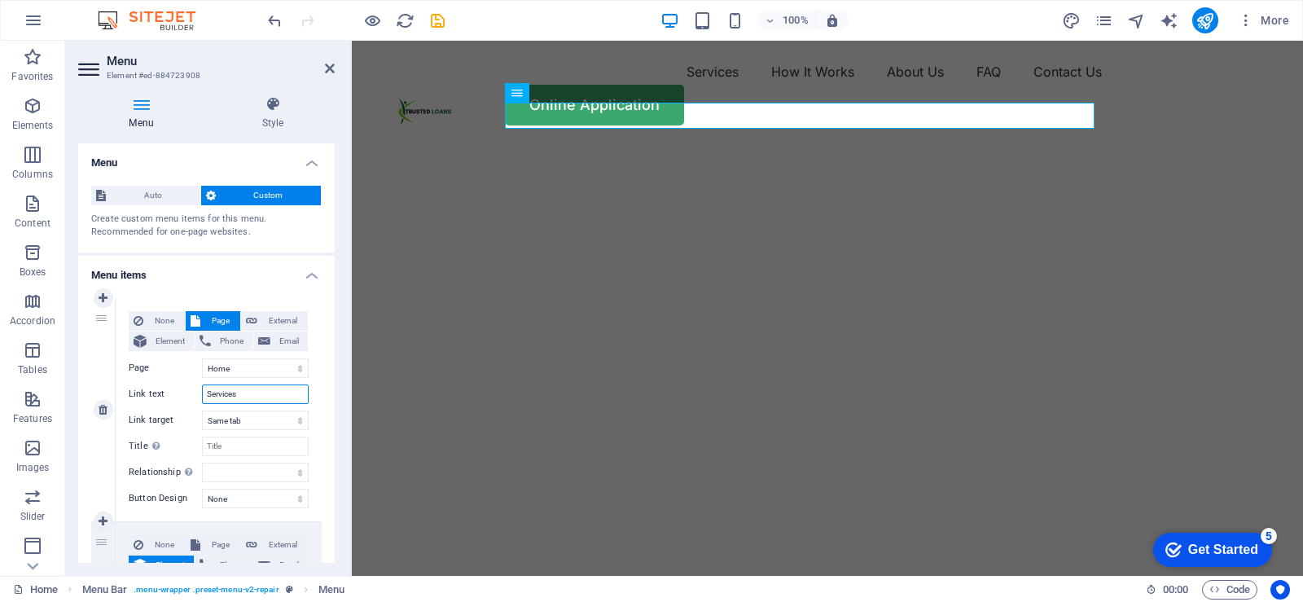
click at [244, 396] on input "Services" at bounding box center [255, 394] width 107 height 20
type input "S"
select select
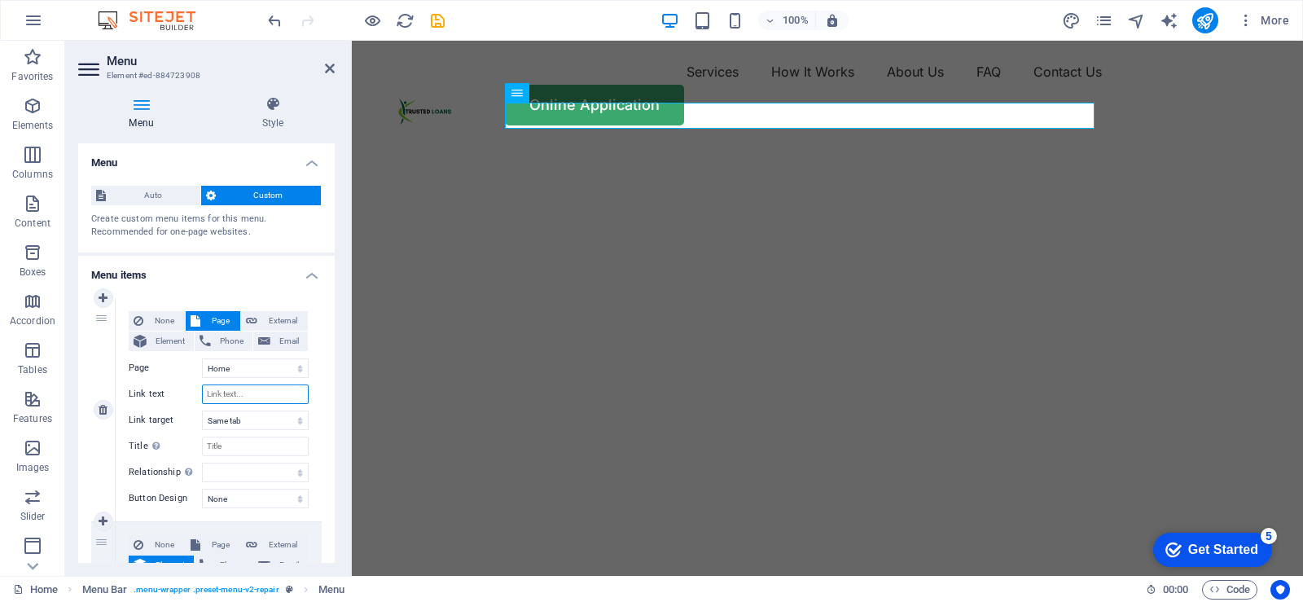
select select
type input "Home"
select select
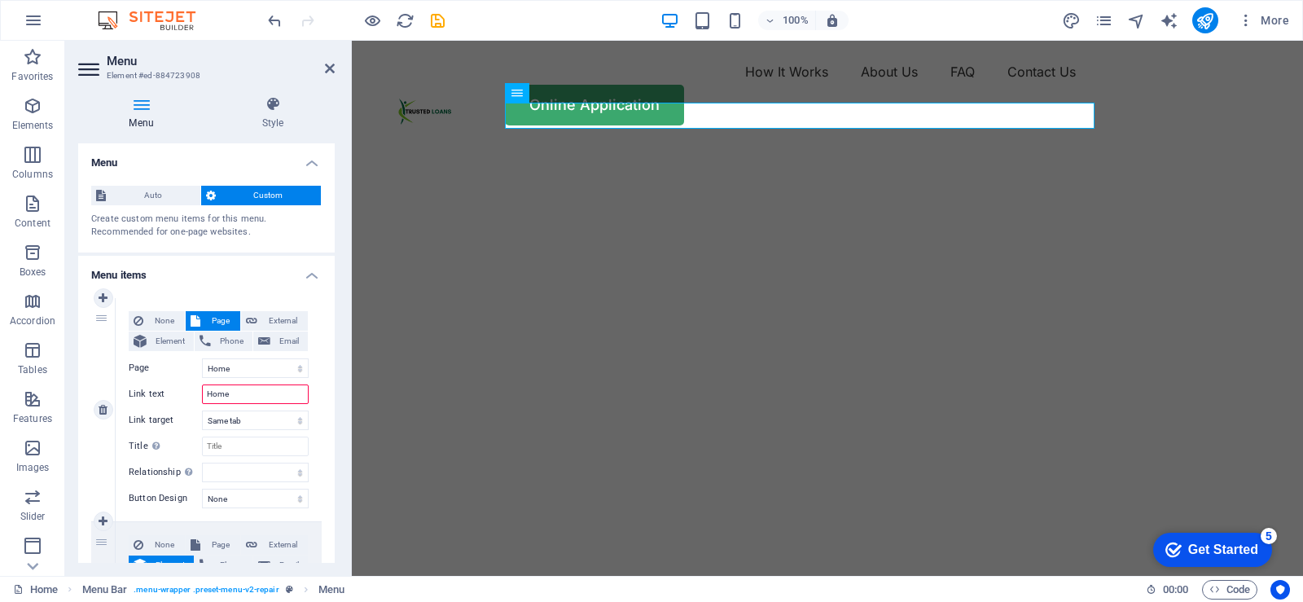
select select
type input "Home"
click at [317, 400] on div "None Page External Element Phone Email Page Home Blog Subpage Legal Notice Priv…" at bounding box center [219, 409] width 206 height 223
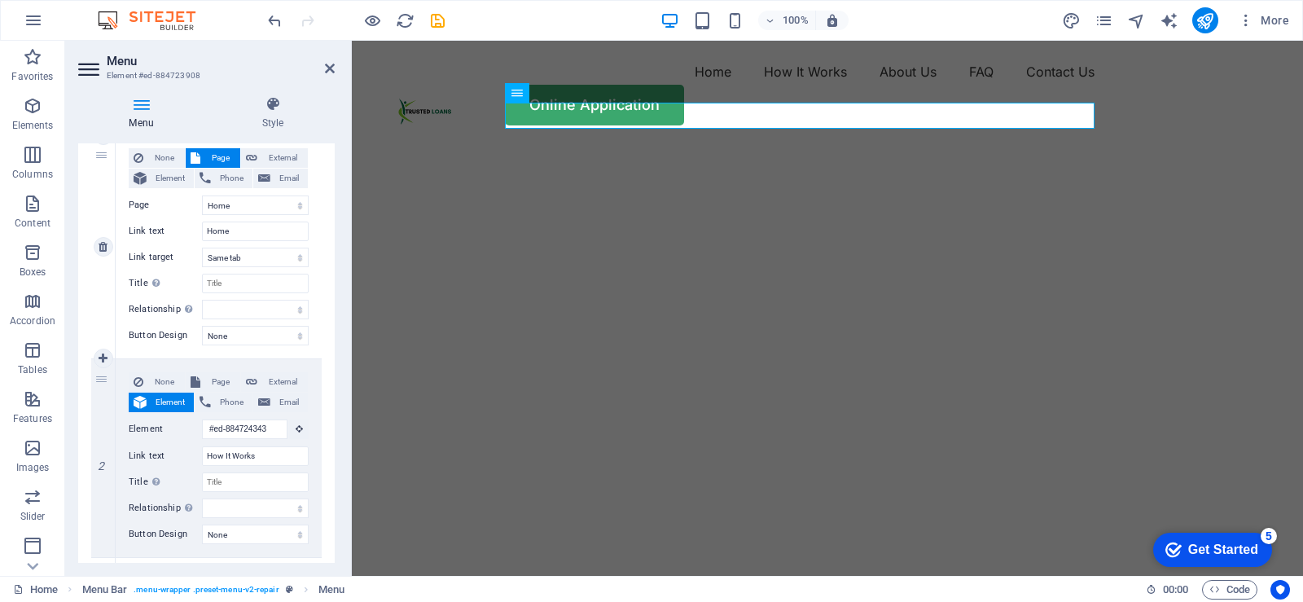
scroll to position [244, 0]
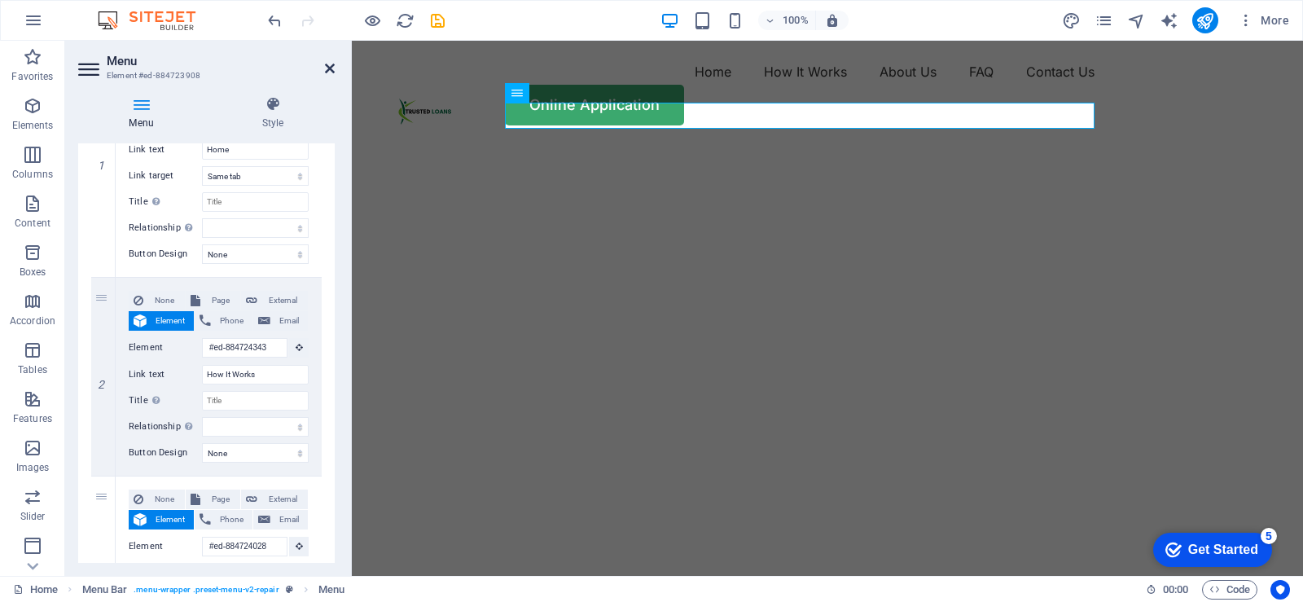
click at [325, 69] on icon at bounding box center [330, 68] width 10 height 13
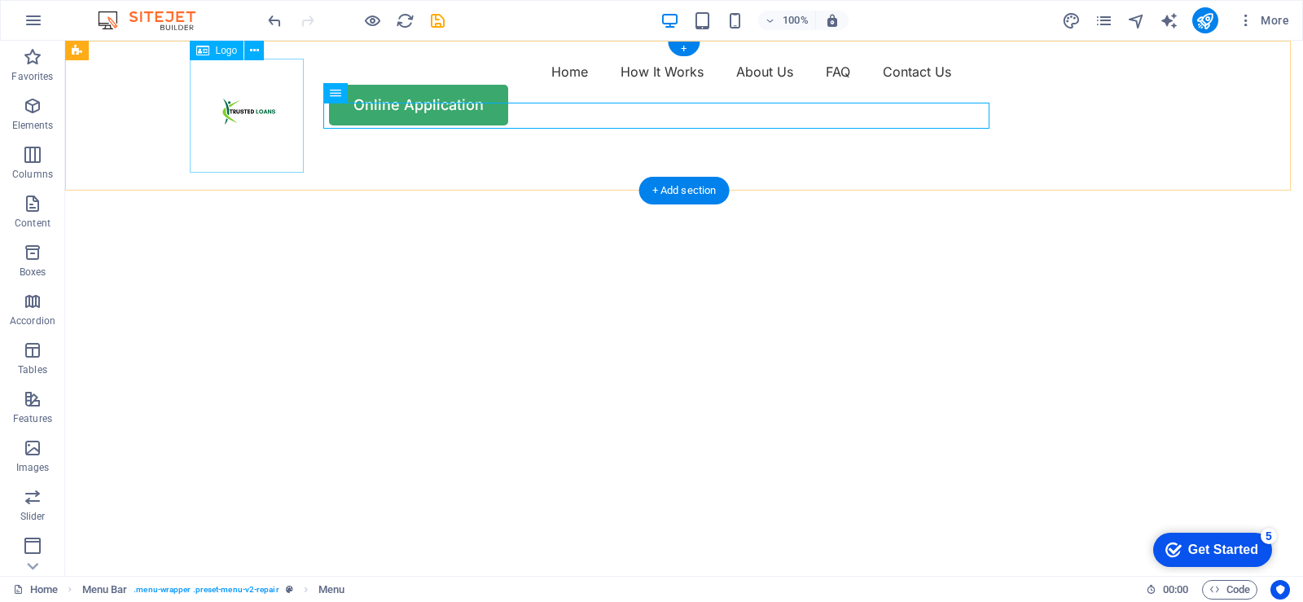
click at [235, 112] on div at bounding box center [252, 116] width 114 height 114
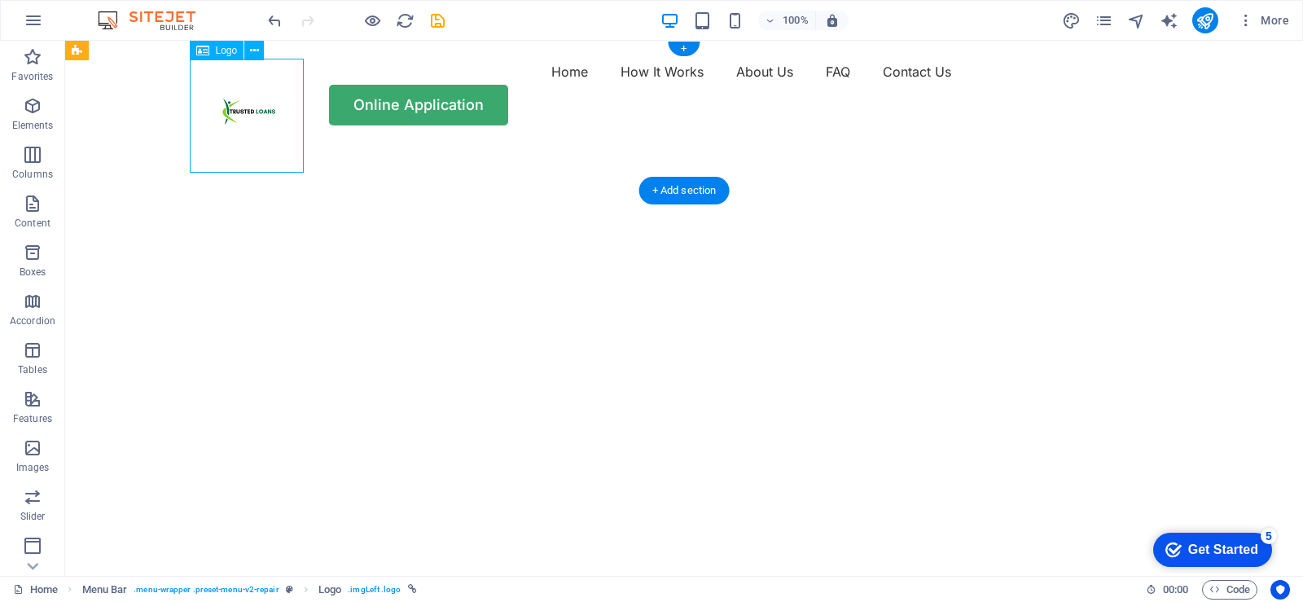
click at [235, 112] on div at bounding box center [252, 116] width 114 height 114
select select "px"
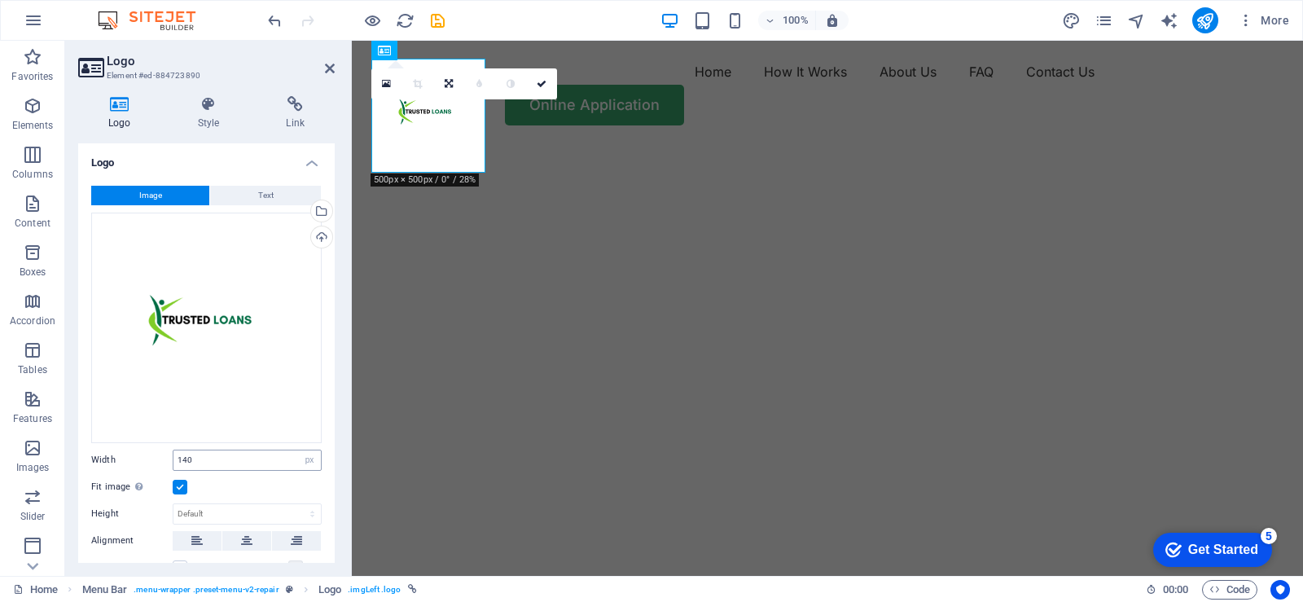
scroll to position [81, 0]
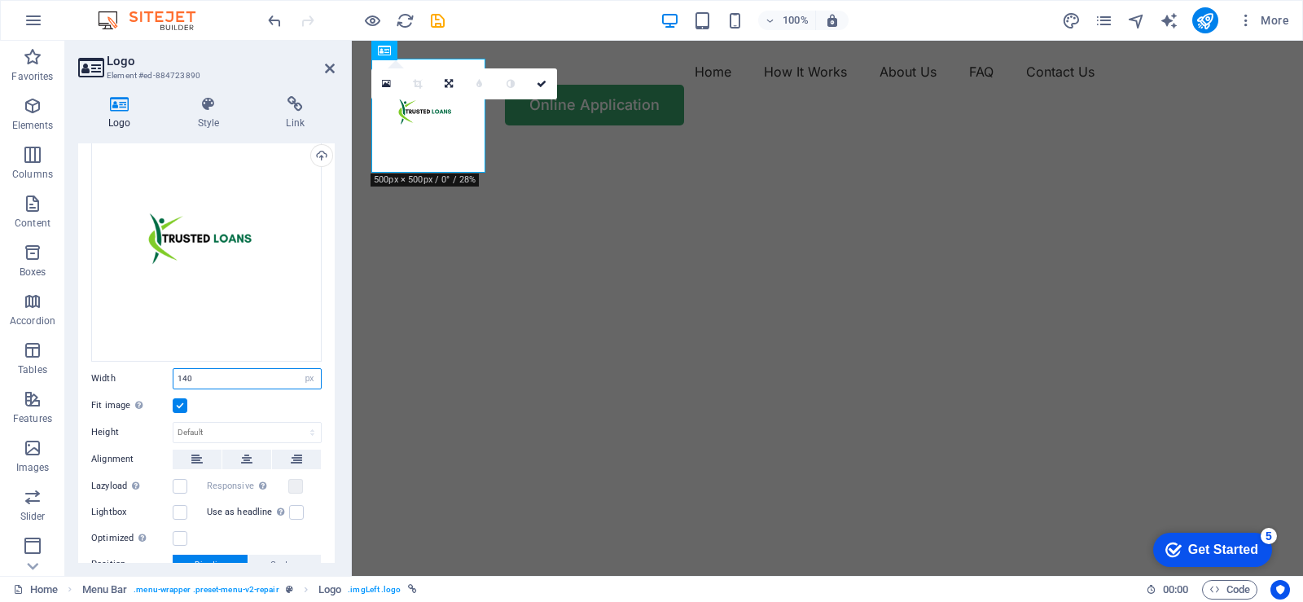
click at [233, 371] on input "140" at bounding box center [246, 379] width 147 height 20
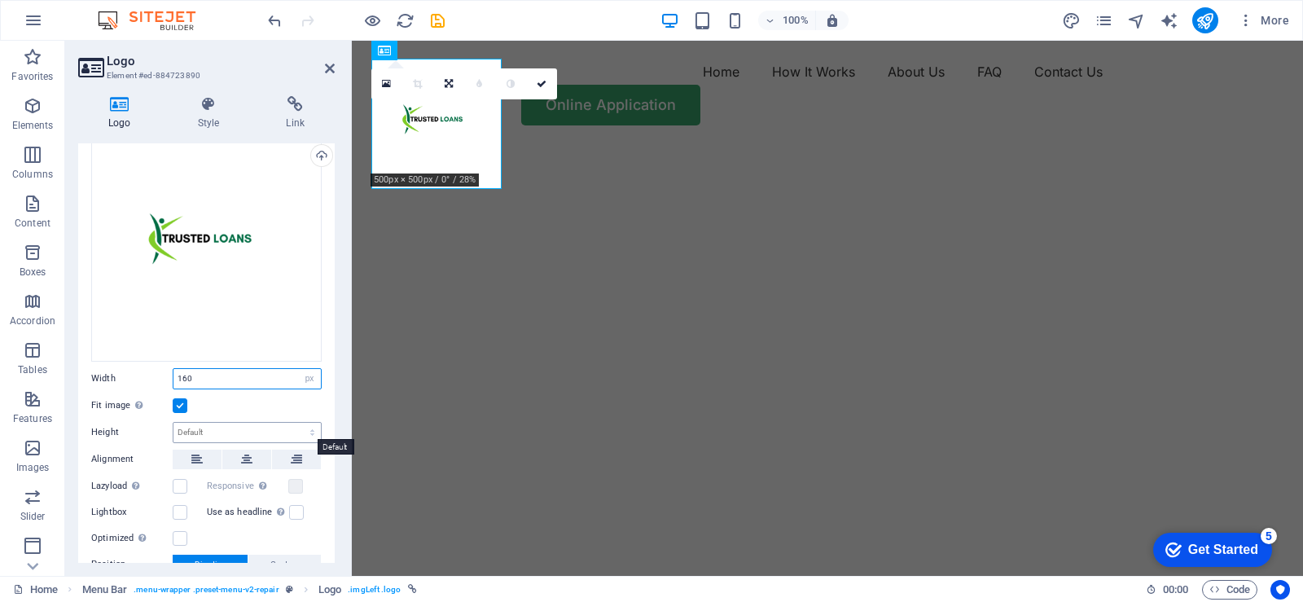
scroll to position [163, 0]
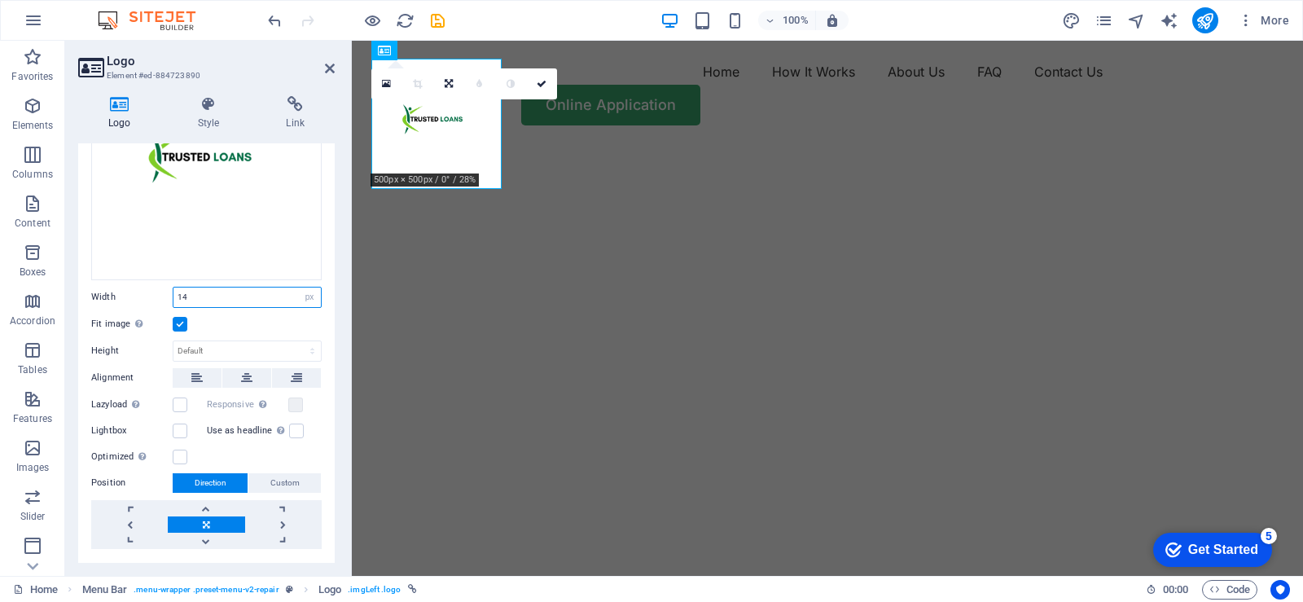
type input "140"
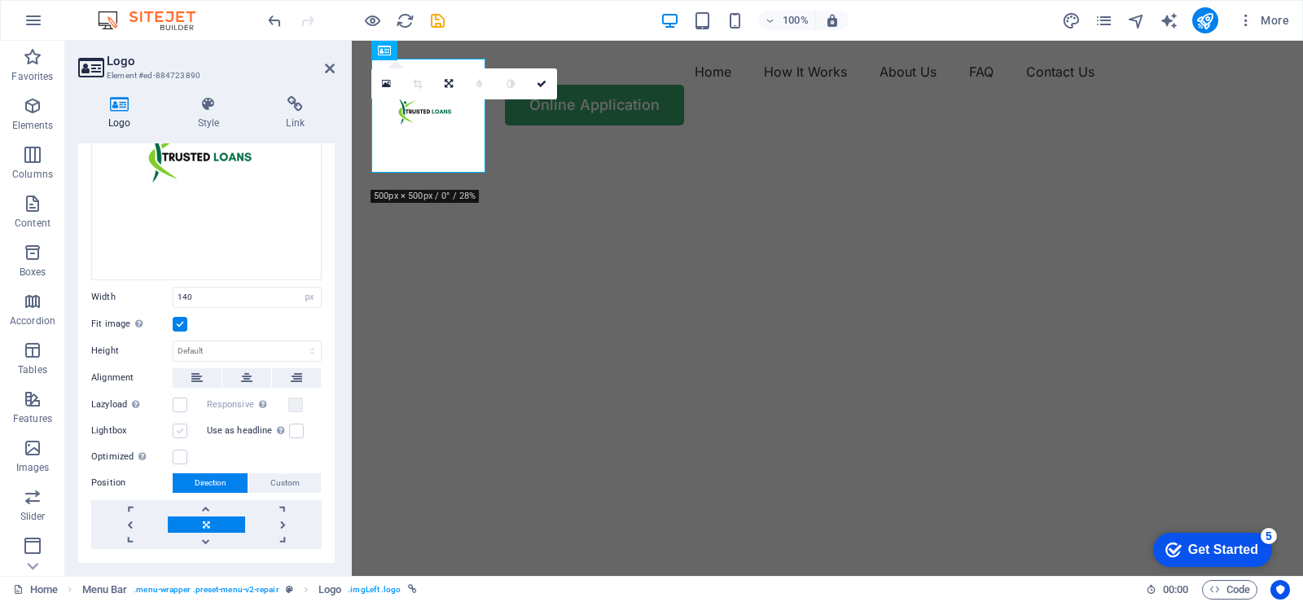
click at [182, 428] on label at bounding box center [180, 431] width 15 height 15
click at [0, 0] on input "Lightbox" at bounding box center [0, 0] width 0 height 0
click at [183, 455] on label at bounding box center [180, 457] width 15 height 15
click at [0, 0] on input "Optimized Images are compressed to improve page speed." at bounding box center [0, 0] width 0 height 0
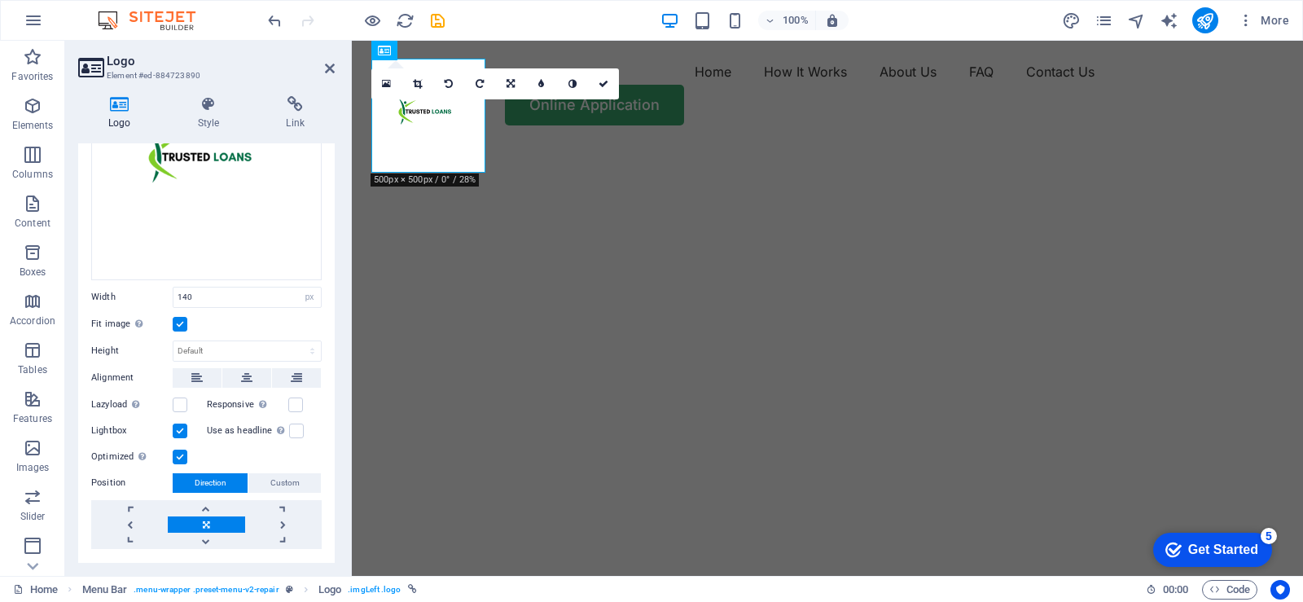
click at [183, 455] on label at bounding box center [180, 457] width 15 height 15
click at [0, 0] on input "Optimized Images are compressed to improve page speed." at bounding box center [0, 0] width 0 height 0
click at [183, 455] on label at bounding box center [180, 457] width 15 height 15
click at [0, 0] on input "Optimized Images are compressed to improve page speed." at bounding box center [0, 0] width 0 height 0
click at [512, 85] on icon at bounding box center [511, 84] width 8 height 10
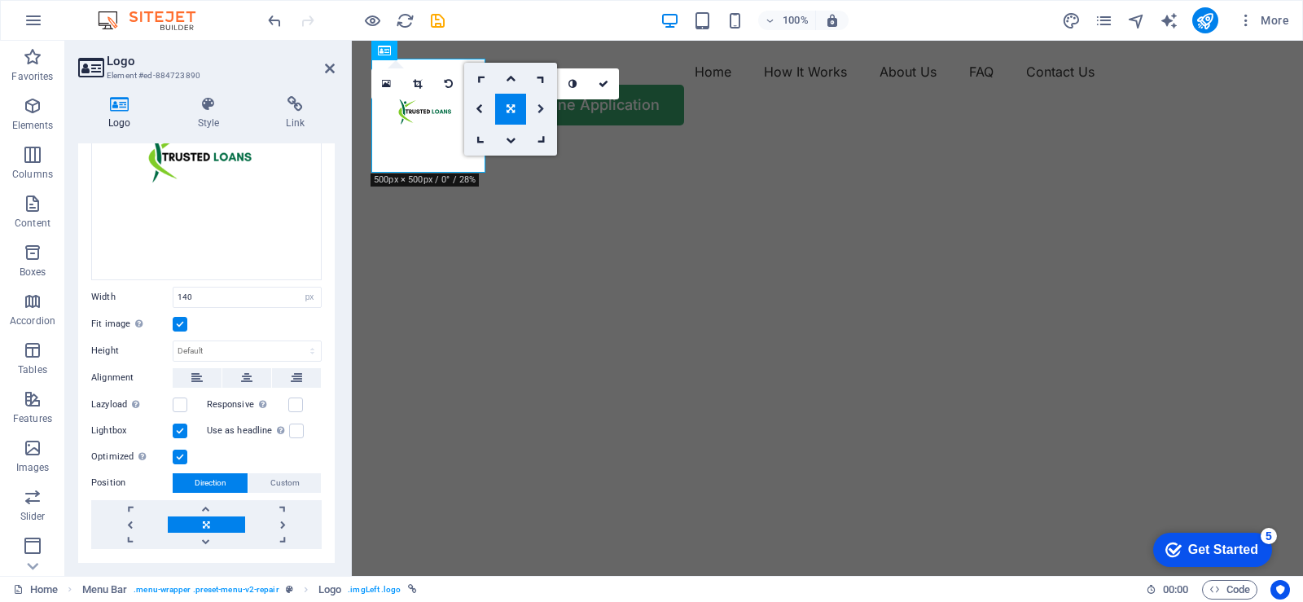
click at [545, 109] on icon at bounding box center [541, 109] width 7 height 10
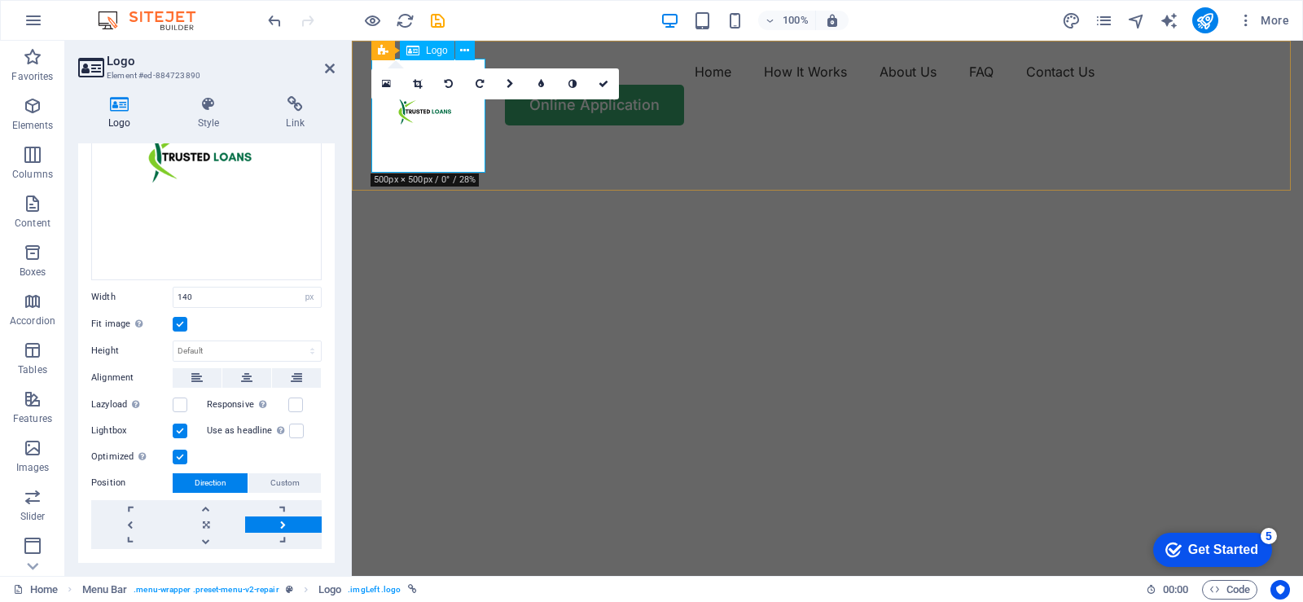
click at [431, 116] on div at bounding box center [428, 116] width 114 height 114
click at [513, 85] on icon at bounding box center [510, 84] width 7 height 10
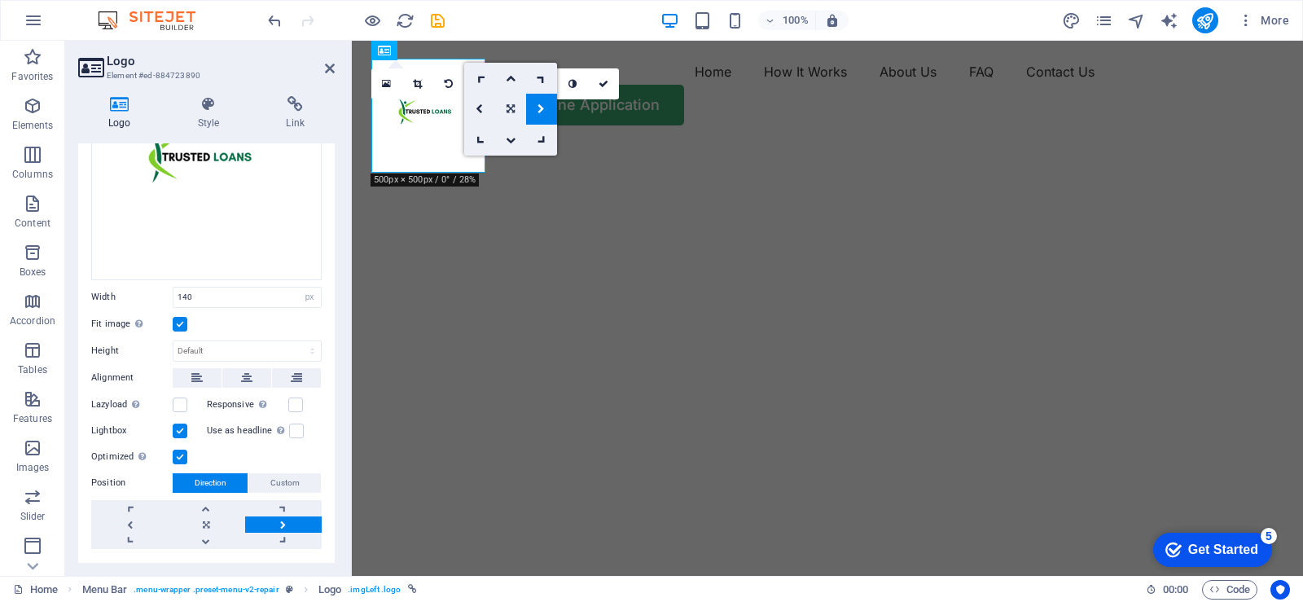
click at [504, 108] on link at bounding box center [510, 109] width 31 height 31
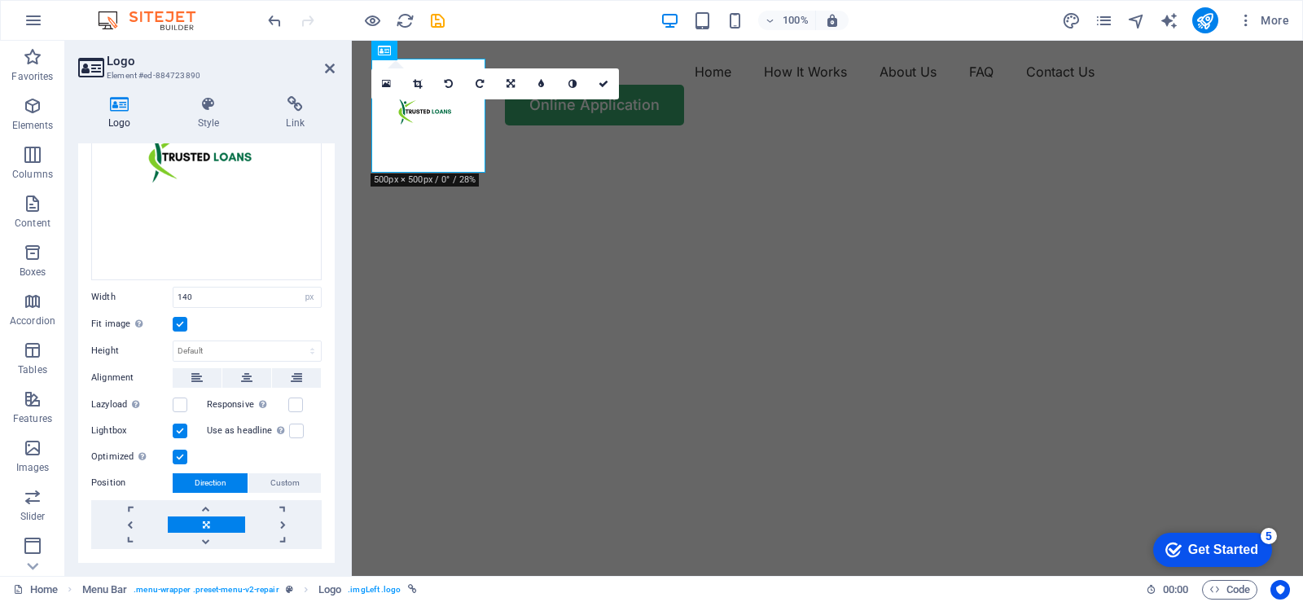
click at [509, 84] on icon at bounding box center [511, 84] width 8 height 10
click at [509, 103] on link at bounding box center [510, 109] width 31 height 31
click at [510, 86] on icon at bounding box center [511, 84] width 8 height 10
click at [510, 103] on link at bounding box center [510, 109] width 31 height 31
click at [512, 86] on icon at bounding box center [511, 84] width 8 height 10
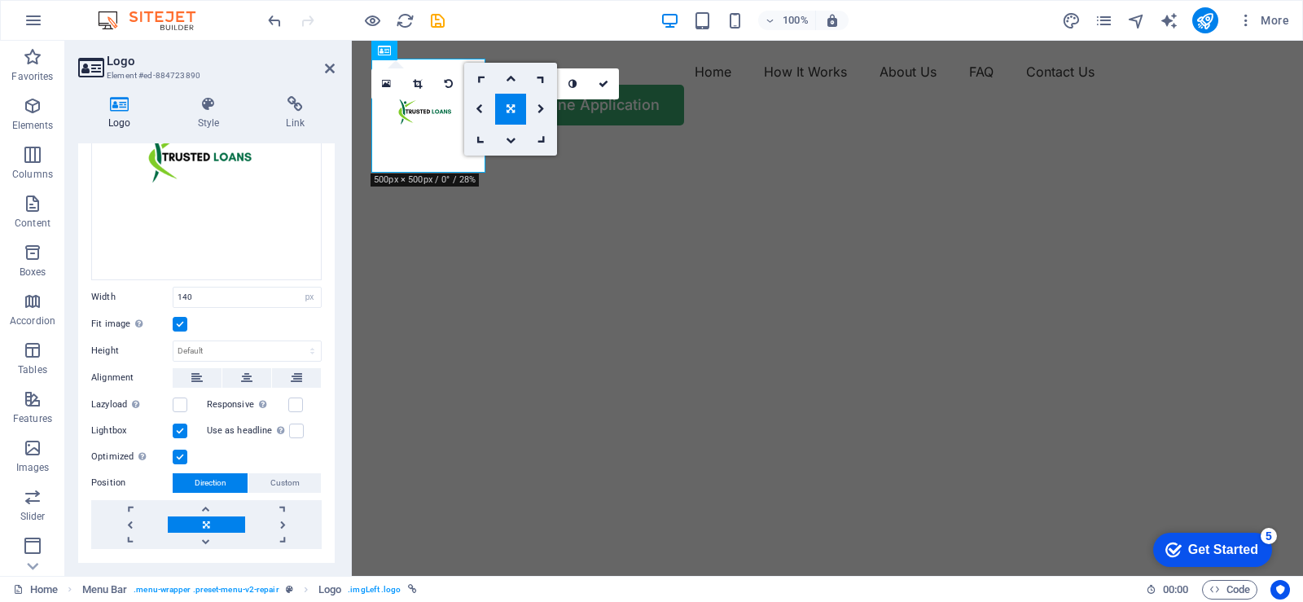
click at [513, 105] on icon at bounding box center [511, 109] width 8 height 10
click at [180, 397] on label at bounding box center [180, 404] width 15 height 15
click at [0, 0] on input "Lazyload Loading images after the page loads improves page speed." at bounding box center [0, 0] width 0 height 0
click at [180, 397] on label at bounding box center [180, 404] width 15 height 15
click at [0, 0] on input "Lazyload Loading images after the page loads improves page speed." at bounding box center [0, 0] width 0 height 0
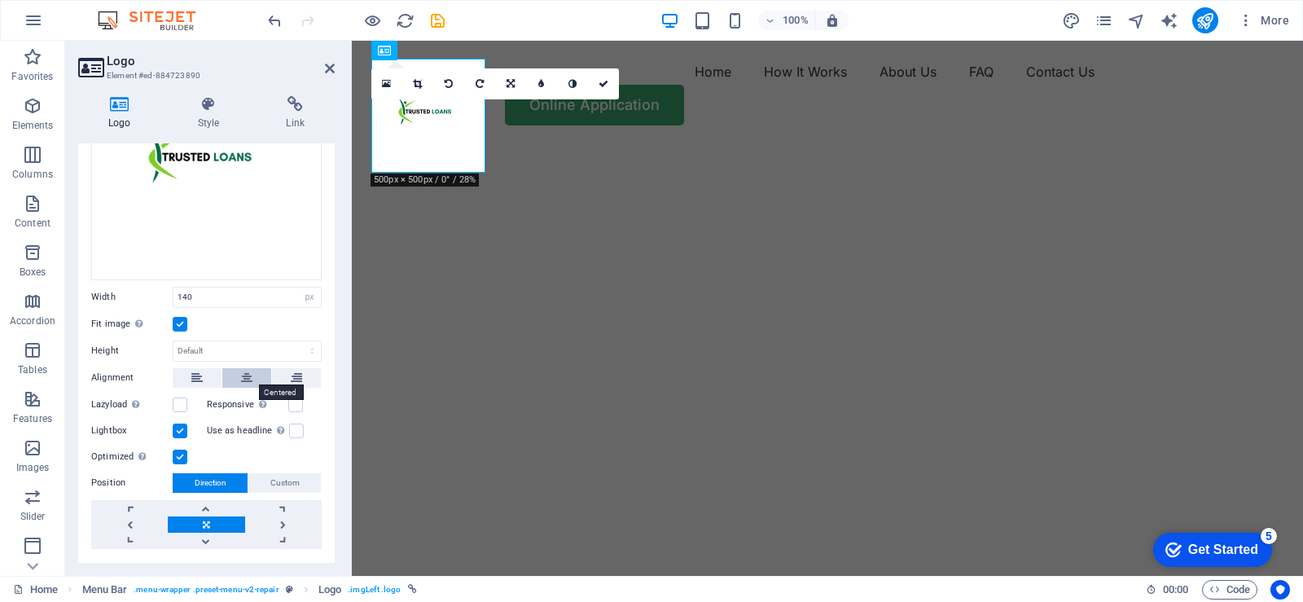
click at [247, 374] on icon at bounding box center [246, 378] width 11 height 20
click at [200, 373] on icon at bounding box center [196, 378] width 11 height 20
click at [296, 403] on label at bounding box center [295, 404] width 15 height 15
click at [0, 0] on input "Responsive Automatically load retina image and smartphone optimized sizes." at bounding box center [0, 0] width 0 height 0
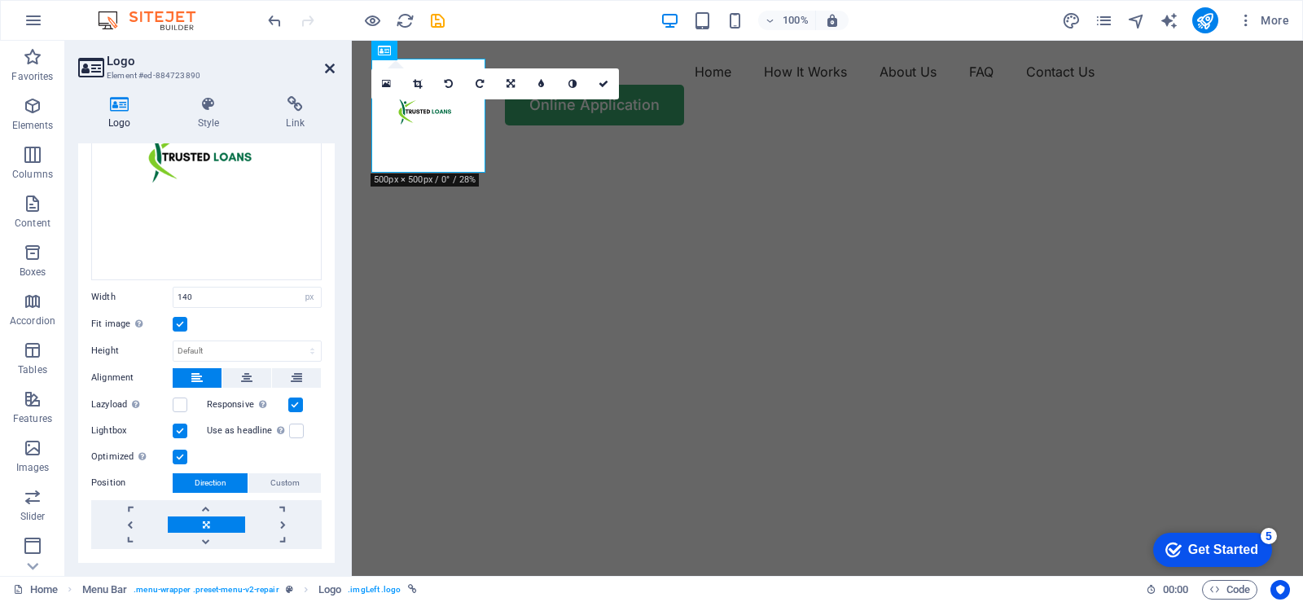
click at [331, 70] on icon at bounding box center [330, 68] width 10 height 13
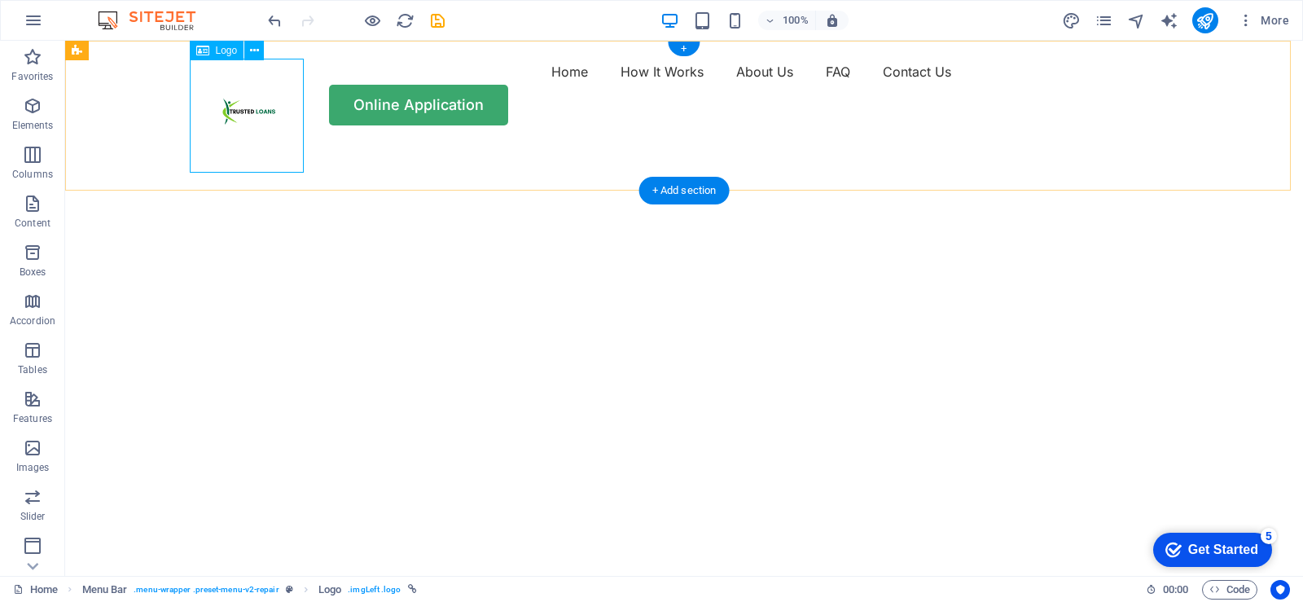
click at [280, 125] on div at bounding box center [252, 116] width 114 height 114
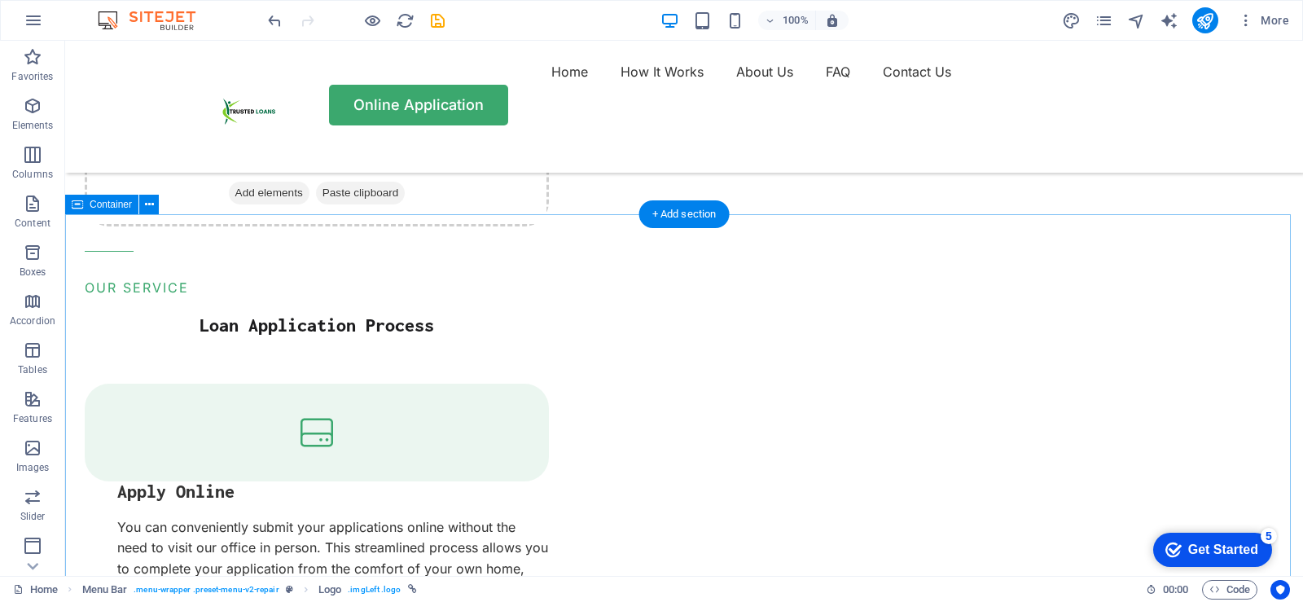
scroll to position [1873, 0]
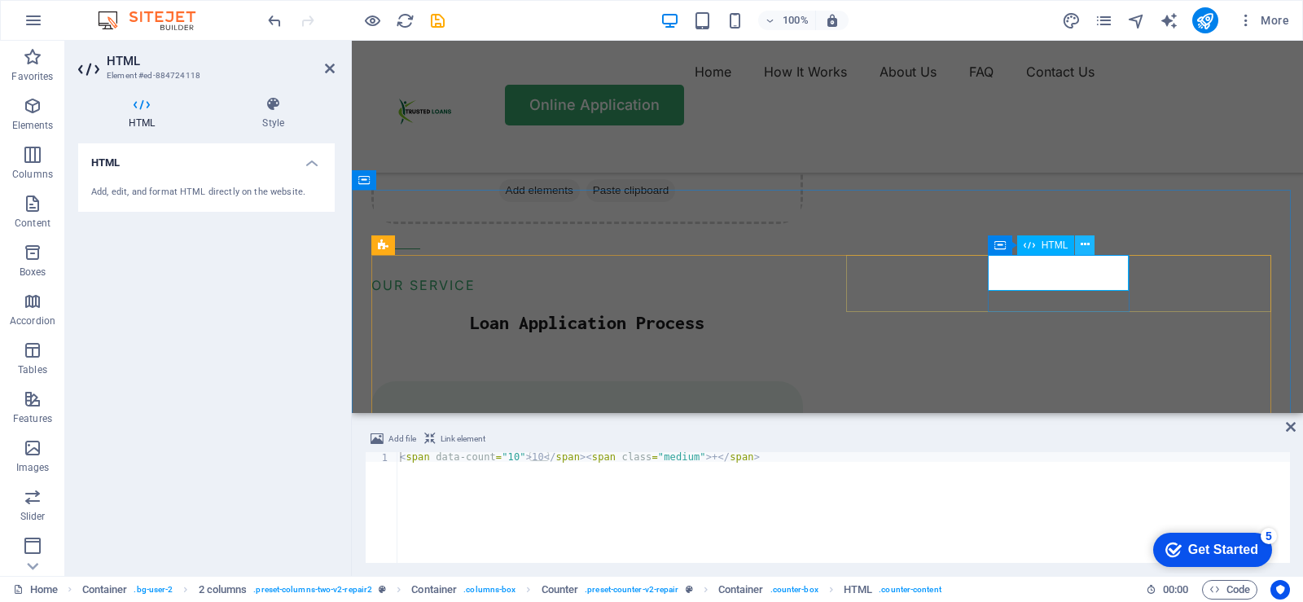
click at [1089, 244] on icon at bounding box center [1085, 244] width 9 height 17
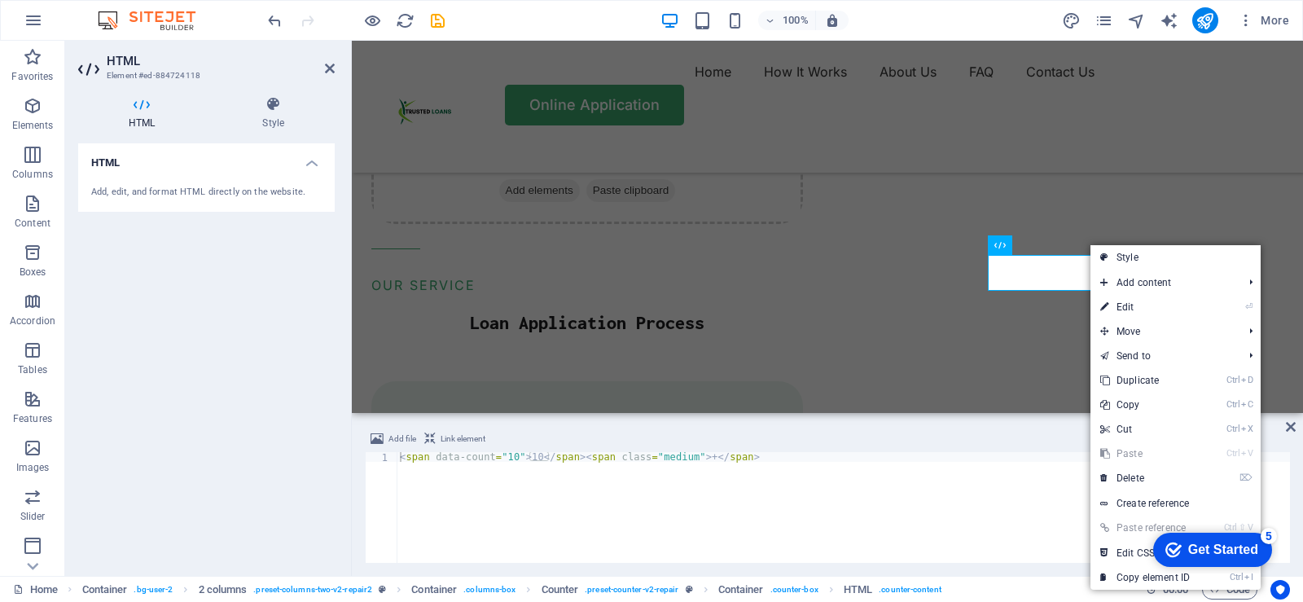
click at [987, 438] on div "Add file Link element" at bounding box center [827, 441] width 925 height 24
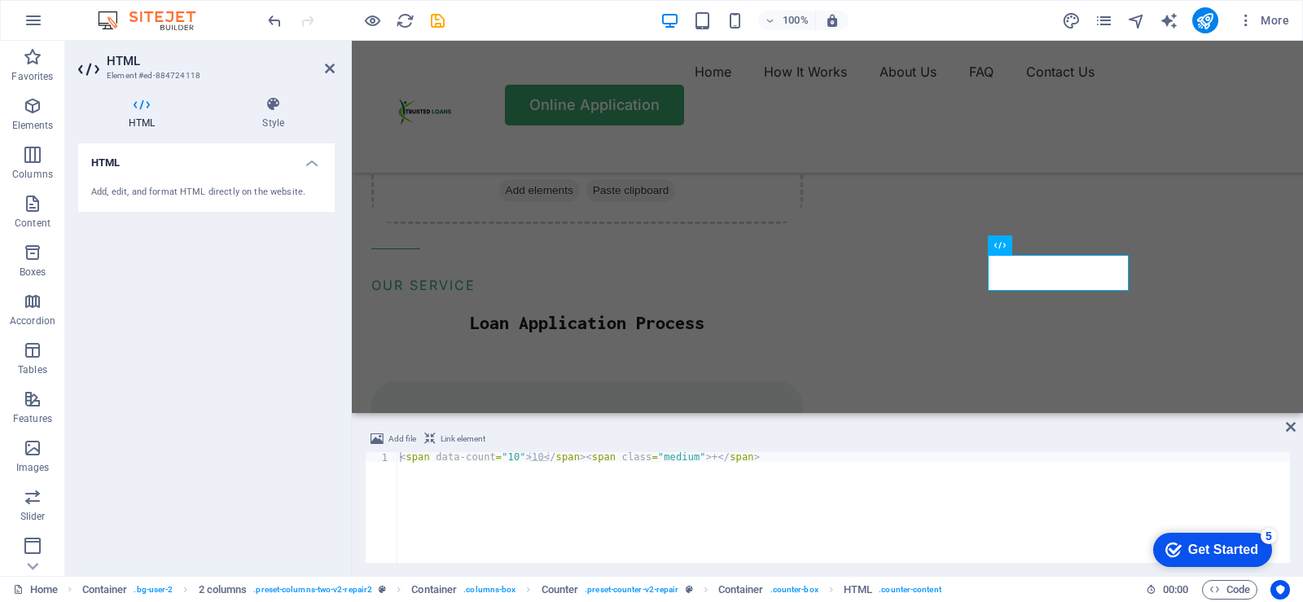
click at [261, 304] on div "HTML Add, edit, and format HTML directly on the website." at bounding box center [206, 352] width 257 height 419
click at [323, 68] on header "HTML Element #ed-884724118" at bounding box center [206, 62] width 257 height 42
click at [328, 69] on icon at bounding box center [330, 68] width 10 height 13
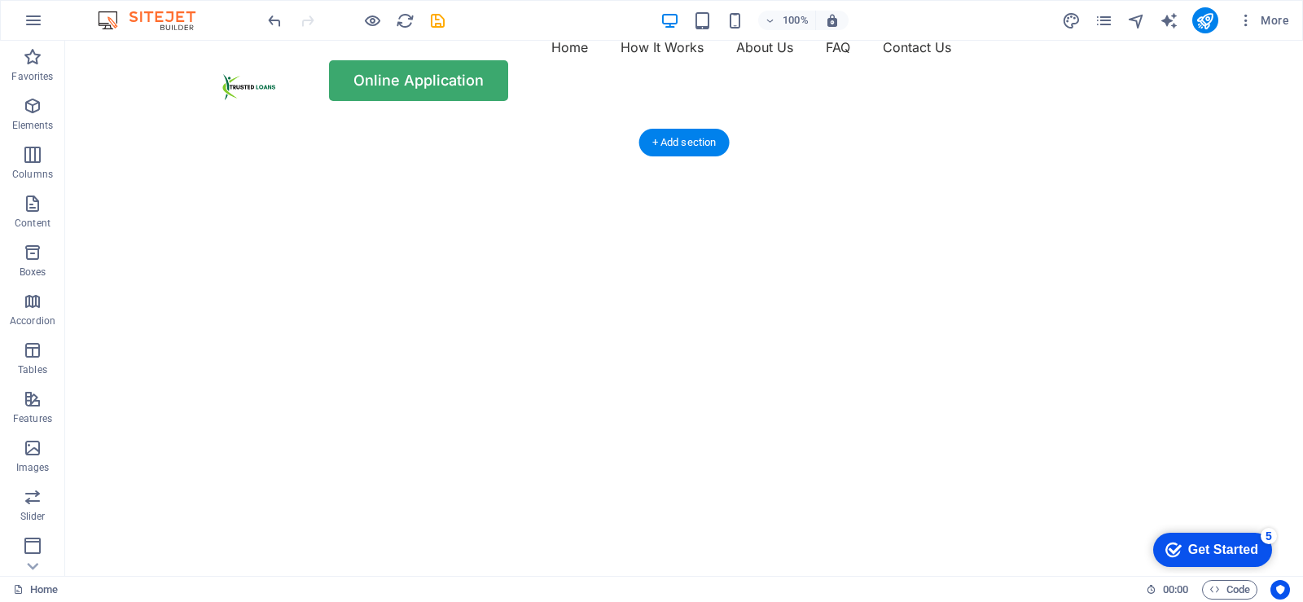
scroll to position [0, 0]
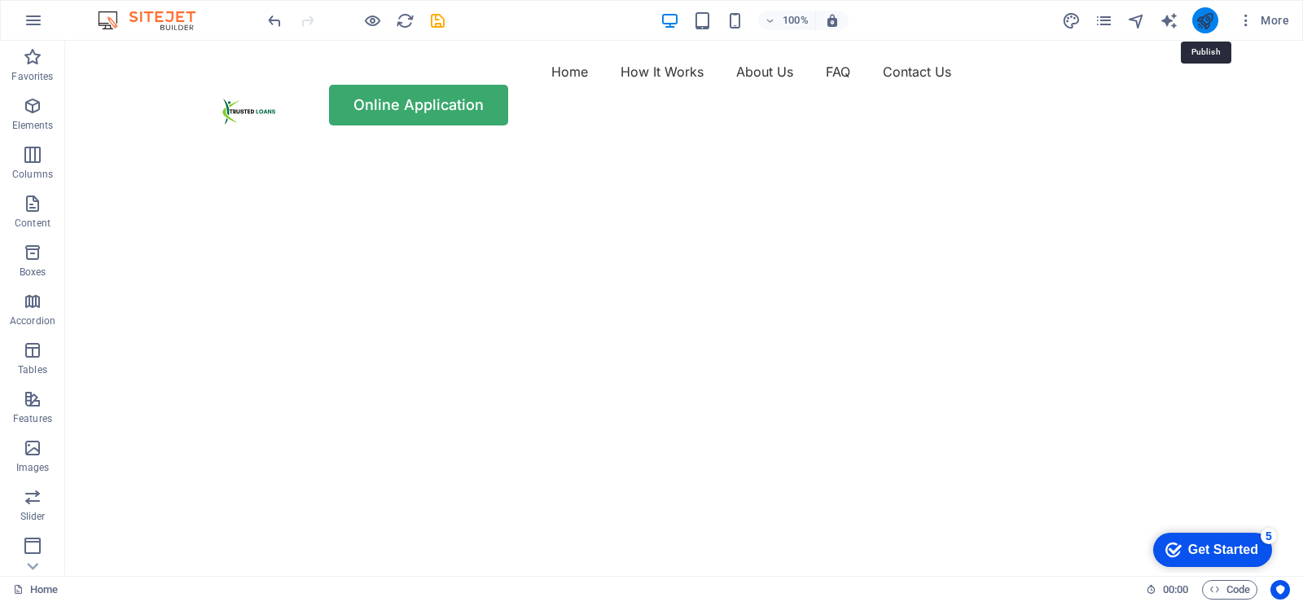
click at [1204, 20] on icon "publish" at bounding box center [1205, 20] width 19 height 19
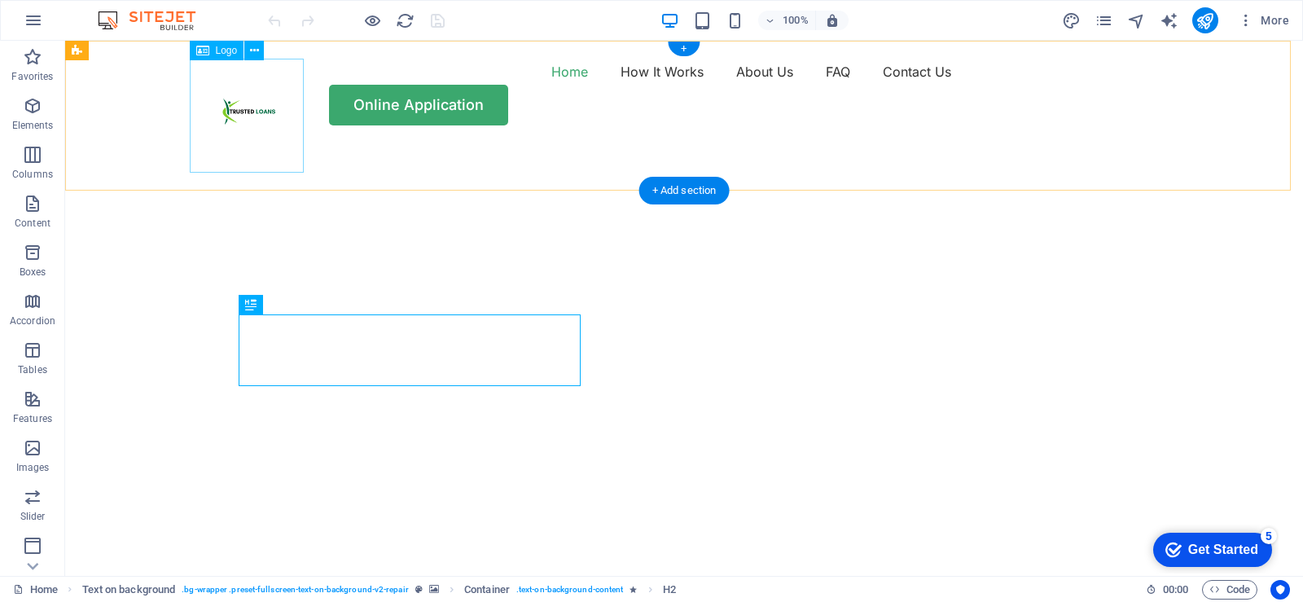
click at [266, 112] on div at bounding box center [252, 116] width 114 height 114
select select "px"
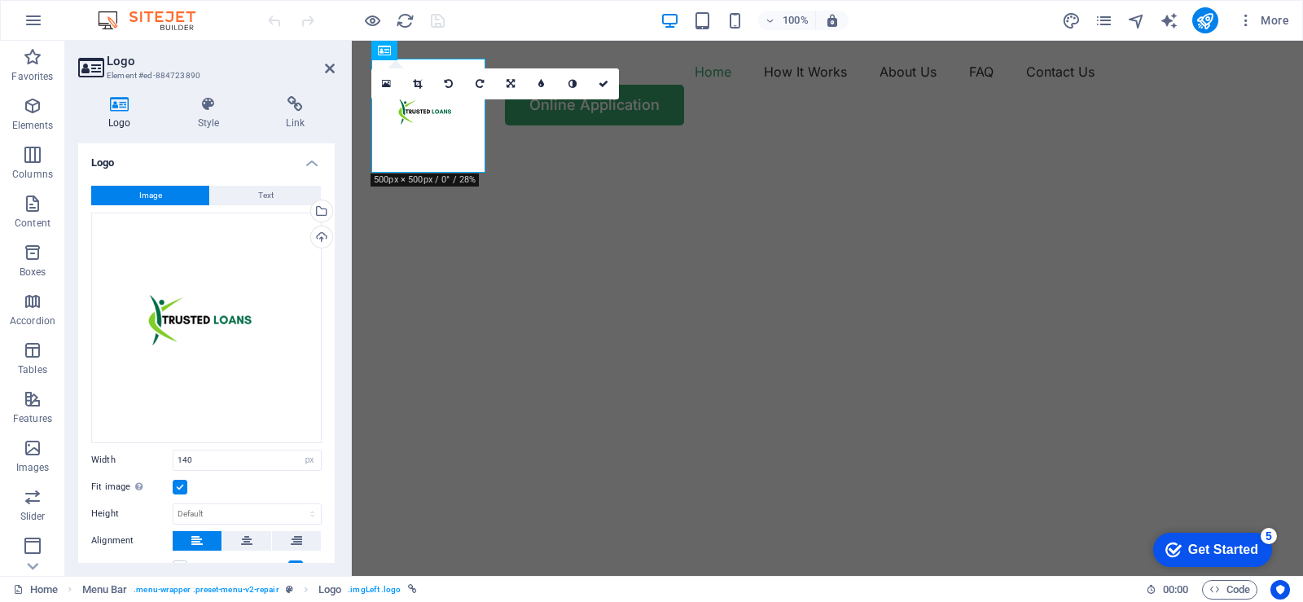
click at [178, 194] on button "Image" at bounding box center [150, 196] width 118 height 20
click at [124, 113] on h4 "Logo" at bounding box center [123, 113] width 90 height 34
click at [222, 325] on div "Drag files here, click to choose files or select files from Files or our free s…" at bounding box center [206, 328] width 231 height 231
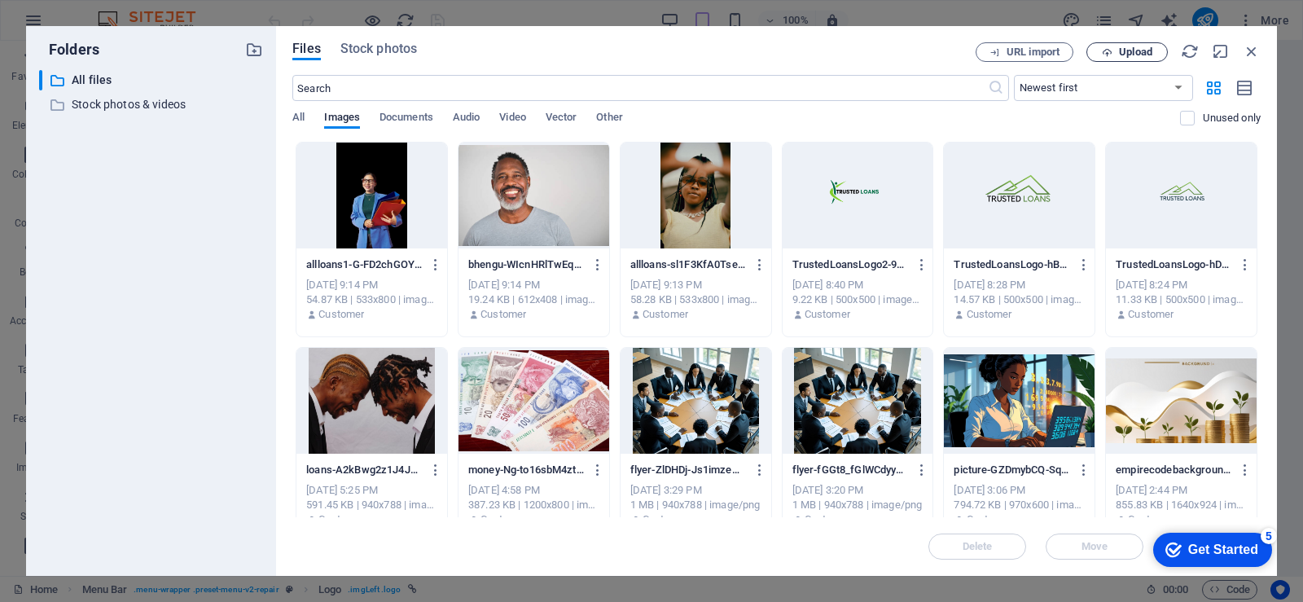
click at [1128, 55] on span "Upload" at bounding box center [1135, 52] width 33 height 10
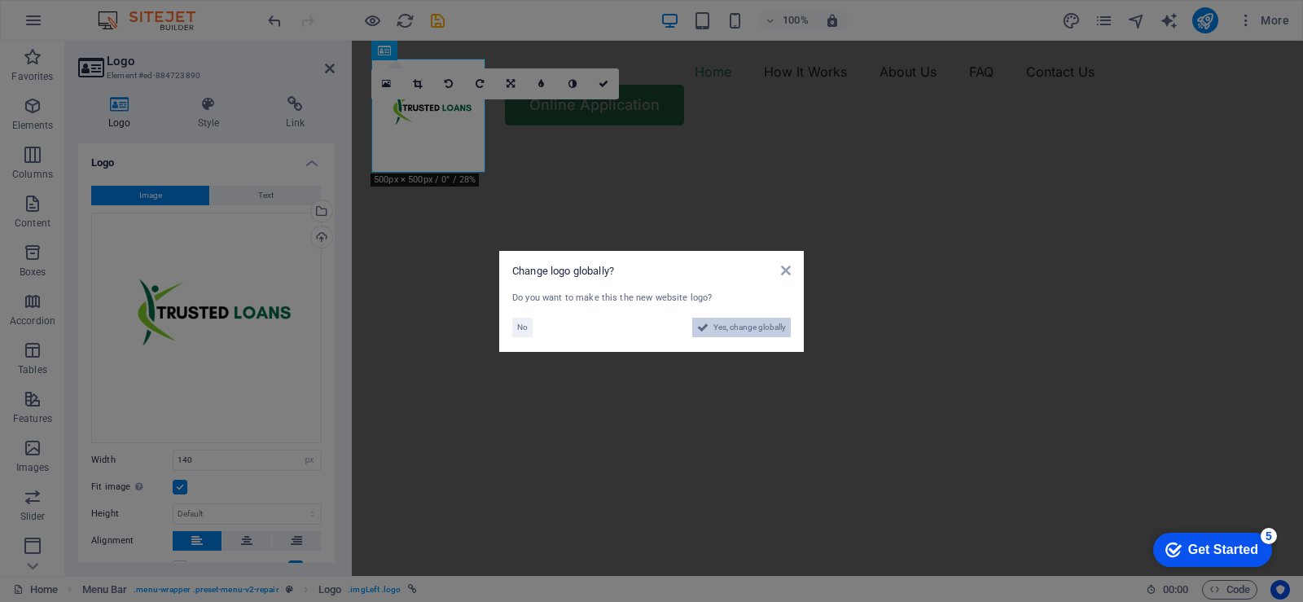
click at [761, 327] on span "Yes, change globally" at bounding box center [749, 328] width 72 height 20
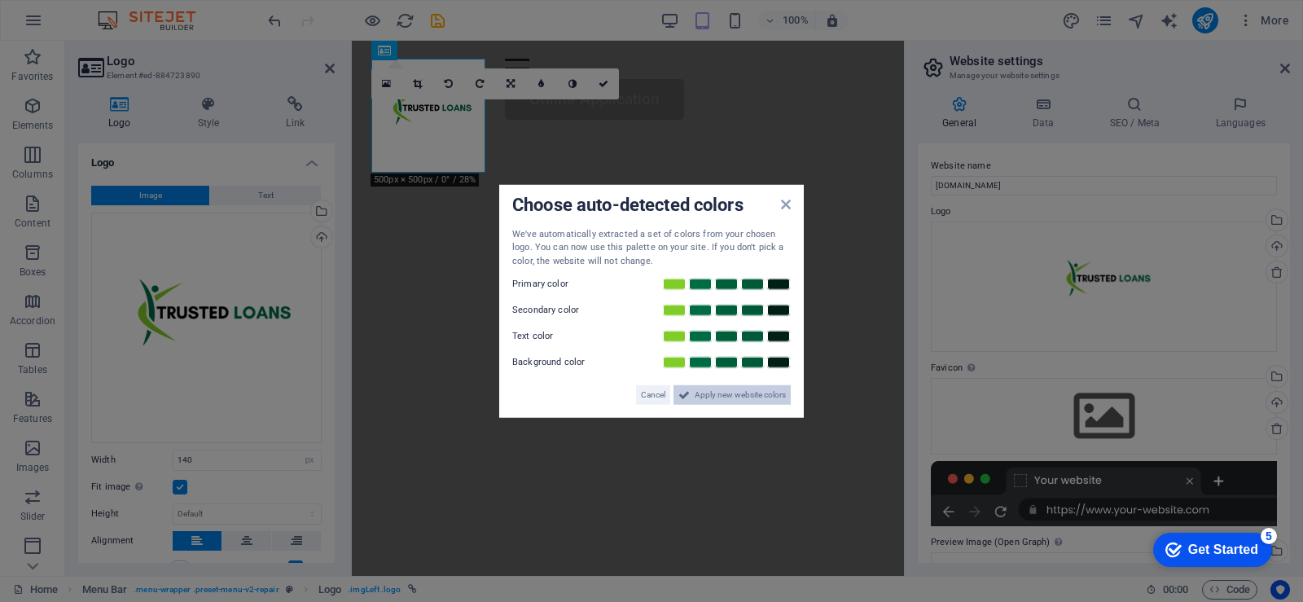
click at [776, 395] on span "Apply new website colors" at bounding box center [740, 395] width 91 height 20
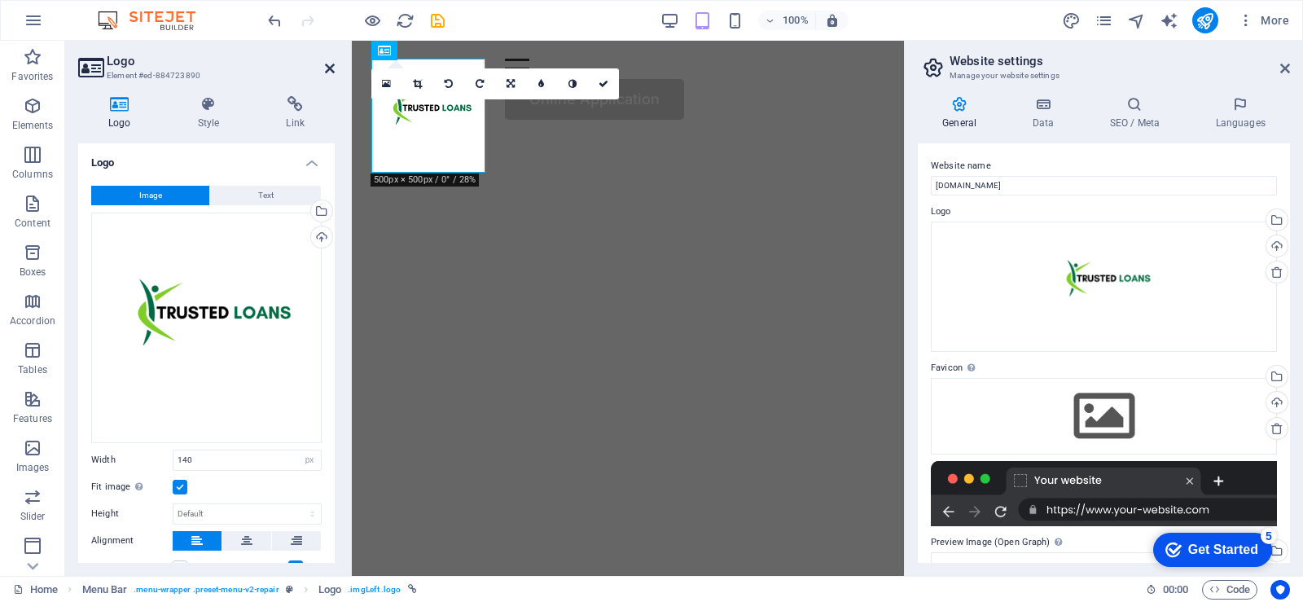
click at [326, 67] on icon at bounding box center [330, 68] width 10 height 13
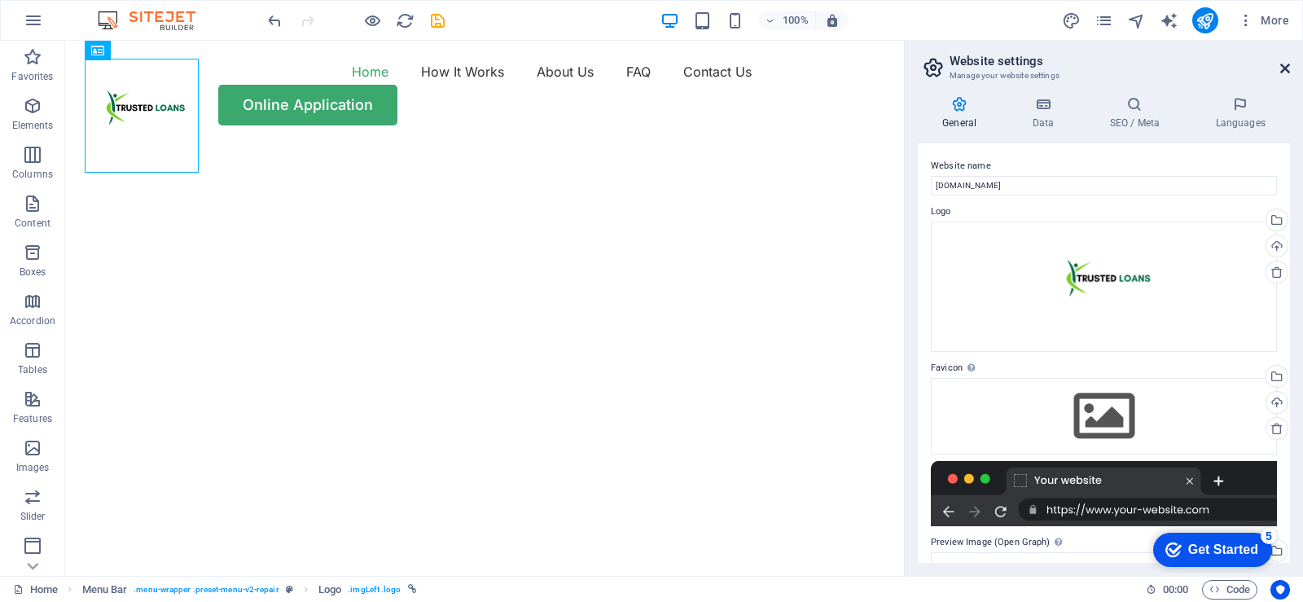
click at [1284, 65] on icon at bounding box center [1285, 68] width 10 height 13
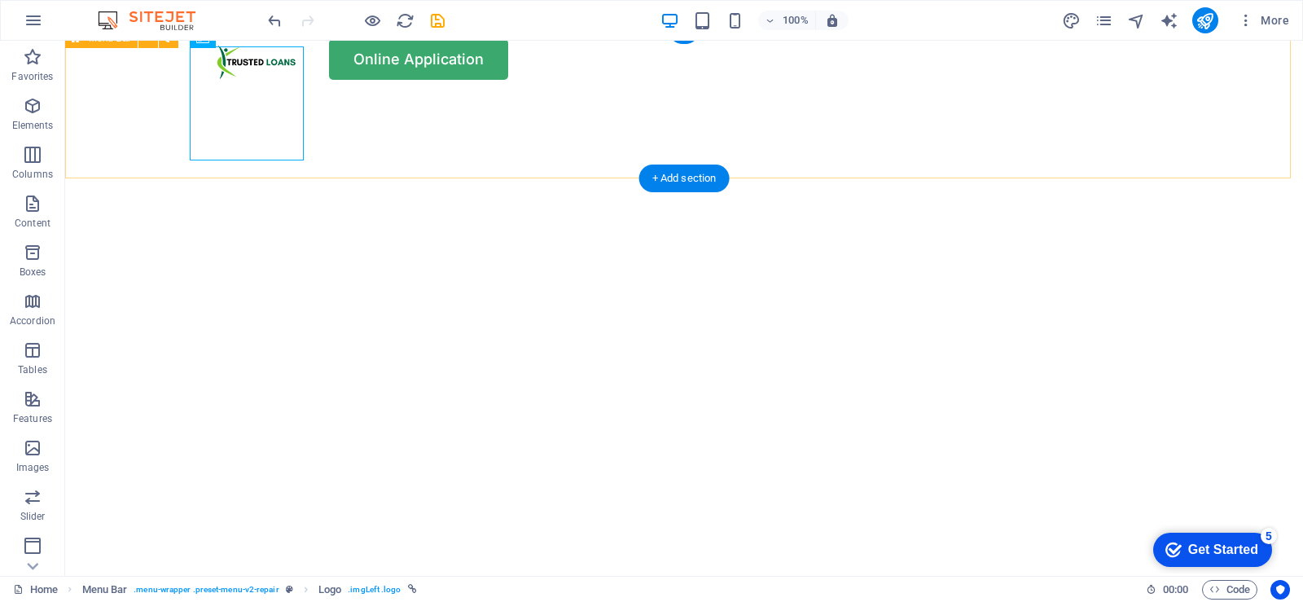
scroll to position [81, 0]
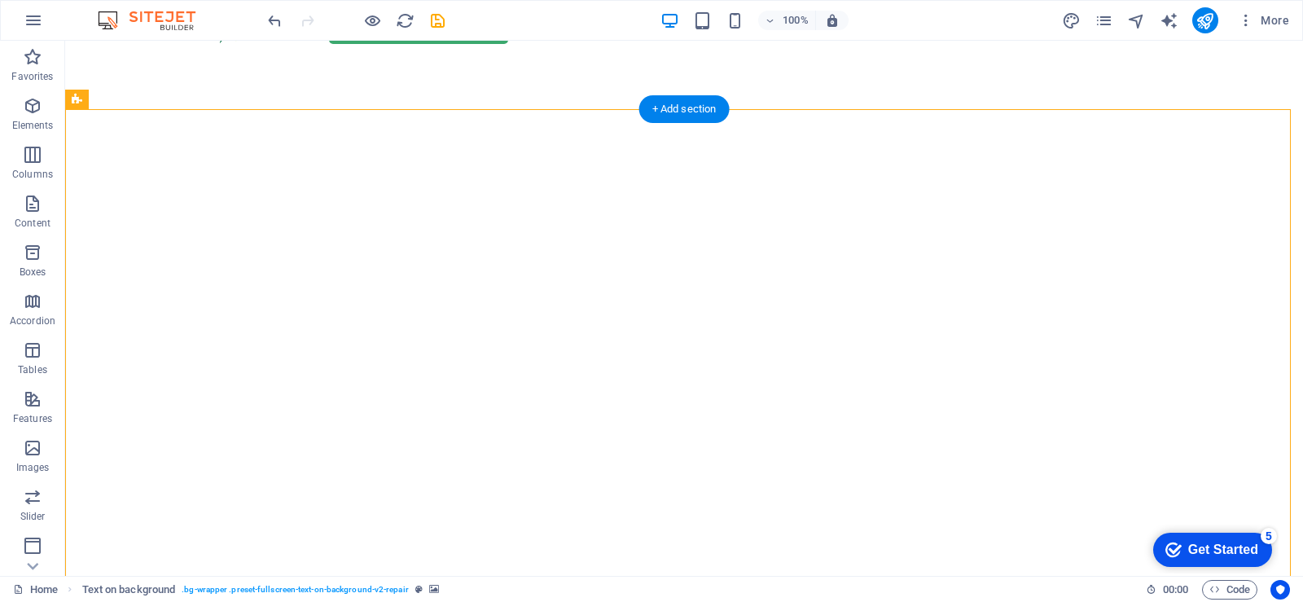
select select "vh"
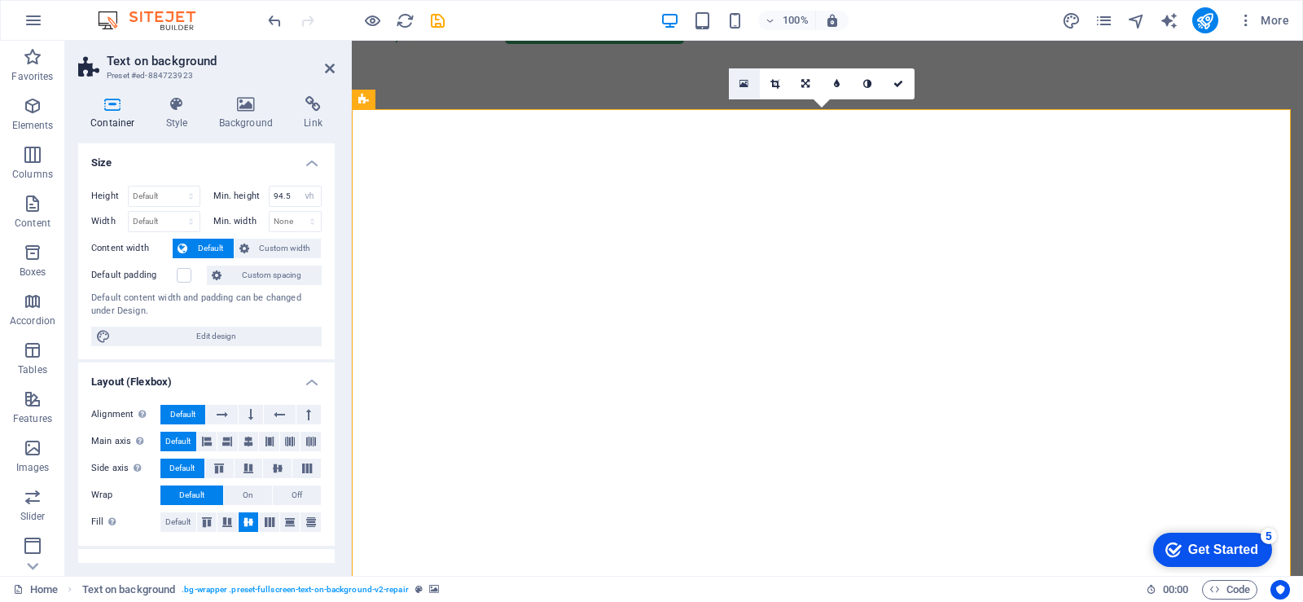
click at [744, 81] on icon at bounding box center [744, 83] width 9 height 11
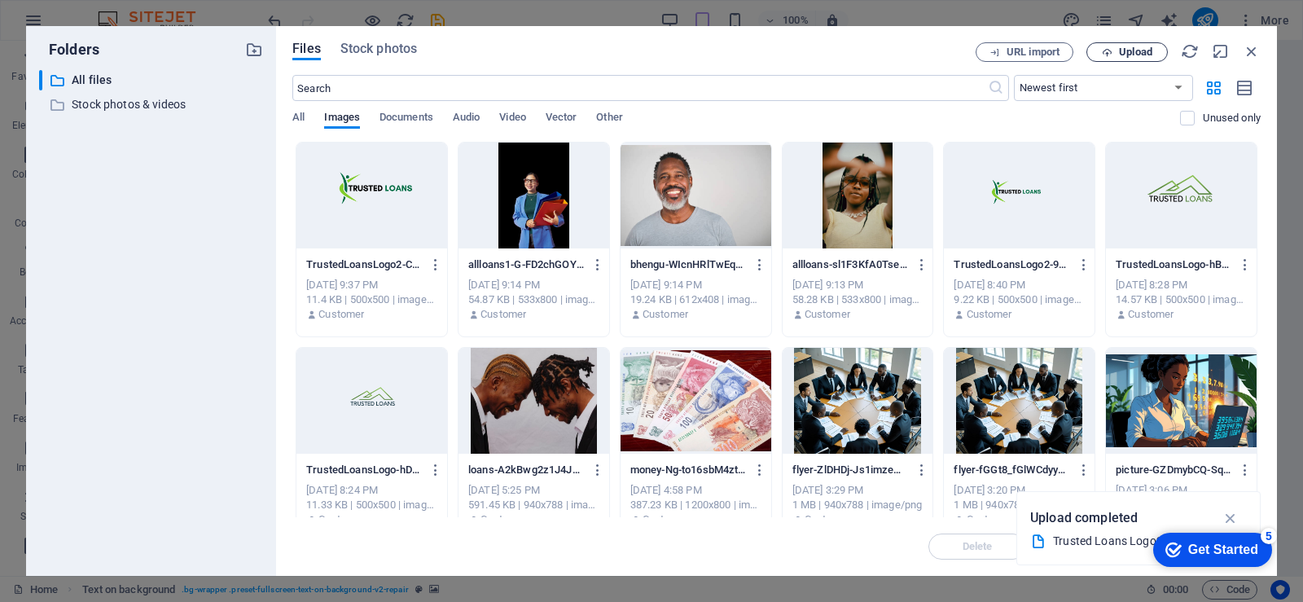
click at [1126, 53] on span "Upload" at bounding box center [1135, 52] width 33 height 10
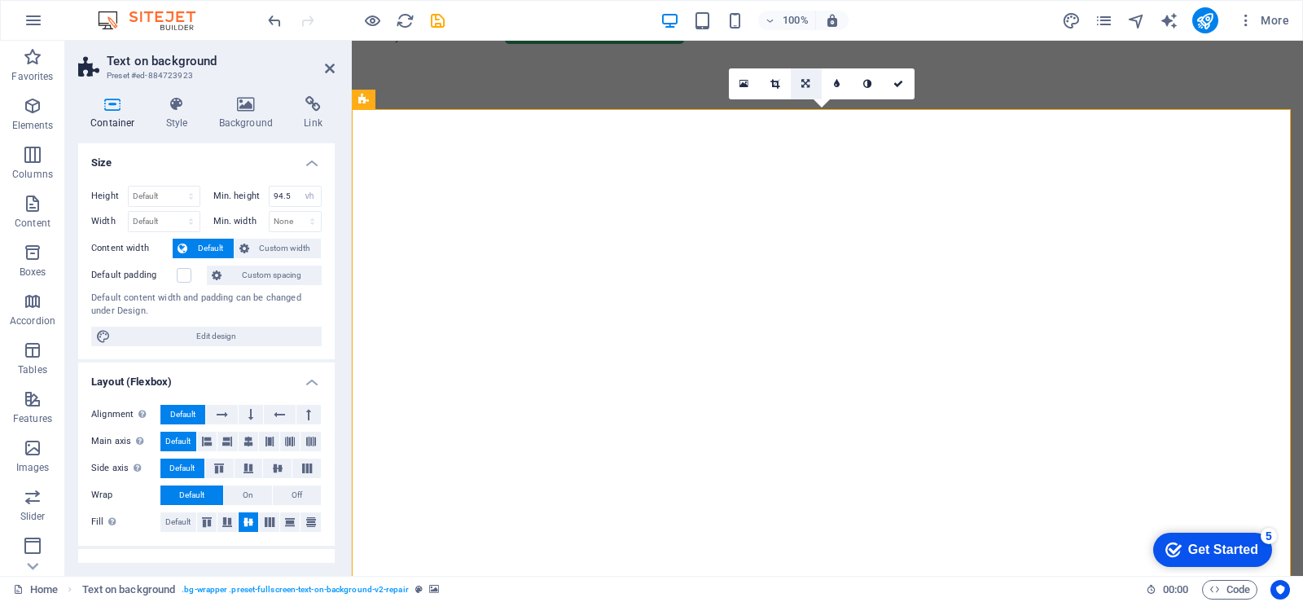
click at [809, 86] on icon at bounding box center [805, 84] width 8 height 10
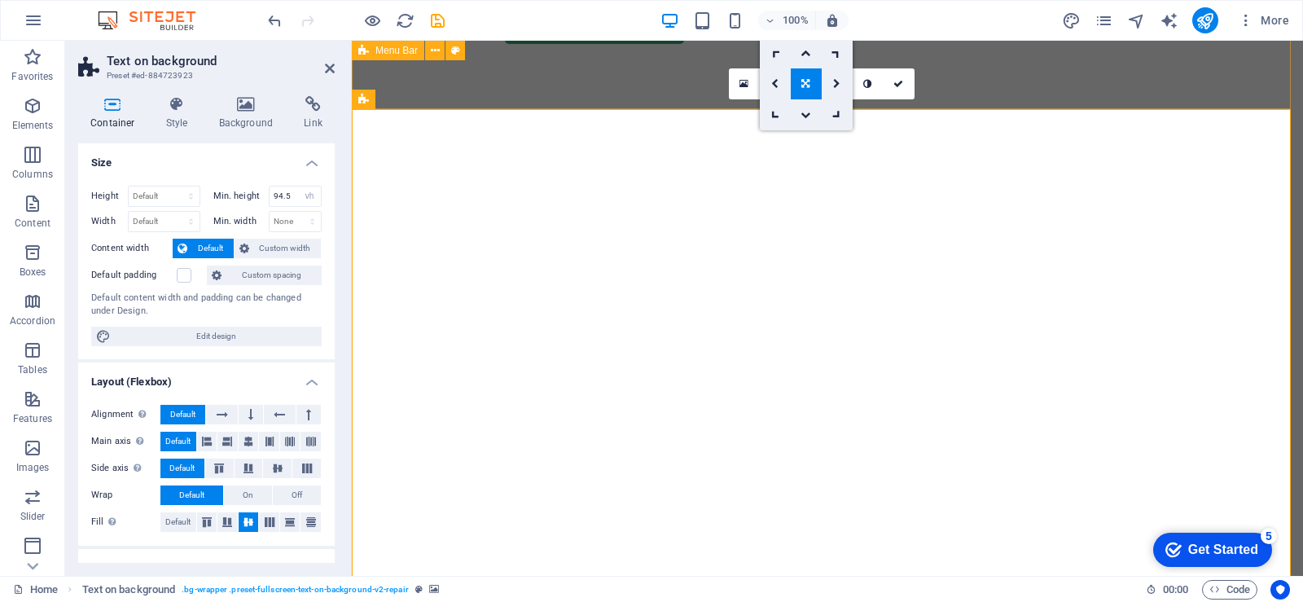
click at [1014, 62] on div "Home How It Works About Us FAQ Contact Us Online Application" at bounding box center [827, 10] width 951 height 103
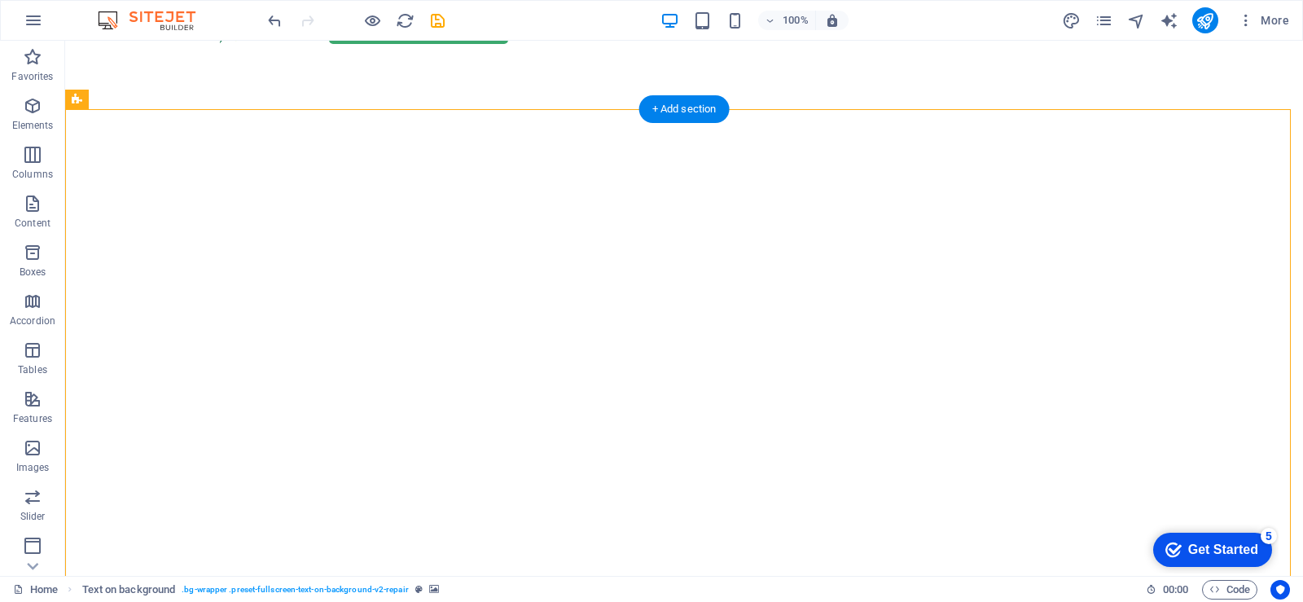
select select "vh"
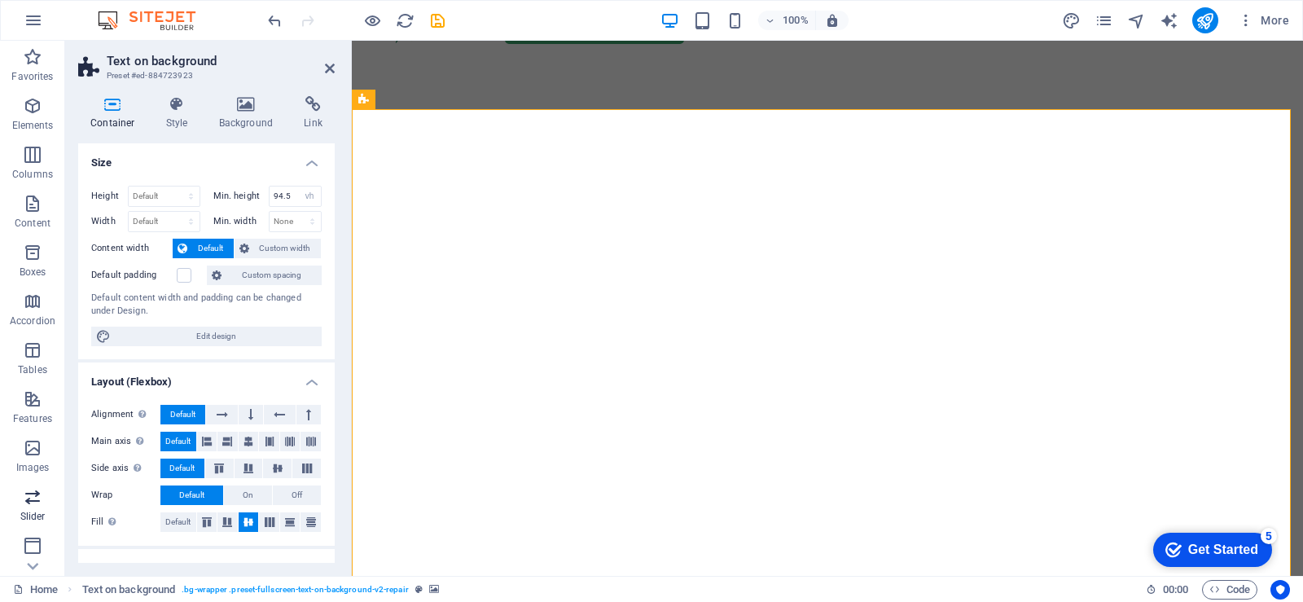
click at [35, 501] on icon "button" at bounding box center [33, 497] width 20 height 20
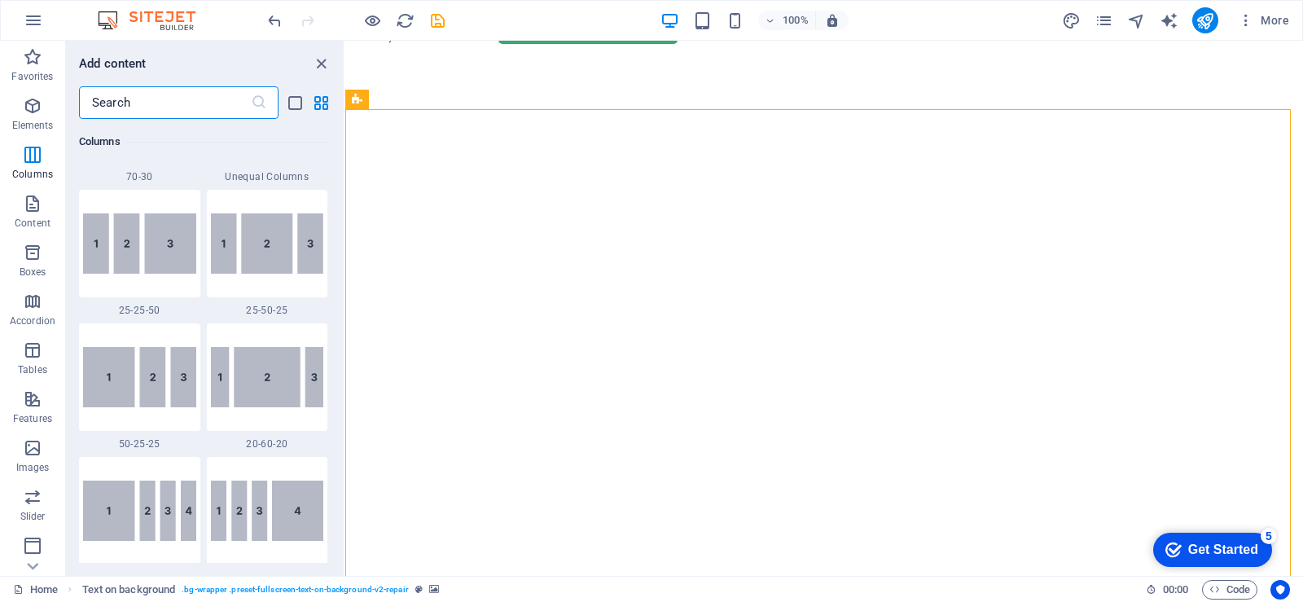
scroll to position [1578, 0]
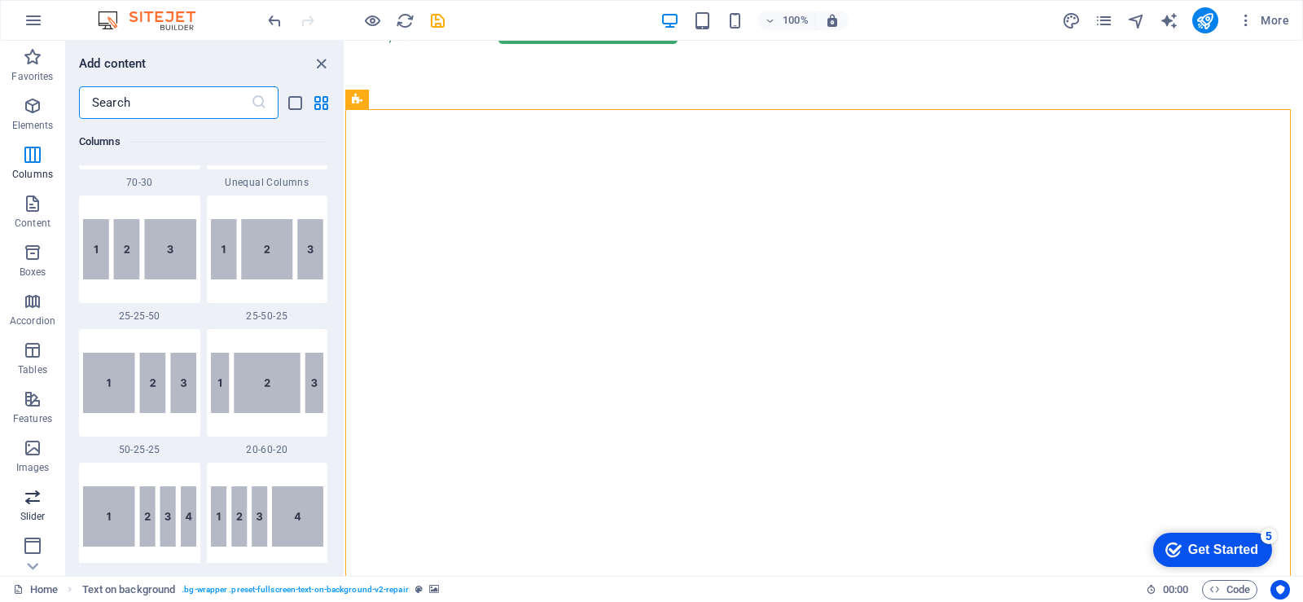
click at [30, 504] on icon "button" at bounding box center [33, 497] width 20 height 20
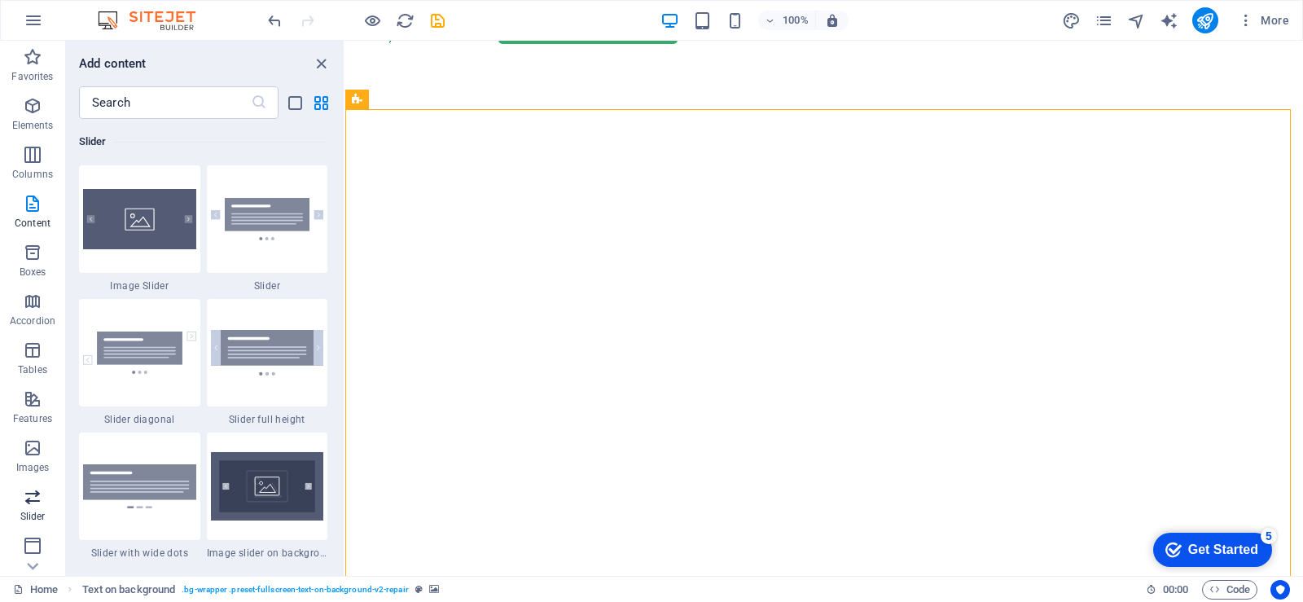
scroll to position [9234, 0]
click at [156, 283] on span "Image Slider" at bounding box center [139, 285] width 121 height 13
click at [345, 220] on div "Drag here to replace the existing content. Press “Ctrl” if you want to create a…" at bounding box center [824, 308] width 958 height 535
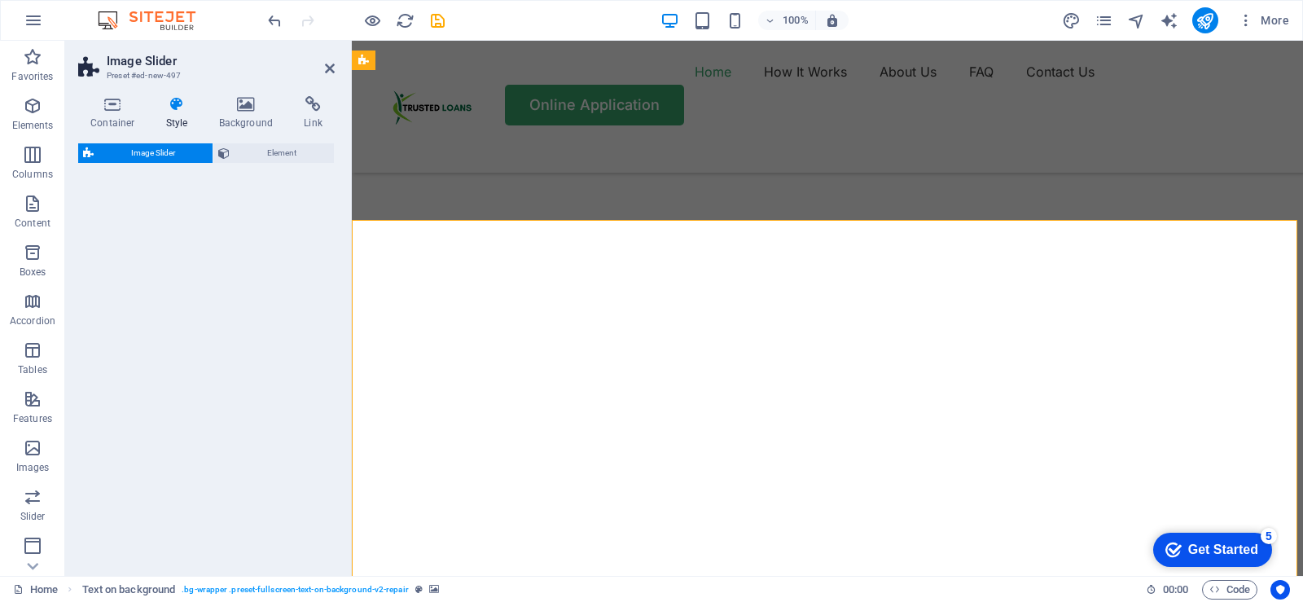
select select "rem"
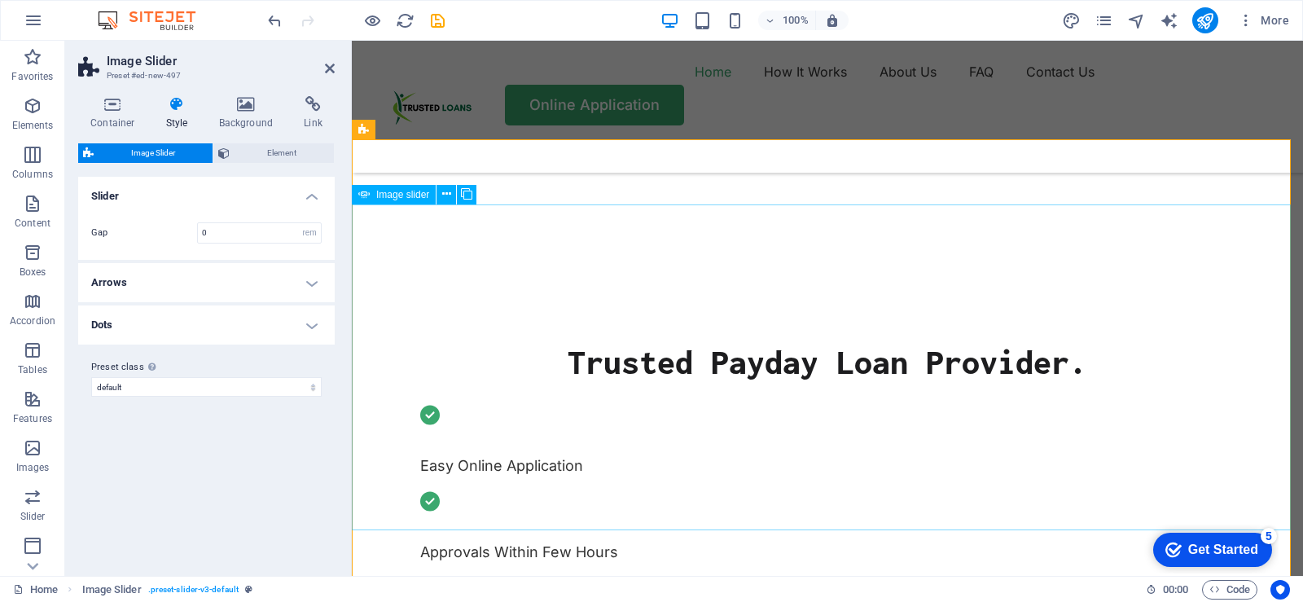
scroll to position [407, 0]
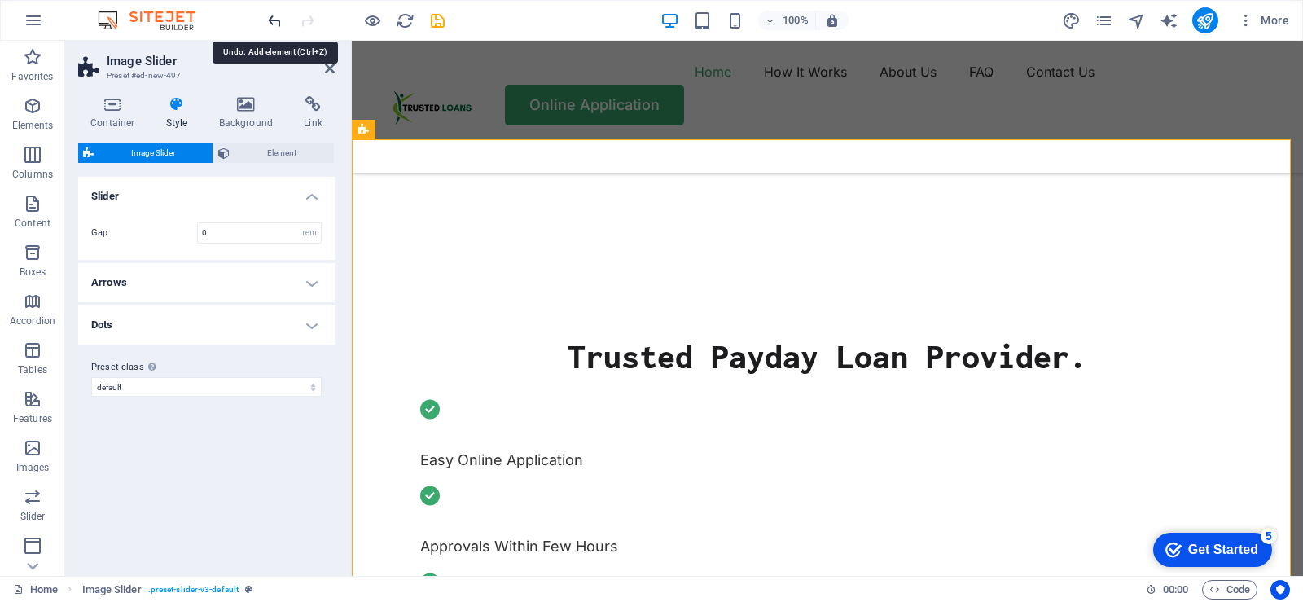
click at [274, 21] on icon "undo" at bounding box center [275, 20] width 19 height 19
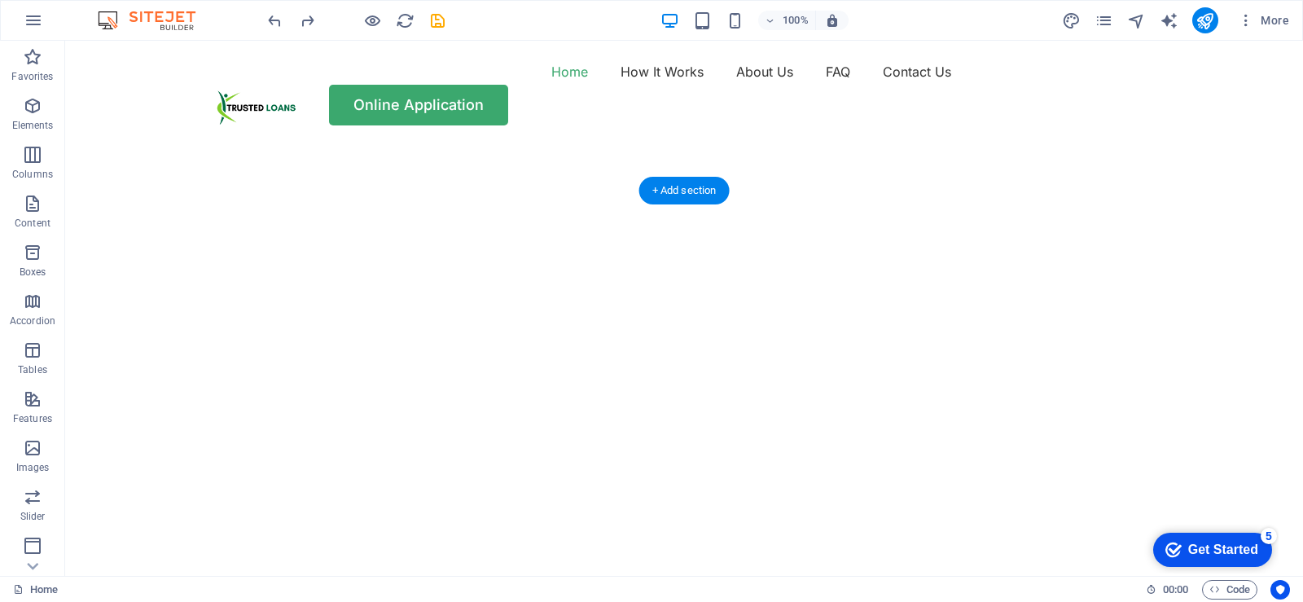
scroll to position [81, 0]
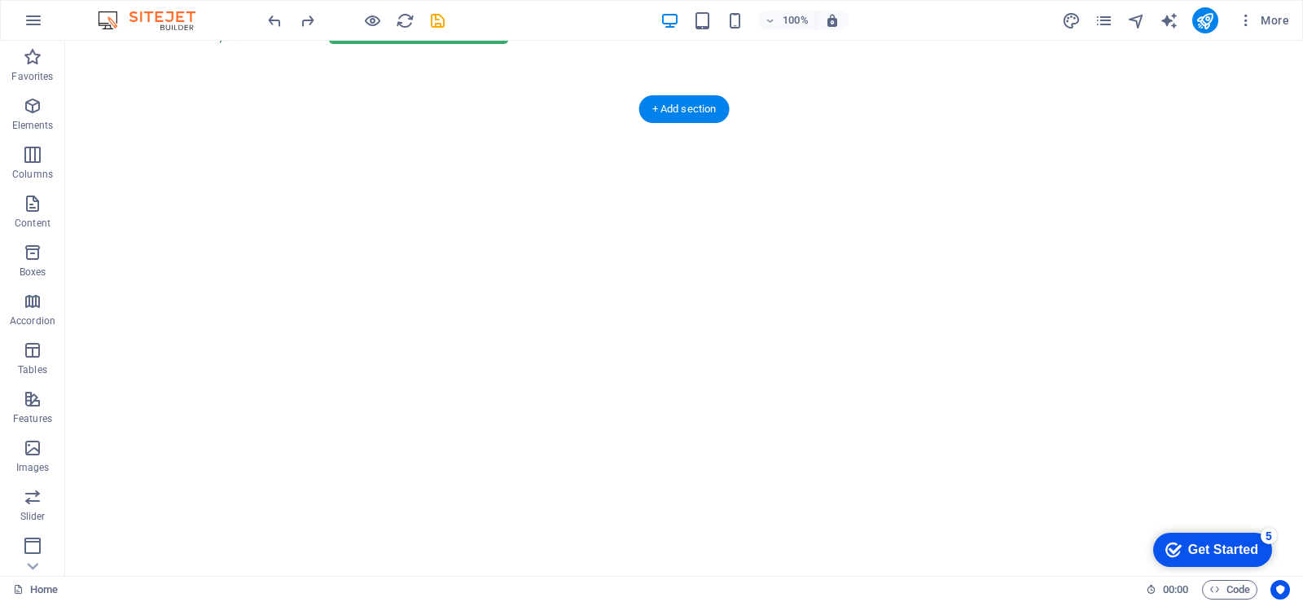
click at [888, 62] on img "1/2" at bounding box center [678, 62] width 1226 height 0
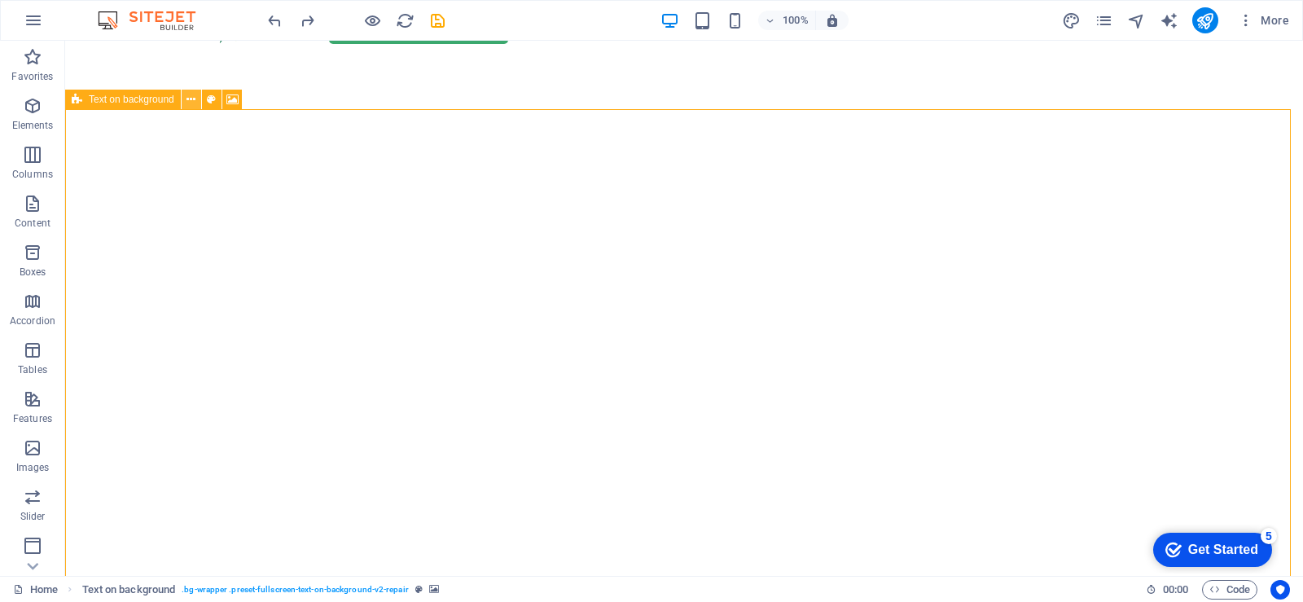
click at [194, 100] on icon at bounding box center [191, 99] width 9 height 17
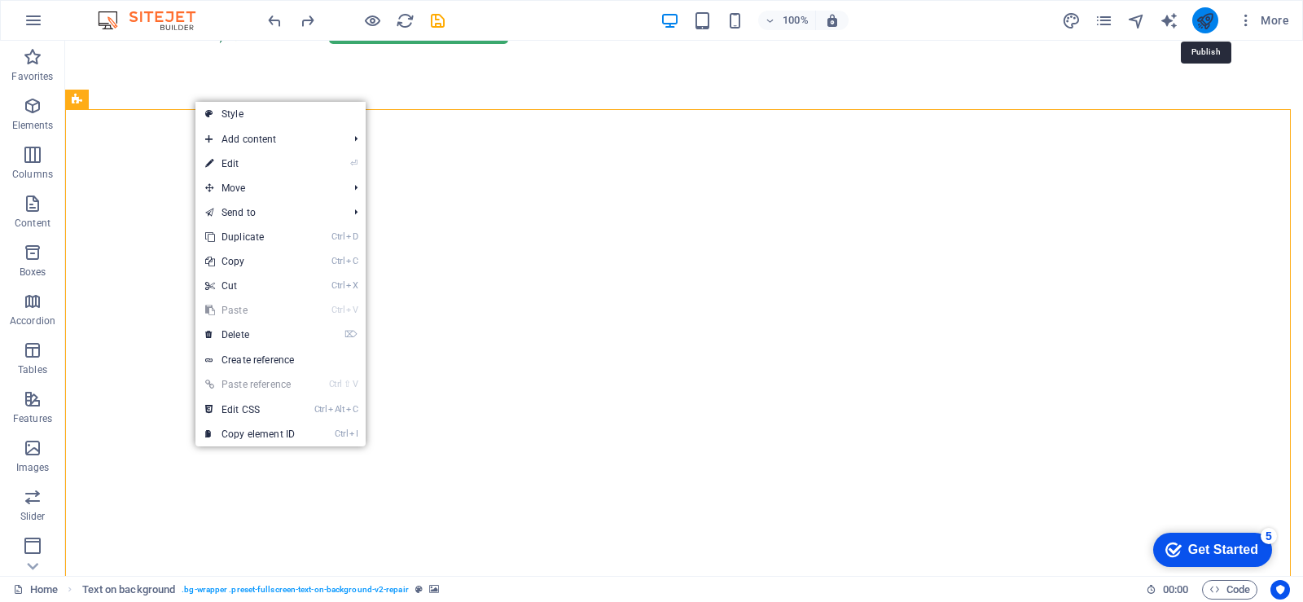
click at [1209, 18] on icon "publish" at bounding box center [1205, 20] width 19 height 19
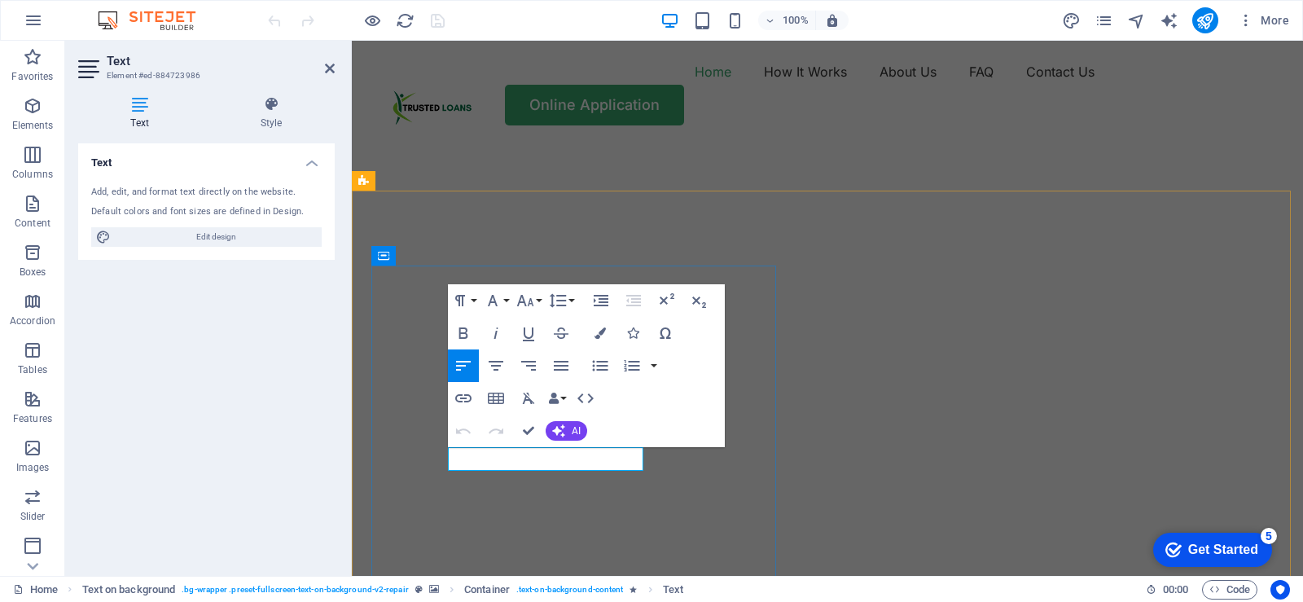
click at [332, 69] on icon at bounding box center [330, 68] width 10 height 13
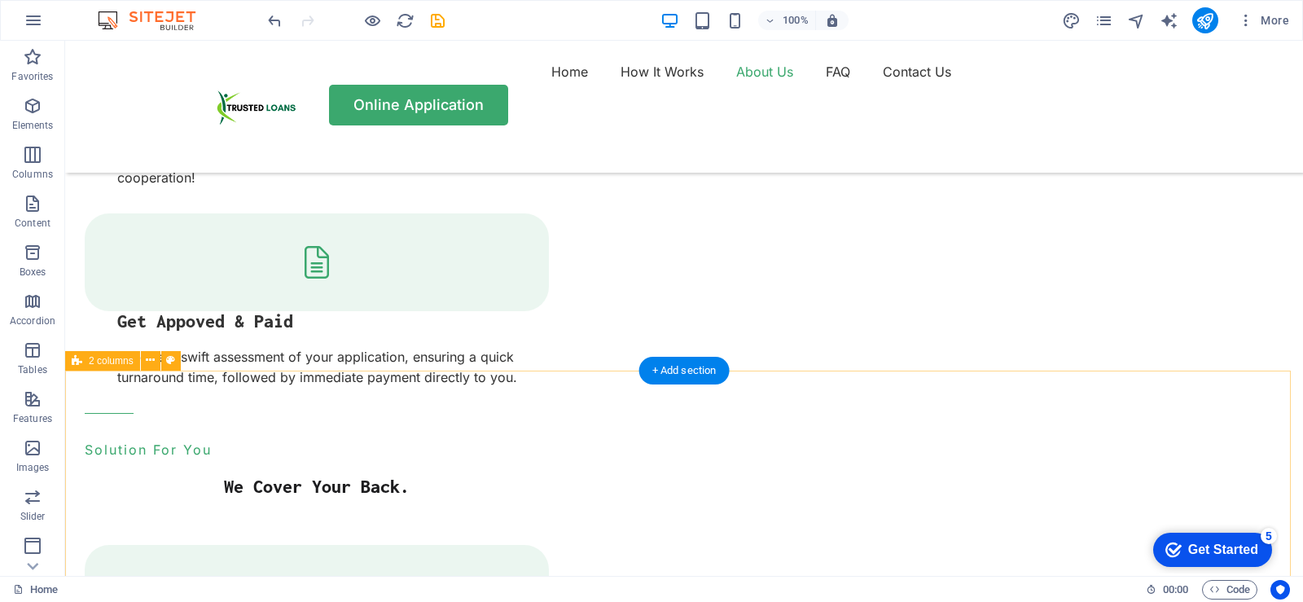
scroll to position [2688, 0]
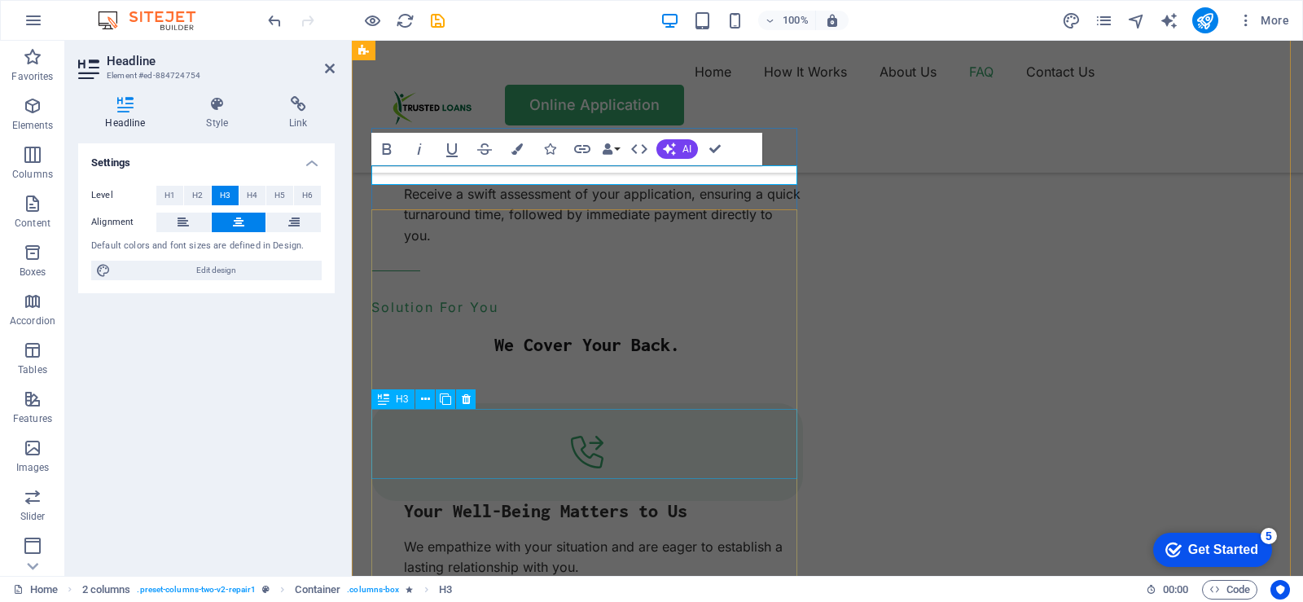
scroll to position [3014, 0]
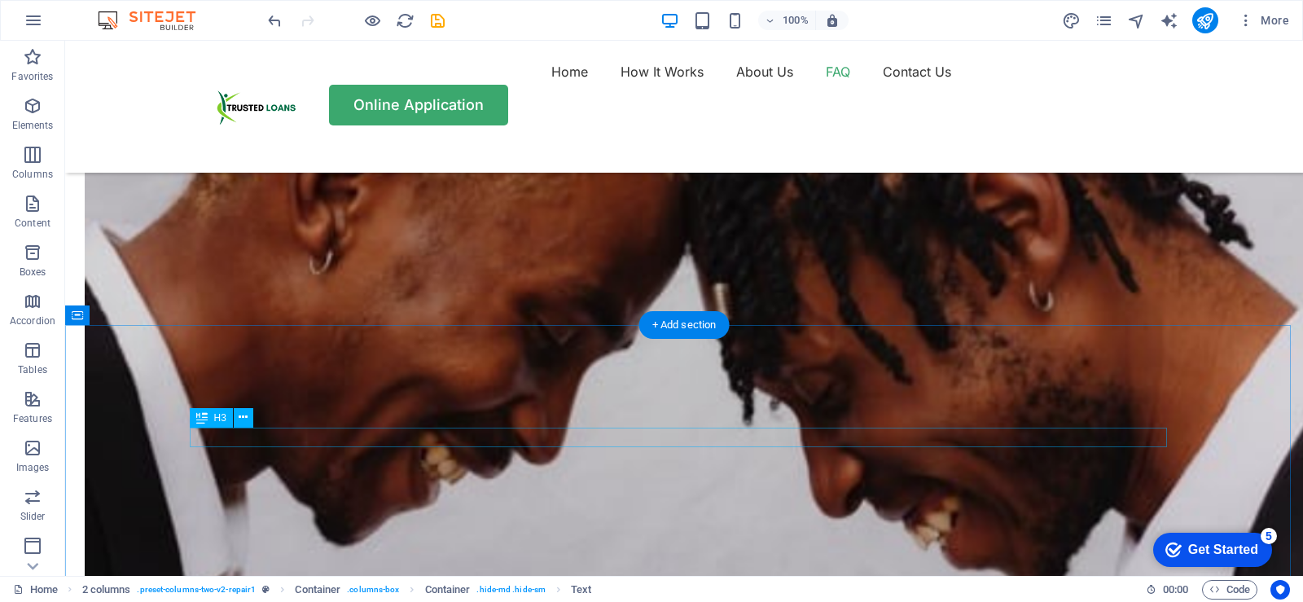
scroll to position [3726, 0]
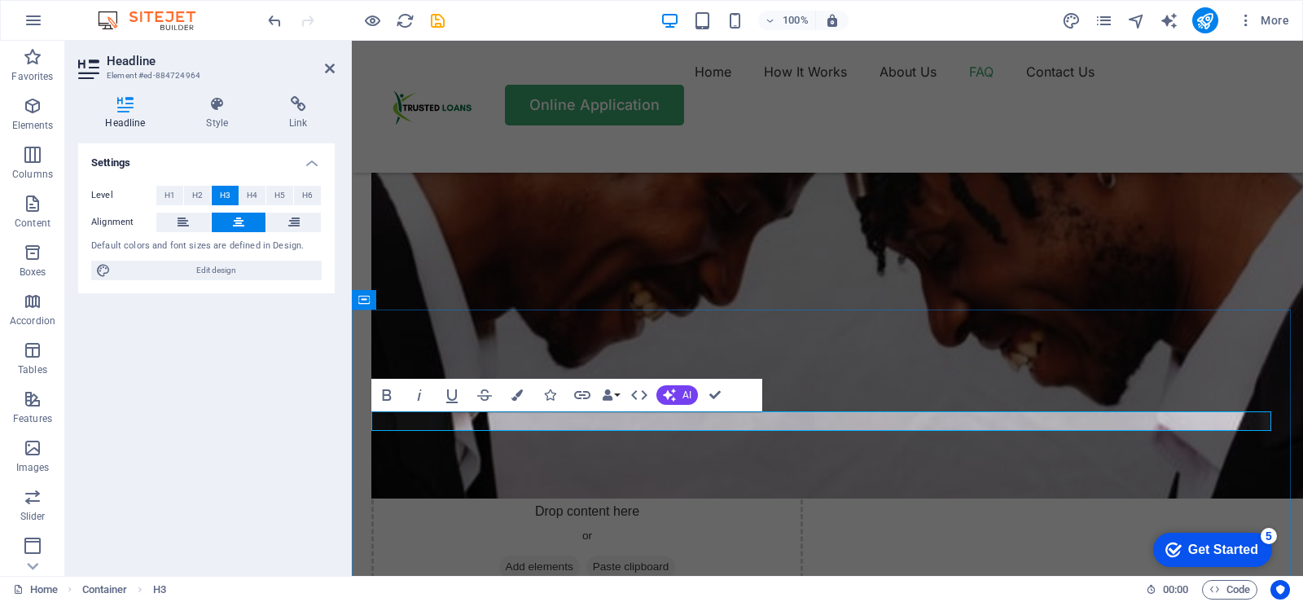
scroll to position [3747, 0]
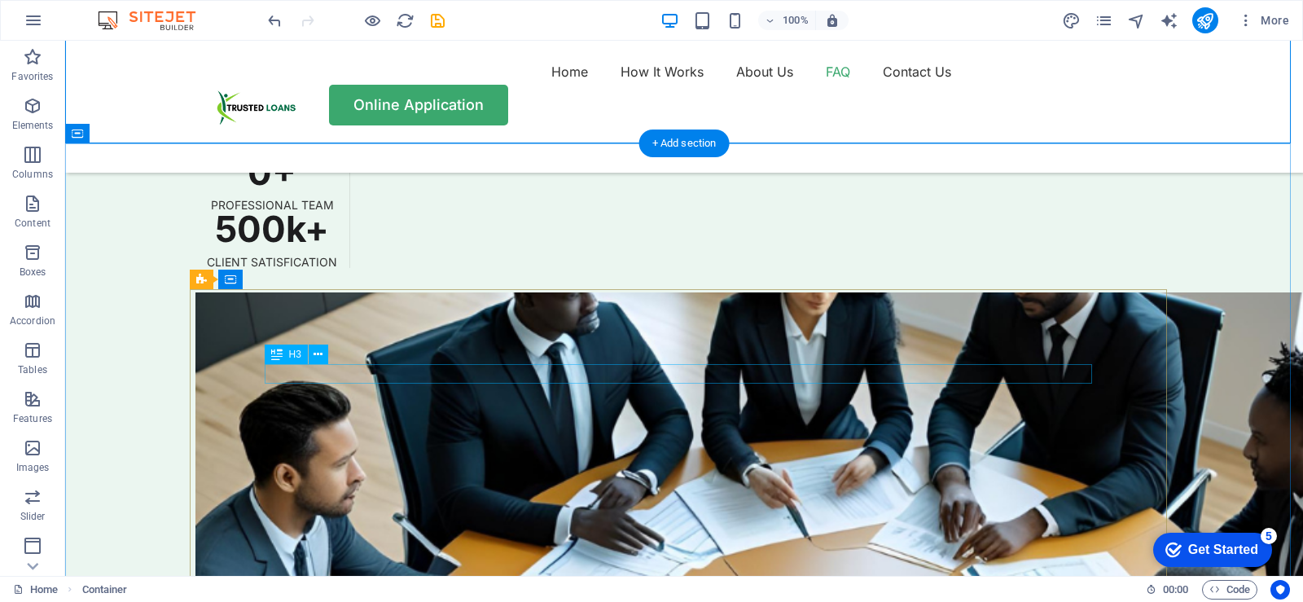
scroll to position [4622, 0]
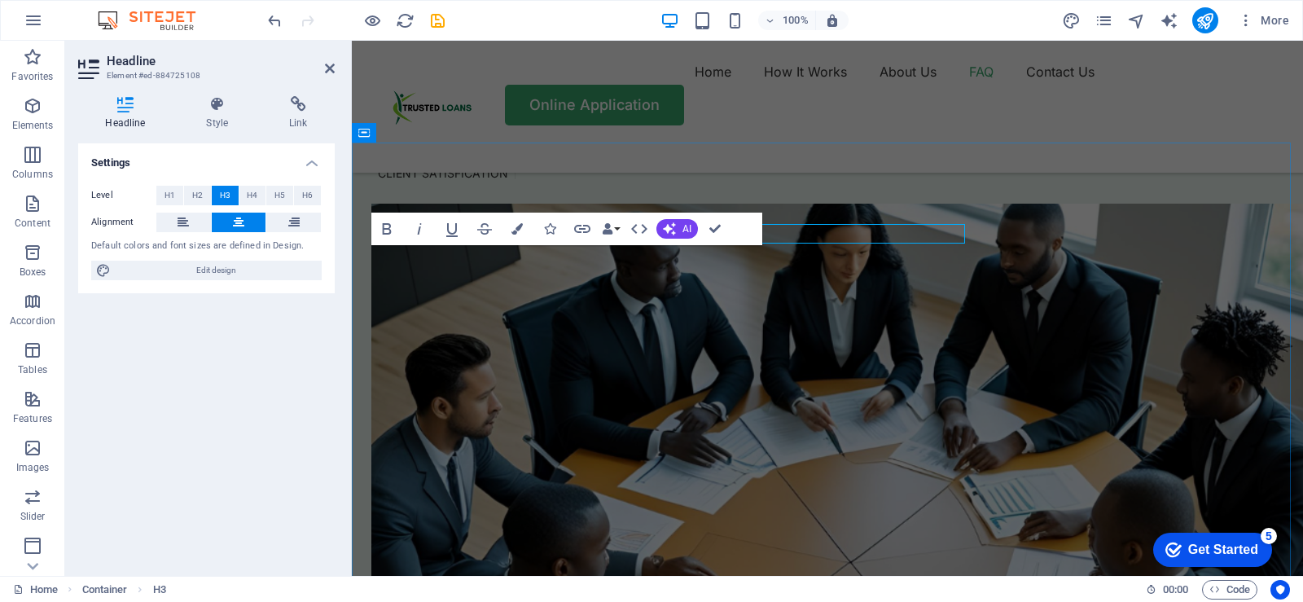
scroll to position [4643, 0]
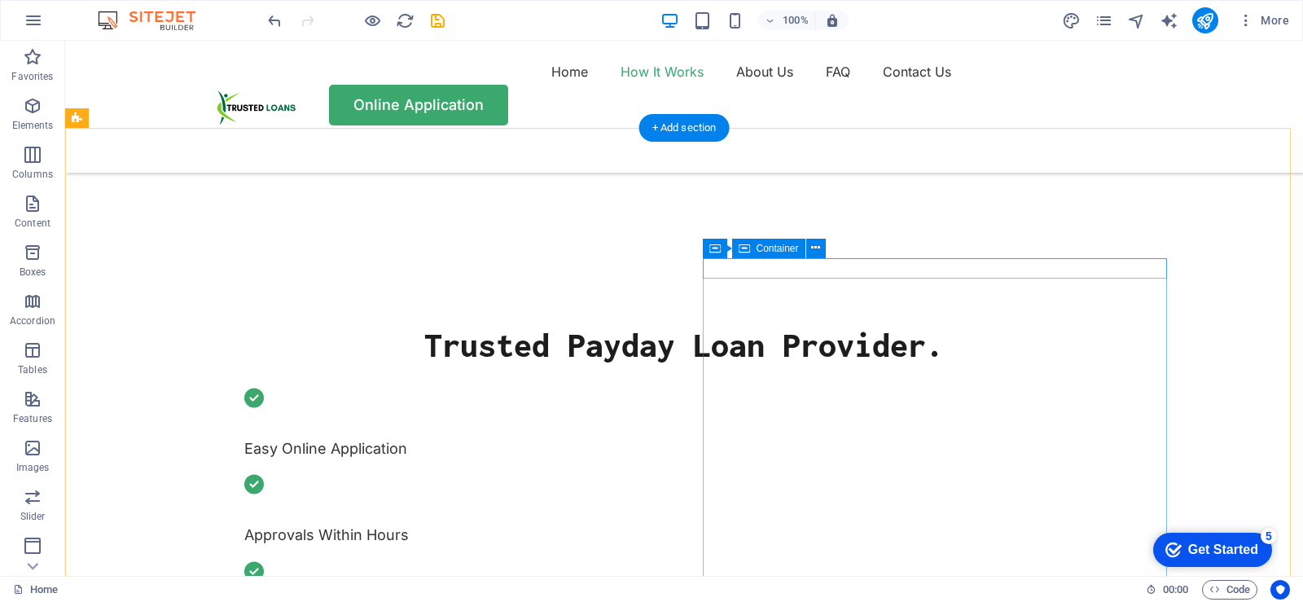
scroll to position [305, 0]
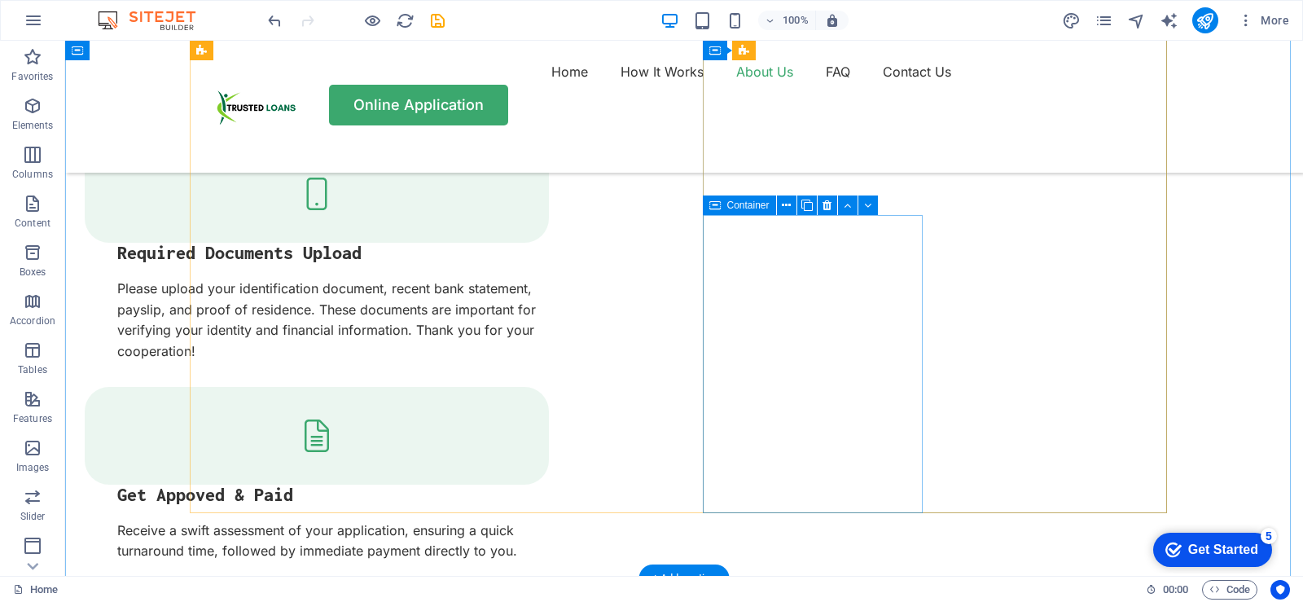
scroll to position [2362, 0]
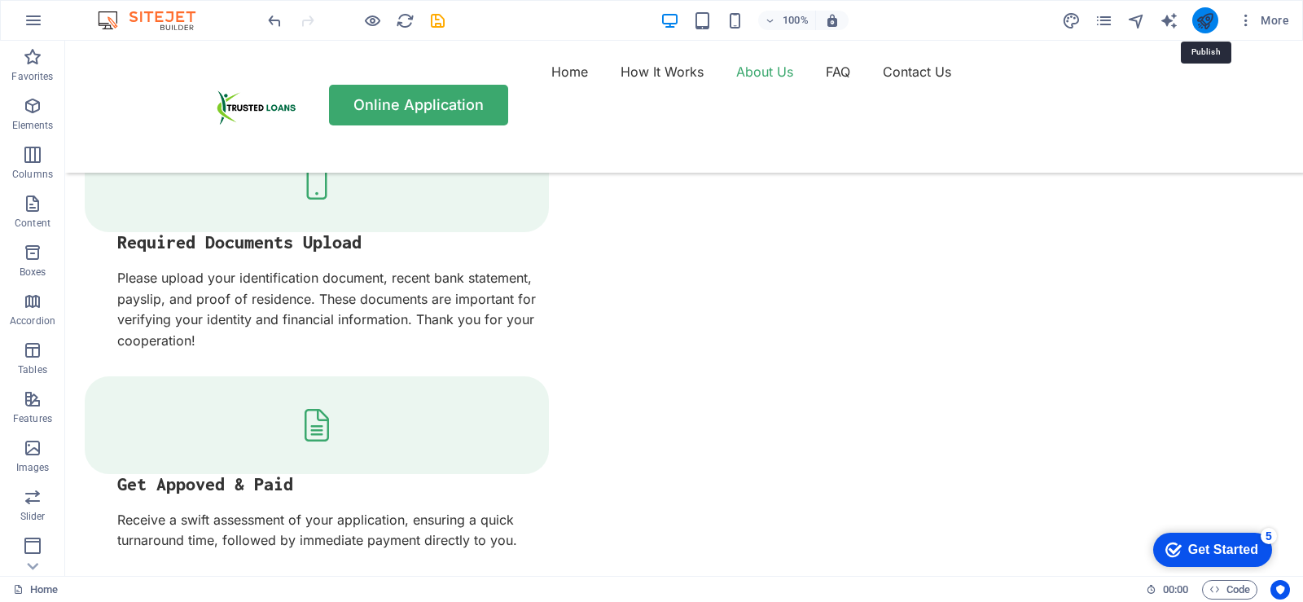
click at [1202, 27] on icon "publish" at bounding box center [1205, 20] width 19 height 19
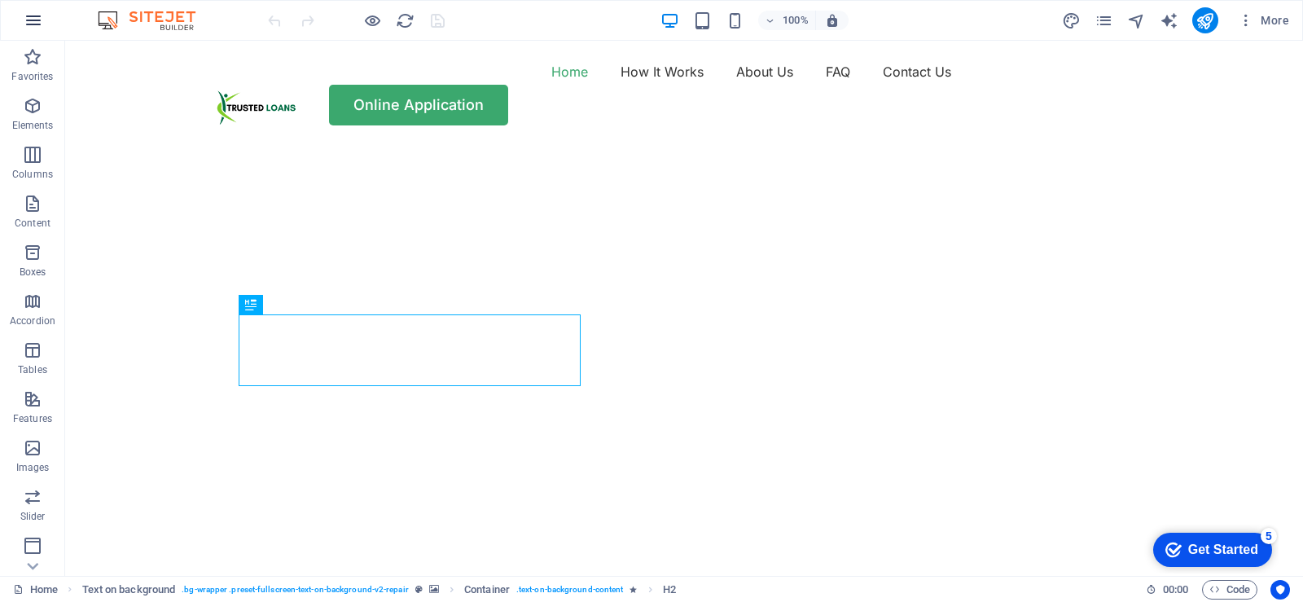
click at [37, 17] on icon "button" at bounding box center [34, 21] width 20 height 20
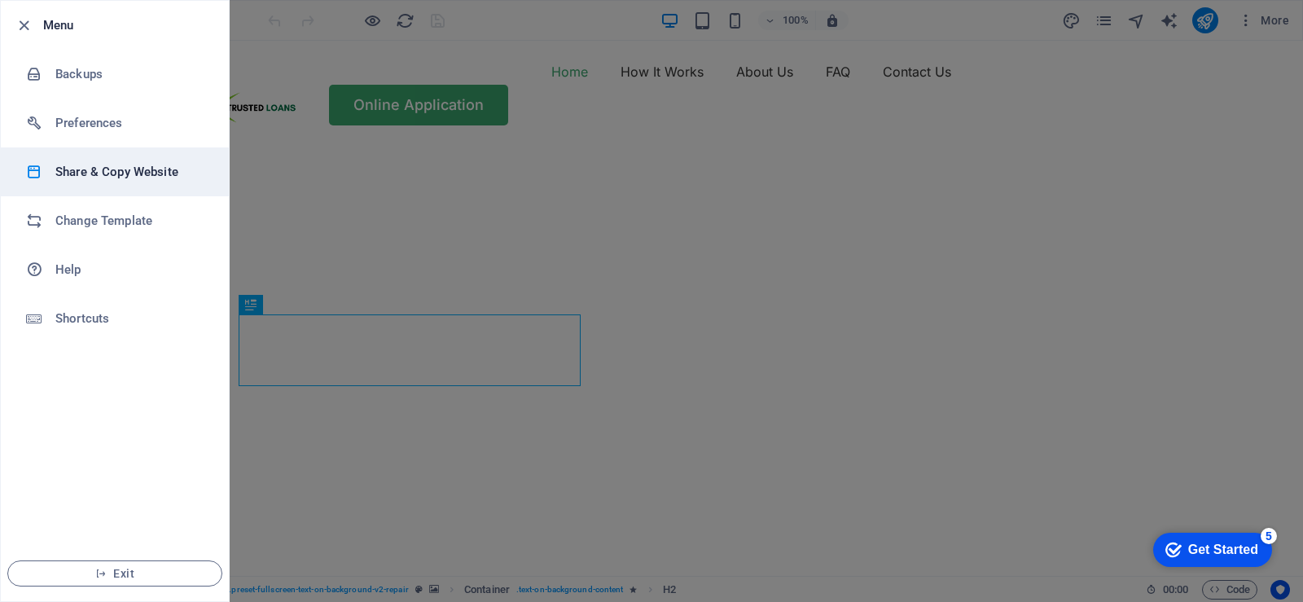
click at [121, 171] on h6 "Share & Copy Website" at bounding box center [130, 172] width 151 height 20
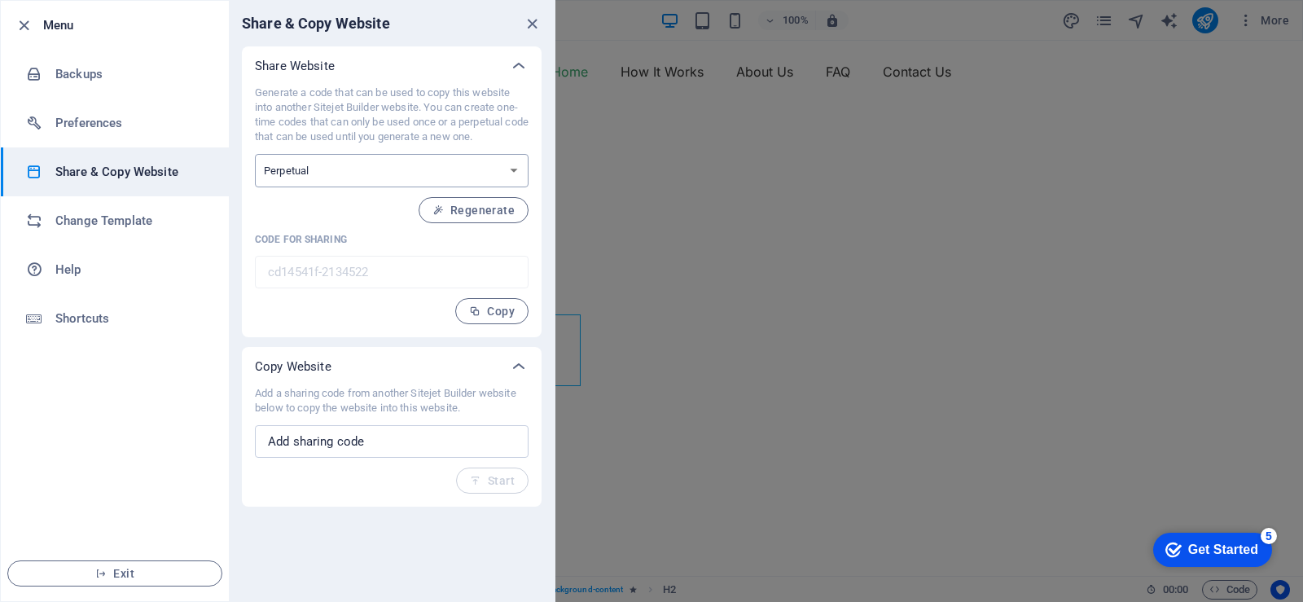
click at [515, 171] on select "One-time Perpetual" at bounding box center [392, 170] width 274 height 33
click at [533, 26] on icon "close" at bounding box center [532, 24] width 19 height 19
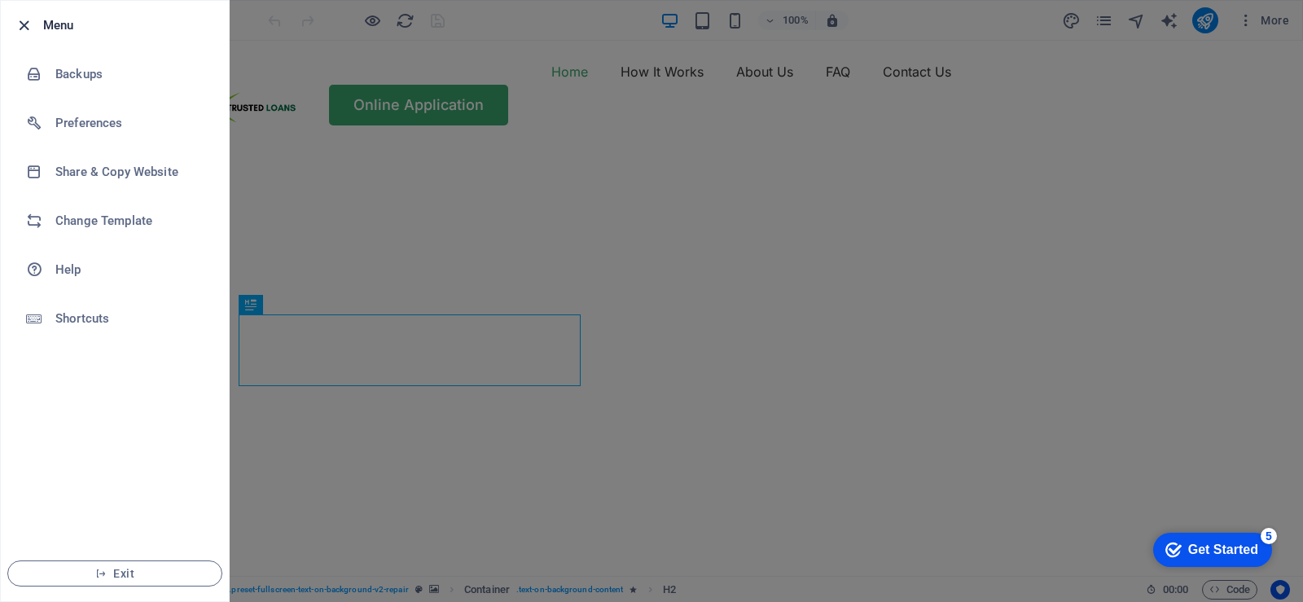
click at [29, 26] on icon "button" at bounding box center [24, 25] width 19 height 19
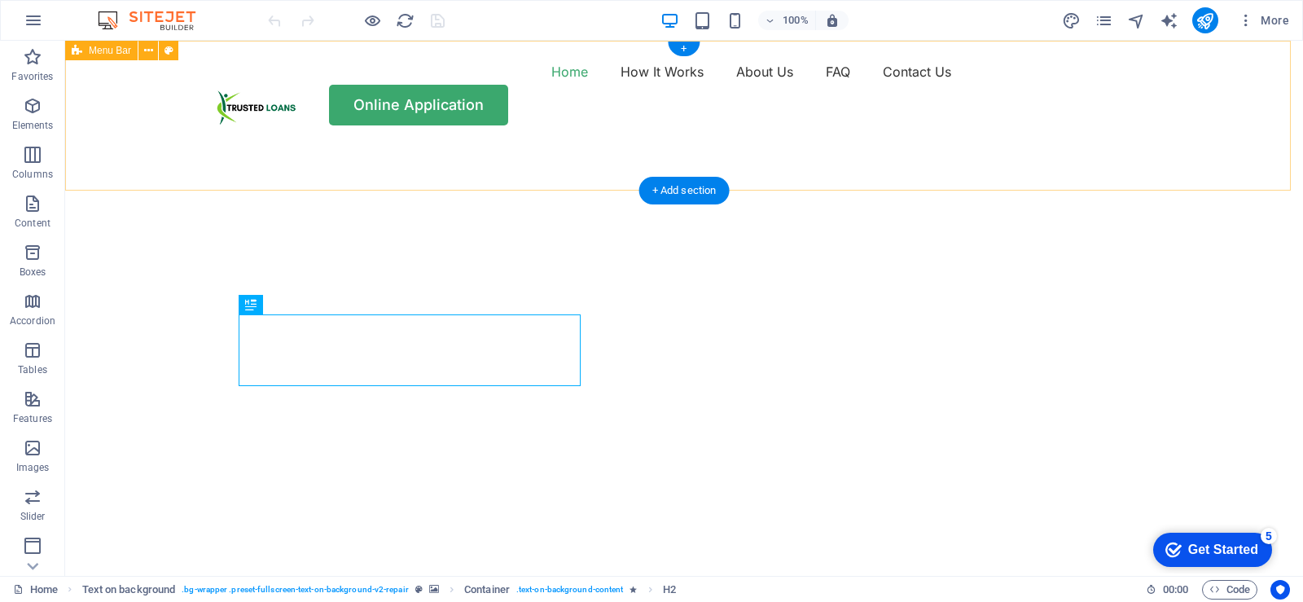
click at [903, 86] on div "Home How It Works About Us FAQ Contact Us Online Application" at bounding box center [684, 92] width 1238 height 103
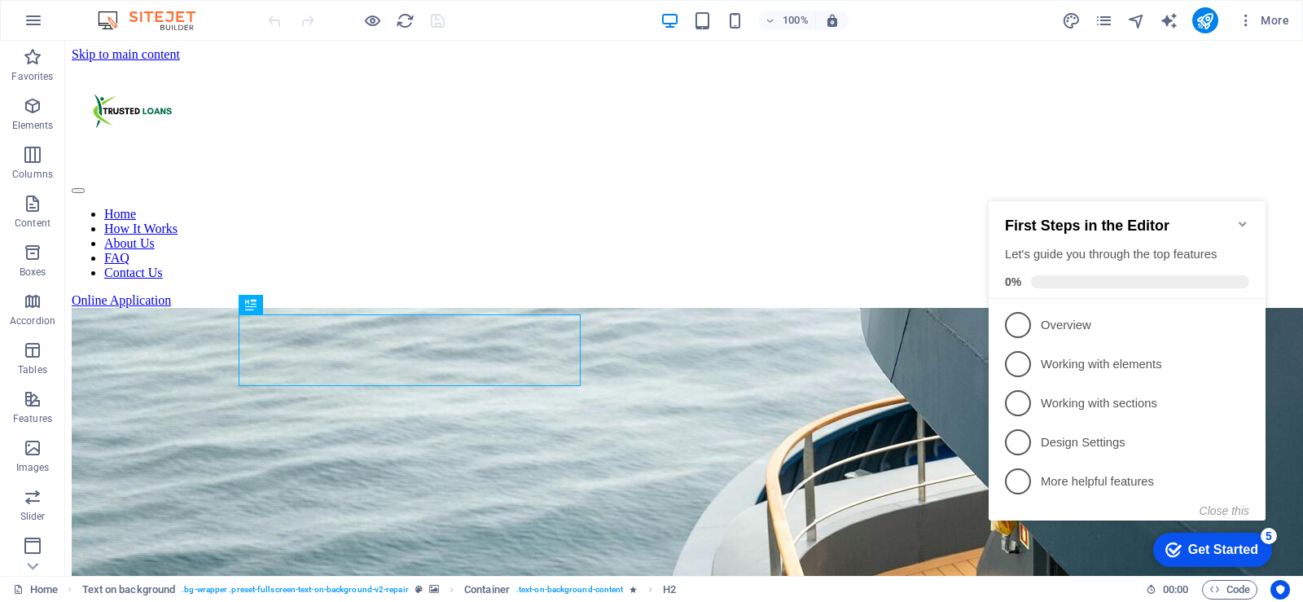
click at [1242, 217] on icon "Minimize checklist" at bounding box center [1242, 223] width 13 height 13
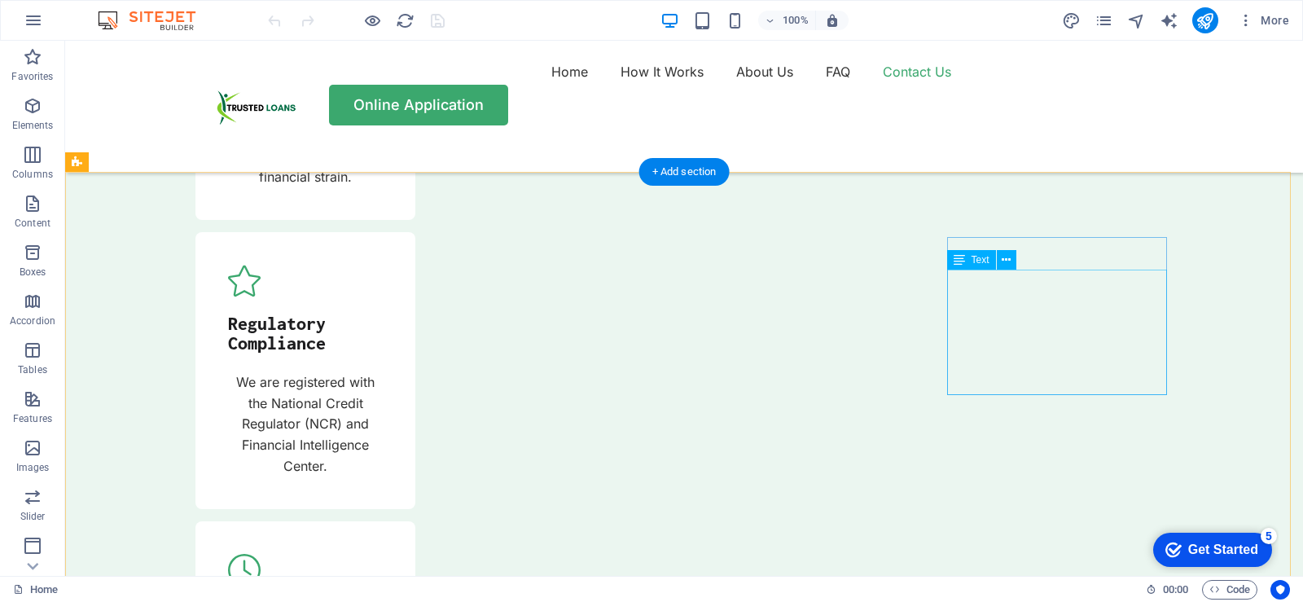
scroll to position [5836, 0]
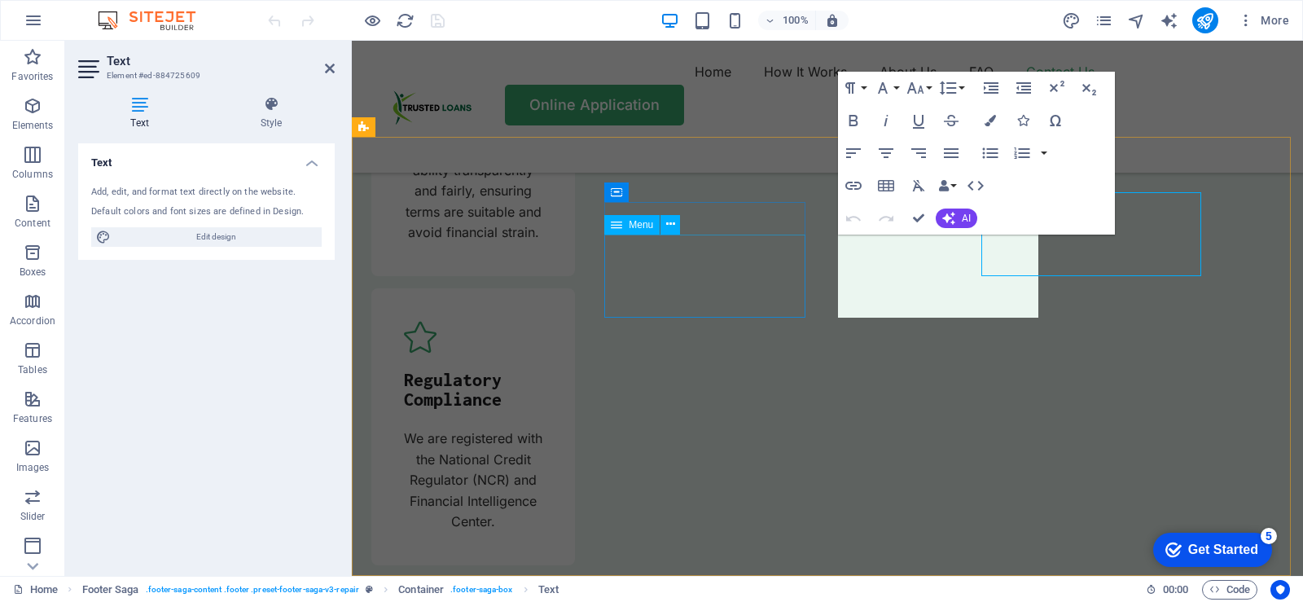
scroll to position [5877, 0]
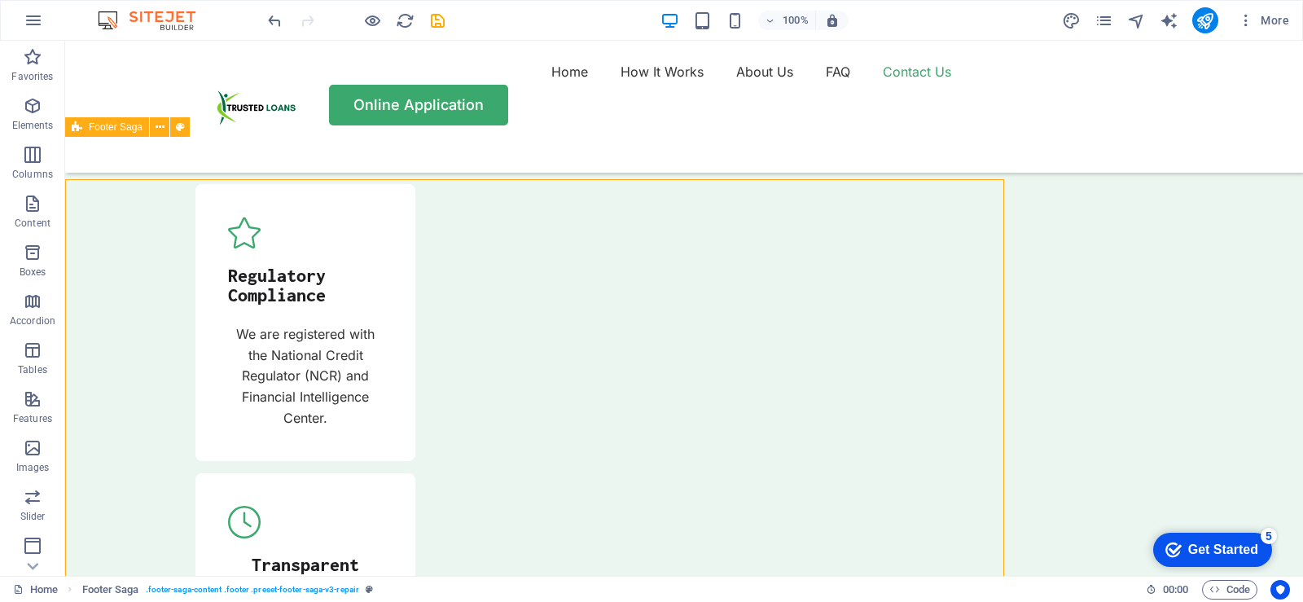
scroll to position [5835, 0]
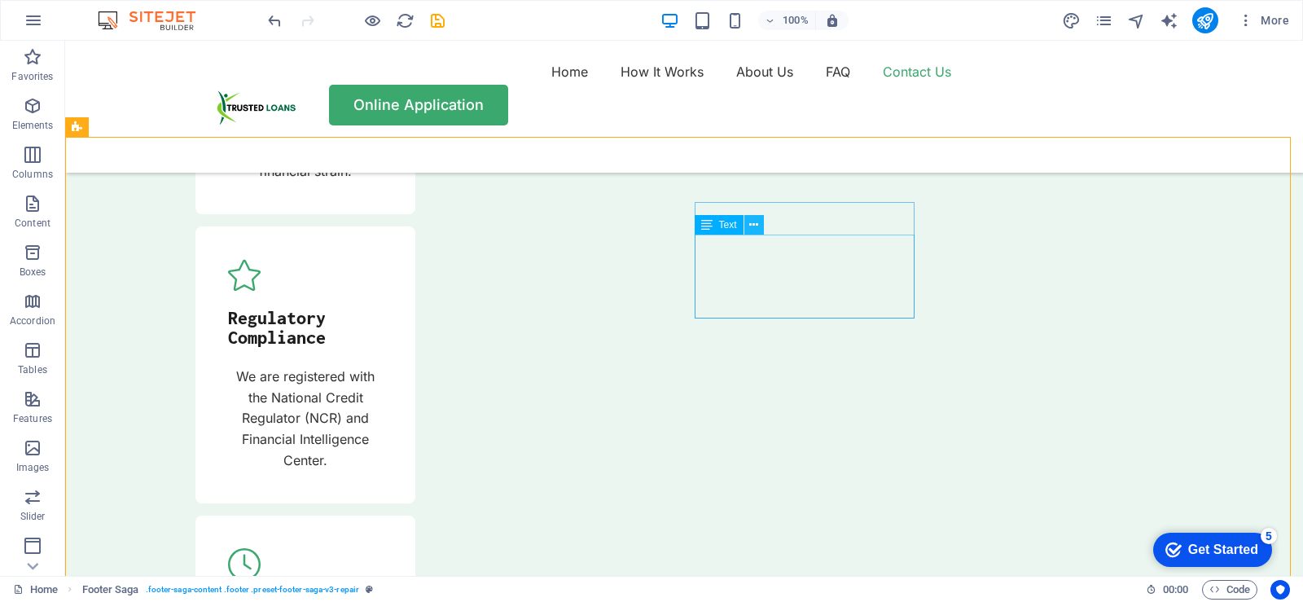
click at [755, 222] on icon at bounding box center [753, 225] width 9 height 17
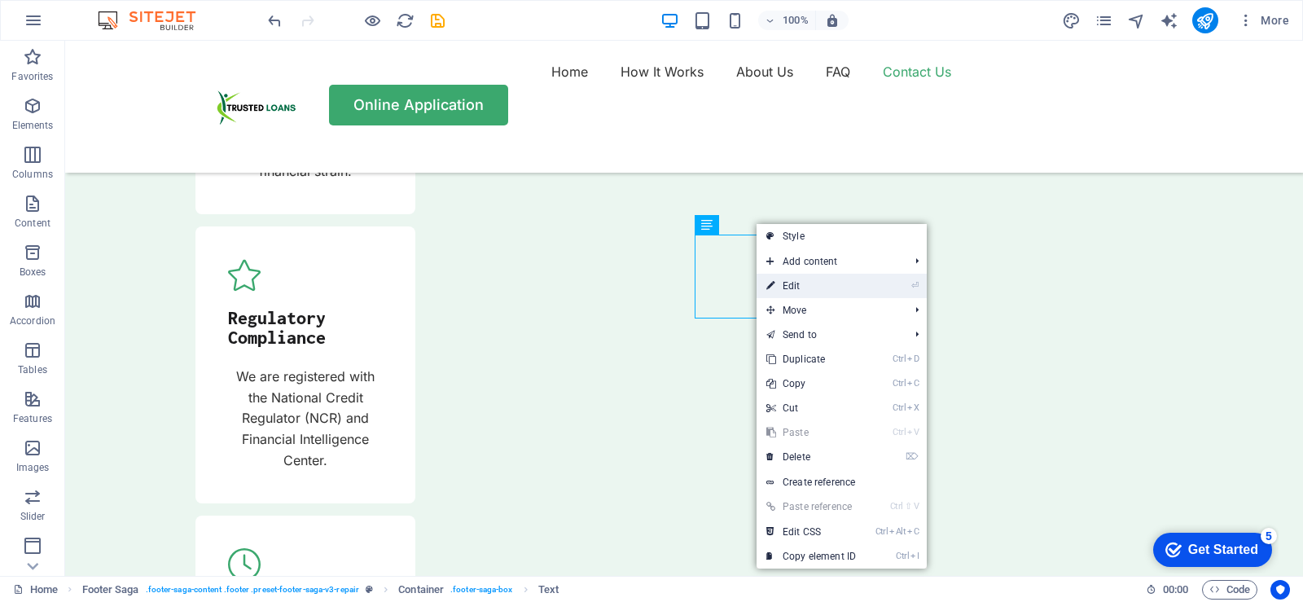
click at [797, 285] on link "⏎ Edit" at bounding box center [811, 286] width 109 height 24
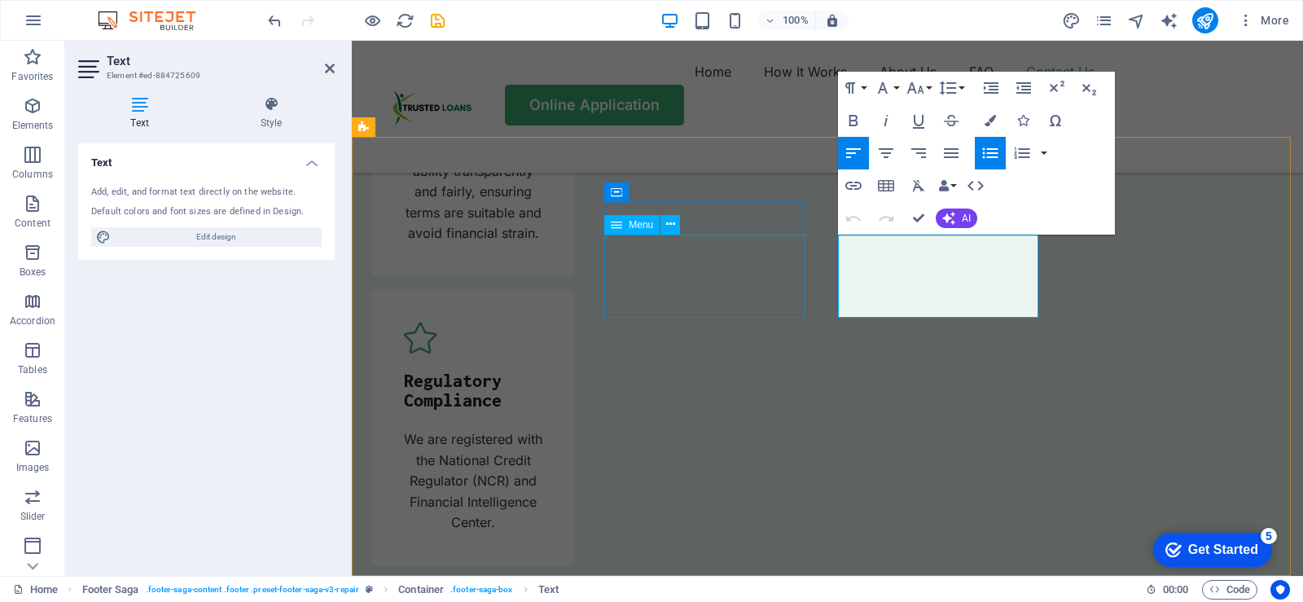
scroll to position [5877, 0]
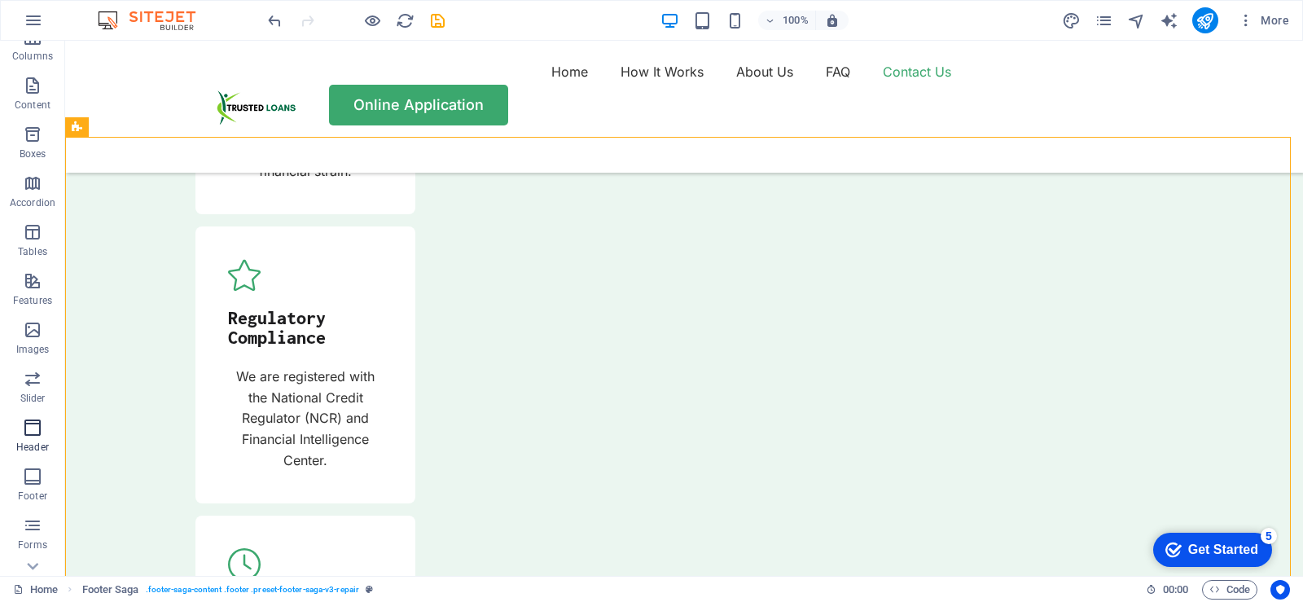
scroll to position [198, 0]
click at [31, 411] on p "Footer" at bounding box center [32, 416] width 29 height 13
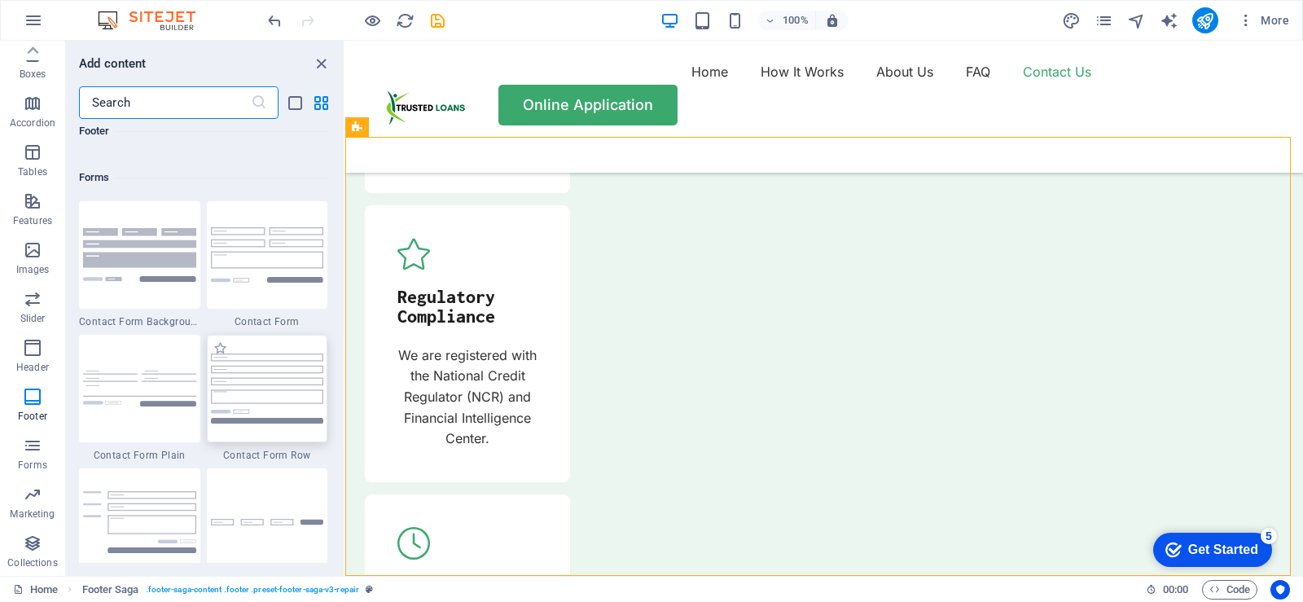
scroll to position [11842, 0]
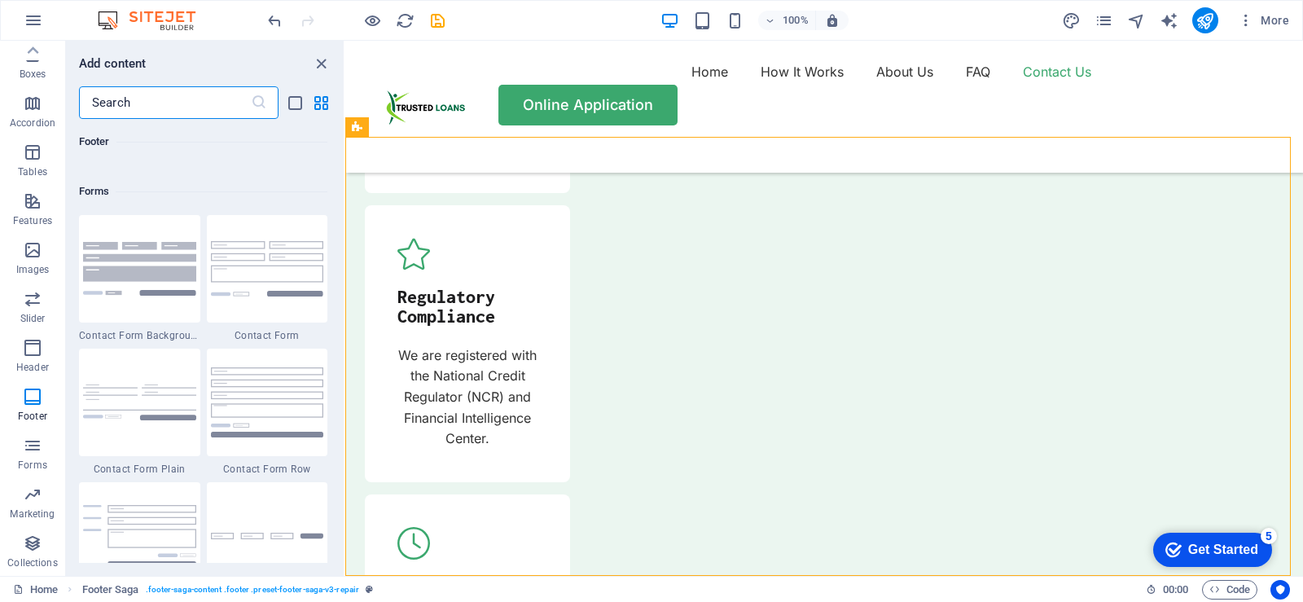
click at [93, 147] on h6 "Footer" at bounding box center [203, 142] width 248 height 20
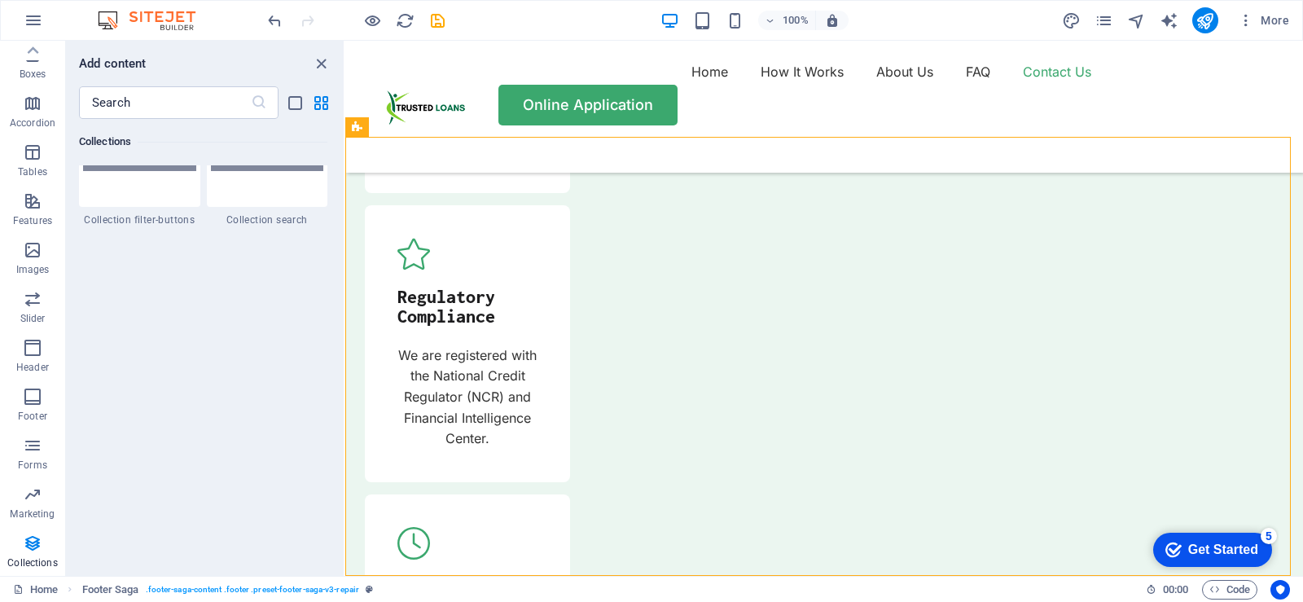
scroll to position [15610, 0]
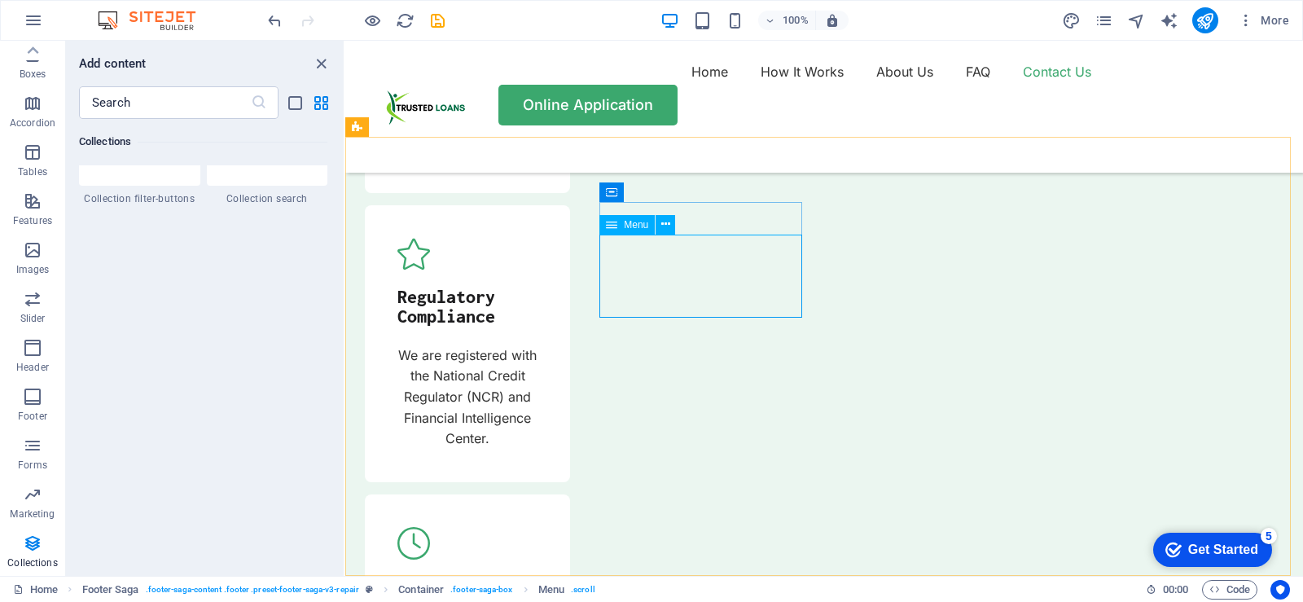
click at [612, 225] on icon at bounding box center [611, 225] width 11 height 20
click at [666, 223] on icon at bounding box center [665, 224] width 9 height 17
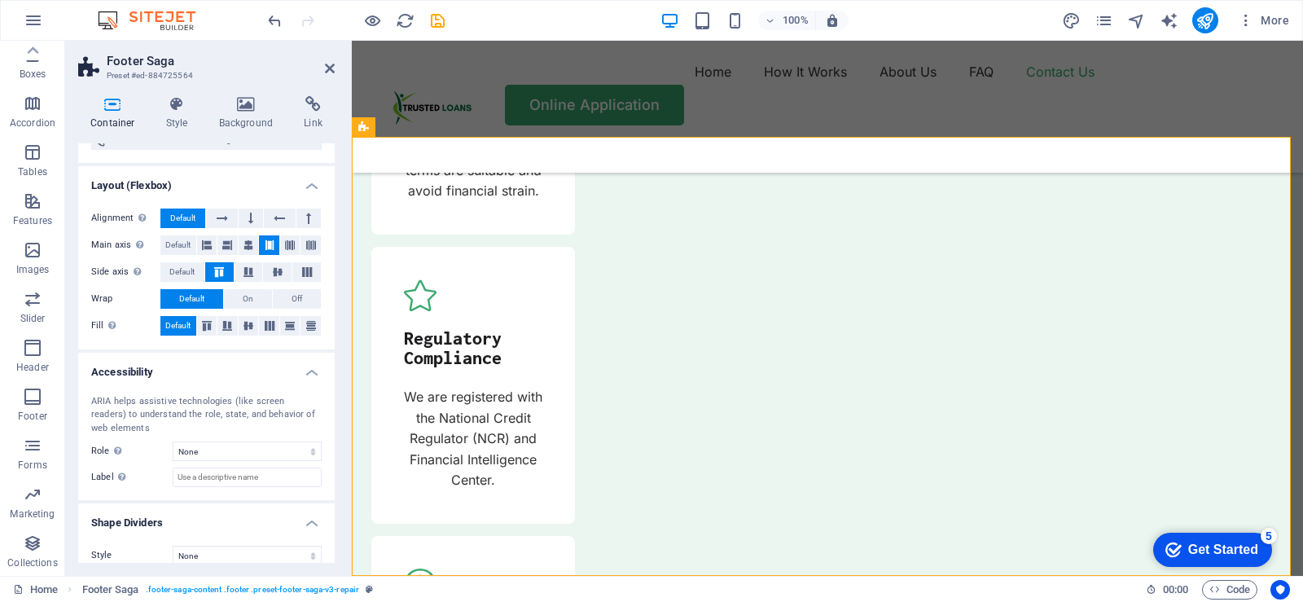
scroll to position [212, 0]
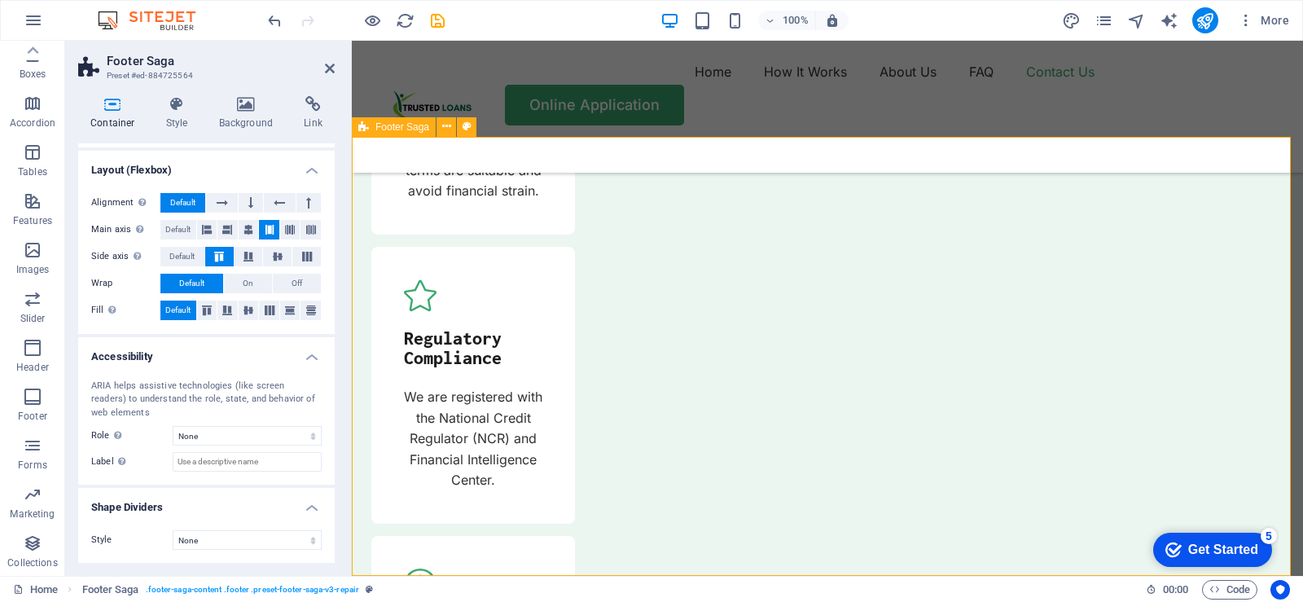
click at [187, 585] on span ". footer-saga-content .footer .preset-footer-saga-v3-repair" at bounding box center [252, 590] width 213 height 20
click at [187, 591] on span ". footer-saga-content .footer .preset-footer-saga-v3-repair" at bounding box center [252, 590] width 213 height 20
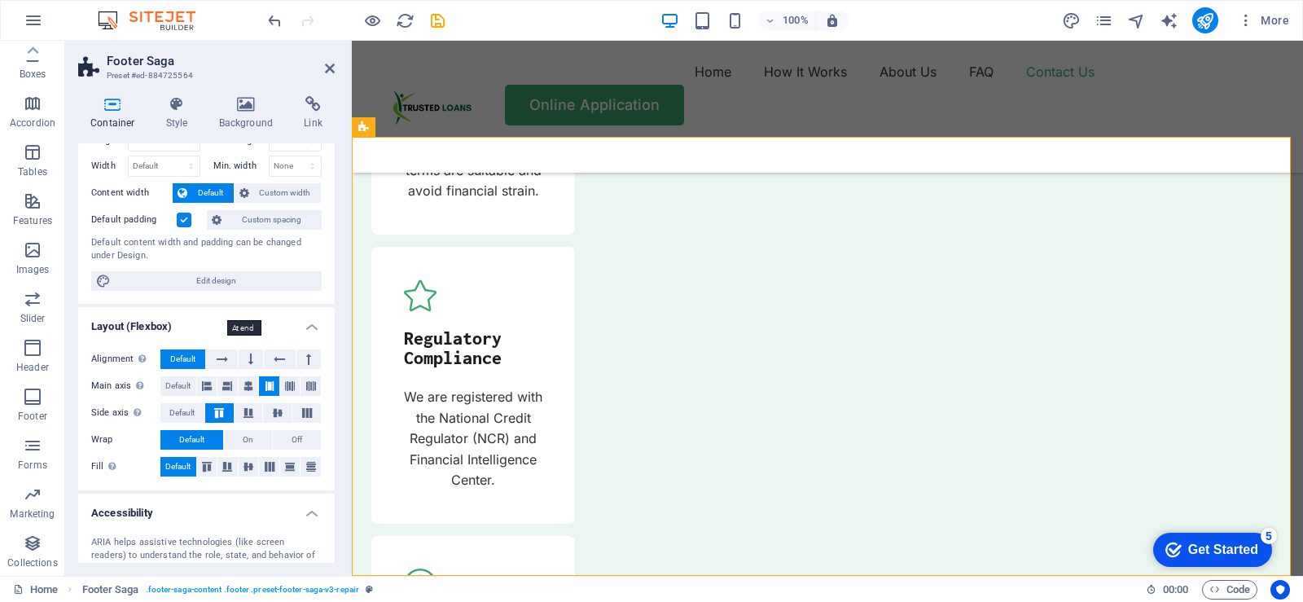
scroll to position [49, 0]
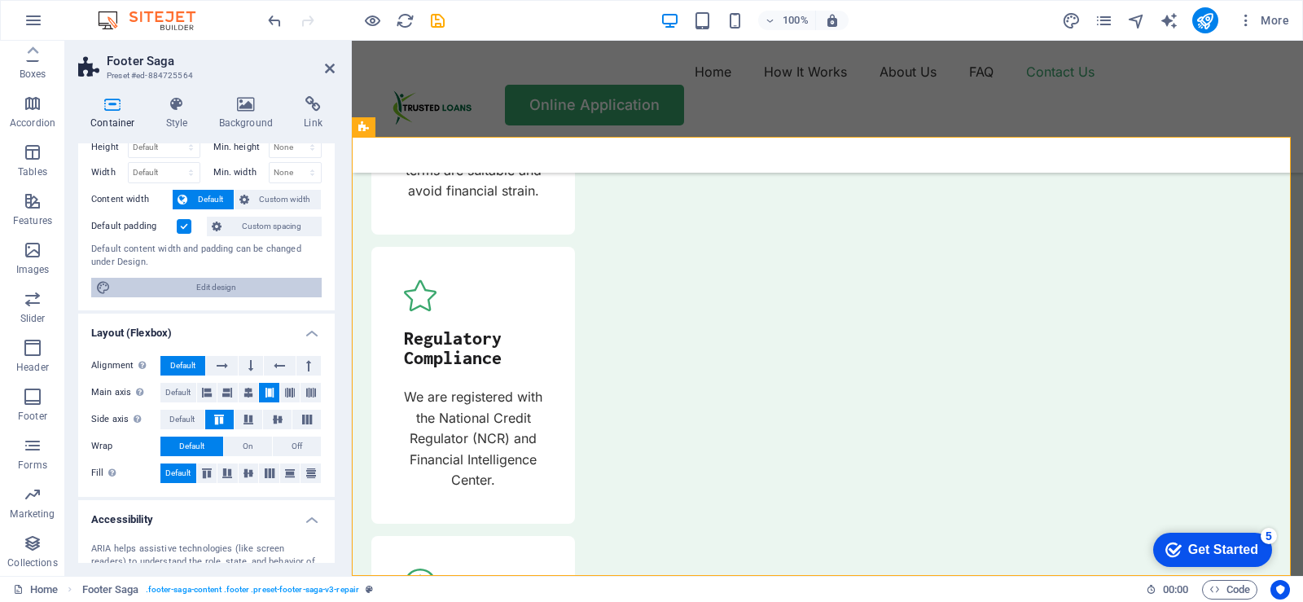
click at [225, 284] on span "Edit design" at bounding box center [216, 288] width 201 height 20
select select "px"
select select "400"
select select "px"
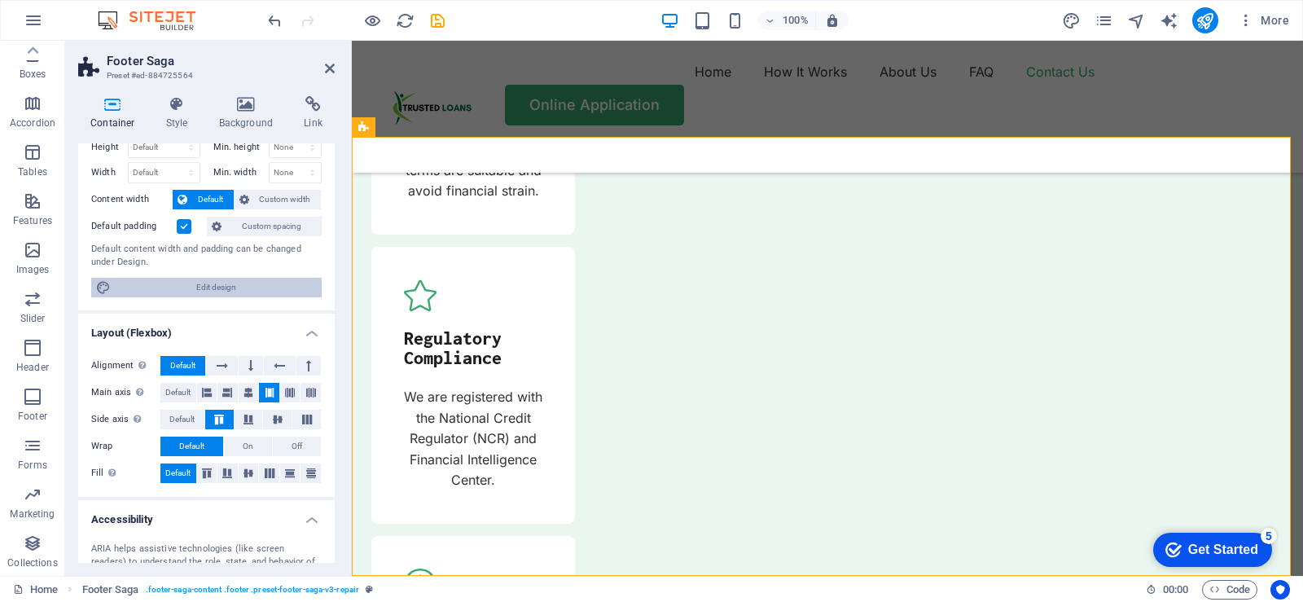
select select "rem"
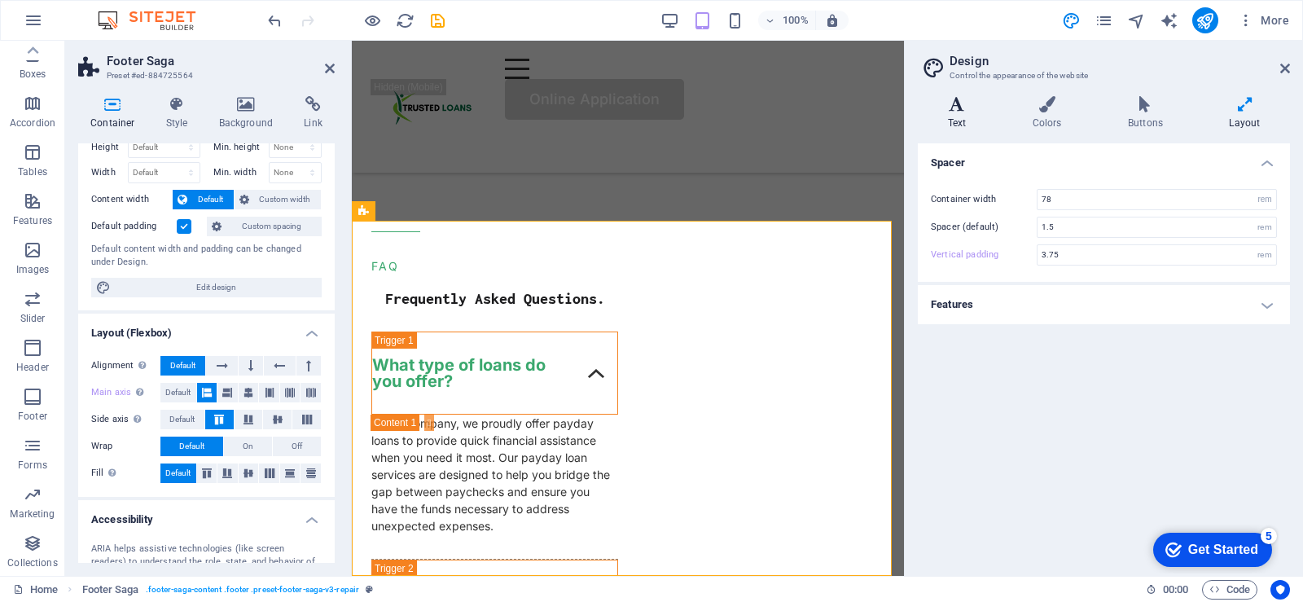
click at [956, 114] on h4 "Text" at bounding box center [960, 113] width 85 height 34
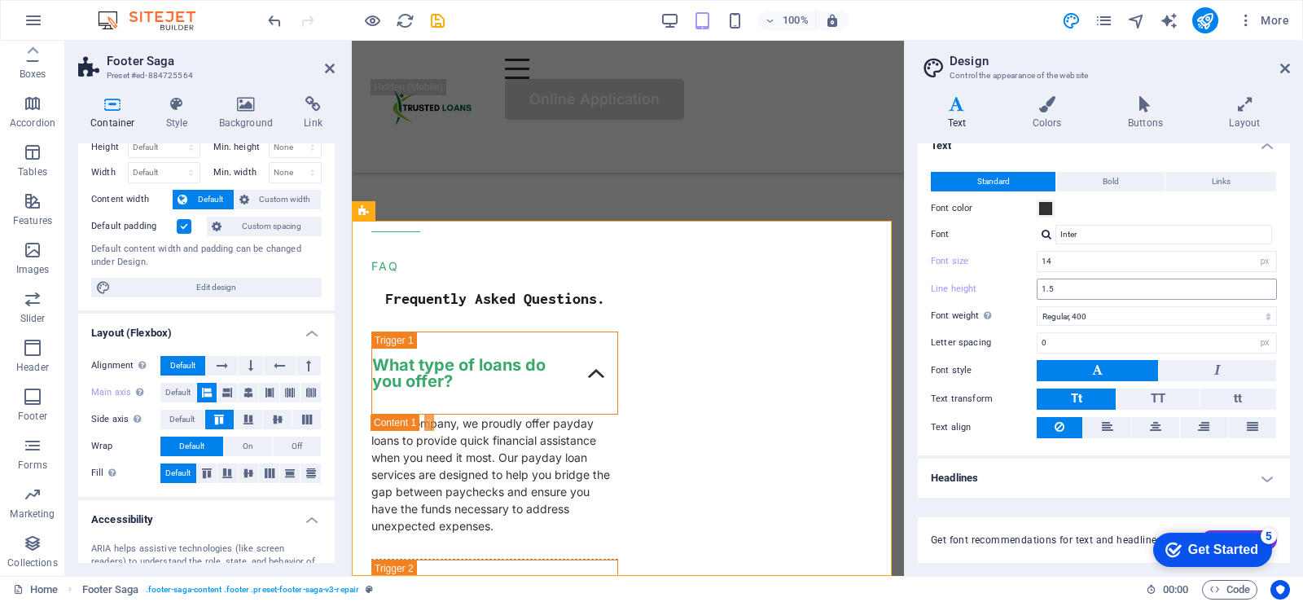
scroll to position [0, 0]
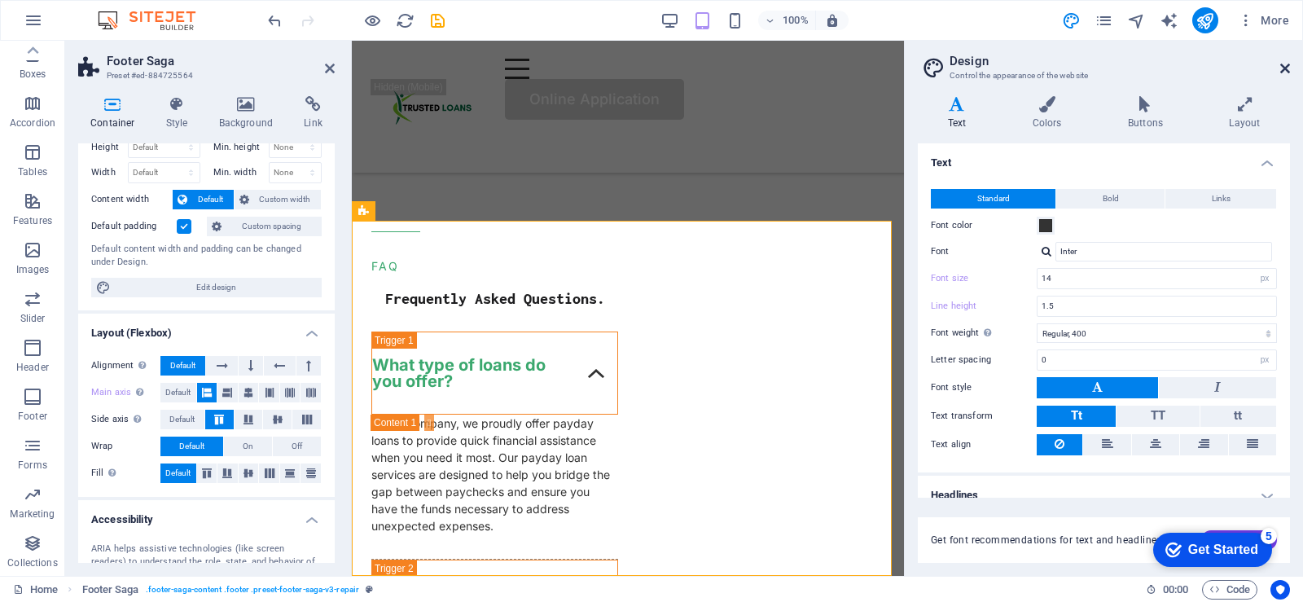
drag, startPoint x: 1284, startPoint y: 68, endPoint x: 933, endPoint y: 27, distance: 353.4
click at [1284, 68] on icon at bounding box center [1285, 68] width 10 height 13
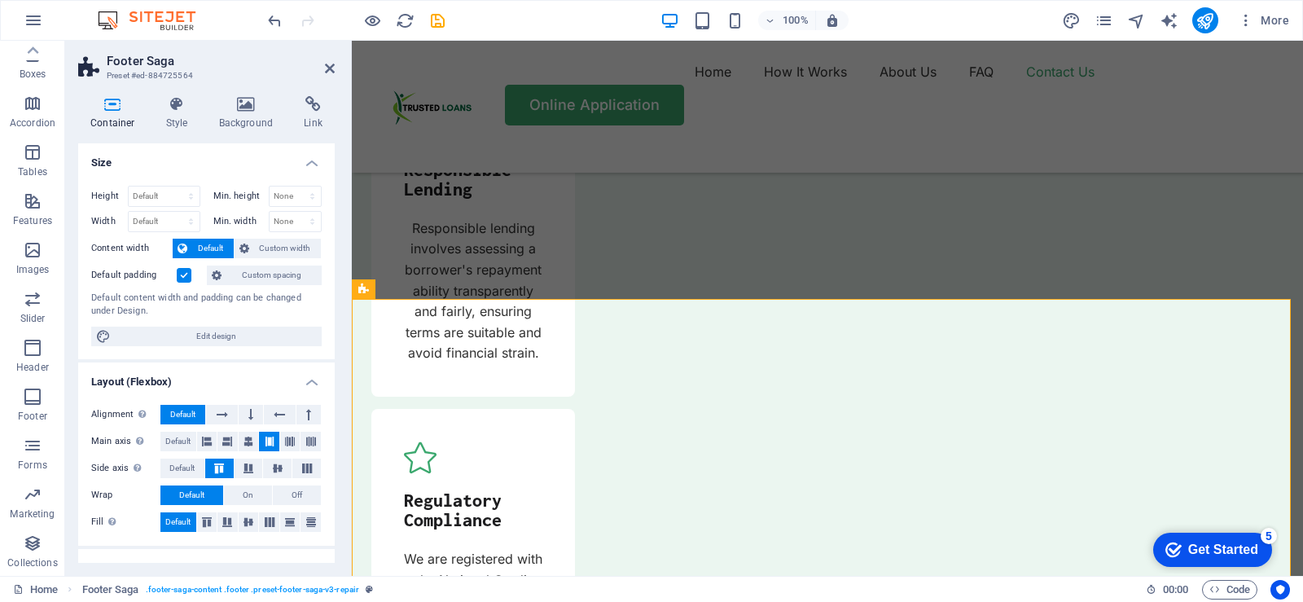
click at [116, 115] on h4 "Container" at bounding box center [116, 113] width 76 height 34
click at [173, 116] on h4 "Style" at bounding box center [180, 113] width 53 height 34
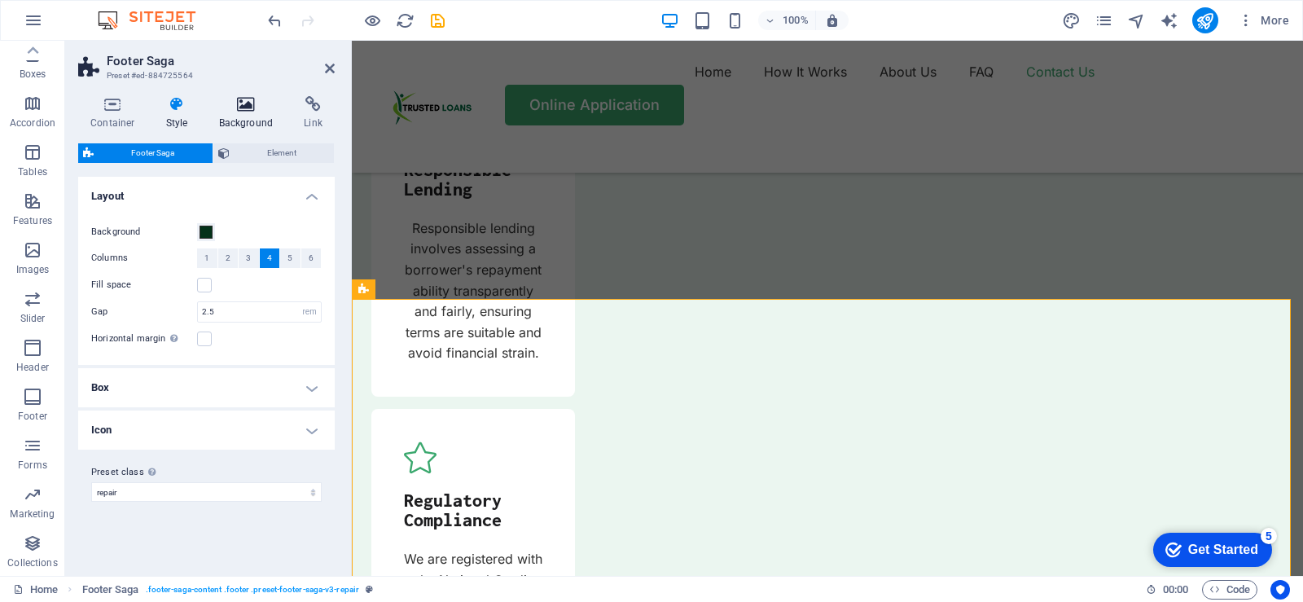
click at [241, 123] on h4 "Background" at bounding box center [250, 113] width 86 height 34
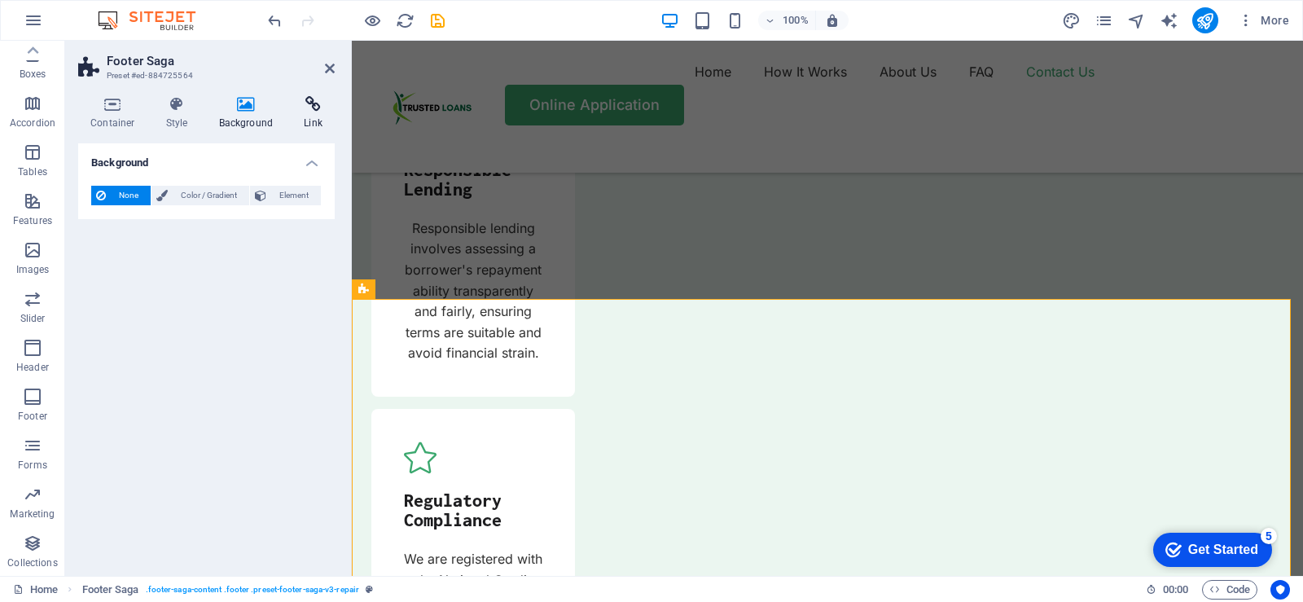
click at [302, 122] on h4 "Link" at bounding box center [313, 113] width 43 height 34
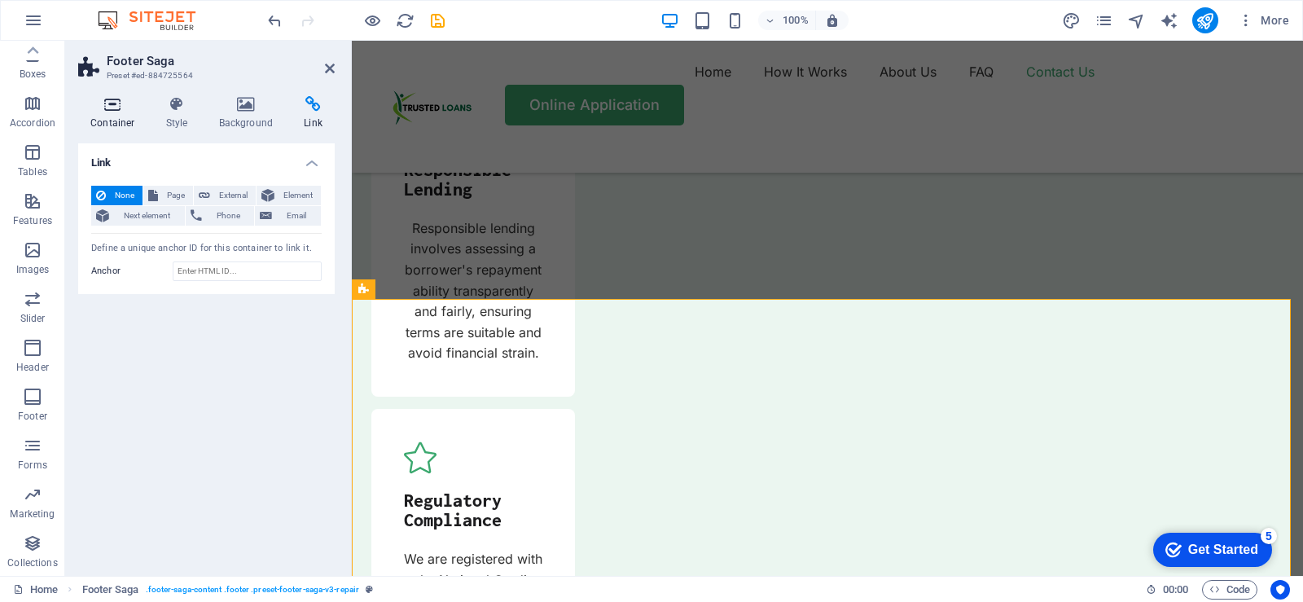
click at [112, 116] on h4 "Container" at bounding box center [116, 113] width 76 height 34
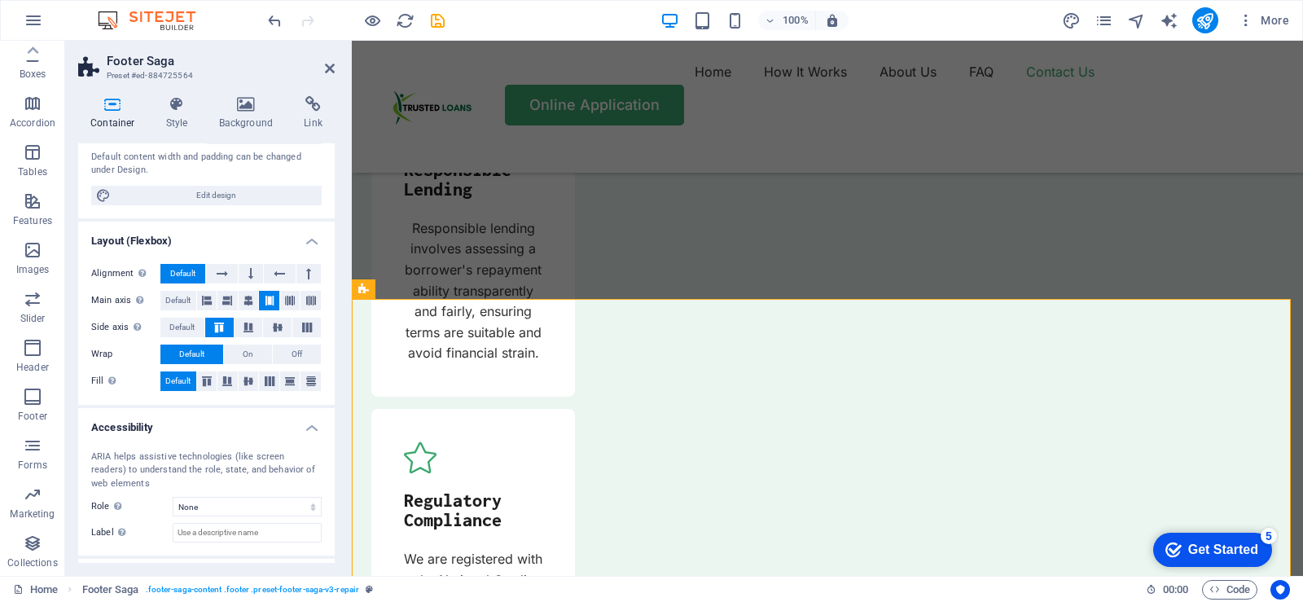
scroll to position [212, 0]
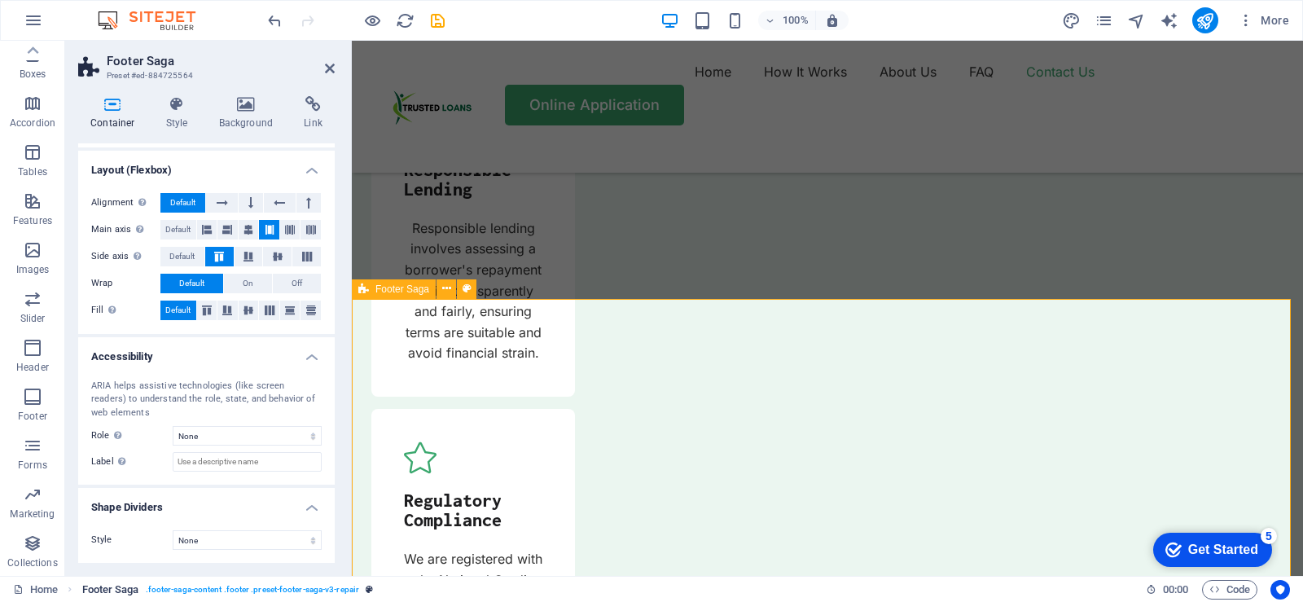
click at [287, 588] on span ". footer-saga-content .footer .preset-footer-saga-v3-repair" at bounding box center [252, 590] width 213 height 20
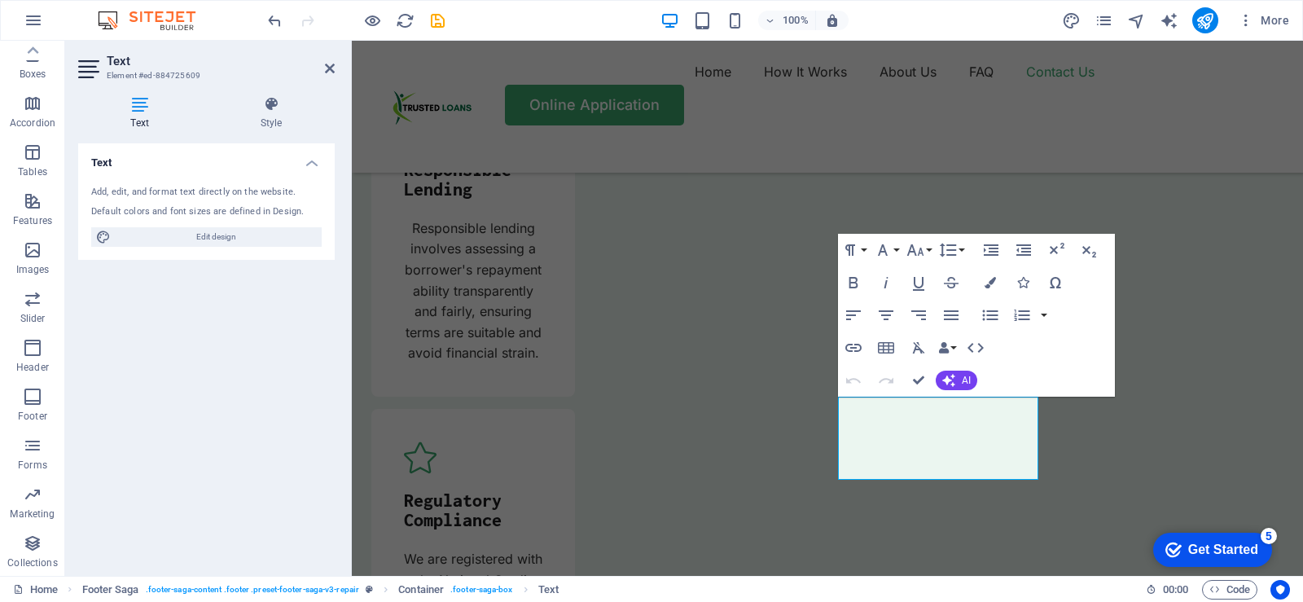
click at [97, 160] on h4 "Text" at bounding box center [206, 157] width 257 height 29
click at [97, 160] on h4 "Text" at bounding box center [206, 162] width 257 height 39
click at [135, 116] on h4 "Text" at bounding box center [143, 113] width 130 height 34
click at [215, 236] on span "Edit design" at bounding box center [216, 237] width 201 height 20
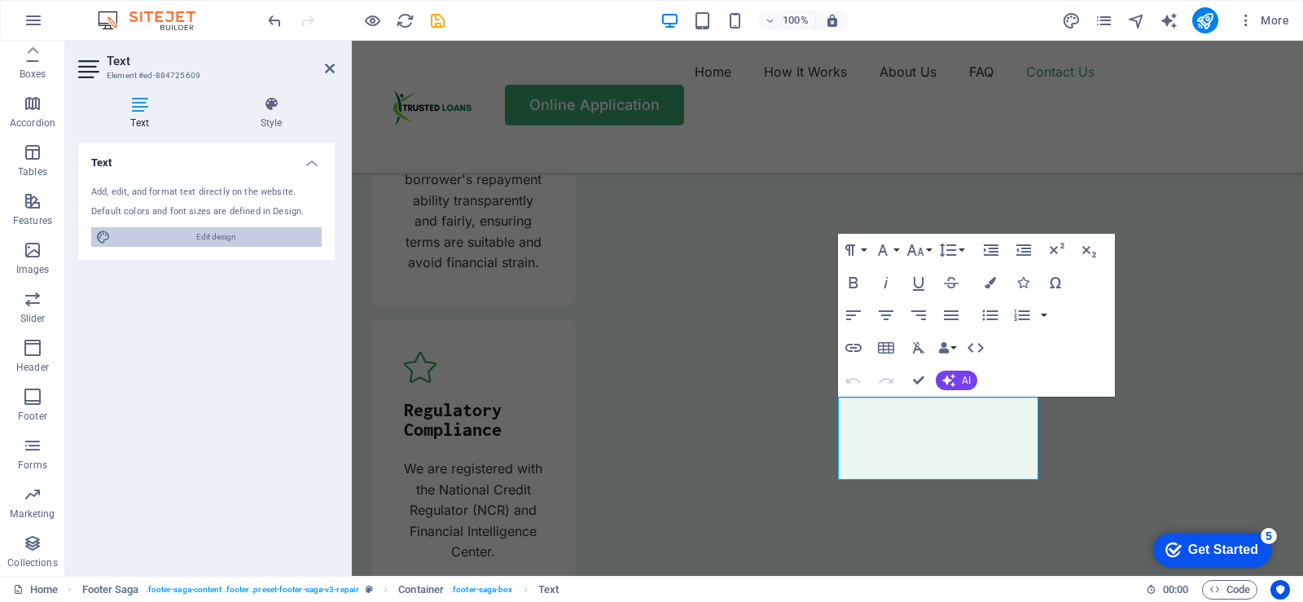
select select "px"
select select "400"
select select "px"
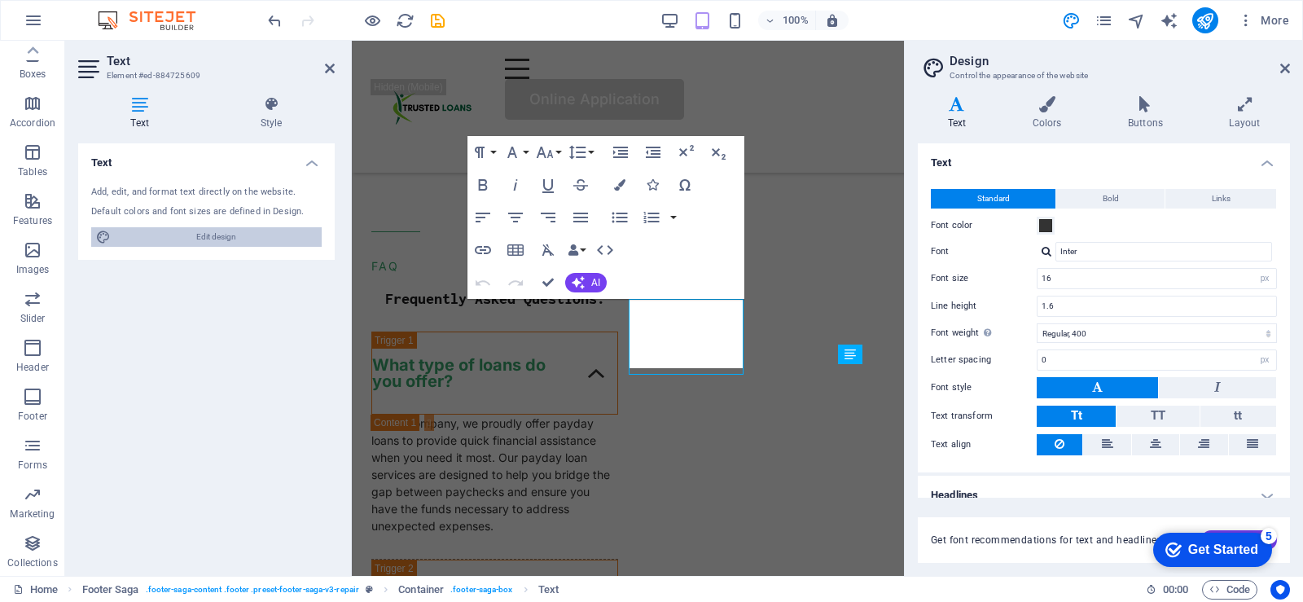
type input "14"
type input "1.5"
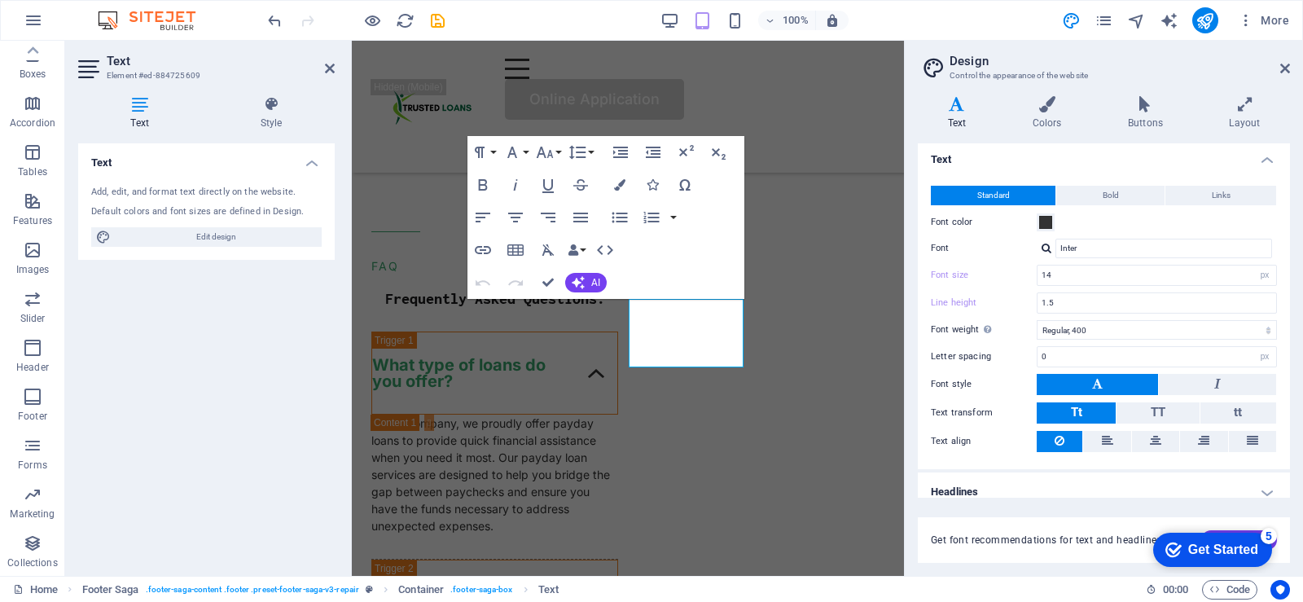
scroll to position [0, 0]
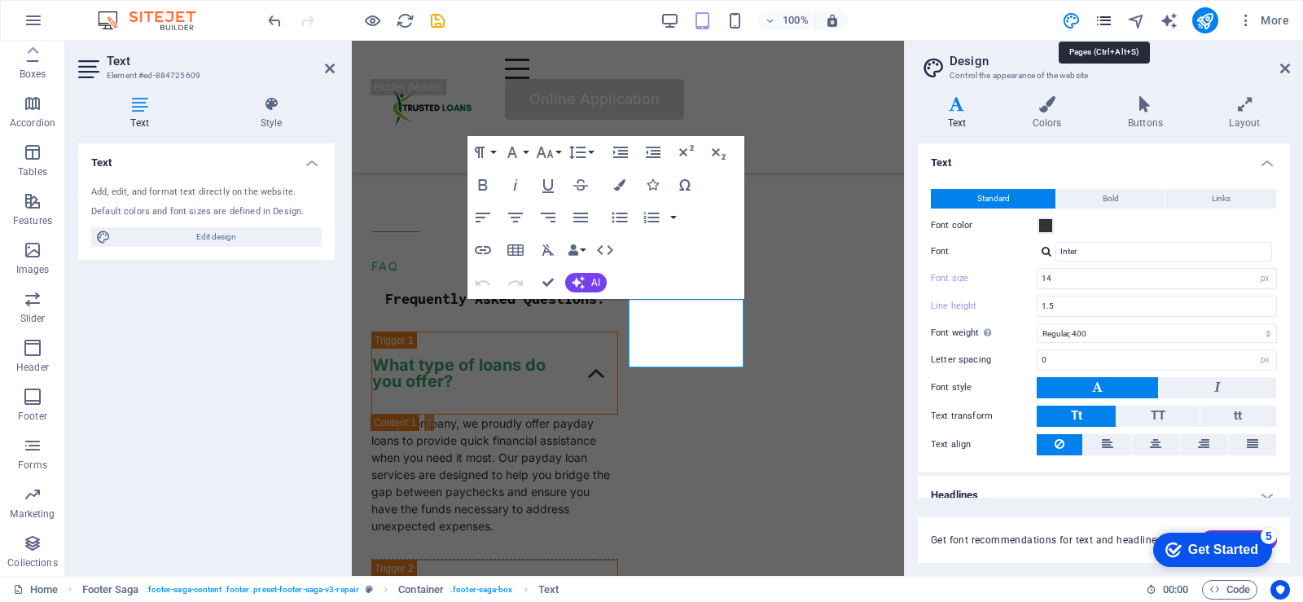
click at [1100, 24] on icon "pages" at bounding box center [1104, 20] width 19 height 19
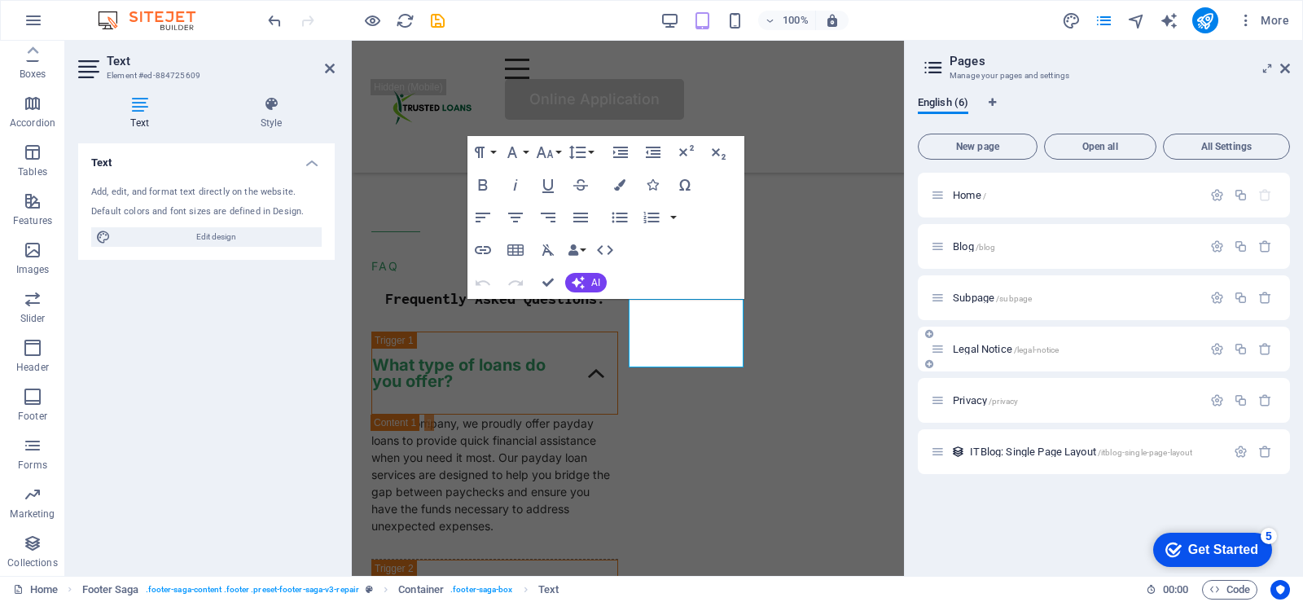
click at [1001, 347] on span "Legal Notice /legal-notice" at bounding box center [1006, 349] width 106 height 12
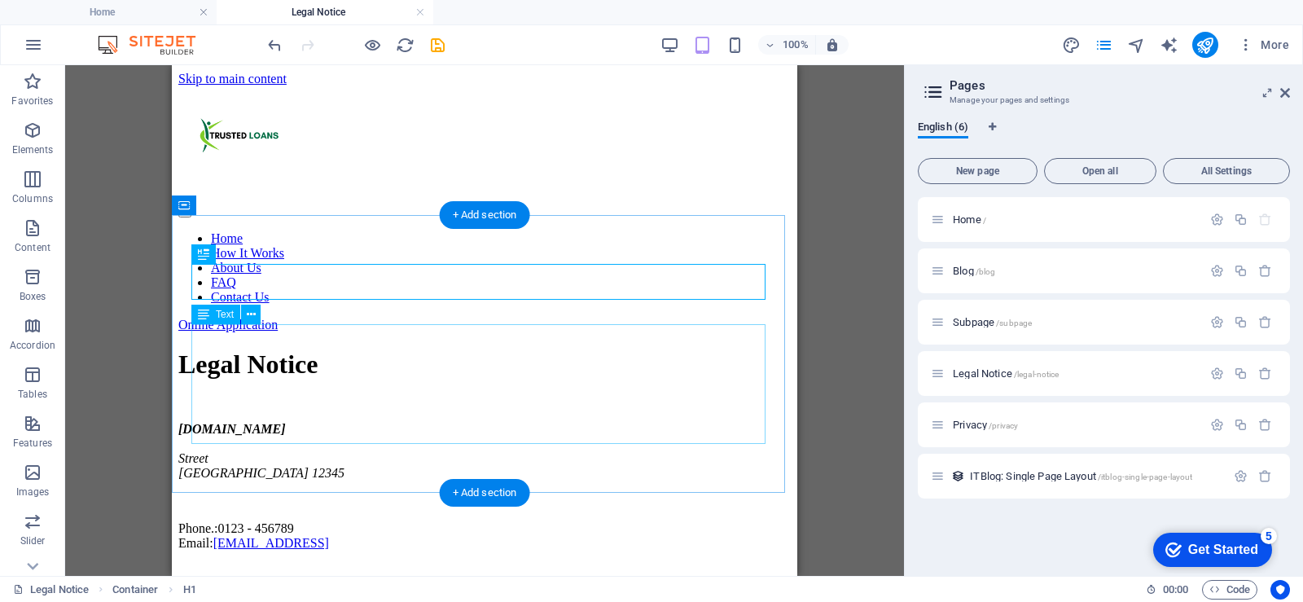
click at [523, 437] on div "trustedloans.co.za Street Berlin 12345 Phone.: 0123 - 456789 Email: 1a9550fb227…" at bounding box center [484, 486] width 612 height 129
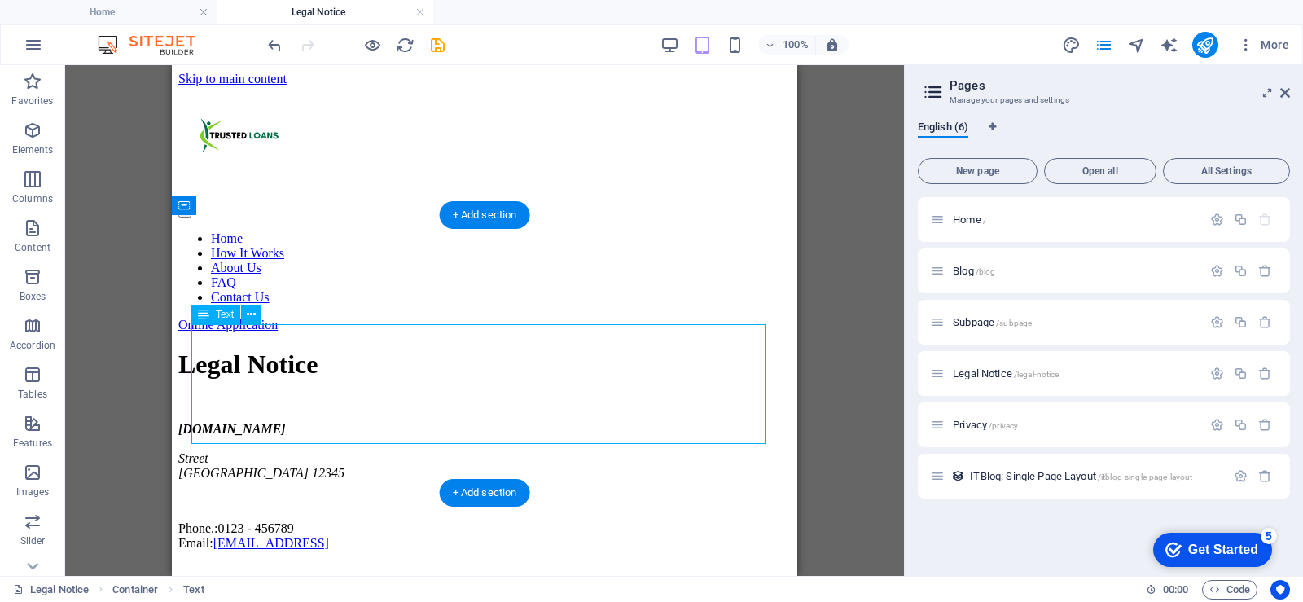
click at [523, 432] on div "trustedloans.co.za Street Berlin 12345 Phone.: 0123 - 456789 Email: 1a9550fb227…" at bounding box center [484, 486] width 612 height 129
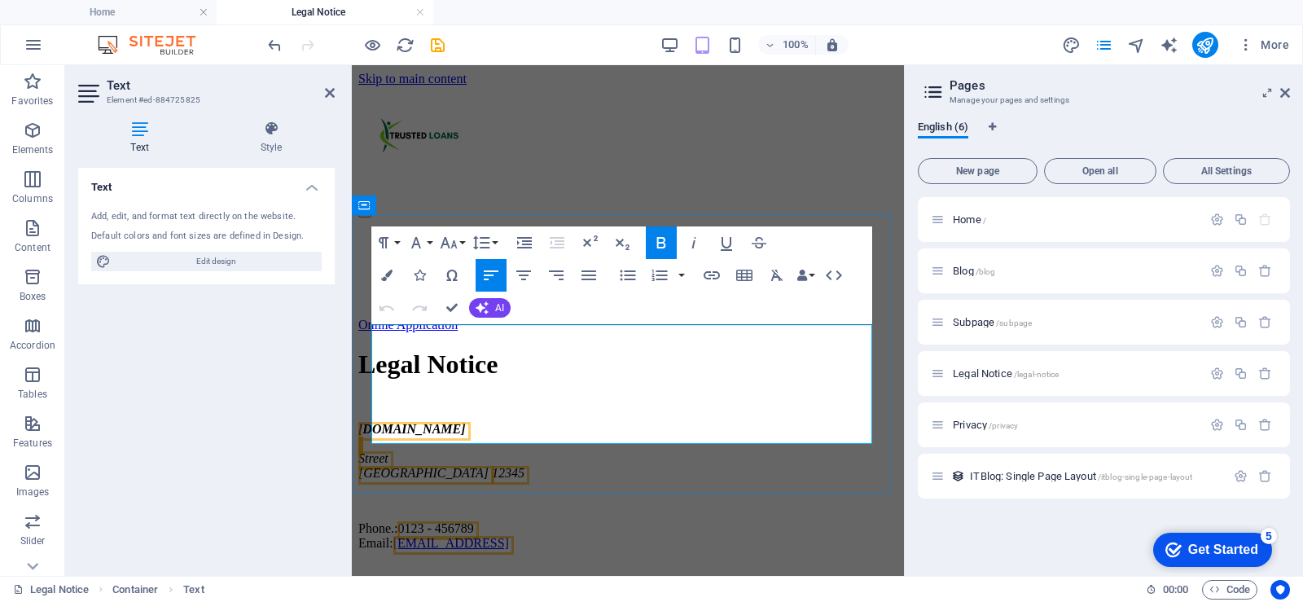
click at [687, 521] on p "Phone.: 0123 - 456789 Email: 1a9550fb2276751c0368eed013ca31@cpanel.local" at bounding box center [627, 535] width 539 height 29
click at [473, 521] on span "0123 - 456789" at bounding box center [435, 528] width 76 height 14
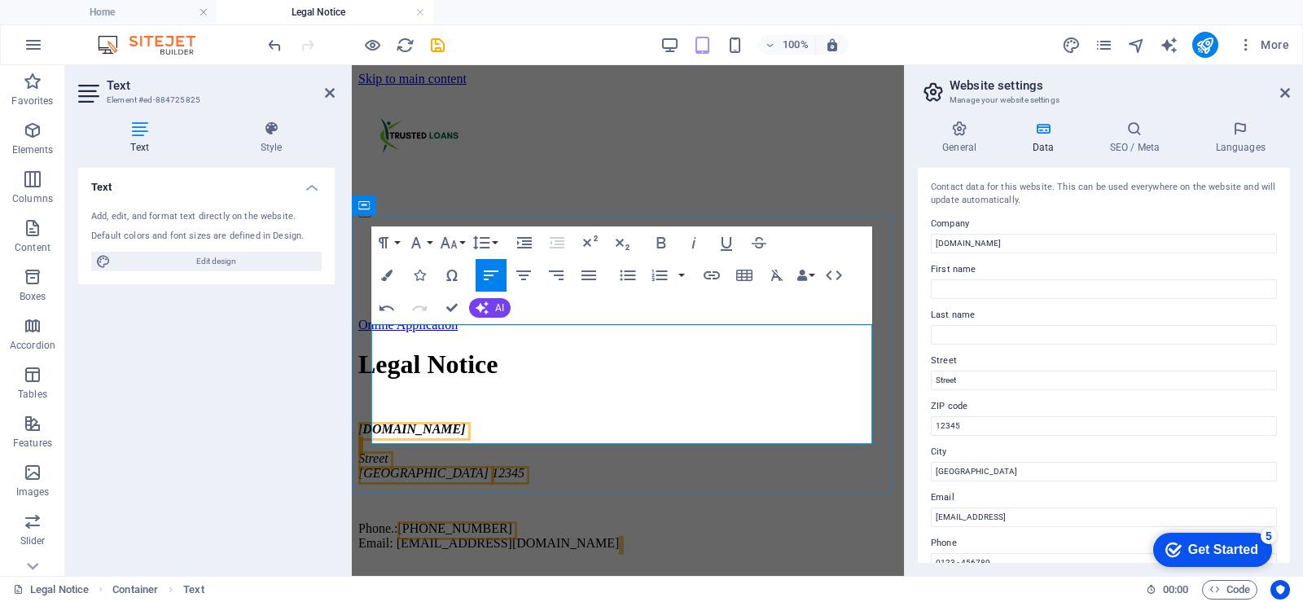
click at [545, 422] on address "trustedloans.co.za Street Berlin 12345" at bounding box center [627, 451] width 539 height 59
click at [443, 422] on address "trustedloans.co.za Street Berlin 12345" at bounding box center [627, 451] width 539 height 59
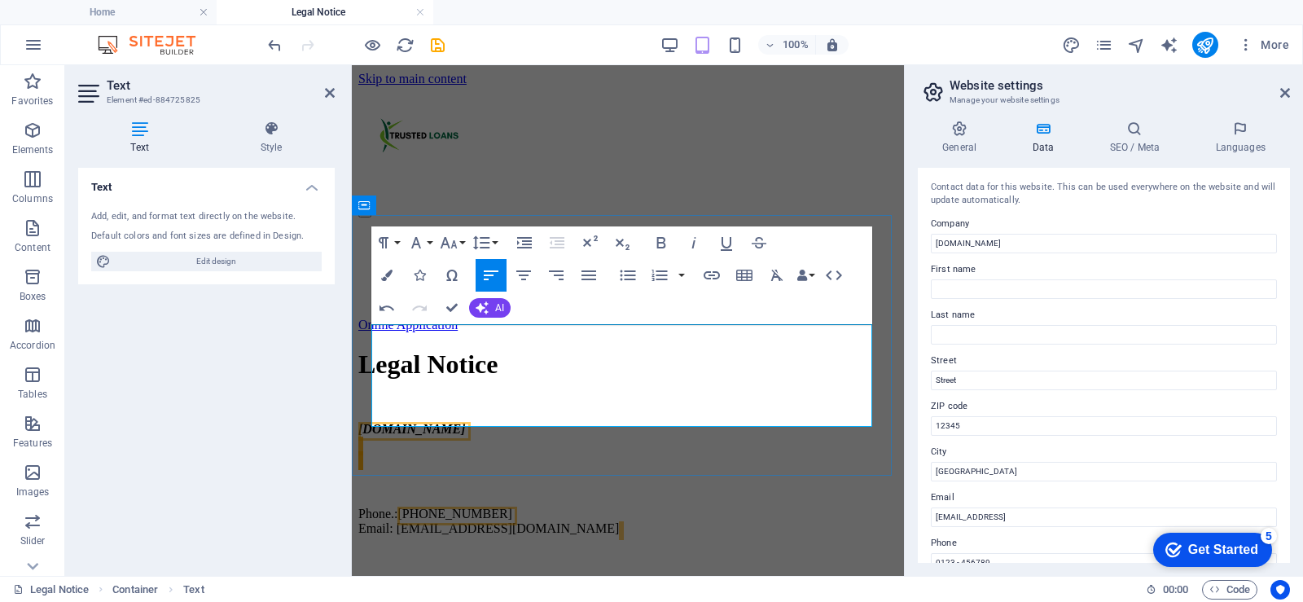
click at [375, 422] on address "trustedloans.co.za ​" at bounding box center [627, 444] width 539 height 44
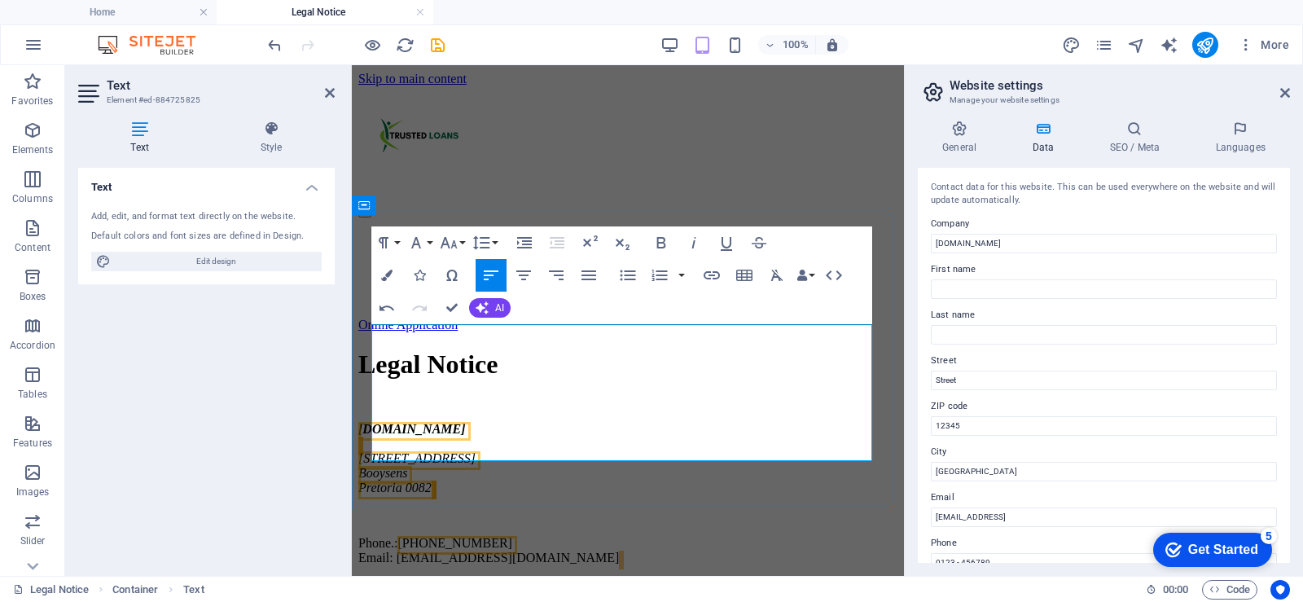
click at [678, 422] on address "trustedloans.co.za 1226 Market Street" at bounding box center [627, 444] width 539 height 44
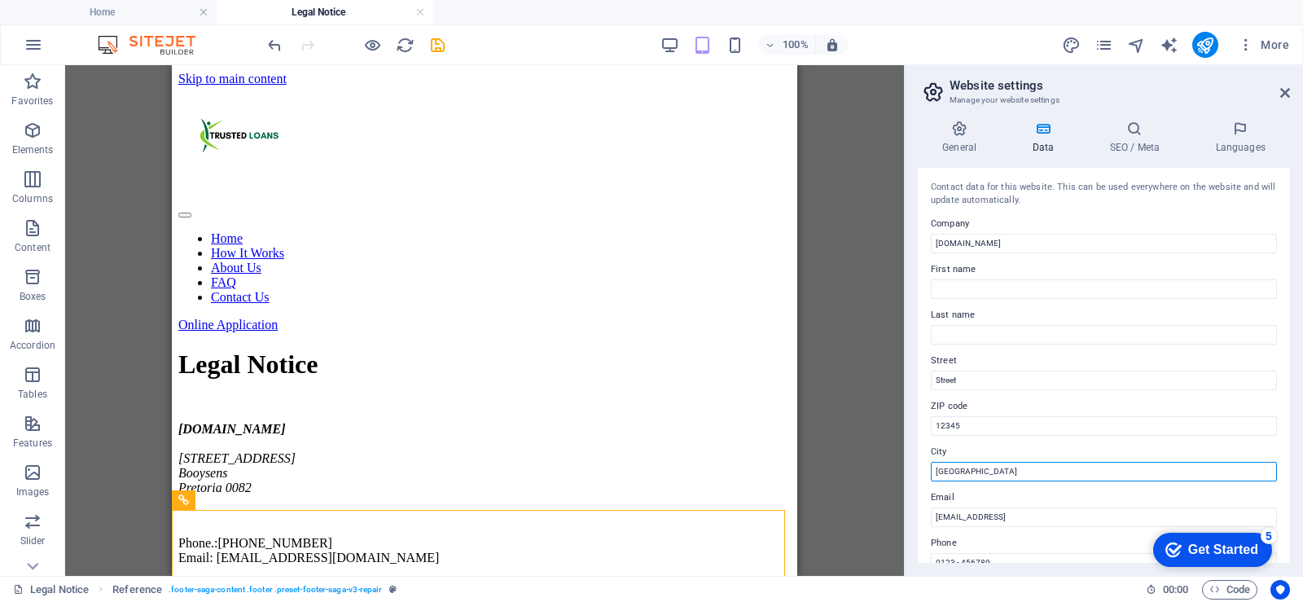
click at [980, 468] on input "Berlin" at bounding box center [1104, 472] width 346 height 20
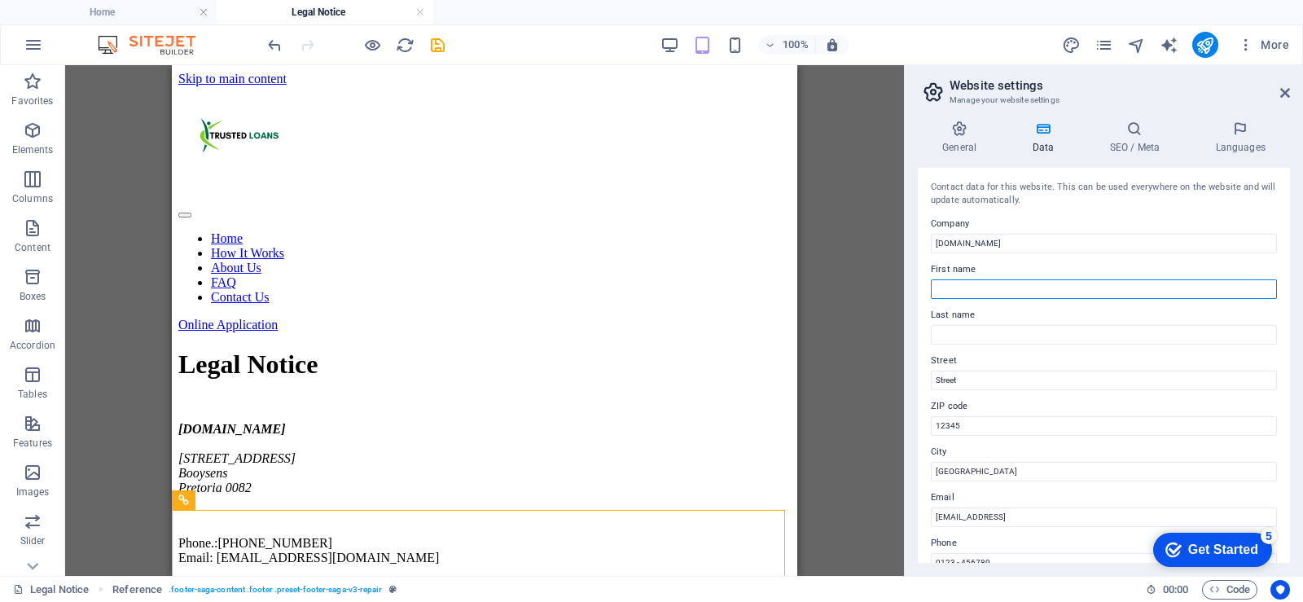
click at [983, 287] on input "First name" at bounding box center [1104, 289] width 346 height 20
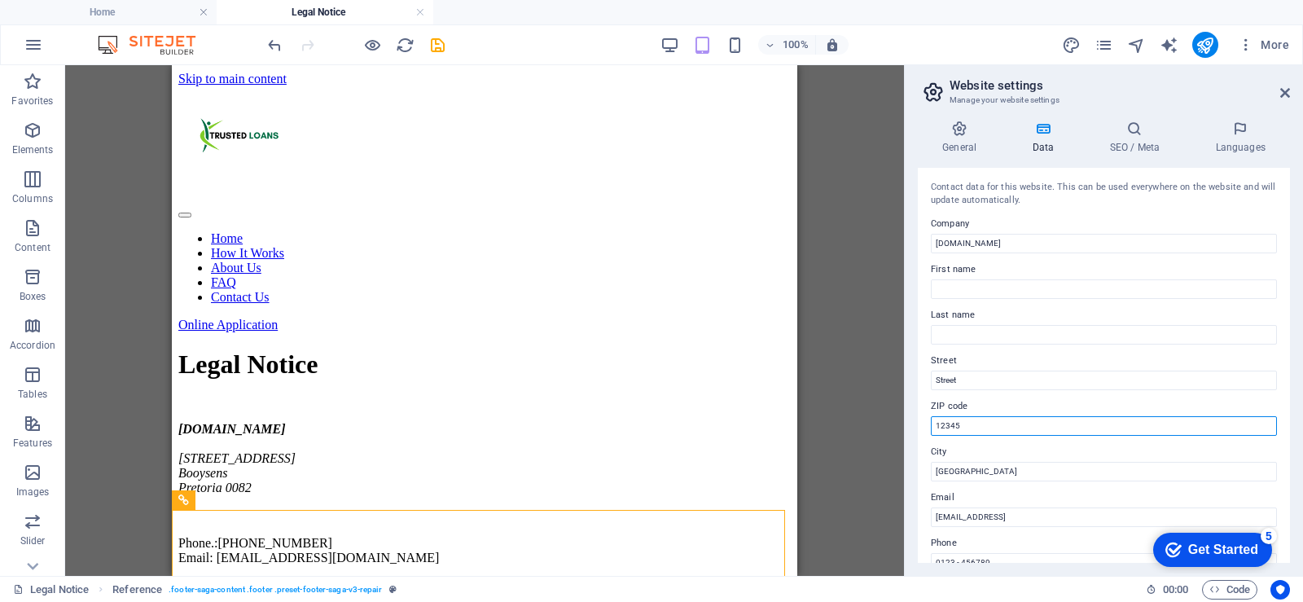
click at [968, 425] on input "12345" at bounding box center [1104, 426] width 346 height 20
type input "1"
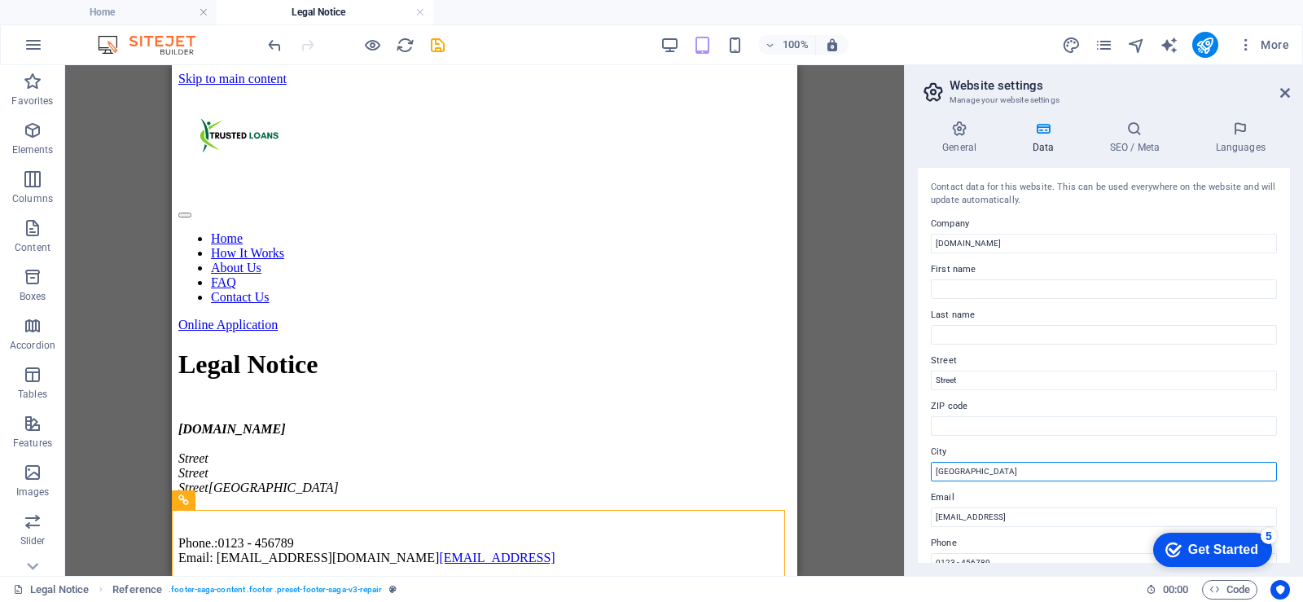
click at [981, 471] on input "Berlin" at bounding box center [1104, 472] width 346 height 20
type input "B"
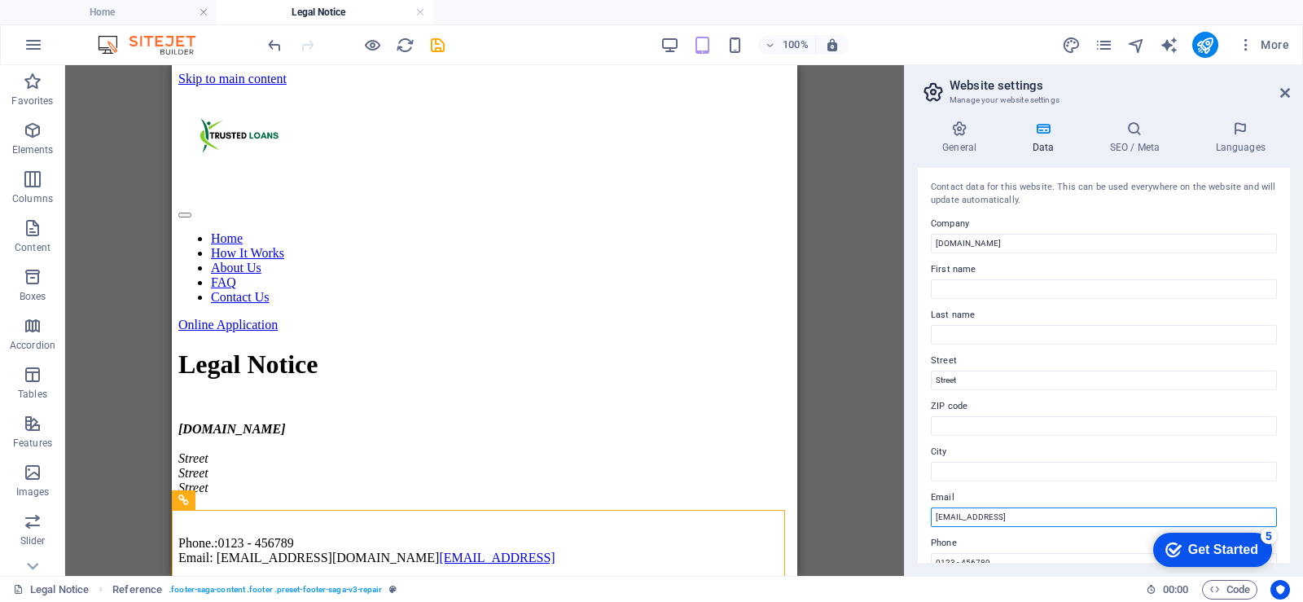
click at [1136, 513] on input "1a9550fb2276751c0368eed013ca31@cpanel.local" at bounding box center [1104, 517] width 346 height 20
type input "1"
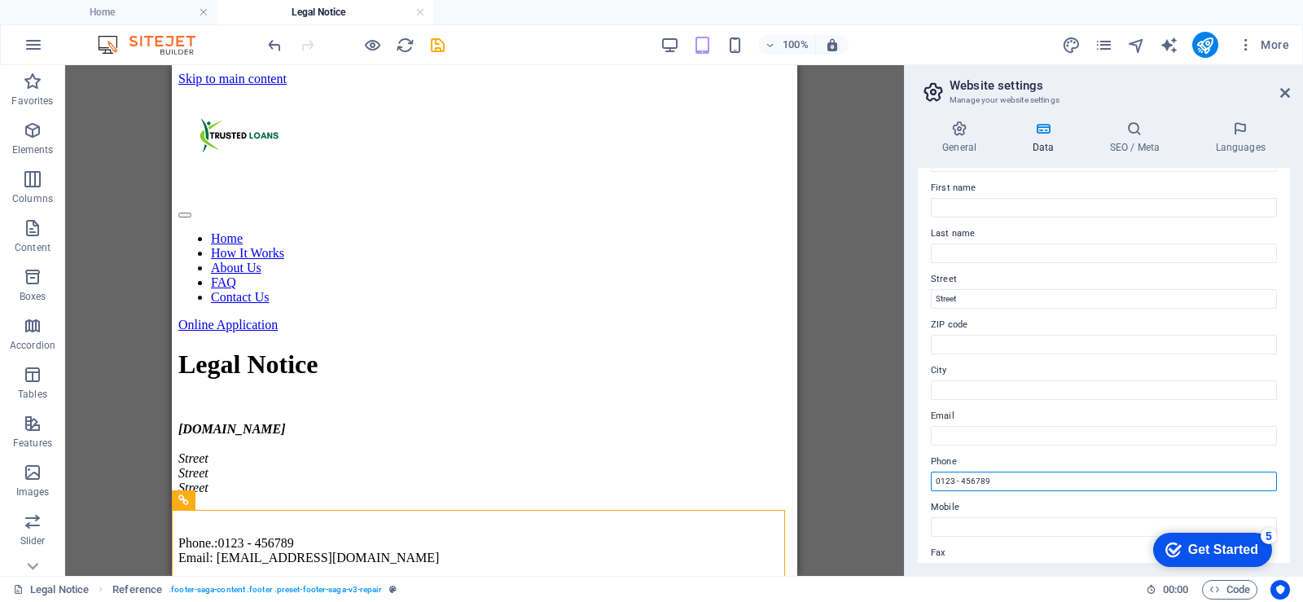
click at [1061, 481] on input "0123 - 456789" at bounding box center [1104, 482] width 346 height 20
type input "0"
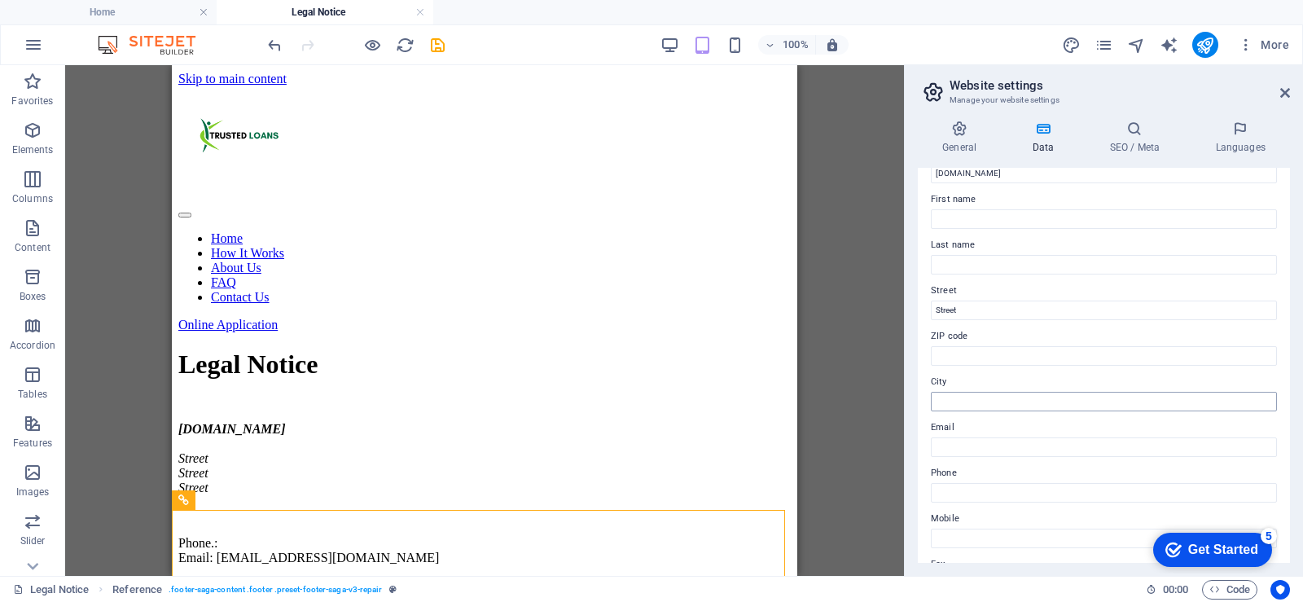
scroll to position [0, 0]
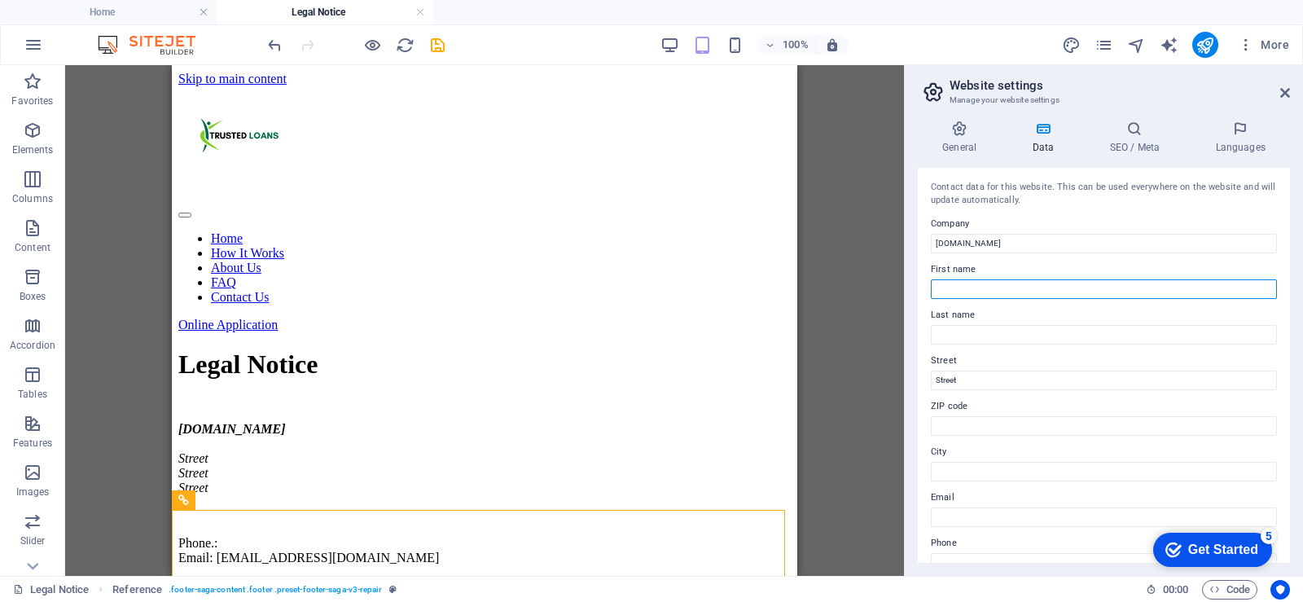
click at [965, 289] on input "First name" at bounding box center [1104, 289] width 346 height 20
type input "Thabo"
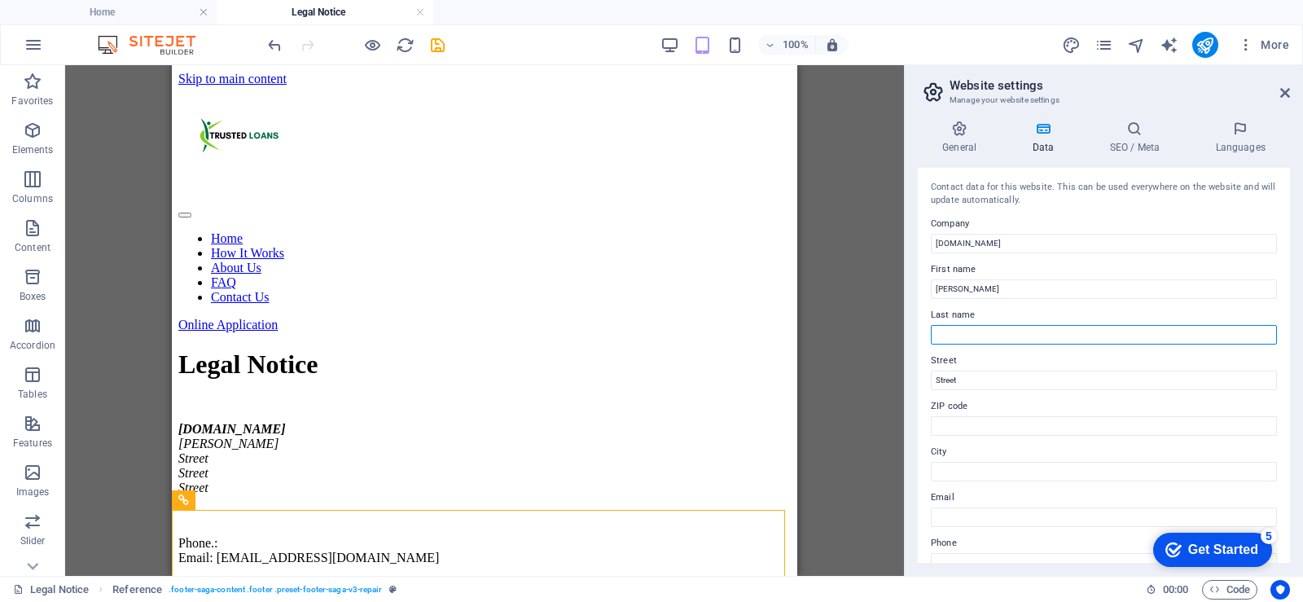
click at [964, 325] on input "Last name" at bounding box center [1104, 335] width 346 height 20
type input "Lerata"
click at [983, 378] on input "Street" at bounding box center [1104, 381] width 346 height 20
type input "S"
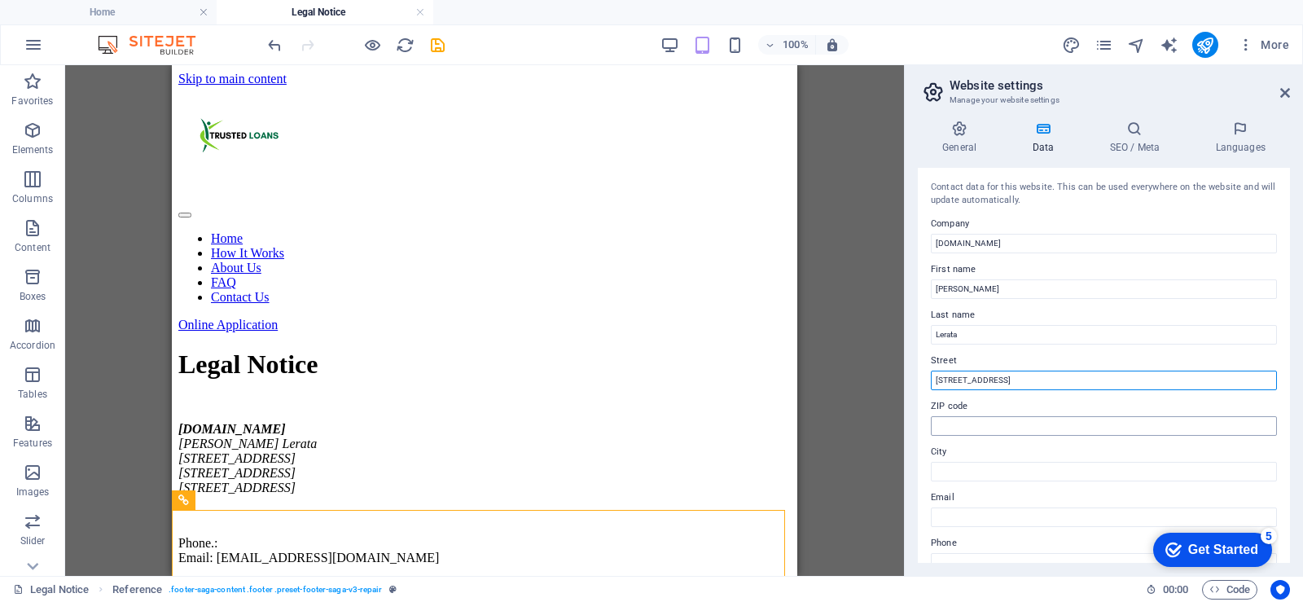
type input "1226 Market Street, Booysens, Pretoria 0082"
click at [980, 431] on input "ZIP code" at bounding box center [1104, 426] width 346 height 20
type input "0082"
click at [968, 471] on input "City" at bounding box center [1104, 472] width 346 height 20
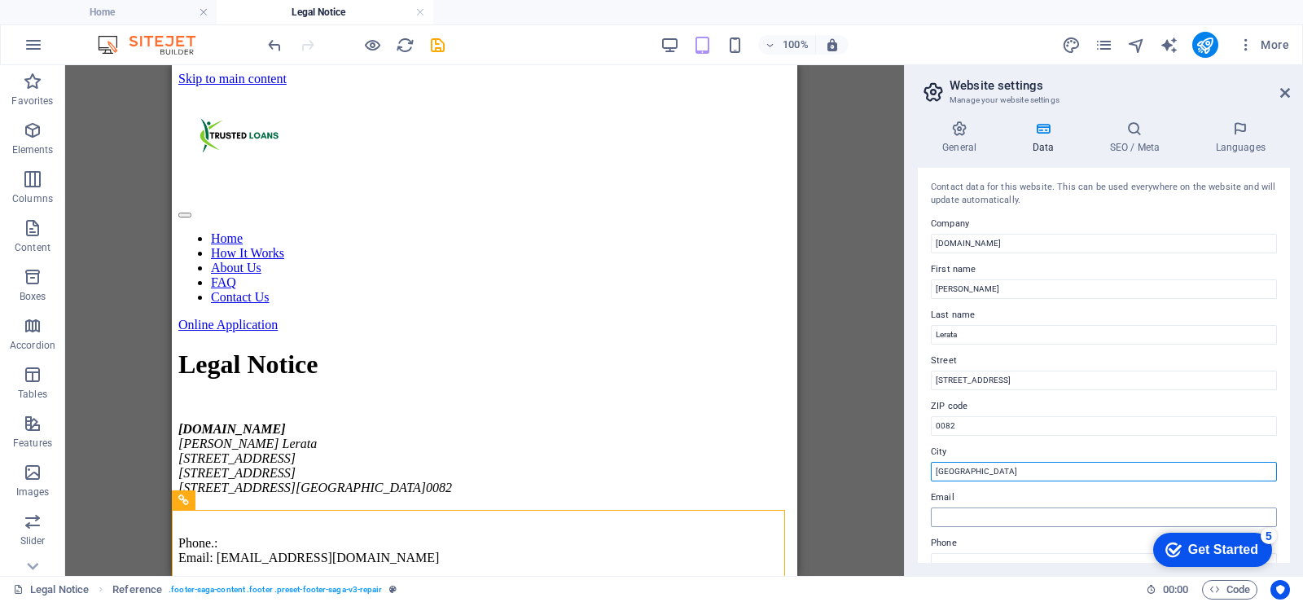
type input "Pretoria"
click at [977, 518] on input "Email" at bounding box center [1104, 517] width 346 height 20
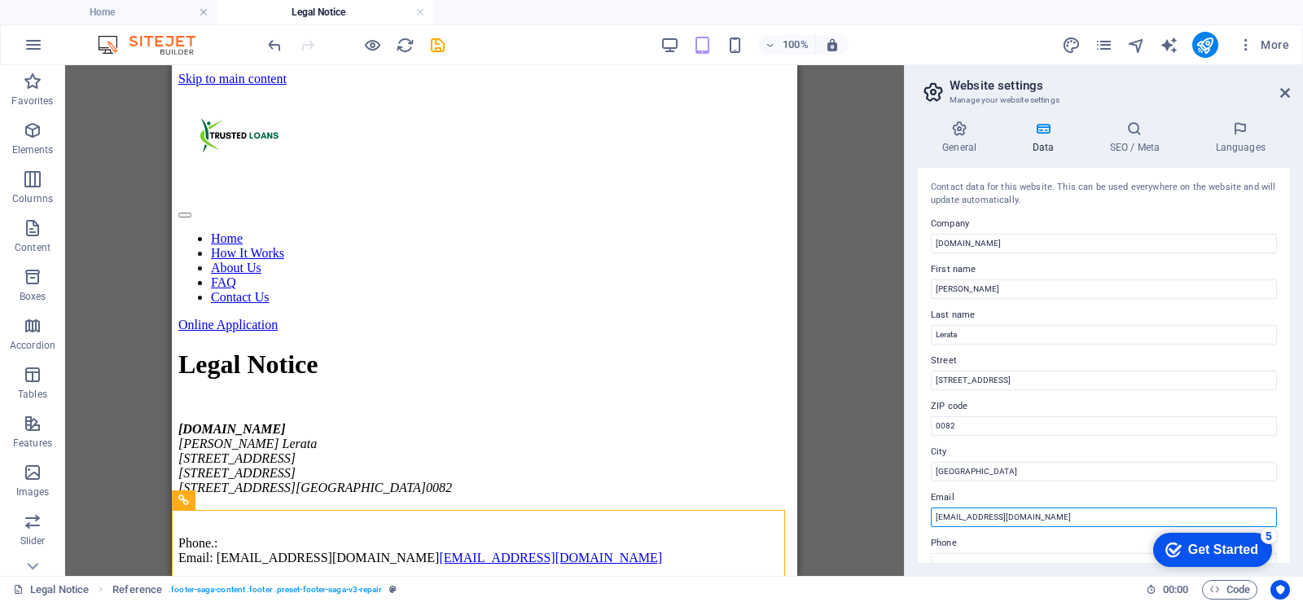
scroll to position [81, 0]
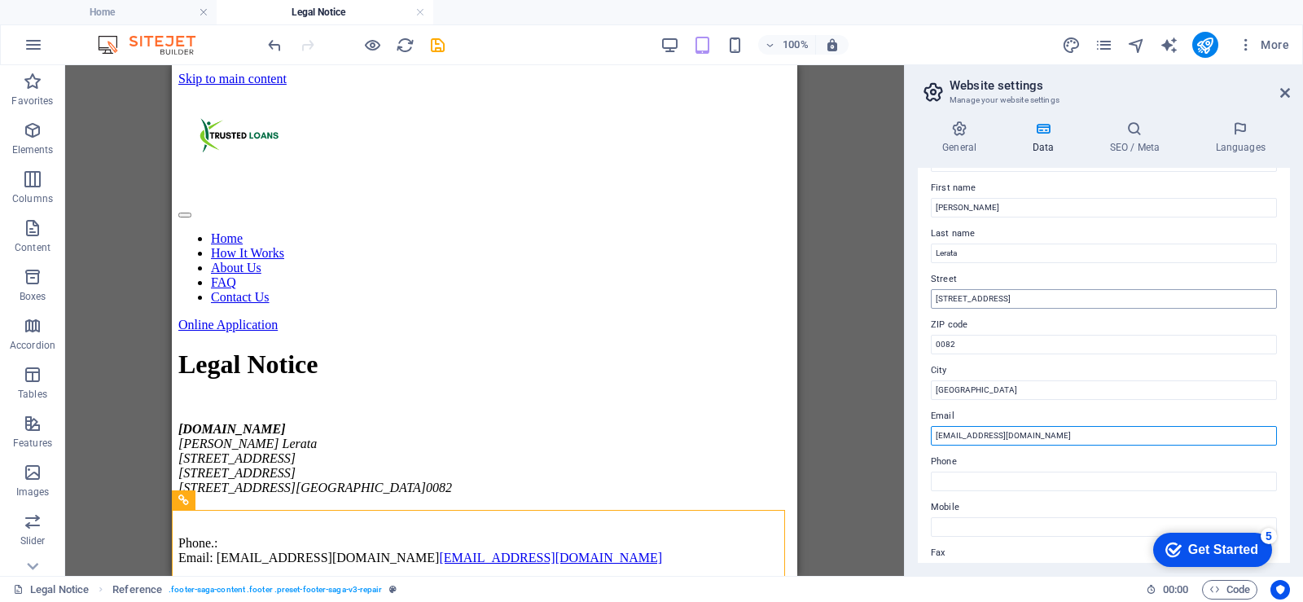
type input "info@trustedloans.co.za"
click at [1109, 300] on input "1226 Market Street, Booysens, Pretoria 0082" at bounding box center [1104, 299] width 346 height 20
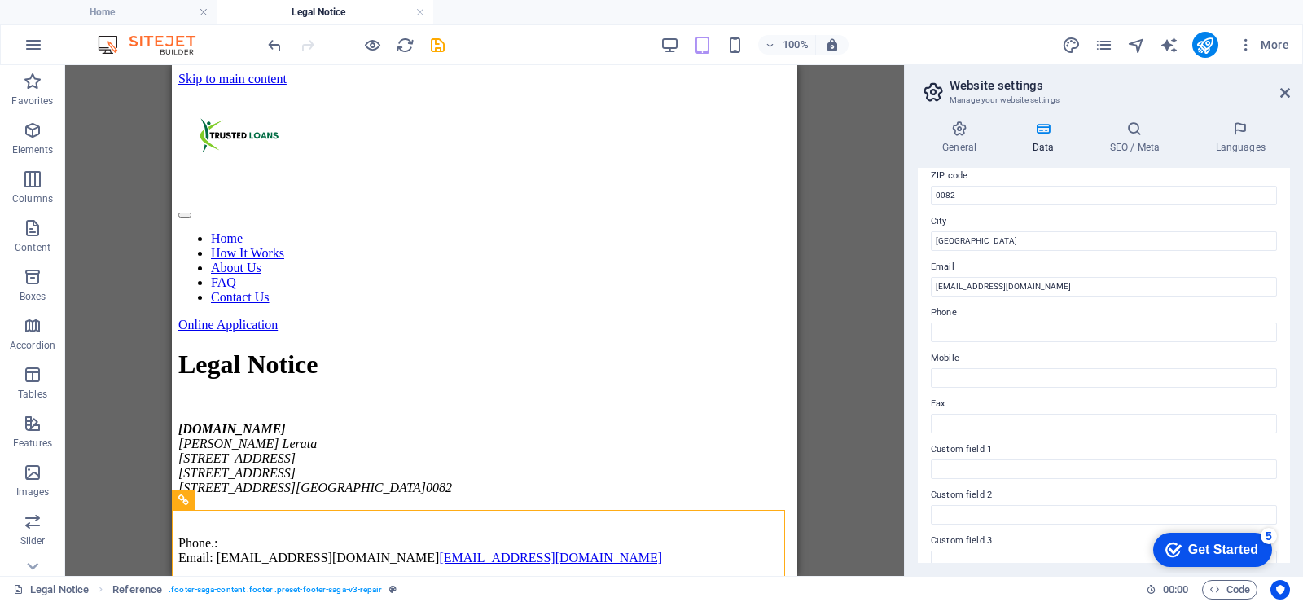
scroll to position [225, 0]
type input "1226 Market Street, Booysens"
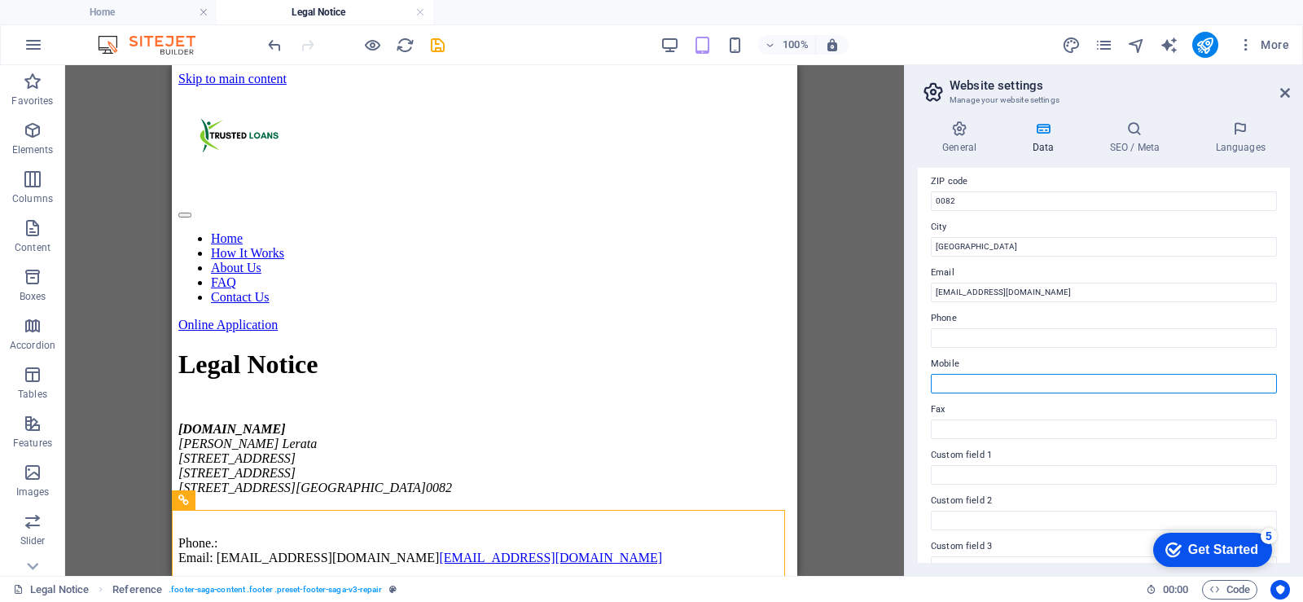
click at [970, 390] on input "Mobile" at bounding box center [1104, 384] width 346 height 20
type input "+27 76 786 2544"
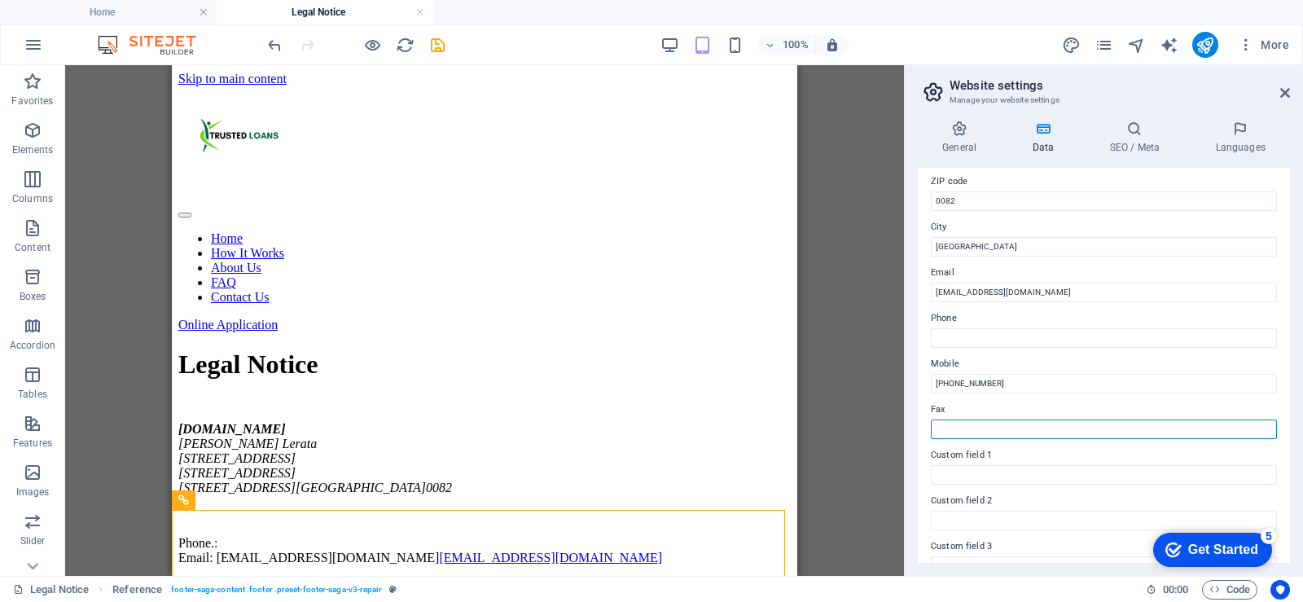
click at [1026, 427] on input "Fax" at bounding box center [1104, 429] width 346 height 20
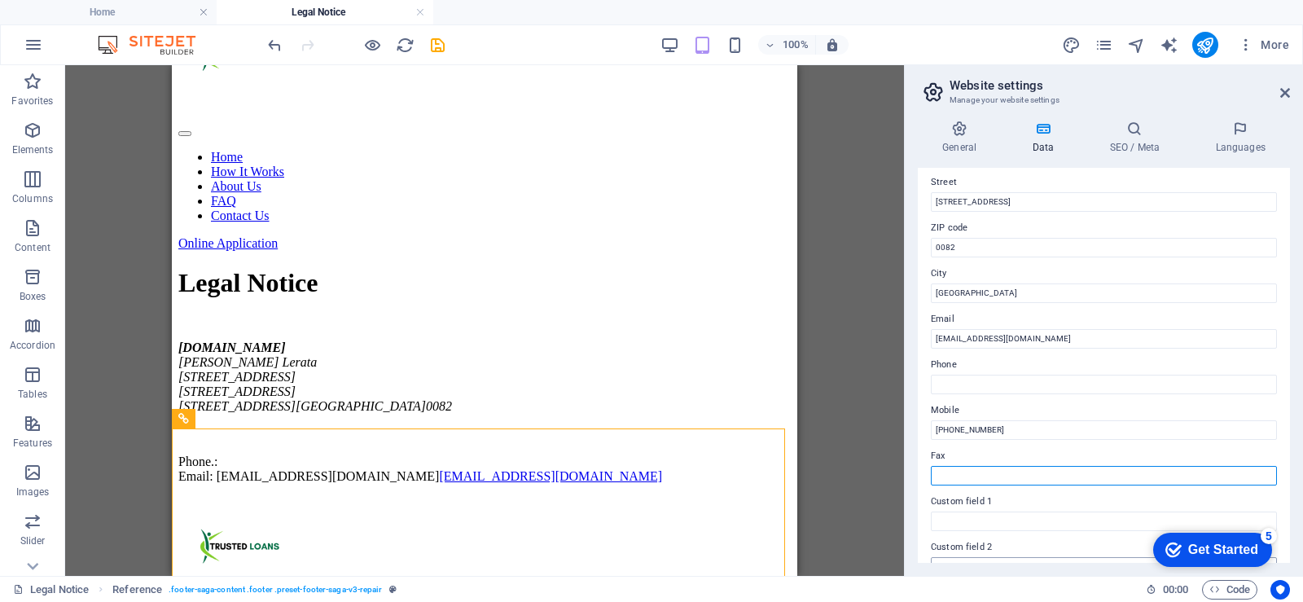
scroll to position [0, 0]
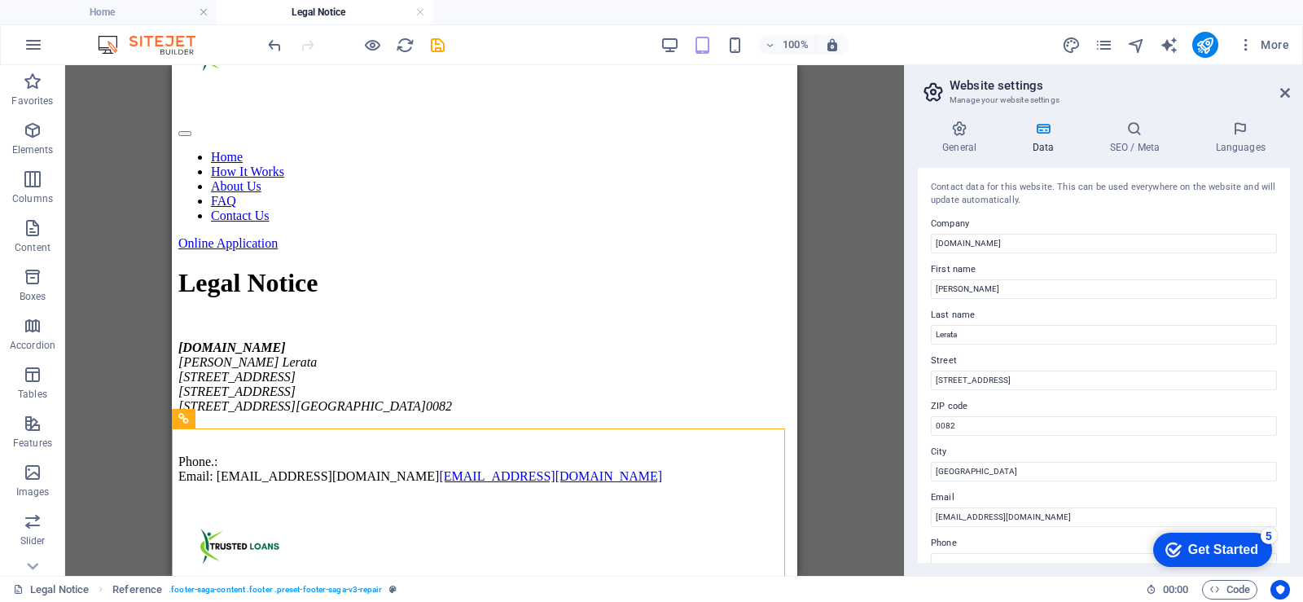
click at [1043, 150] on h4 "Data" at bounding box center [1046, 138] width 77 height 34
click at [963, 139] on h4 "General" at bounding box center [963, 138] width 90 height 34
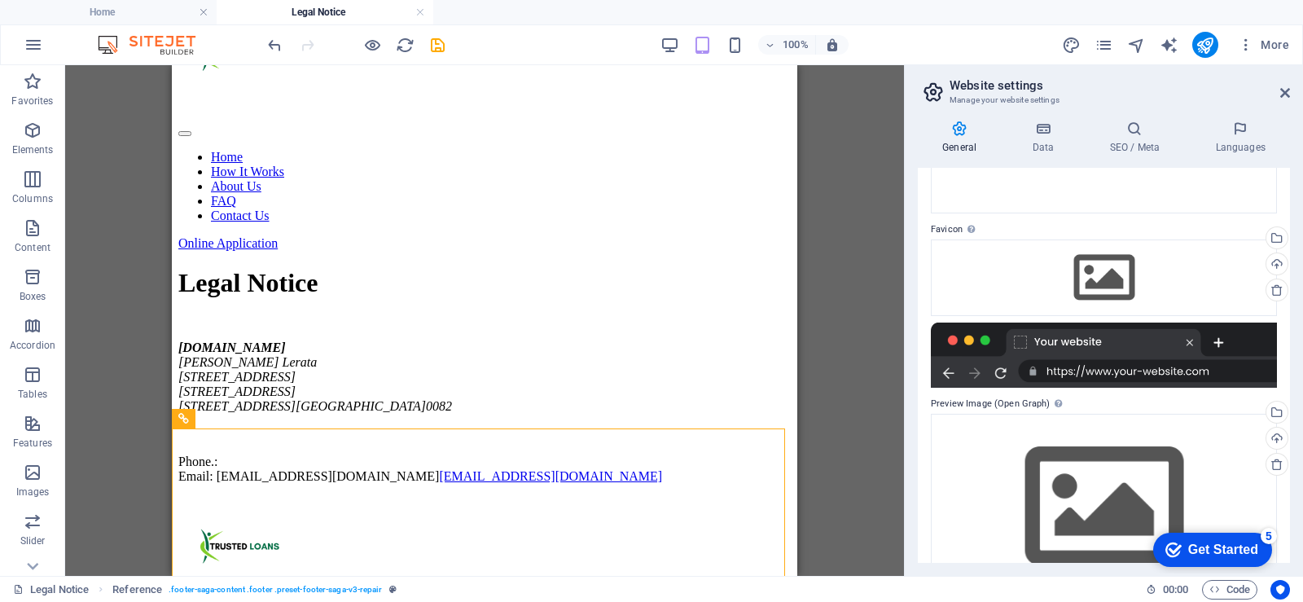
scroll to position [81, 0]
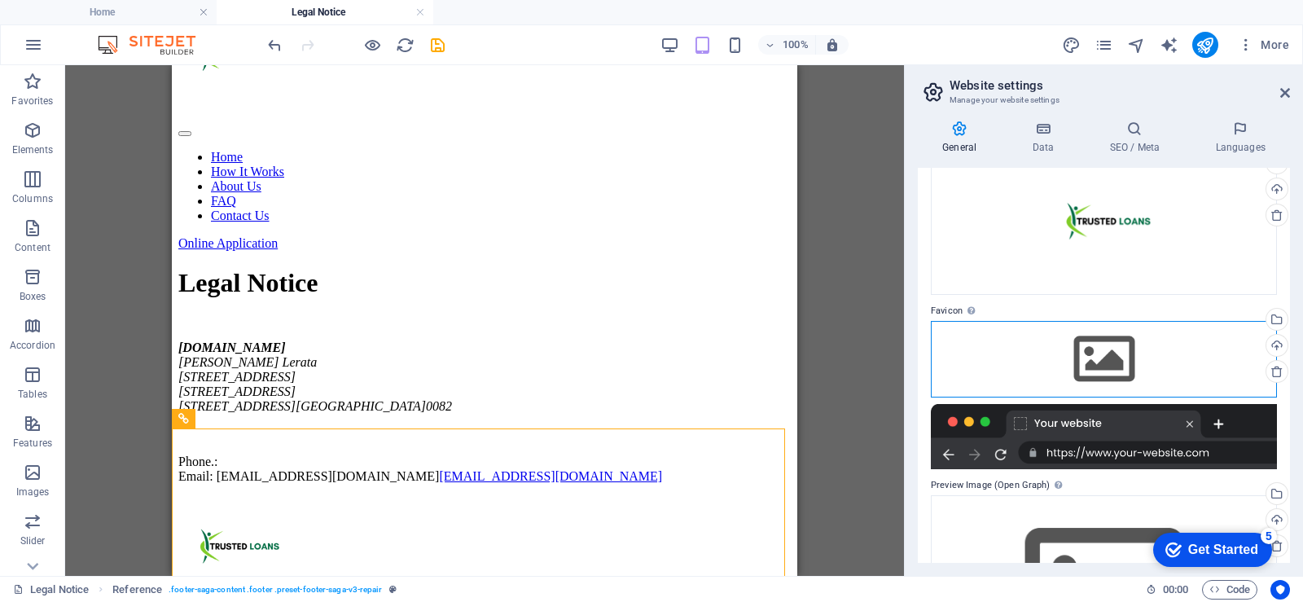
click at [1100, 362] on div "Drag files here, click to choose files or select files from Files or our free s…" at bounding box center [1104, 359] width 346 height 77
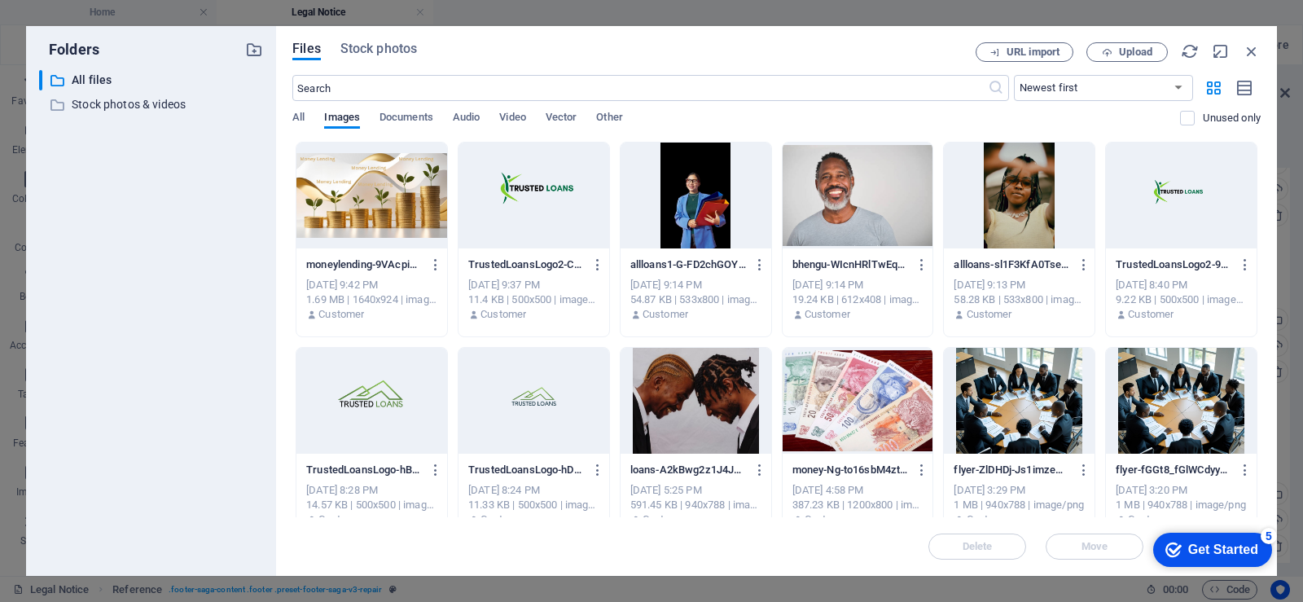
click at [544, 199] on div at bounding box center [534, 196] width 151 height 106
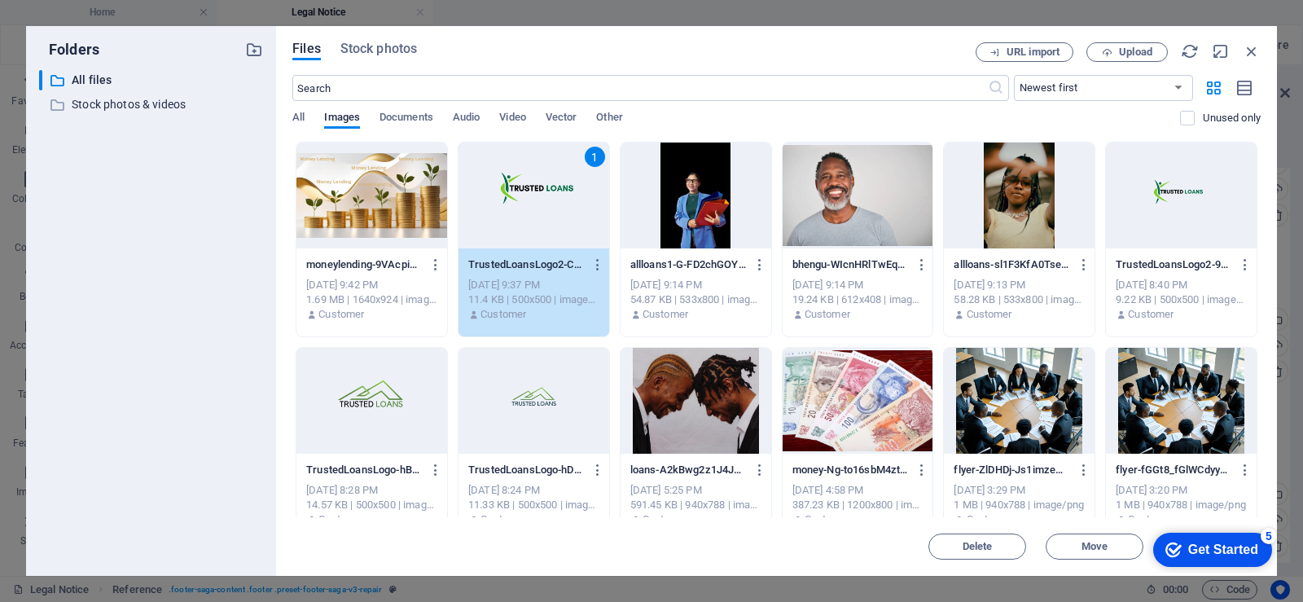
click at [550, 206] on div "1" at bounding box center [534, 196] width 151 height 106
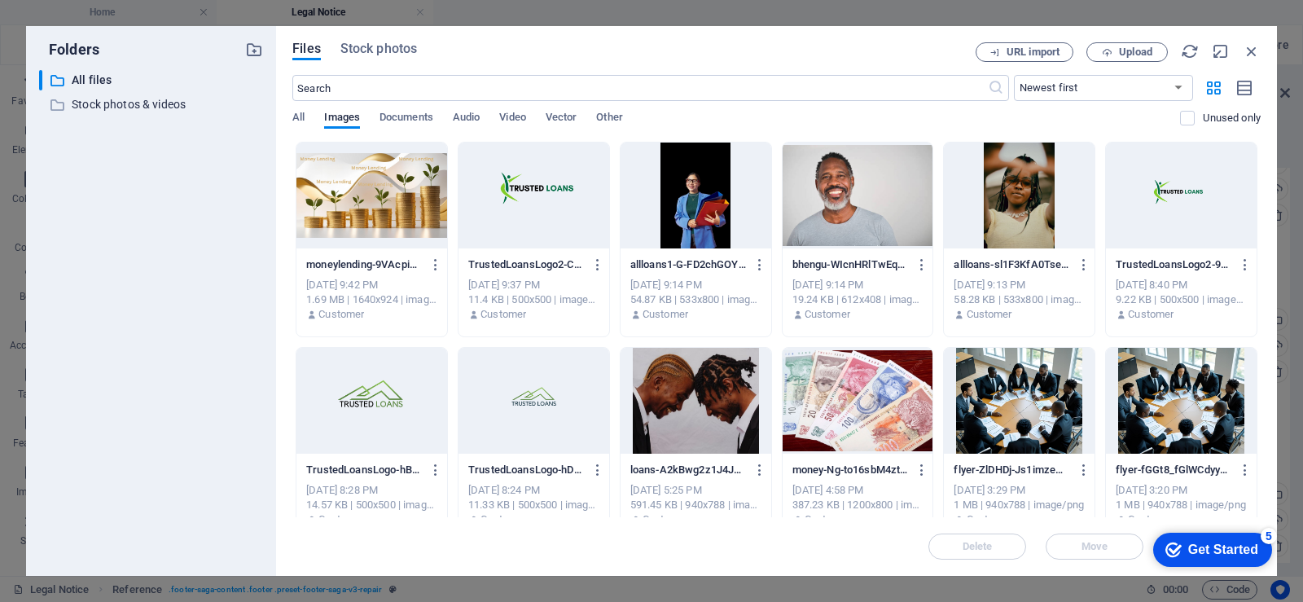
click at [550, 206] on div at bounding box center [534, 196] width 151 height 106
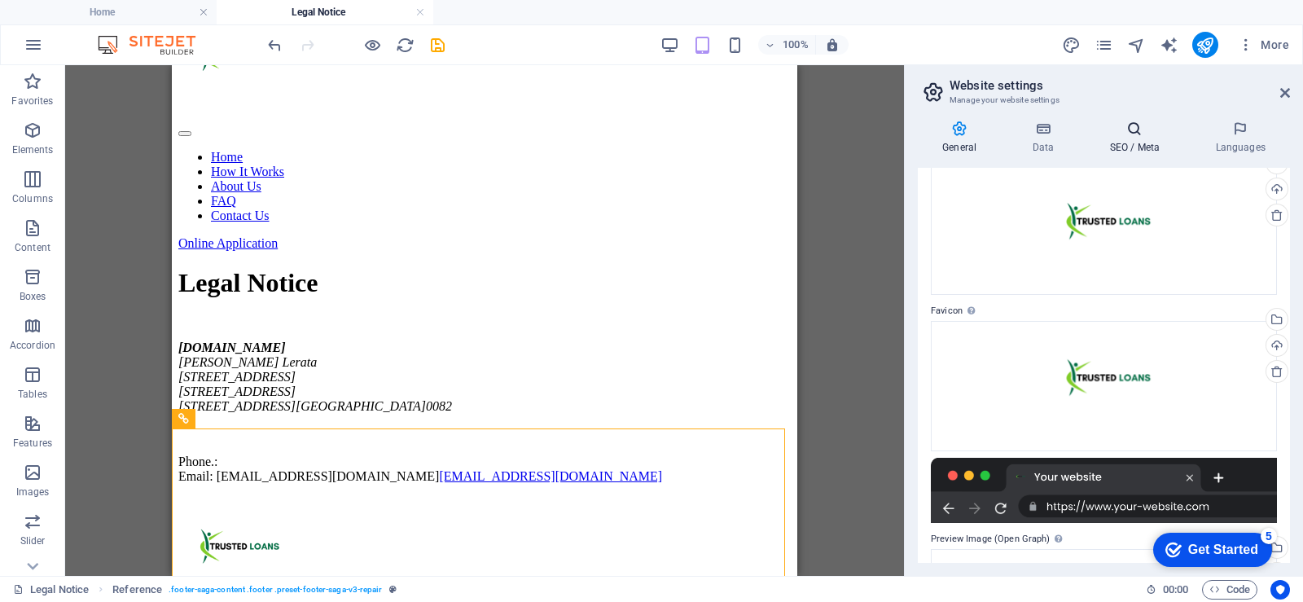
click at [1135, 138] on h4 "SEO / Meta" at bounding box center [1138, 138] width 106 height 34
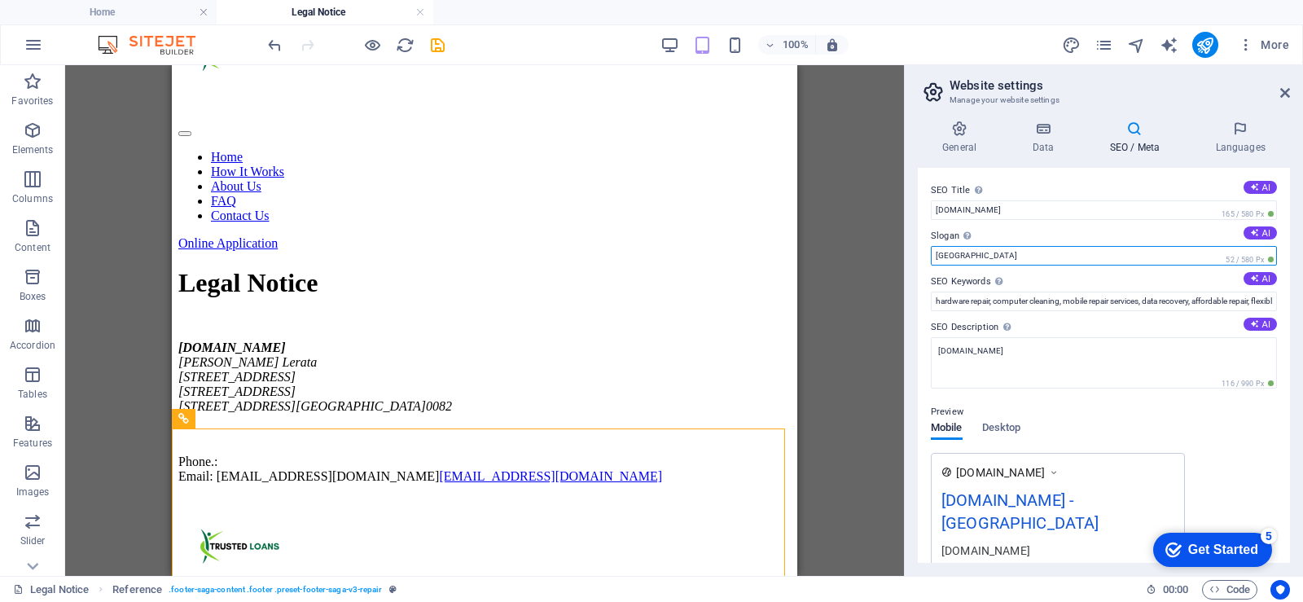
click at [994, 257] on input "Berlin" at bounding box center [1104, 256] width 346 height 20
type input "B"
type input "Trusted Cash Loans"
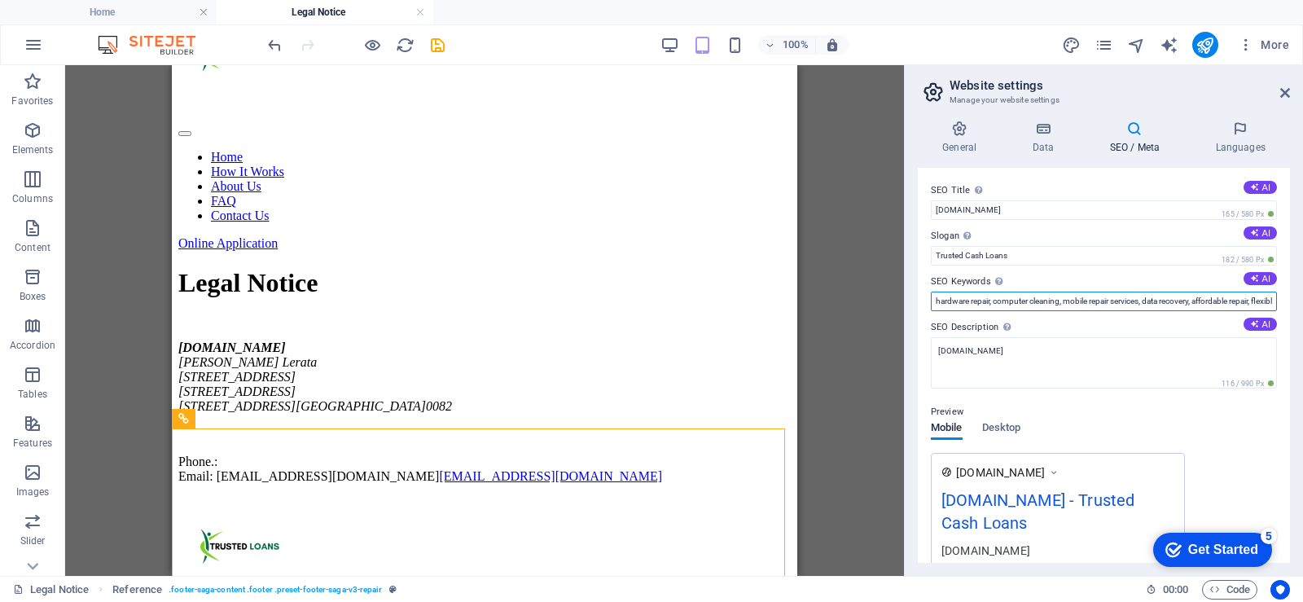
scroll to position [0, 169]
drag, startPoint x: 935, startPoint y: 300, endPoint x: 1311, endPoint y: 306, distance: 375.5
click at [1302, 306] on html "trustedloans.co.za Home Legal Notice Favorites Elements Columns Content Boxes A…" at bounding box center [651, 301] width 1303 height 602
paste input "Fast, Secure, and Hassle-Free Pay day loans."
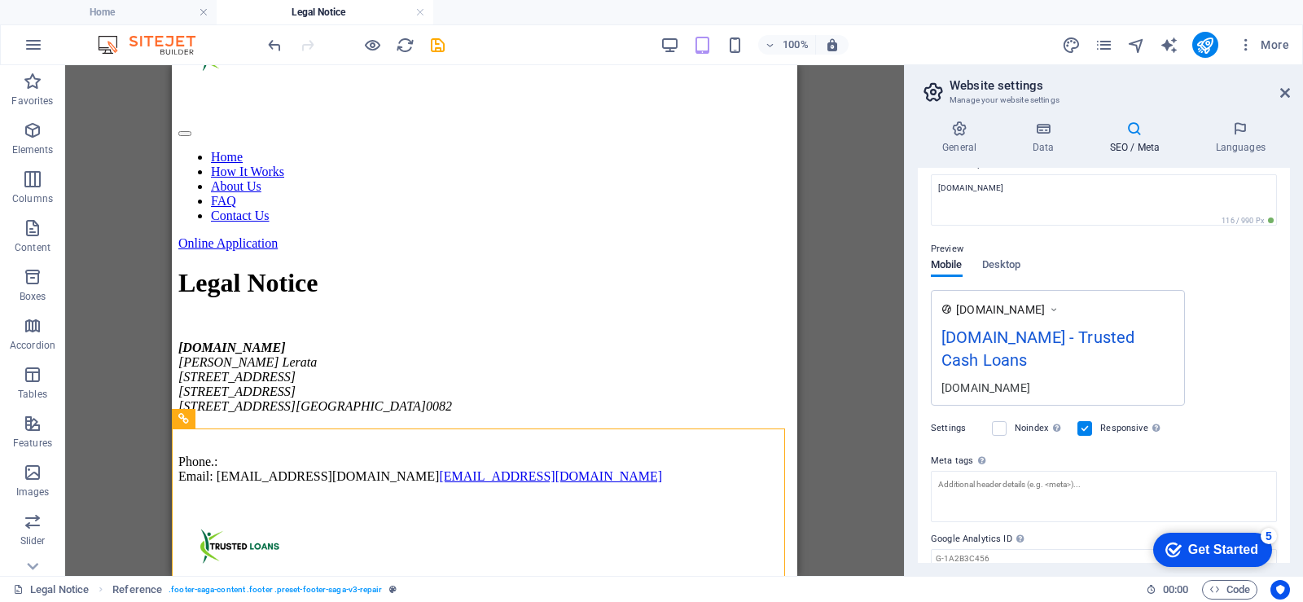
scroll to position [227, 0]
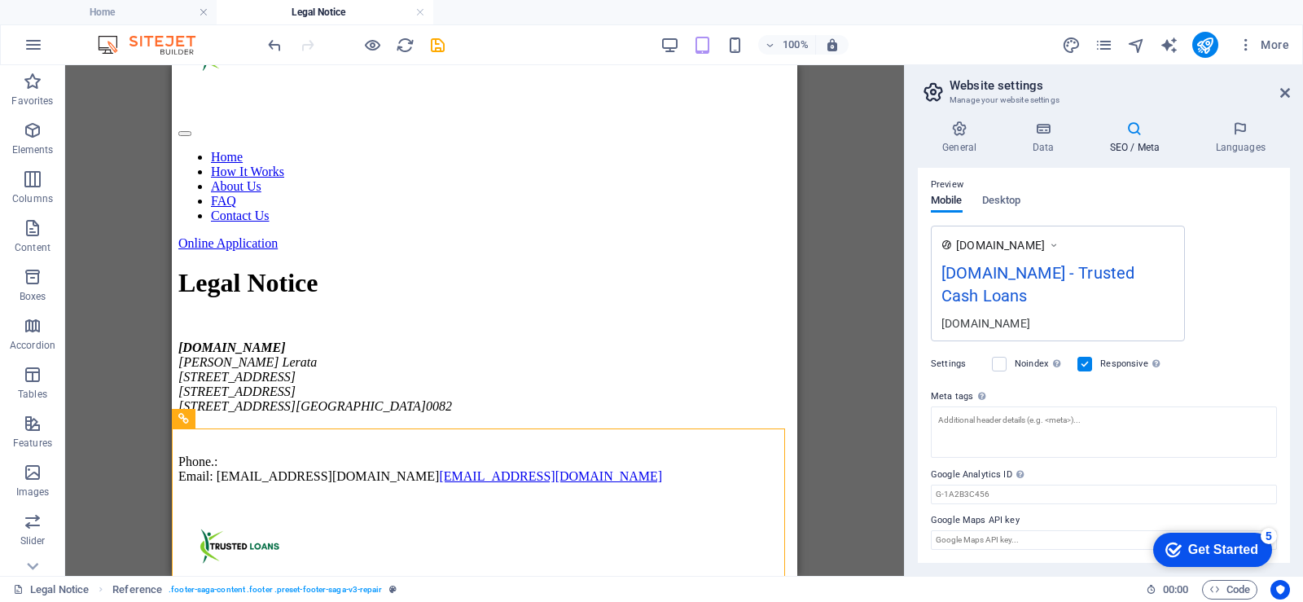
type input "Fast, Secure, and Hassle-Free Pay day loans."
click div "checkmark Get Started 5 First Steps in the Editor Let's guide you through the t…"
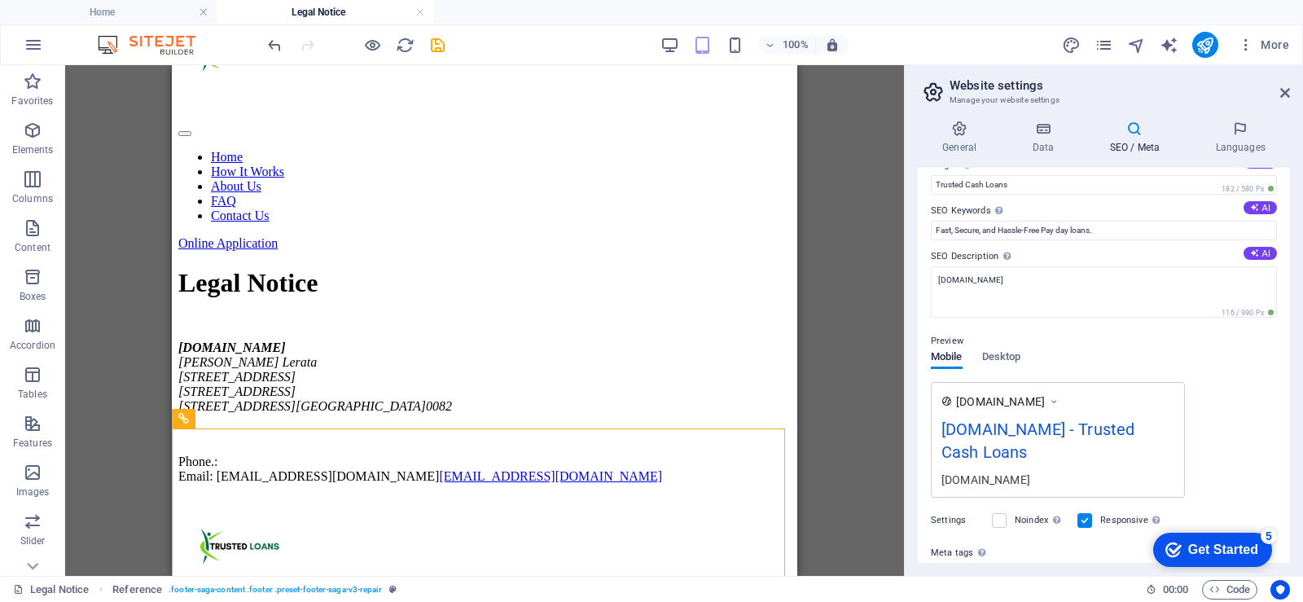
scroll to position [64, 0]
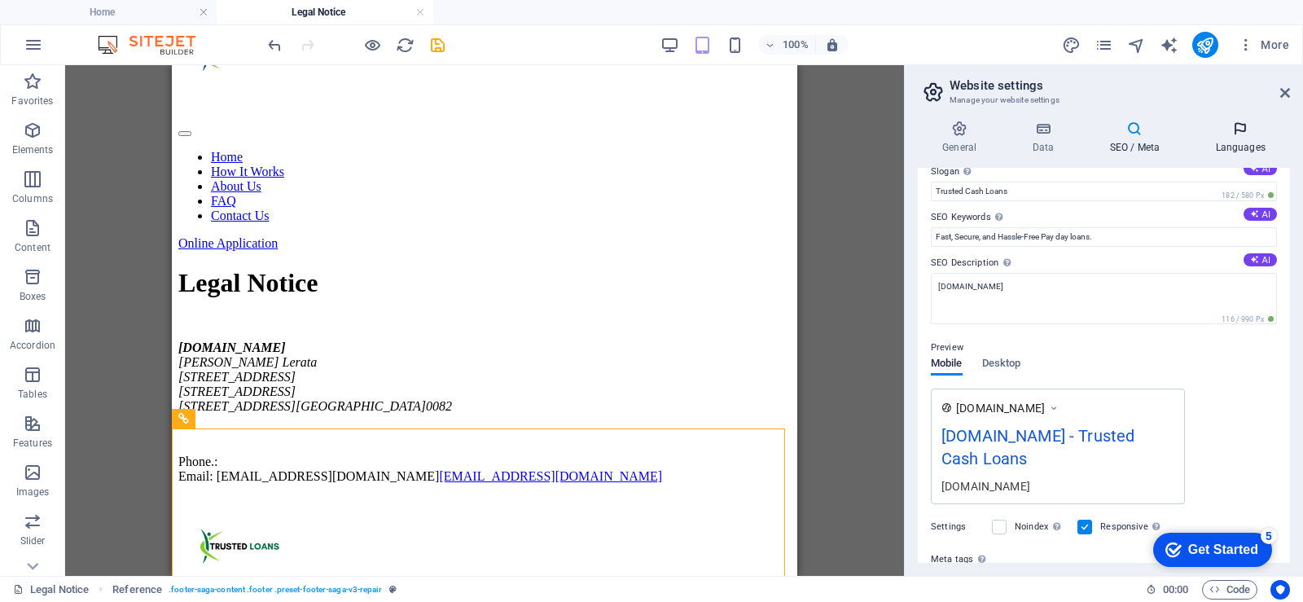
click at [1245, 143] on h4 "Languages" at bounding box center [1240, 138] width 99 height 34
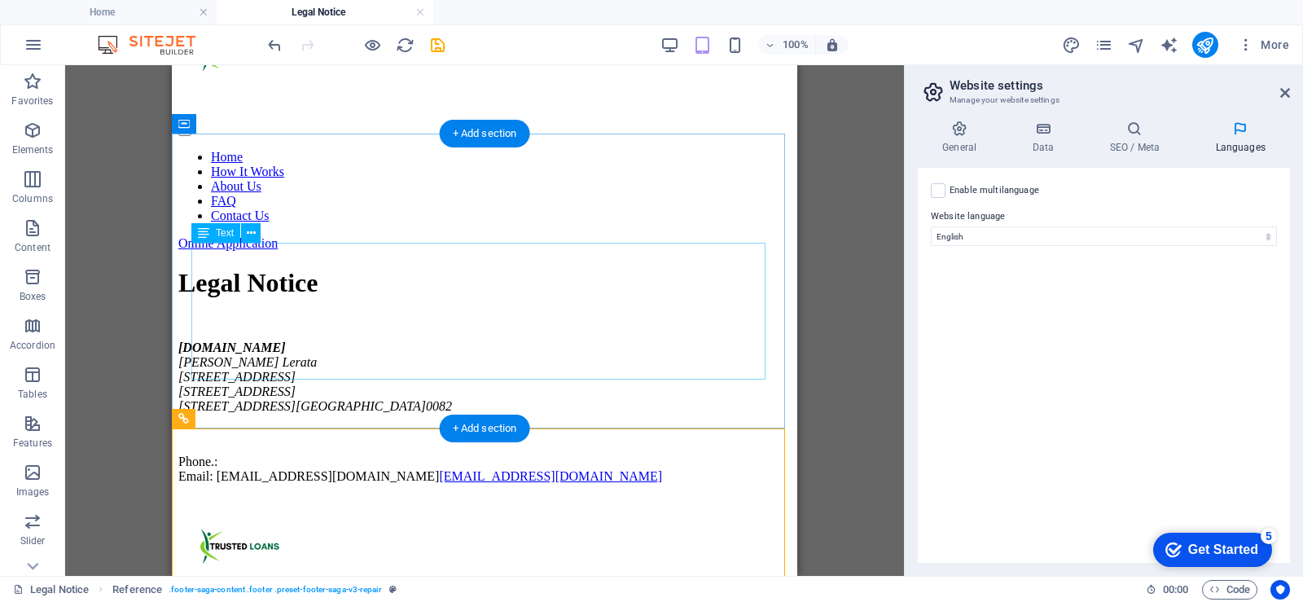
scroll to position [0, 0]
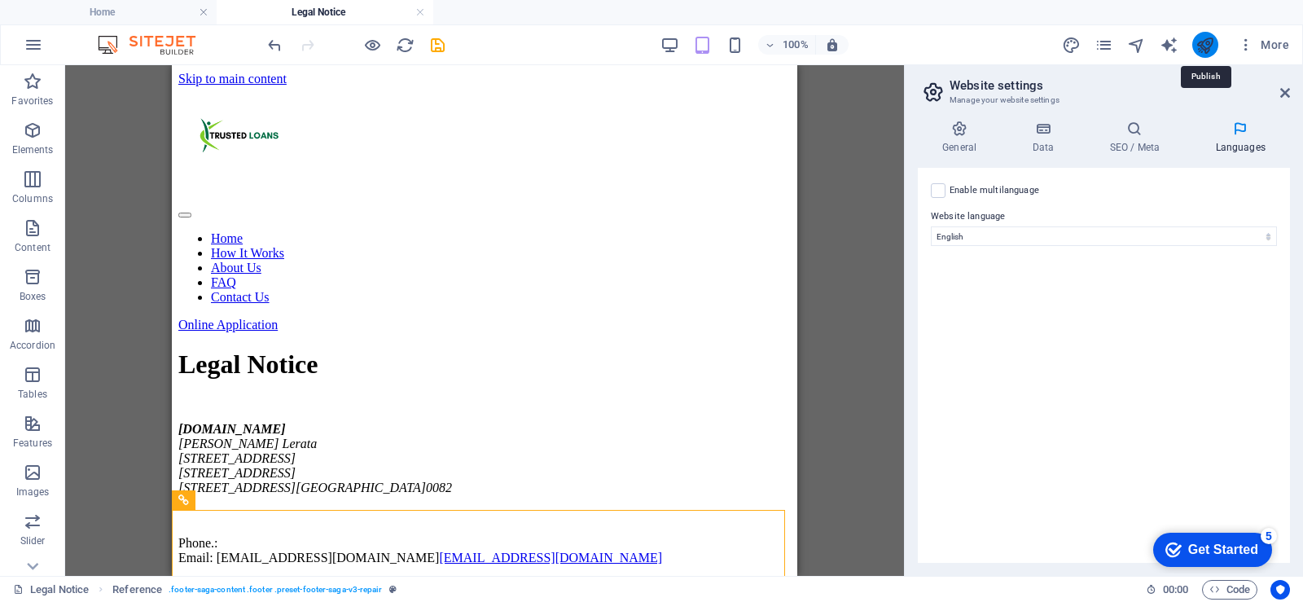
click at [1205, 48] on icon "publish" at bounding box center [1205, 45] width 19 height 19
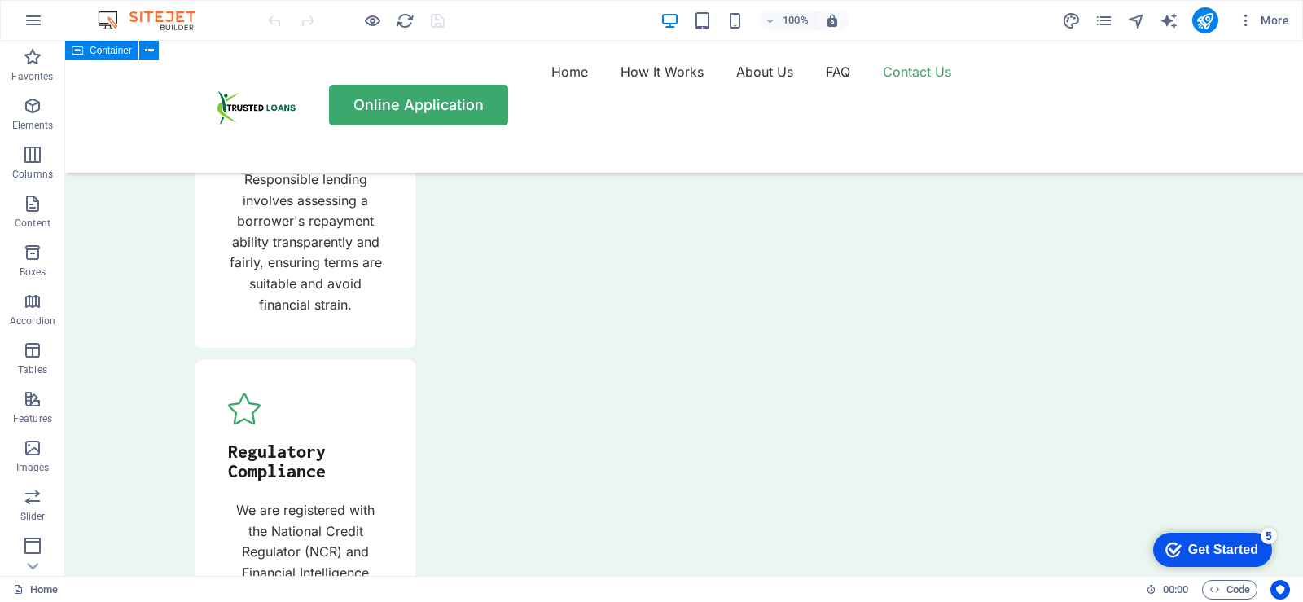
scroll to position [5836, 0]
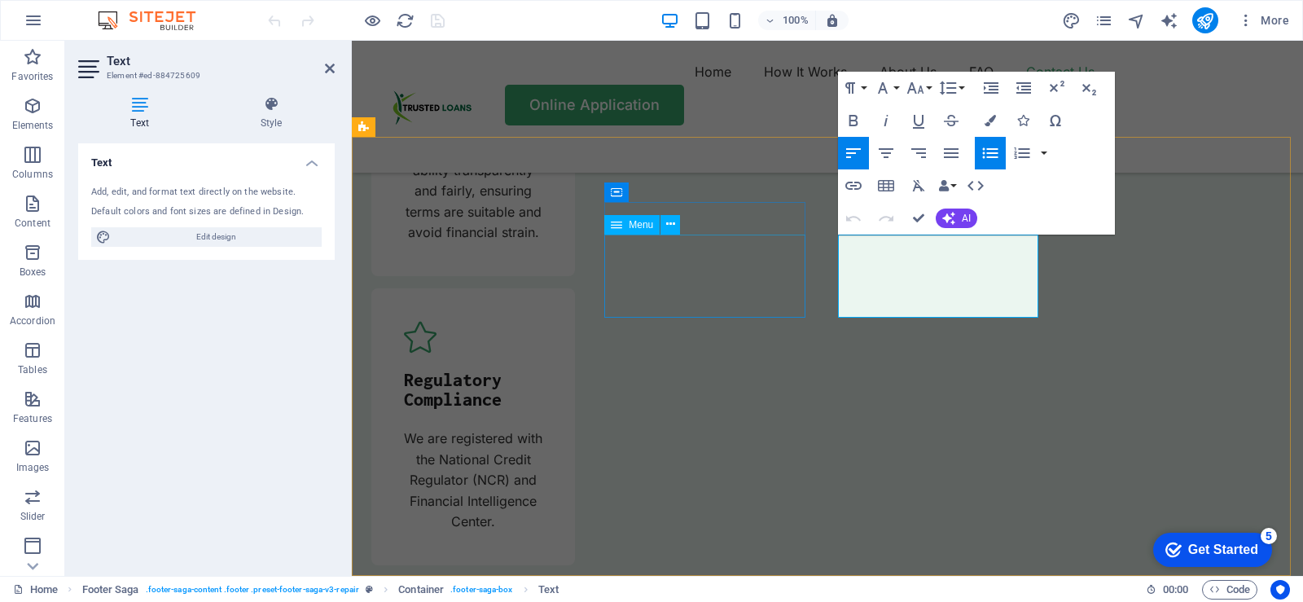
scroll to position [5877, 0]
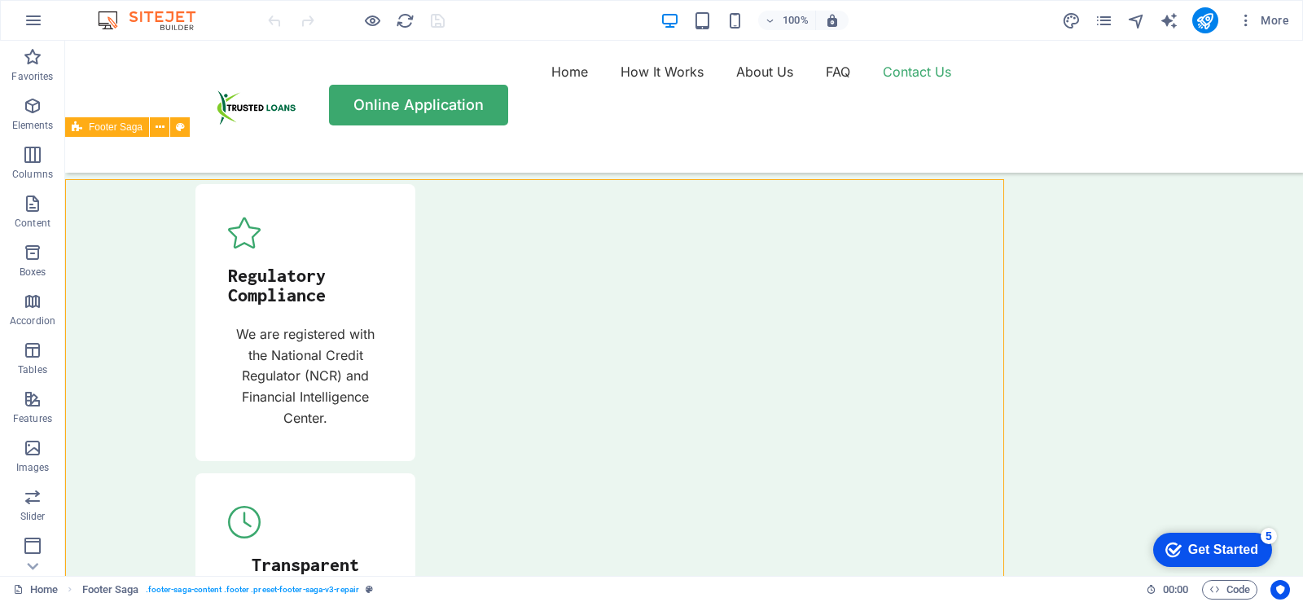
scroll to position [5835, 0]
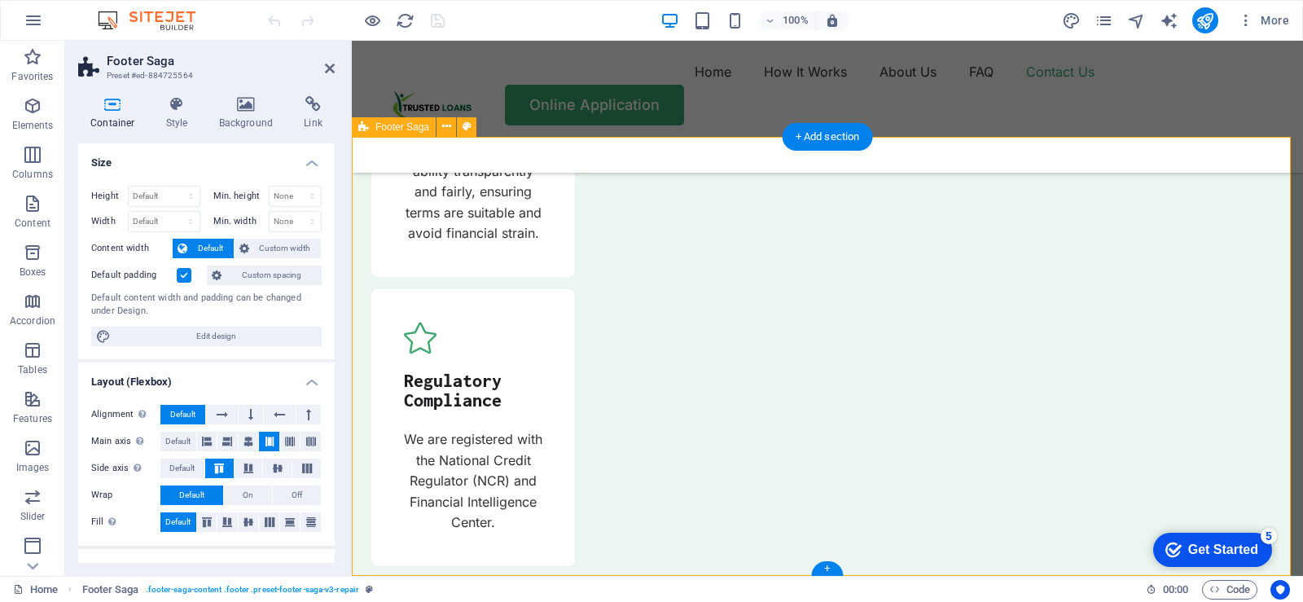
scroll to position [5877, 0]
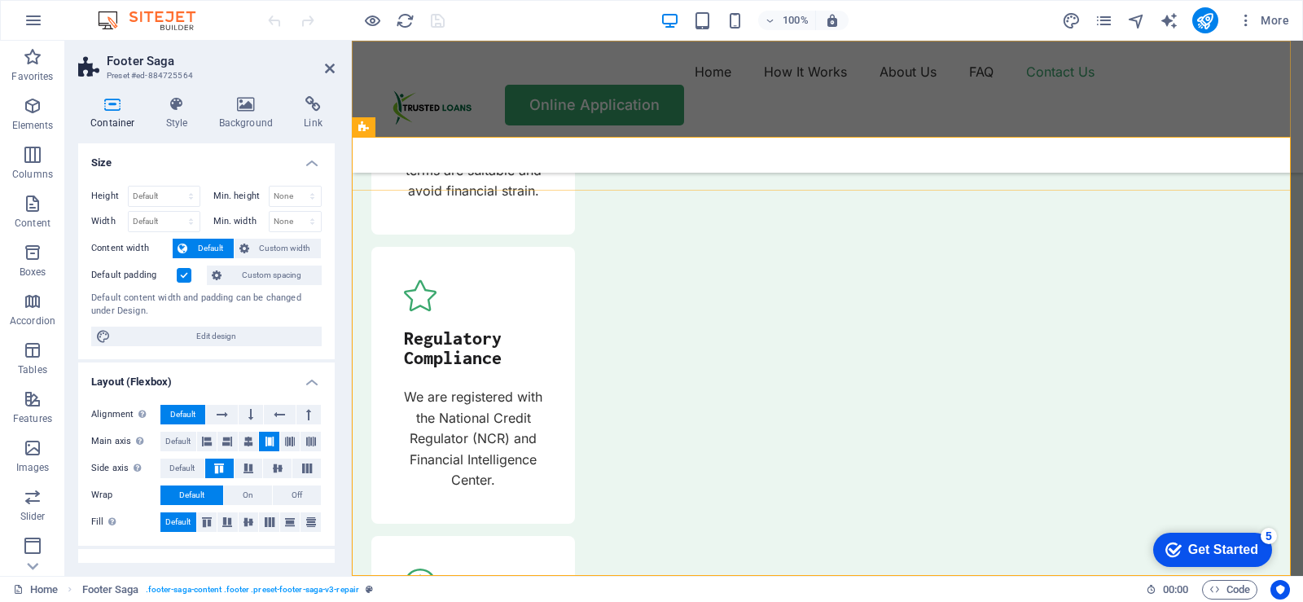
click at [575, 173] on div "Home How It Works About Us FAQ Contact Us Online Application" at bounding box center [827, 107] width 951 height 132
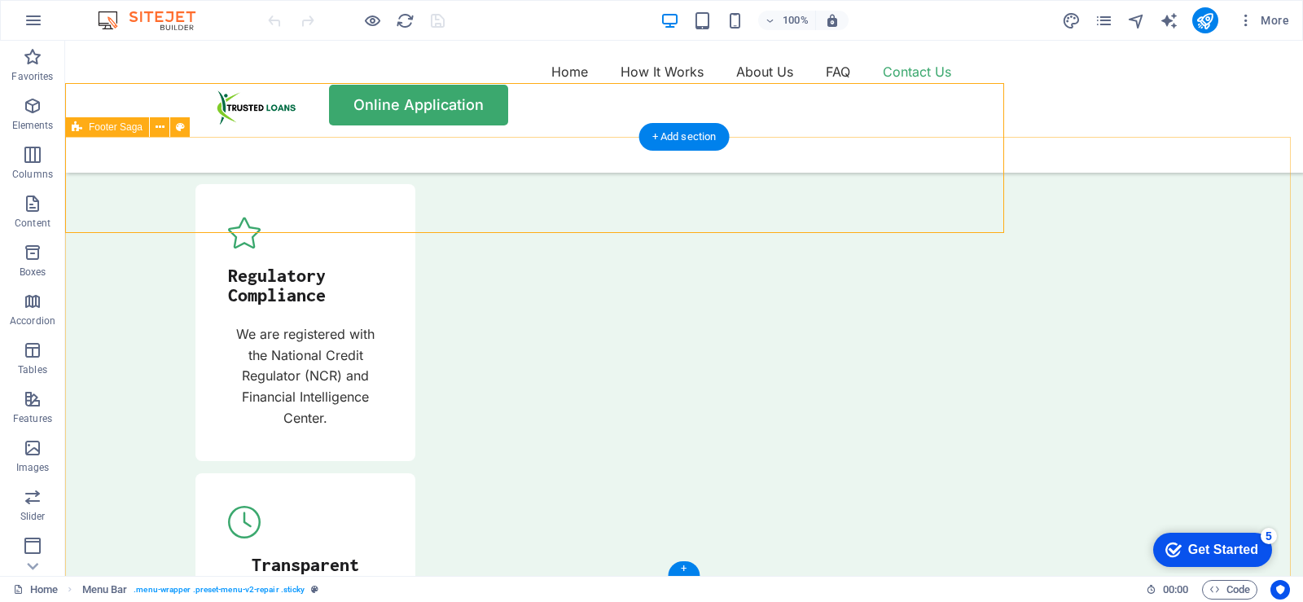
scroll to position [5835, 0]
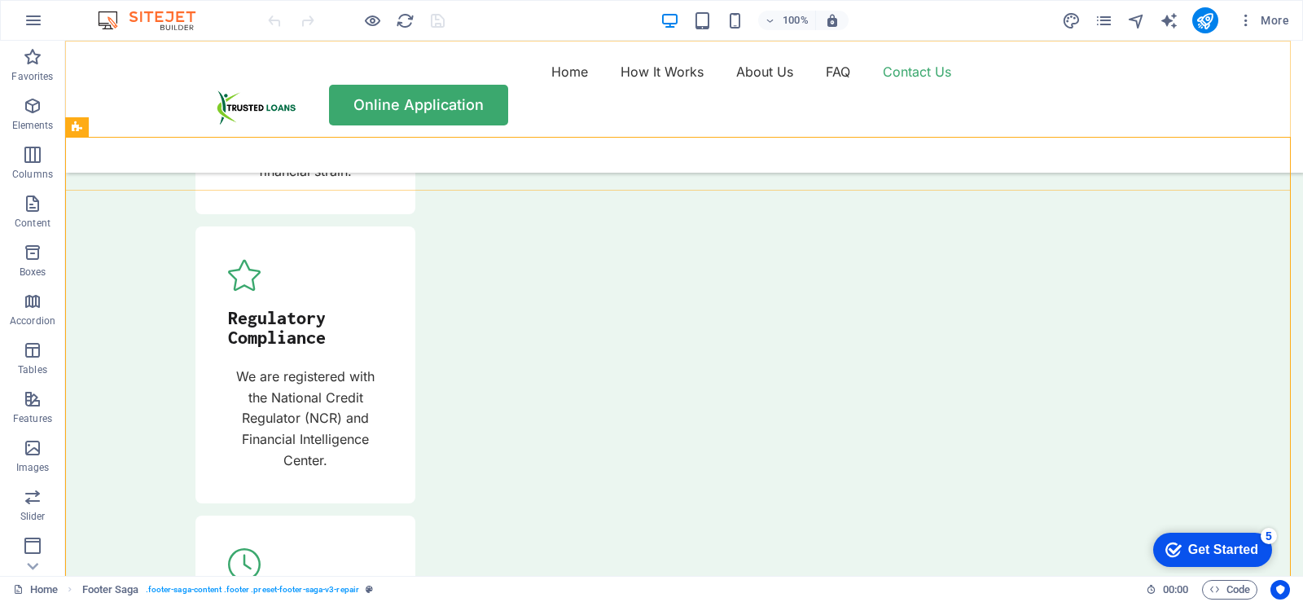
click at [1003, 173] on div "Home How It Works About Us FAQ Contact Us Online Application" at bounding box center [684, 107] width 1238 height 132
click at [794, 213] on icon at bounding box center [796, 212] width 9 height 17
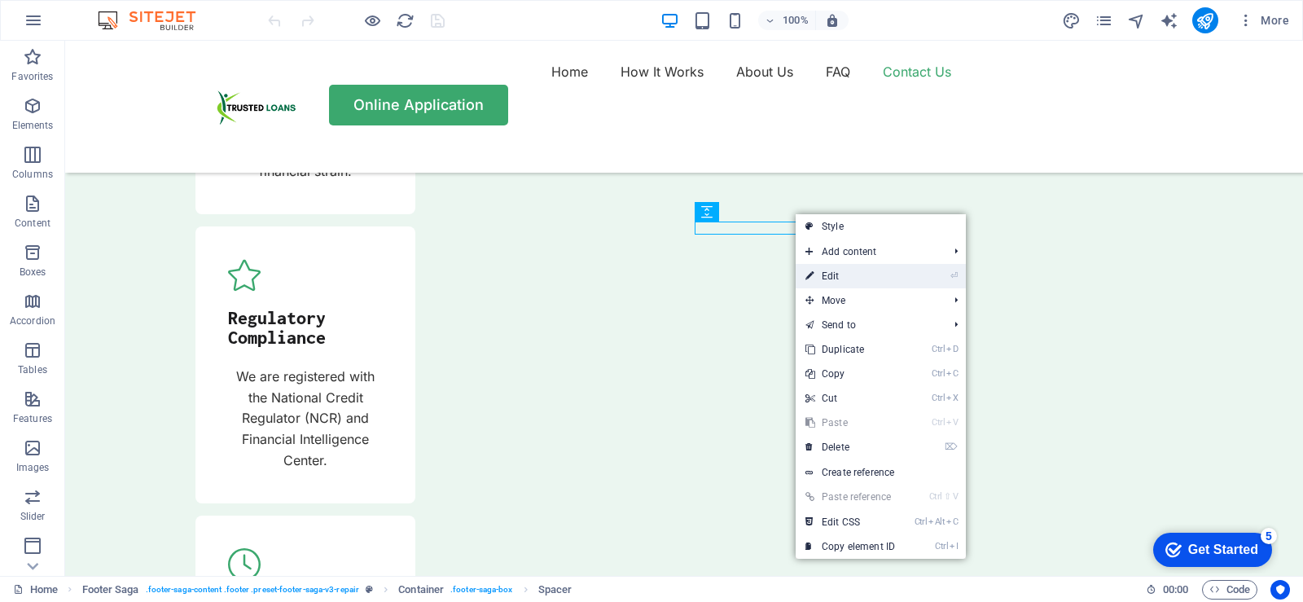
click at [828, 279] on link "⏎ Edit" at bounding box center [850, 276] width 109 height 24
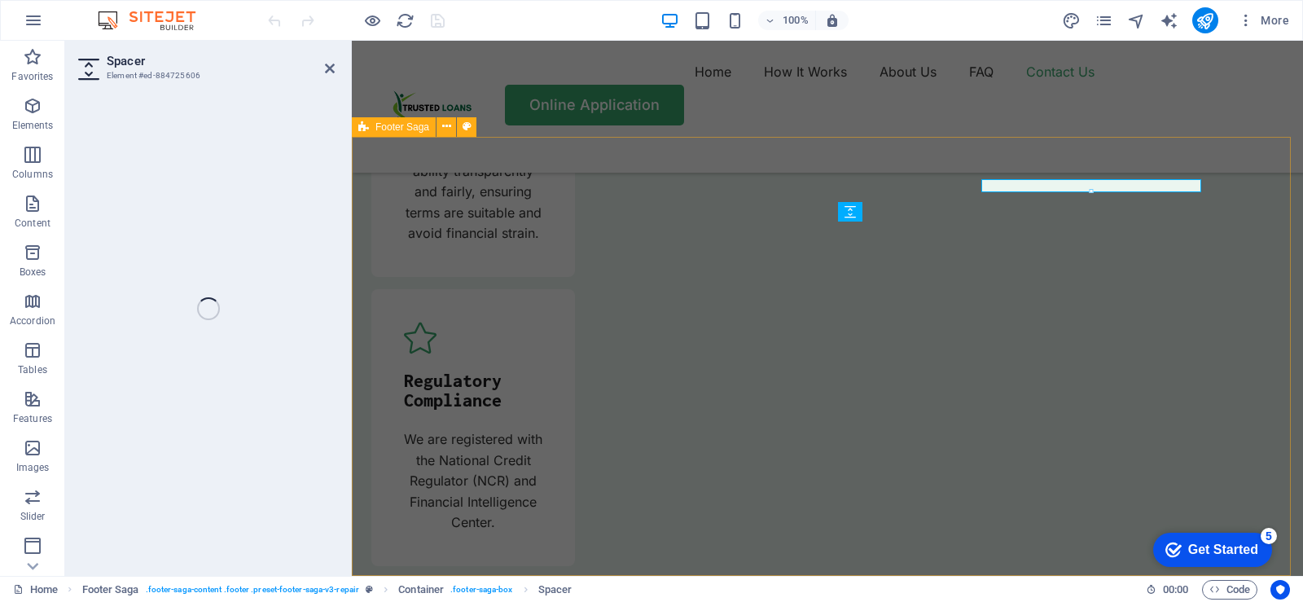
scroll to position [5877, 0]
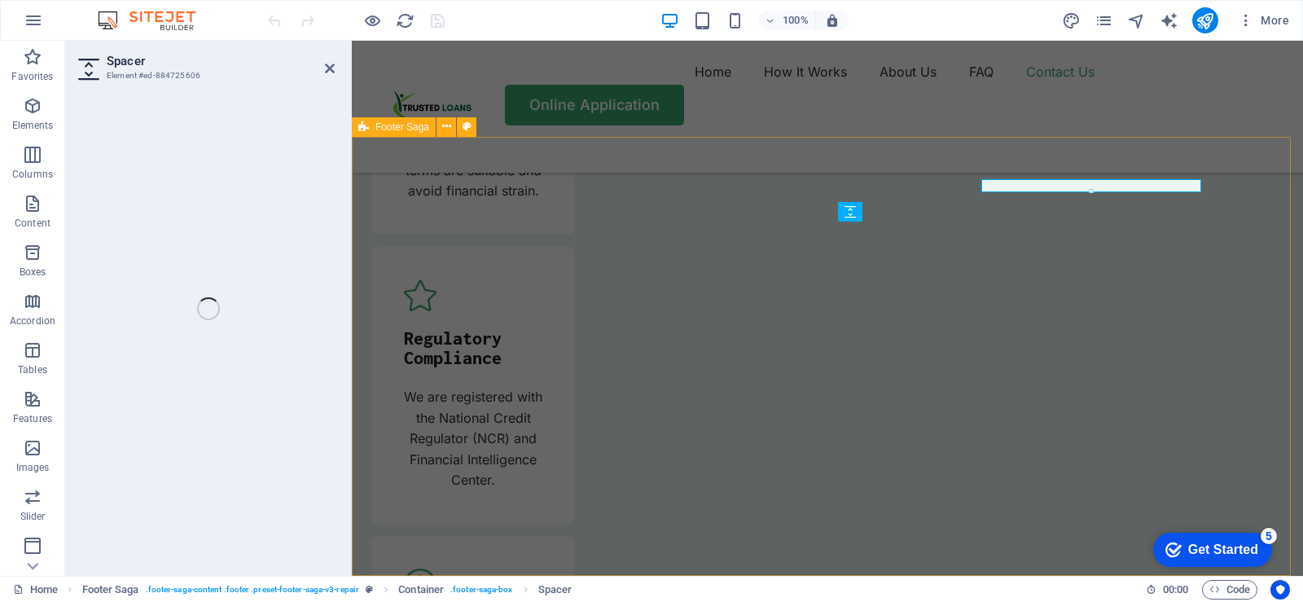
select select "px"
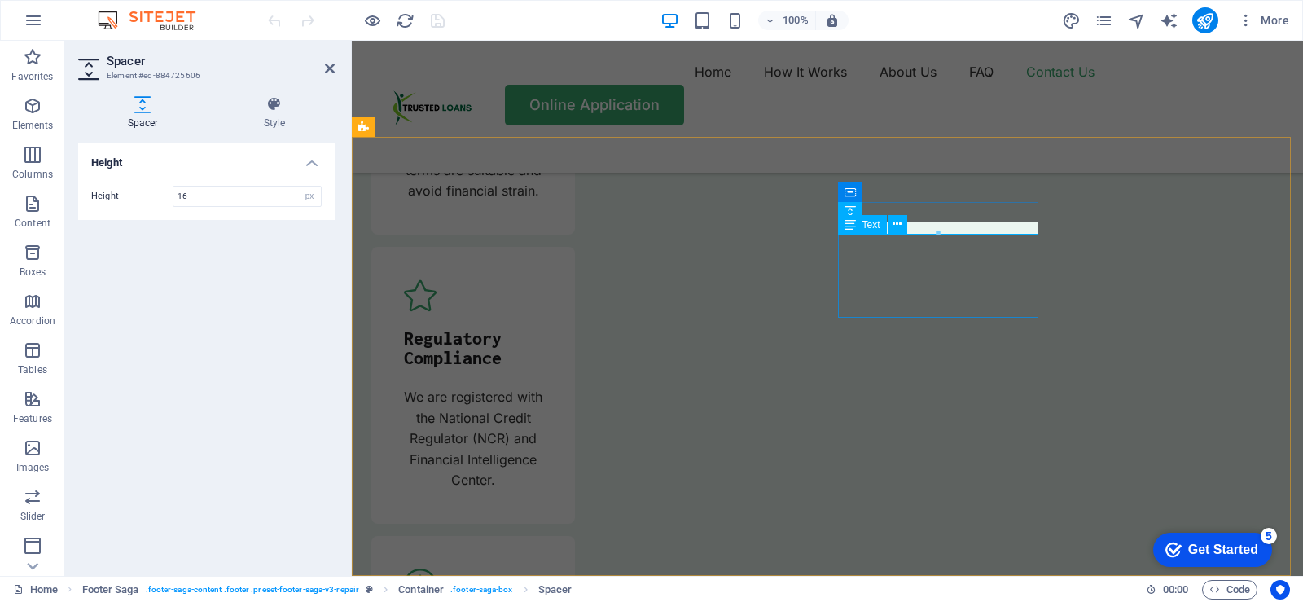
drag, startPoint x: 915, startPoint y: 317, endPoint x: 1202, endPoint y: 278, distance: 289.4
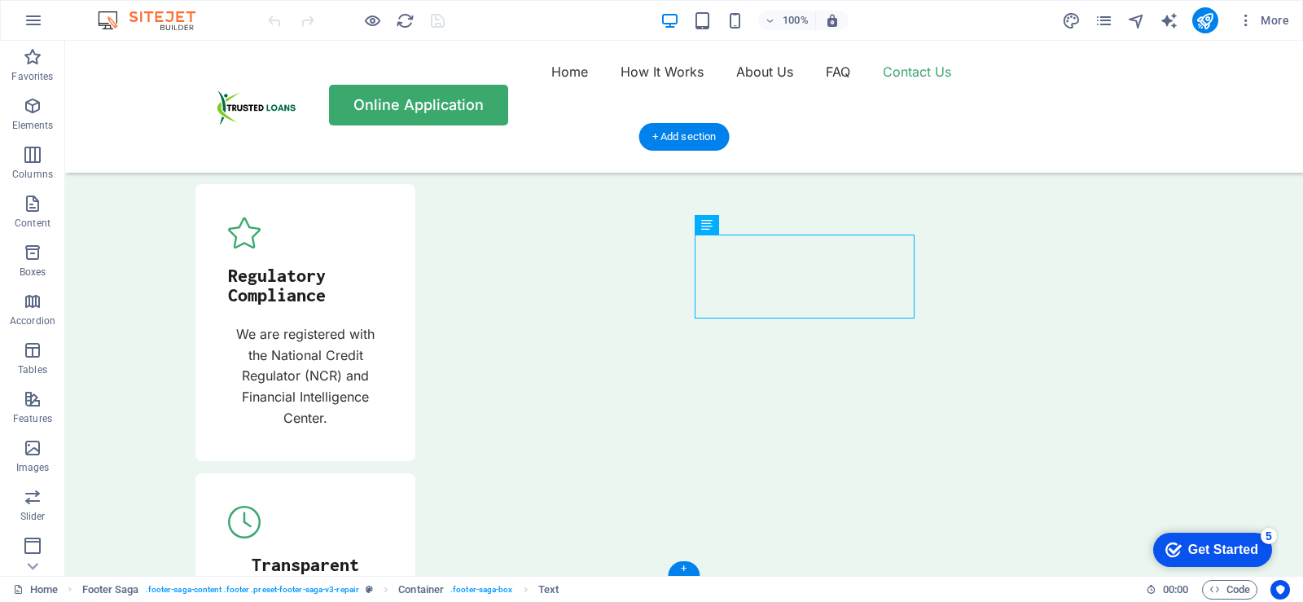
scroll to position [5835, 0]
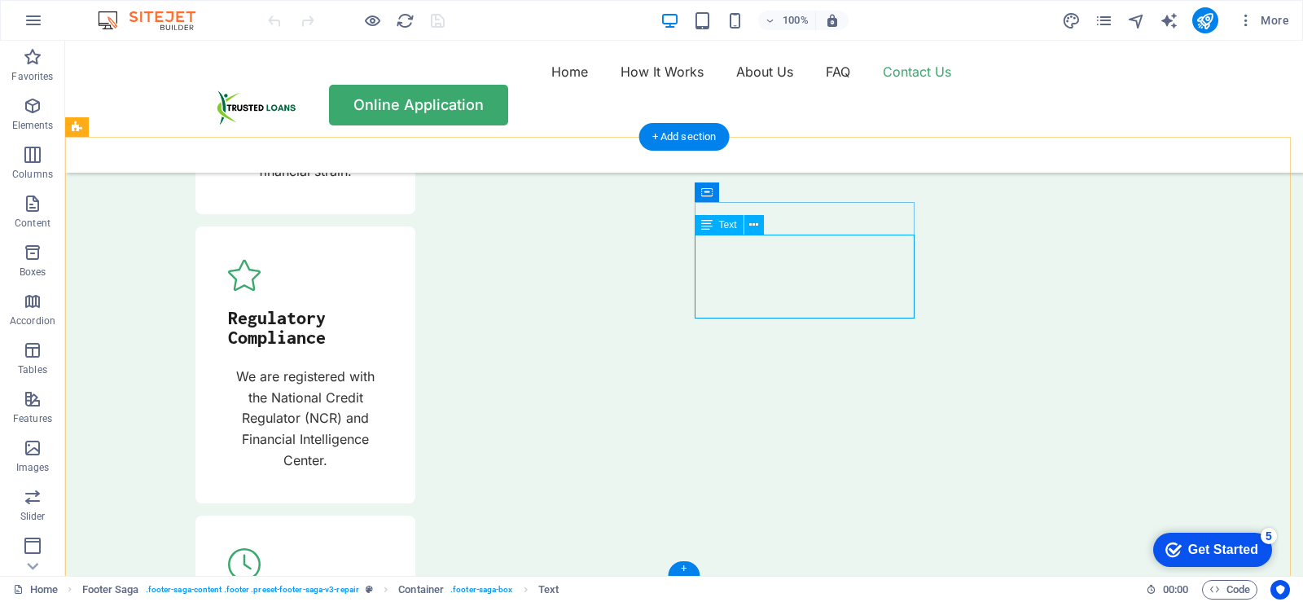
click at [757, 221] on icon at bounding box center [753, 225] width 9 height 17
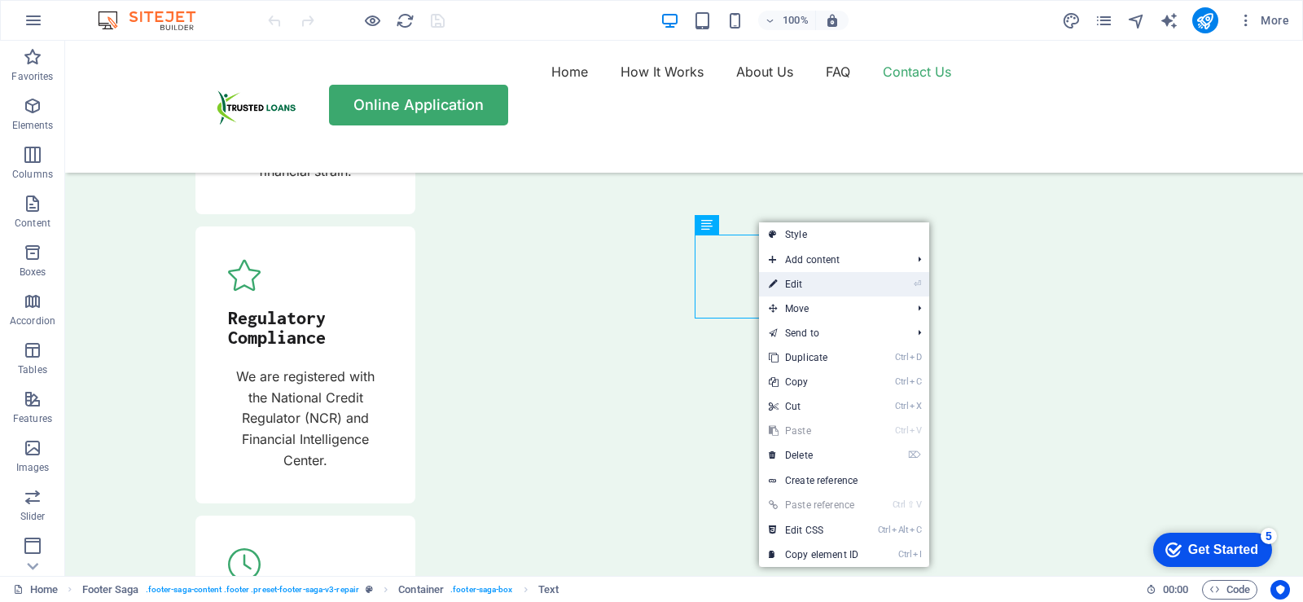
click at [796, 288] on link "⏎ Edit" at bounding box center [813, 284] width 109 height 24
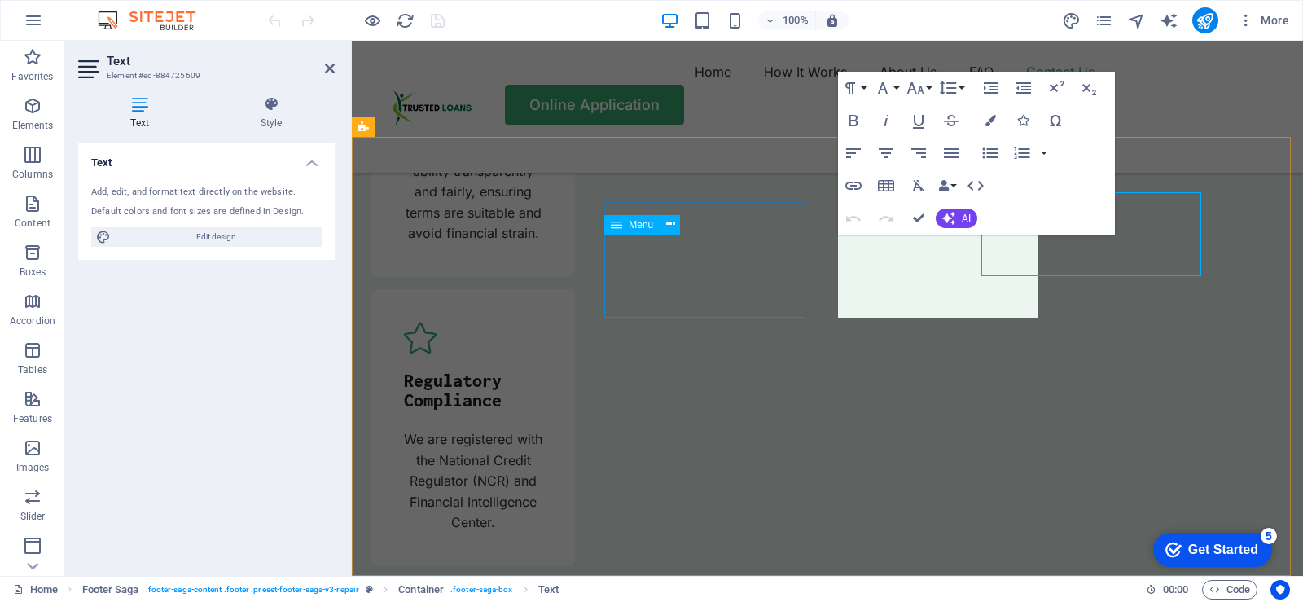
scroll to position [5877, 0]
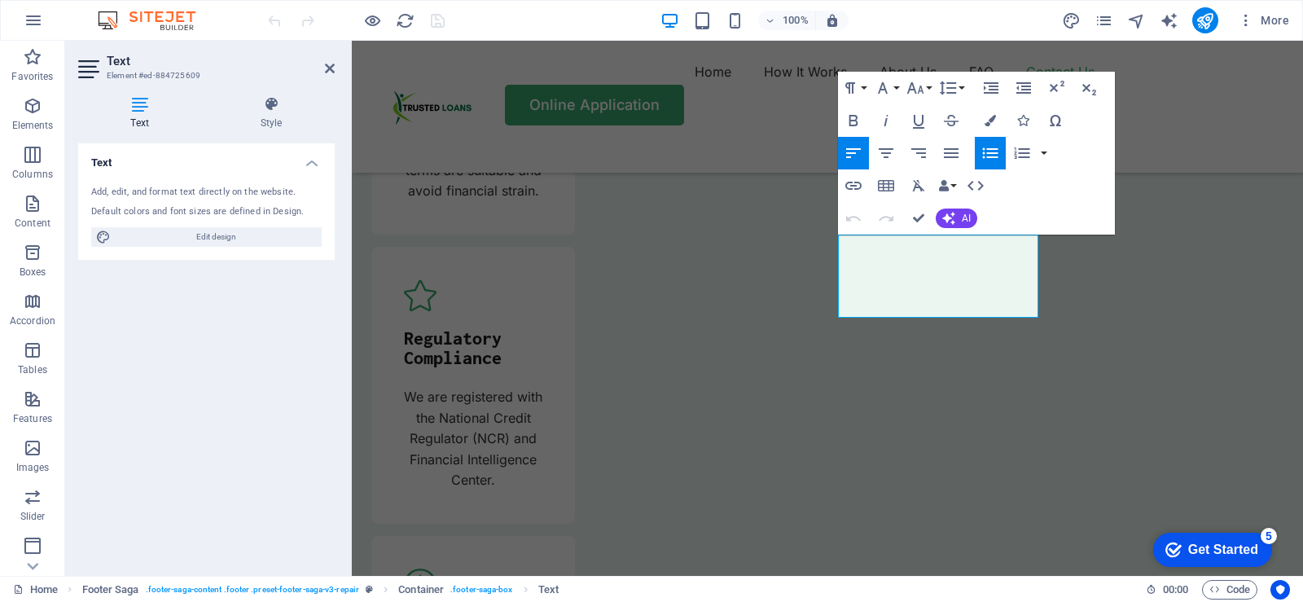
click at [139, 106] on icon at bounding box center [139, 104] width 123 height 16
click at [128, 197] on div "Add, edit, and format text directly on the website." at bounding box center [206, 193] width 231 height 14
click at [103, 161] on h4 "Text" at bounding box center [206, 157] width 257 height 29
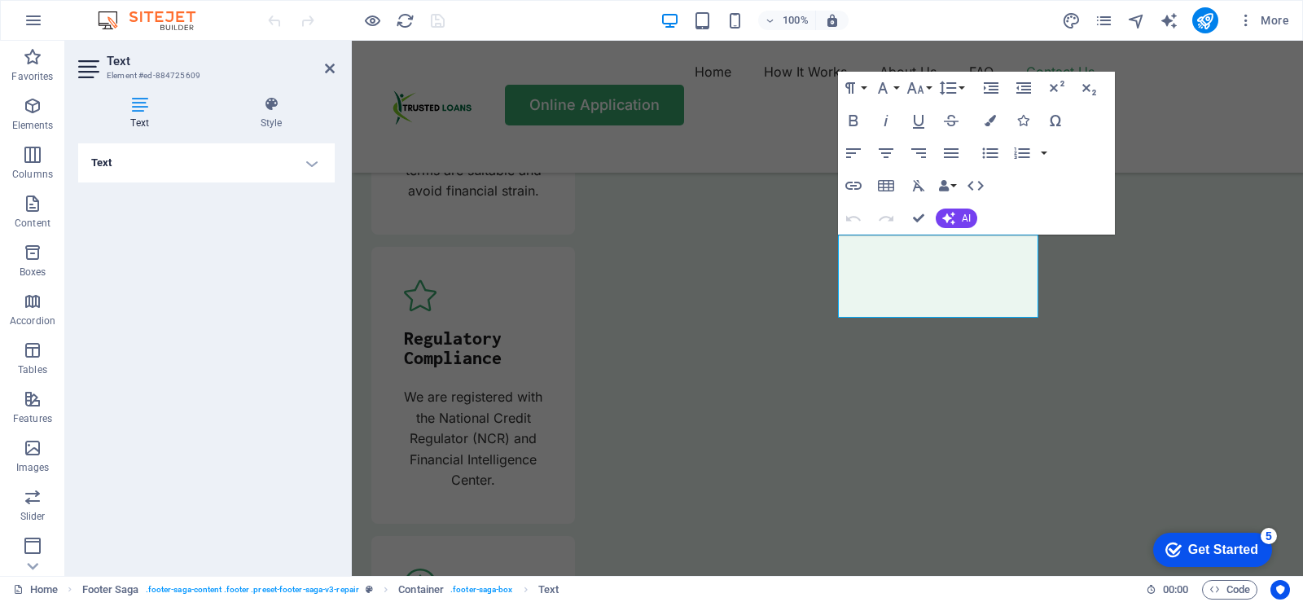
click at [312, 162] on h4 "Text" at bounding box center [206, 162] width 257 height 39
click at [226, 233] on span "Edit design" at bounding box center [216, 237] width 201 height 20
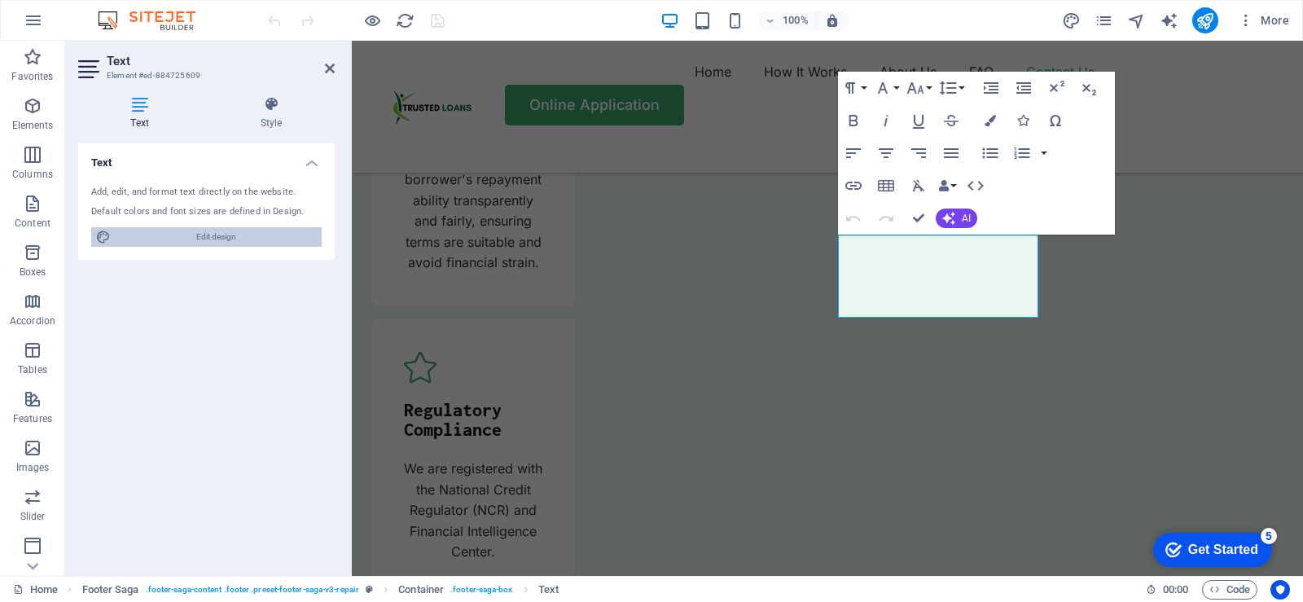
select select "px"
select select "400"
select select "px"
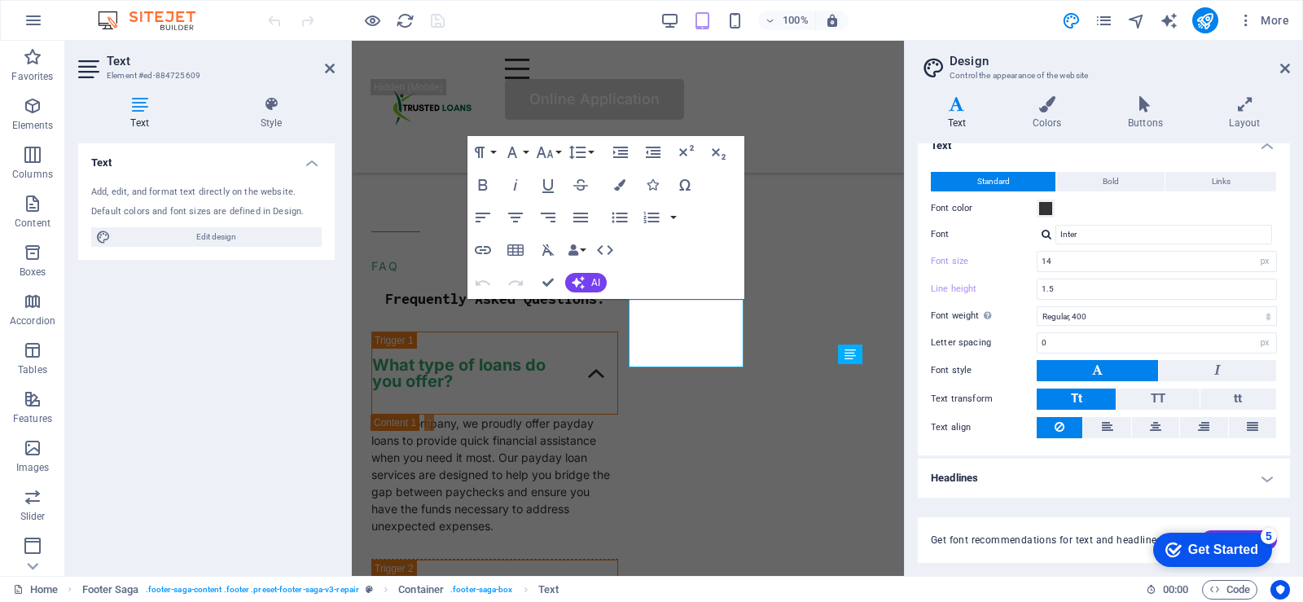
scroll to position [0, 0]
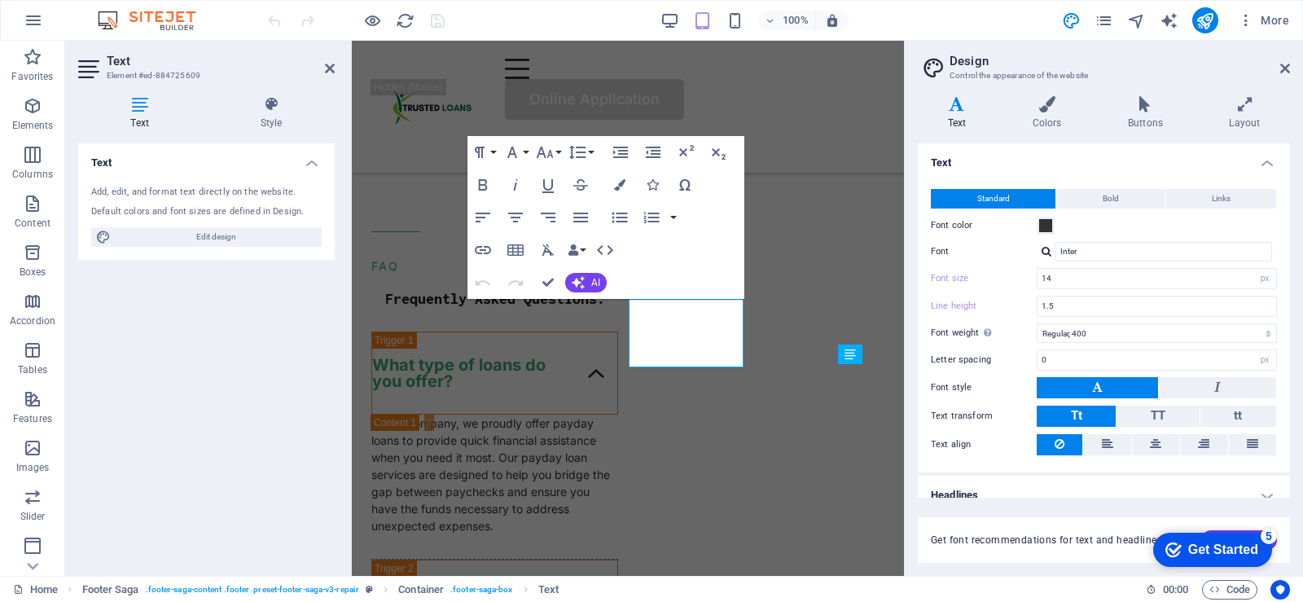
click at [959, 111] on icon at bounding box center [957, 104] width 78 height 16
click at [1109, 24] on icon "pages" at bounding box center [1104, 20] width 19 height 19
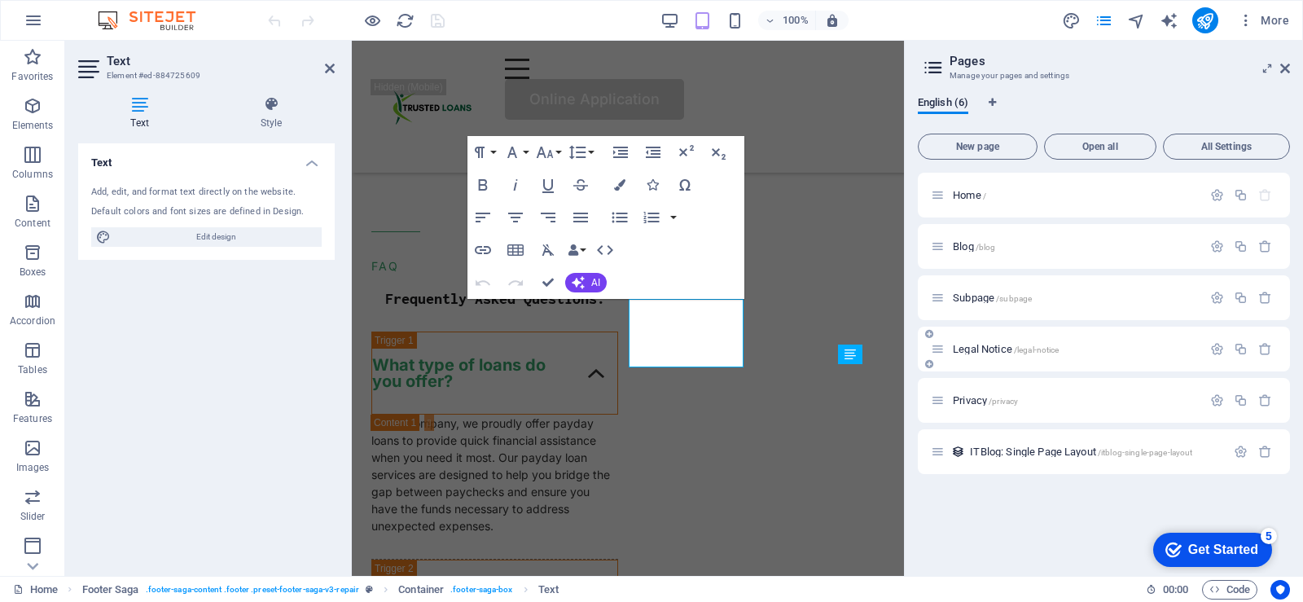
click at [1024, 349] on span "/legal-notice" at bounding box center [1037, 349] width 46 height 9
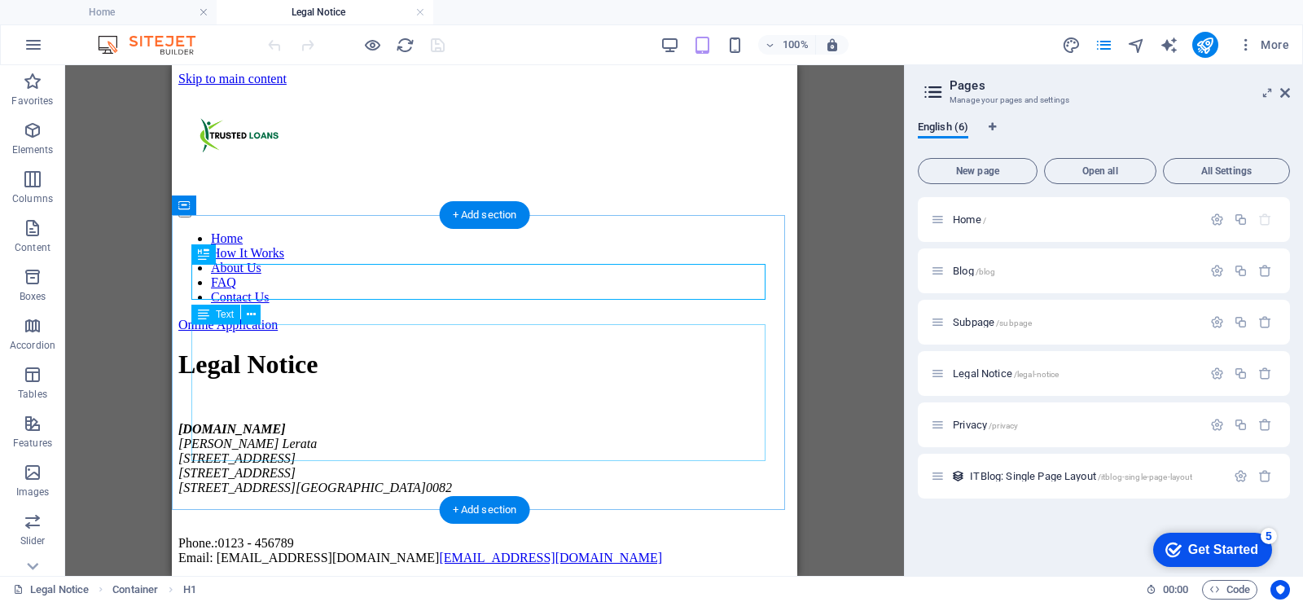
click at [477, 450] on div "trustedloans.co.za Thabo Lerata 1226 Market Street, Booysens 1226 Market Street…" at bounding box center [484, 493] width 612 height 143
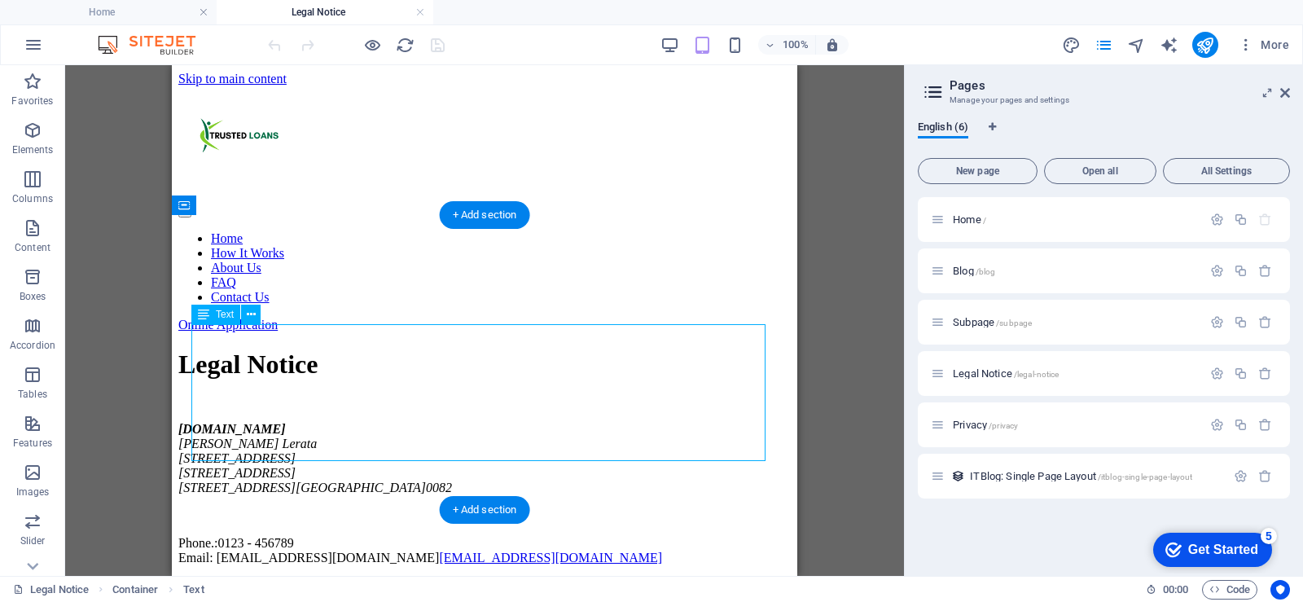
click at [477, 450] on div "trustedloans.co.za Thabo Lerata 1226 Market Street, Booysens 1226 Market Street…" at bounding box center [484, 493] width 612 height 143
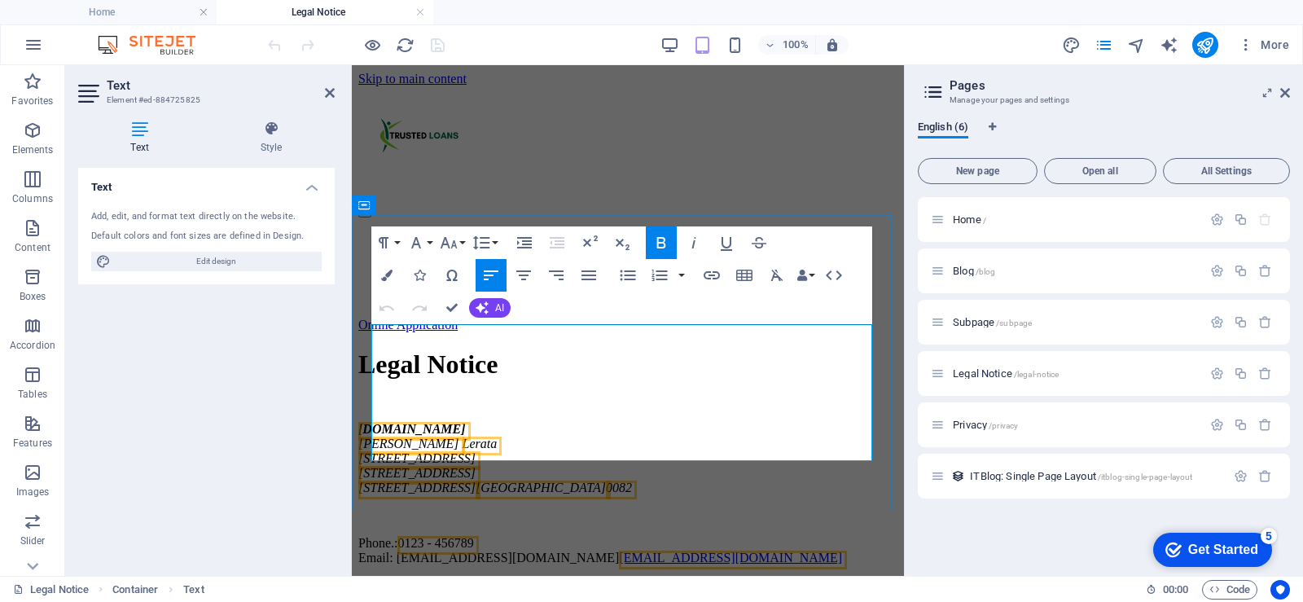
click at [503, 536] on p "Phone.: 0123 - 456789 Email: info@trustedloans.co.za info@trustedloans.co.za" at bounding box center [627, 550] width 539 height 29
click at [702, 508] on p at bounding box center [627, 515] width 539 height 15
click at [679, 536] on p "Phone.: +27 786 2544 Email: info@trustedloans.co.za info@trustedloans.co.za" at bounding box center [627, 550] width 539 height 29
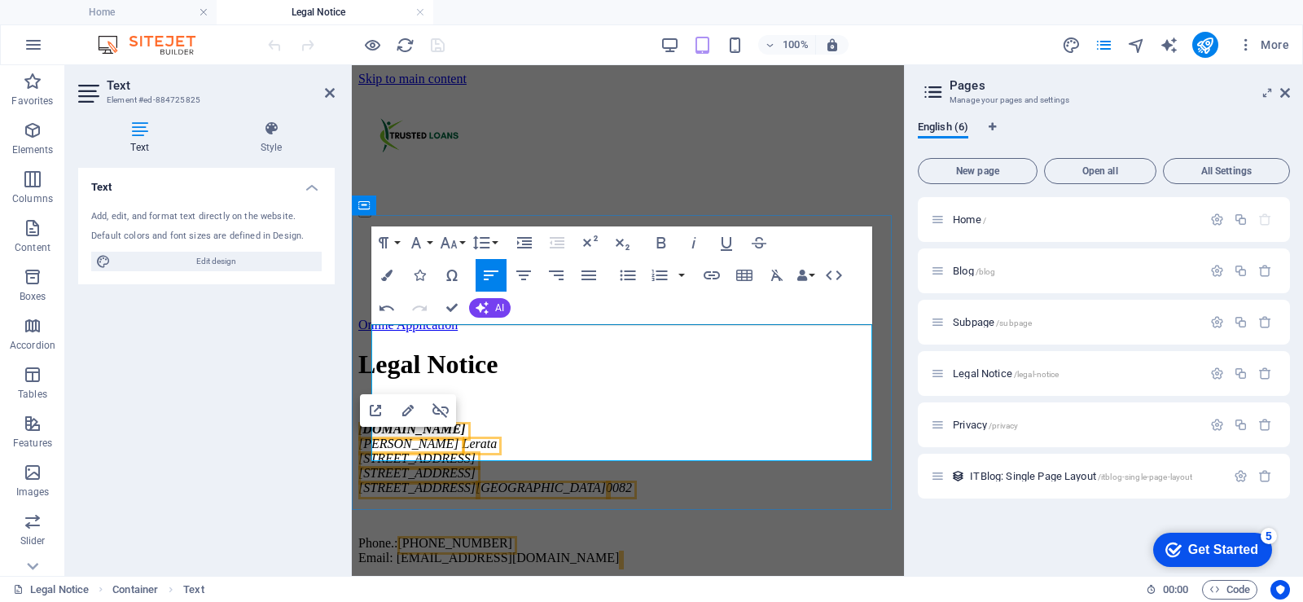
click at [649, 466] on address "1226 Market Street, Booysens" at bounding box center [627, 473] width 539 height 15
click at [976, 511] on div "Home / Blog /blog Subpage /subpage Legal Notice /legal-notice Privacy /privacy …" at bounding box center [1104, 380] width 372 height 366
click at [327, 94] on icon at bounding box center [330, 92] width 10 height 13
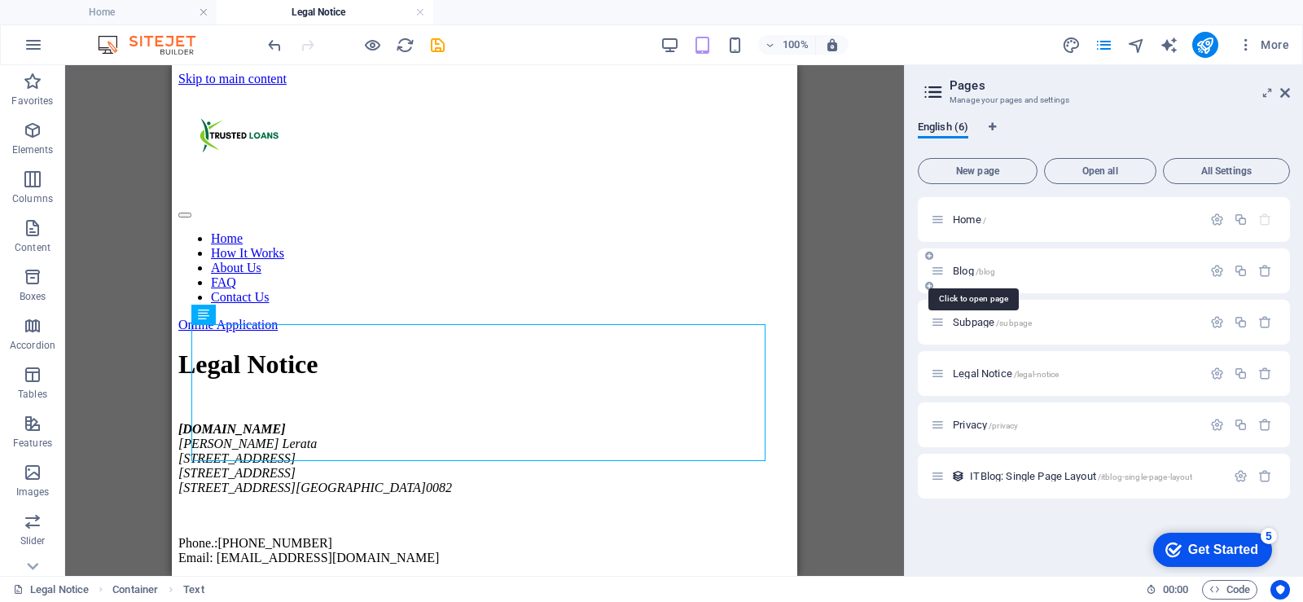
click at [966, 273] on span "Blog /blog" at bounding box center [974, 271] width 42 height 12
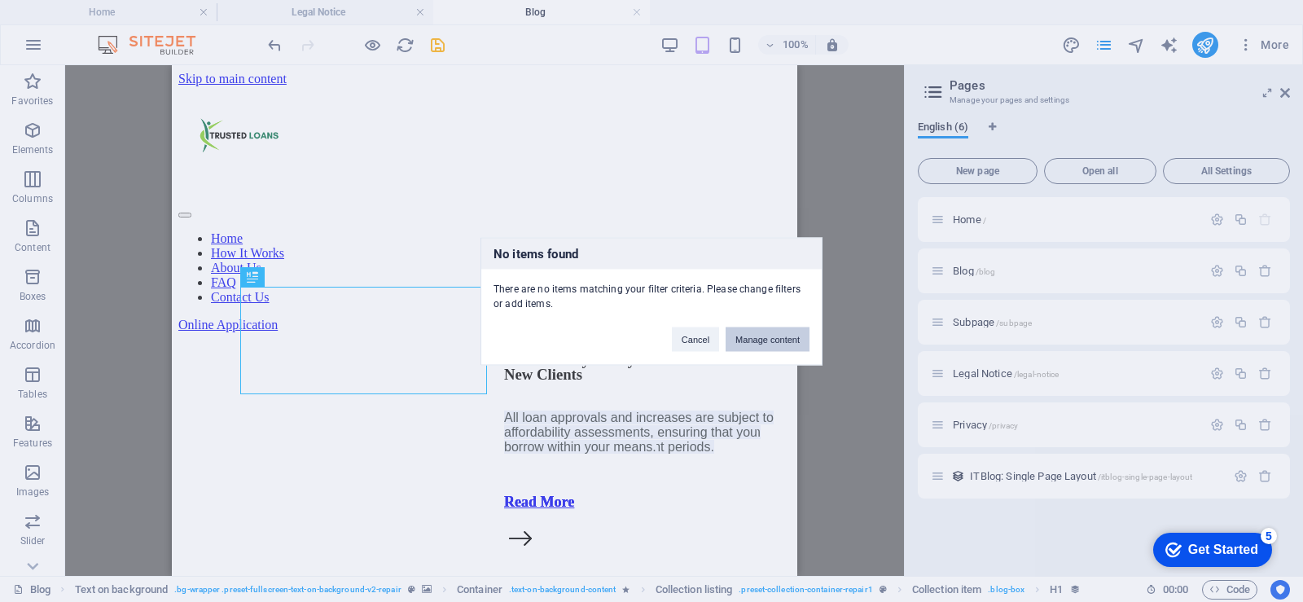
click at [743, 340] on button "Manage content" at bounding box center [768, 339] width 84 height 24
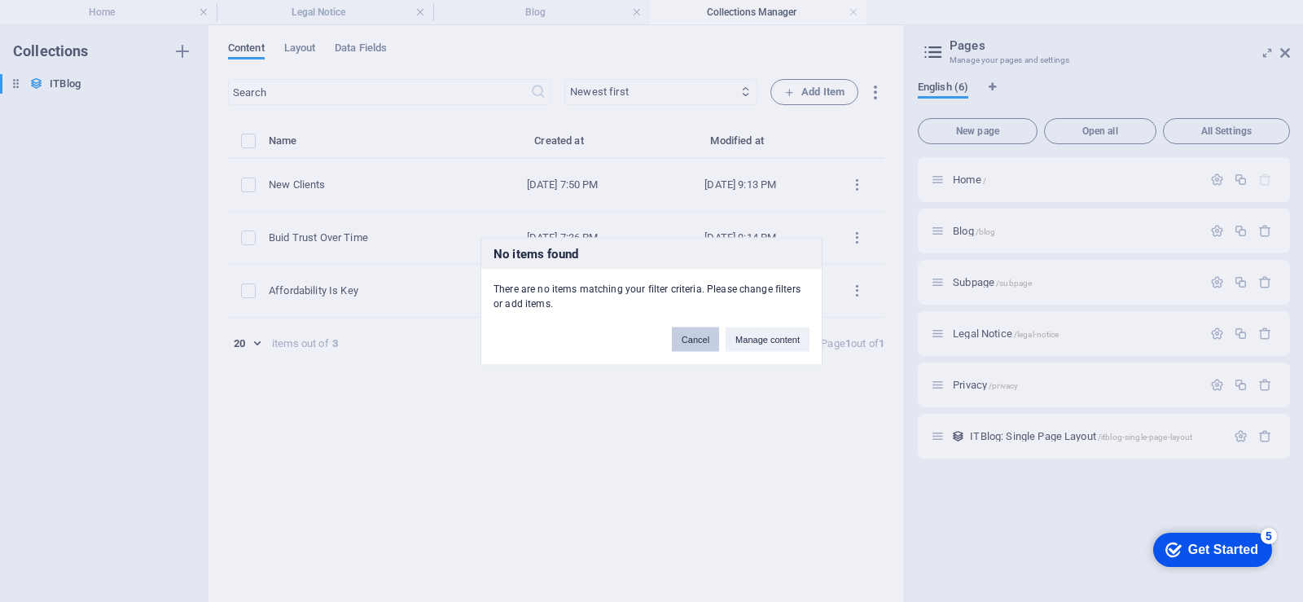
click at [693, 340] on button "Cancel" at bounding box center [695, 339] width 47 height 24
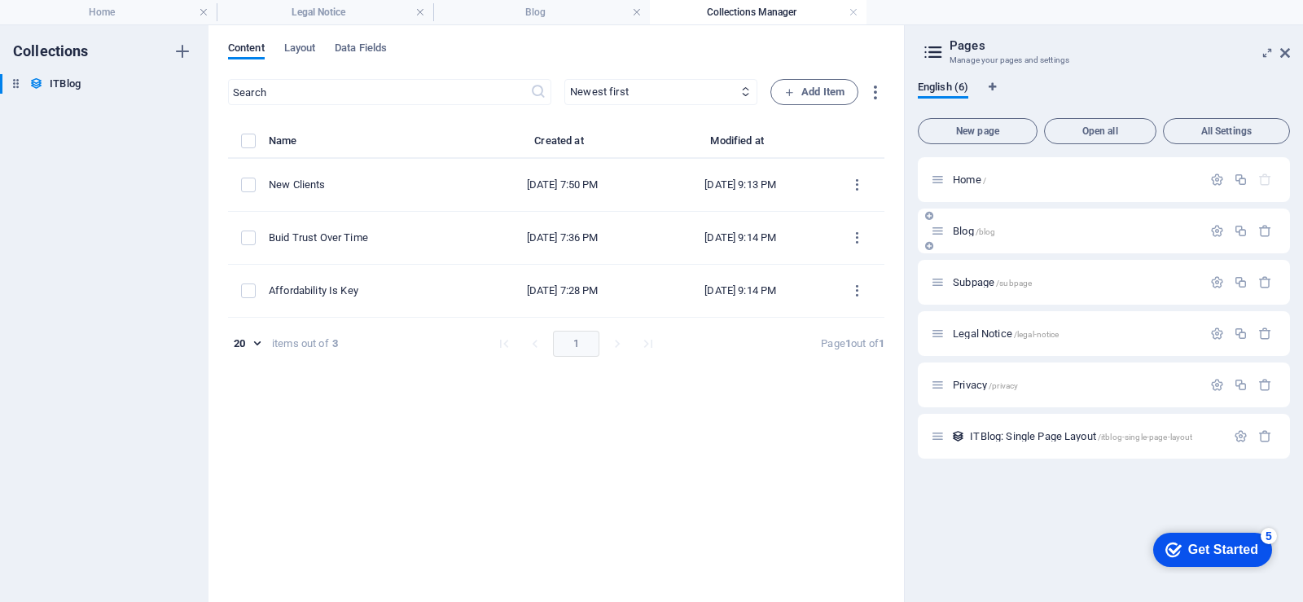
click at [977, 232] on span "/blog" at bounding box center [986, 231] width 20 height 9
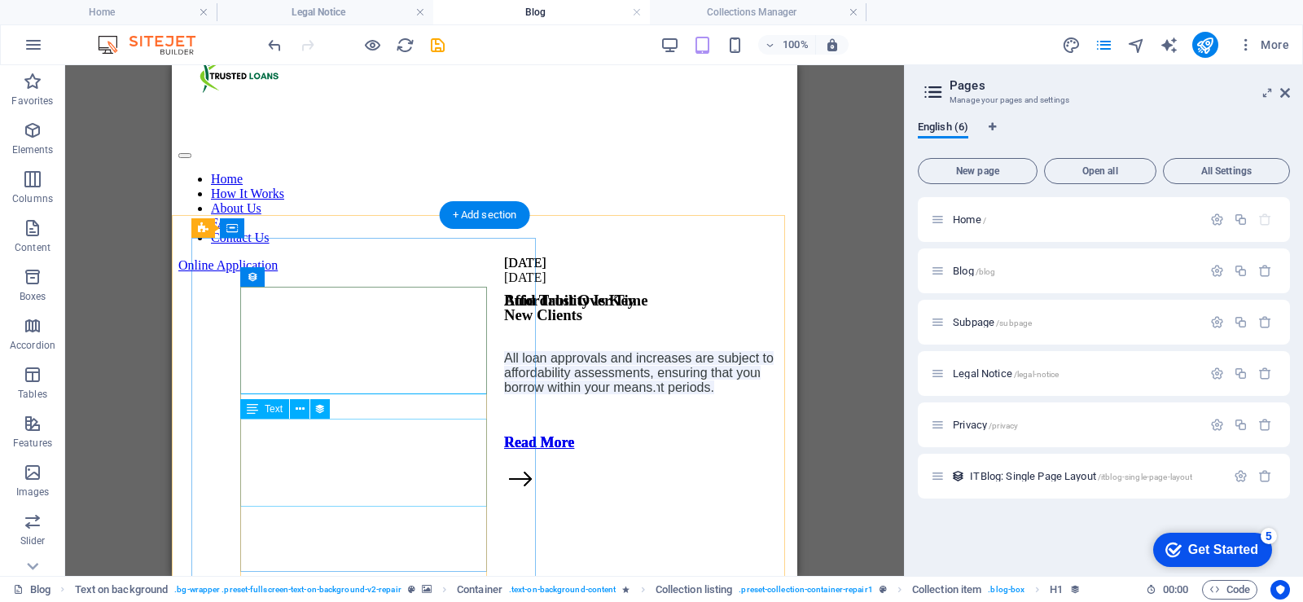
scroll to position [81, 0]
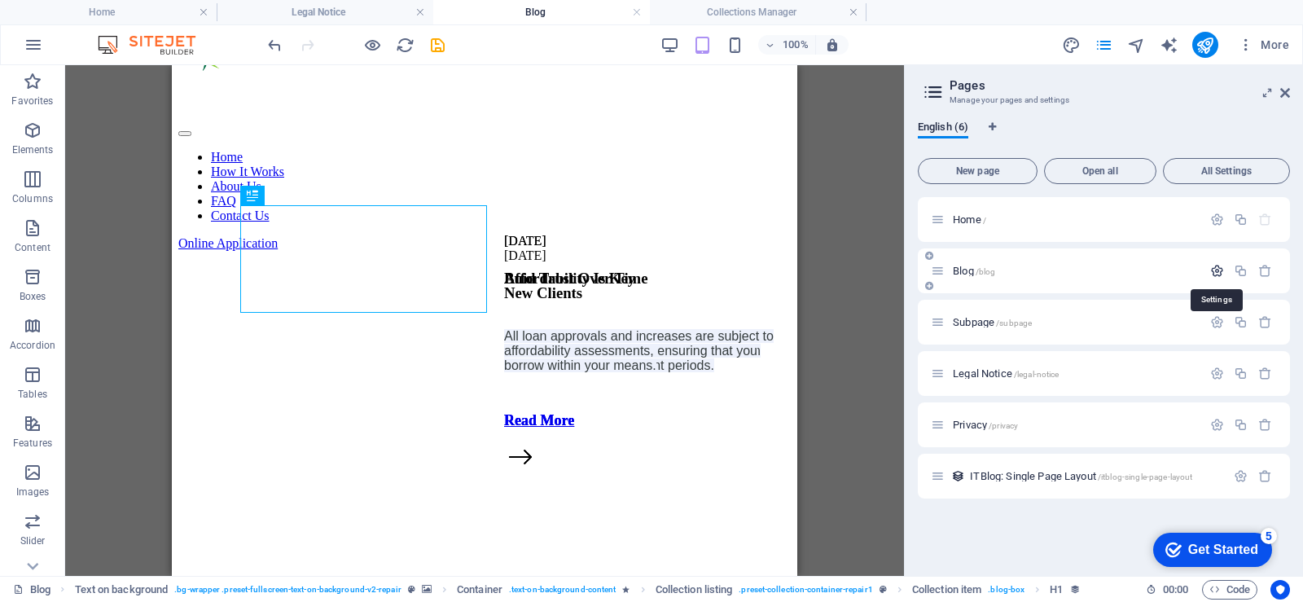
click at [1217, 270] on icon "button" at bounding box center [1217, 271] width 14 height 14
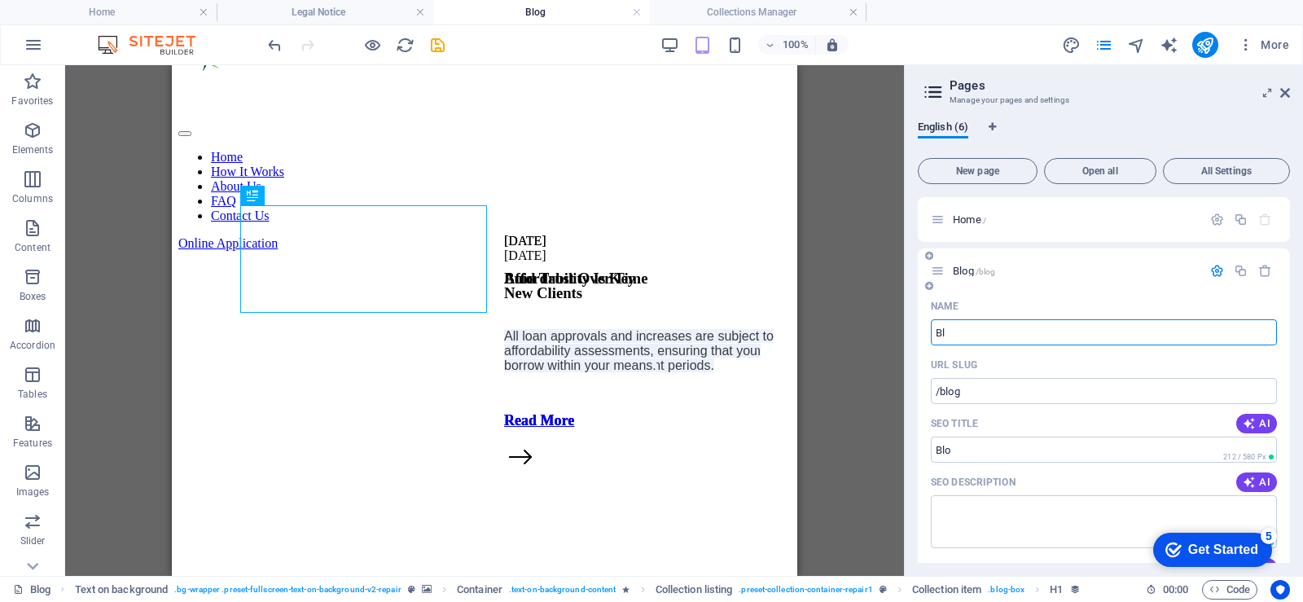
type input "B"
type input "/"
type input "Serv"
type input "/se"
type input "Se"
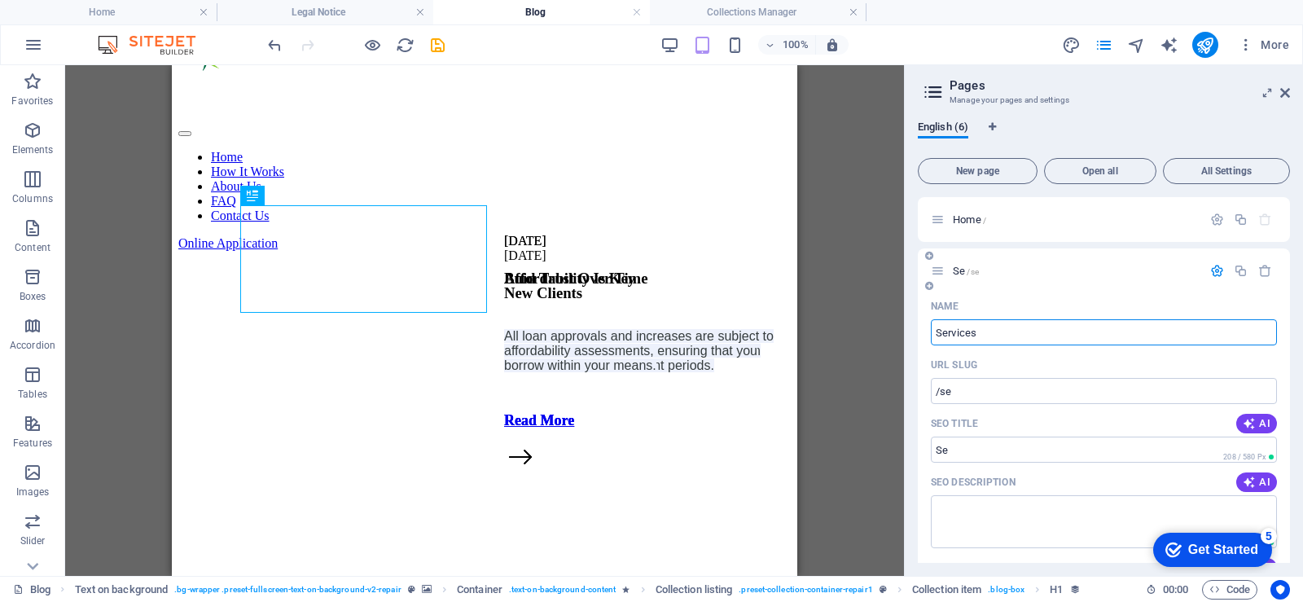
type input "Services"
type input "/services"
type input "Services"
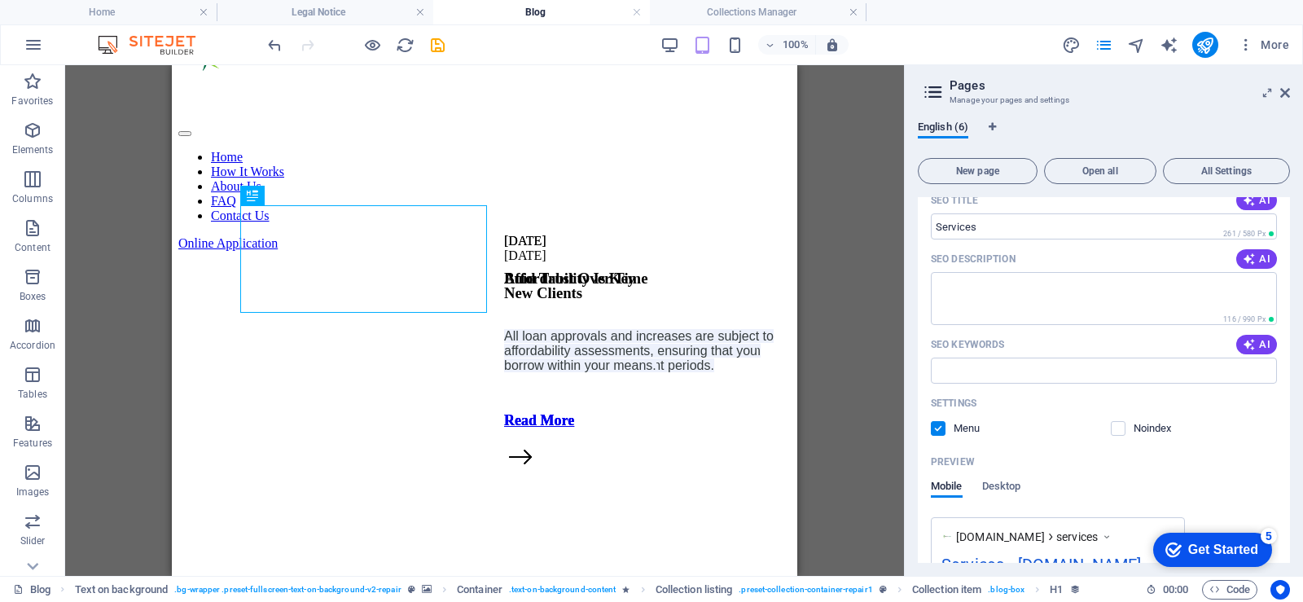
scroll to position [0, 0]
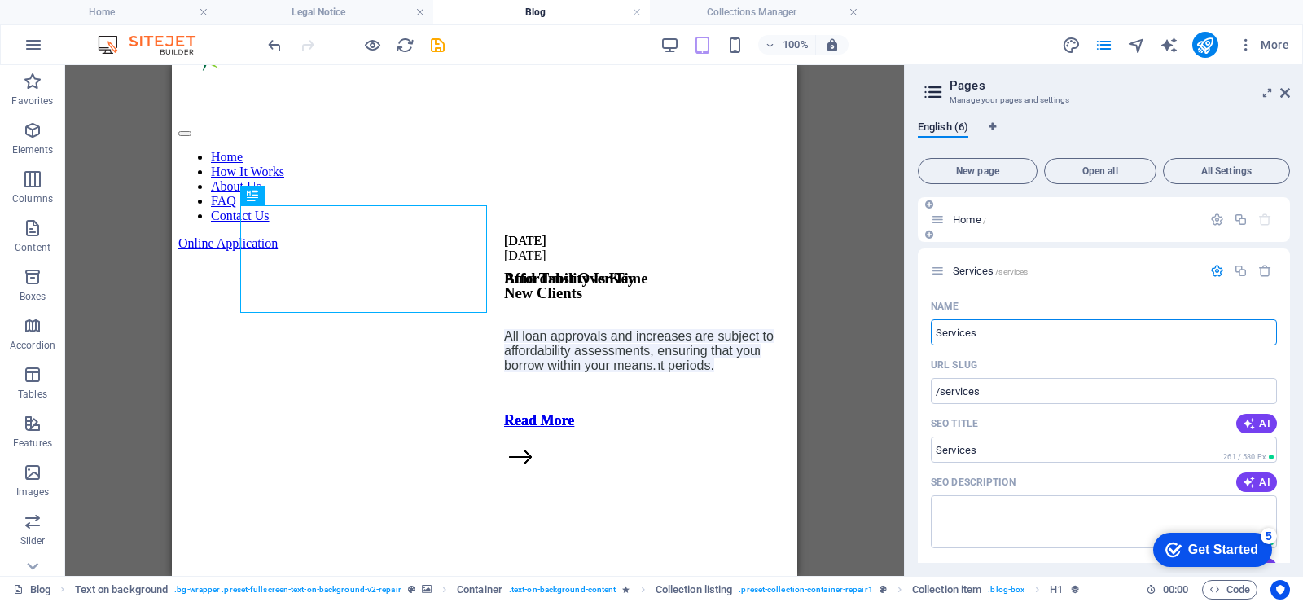
type input "Services"
click at [1112, 209] on div "Home /" at bounding box center [1104, 219] width 372 height 45
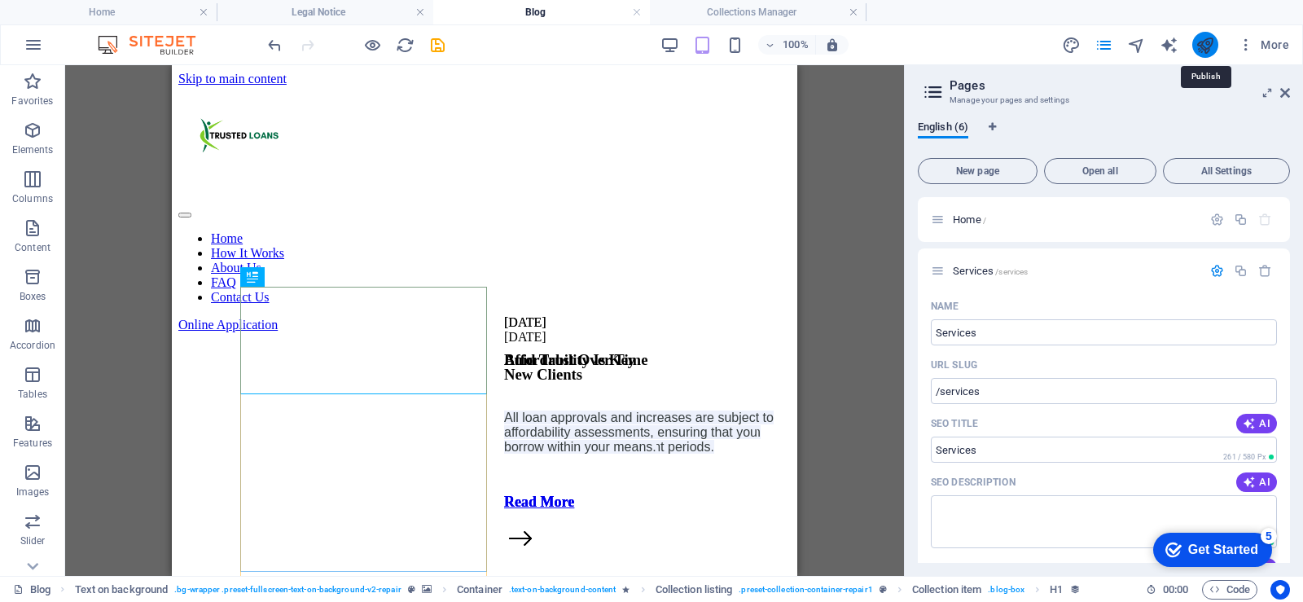
click at [1210, 48] on icon "publish" at bounding box center [1205, 45] width 19 height 19
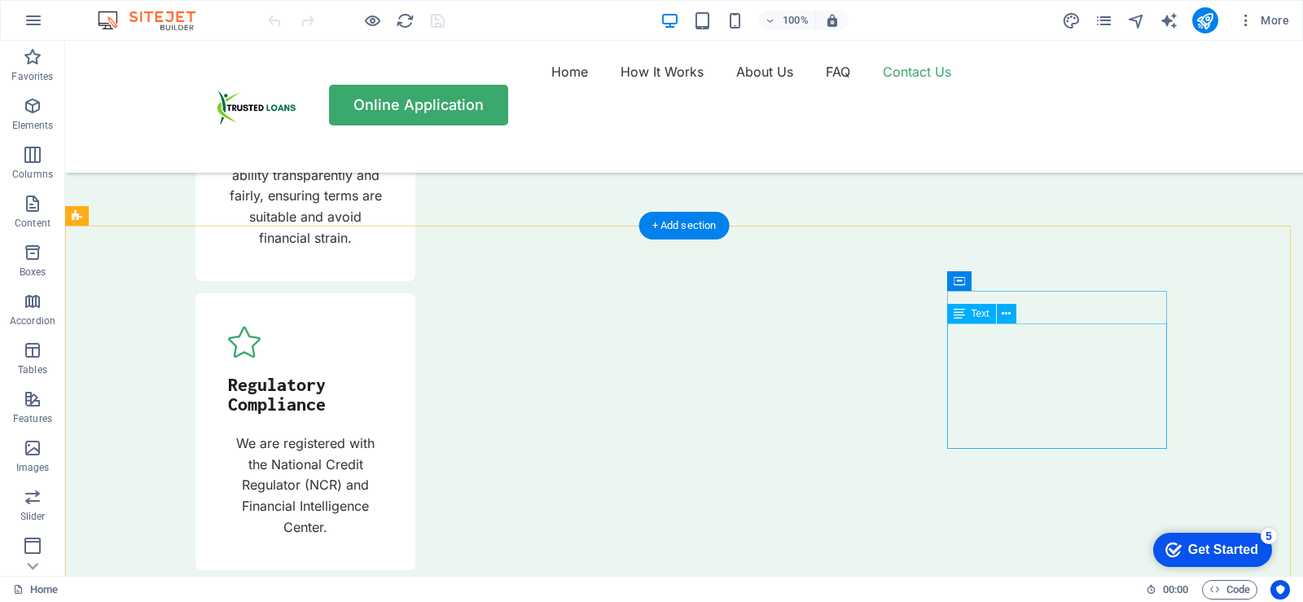
scroll to position [5783, 0]
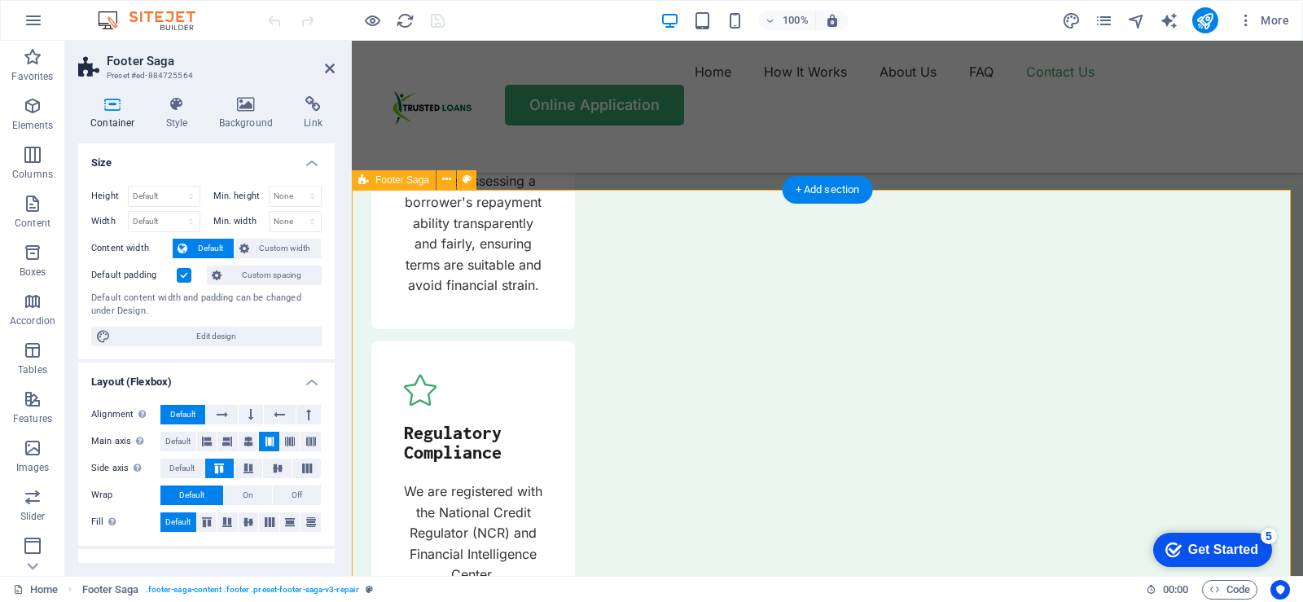
scroll to position [5824, 0]
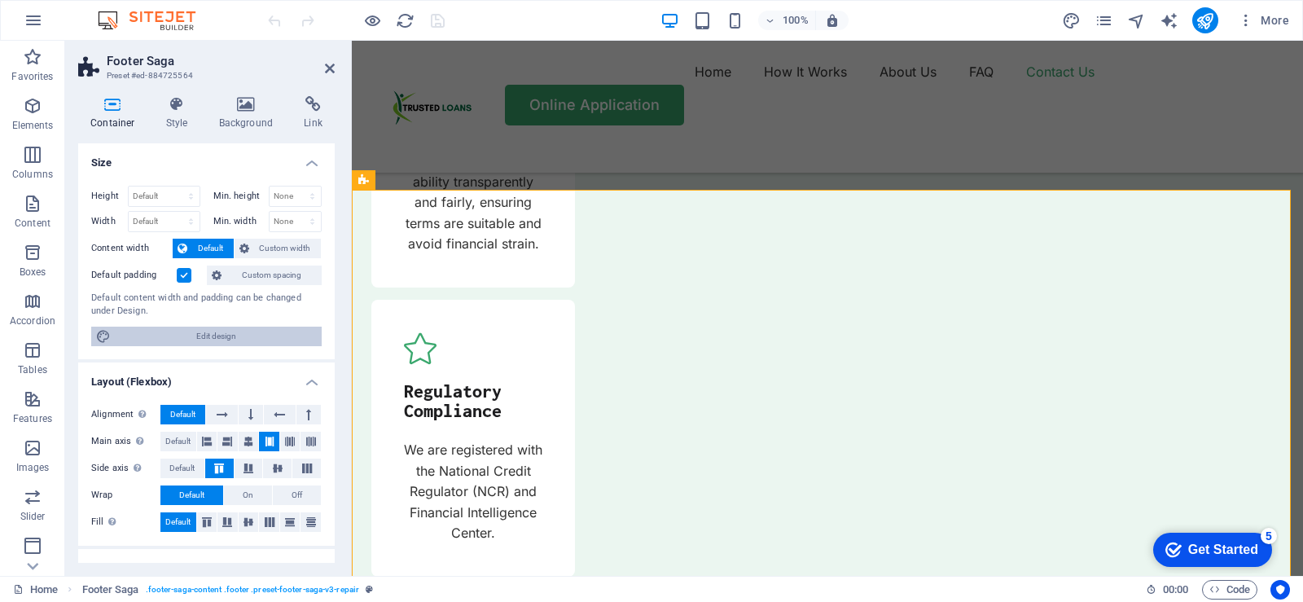
click at [217, 336] on span "Edit design" at bounding box center [216, 337] width 201 height 20
select select "rem"
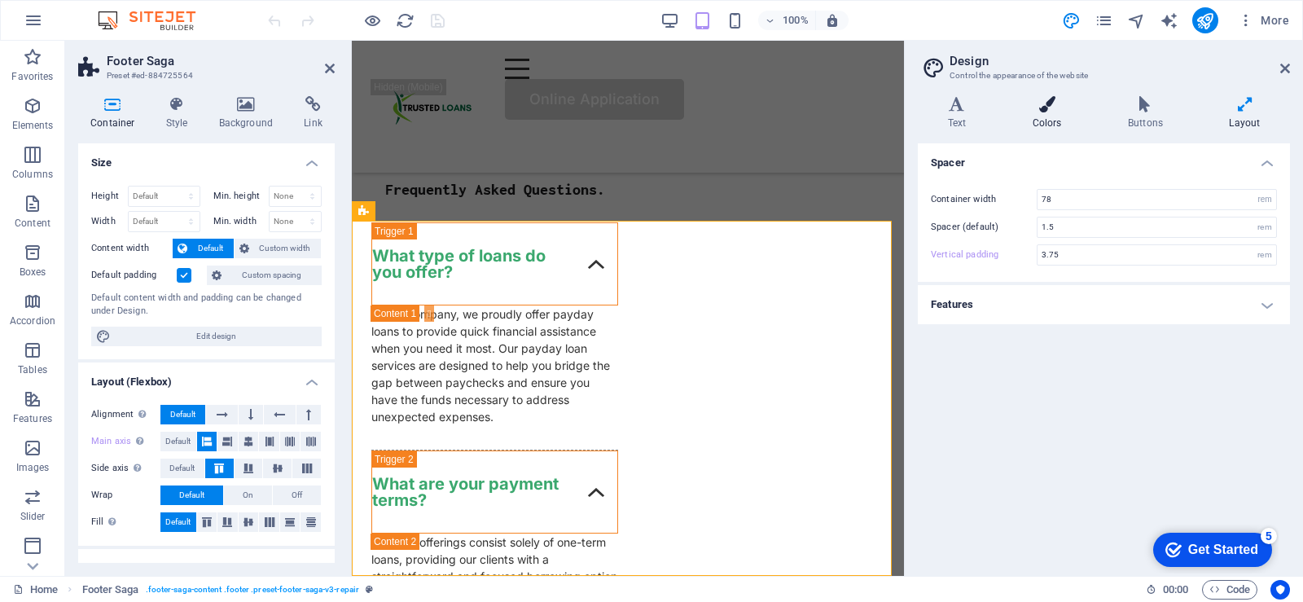
scroll to position [5715, 0]
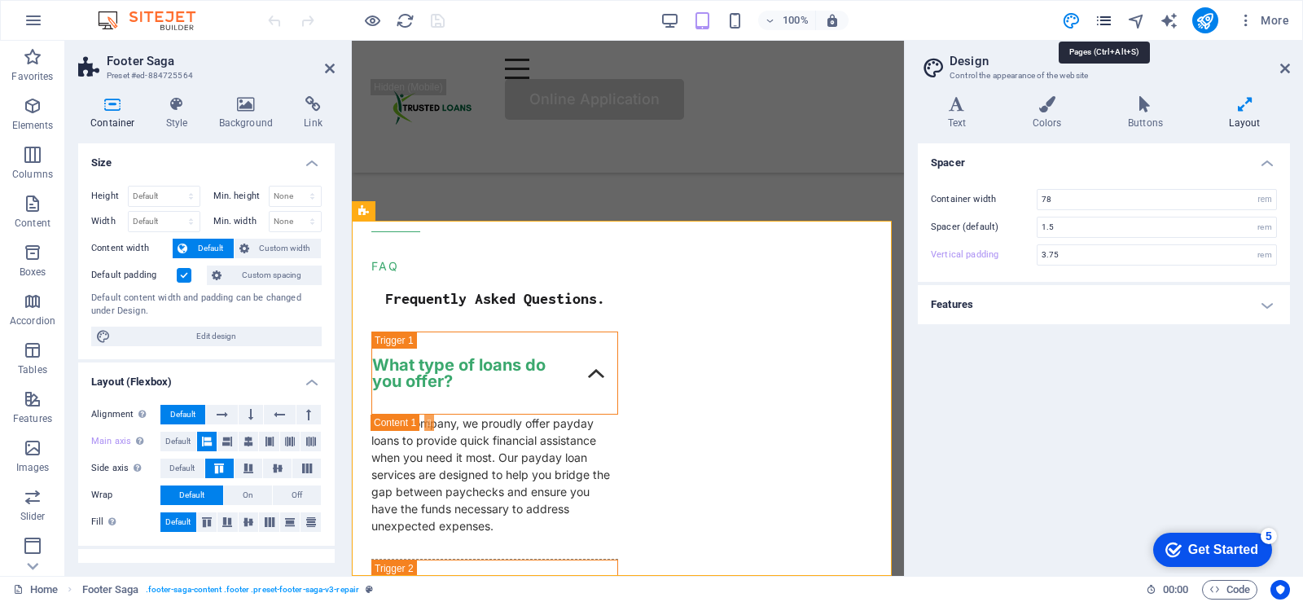
click at [1104, 22] on icon "pages" at bounding box center [1104, 20] width 19 height 19
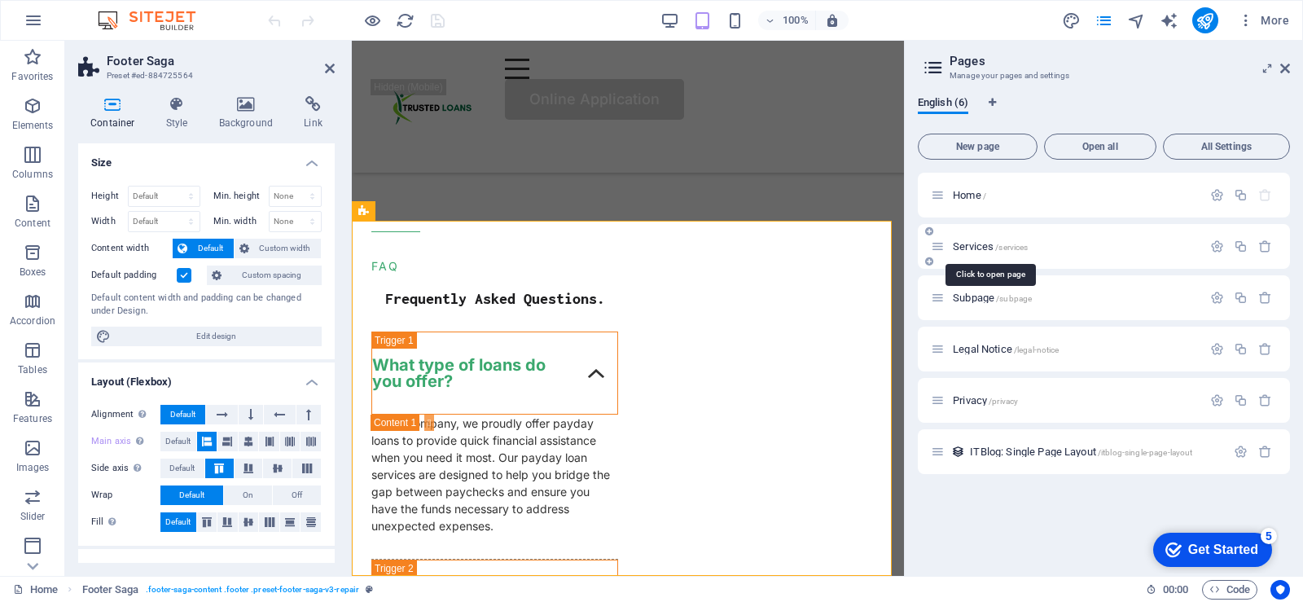
click at [988, 248] on span "Services /services" at bounding box center [990, 246] width 75 height 12
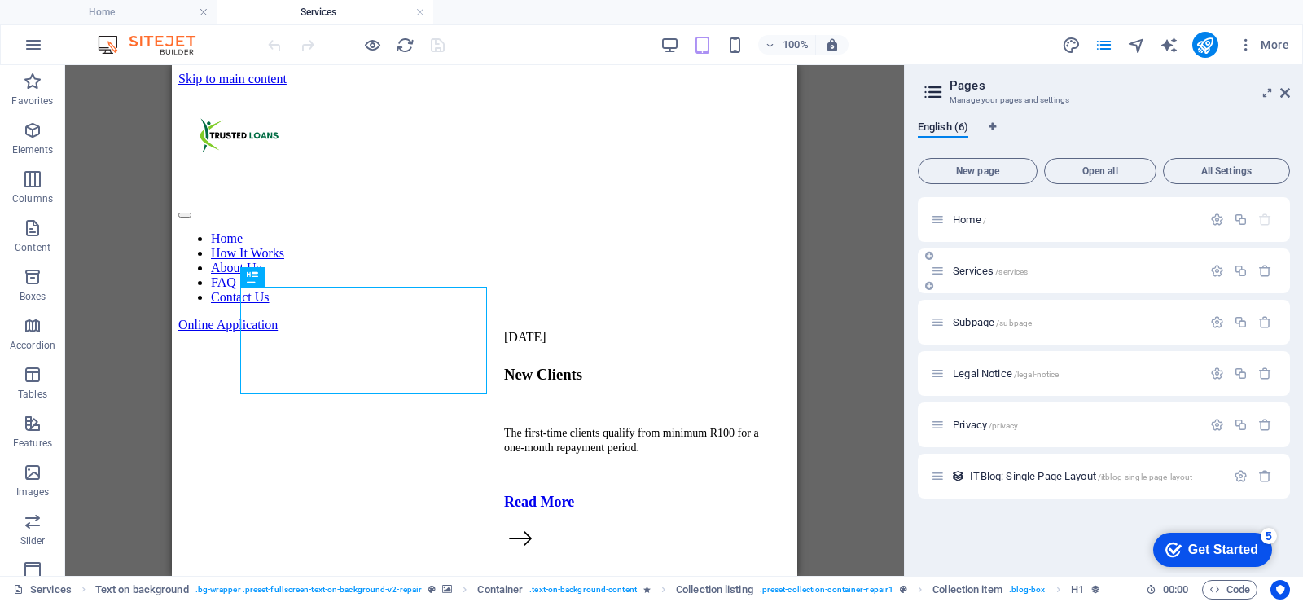
scroll to position [0, 0]
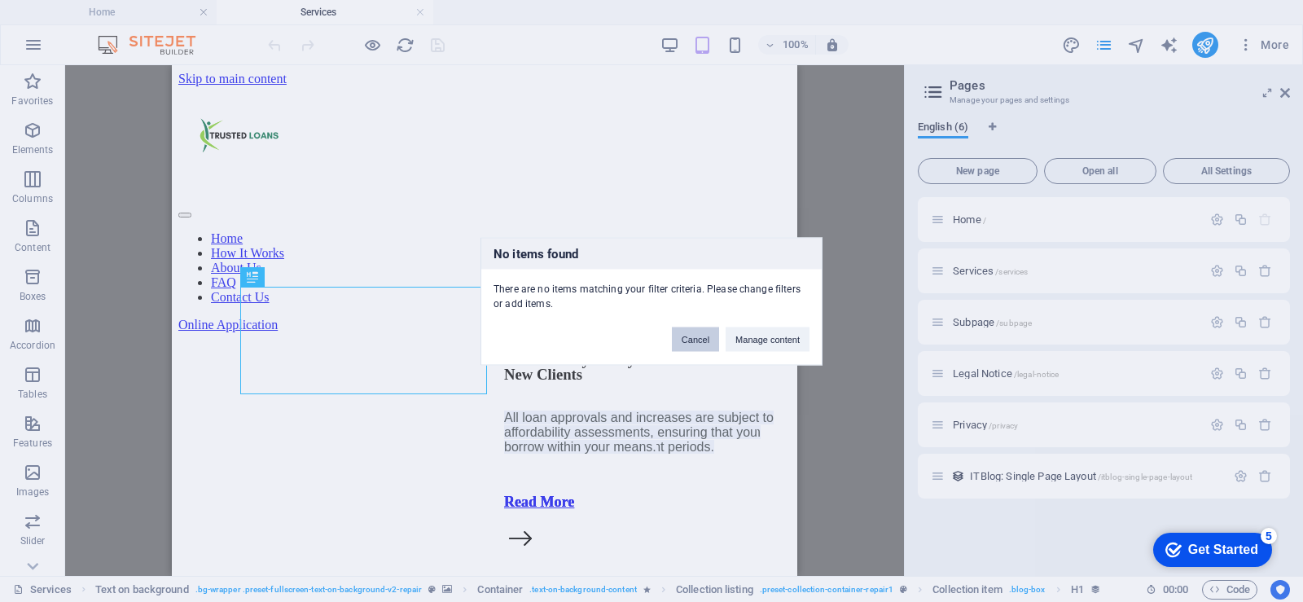
click at [684, 337] on button "Cancel" at bounding box center [695, 339] width 47 height 24
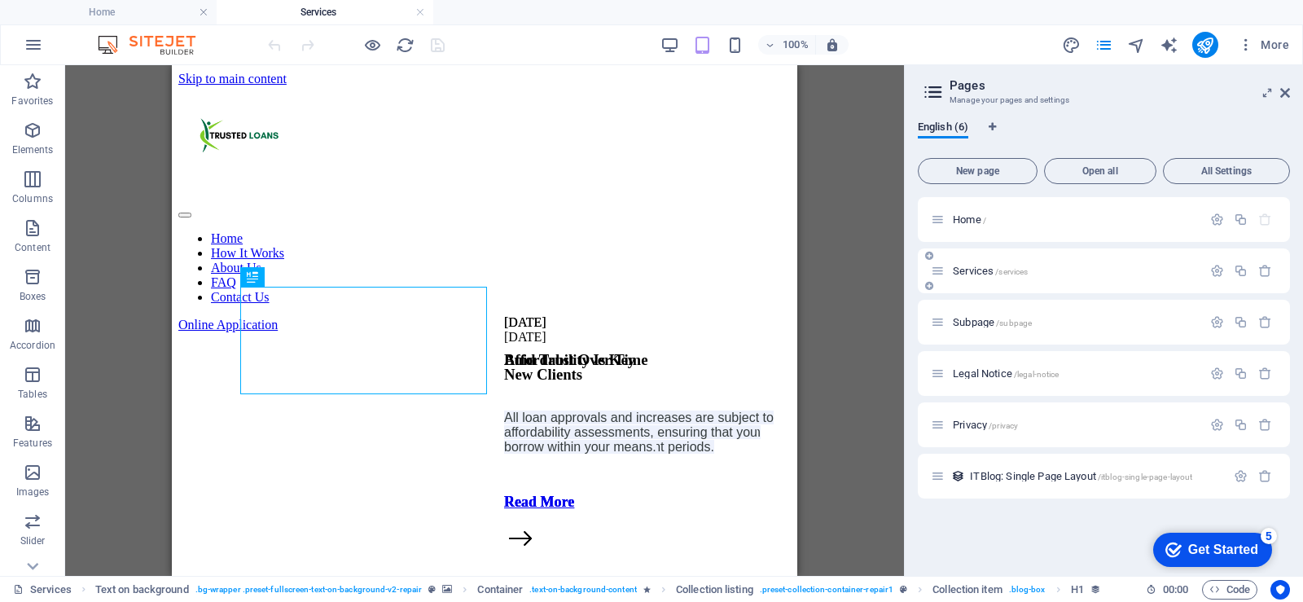
click at [995, 269] on span "/services" at bounding box center [1011, 271] width 33 height 9
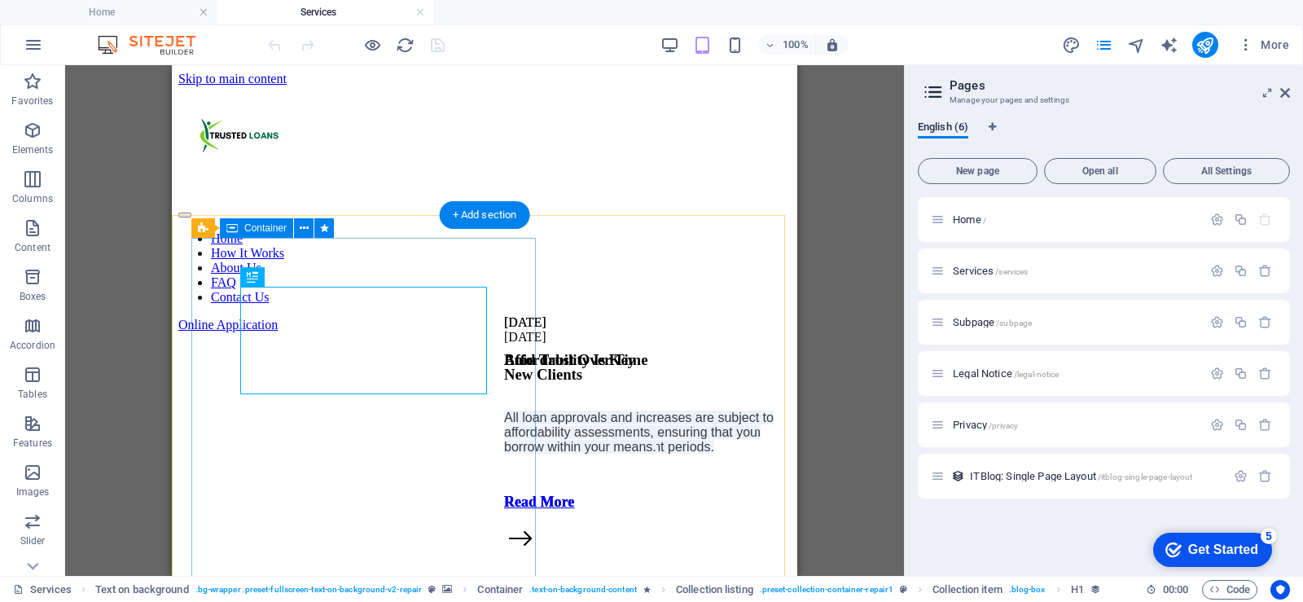
scroll to position [81, 0]
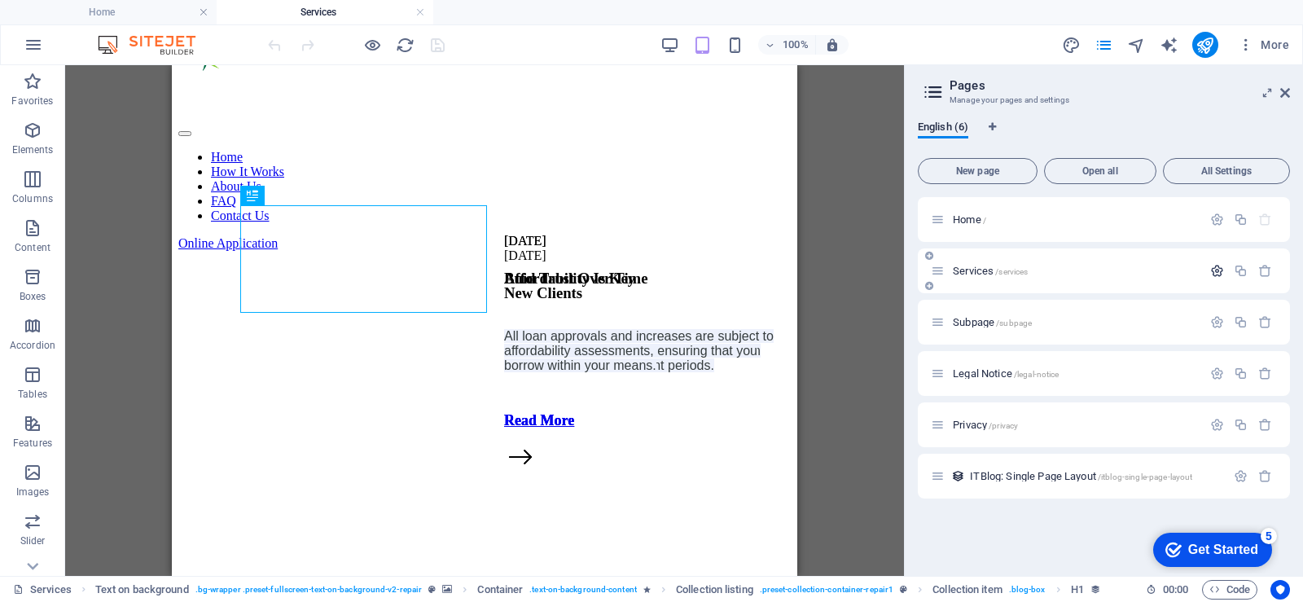
click at [1214, 273] on icon "button" at bounding box center [1217, 271] width 14 height 14
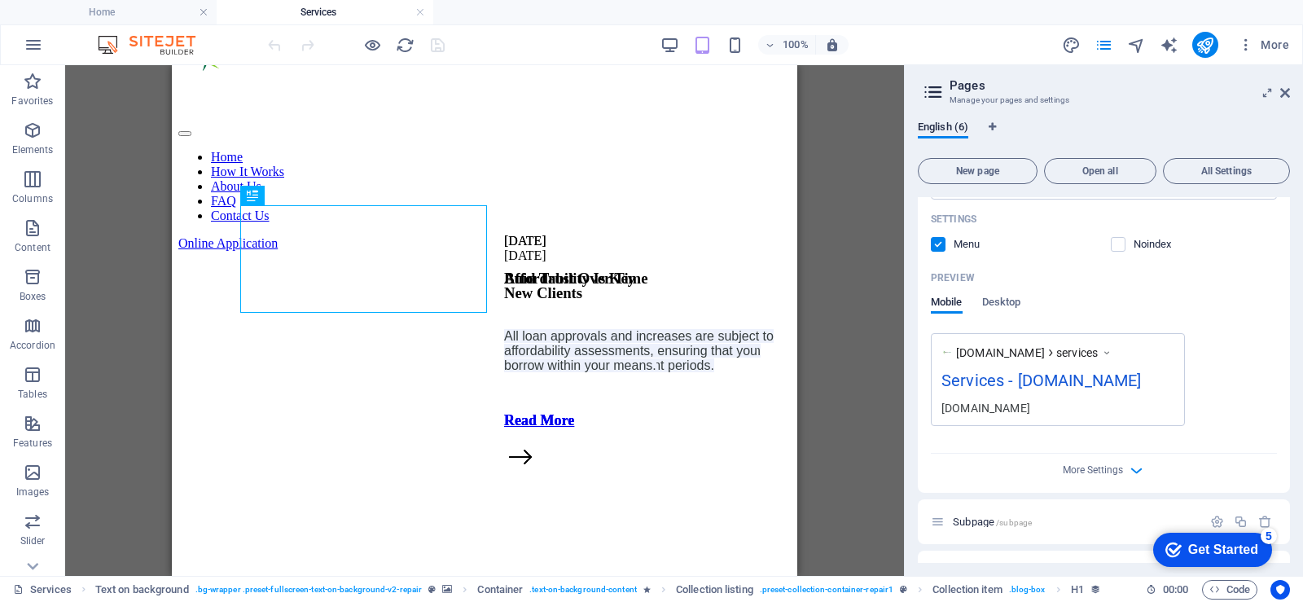
scroll to position [0, 0]
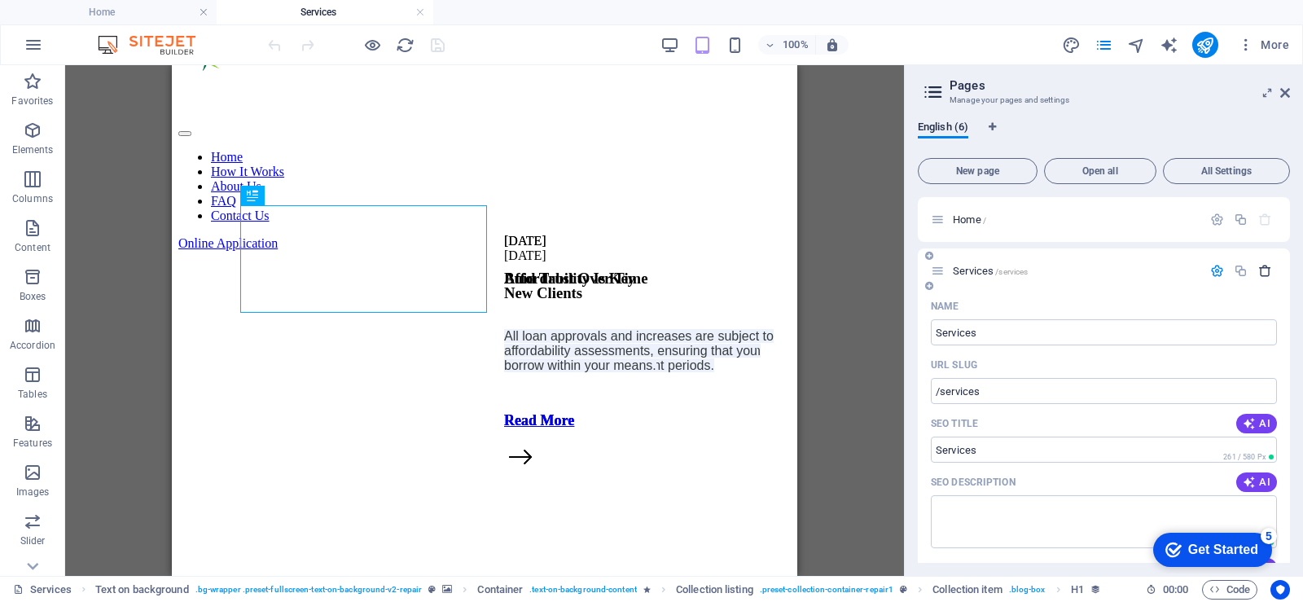
click at [1262, 272] on icon "button" at bounding box center [1265, 271] width 14 height 14
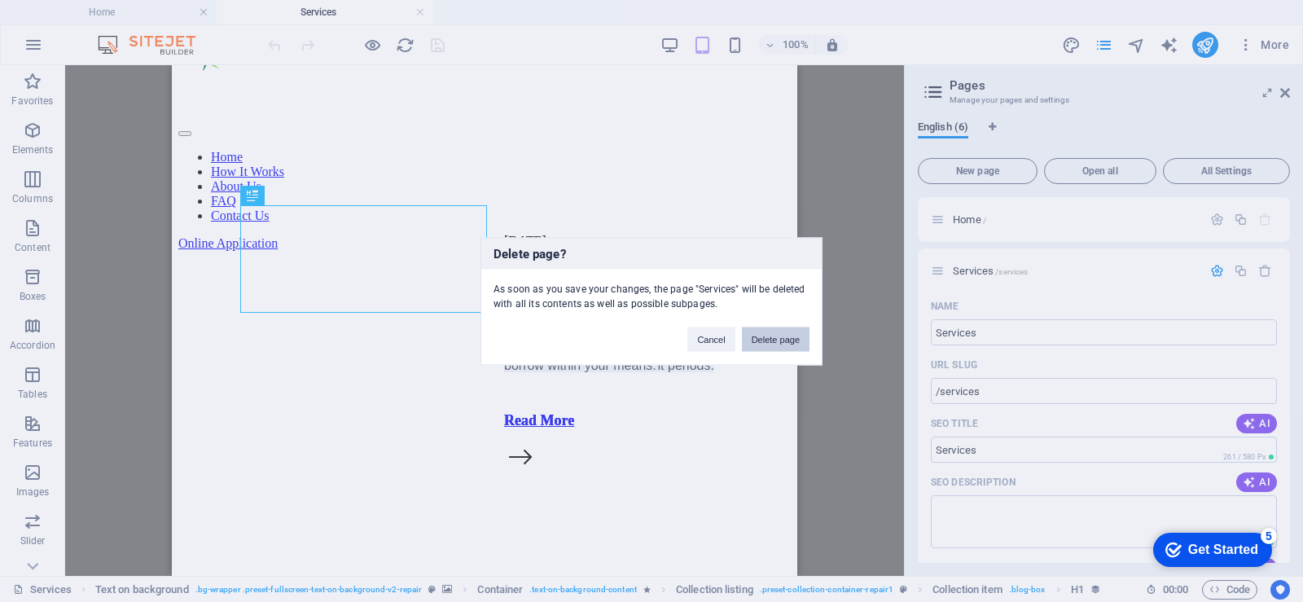
click at [780, 342] on button "Delete page" at bounding box center [776, 339] width 68 height 24
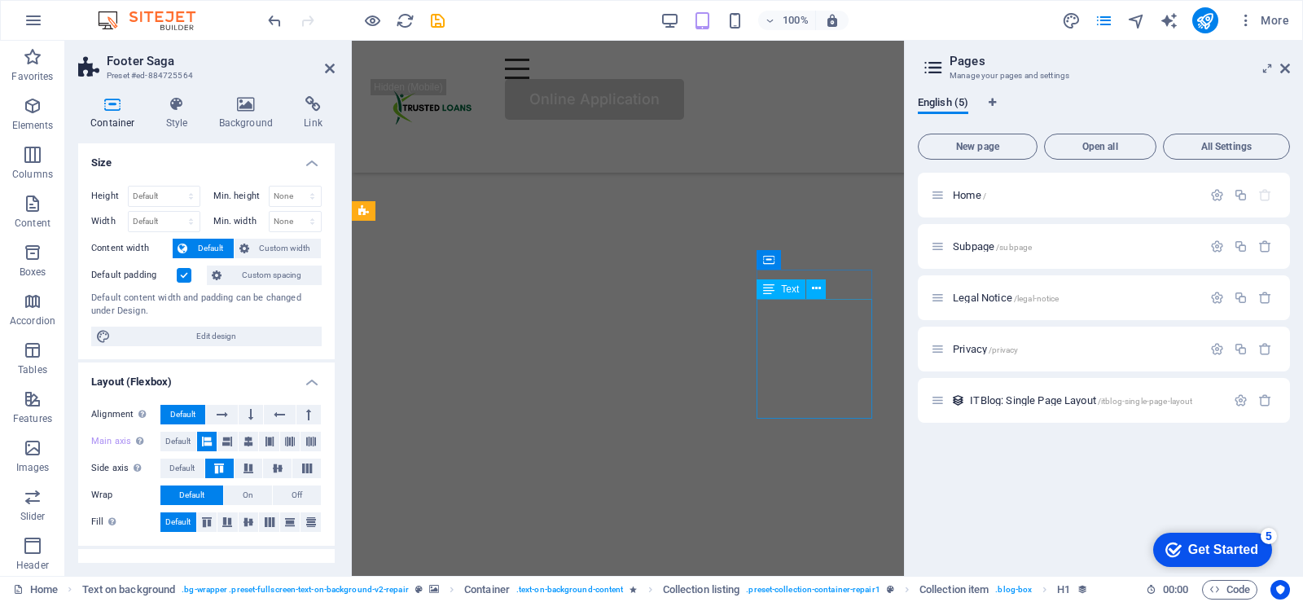
scroll to position [5713, 0]
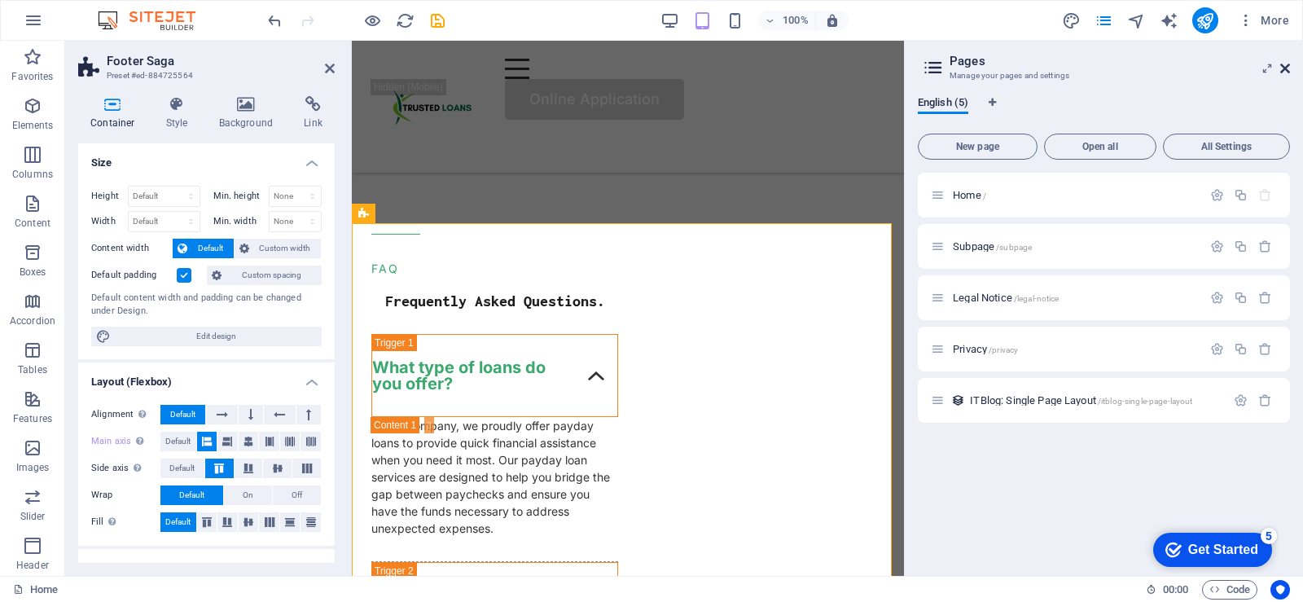
click at [1287, 67] on icon at bounding box center [1285, 68] width 10 height 13
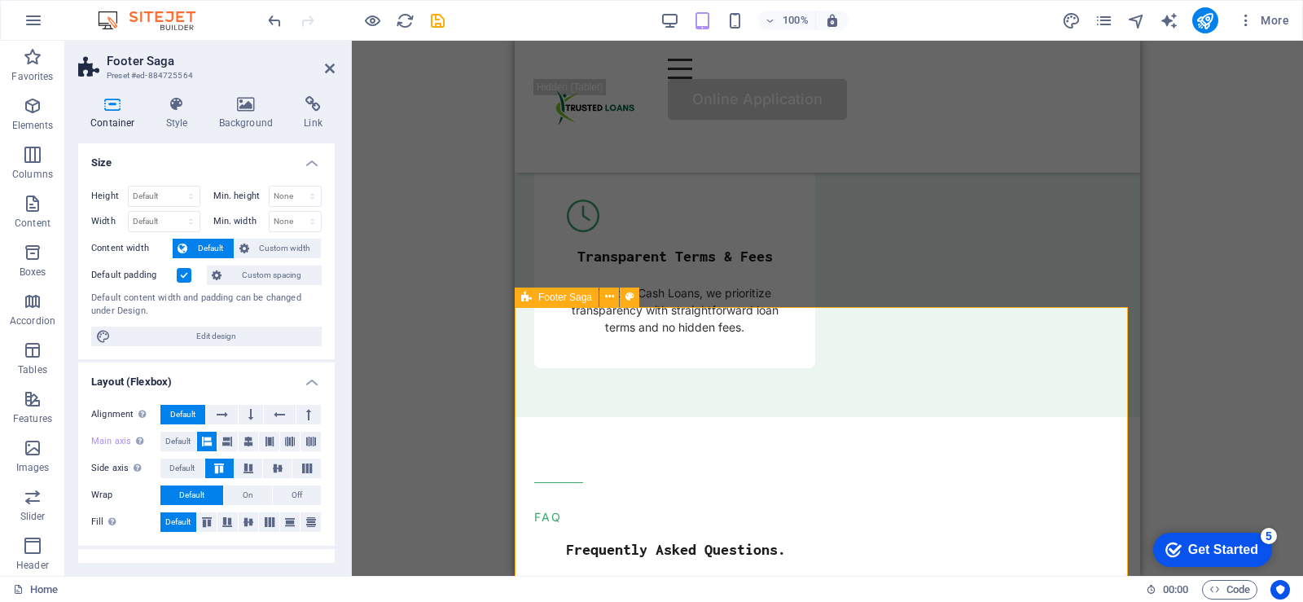
scroll to position [5095, 0]
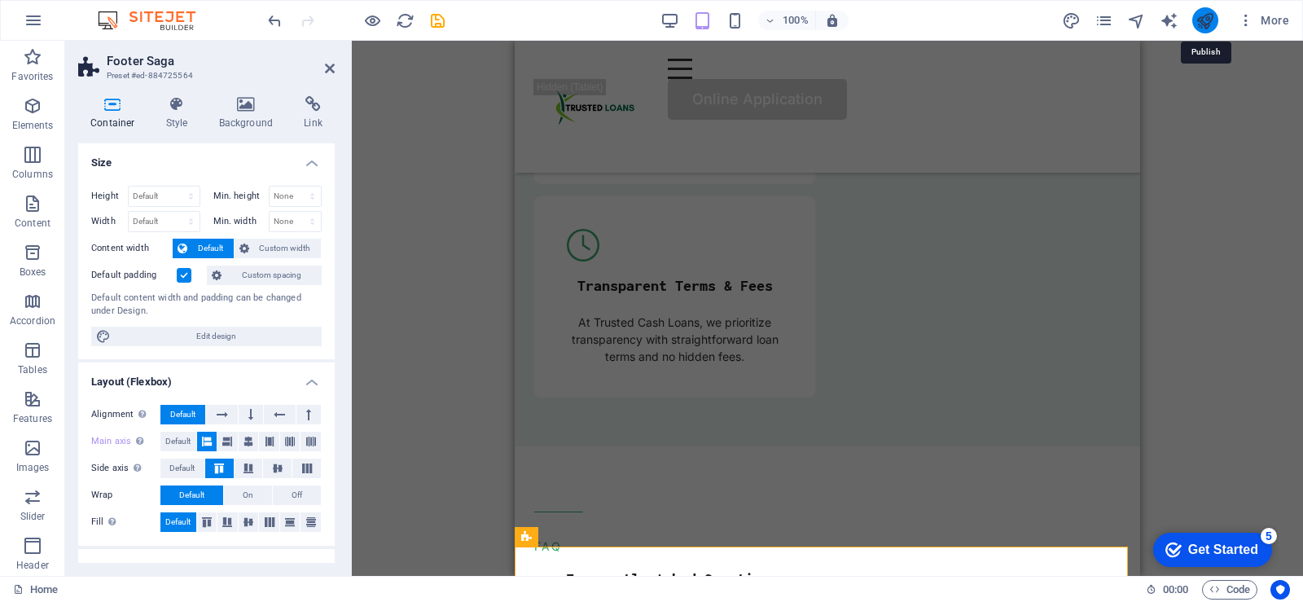
click at [1208, 24] on icon "publish" at bounding box center [1205, 20] width 19 height 19
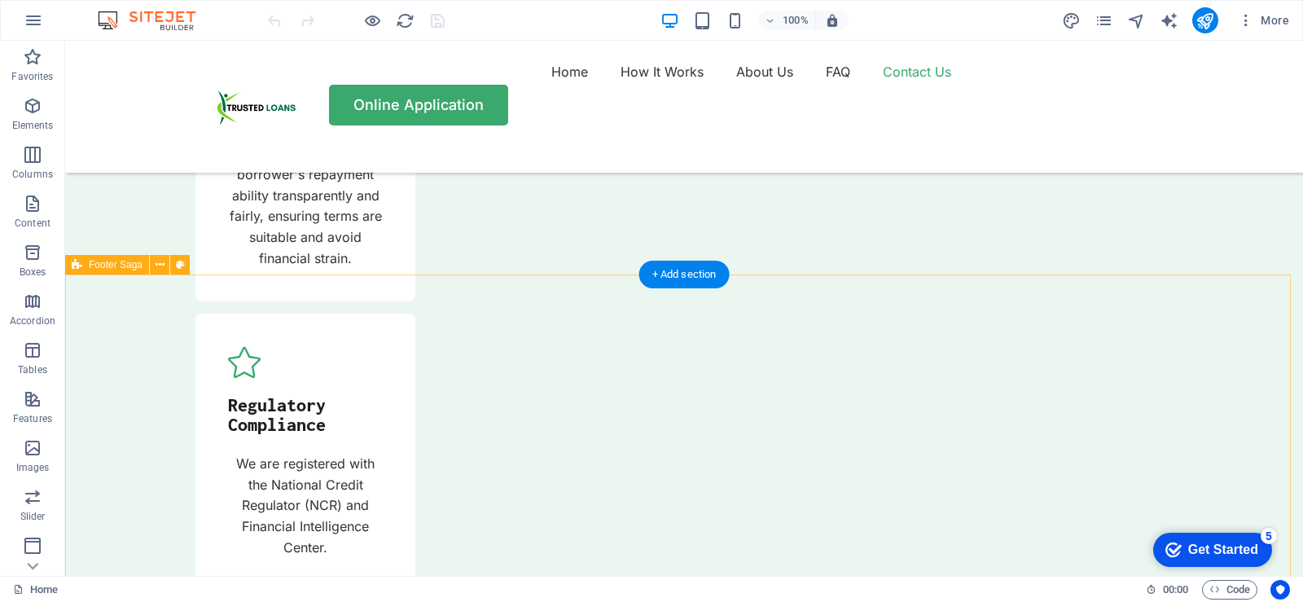
scroll to position [5836, 0]
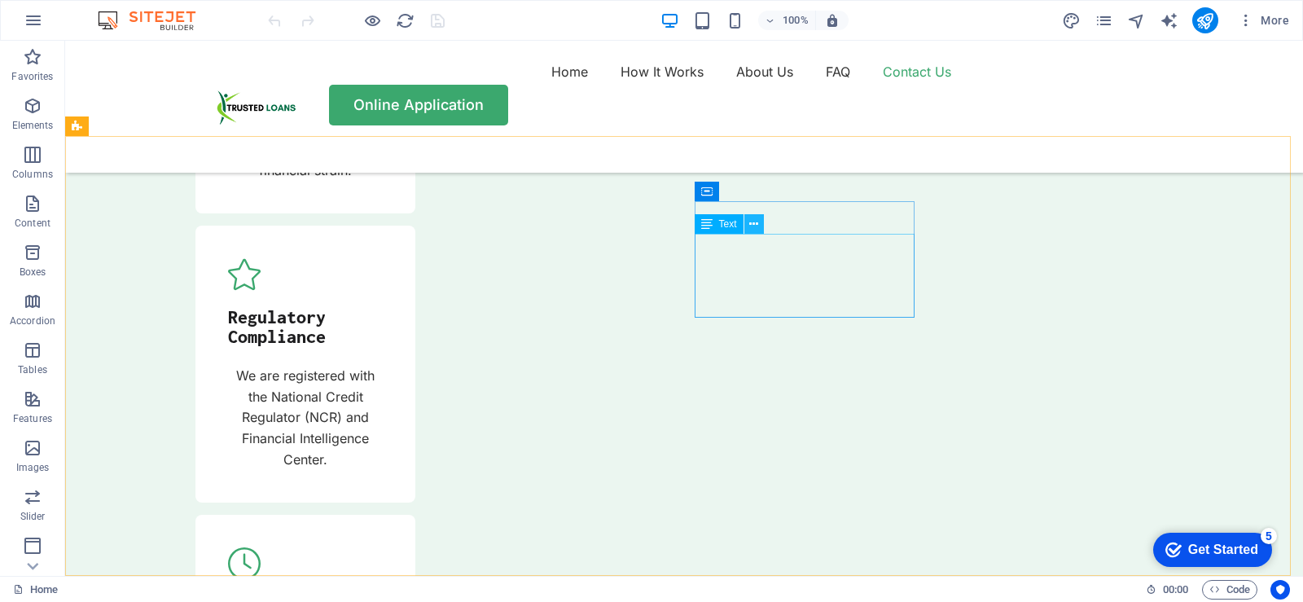
click at [757, 225] on icon at bounding box center [753, 224] width 9 height 17
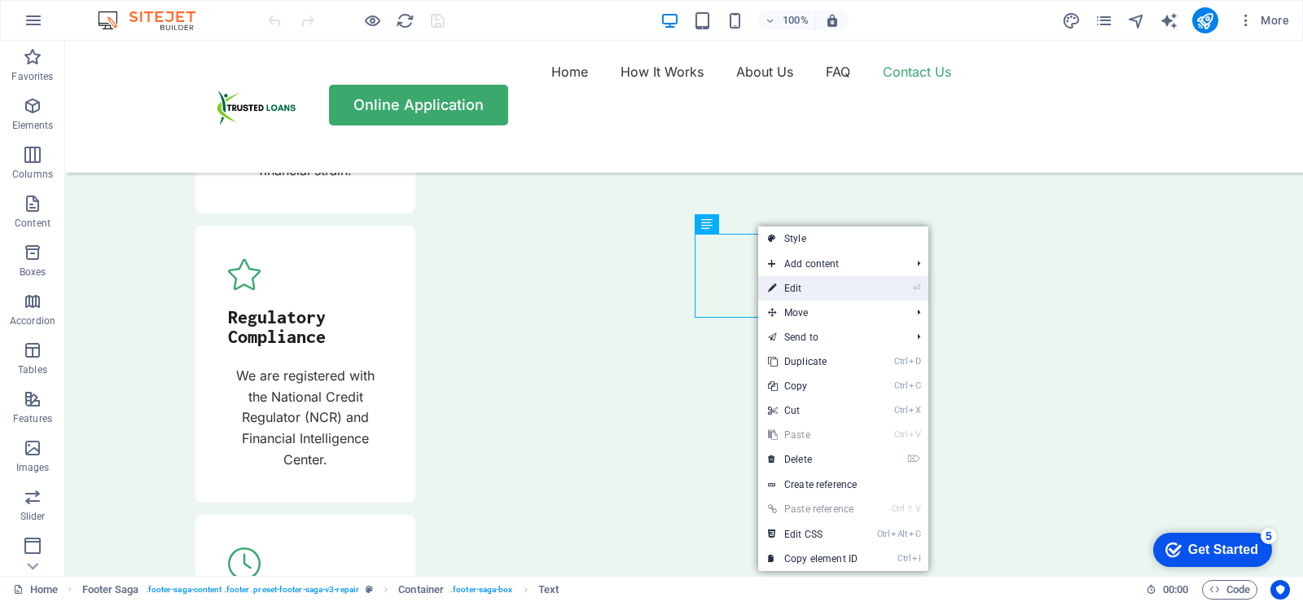
click at [793, 286] on link "⏎ Edit" at bounding box center [812, 288] width 109 height 24
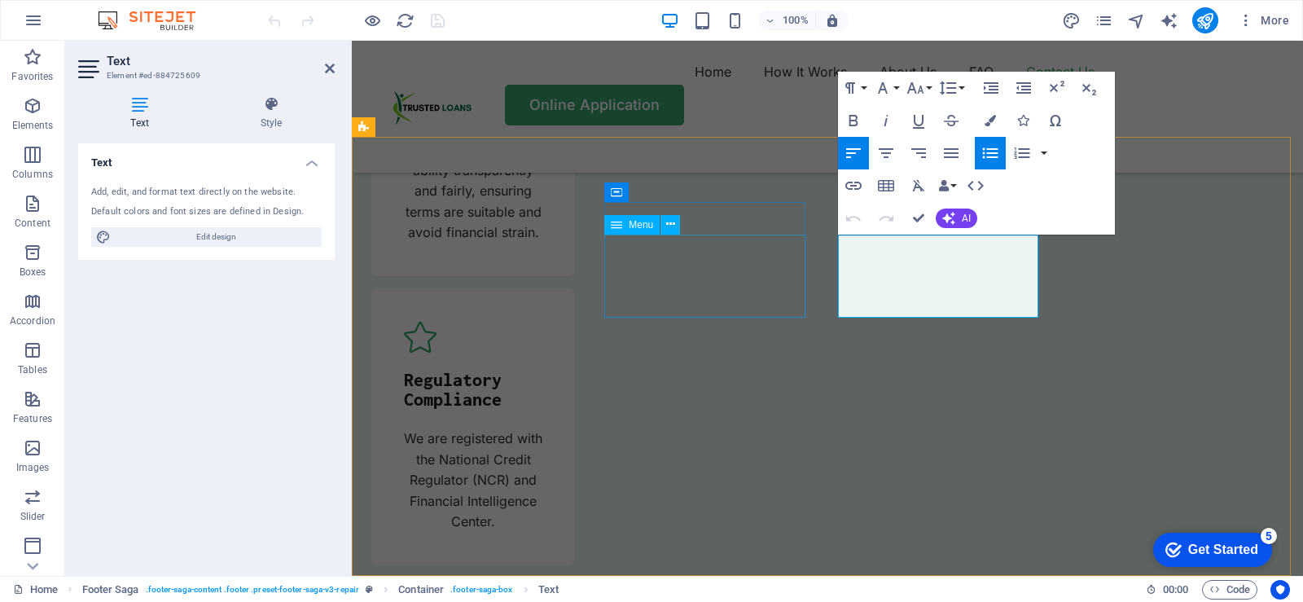
scroll to position [5877, 0]
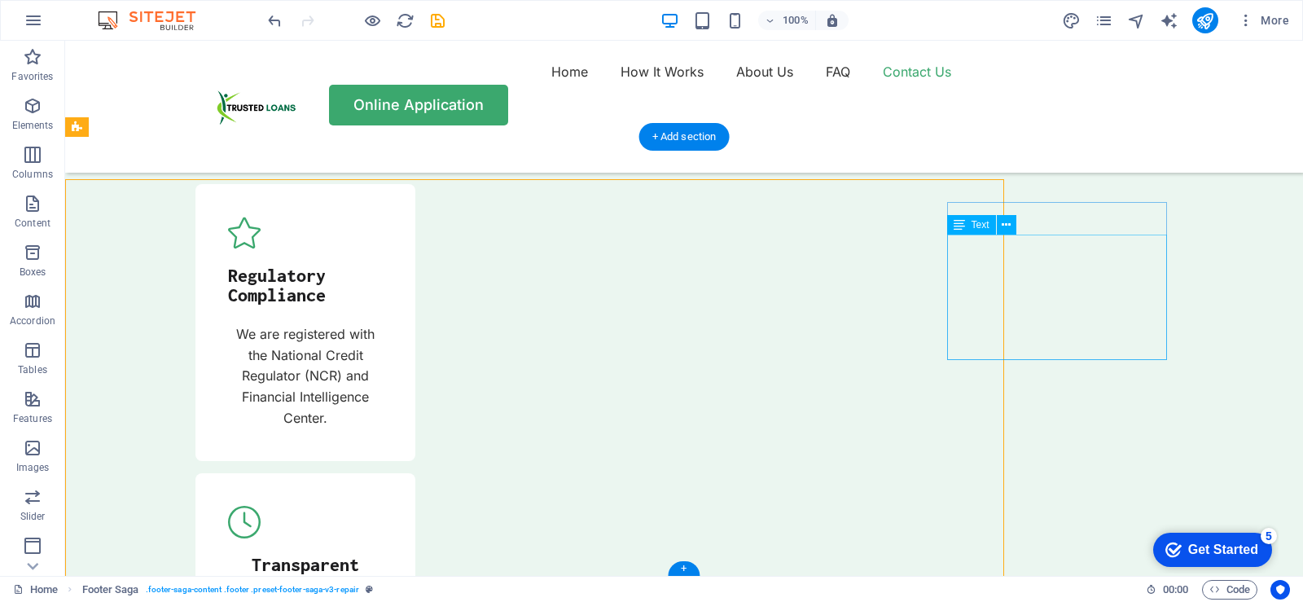
scroll to position [5835, 0]
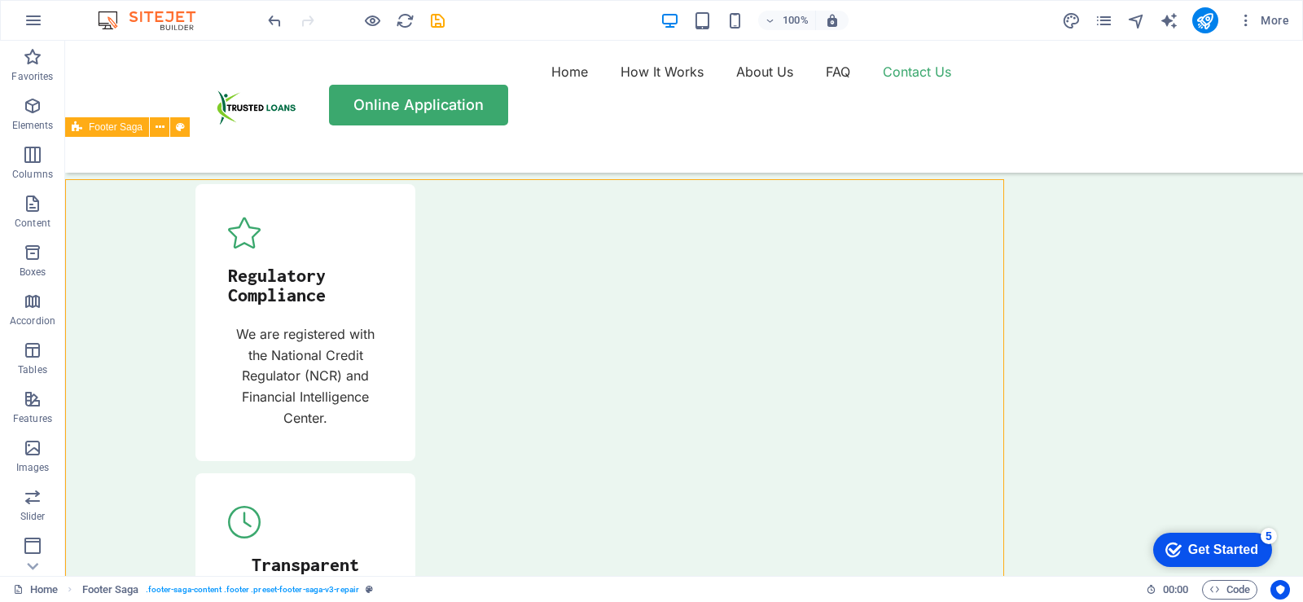
scroll to position [5835, 0]
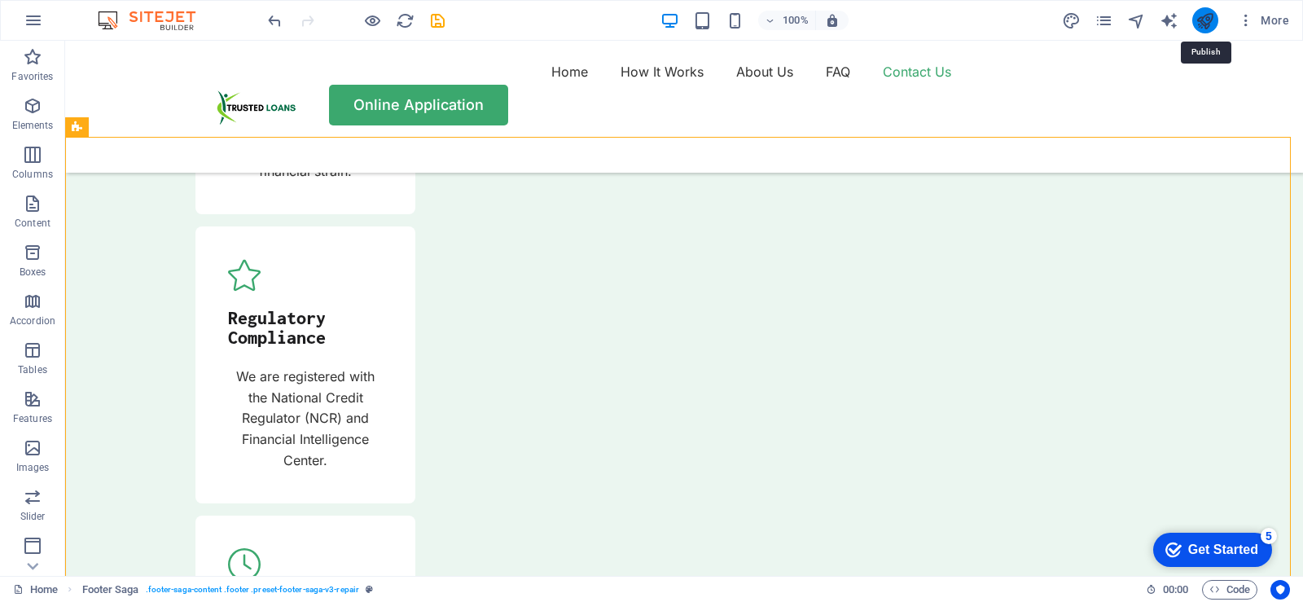
click at [1200, 20] on icon "publish" at bounding box center [1205, 20] width 19 height 19
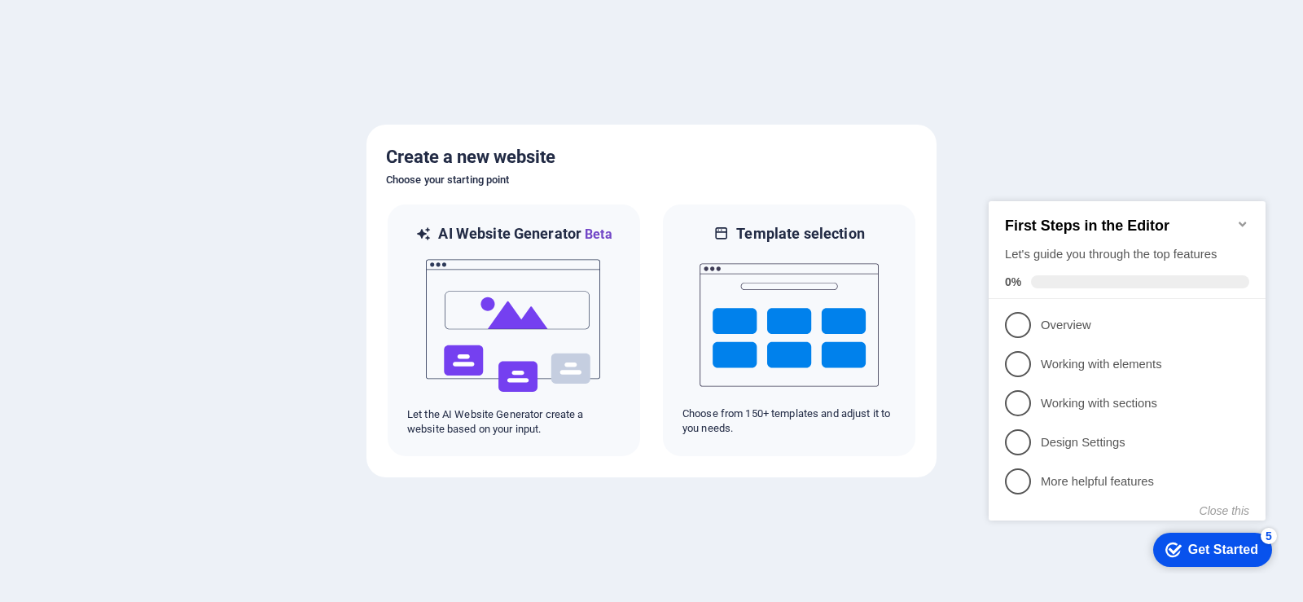
click at [1242, 217] on icon "Minimize checklist" at bounding box center [1242, 223] width 13 height 13
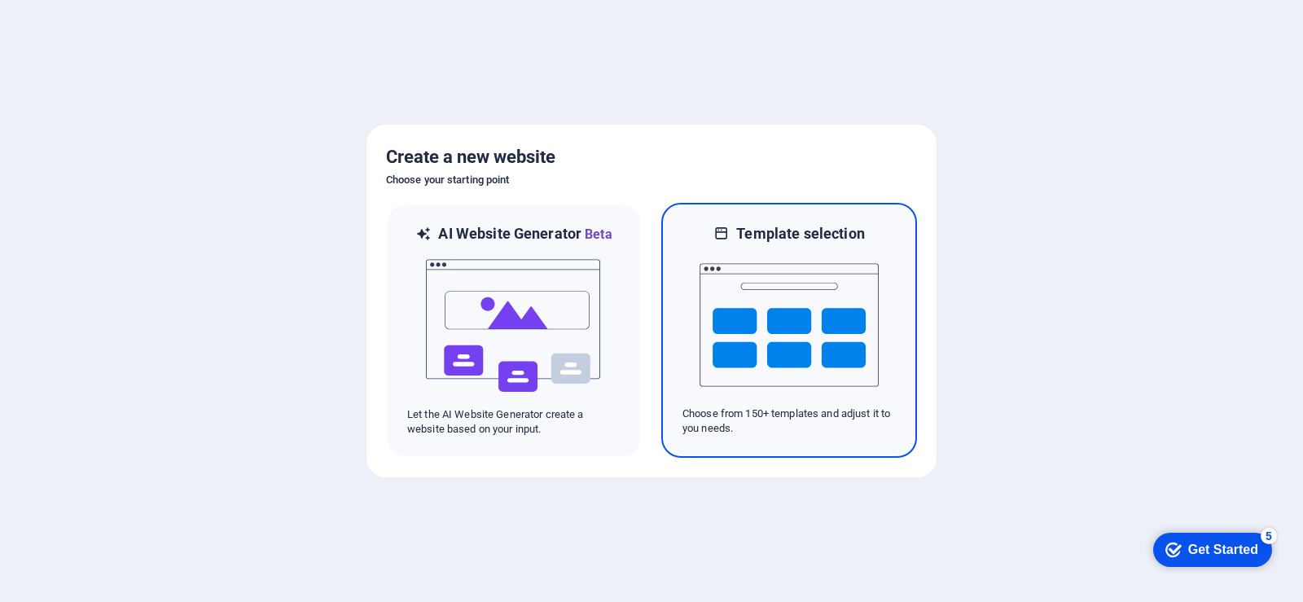
click at [780, 260] on img at bounding box center [789, 325] width 179 height 163
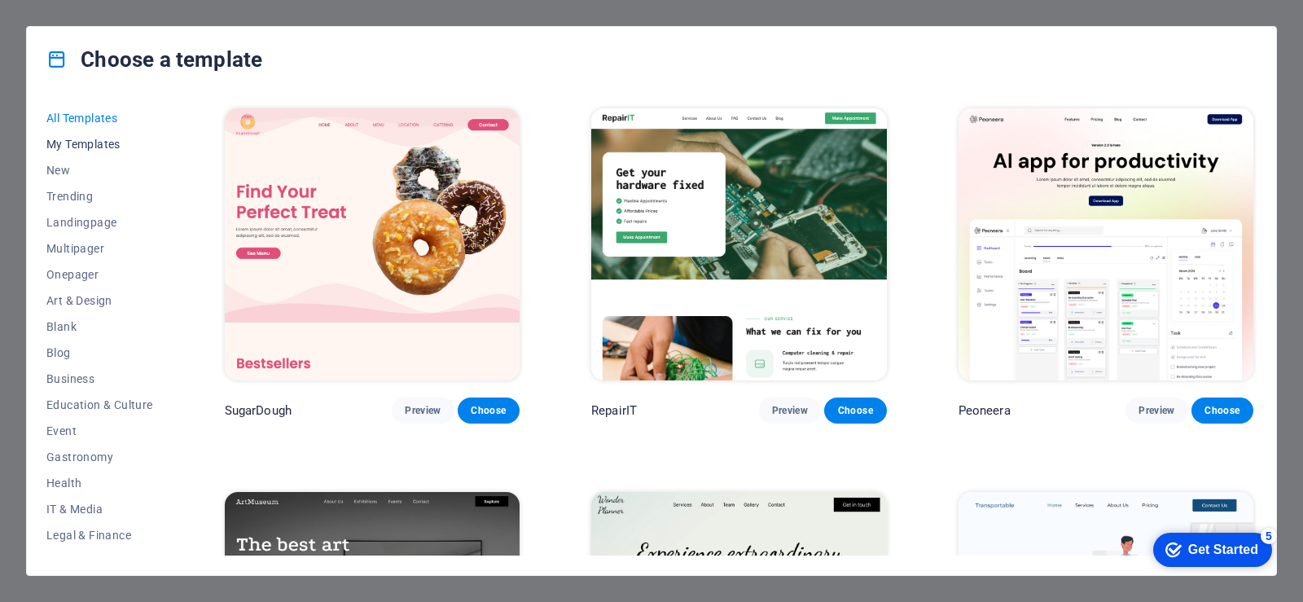
click at [81, 145] on span "My Templates" at bounding box center [99, 144] width 107 height 13
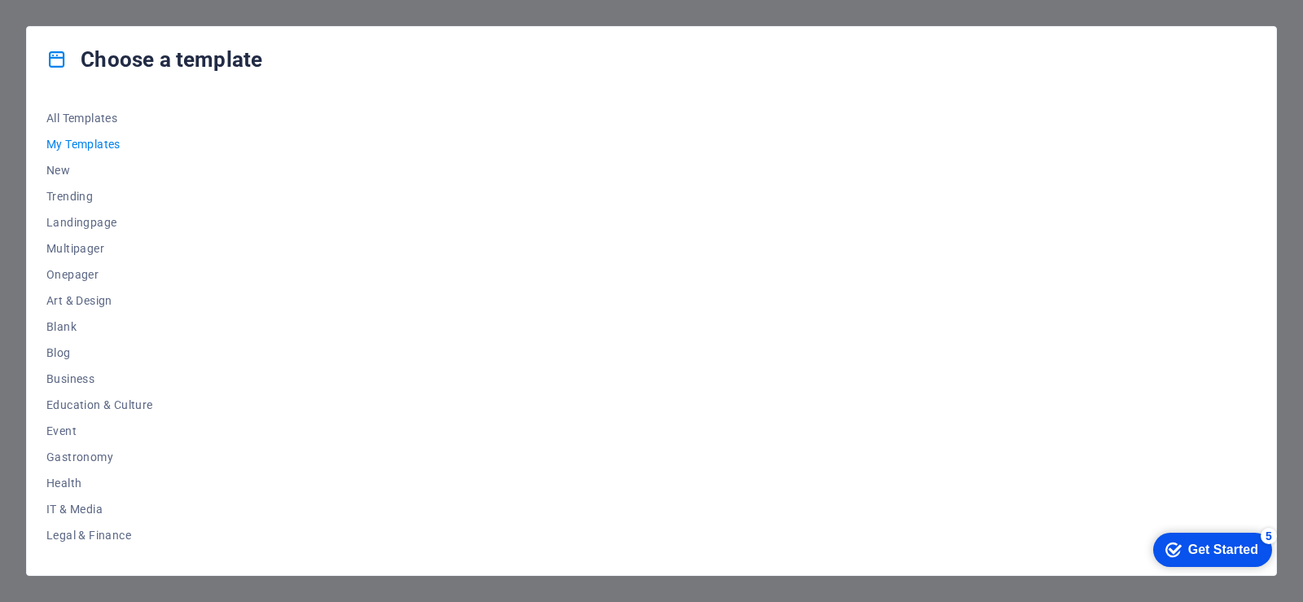
click at [104, 140] on span "My Templates" at bounding box center [99, 144] width 107 height 13
click at [61, 165] on span "New" at bounding box center [99, 170] width 107 height 13
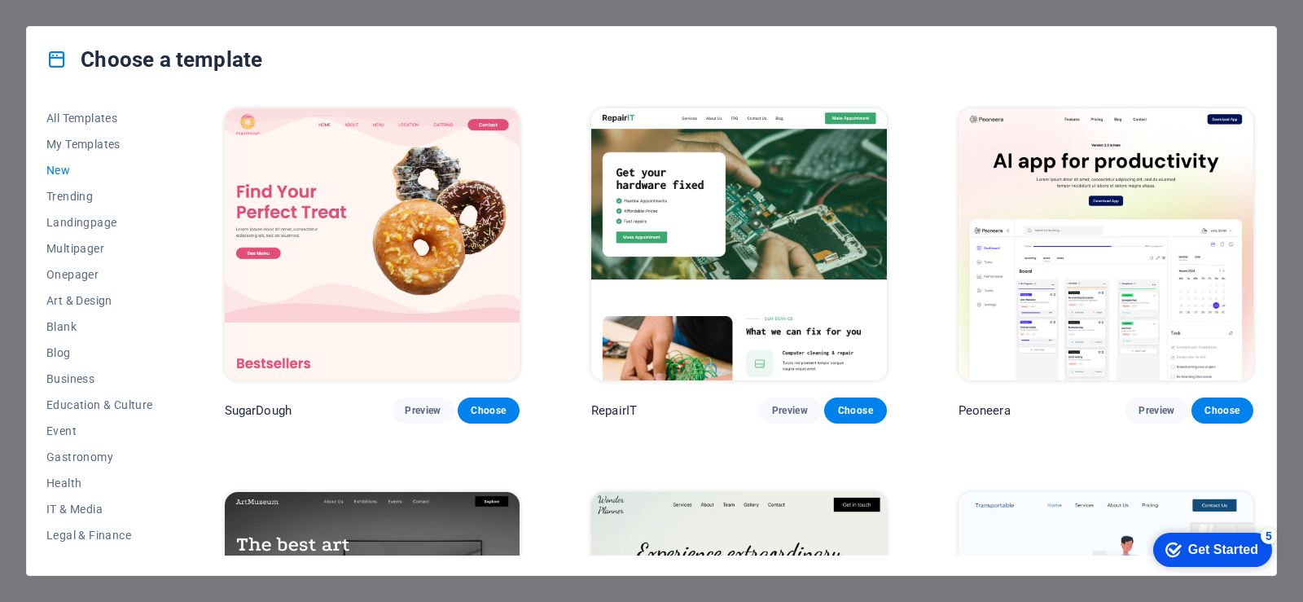
click at [55, 55] on icon at bounding box center [56, 59] width 21 height 21
click at [148, 61] on h4 "Choose a template" at bounding box center [154, 59] width 216 height 26
click at [105, 112] on span "All Templates" at bounding box center [99, 118] width 107 height 13
click at [108, 142] on span "My Templates" at bounding box center [99, 144] width 107 height 13
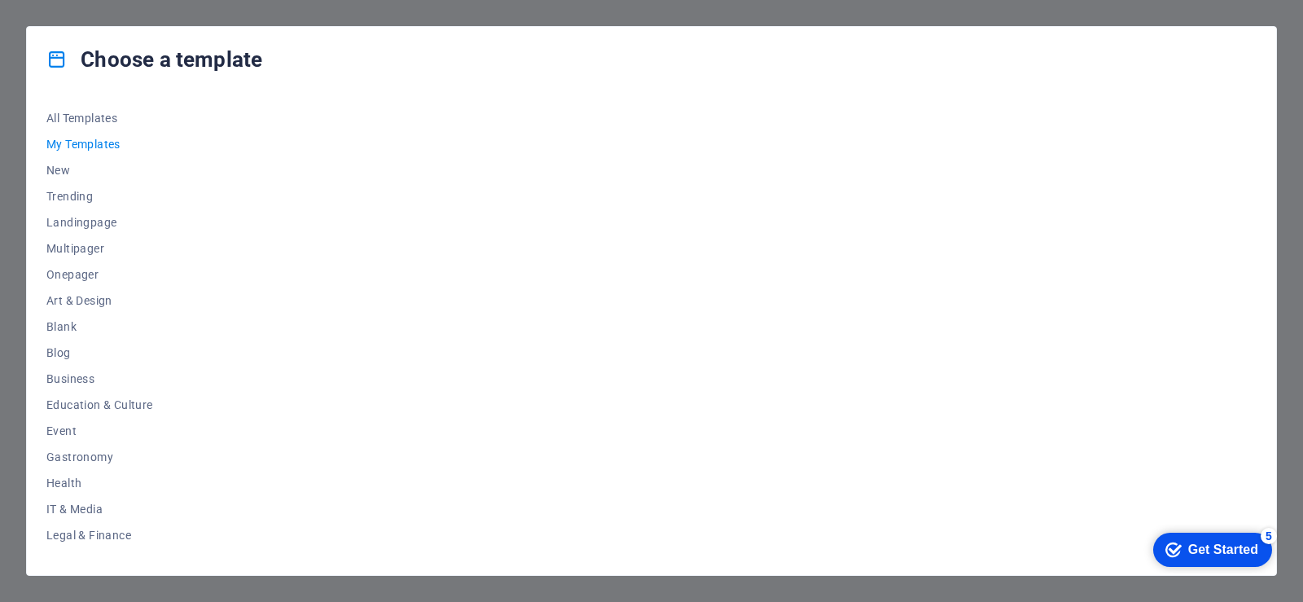
click at [1226, 554] on div "Get Started" at bounding box center [1223, 549] width 70 height 15
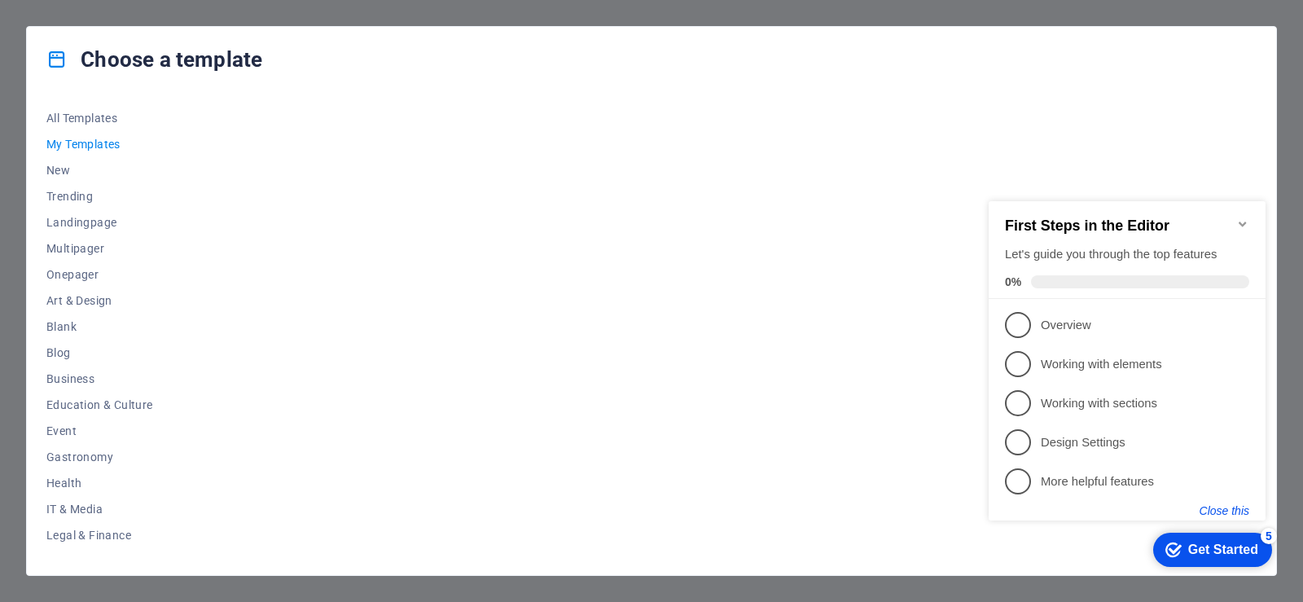
click at [1232, 511] on button "Close this" at bounding box center [1225, 510] width 50 height 13
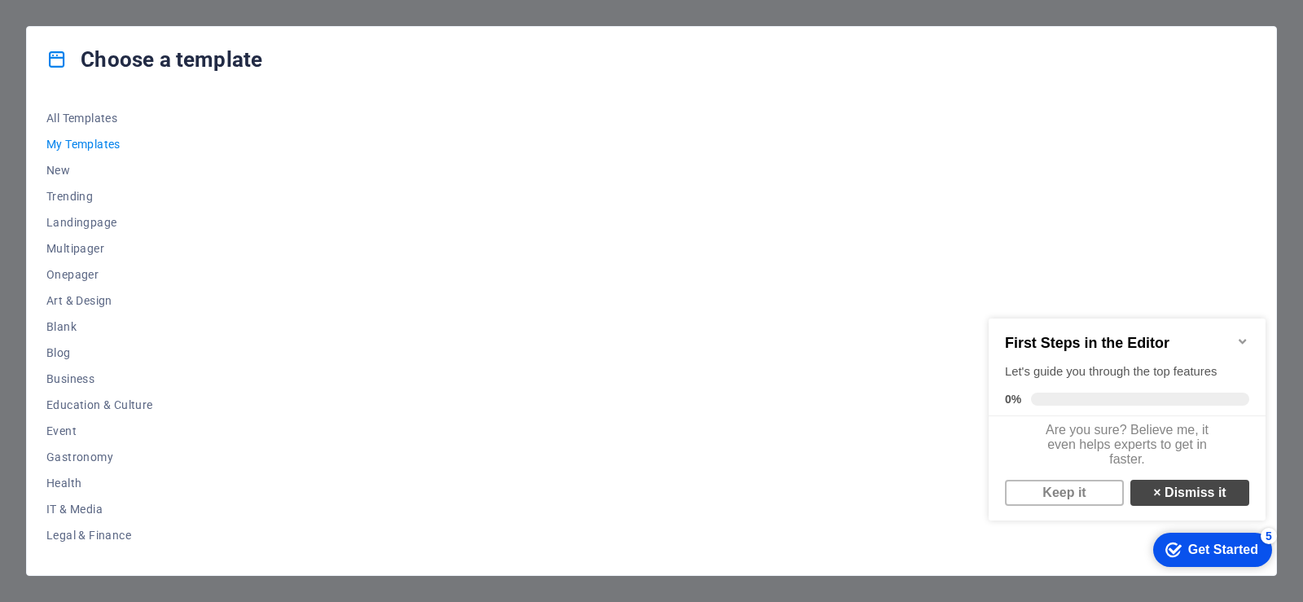
click at [1210, 506] on link "× Dismiss it" at bounding box center [1190, 493] width 119 height 26
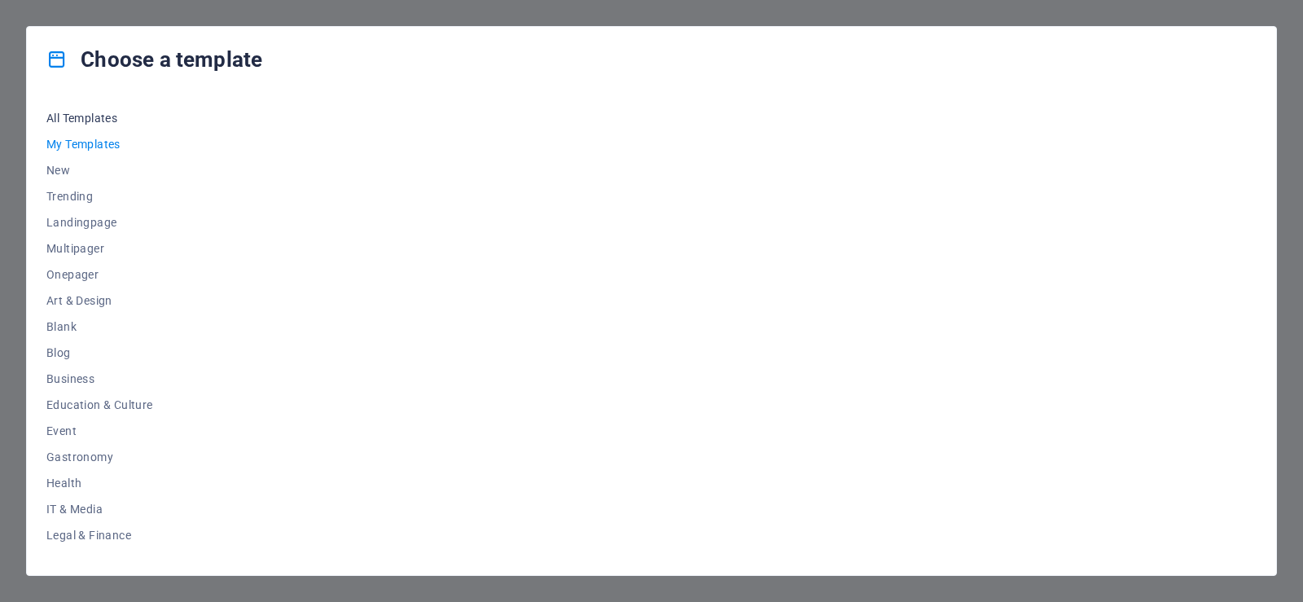
click at [88, 121] on span "All Templates" at bounding box center [99, 118] width 107 height 13
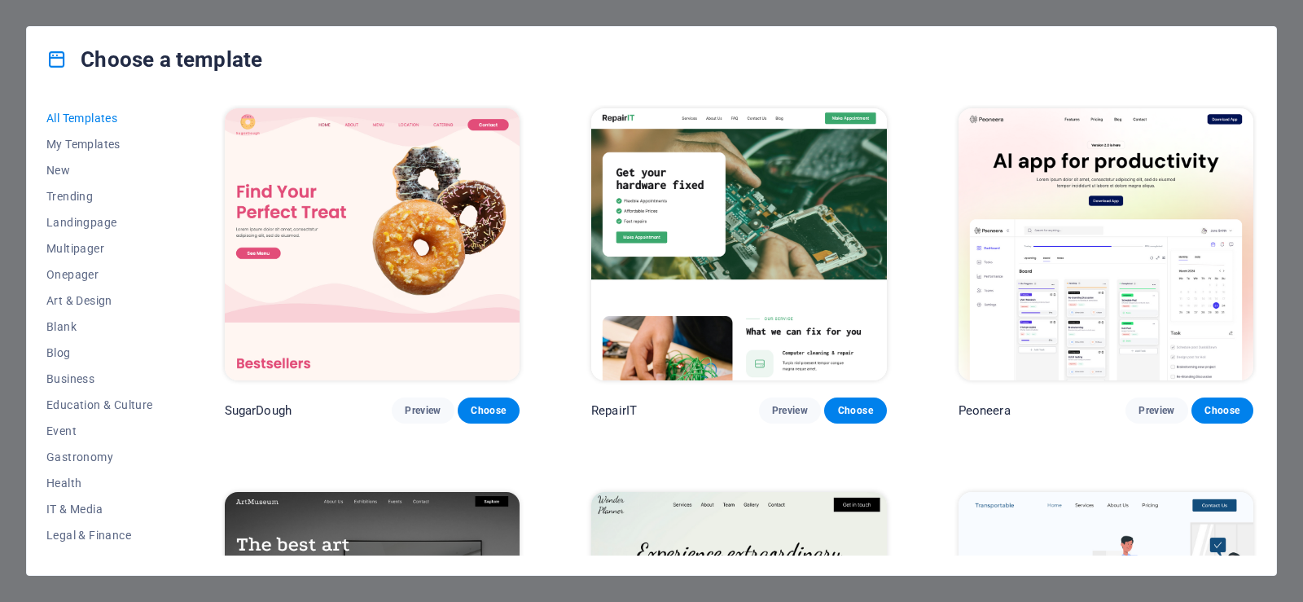
click at [726, 165] on img at bounding box center [738, 244] width 295 height 272
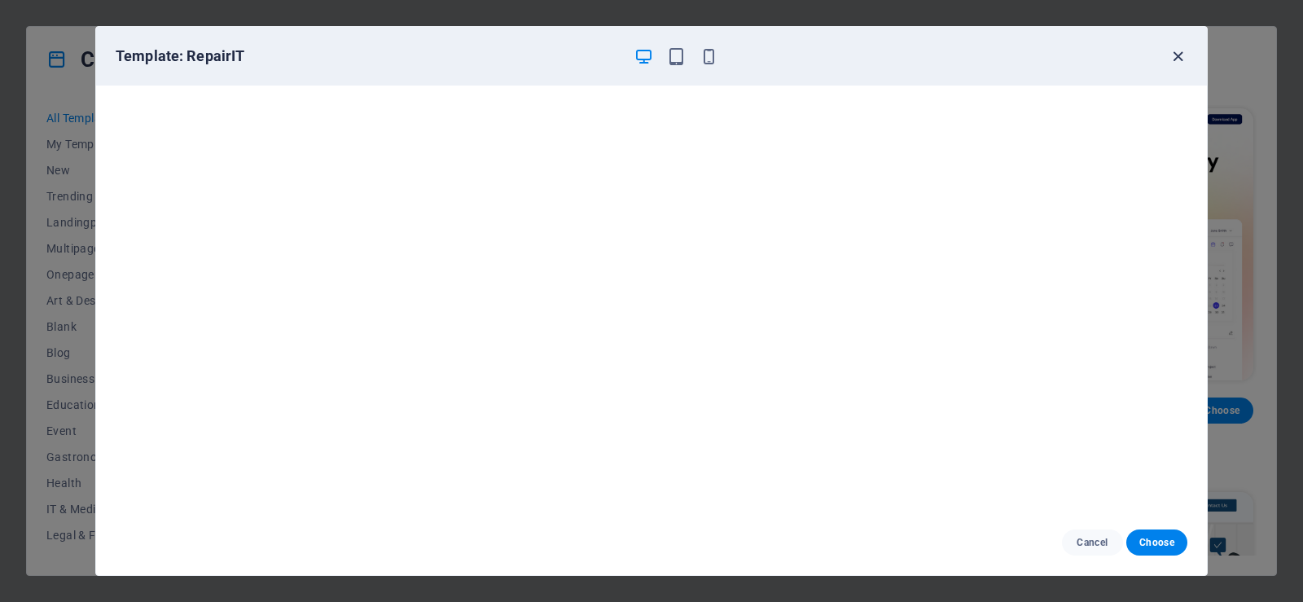
click at [1174, 56] on icon "button" at bounding box center [1178, 56] width 19 height 19
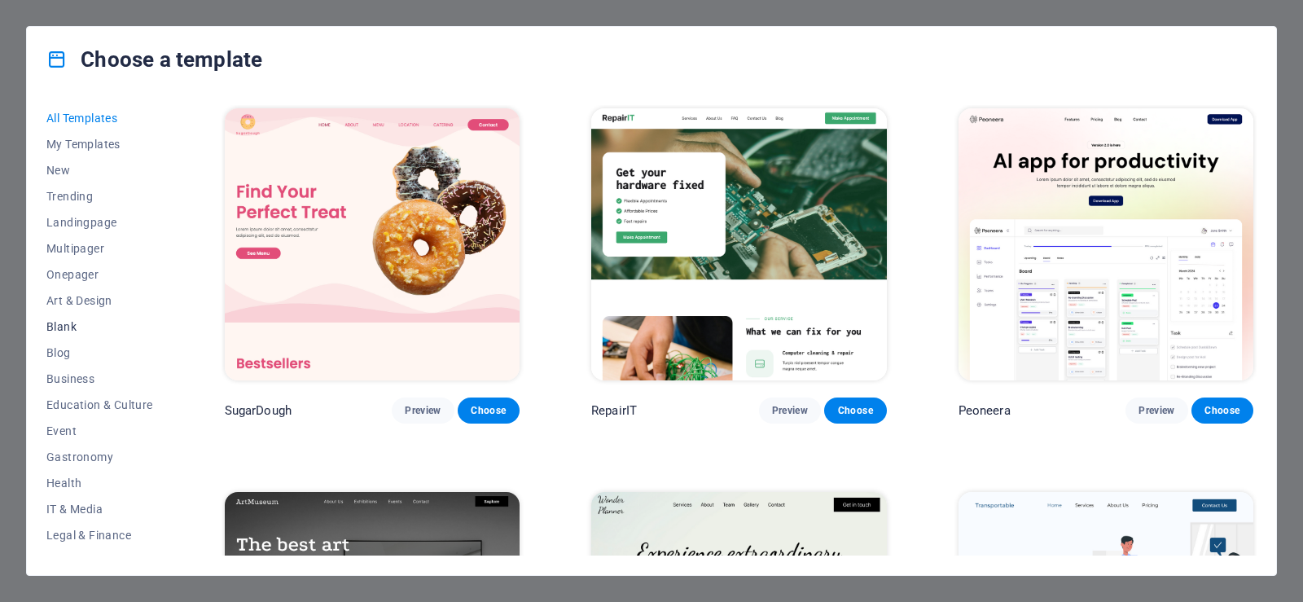
click at [56, 331] on span "Blank" at bounding box center [99, 326] width 107 height 13
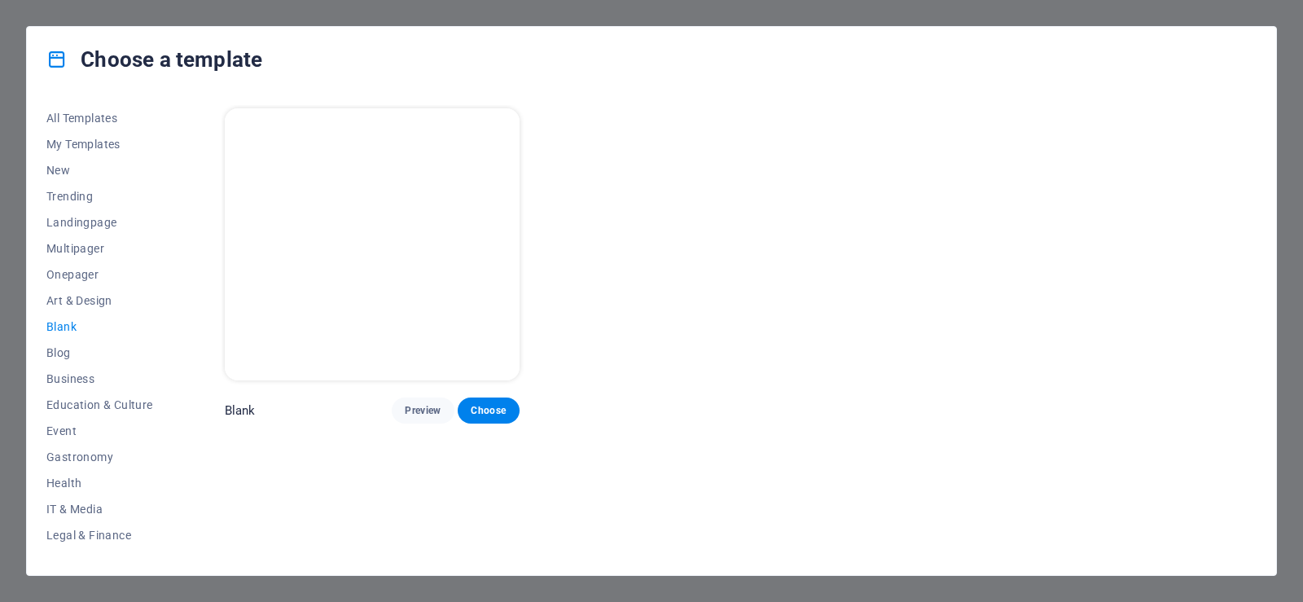
click at [23, 18] on div "Choose a template All Templates My Templates New Trending Landingpage Multipage…" at bounding box center [651, 301] width 1303 height 602
